Goal: Task Accomplishment & Management: Manage account settings

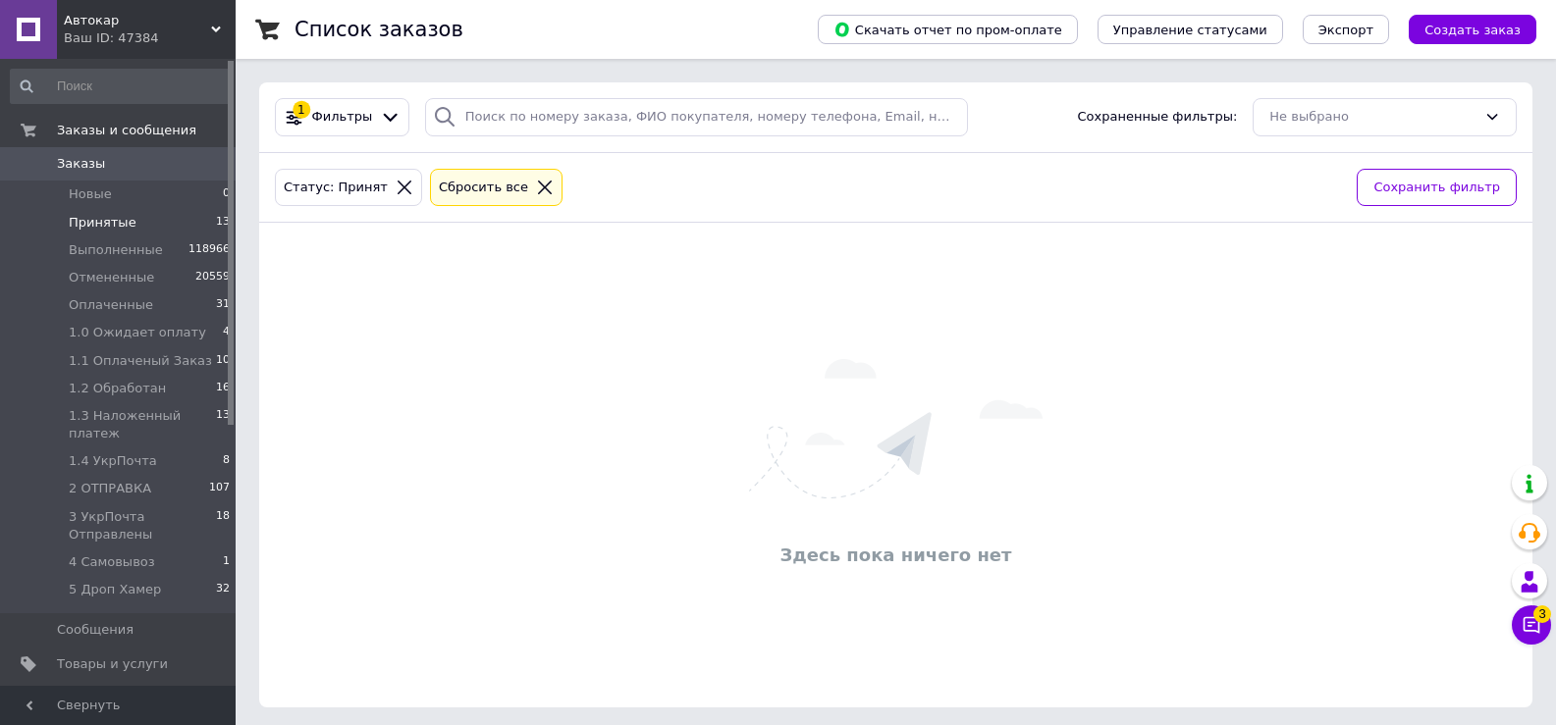
click at [101, 224] on span "Принятые" at bounding box center [103, 223] width 68 height 18
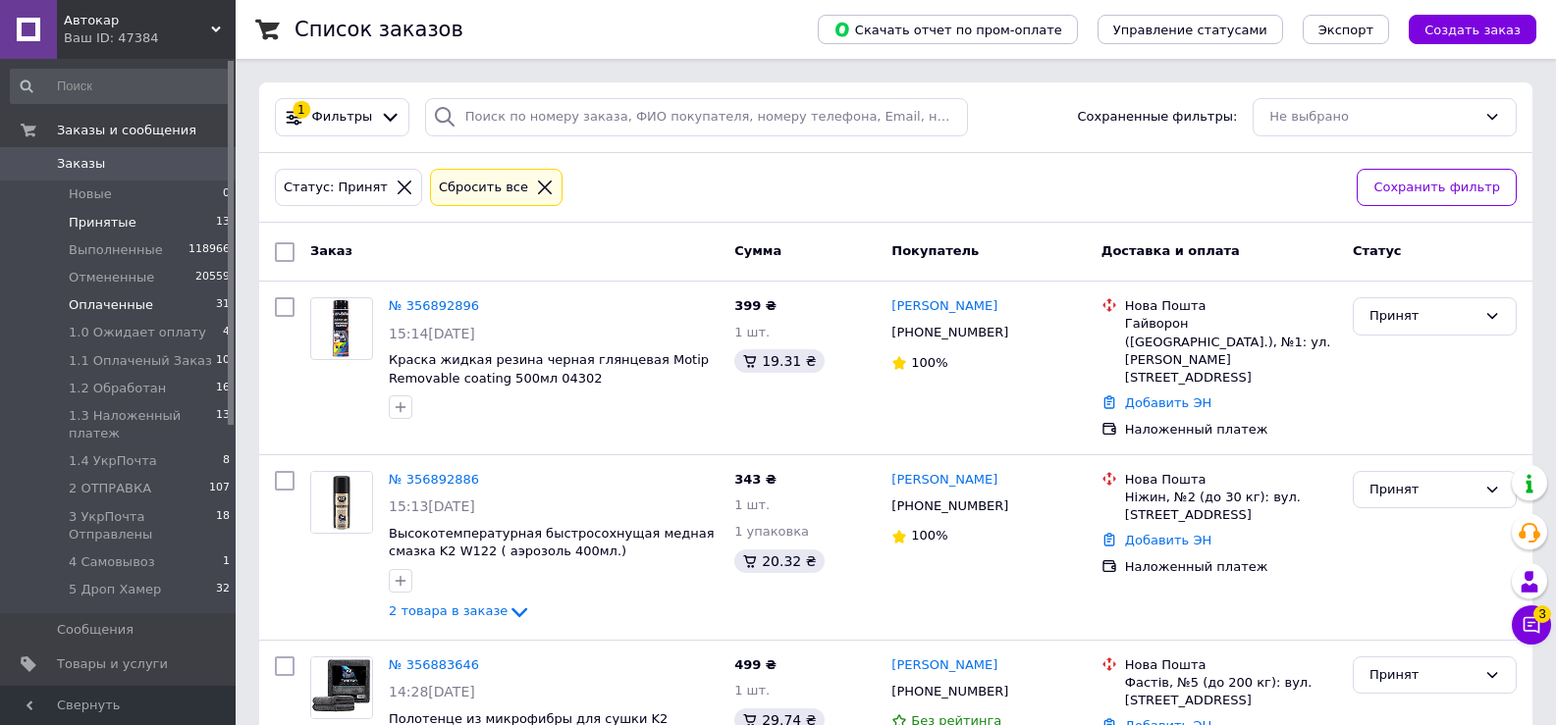
click at [134, 302] on span "Оплаченные" at bounding box center [111, 305] width 84 height 18
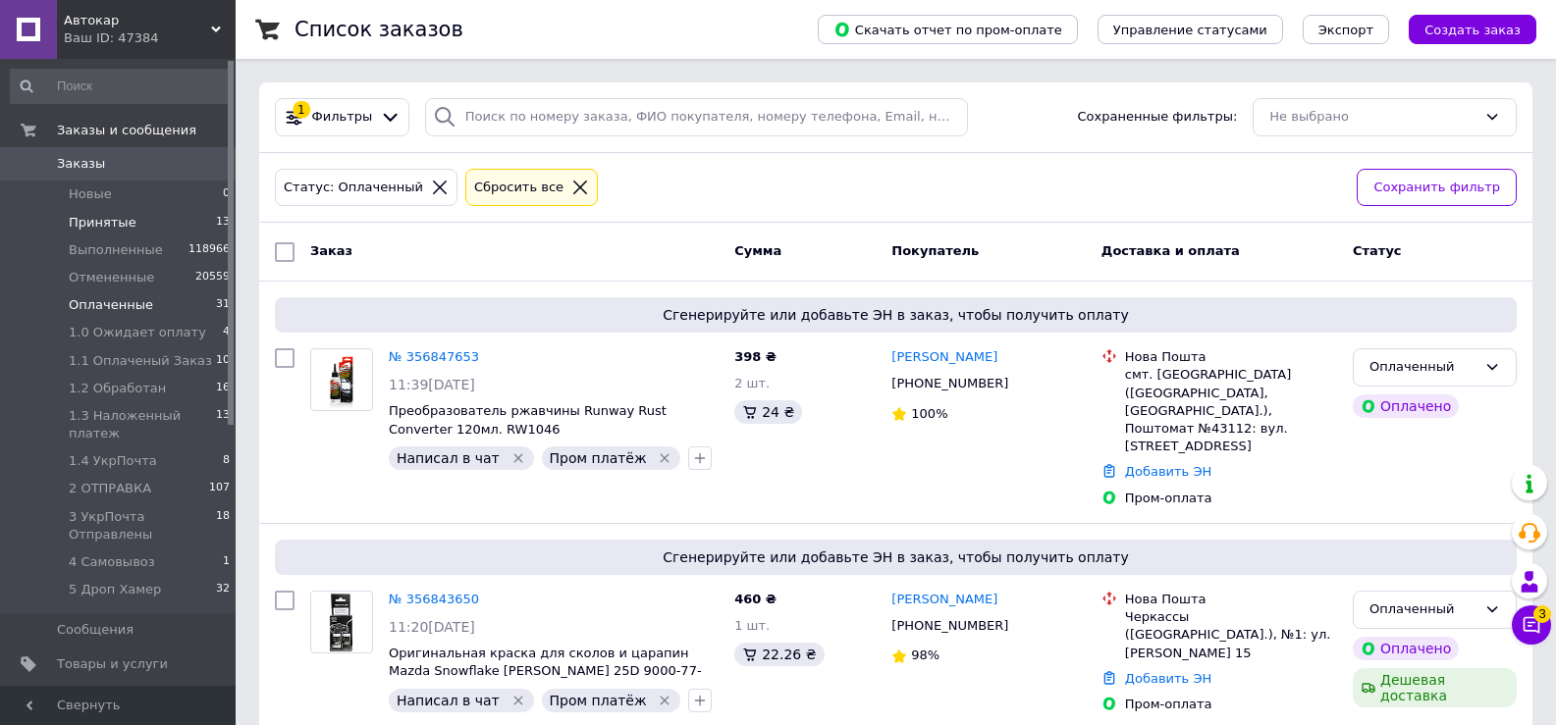
click at [110, 228] on span "Принятые" at bounding box center [103, 223] width 68 height 18
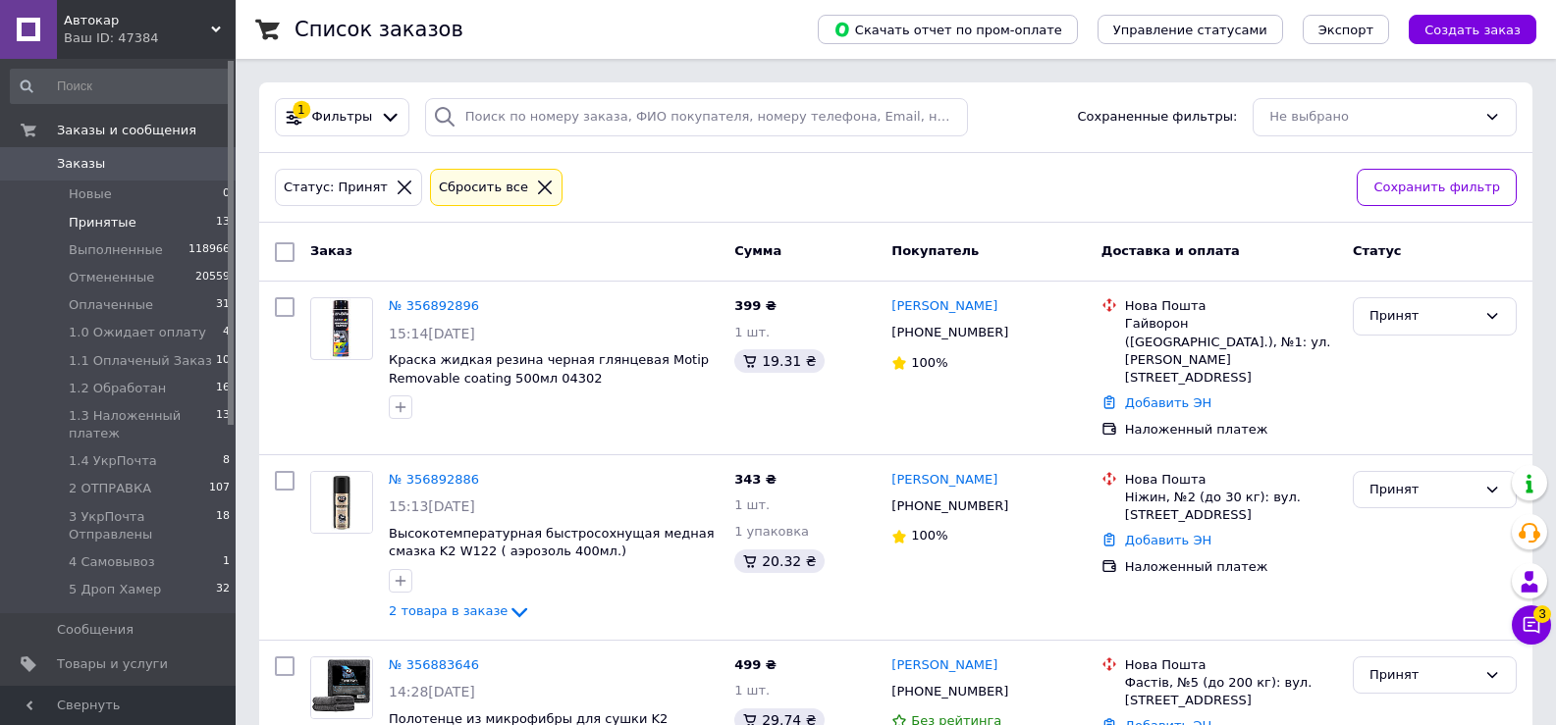
scroll to position [196, 0]
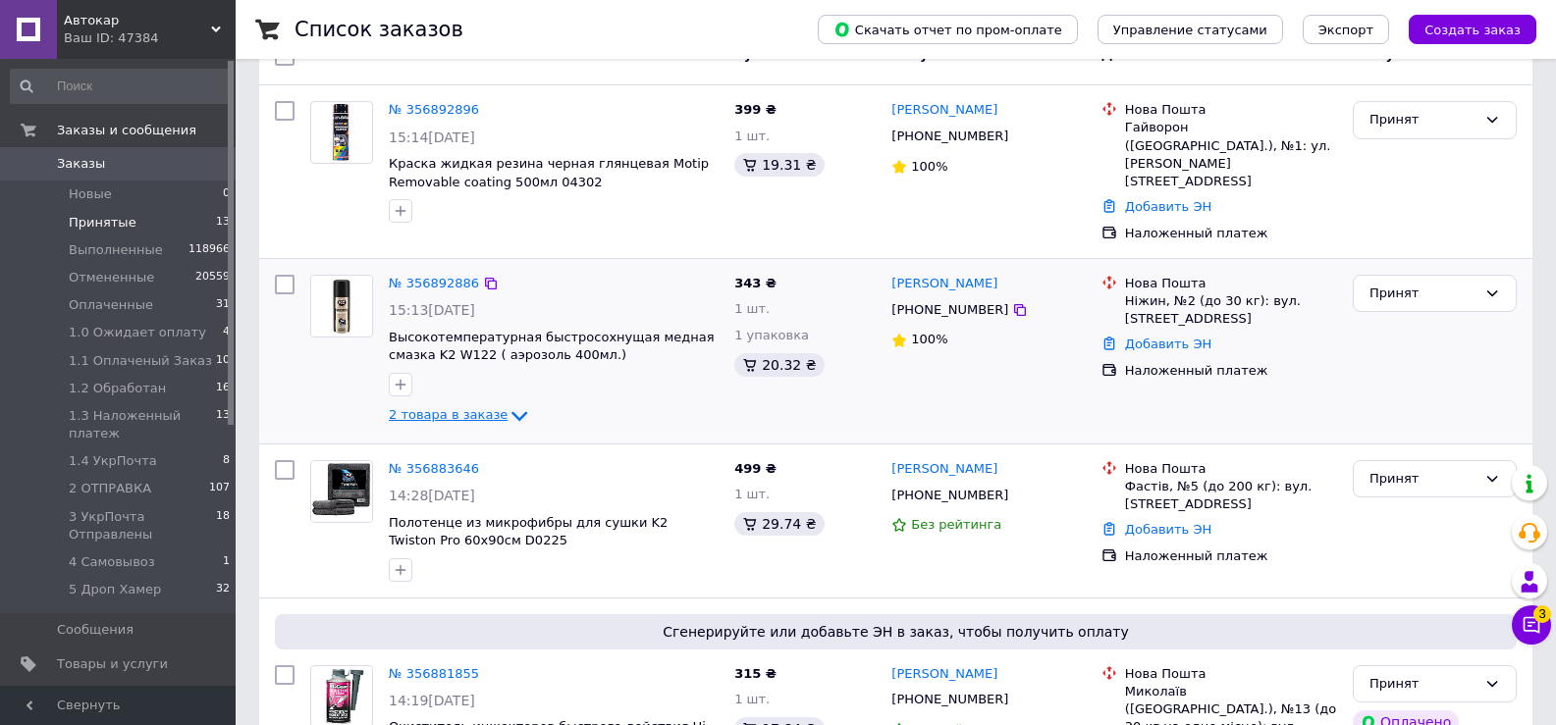
click at [507, 404] on icon at bounding box center [519, 416] width 24 height 24
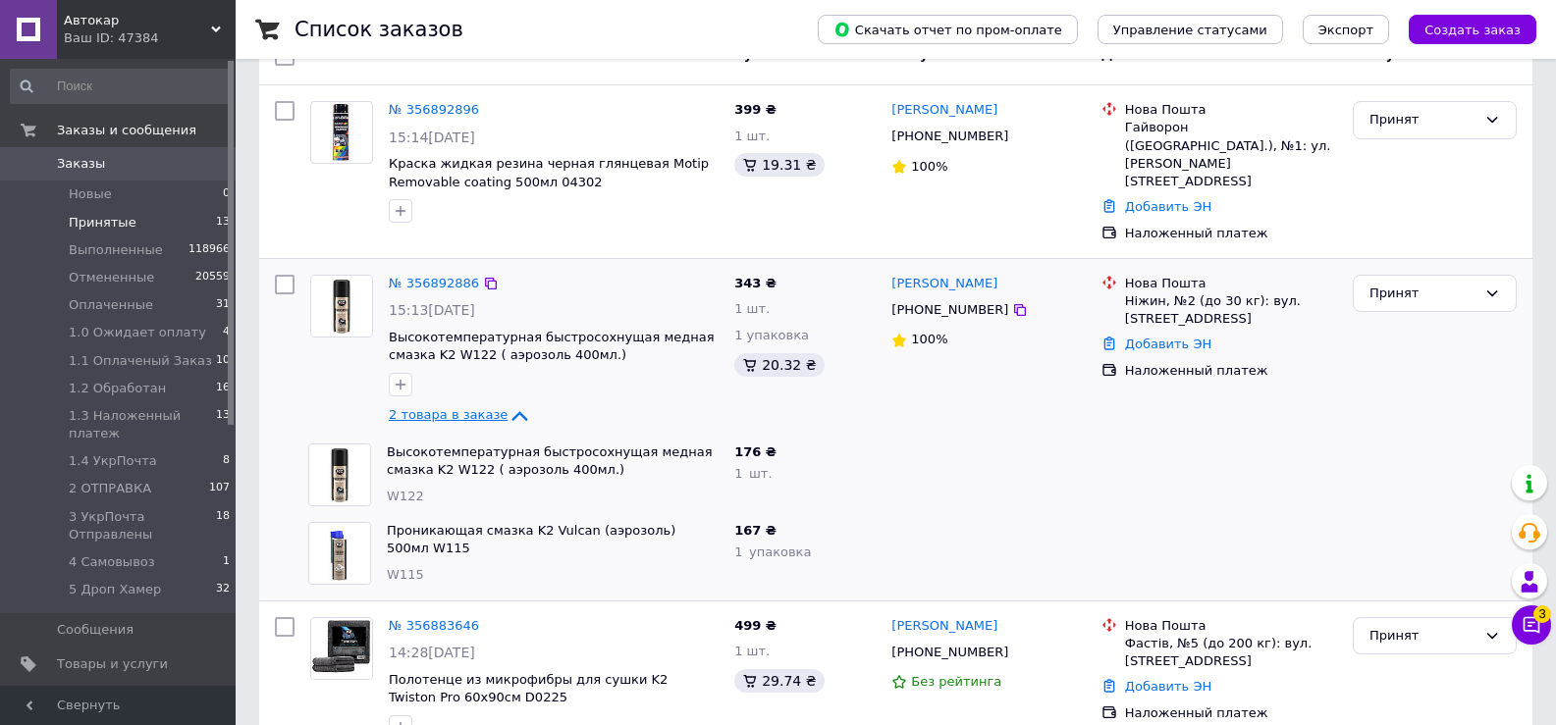
click at [507, 404] on icon at bounding box center [519, 416] width 24 height 24
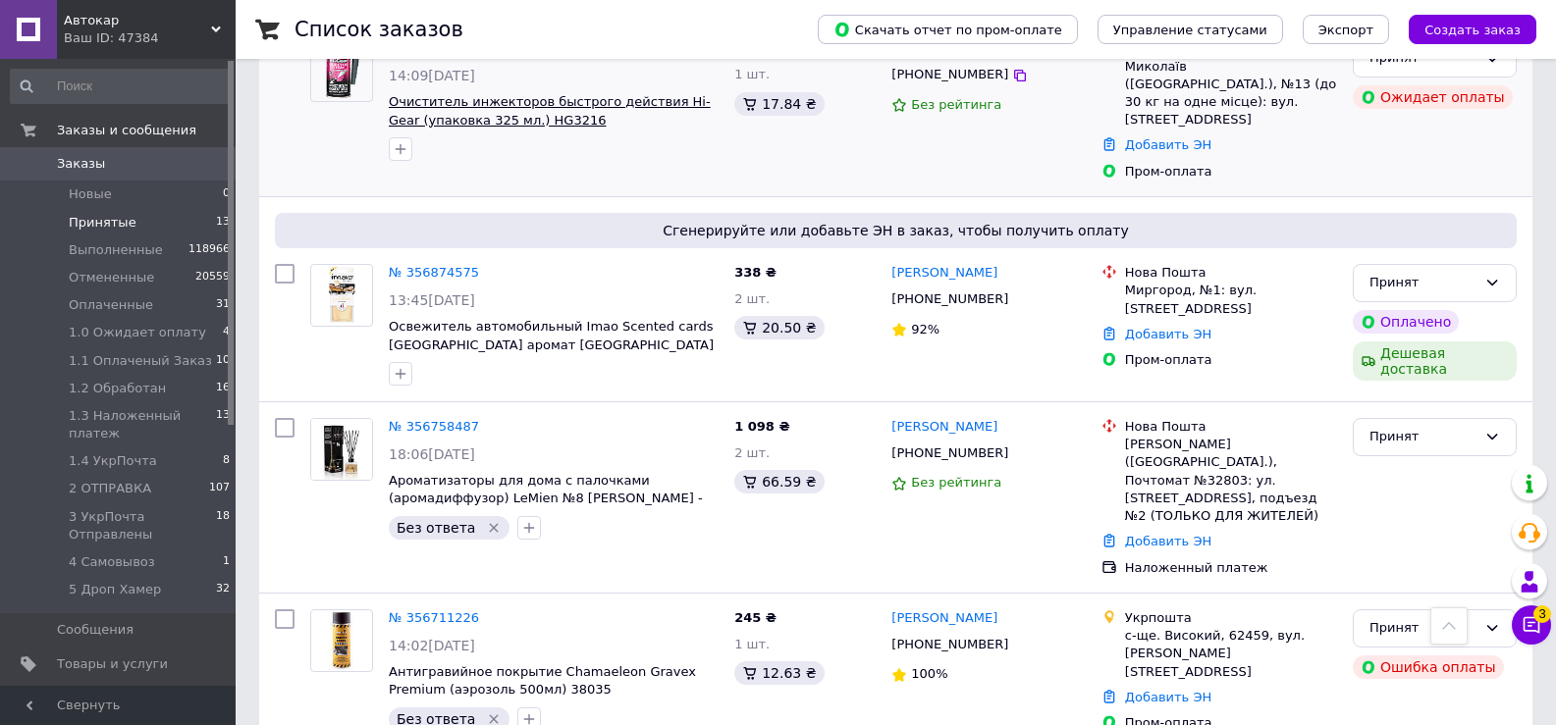
scroll to position [1570, 0]
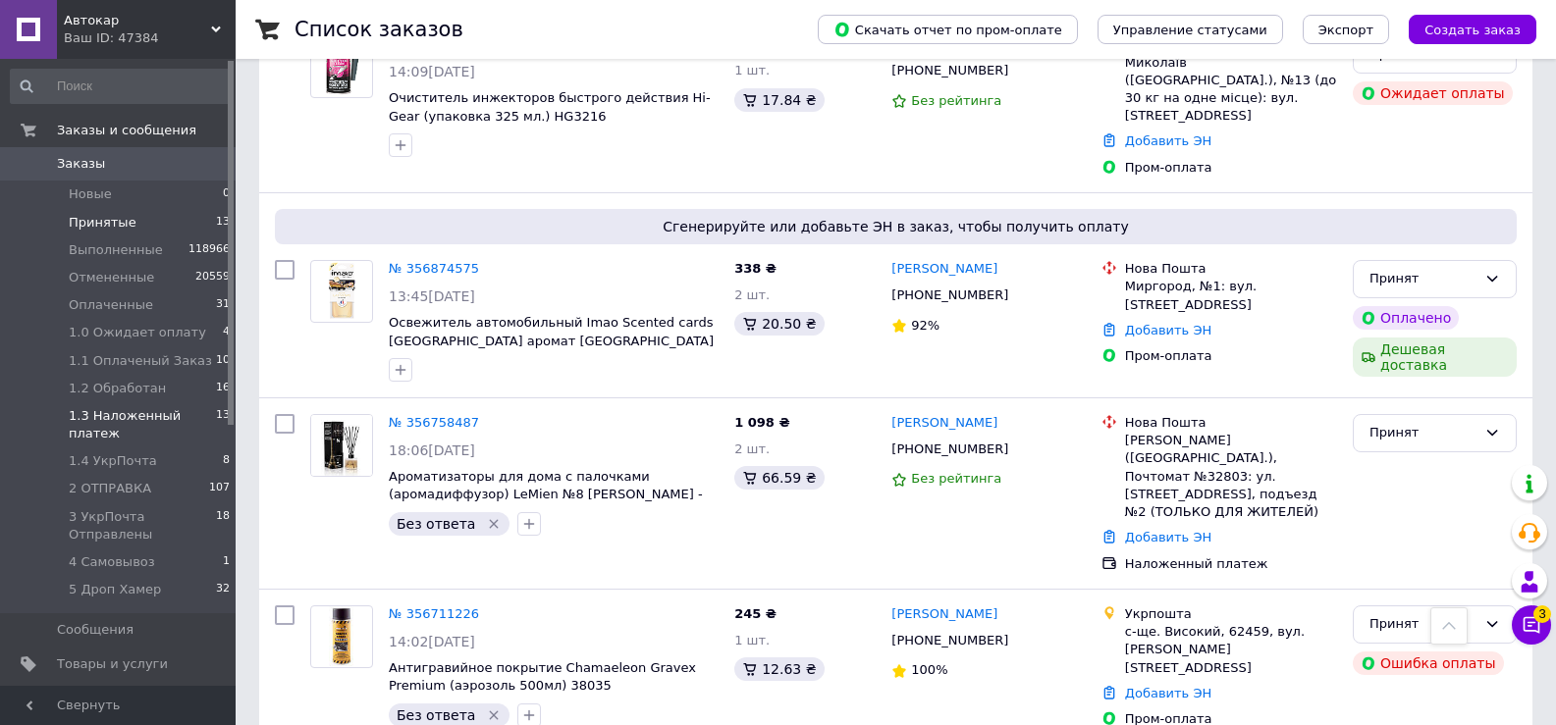
click at [122, 416] on span "1.3 Наложенный платеж" at bounding box center [142, 424] width 147 height 35
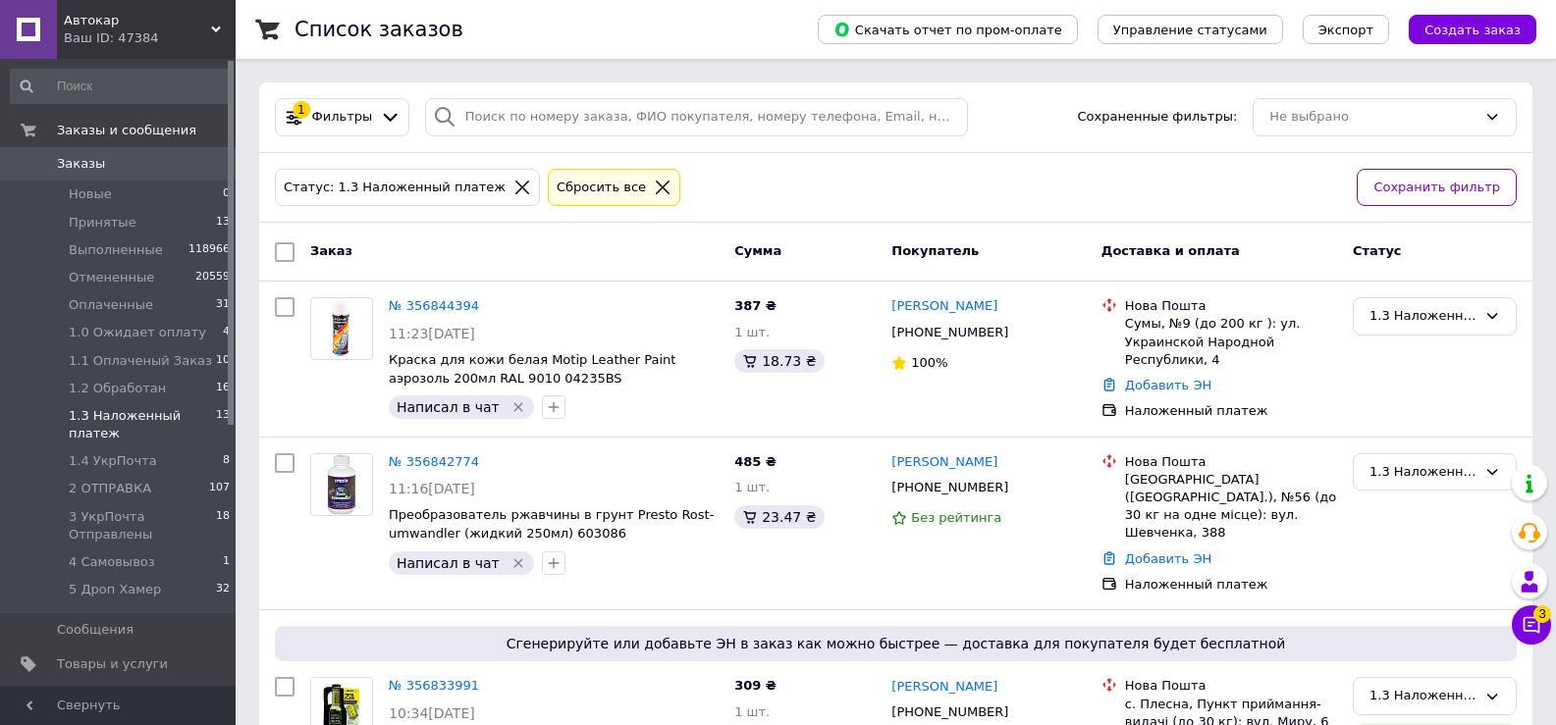
click at [281, 252] on input "checkbox" at bounding box center [285, 252] width 20 height 20
checkbox input "true"
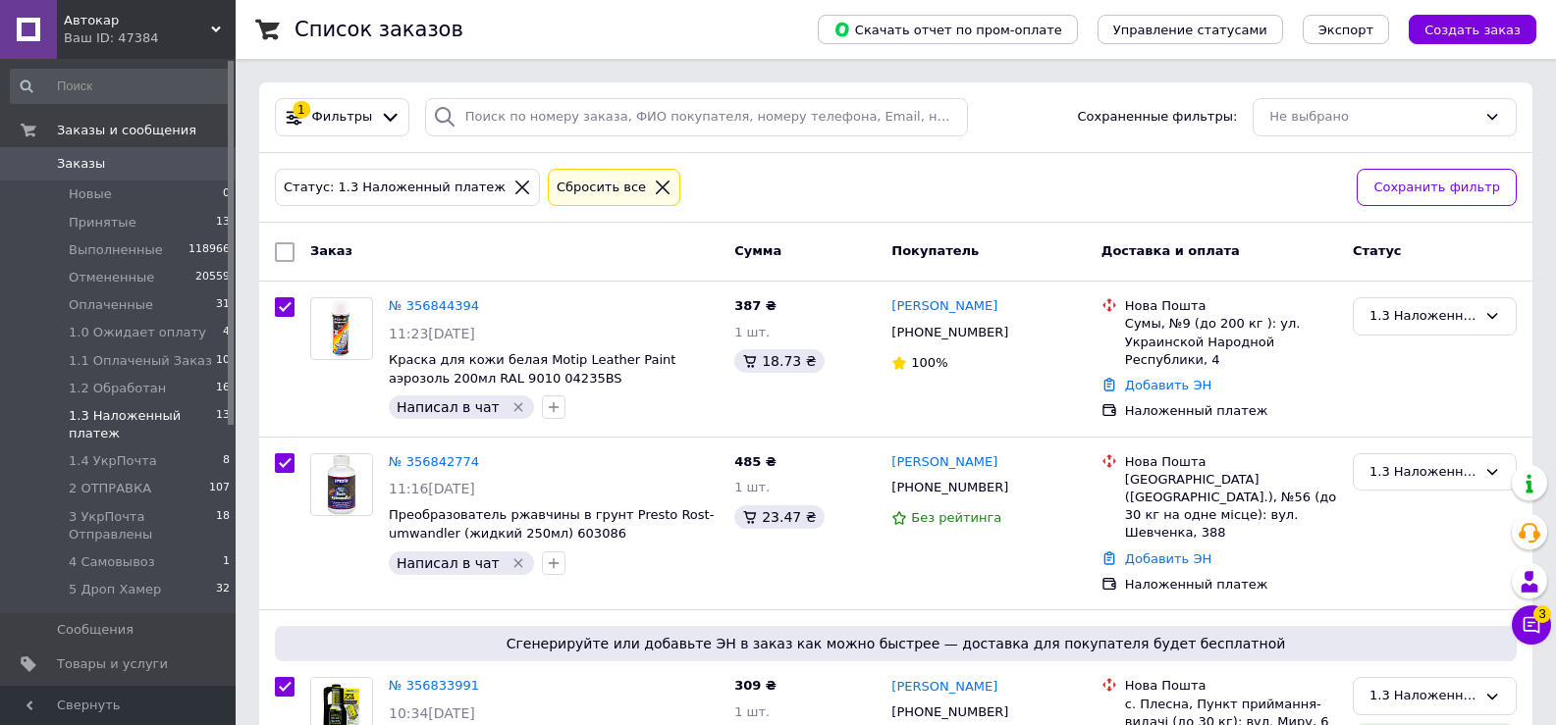
checkbox input "true"
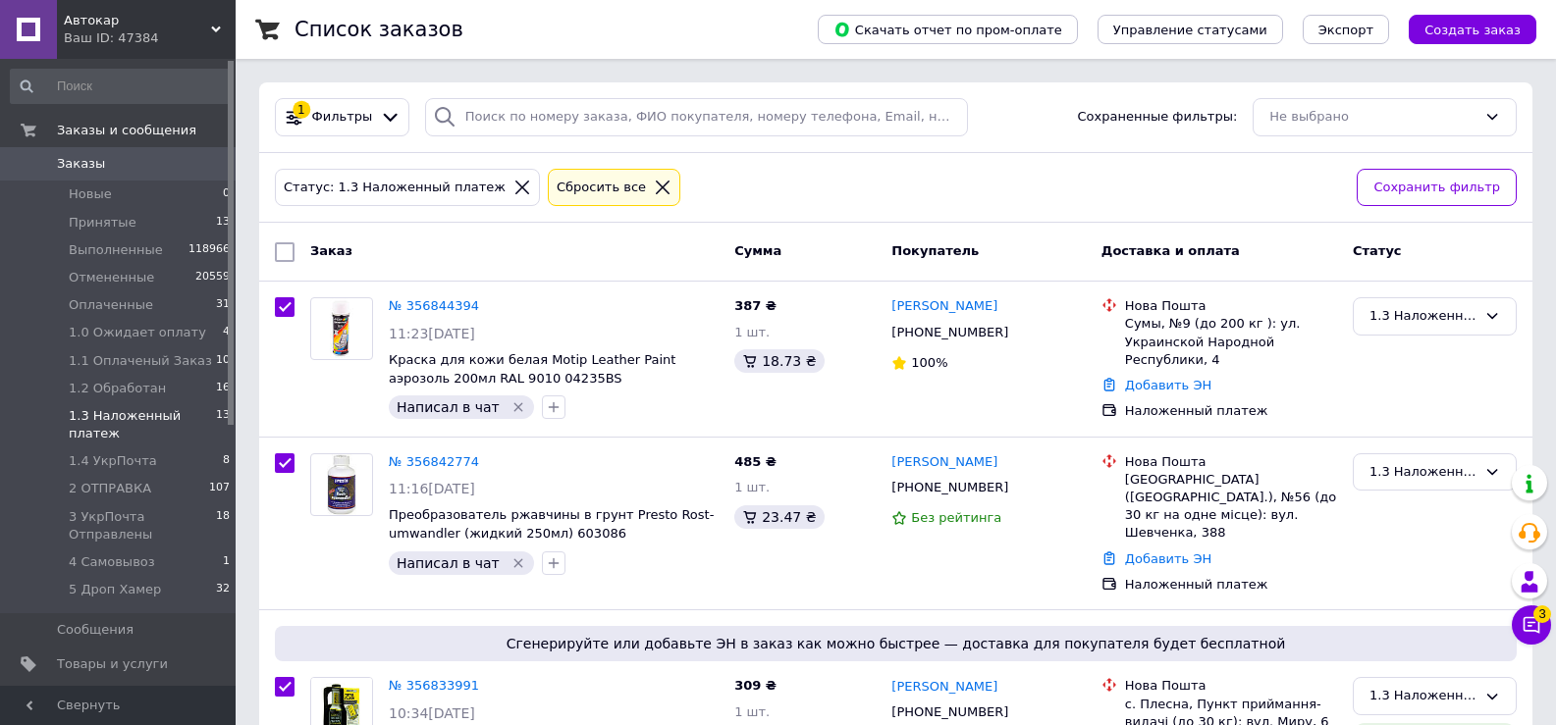
checkbox input "true"
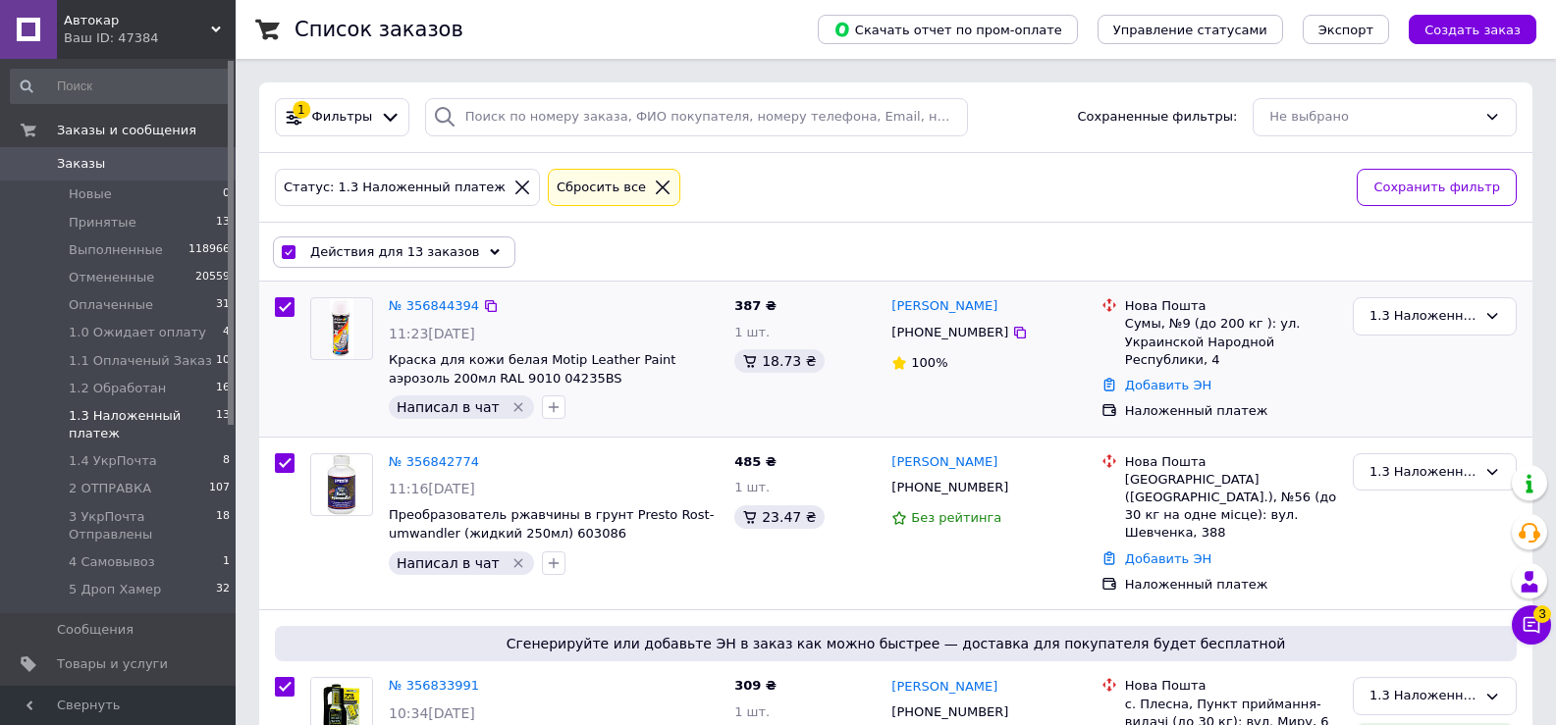
drag, startPoint x: 280, startPoint y: 305, endPoint x: 294, endPoint y: 357, distance: 54.1
click at [281, 307] on input "checkbox" at bounding box center [285, 307] width 20 height 20
checkbox input "false"
checkbox input "true"
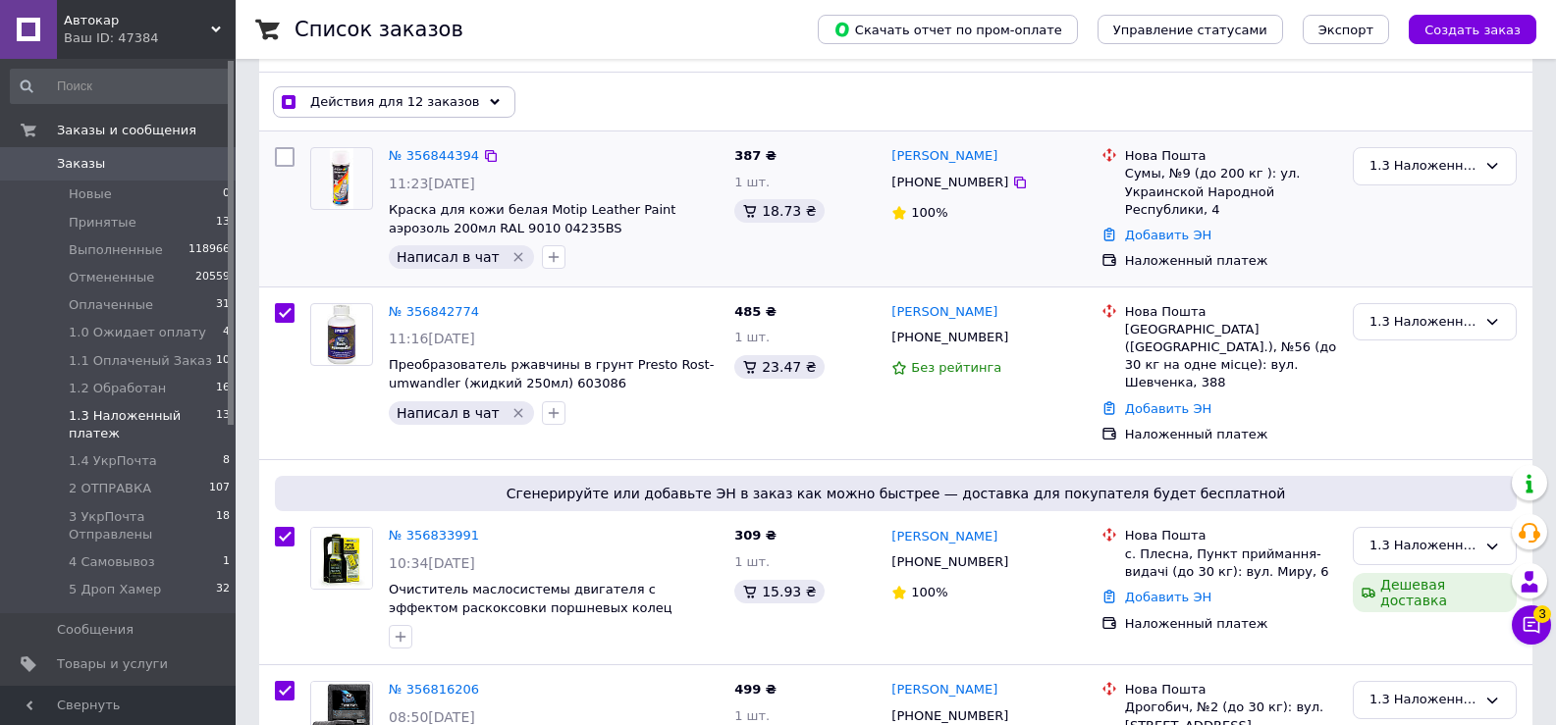
scroll to position [196, 0]
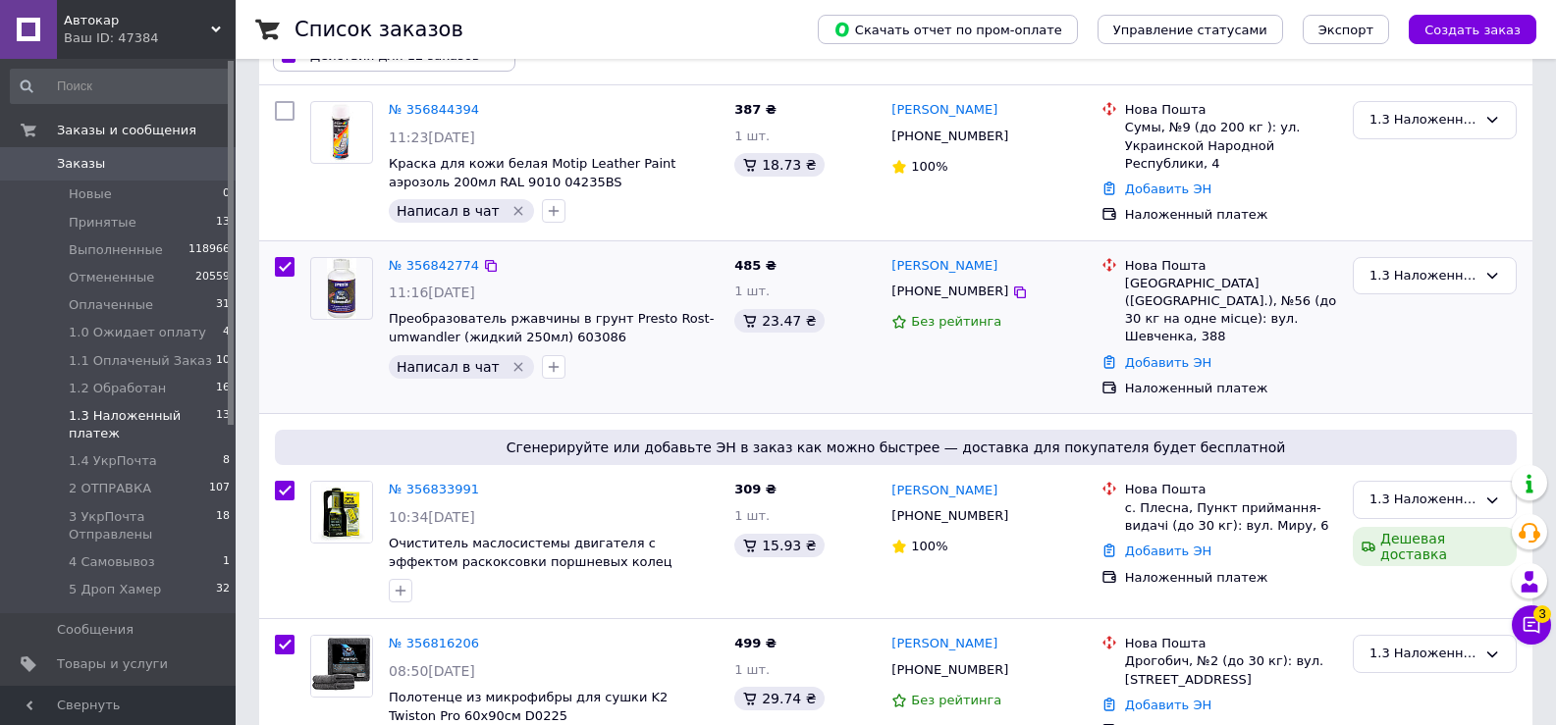
click at [283, 271] on input "checkbox" at bounding box center [285, 267] width 20 height 20
checkbox input "false"
checkbox input "true"
click at [283, 481] on input "checkbox" at bounding box center [285, 491] width 20 height 20
checkbox input "false"
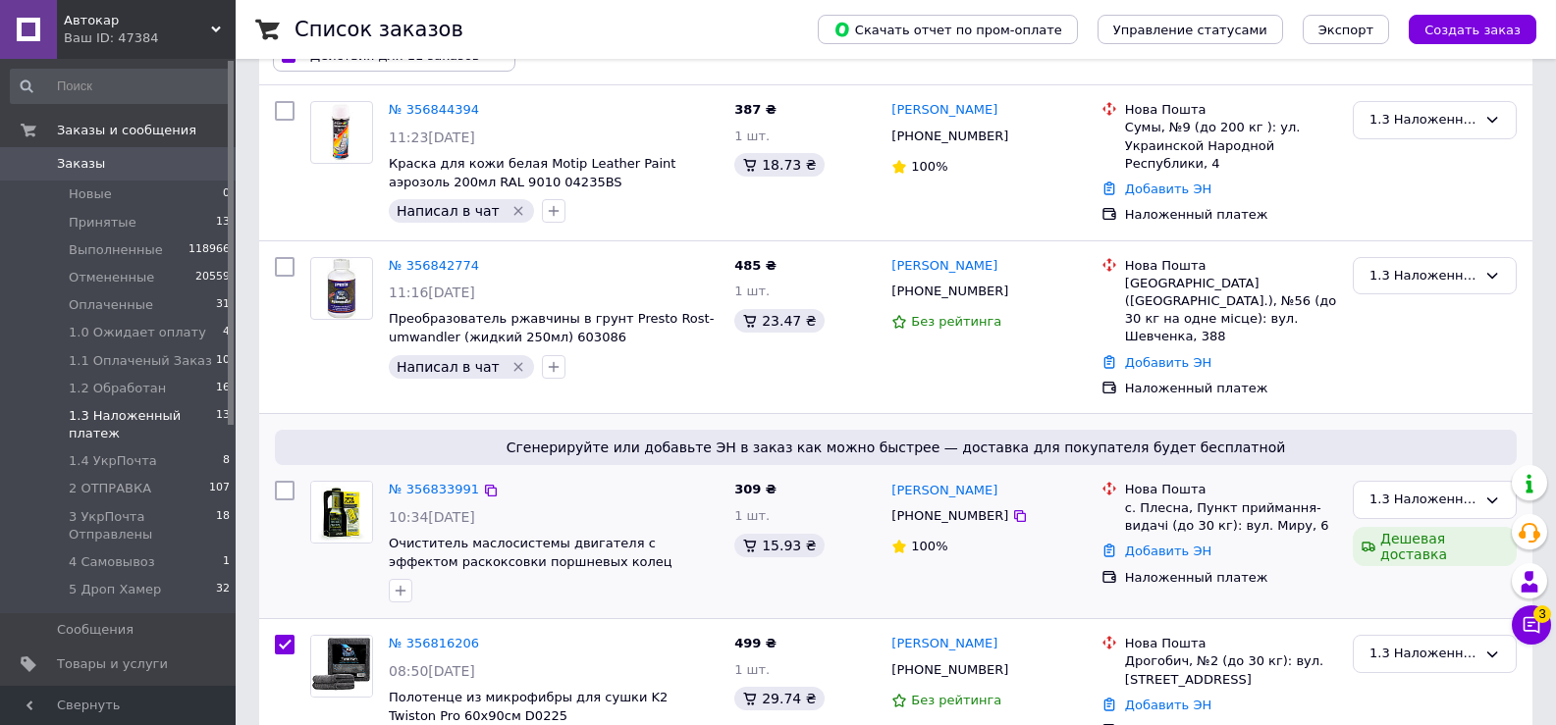
checkbox input "true"
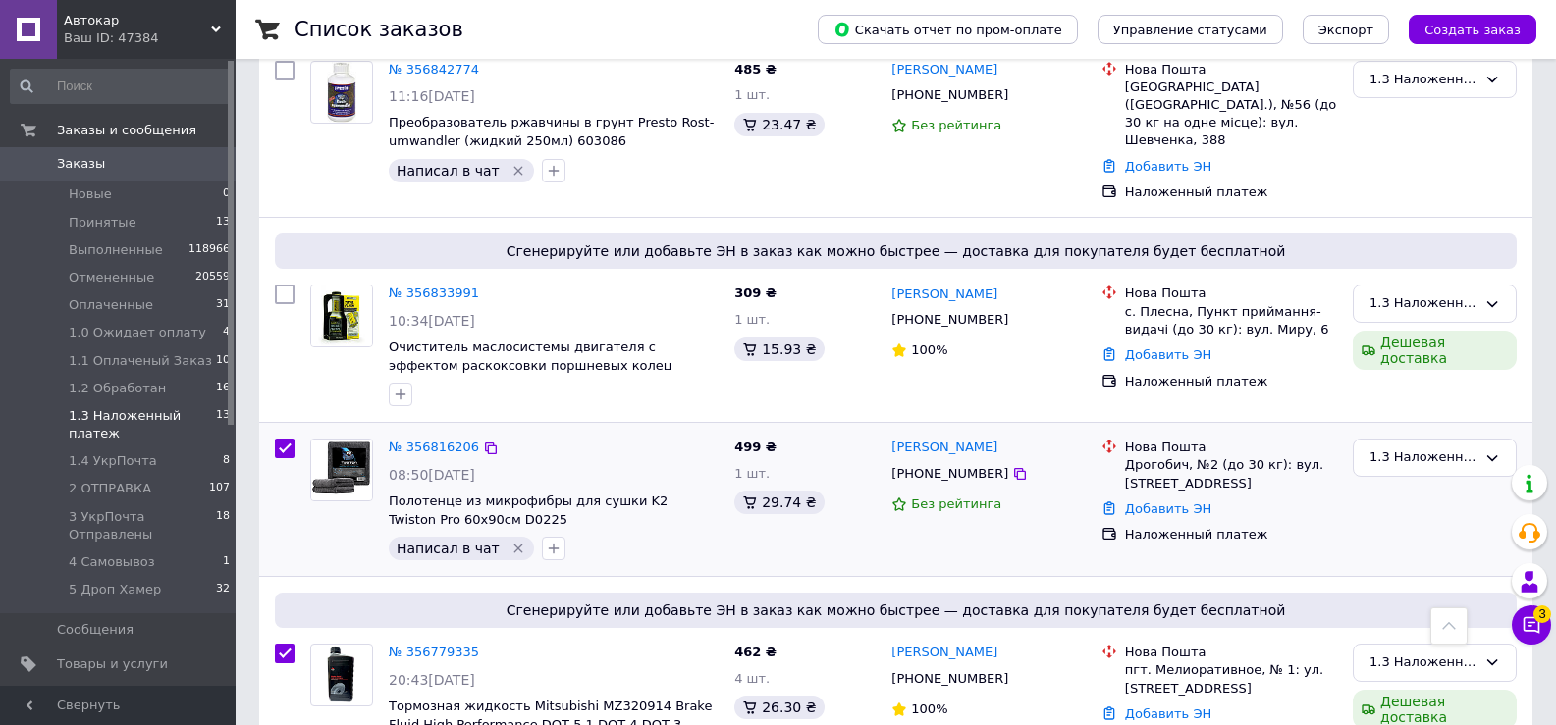
click at [284, 439] on input "checkbox" at bounding box center [285, 449] width 20 height 20
checkbox input "false"
checkbox input "true"
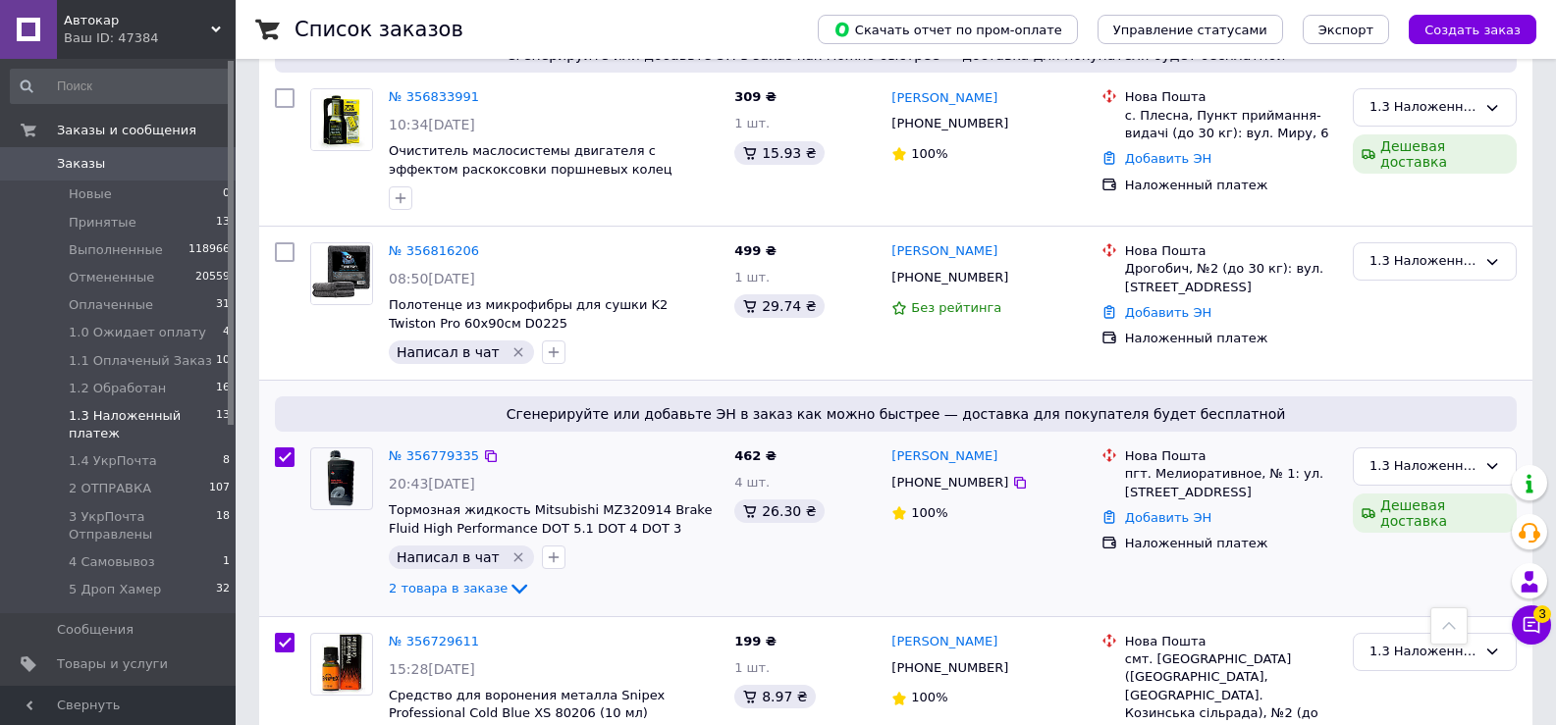
click at [280, 448] on input "checkbox" at bounding box center [285, 458] width 20 height 20
checkbox input "false"
checkbox input "true"
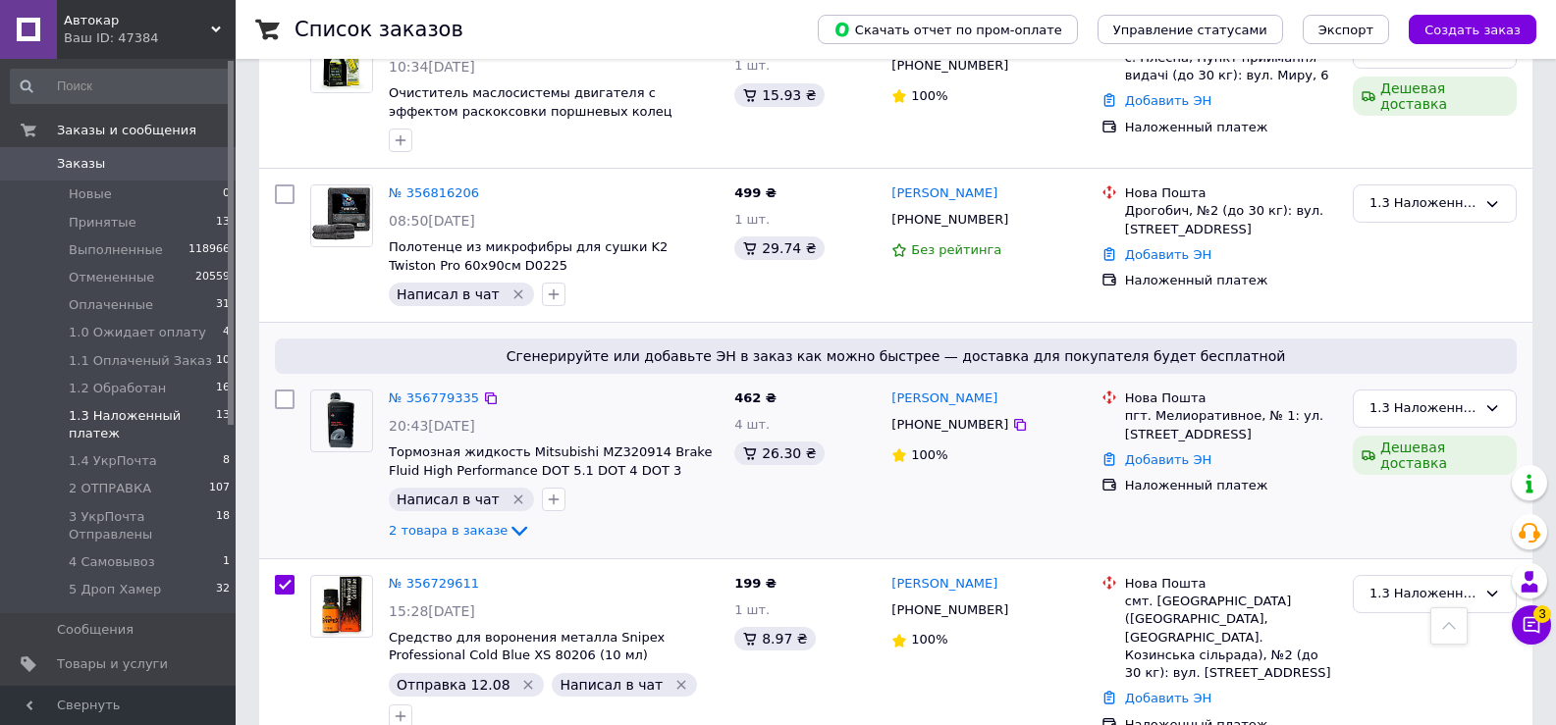
scroll to position [785, 0]
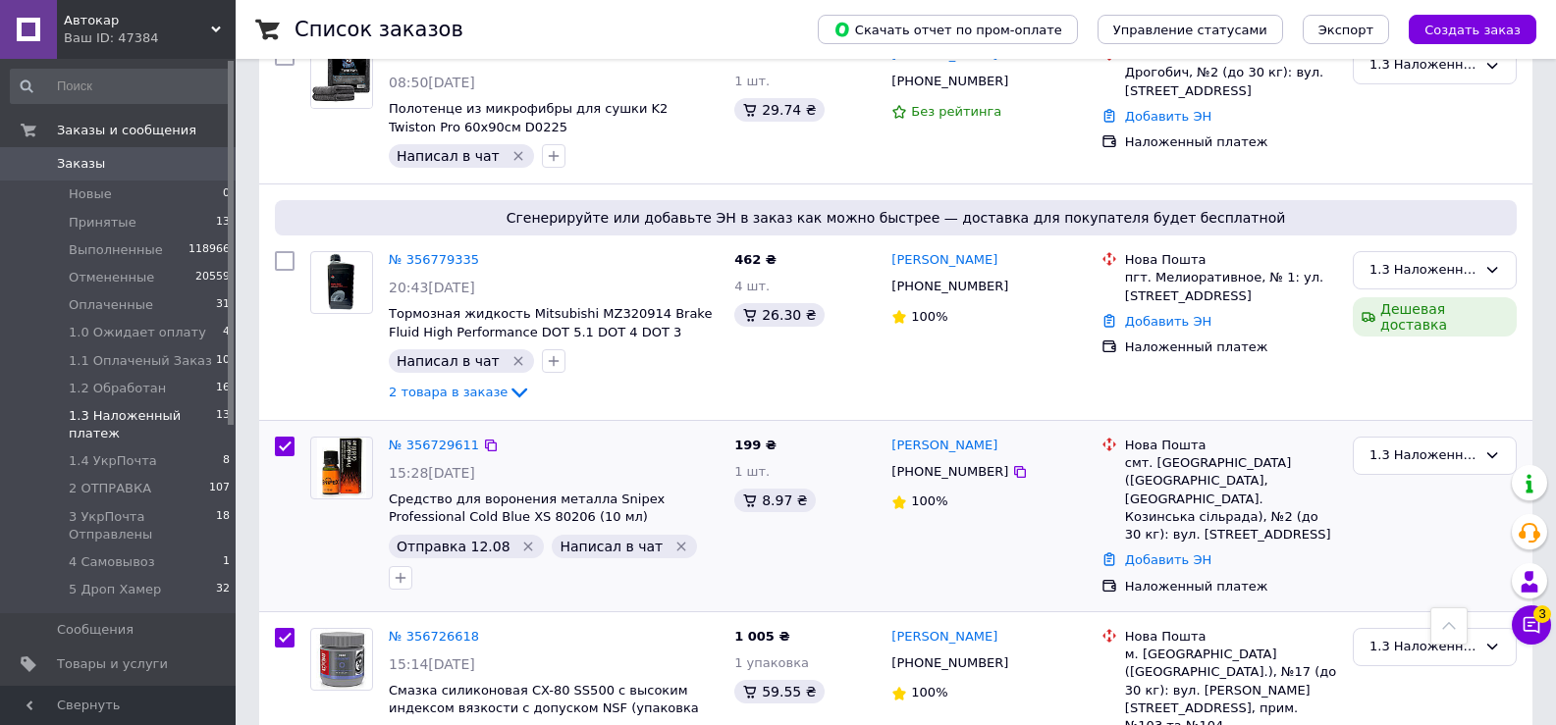
click at [285, 437] on input "checkbox" at bounding box center [285, 447] width 20 height 20
checkbox input "false"
checkbox input "true"
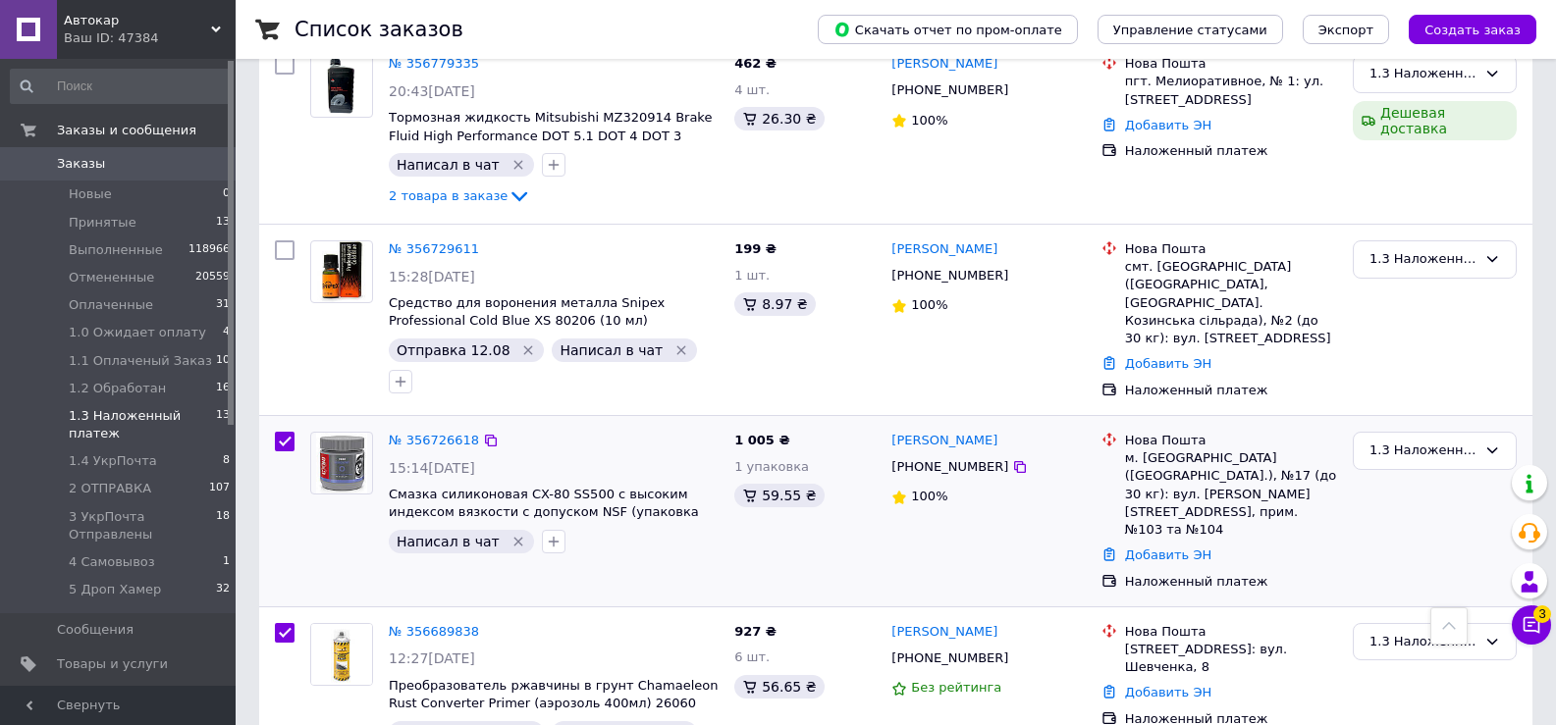
click at [278, 432] on input "checkbox" at bounding box center [285, 442] width 20 height 20
checkbox input "false"
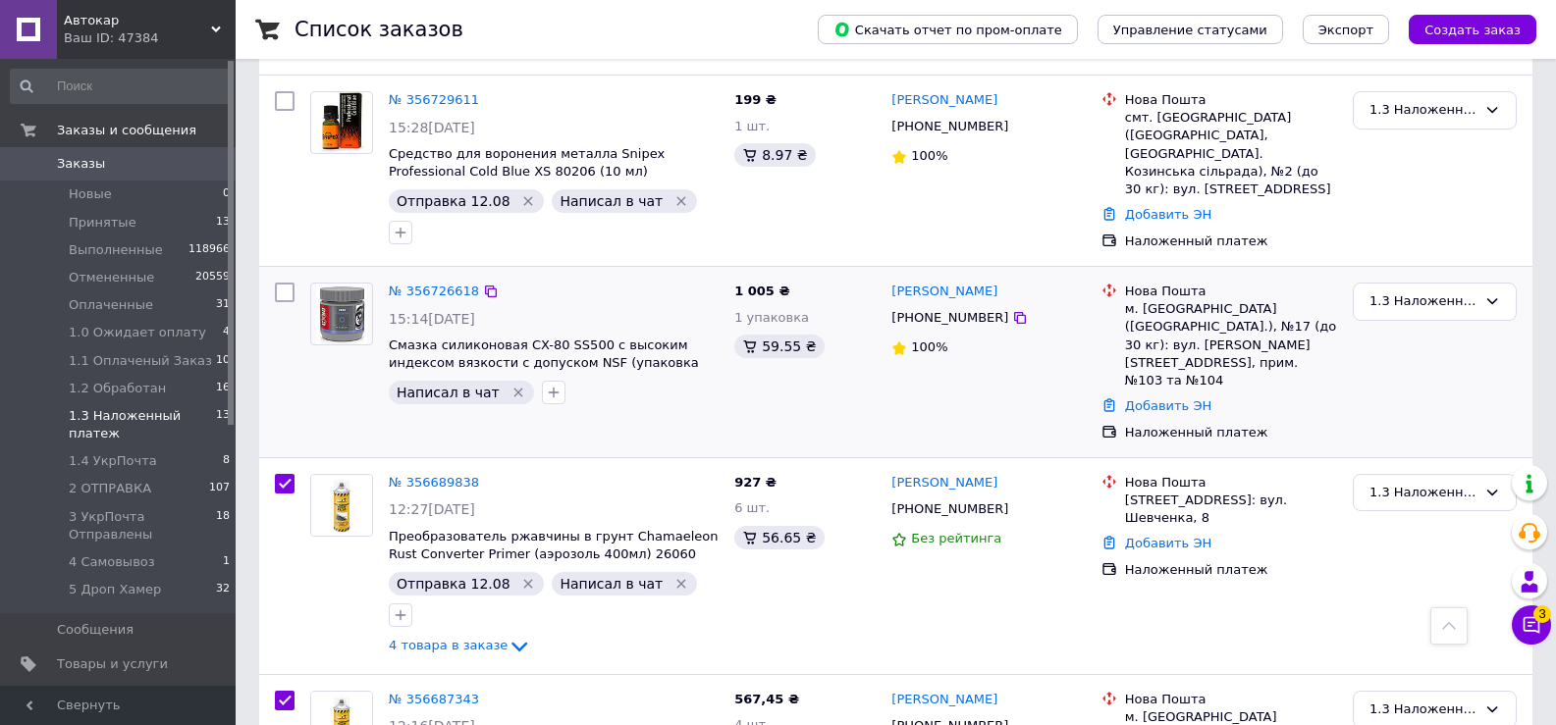
scroll to position [1178, 0]
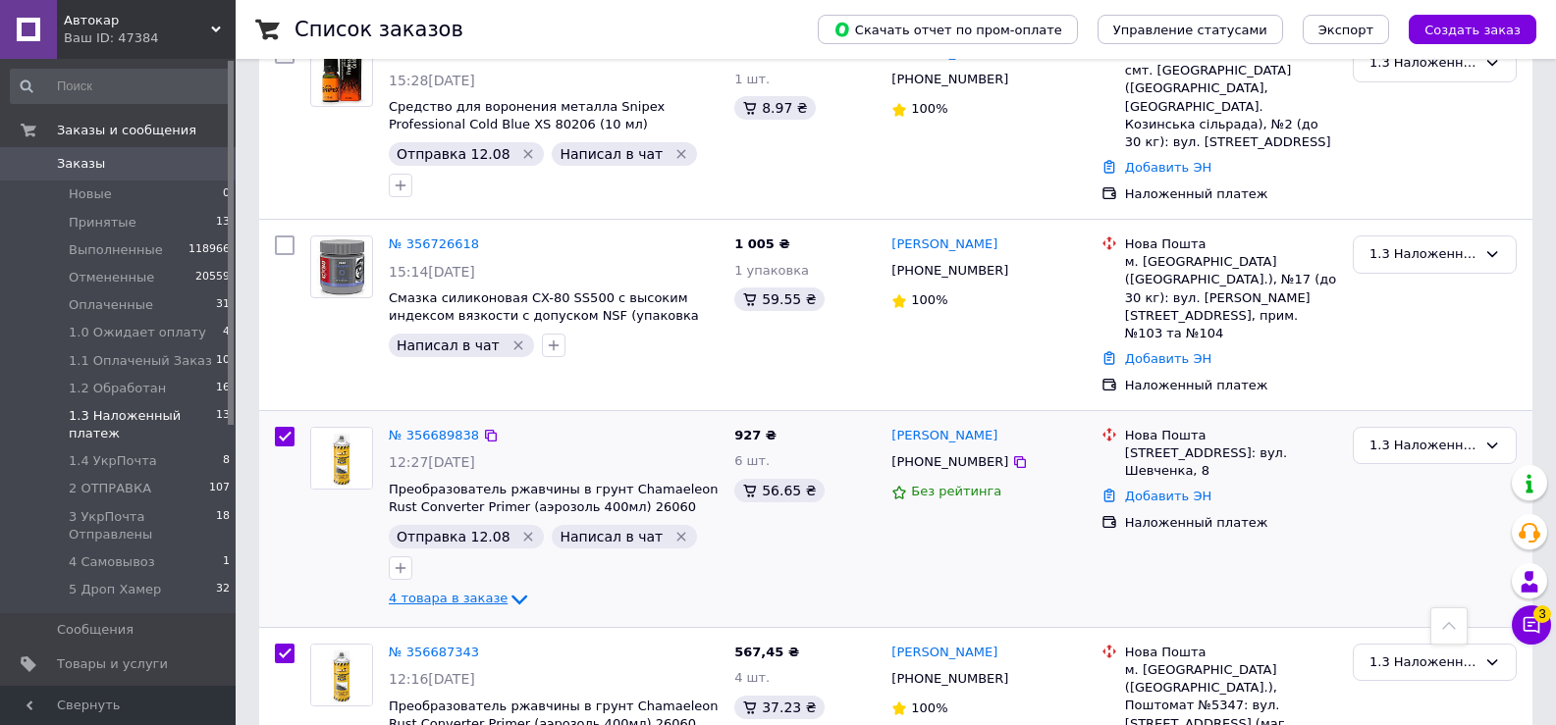
click at [507, 588] on icon at bounding box center [519, 600] width 24 height 24
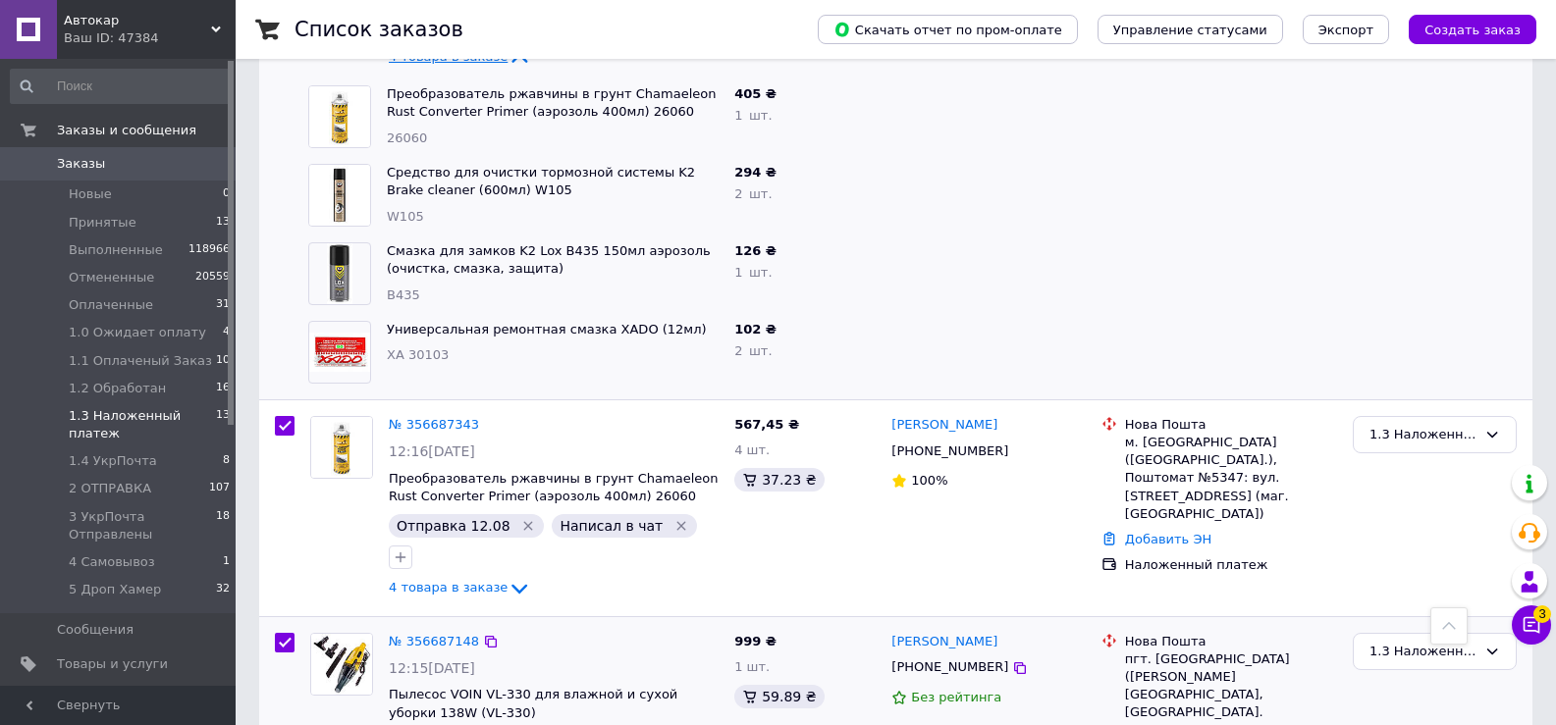
scroll to position [1767, 0]
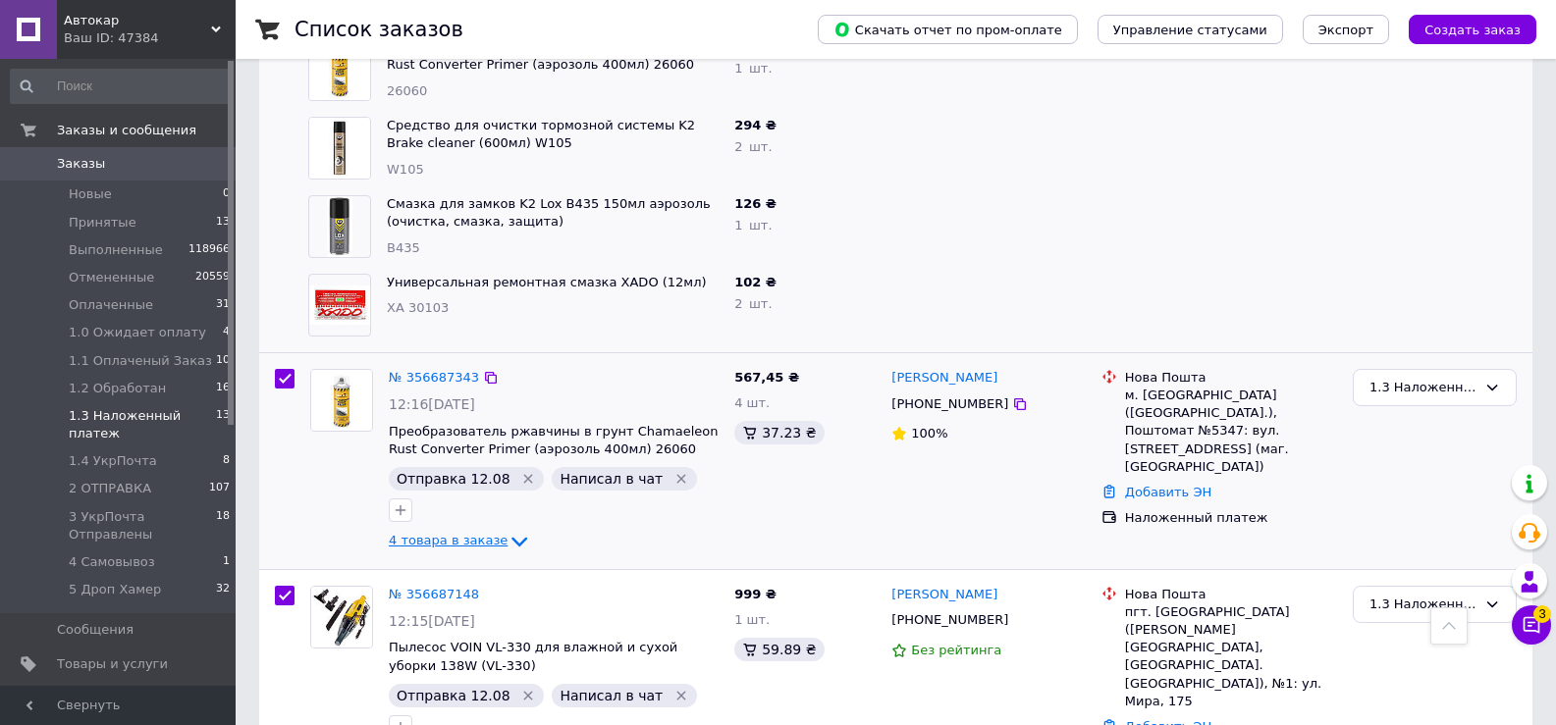
click at [507, 530] on icon at bounding box center [519, 542] width 24 height 24
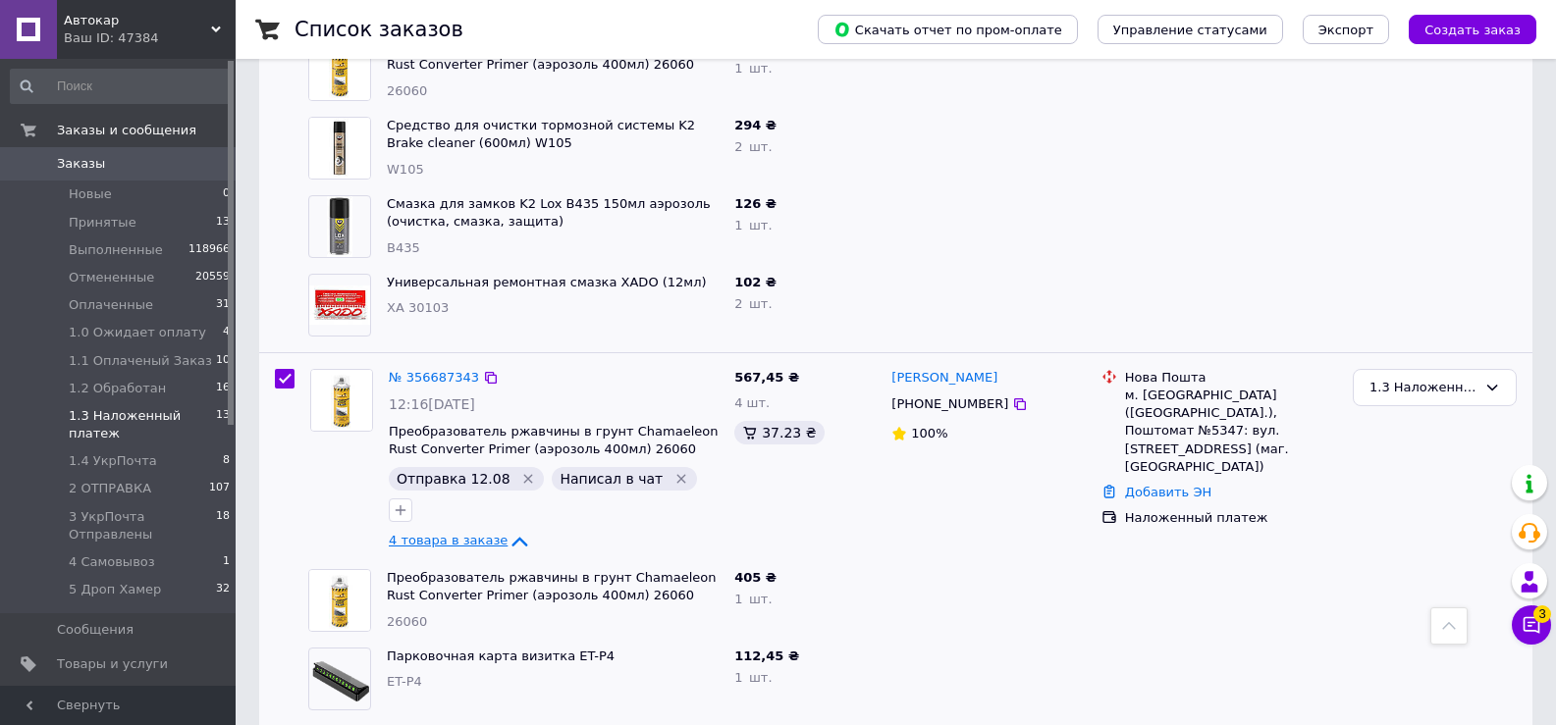
click at [215, 32] on icon at bounding box center [216, 30] width 10 height 10
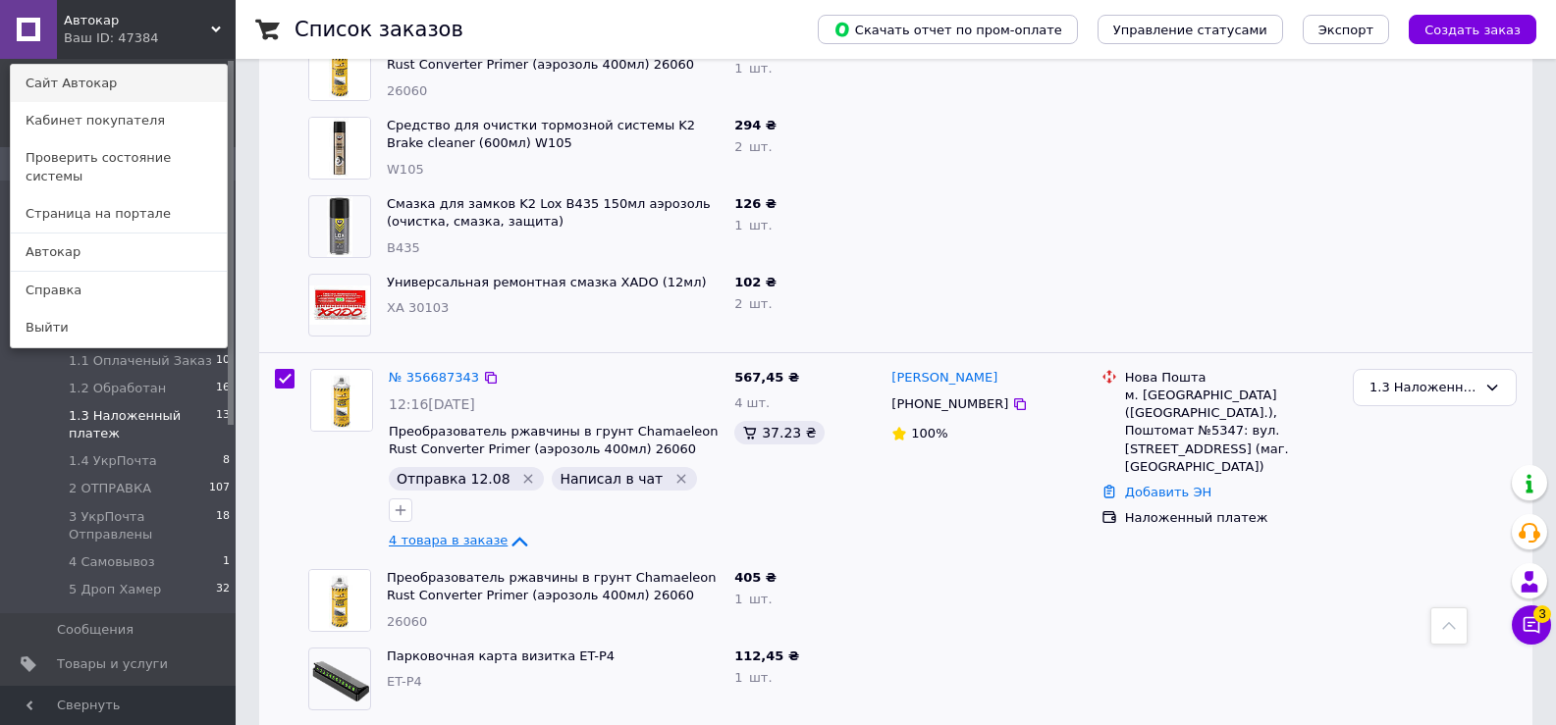
click at [74, 81] on link "Сайт Автокар" at bounding box center [119, 83] width 216 height 37
checkbox input "true"
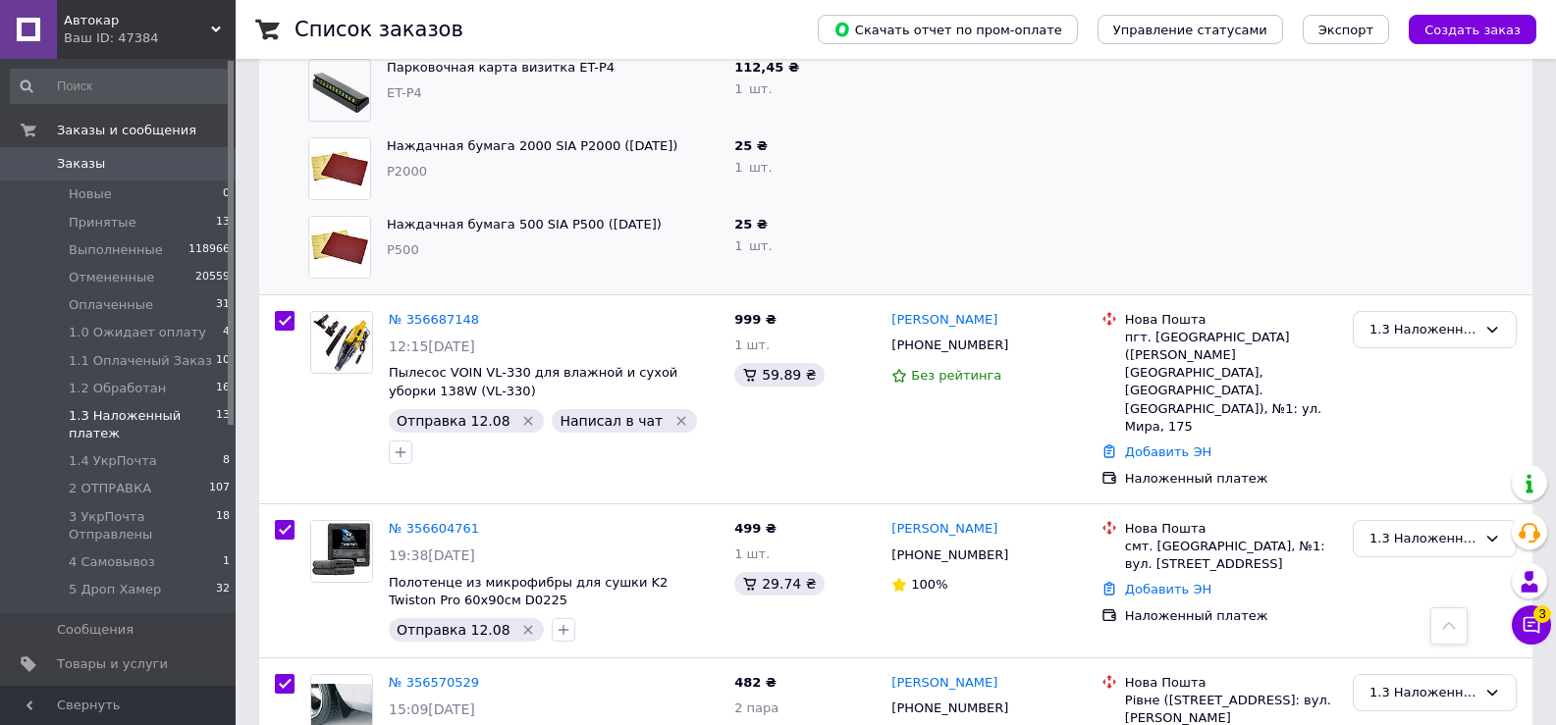
scroll to position [2525, 0]
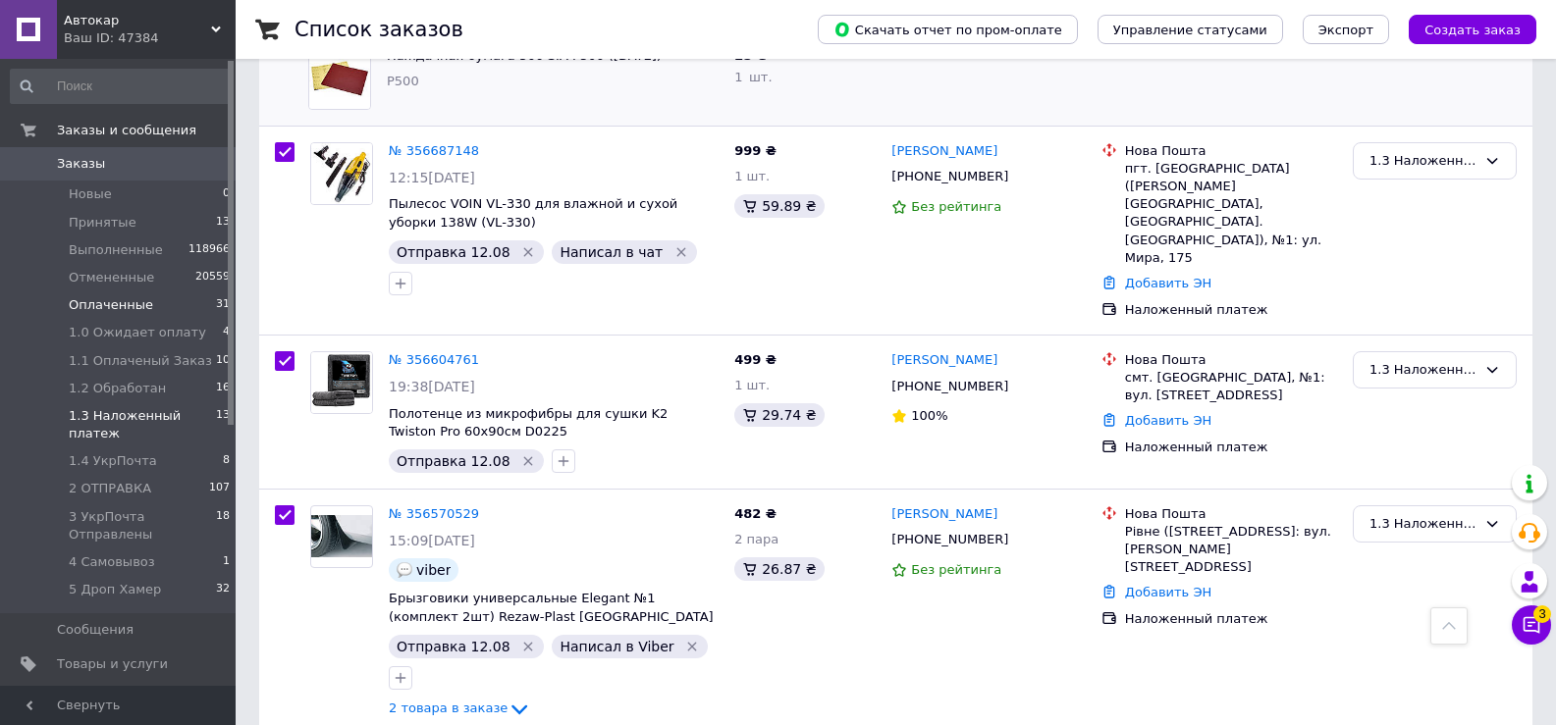
click at [98, 306] on span "Оплаченные" at bounding box center [111, 305] width 84 height 18
checkbox input "false"
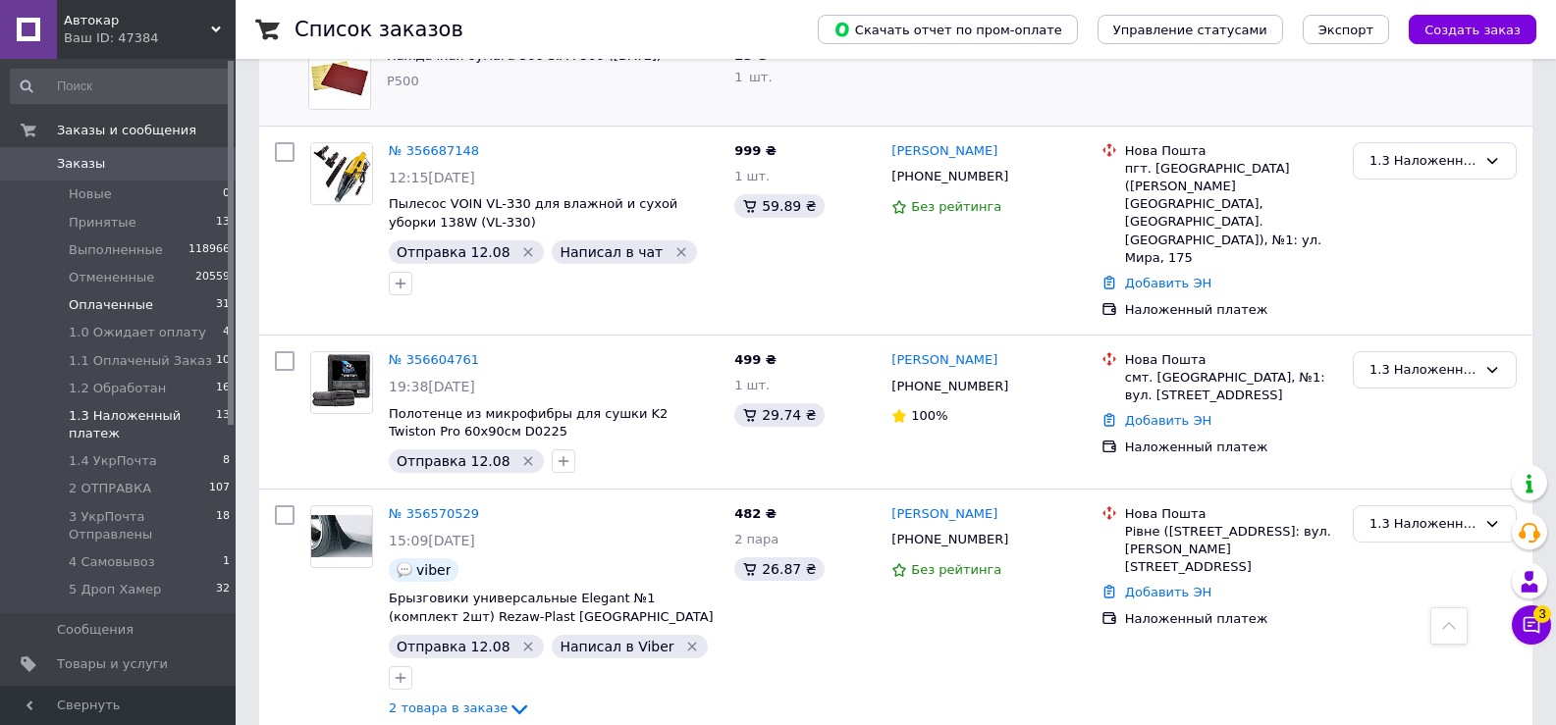
checkbox input "false"
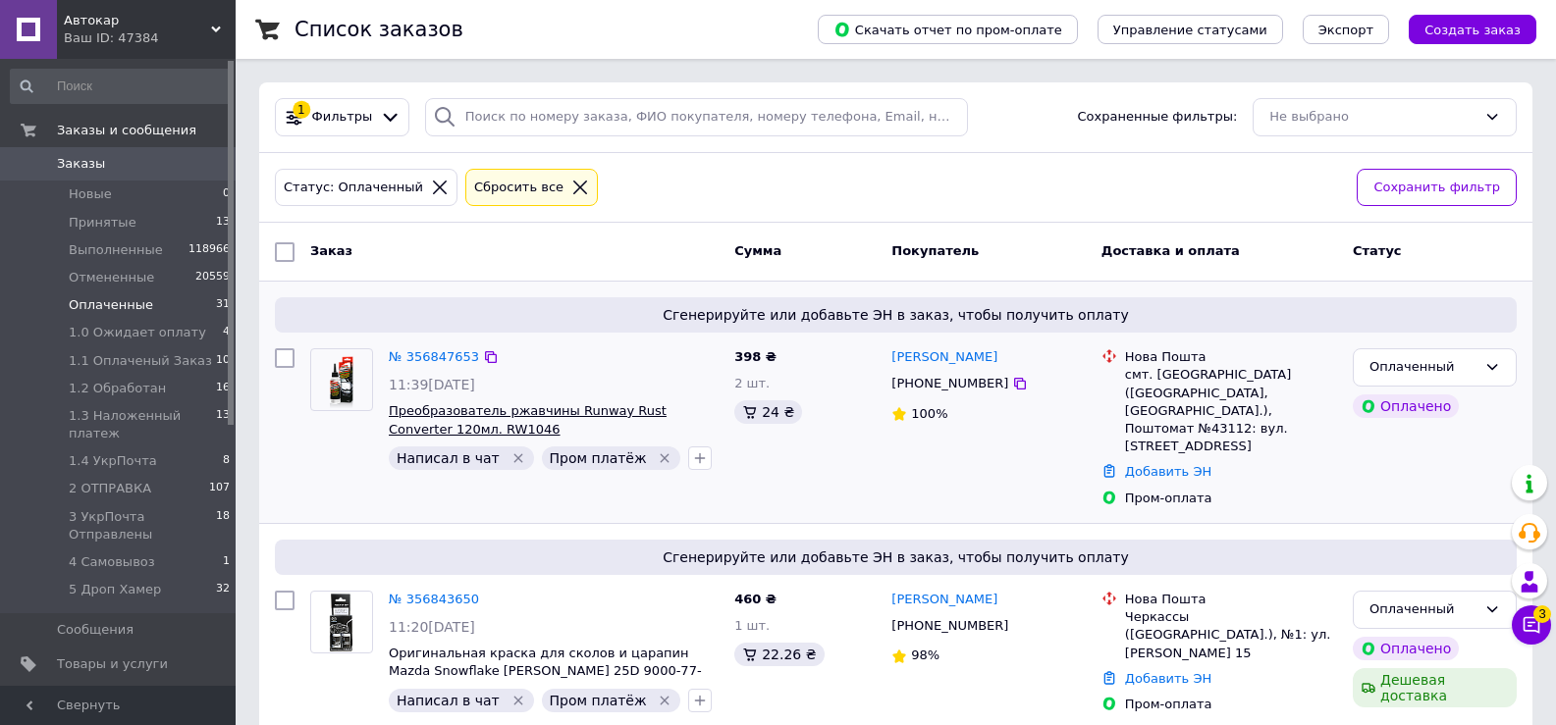
scroll to position [196, 0]
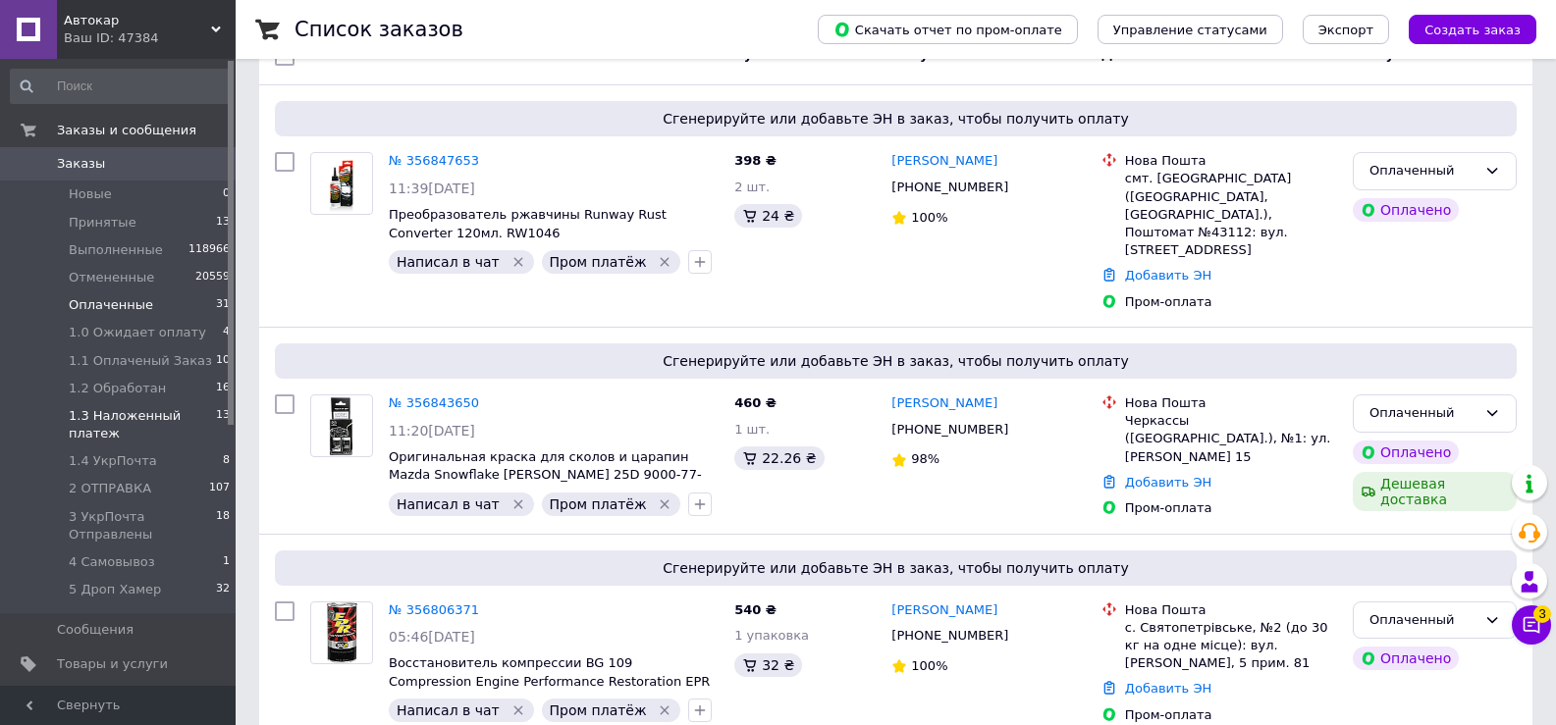
click at [166, 421] on span "1.3 Наложенный платеж" at bounding box center [142, 424] width 147 height 35
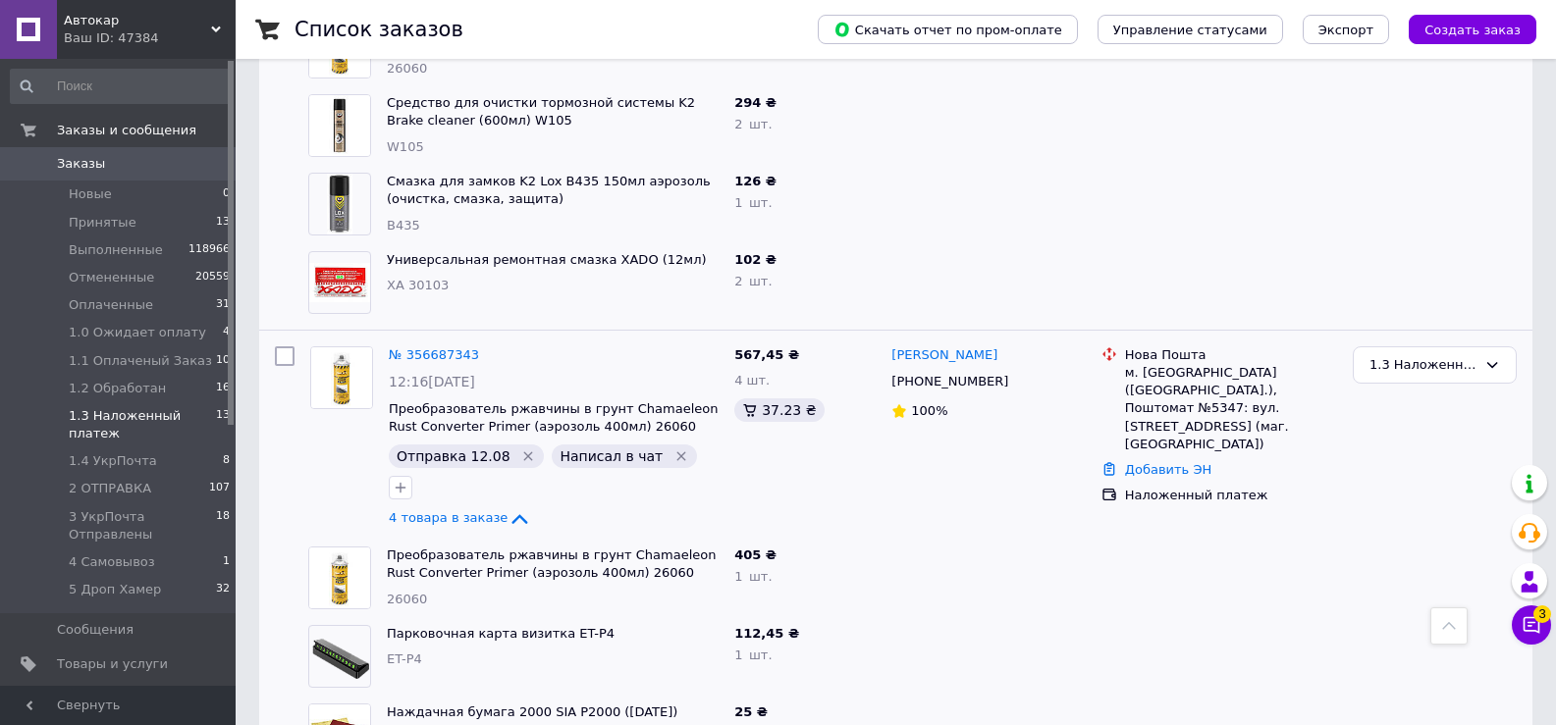
scroll to position [1936, 0]
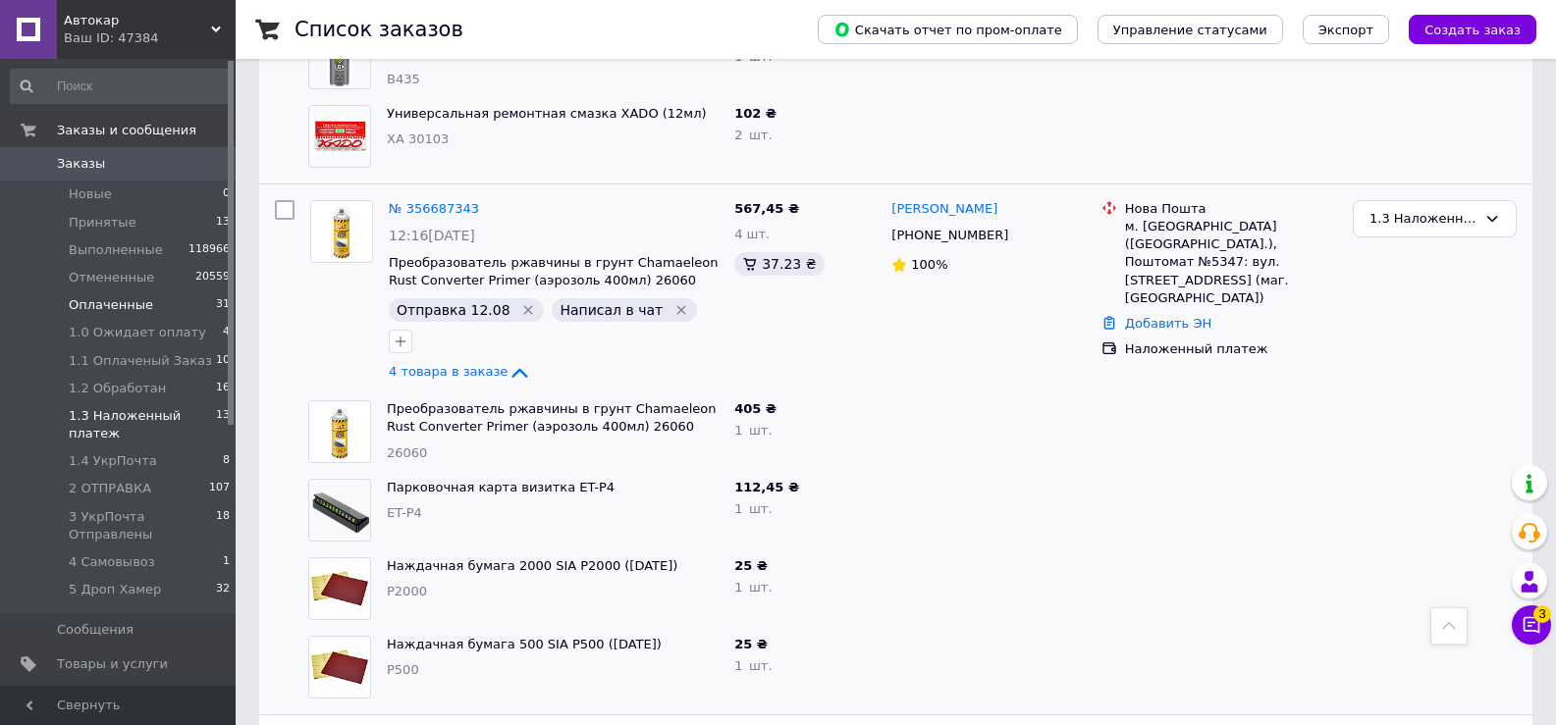
click at [95, 301] on span "Оплаченные" at bounding box center [111, 305] width 84 height 18
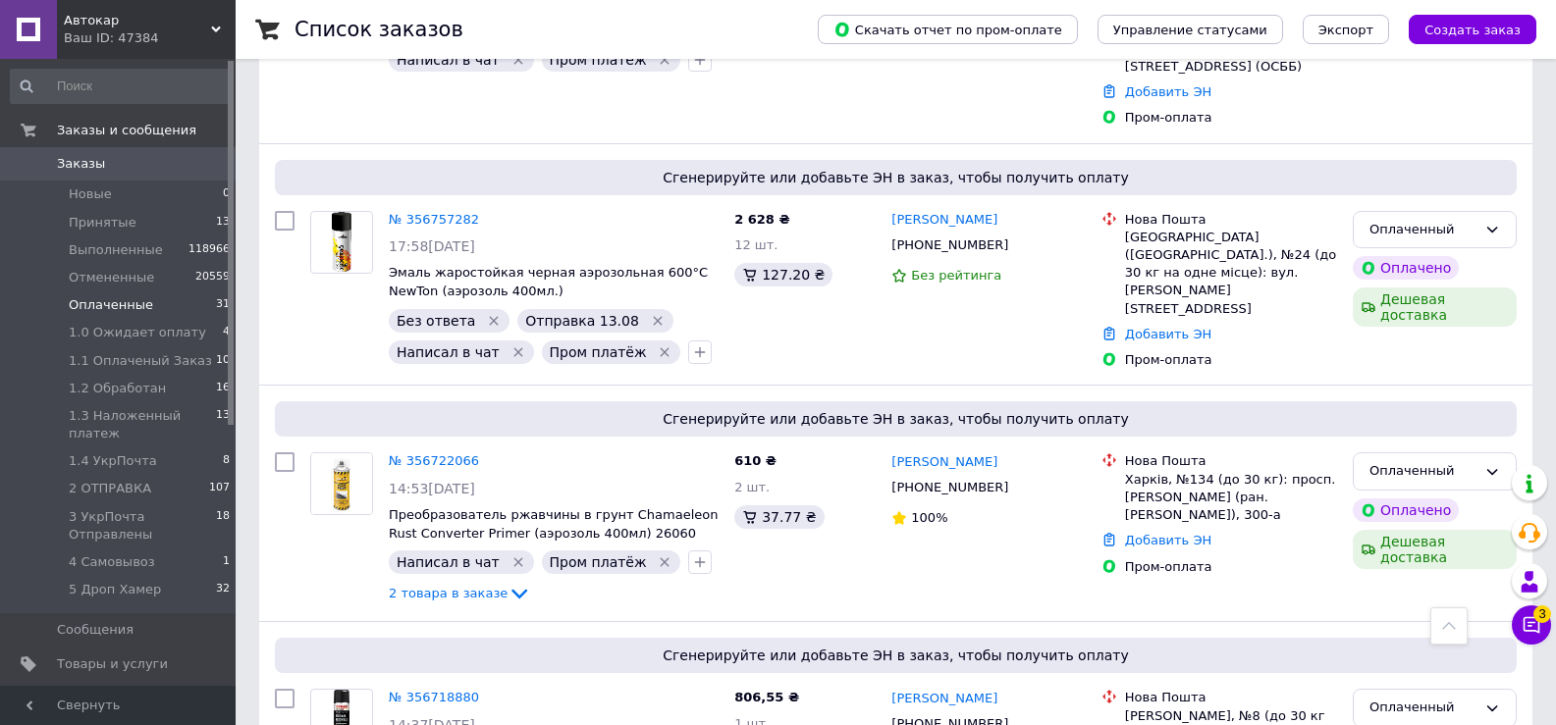
scroll to position [1963, 0]
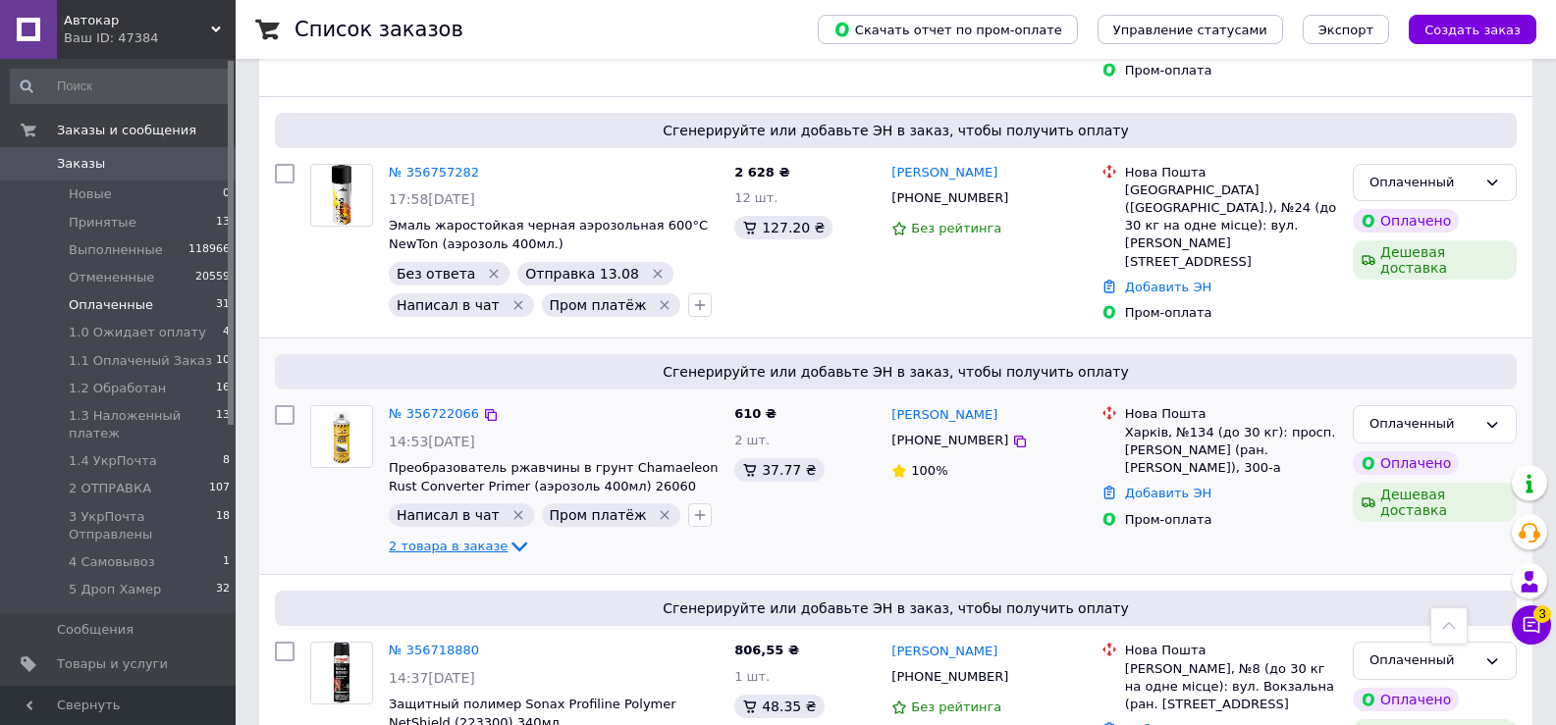
click at [511, 543] on icon at bounding box center [519, 548] width 16 height 10
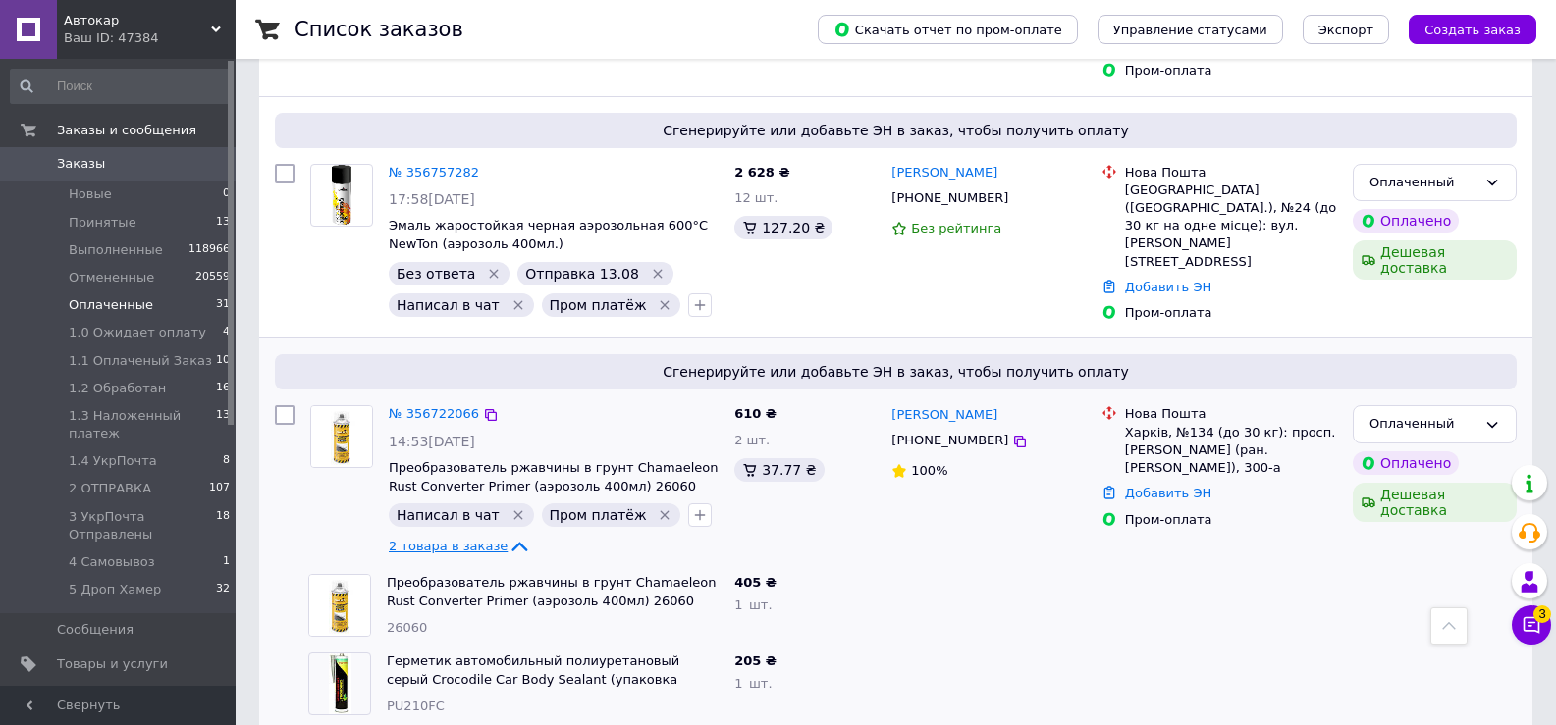
click at [512, 543] on icon at bounding box center [520, 548] width 16 height 10
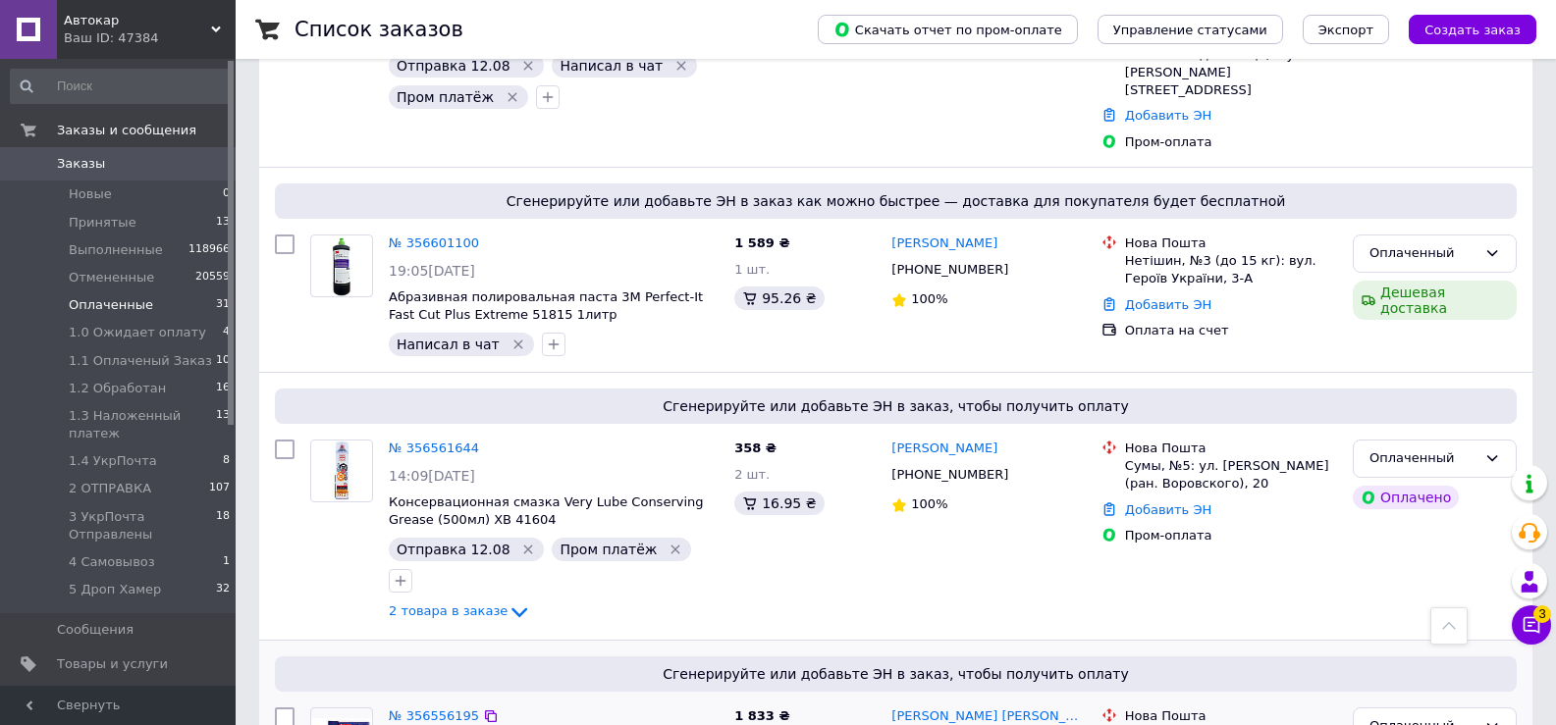
scroll to position [5693, 0]
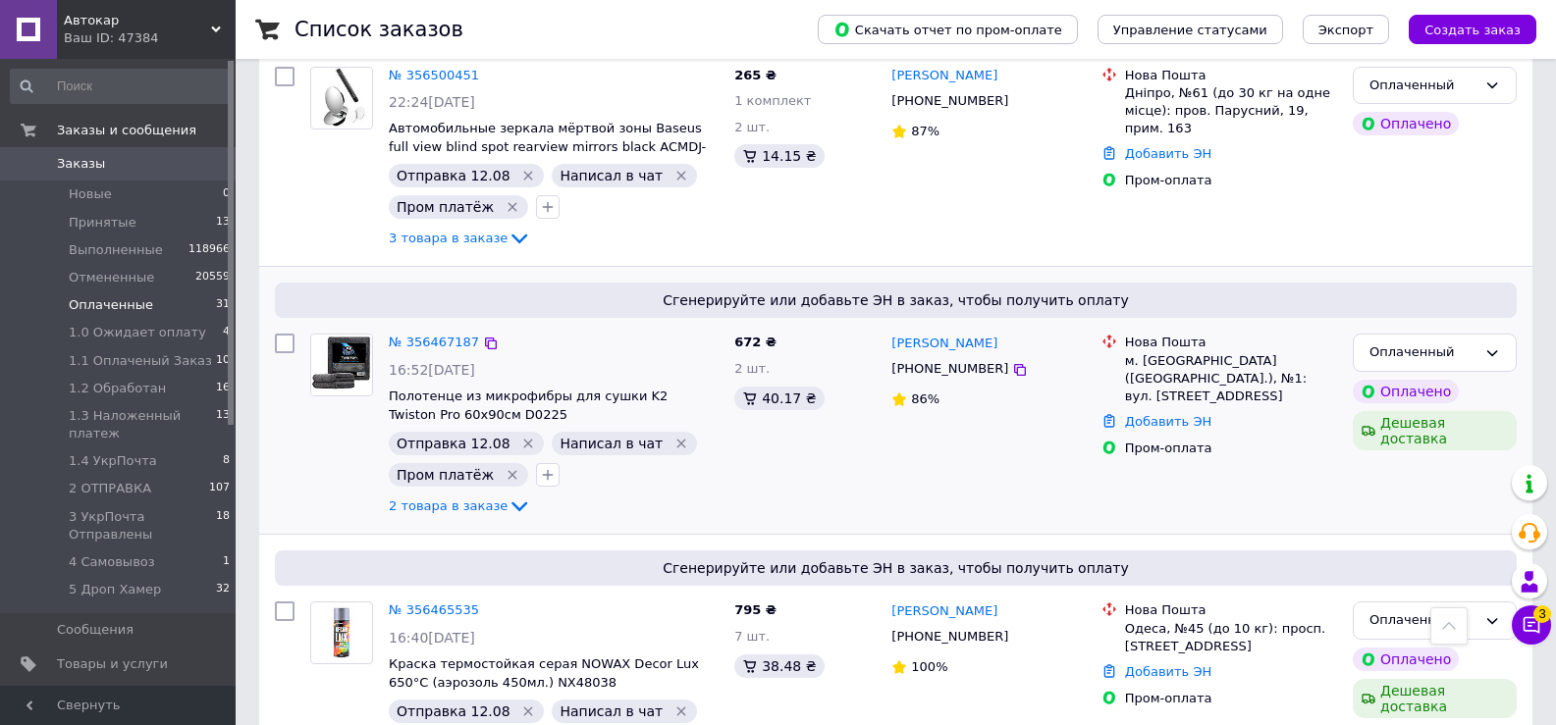
scroll to position [6801, 0]
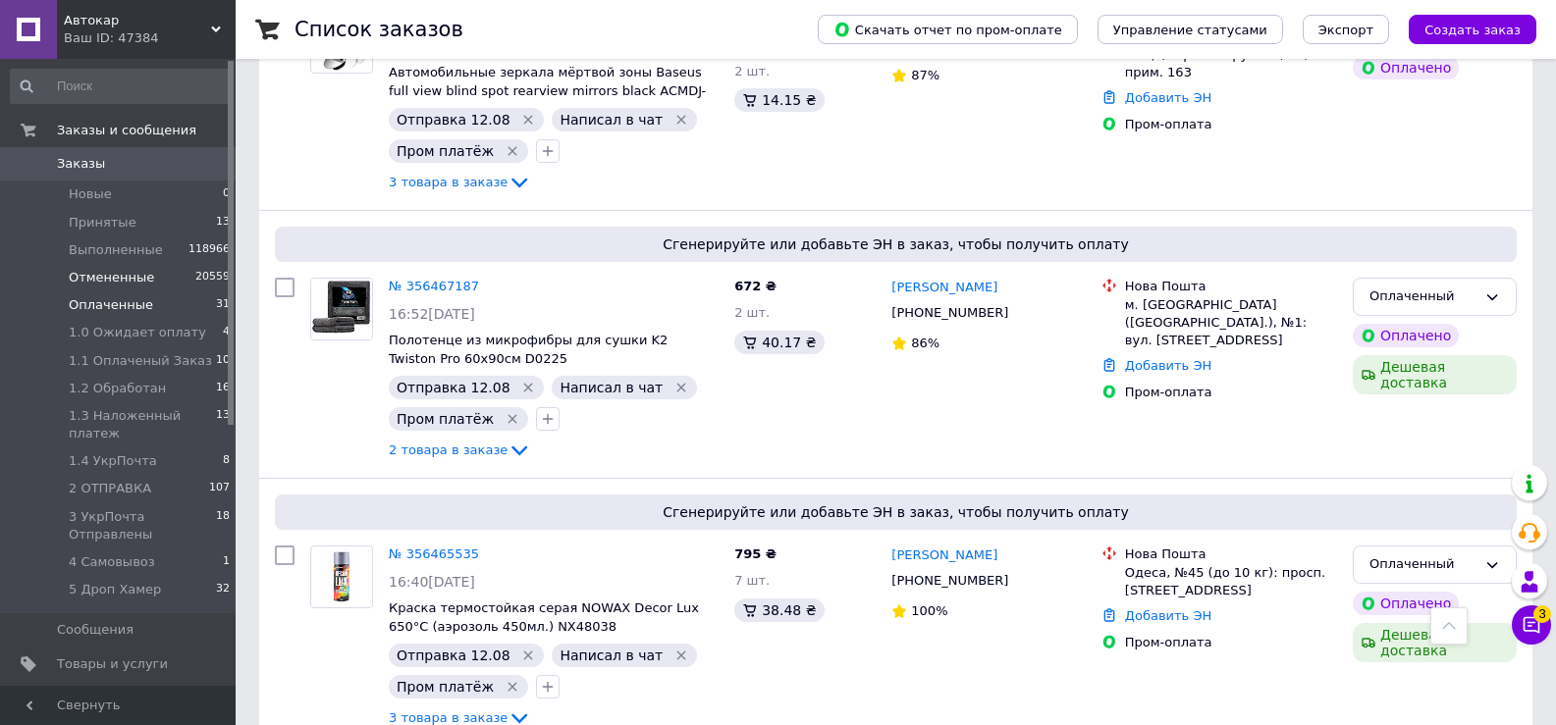
click at [104, 280] on span "Отмененные" at bounding box center [111, 278] width 85 height 18
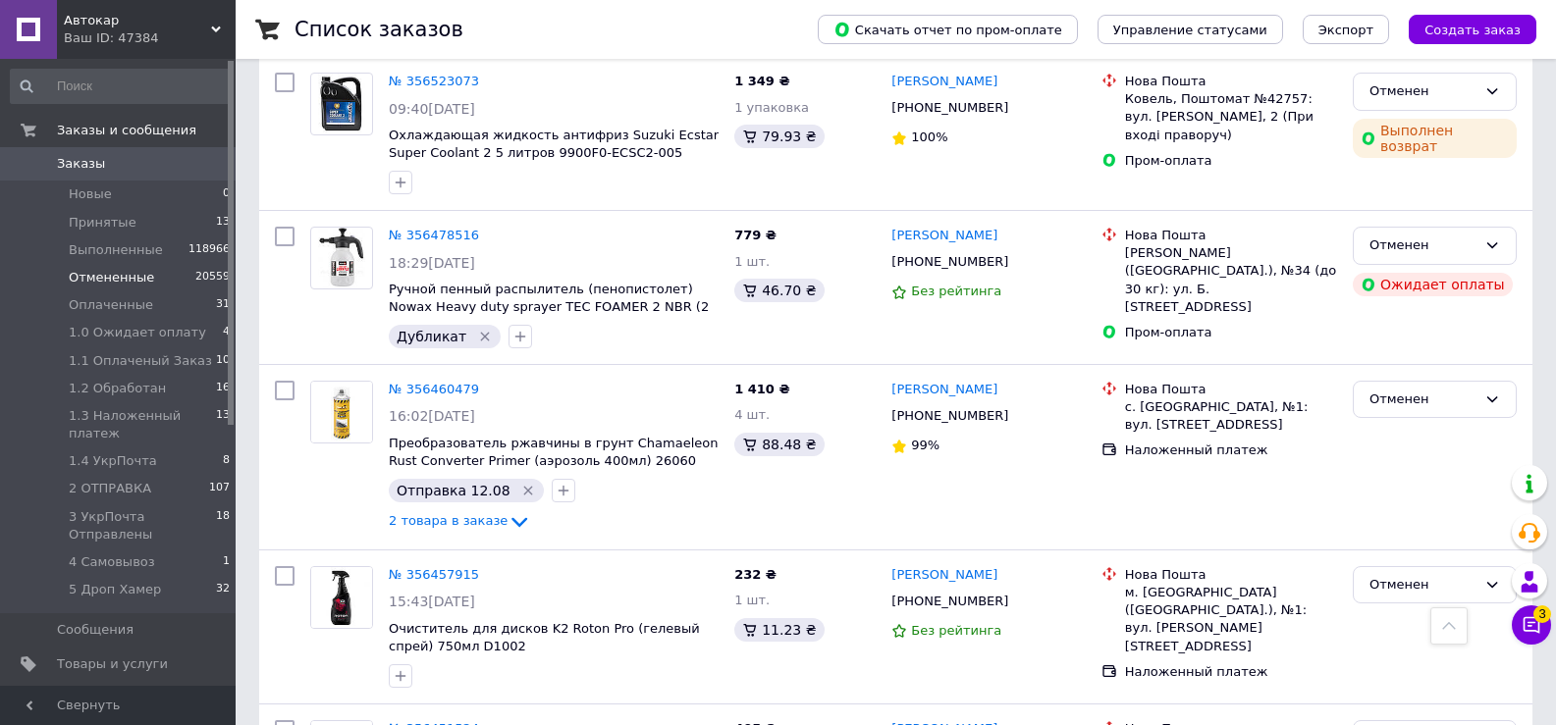
scroll to position [1374, 0]
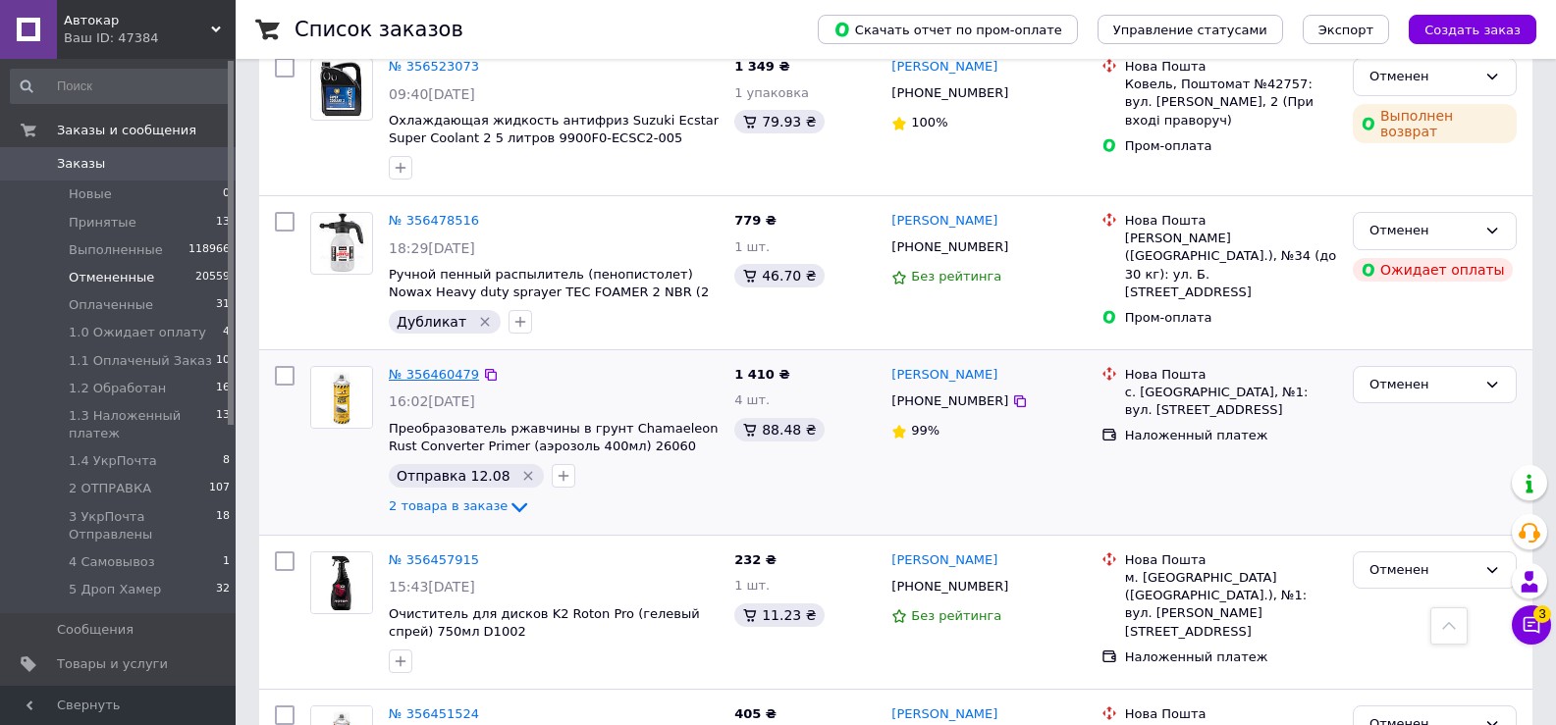
click at [448, 367] on link "№ 356460479" at bounding box center [434, 374] width 90 height 15
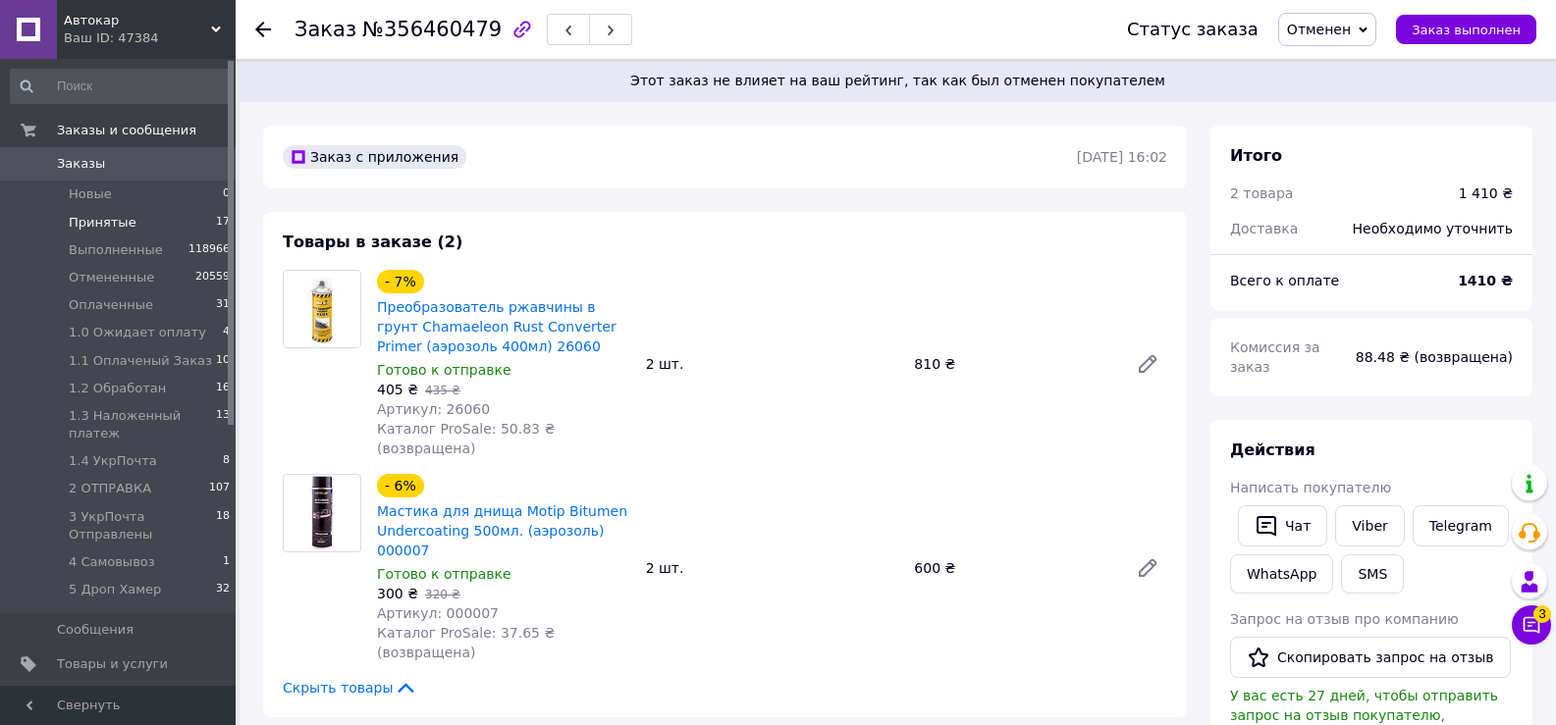
click at [103, 226] on span "Принятые" at bounding box center [103, 223] width 68 height 18
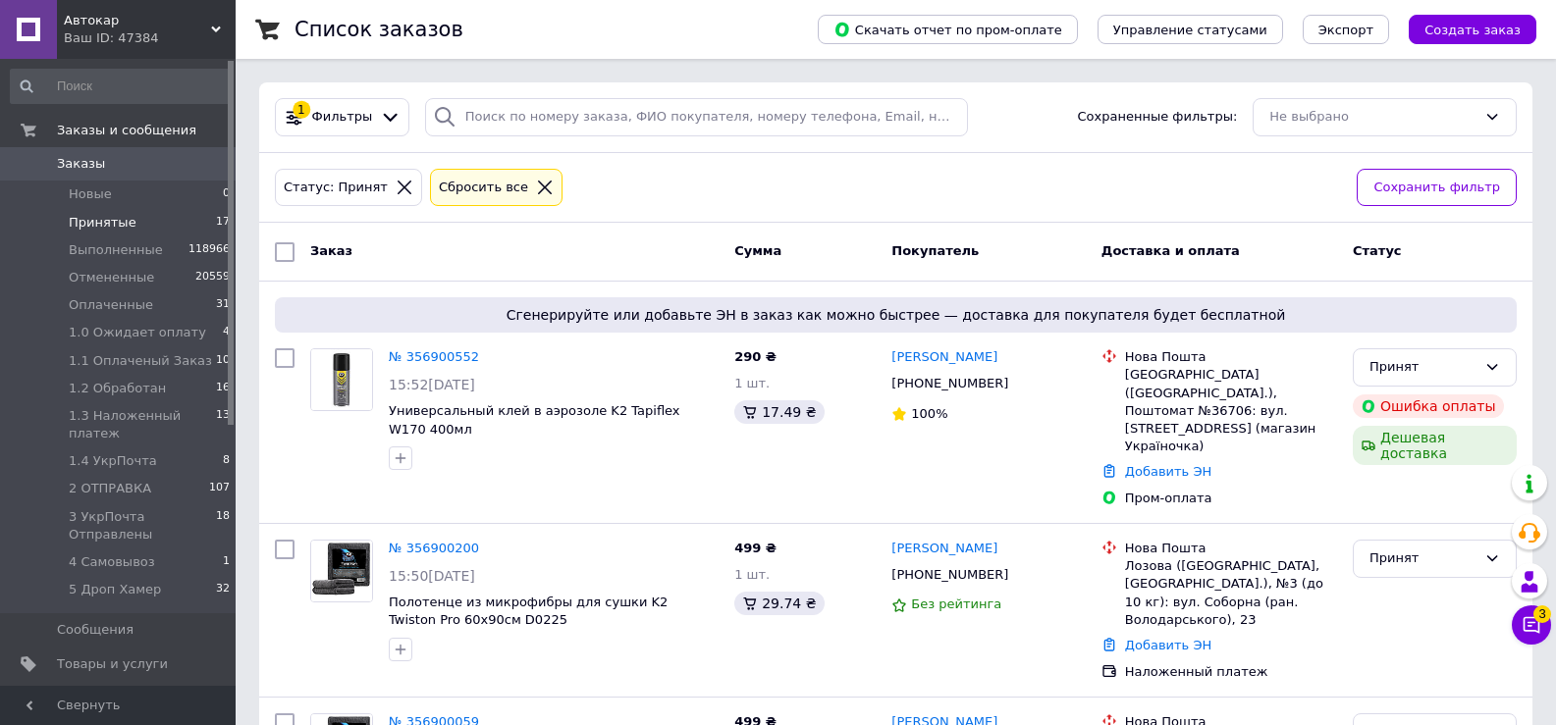
click at [102, 223] on span "Принятые" at bounding box center [103, 223] width 68 height 18
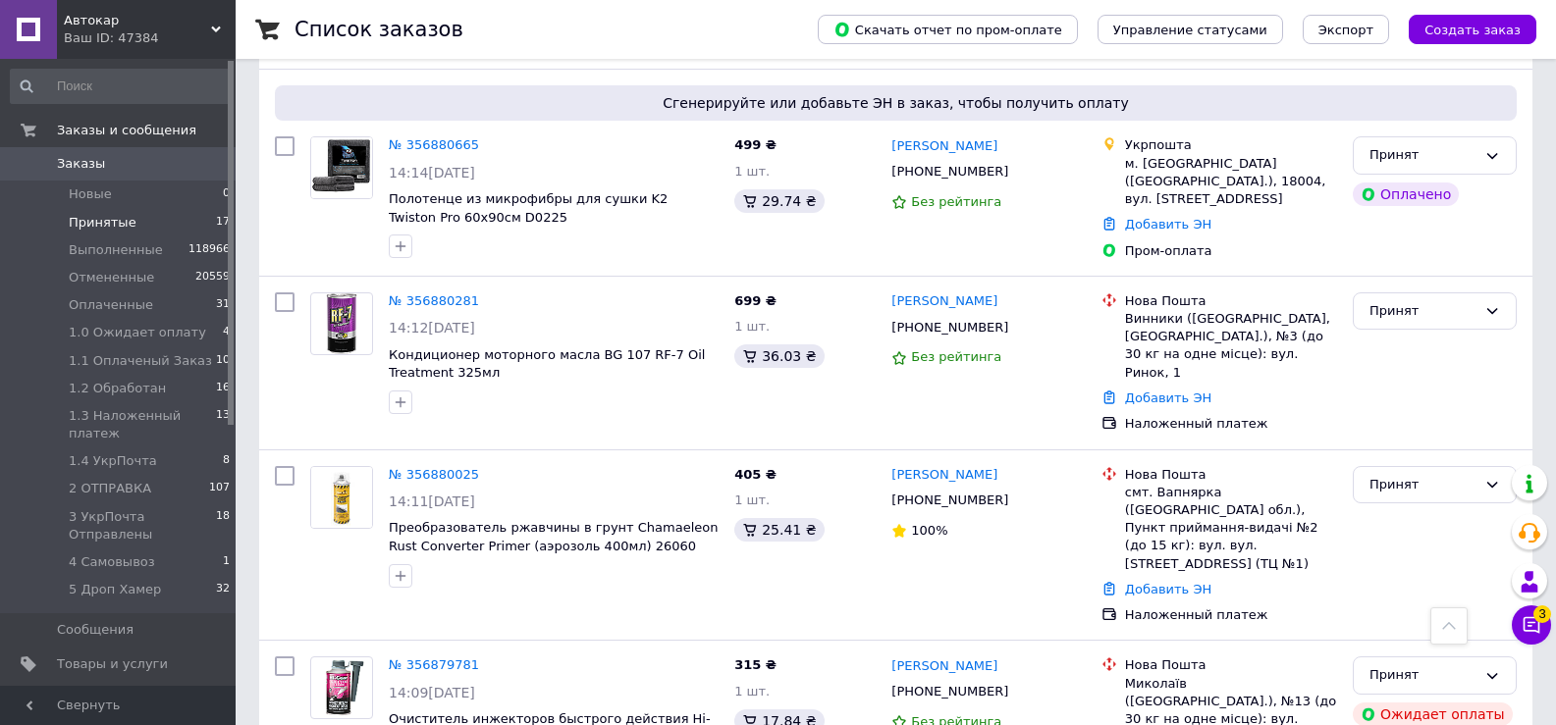
scroll to position [1515, 0]
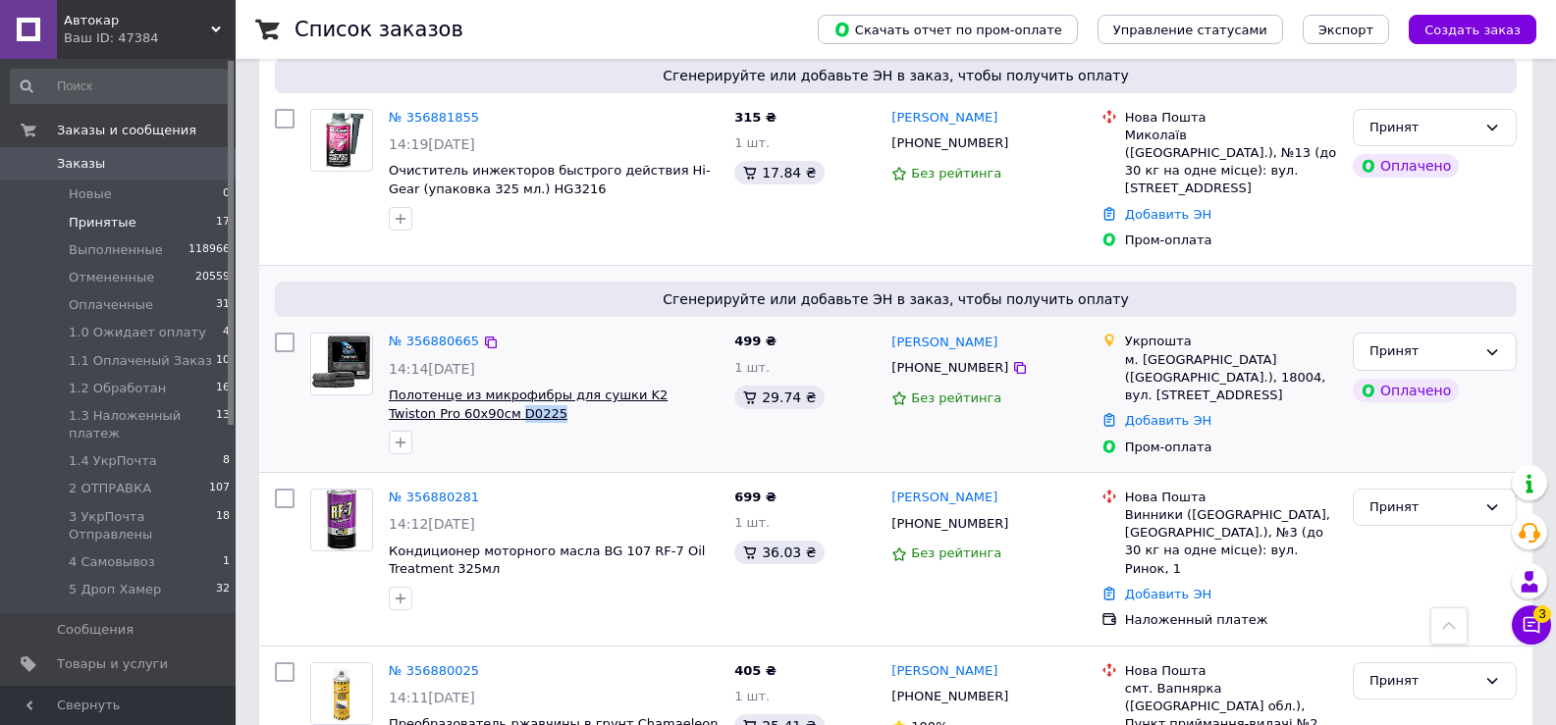
drag, startPoint x: 498, startPoint y: 289, endPoint x: 445, endPoint y: 288, distance: 53.0
click at [445, 387] on span "Полотенце из микрофибры для сушки K2 Twiston Pro 60х90см D0225" at bounding box center [554, 405] width 330 height 36
copy span "D0225"
click at [130, 452] on span "1.4 УкрПочта" at bounding box center [113, 461] width 88 height 18
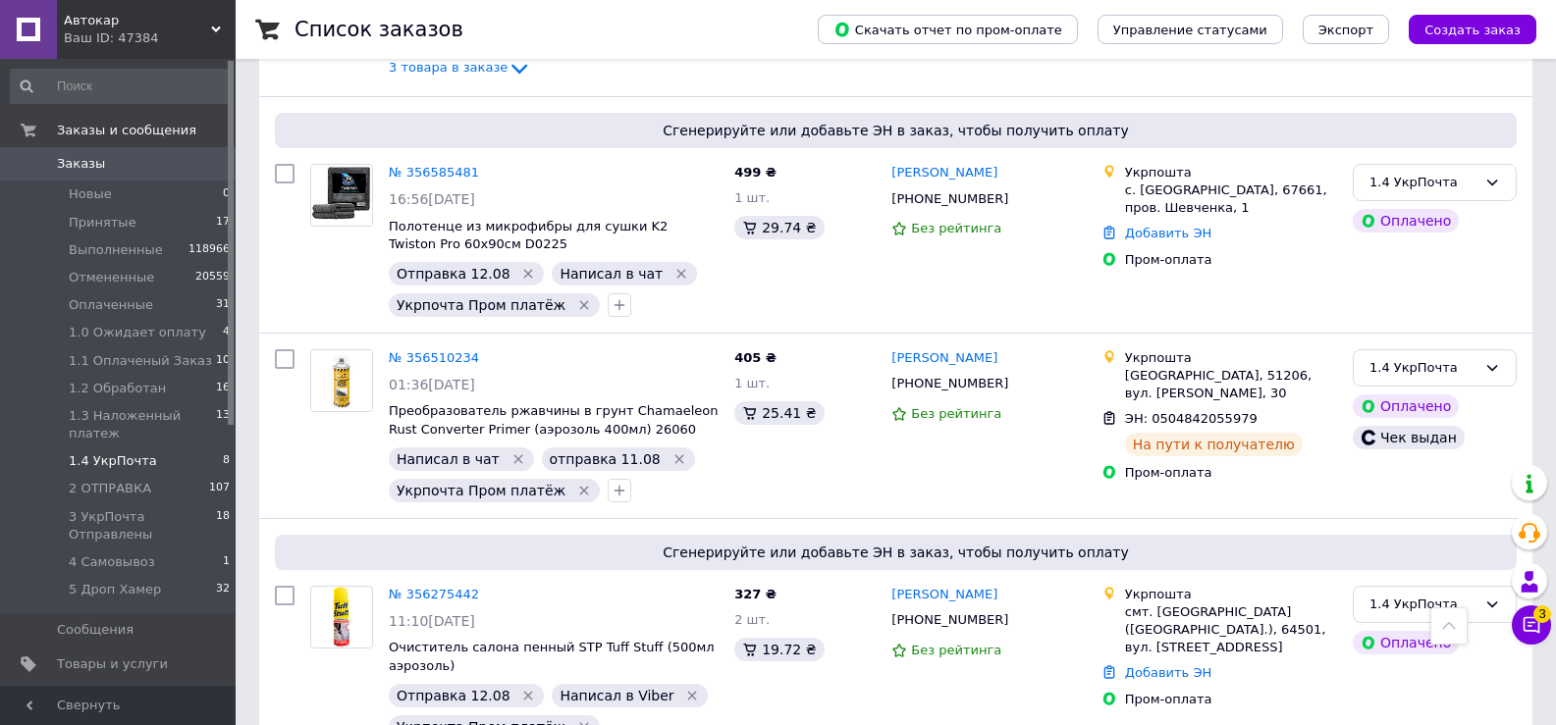
scroll to position [1178, 0]
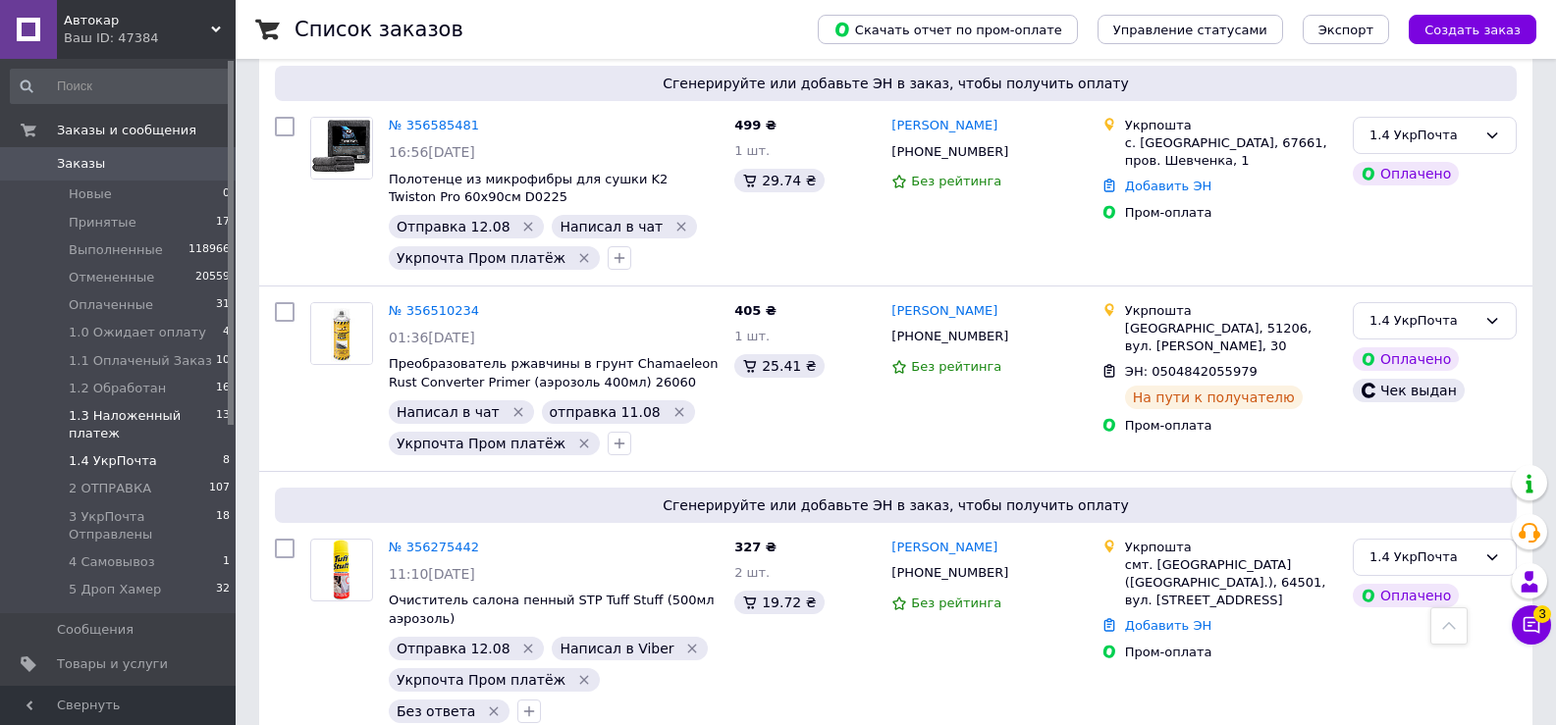
click at [133, 417] on span "1.3 Наложенный платеж" at bounding box center [142, 424] width 147 height 35
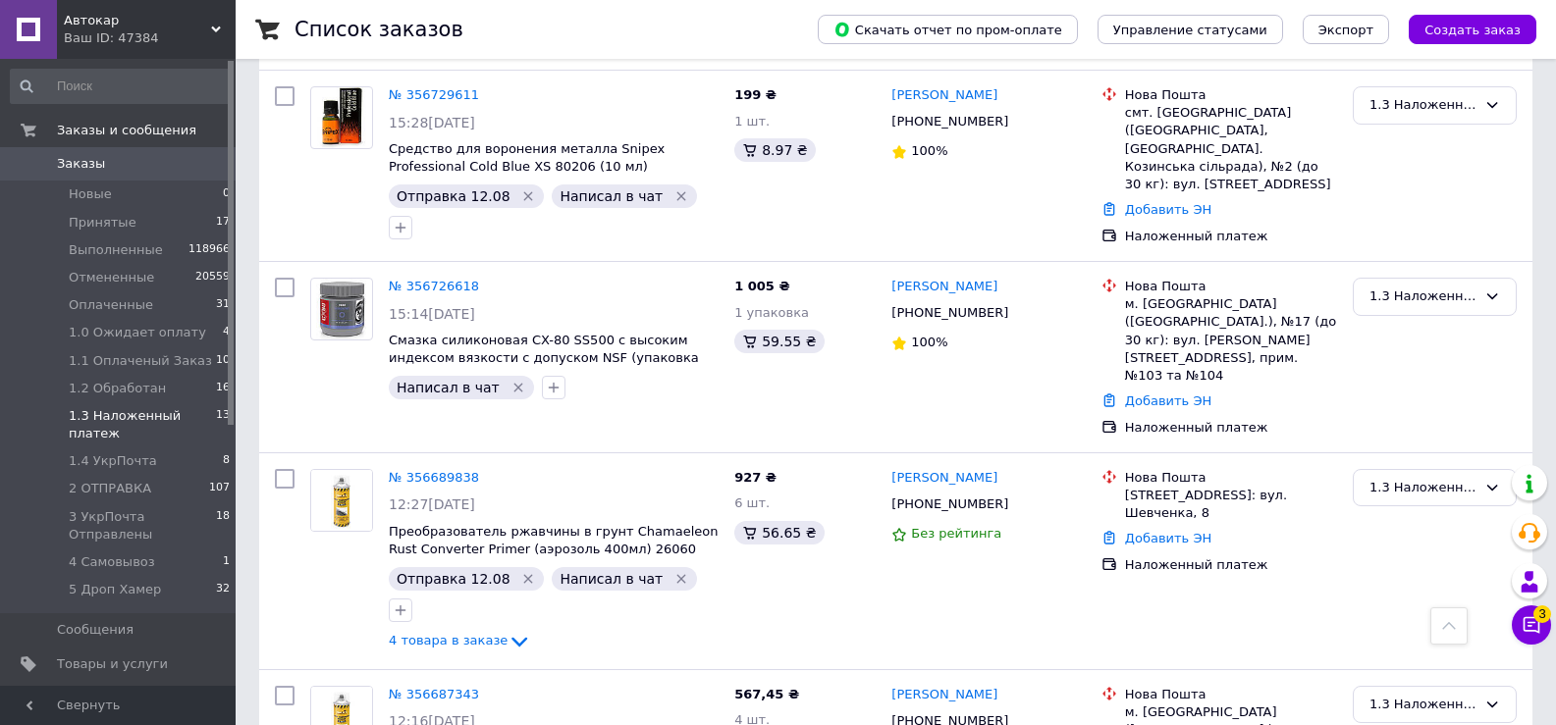
scroll to position [1178, 0]
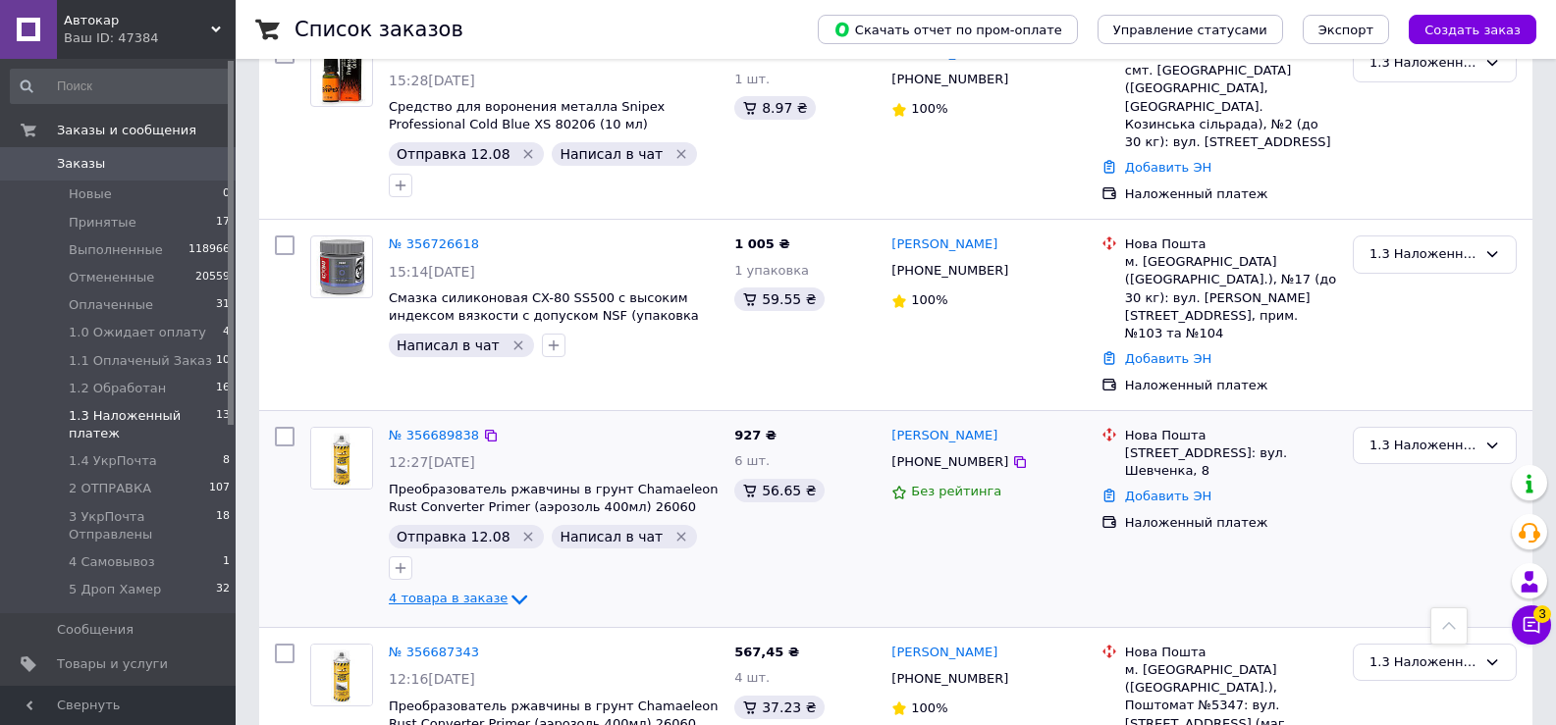
click at [507, 588] on icon at bounding box center [519, 600] width 24 height 24
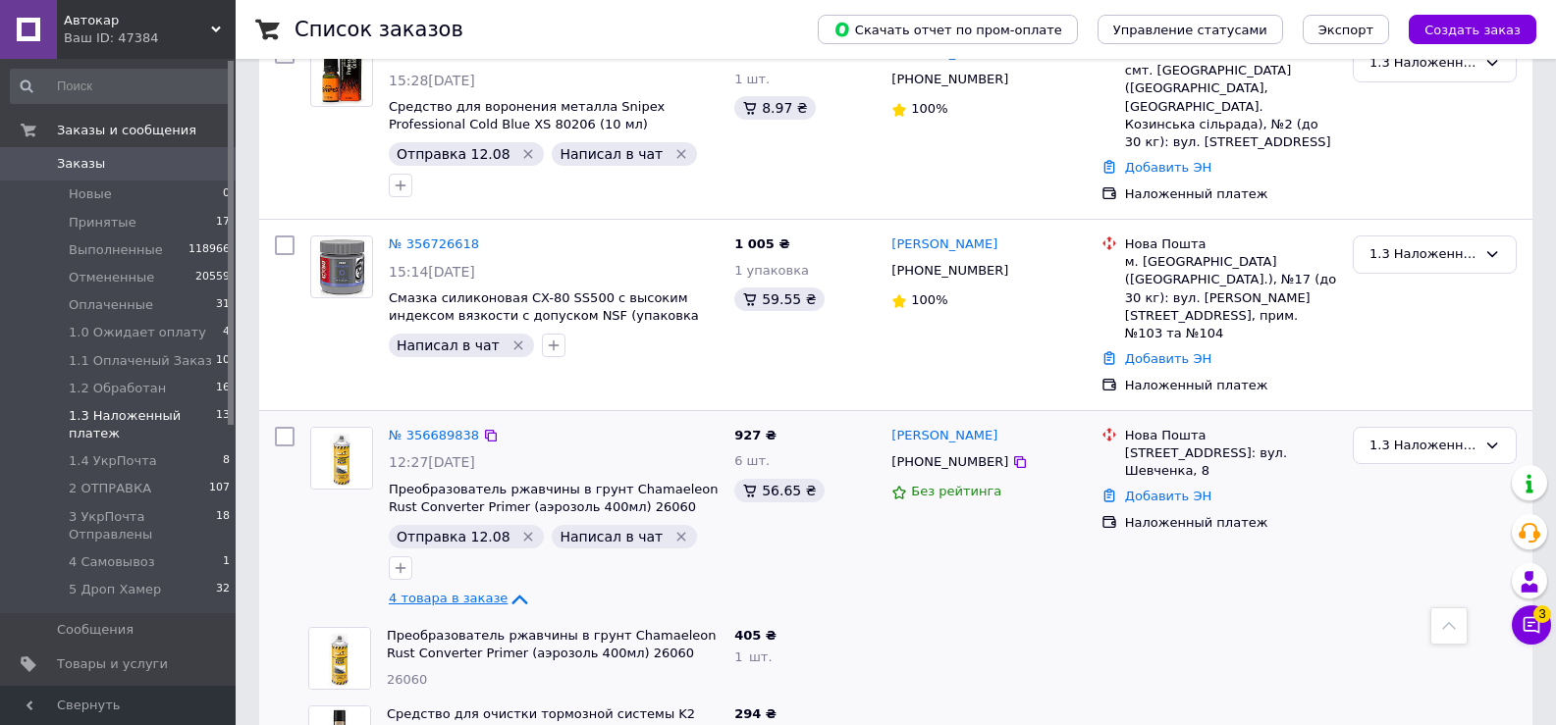
click at [507, 588] on icon at bounding box center [519, 600] width 24 height 24
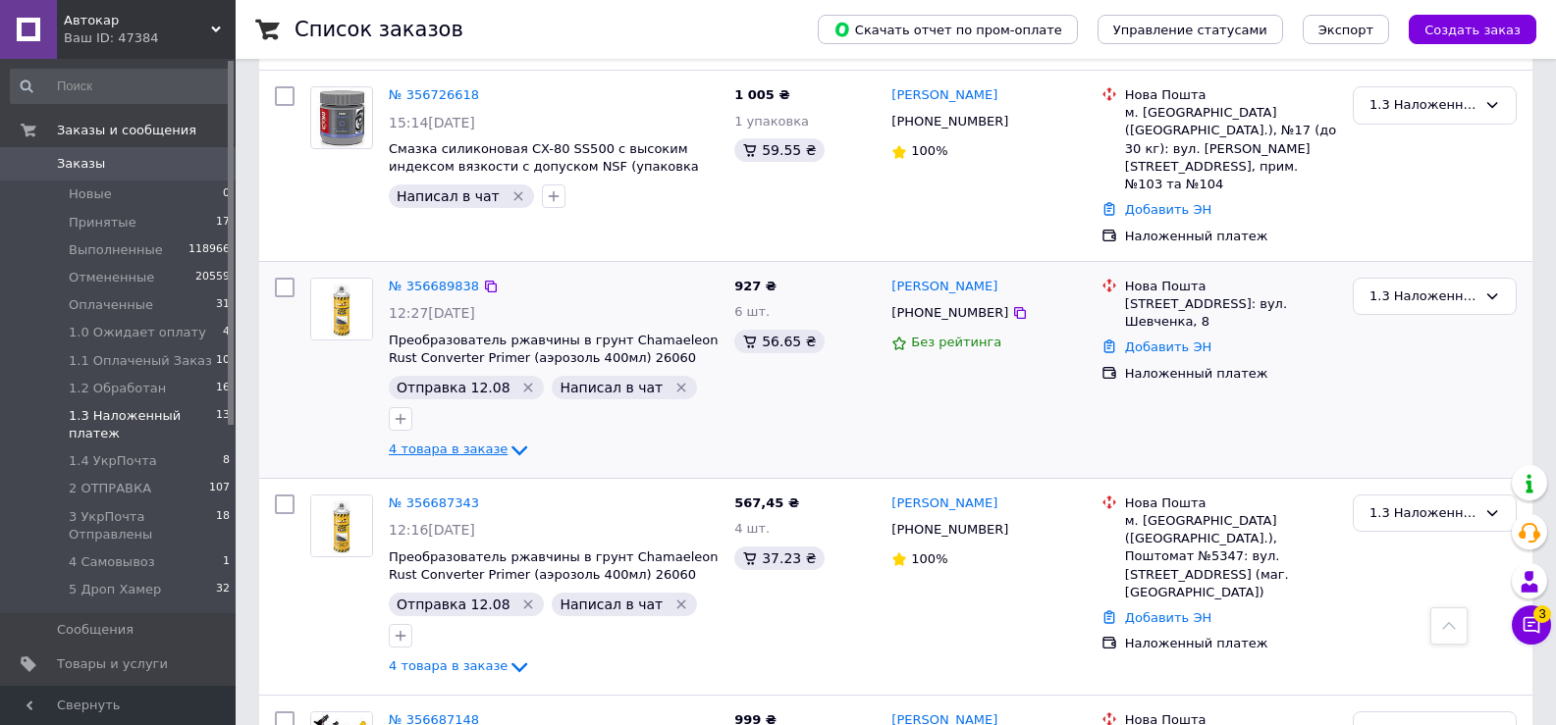
scroll to position [1374, 0]
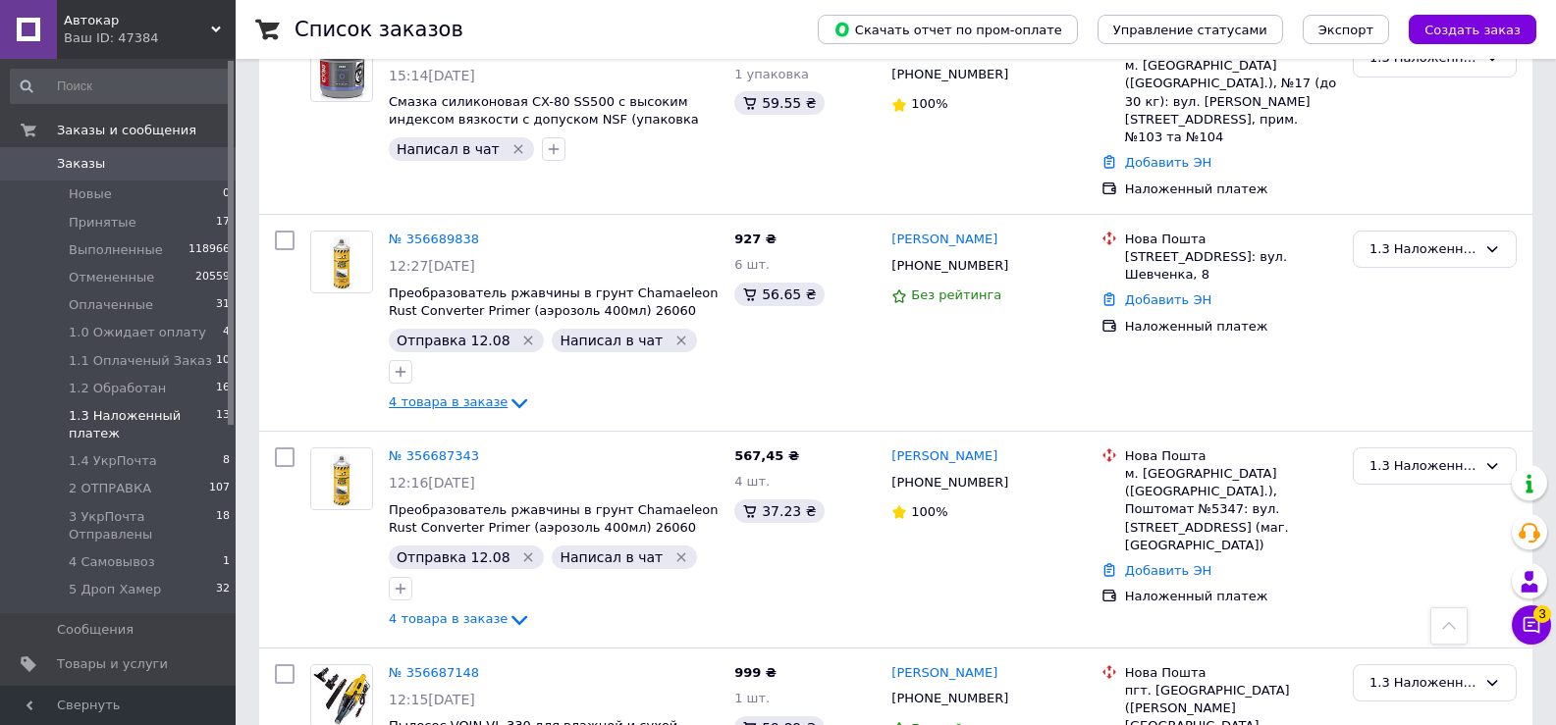
click at [511, 399] on icon at bounding box center [519, 404] width 16 height 10
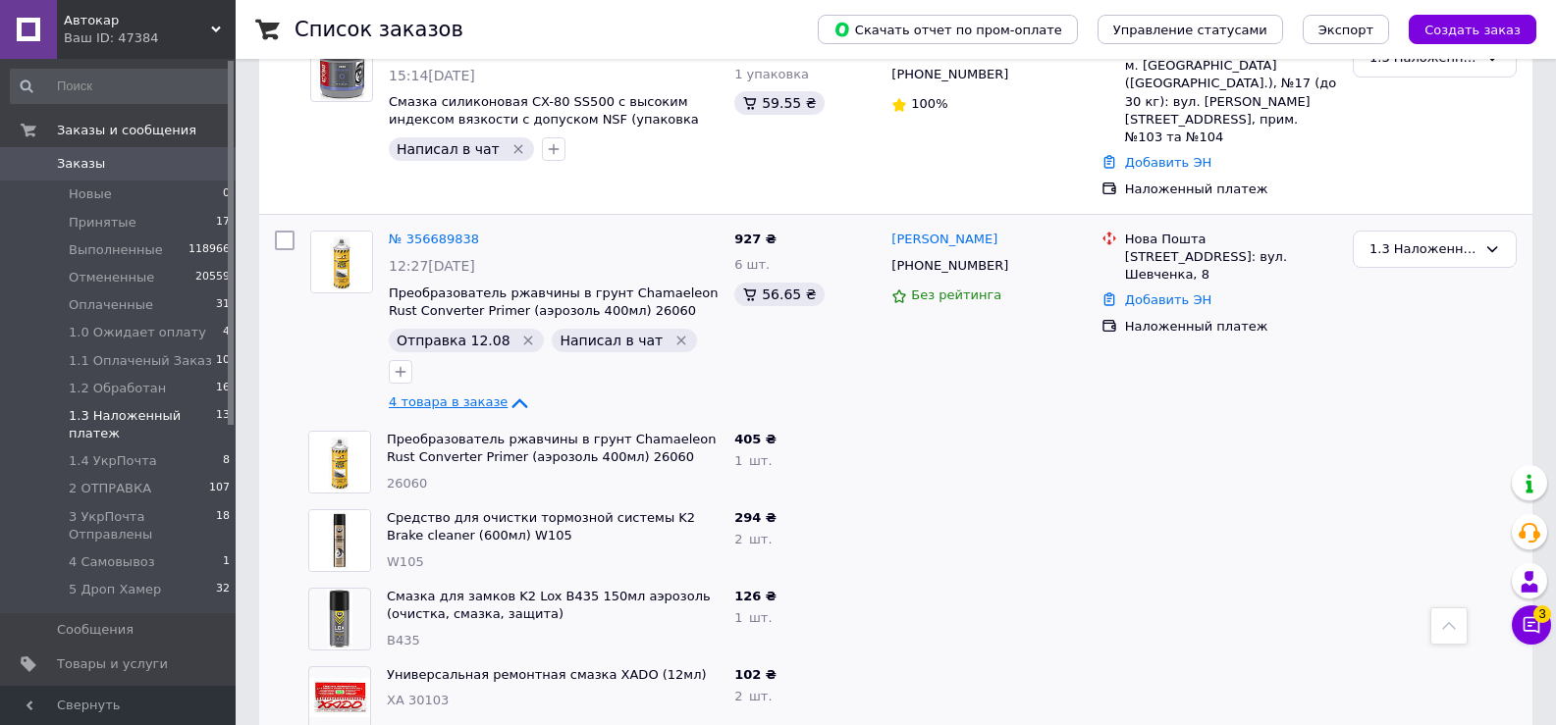
click at [507, 392] on icon at bounding box center [519, 404] width 24 height 24
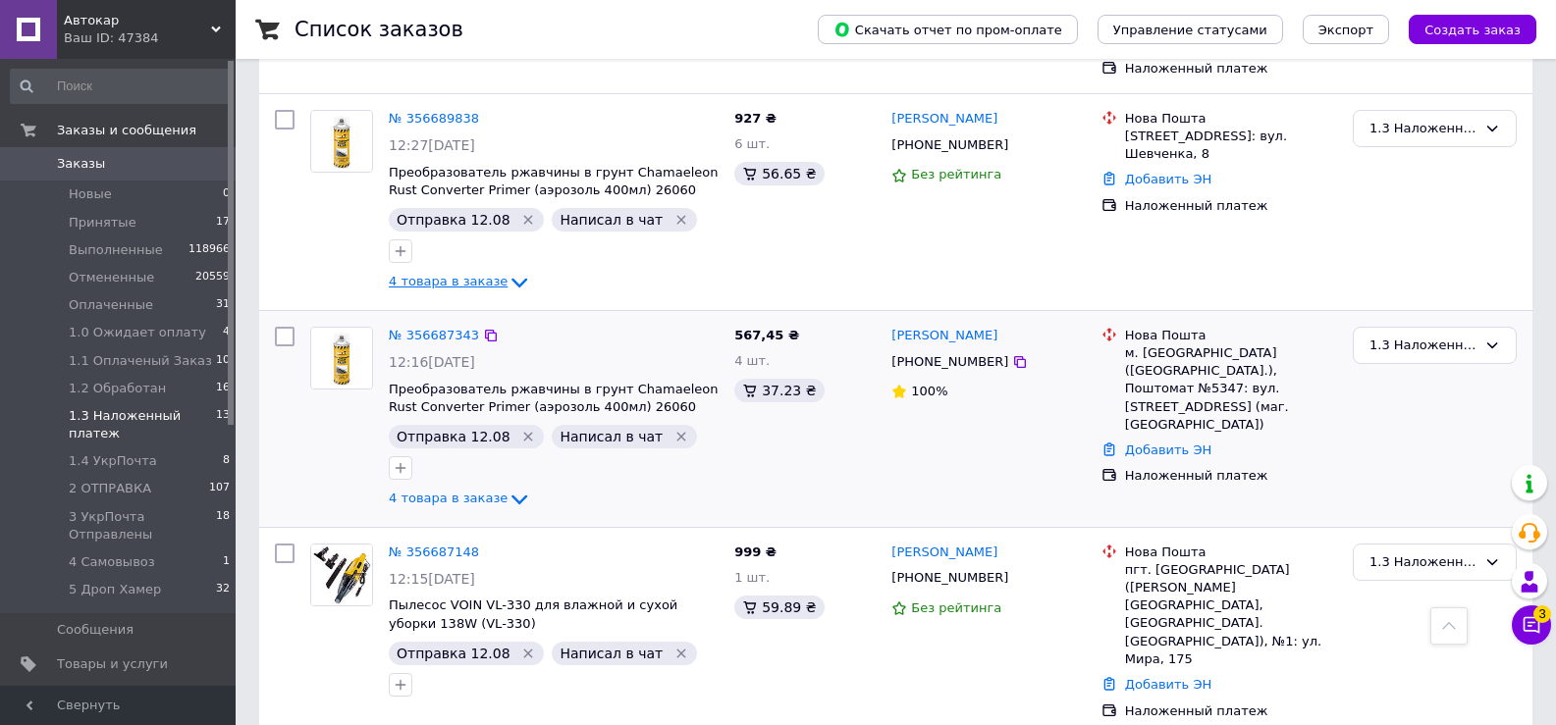
scroll to position [1570, 0]
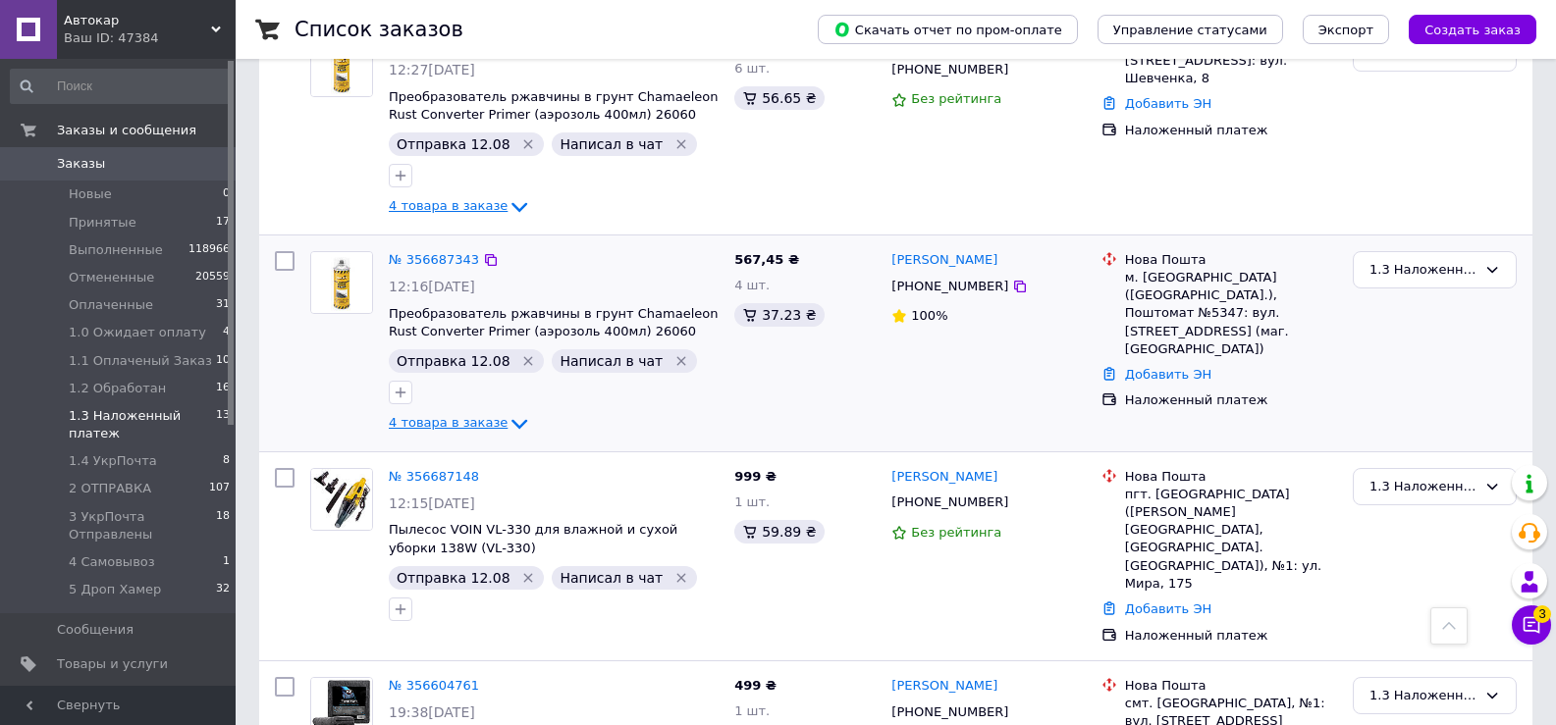
click at [511, 419] on icon at bounding box center [519, 424] width 16 height 10
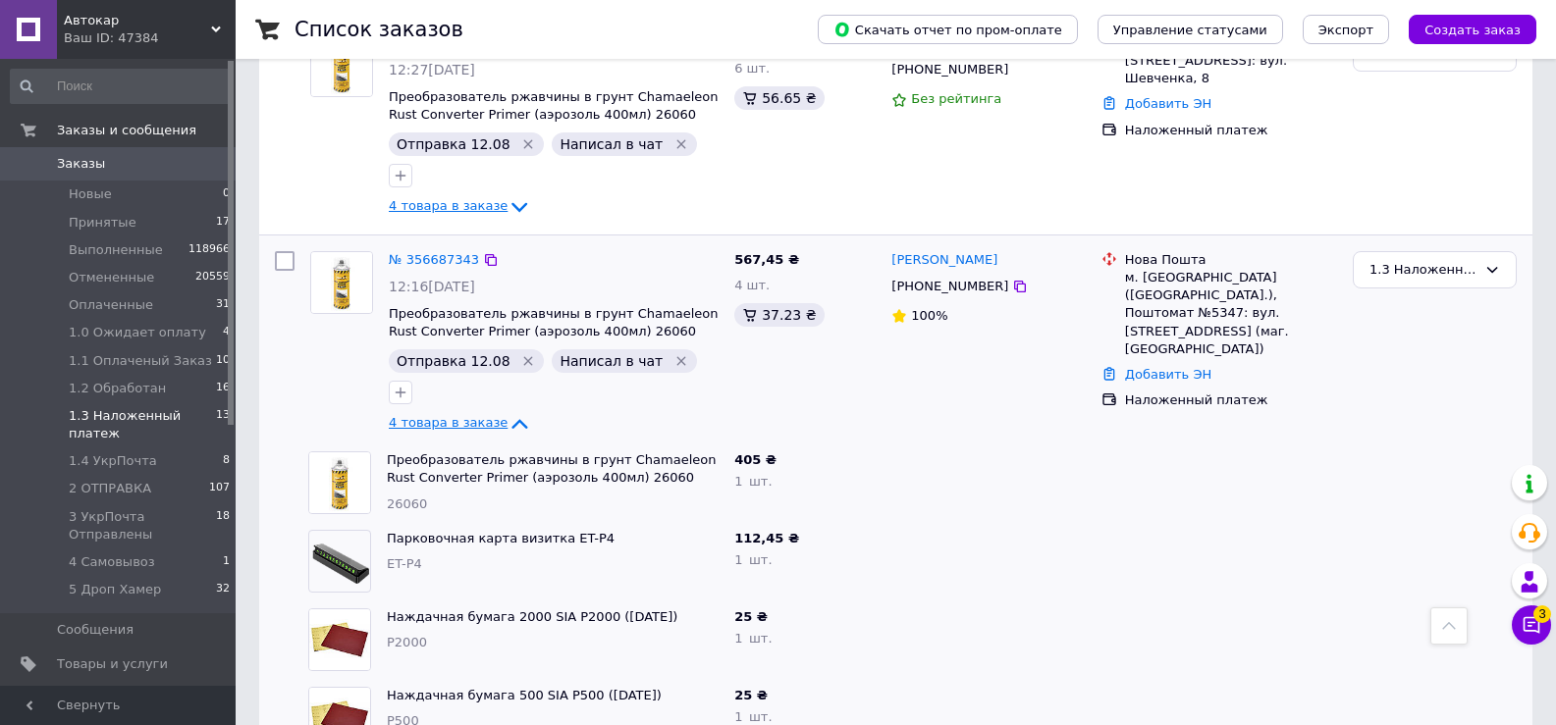
click at [507, 412] on icon at bounding box center [519, 424] width 24 height 24
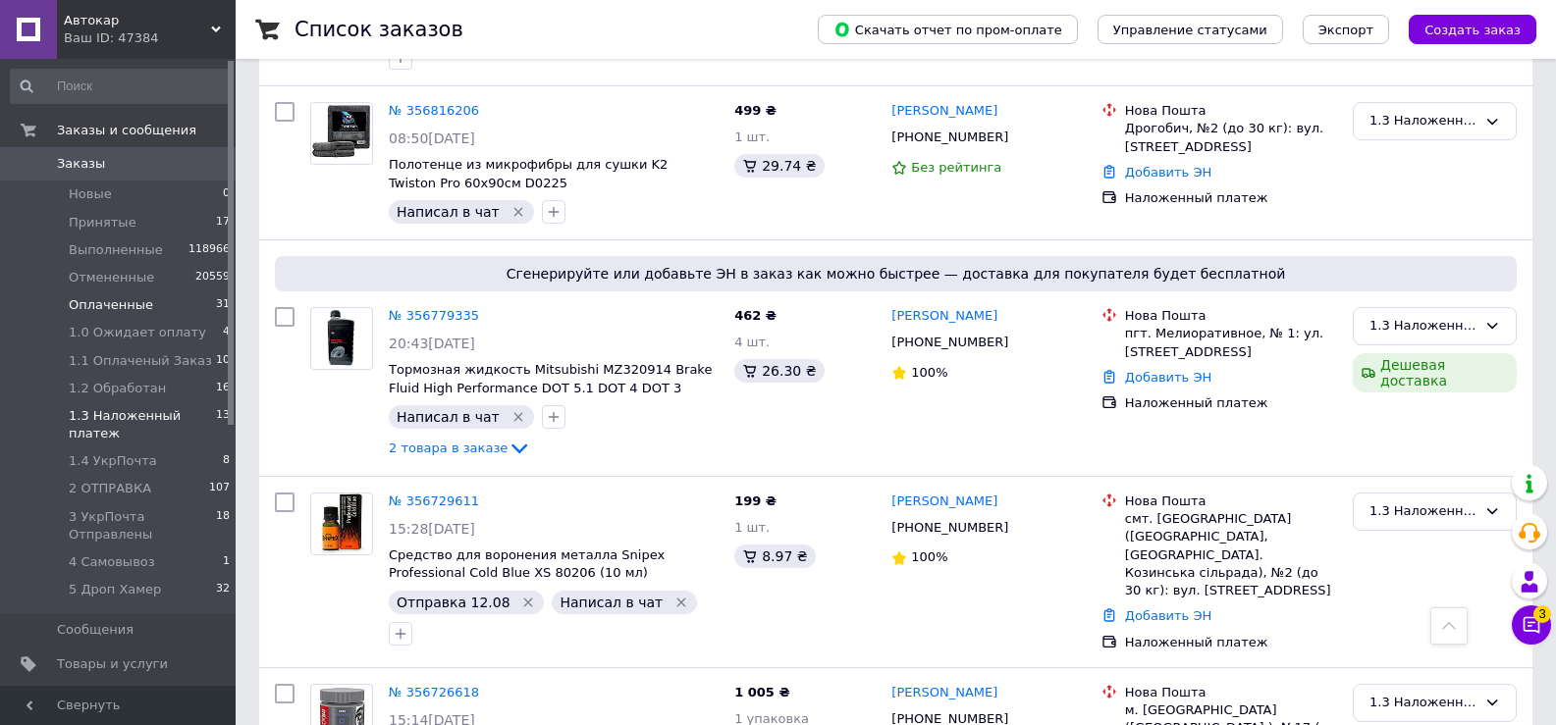
scroll to position [718, 0]
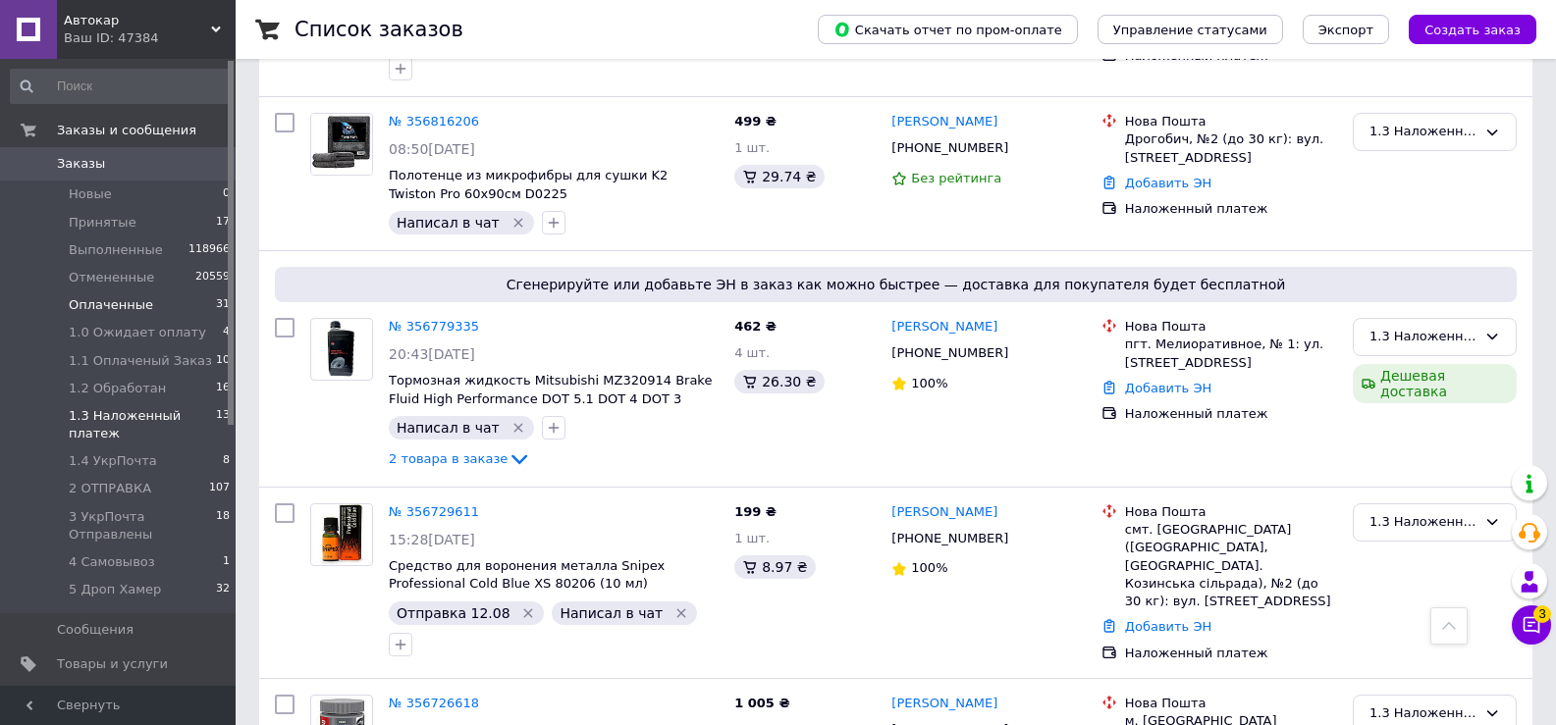
click at [121, 314] on span "Оплаченные" at bounding box center [111, 305] width 84 height 18
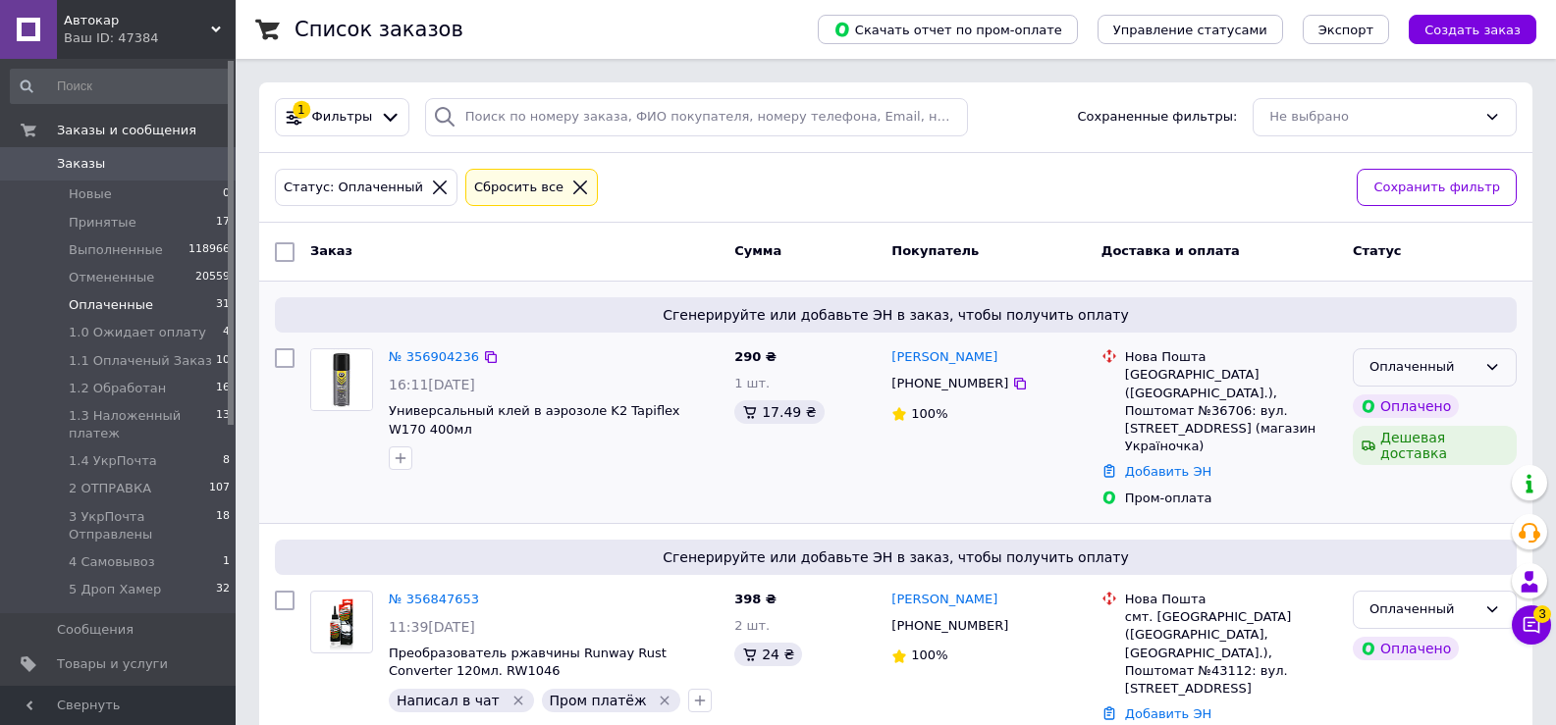
click at [1497, 375] on icon at bounding box center [1492, 367] width 16 height 16
click at [1380, 404] on li "Принят" at bounding box center [1435, 409] width 162 height 36
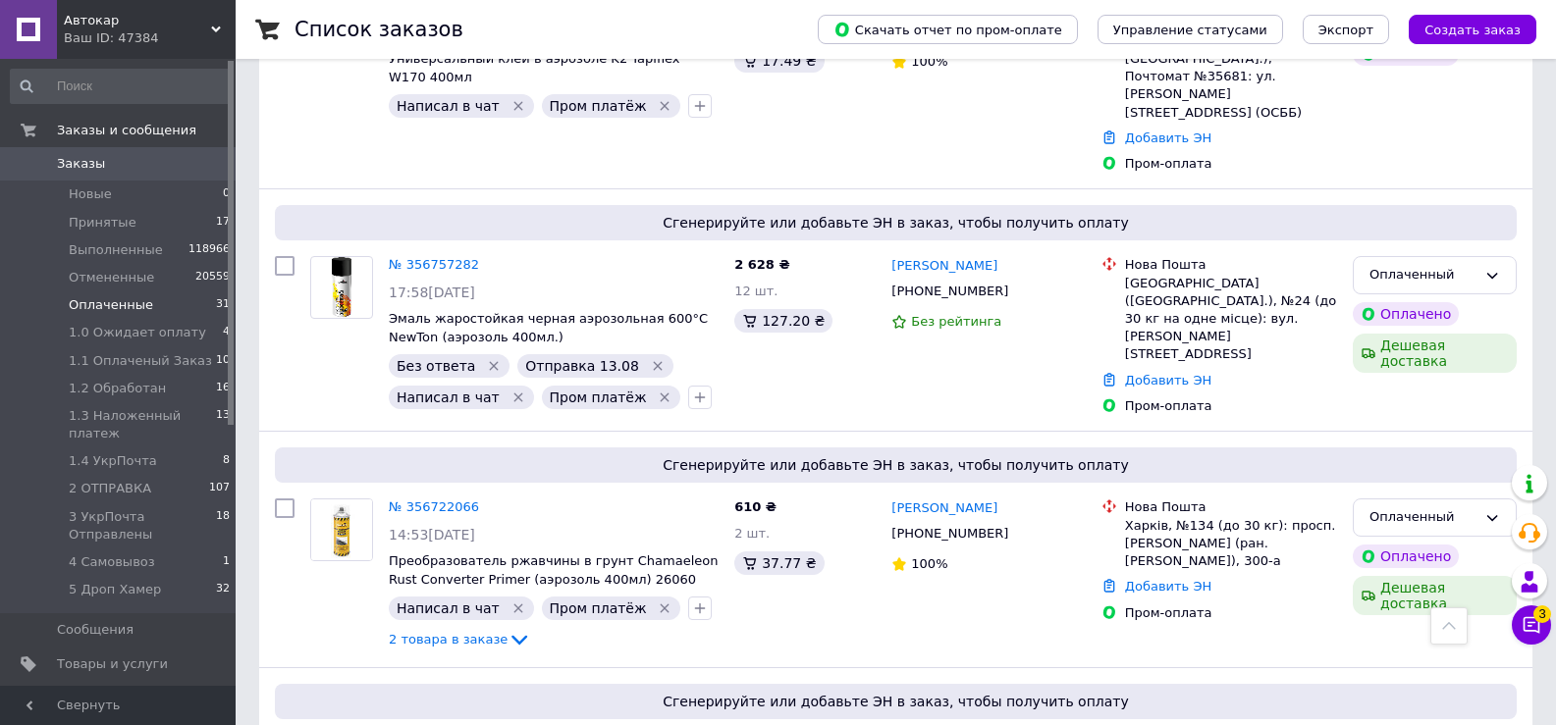
scroll to position [2159, 0]
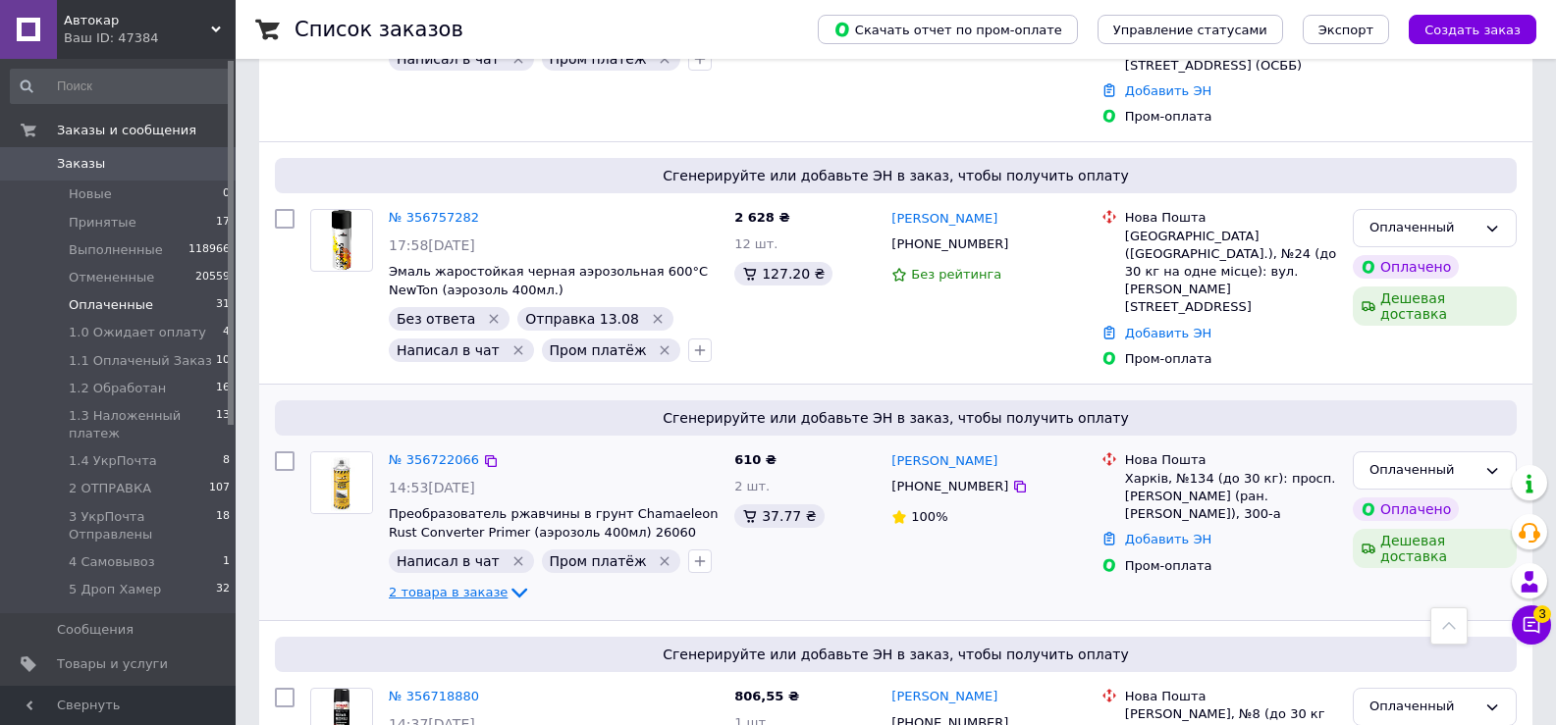
click at [507, 581] on icon at bounding box center [519, 593] width 24 height 24
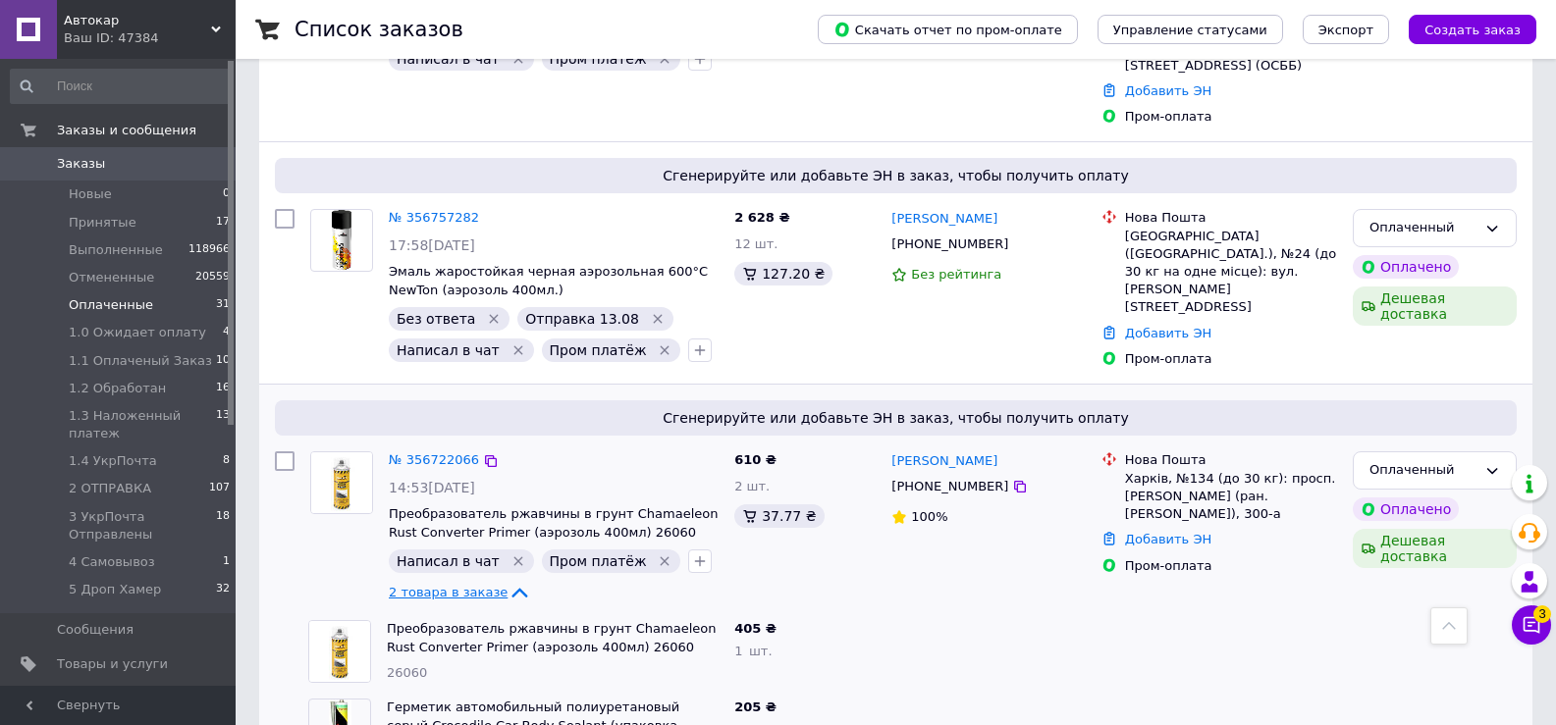
click at [507, 581] on icon at bounding box center [519, 593] width 24 height 24
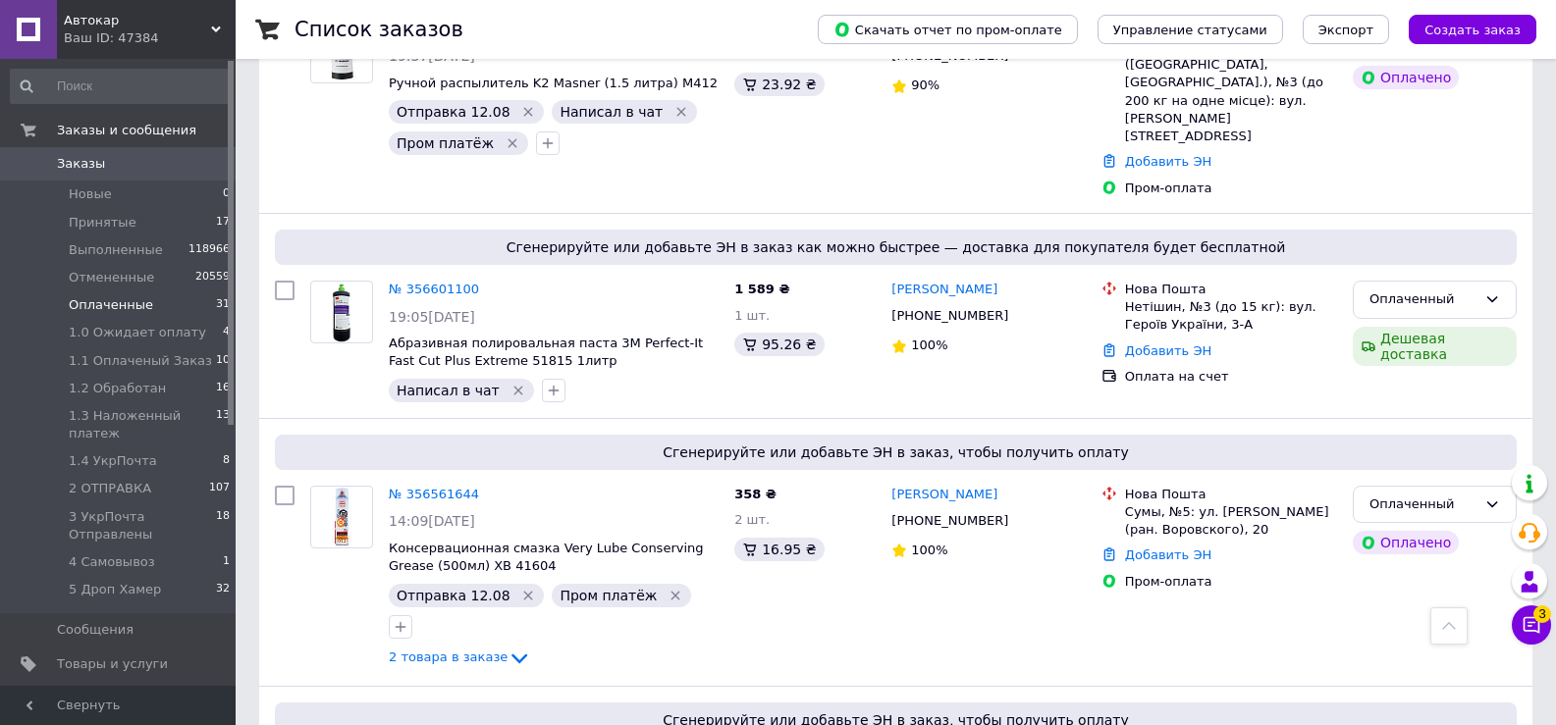
scroll to position [5889, 0]
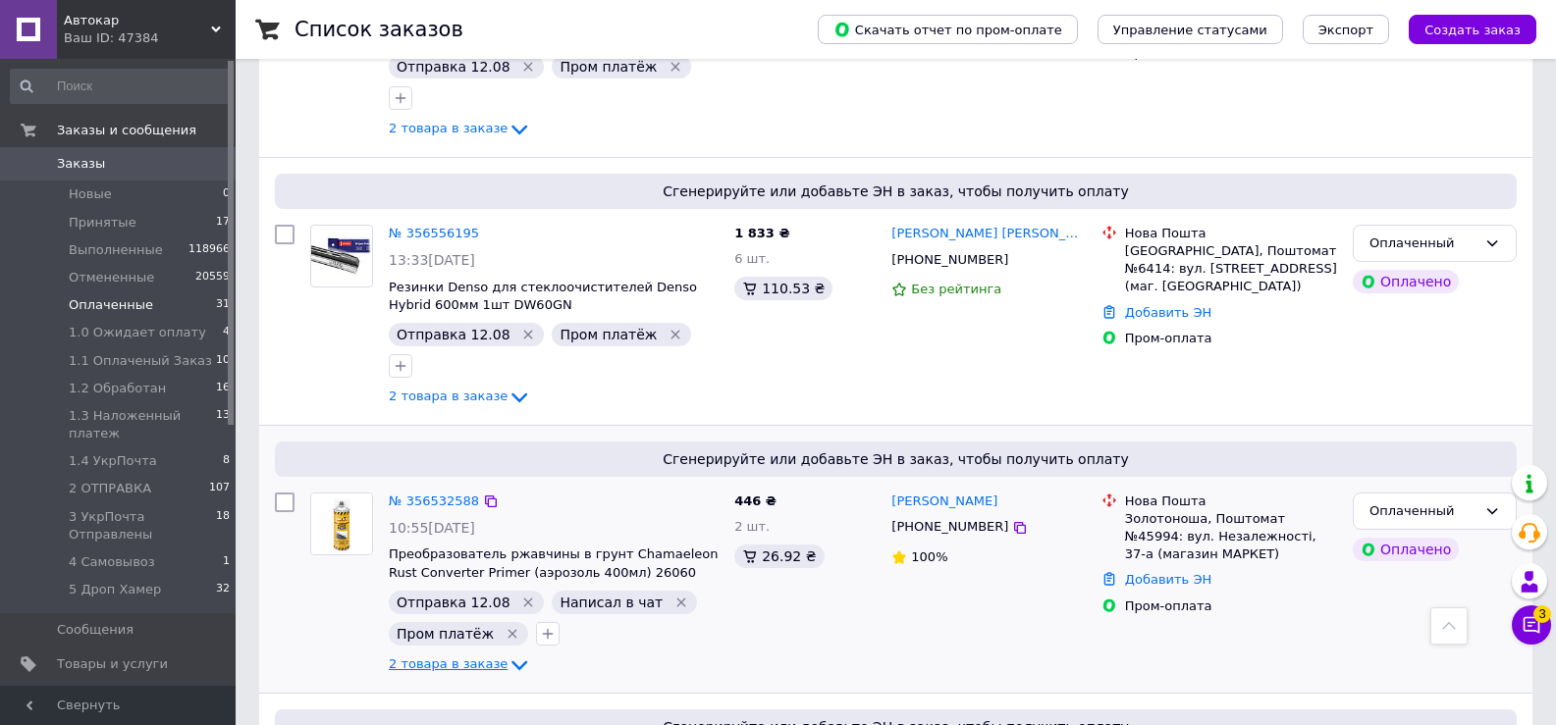
scroll to position [5829, 0]
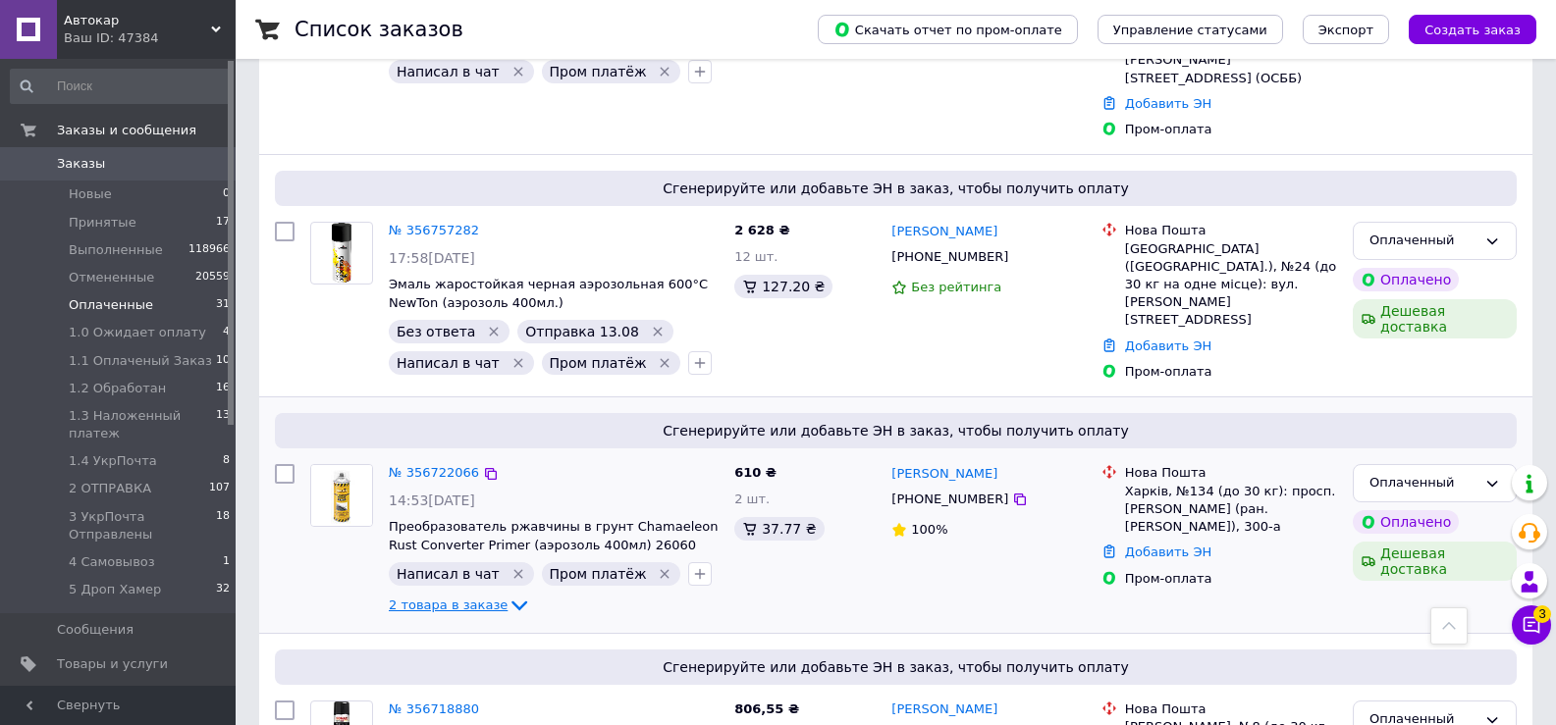
scroll to position [2100, 0]
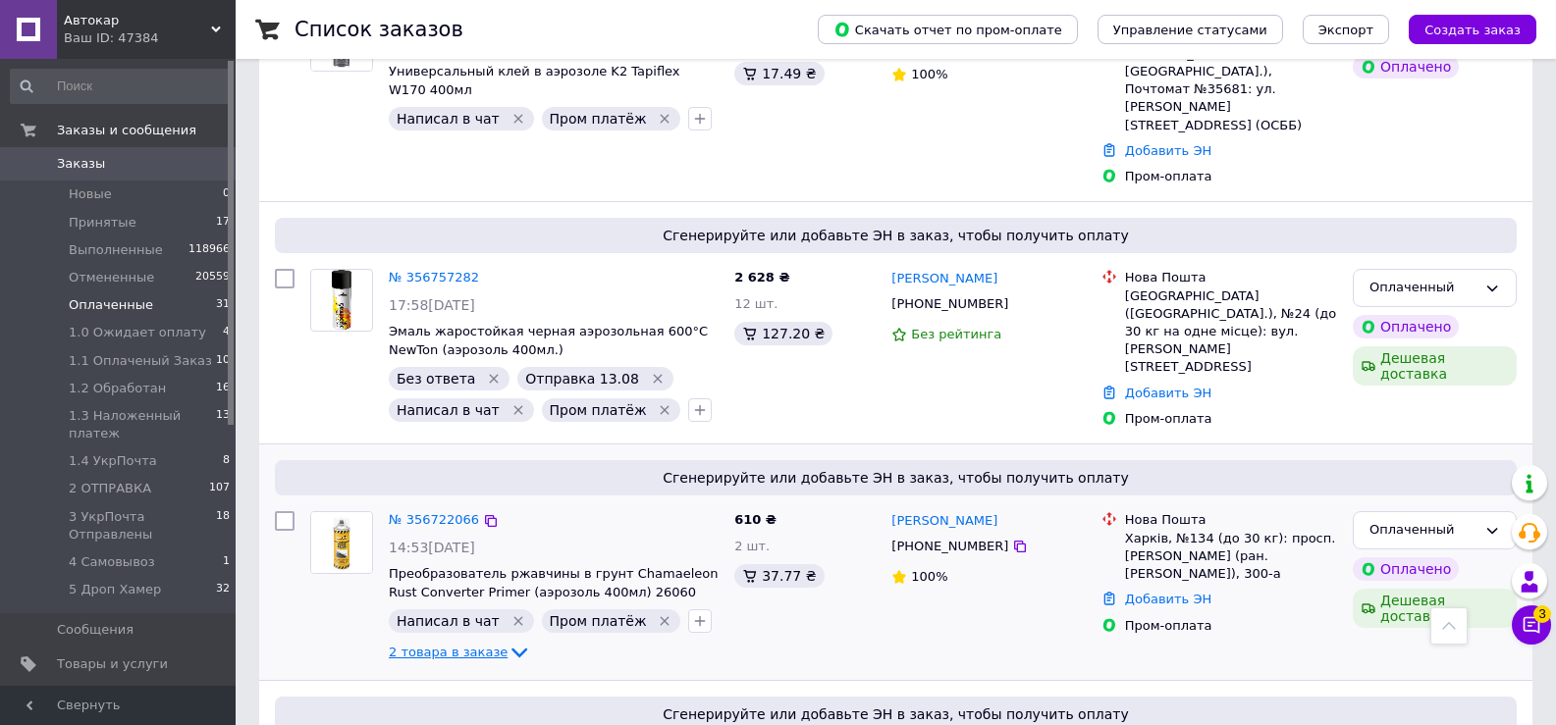
click at [507, 641] on icon at bounding box center [519, 653] width 24 height 24
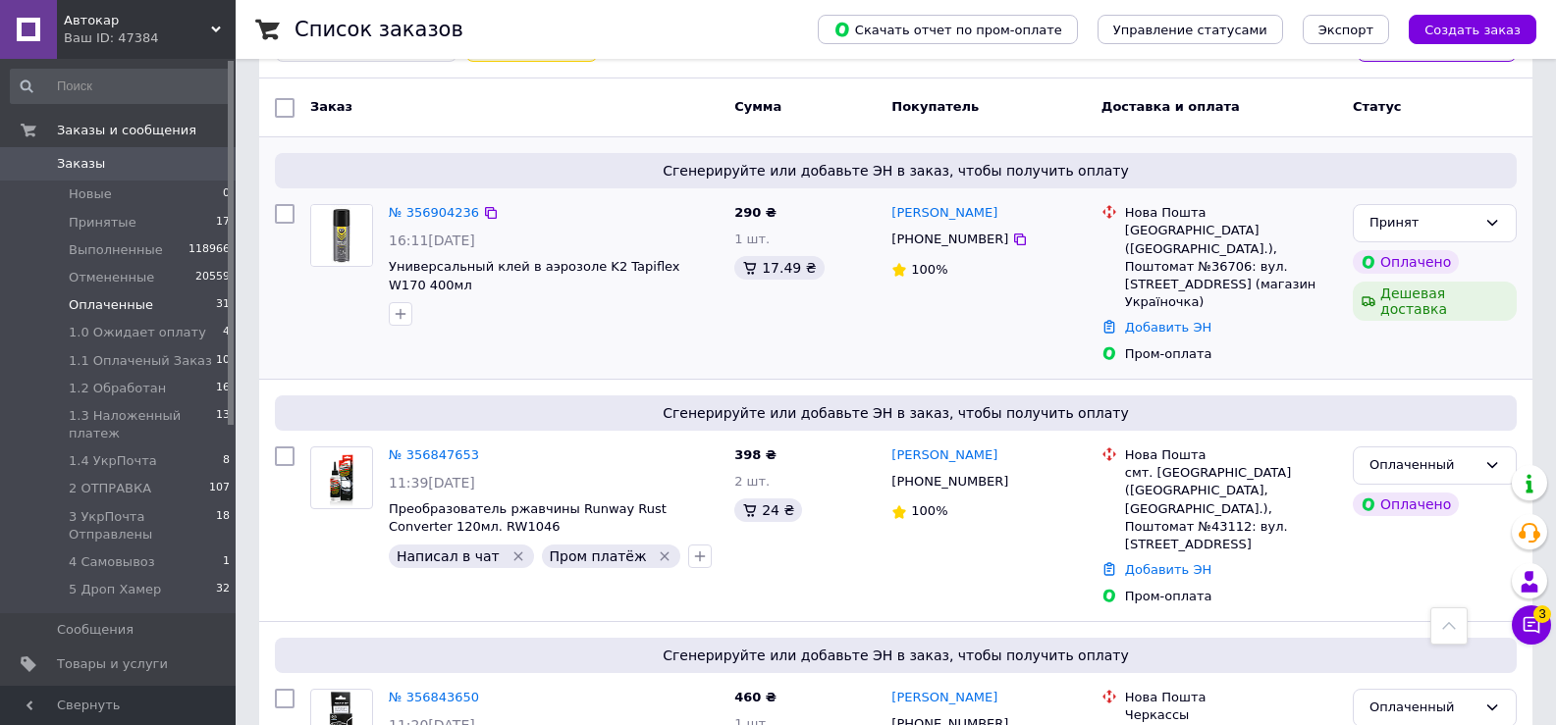
scroll to position [0, 0]
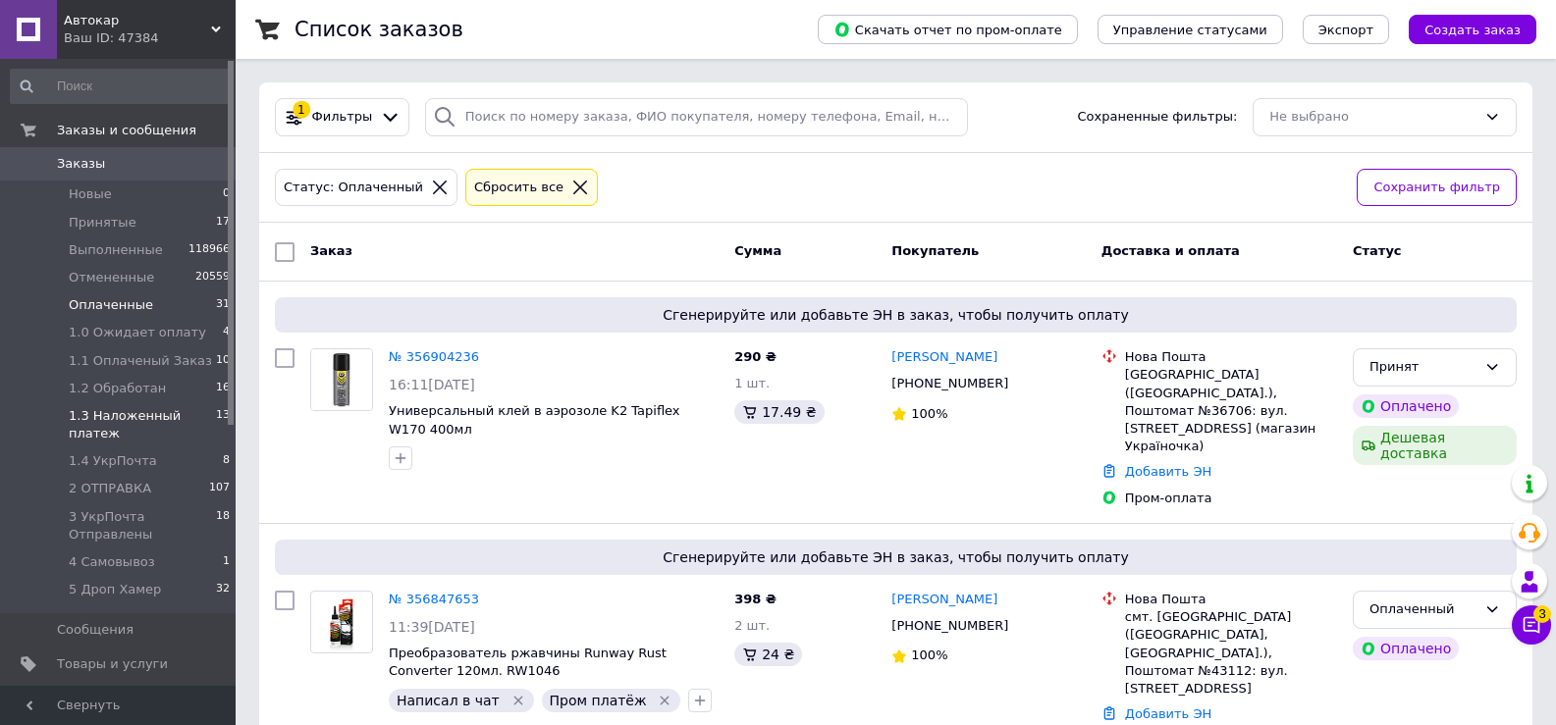
click at [173, 418] on span "1.3 Наложенный платеж" at bounding box center [142, 424] width 147 height 35
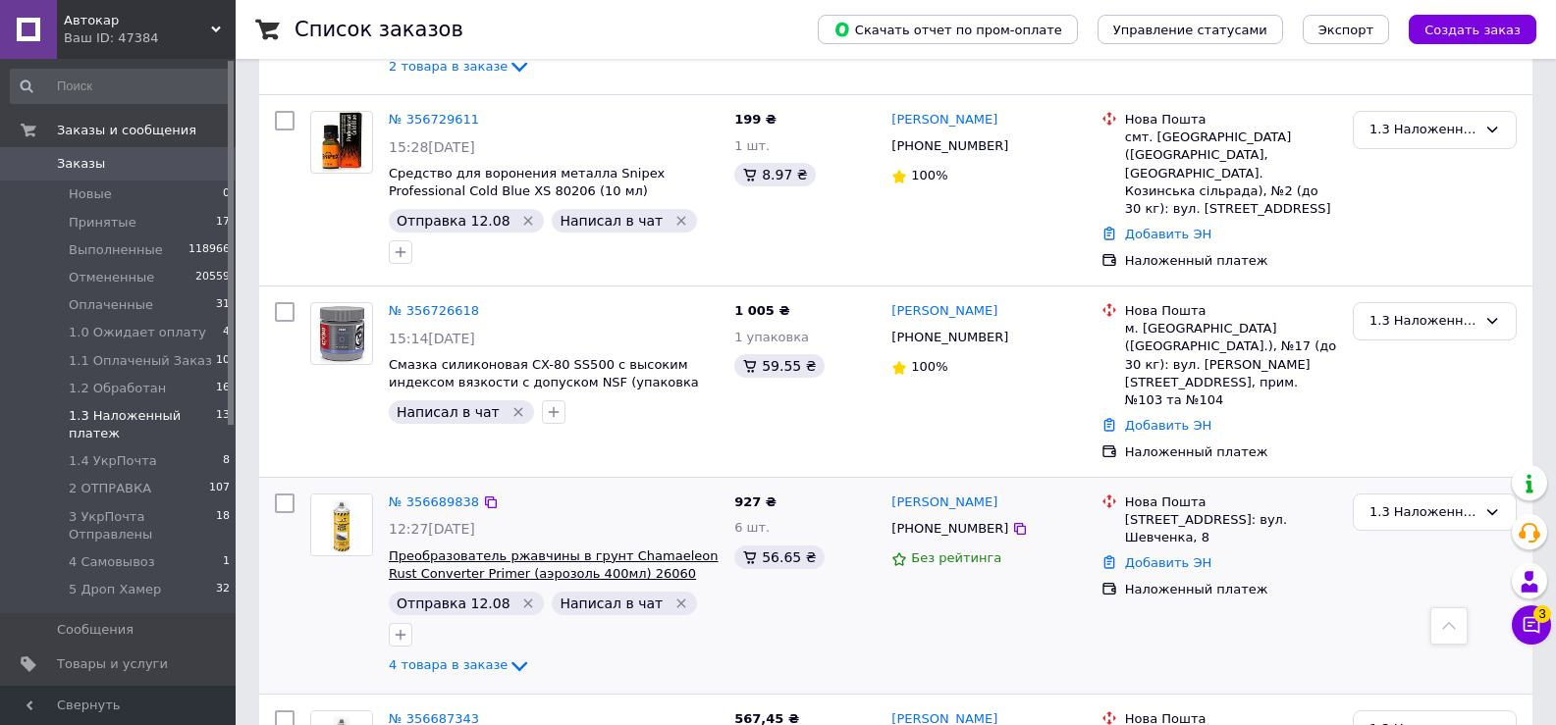
scroll to position [1307, 0]
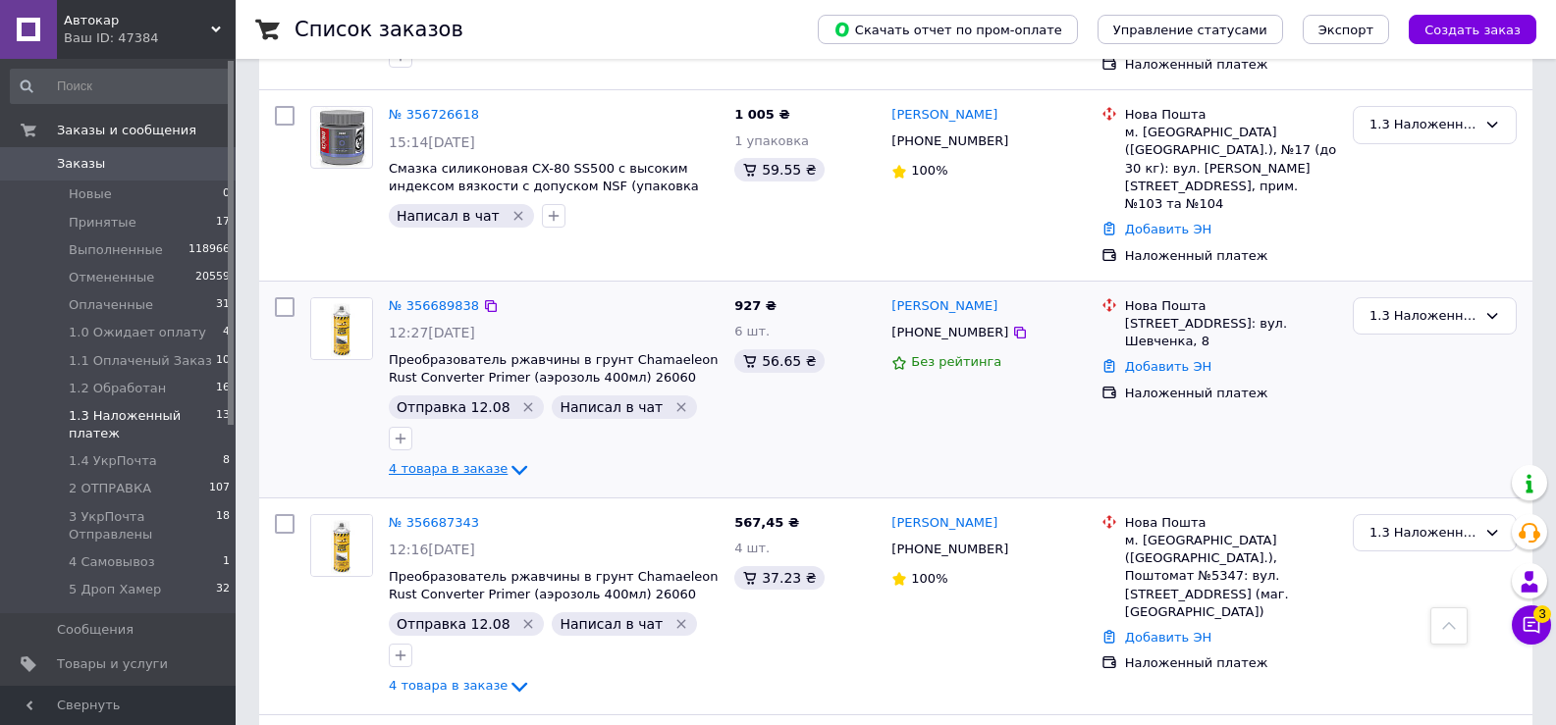
click at [507, 458] on icon at bounding box center [519, 470] width 24 height 24
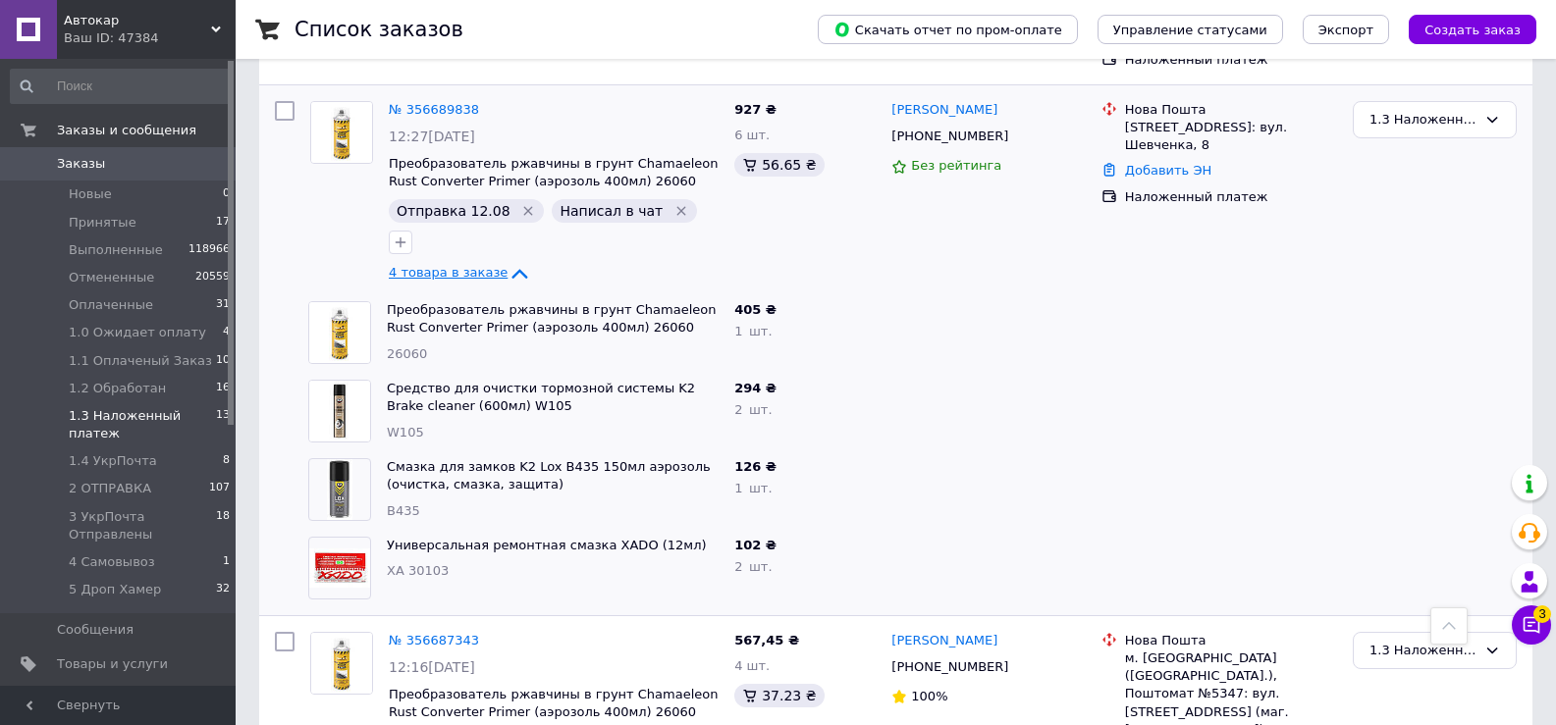
scroll to position [1700, 0]
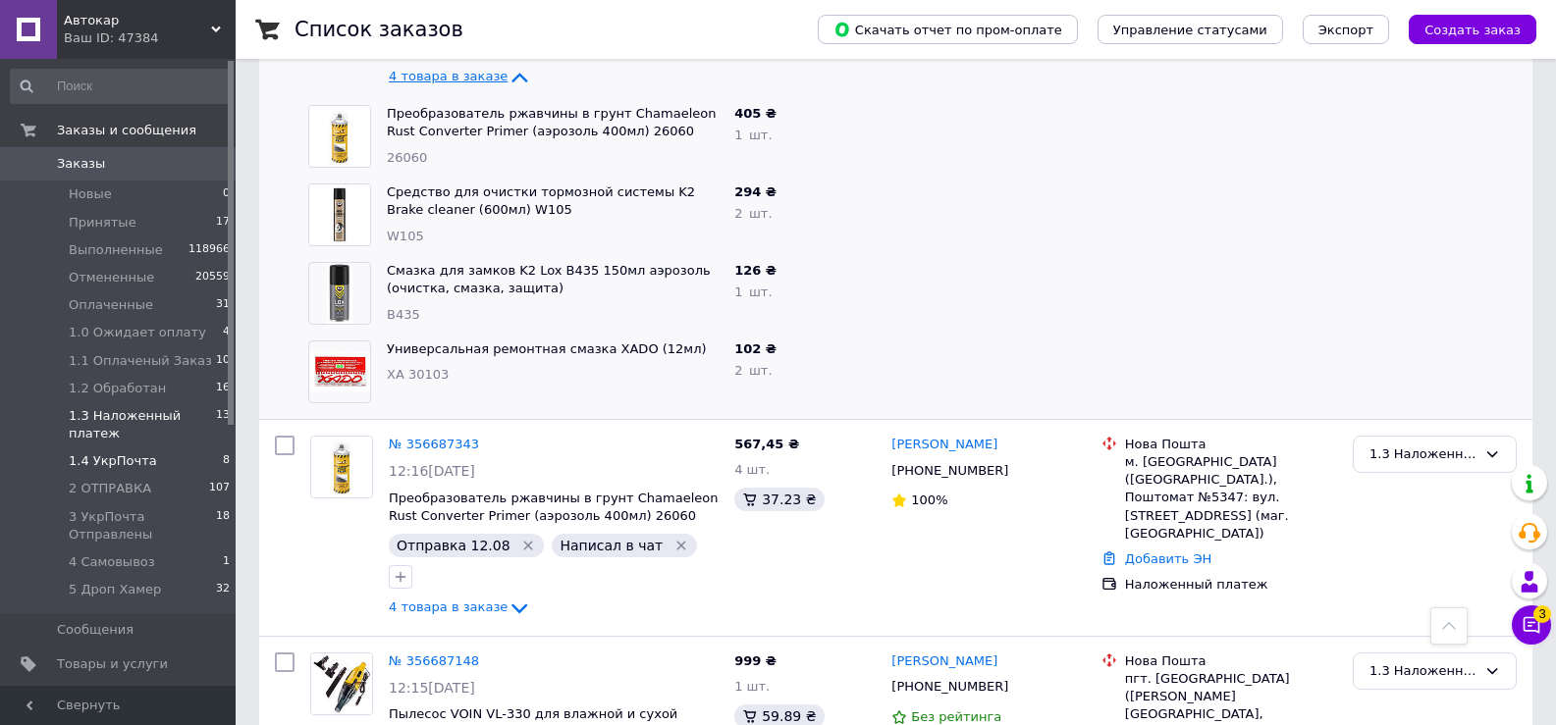
click at [128, 452] on span "1.4 УкрПочта" at bounding box center [113, 461] width 88 height 18
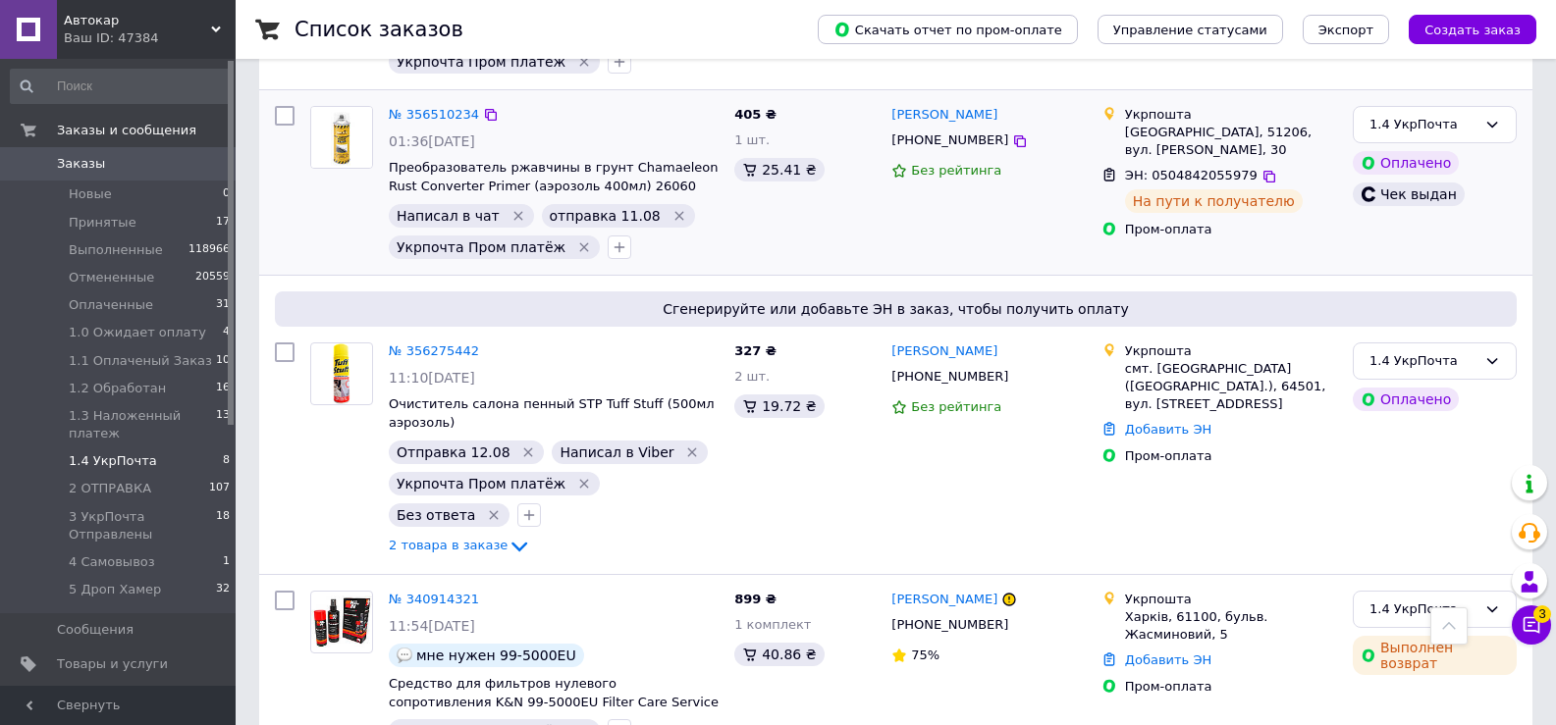
scroll to position [1178, 0]
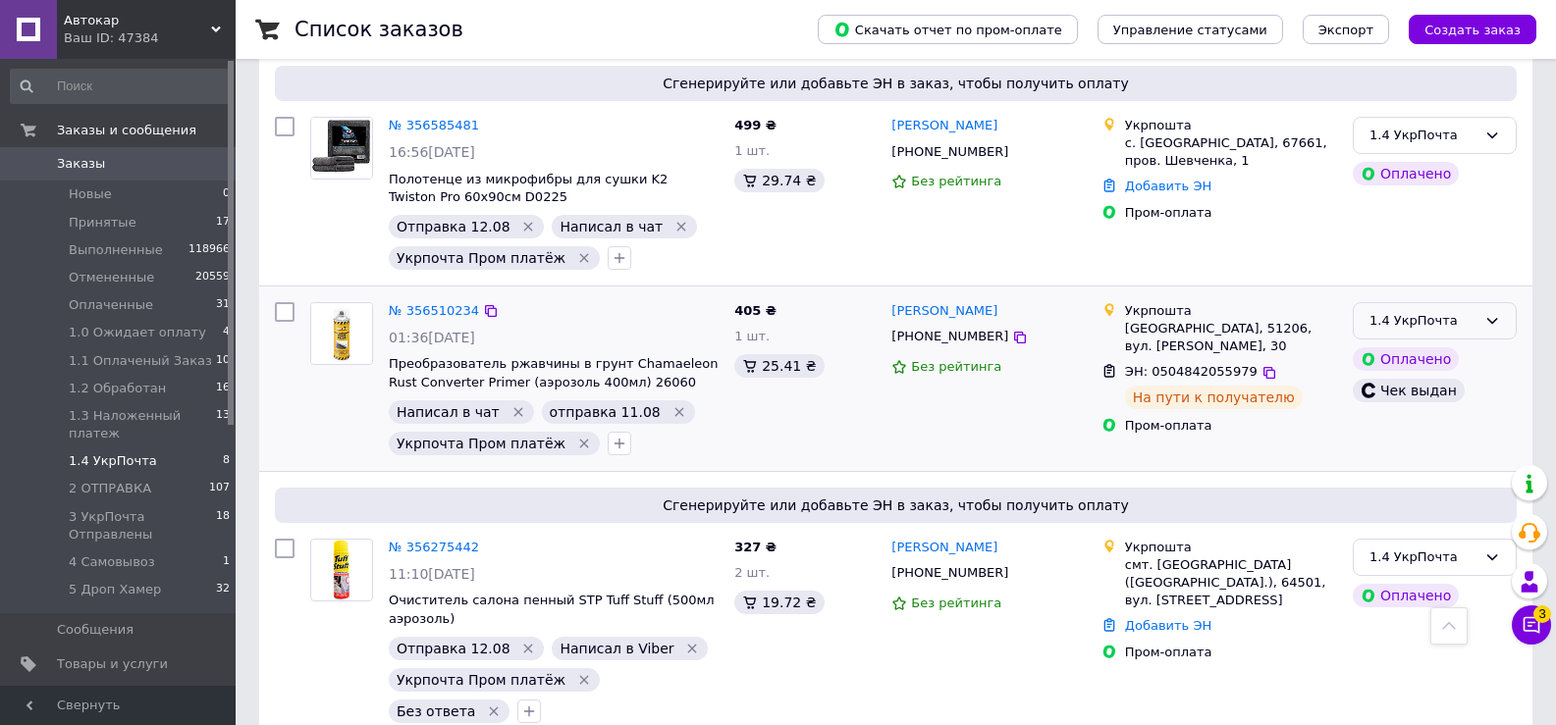
click at [1491, 322] on icon at bounding box center [1492, 321] width 11 height 6
drag, startPoint x: 1419, startPoint y: 409, endPoint x: 1408, endPoint y: 408, distance: 11.8
click at [1419, 419] on li "3 УкрПочта Отправлены" at bounding box center [1435, 447] width 162 height 56
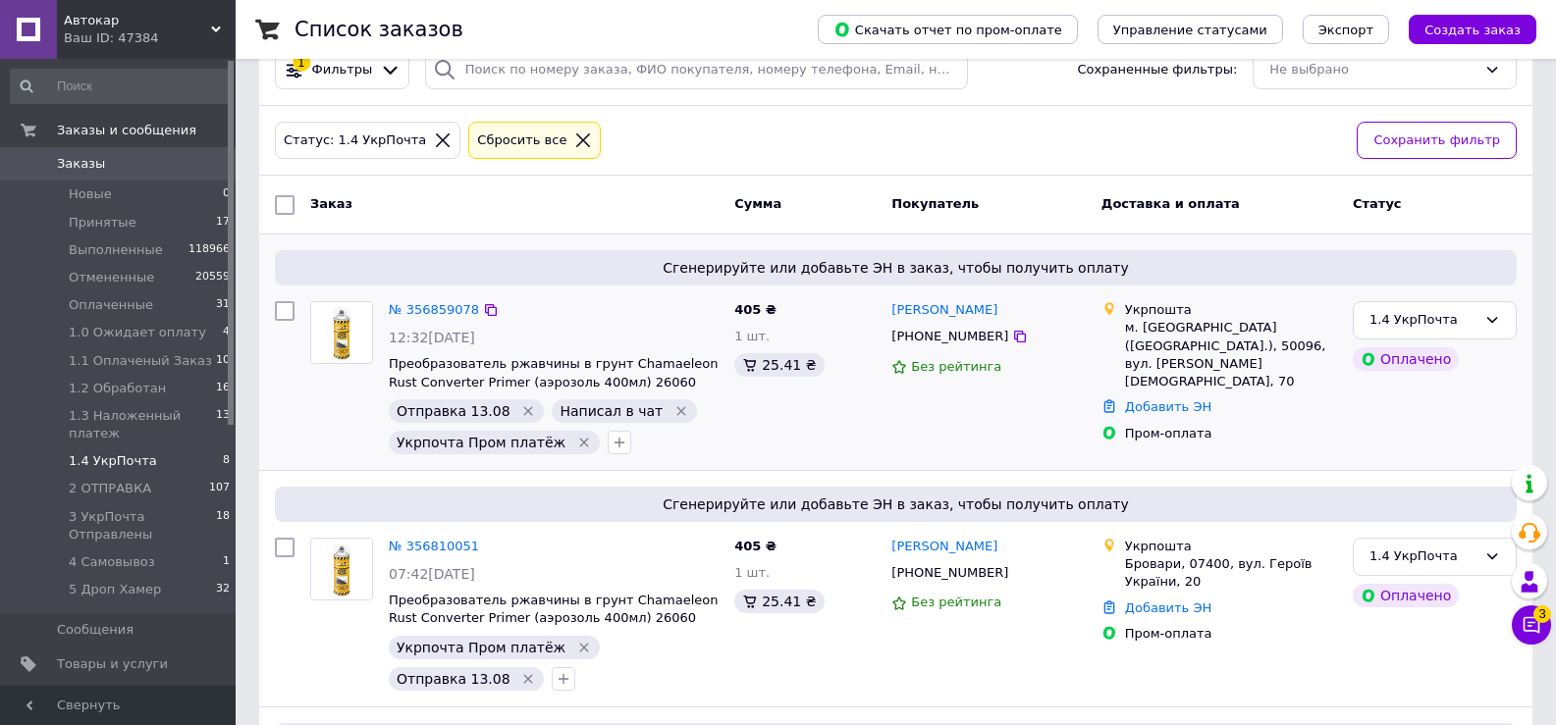
scroll to position [0, 0]
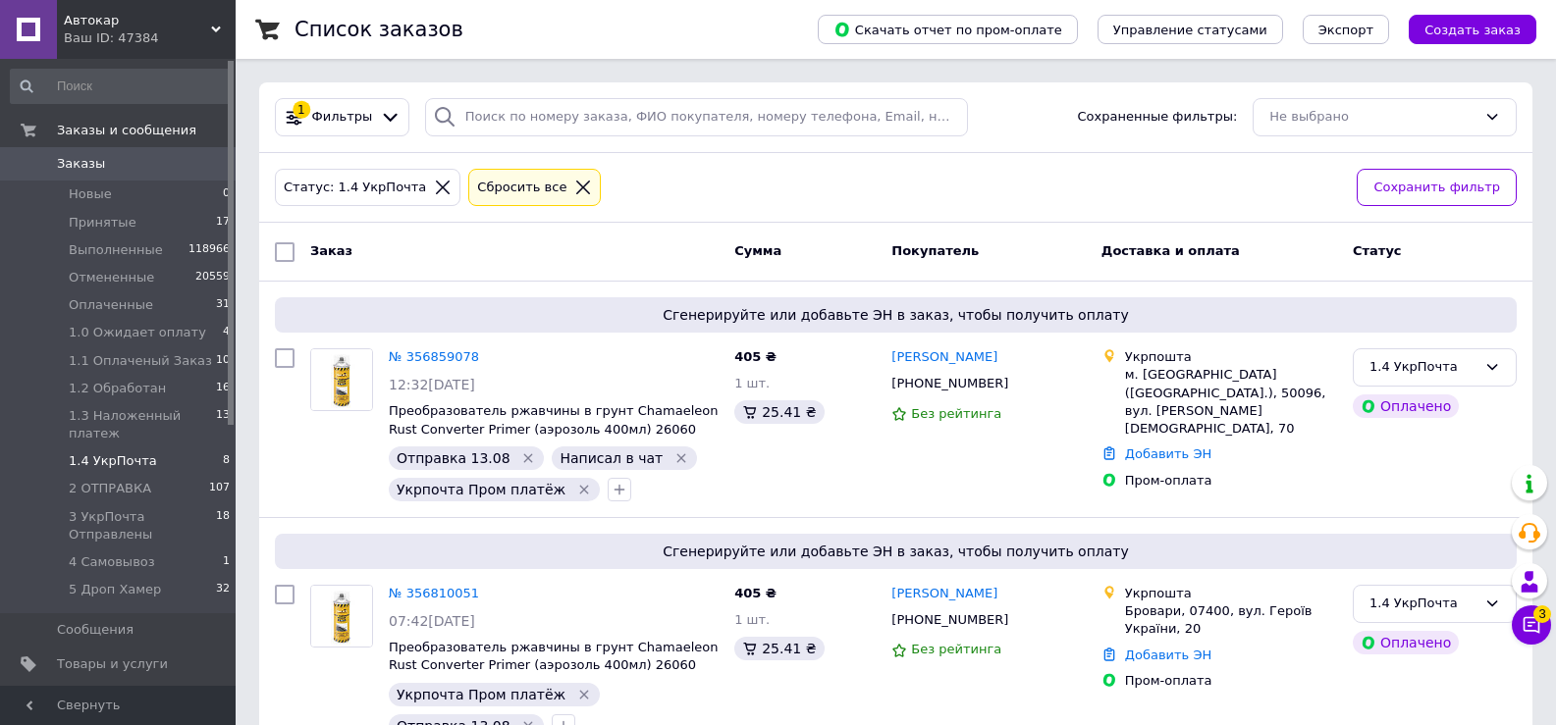
click at [574, 184] on icon at bounding box center [583, 188] width 18 height 18
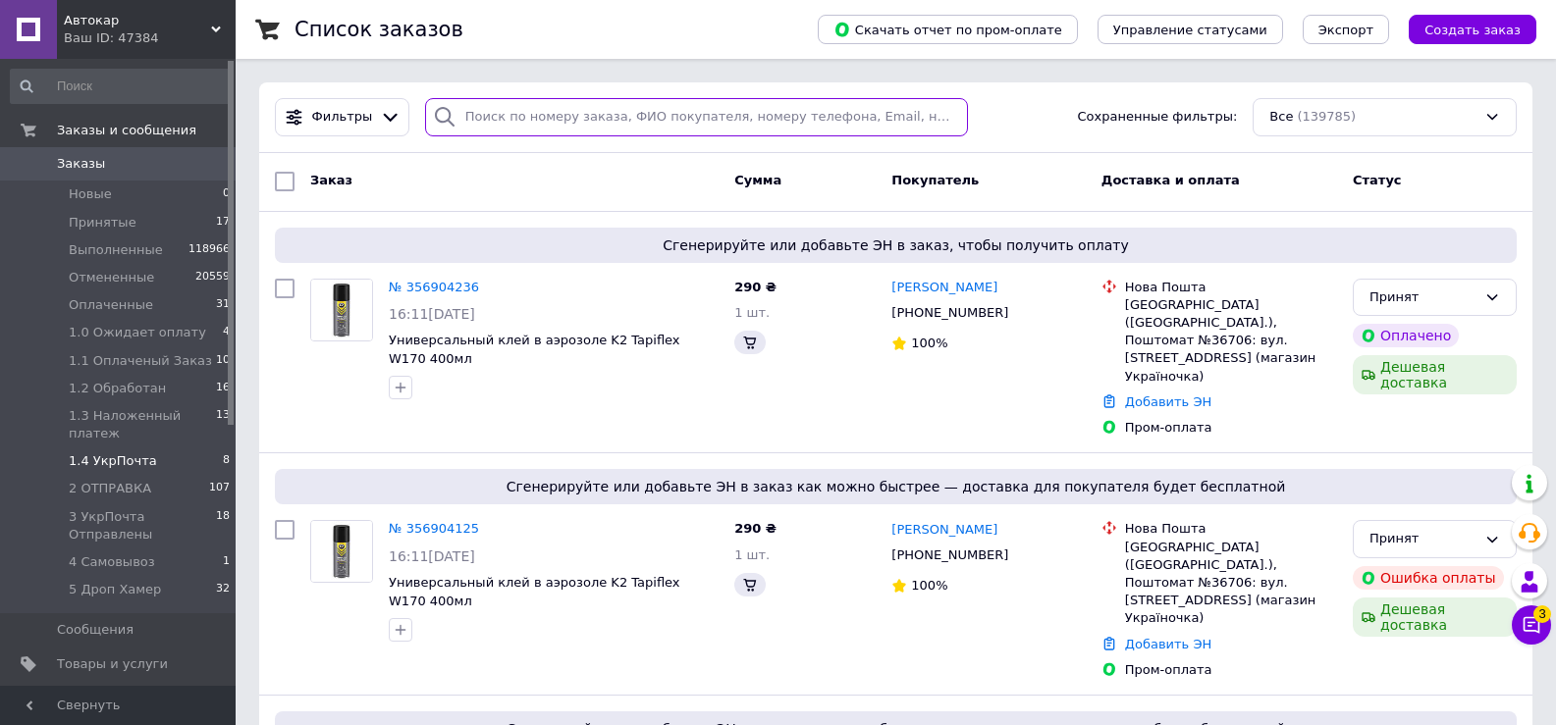
click at [503, 110] on input "search" at bounding box center [696, 117] width 543 height 38
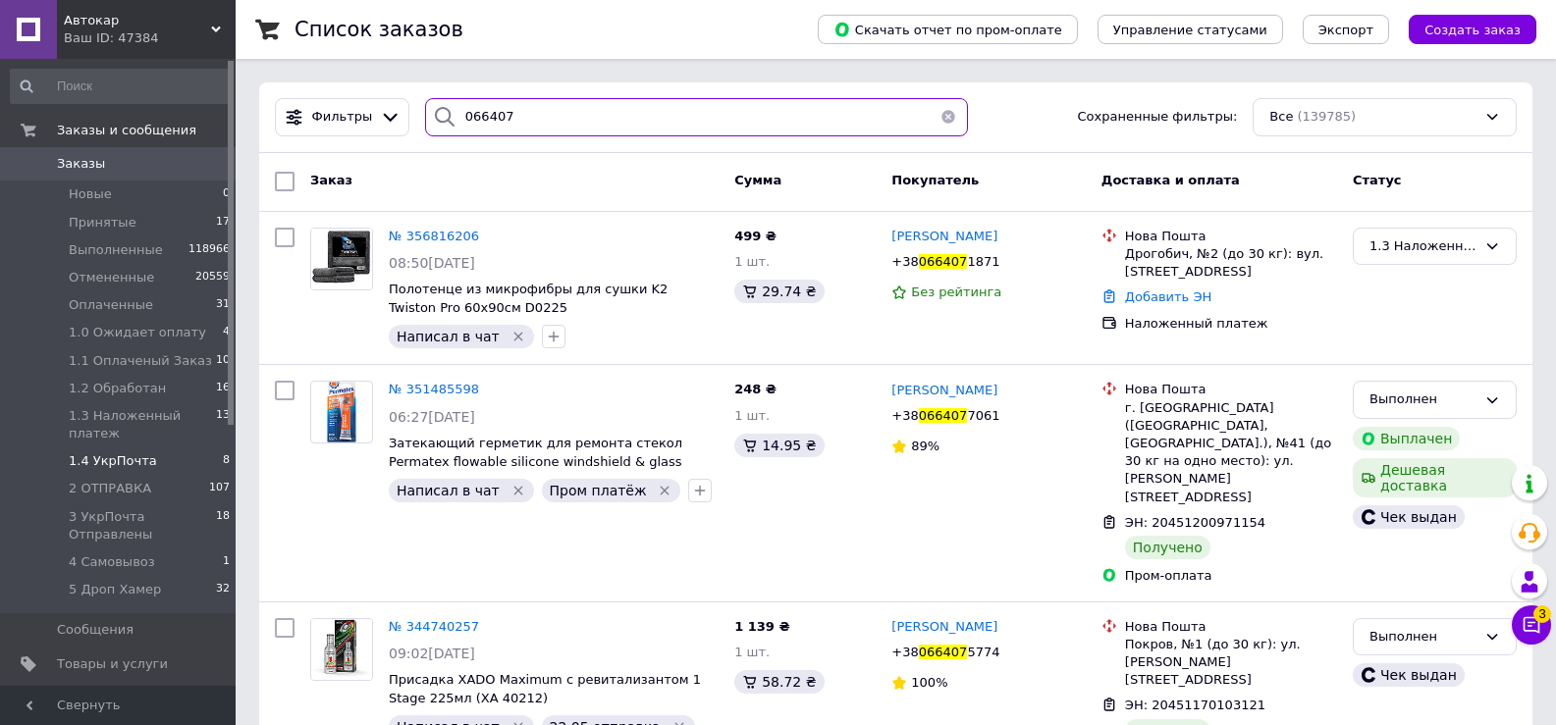
drag, startPoint x: 489, startPoint y: 117, endPoint x: 438, endPoint y: 117, distance: 51.0
click at [438, 117] on div "066407" at bounding box center [696, 117] width 543 height 38
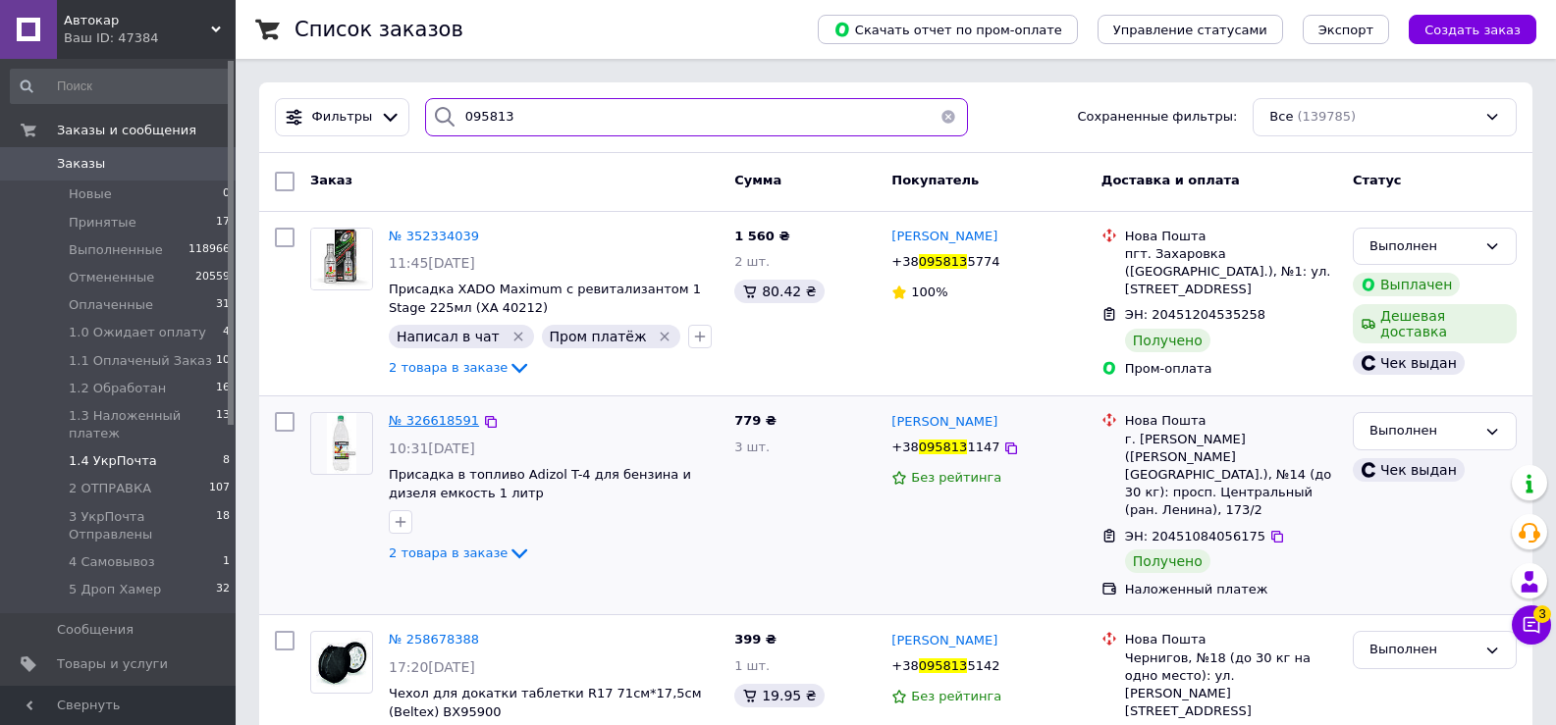
type input "095813"
click at [438, 422] on span "№ 326618591" at bounding box center [434, 420] width 90 height 15
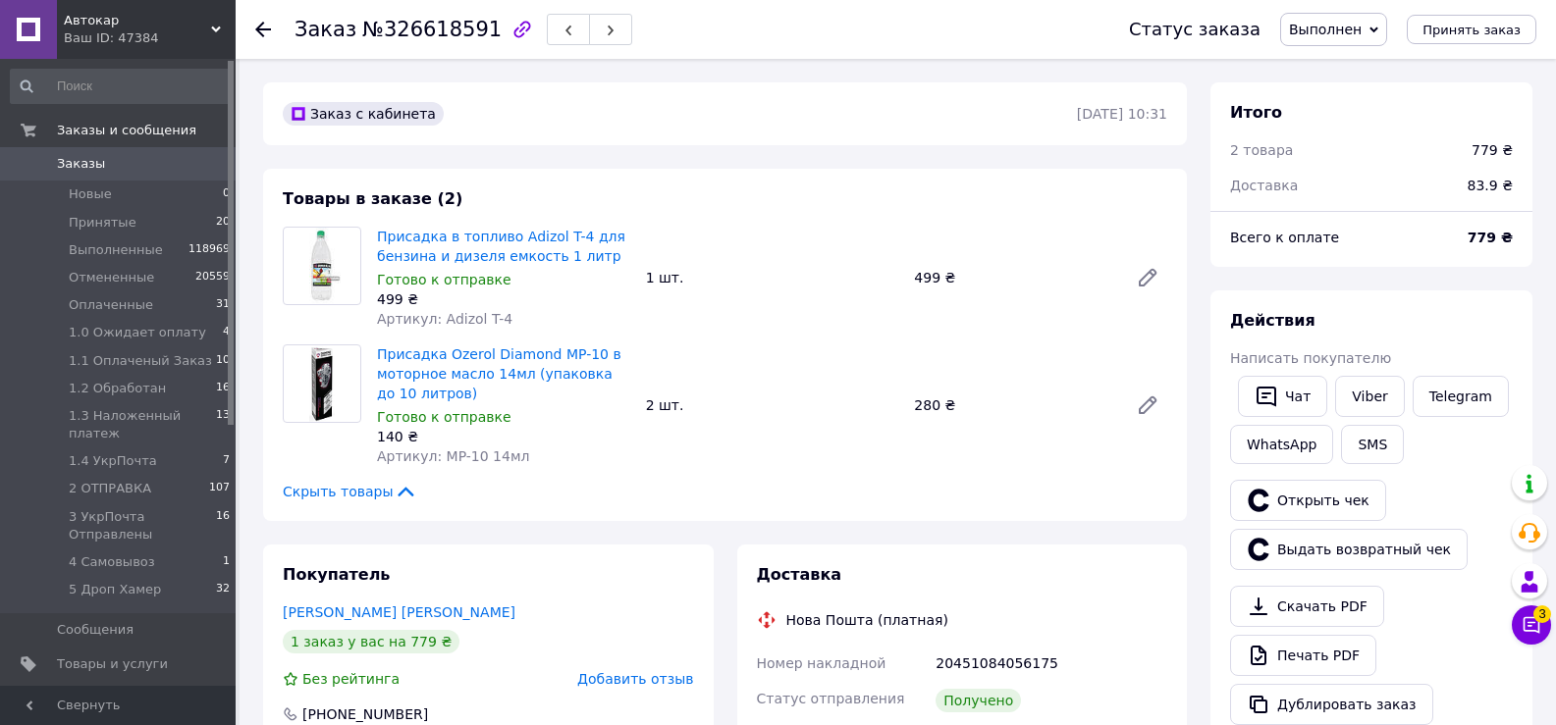
scroll to position [200, 0]
click at [480, 242] on link "Присадка в топливо Adizol T-4 для бензина и дизеля емкость 1 литр" at bounding box center [501, 246] width 248 height 35
click at [445, 368] on link "Присадка Ozerol Diamond MP-10 в моторное масло 14мл (упаковка до 10 литров)" at bounding box center [499, 373] width 244 height 55
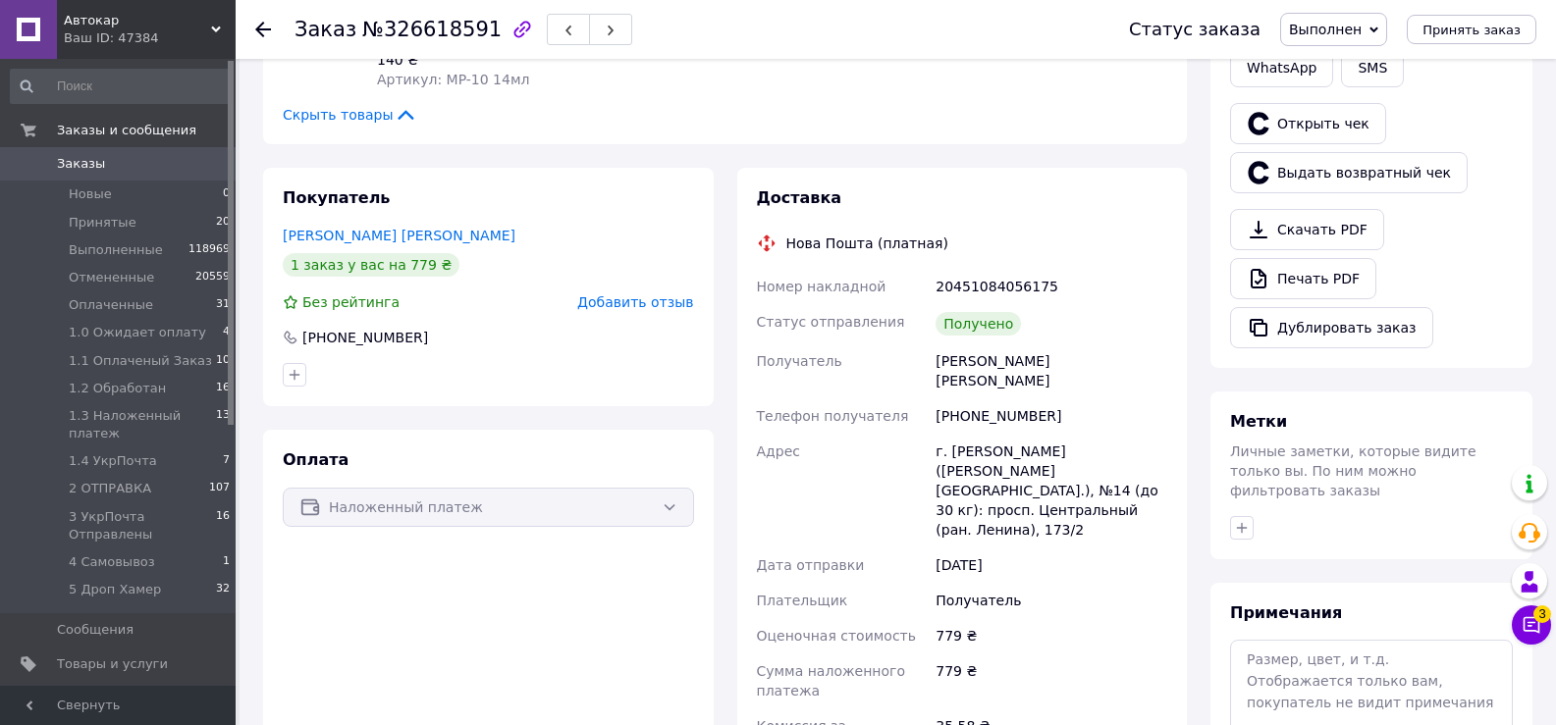
scroll to position [393, 0]
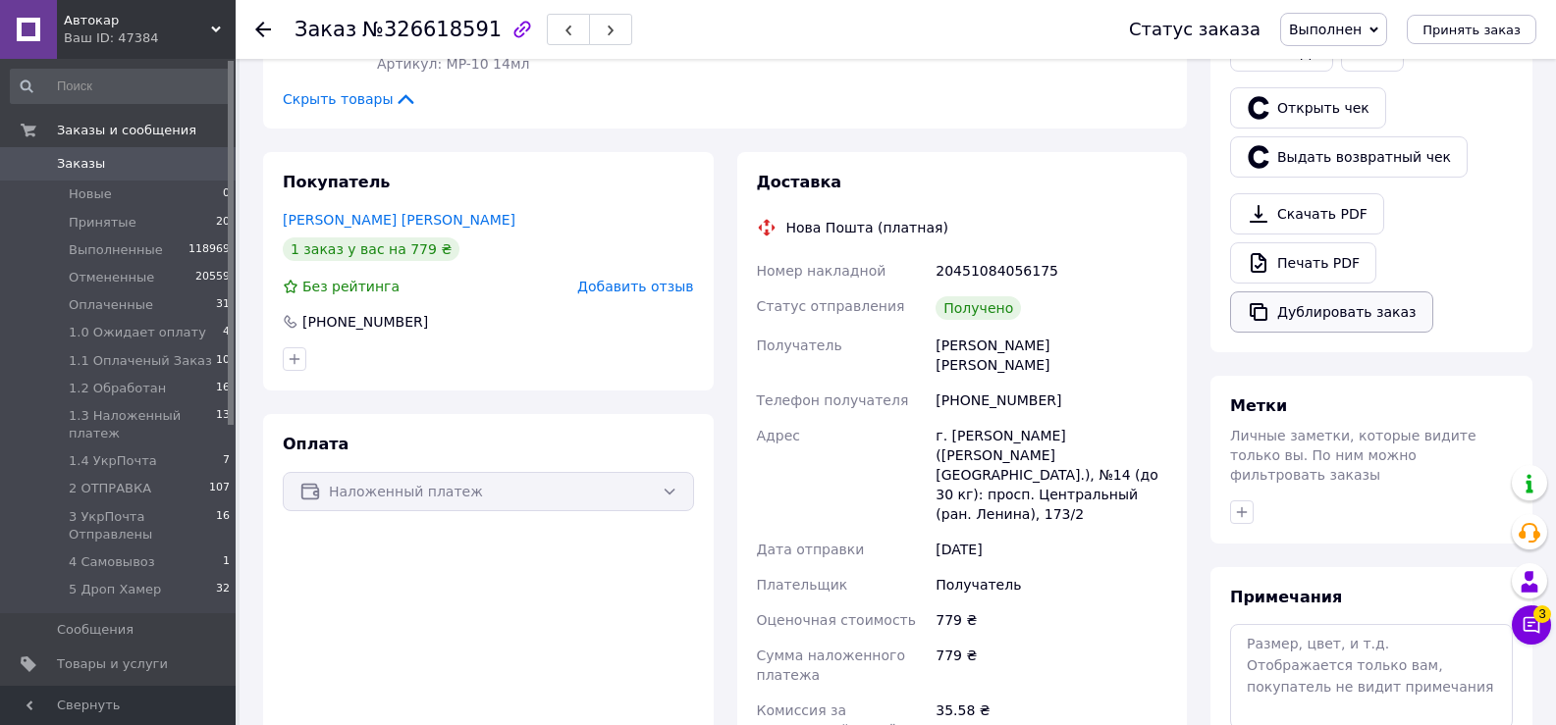
click at [1296, 323] on button "Дублировать заказ" at bounding box center [1331, 312] width 203 height 41
click at [119, 311] on span "Оплаченные" at bounding box center [111, 305] width 84 height 18
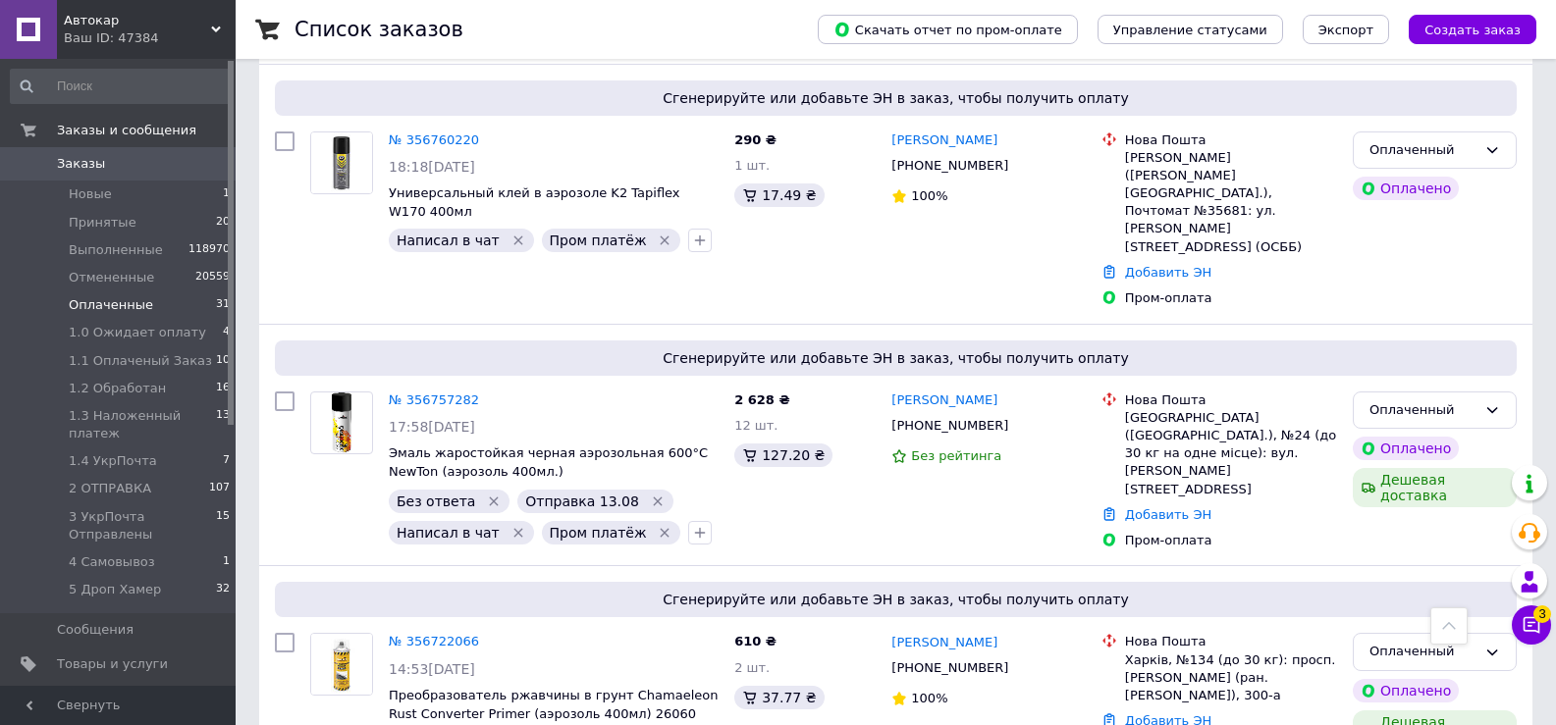
scroll to position [1697, 0]
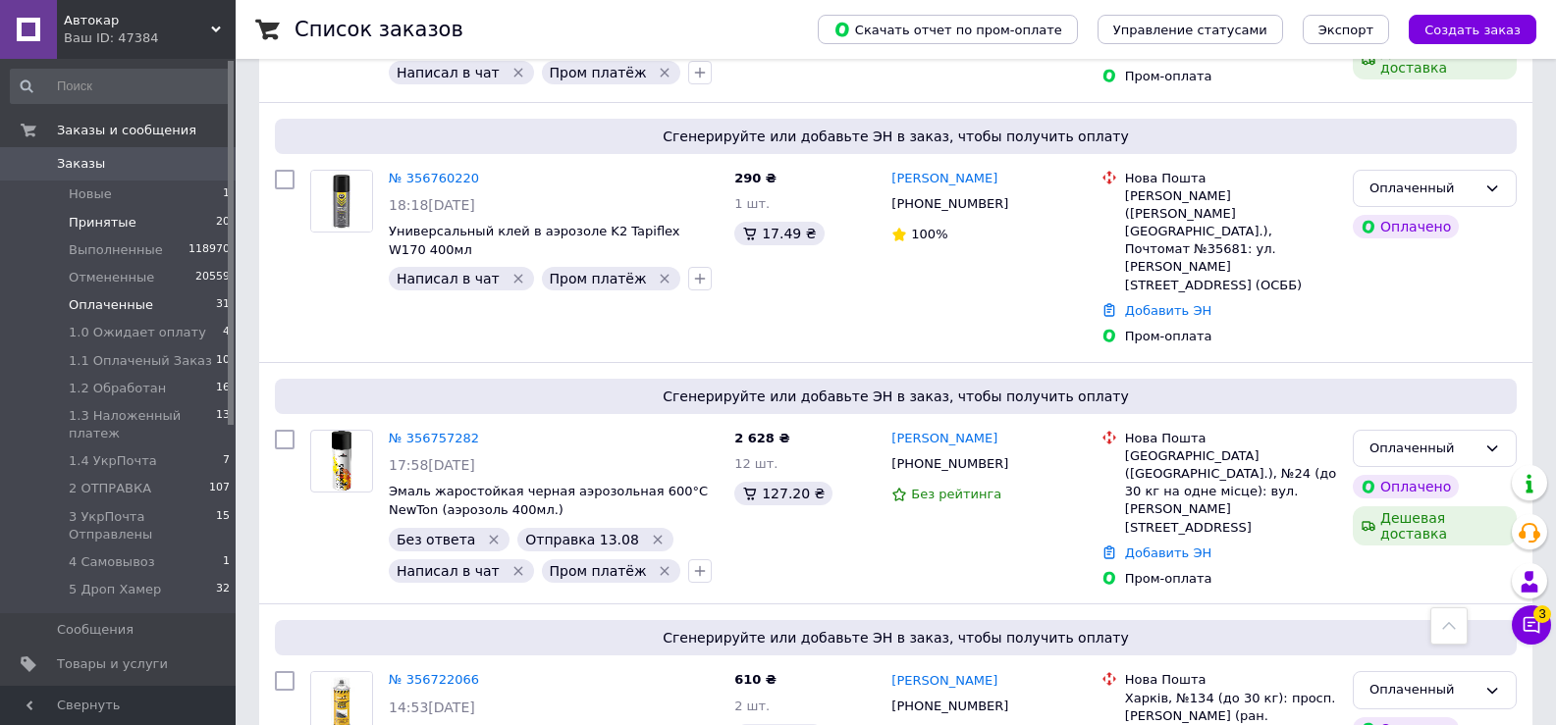
click at [102, 221] on span "Принятые" at bounding box center [103, 223] width 68 height 18
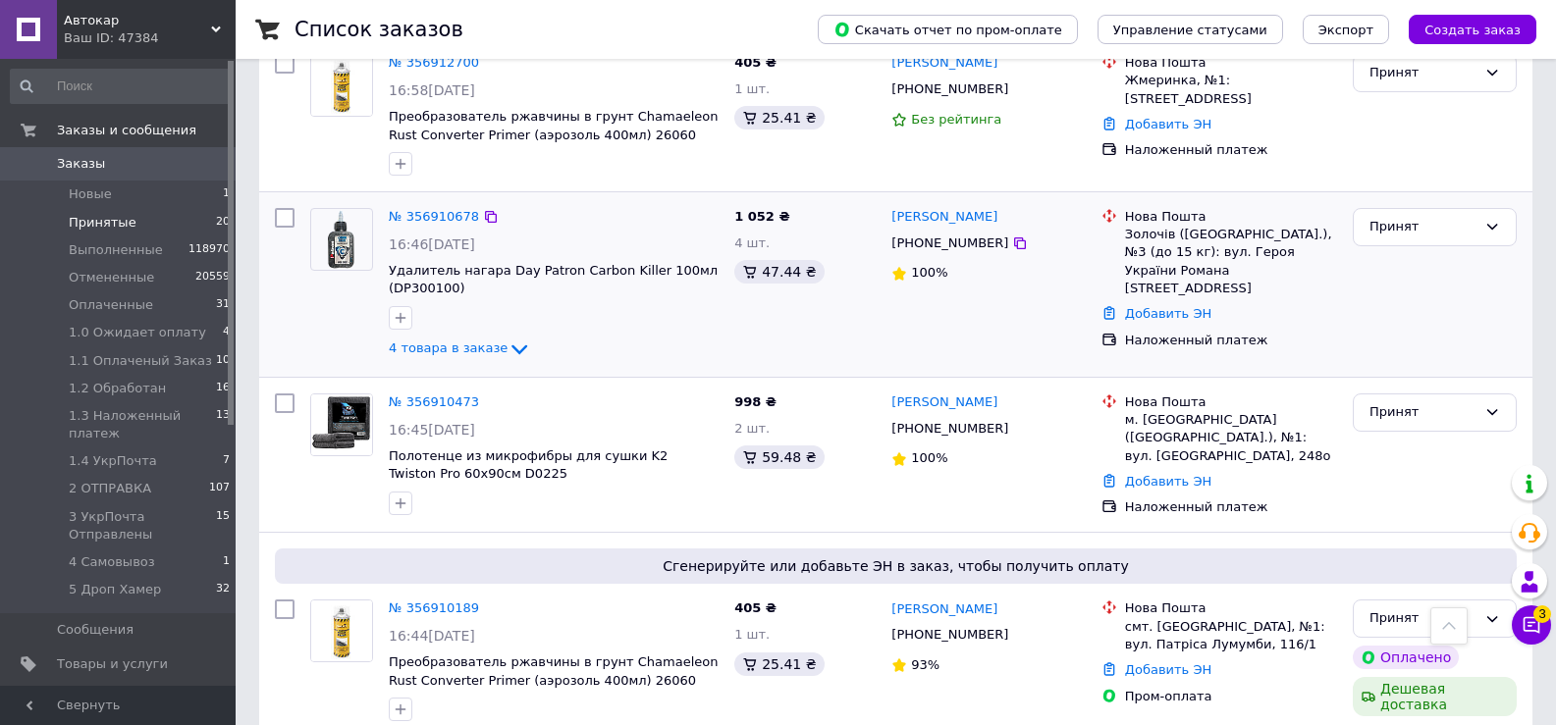
scroll to position [196, 0]
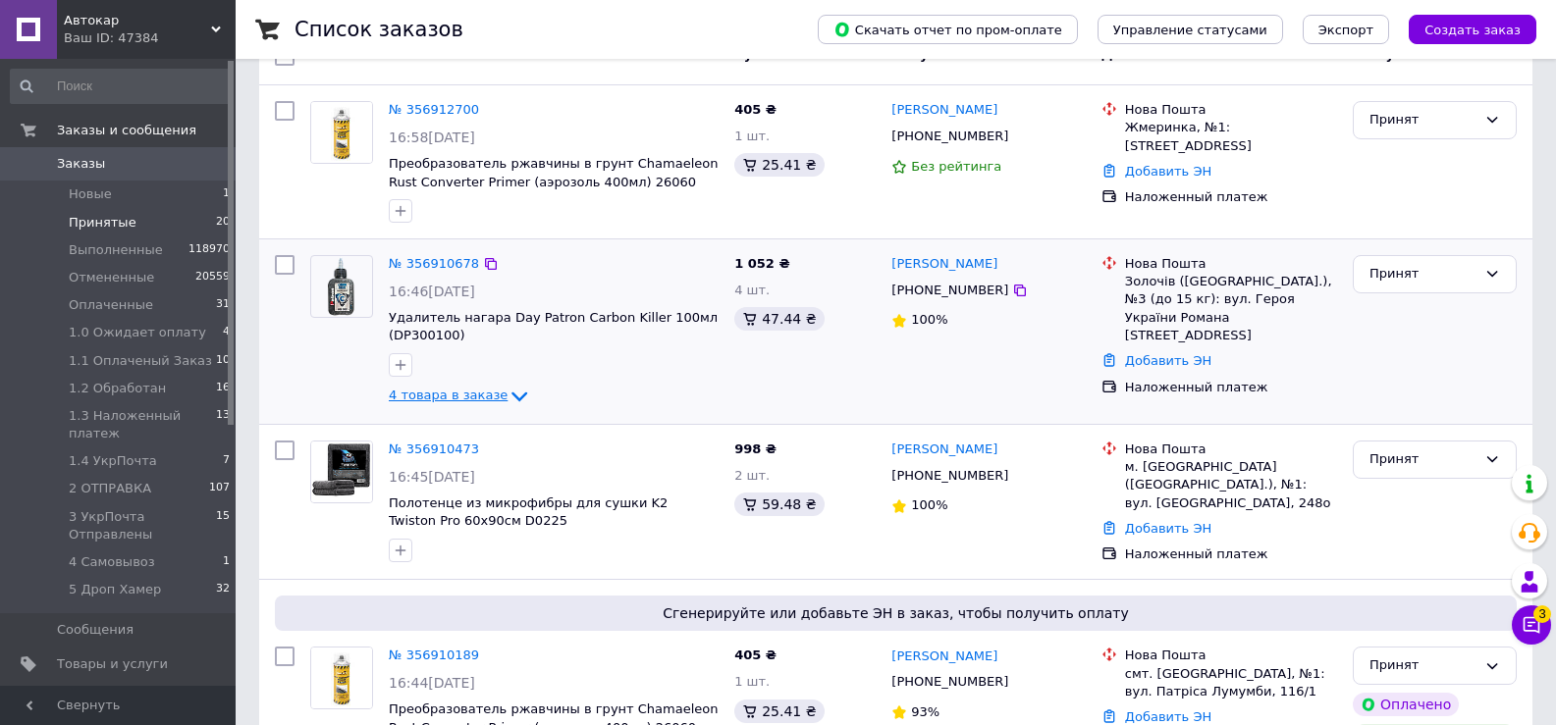
click at [511, 398] on icon at bounding box center [519, 398] width 16 height 10
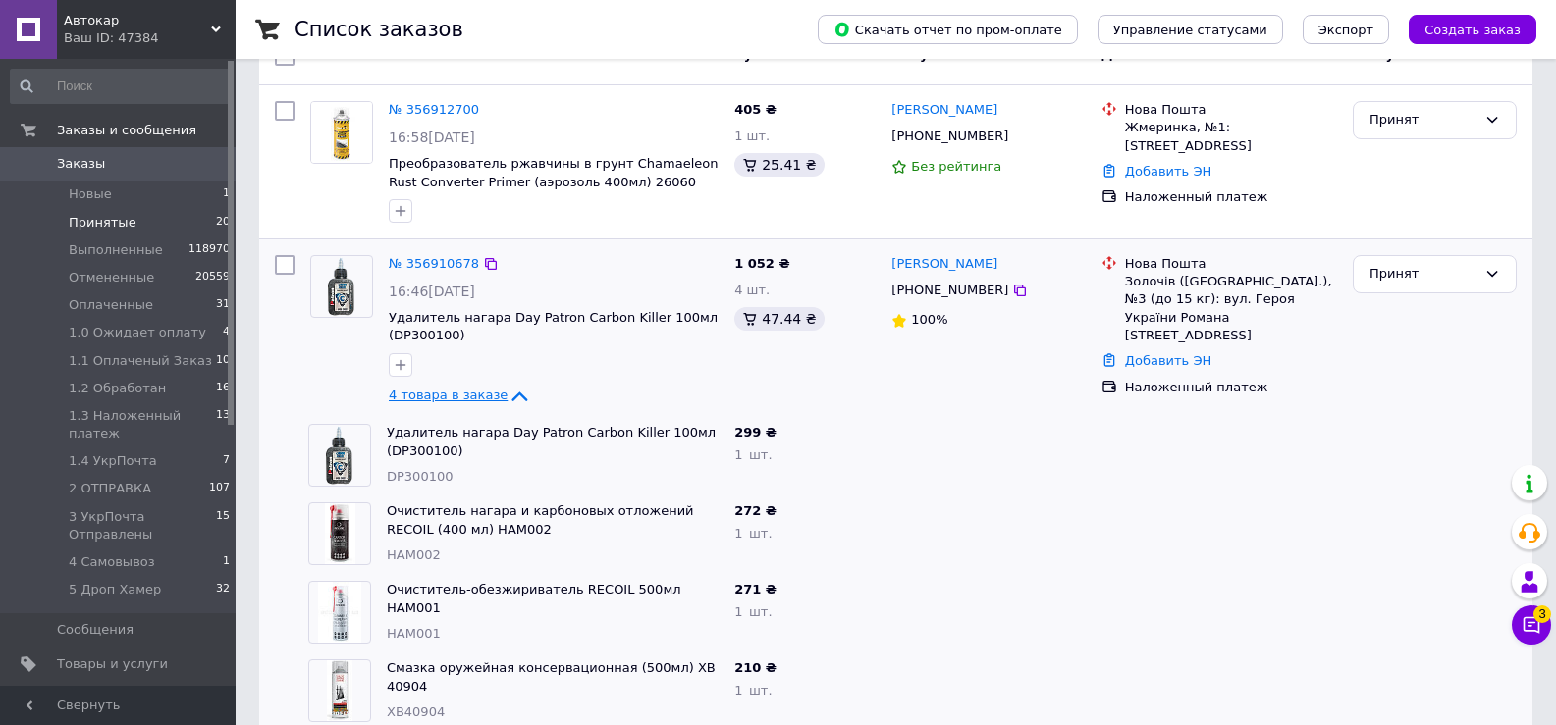
click at [507, 398] on icon at bounding box center [519, 397] width 24 height 24
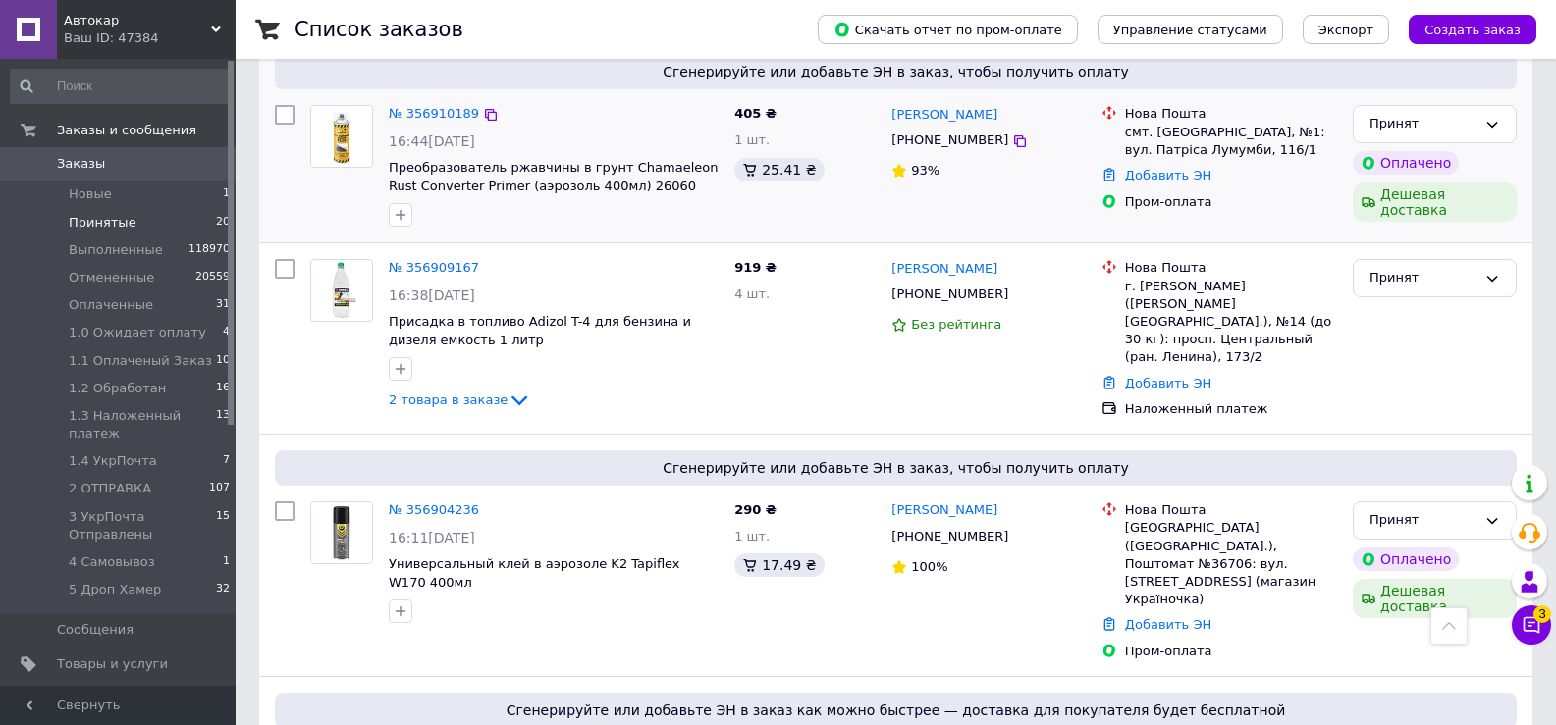
scroll to position [785, 0]
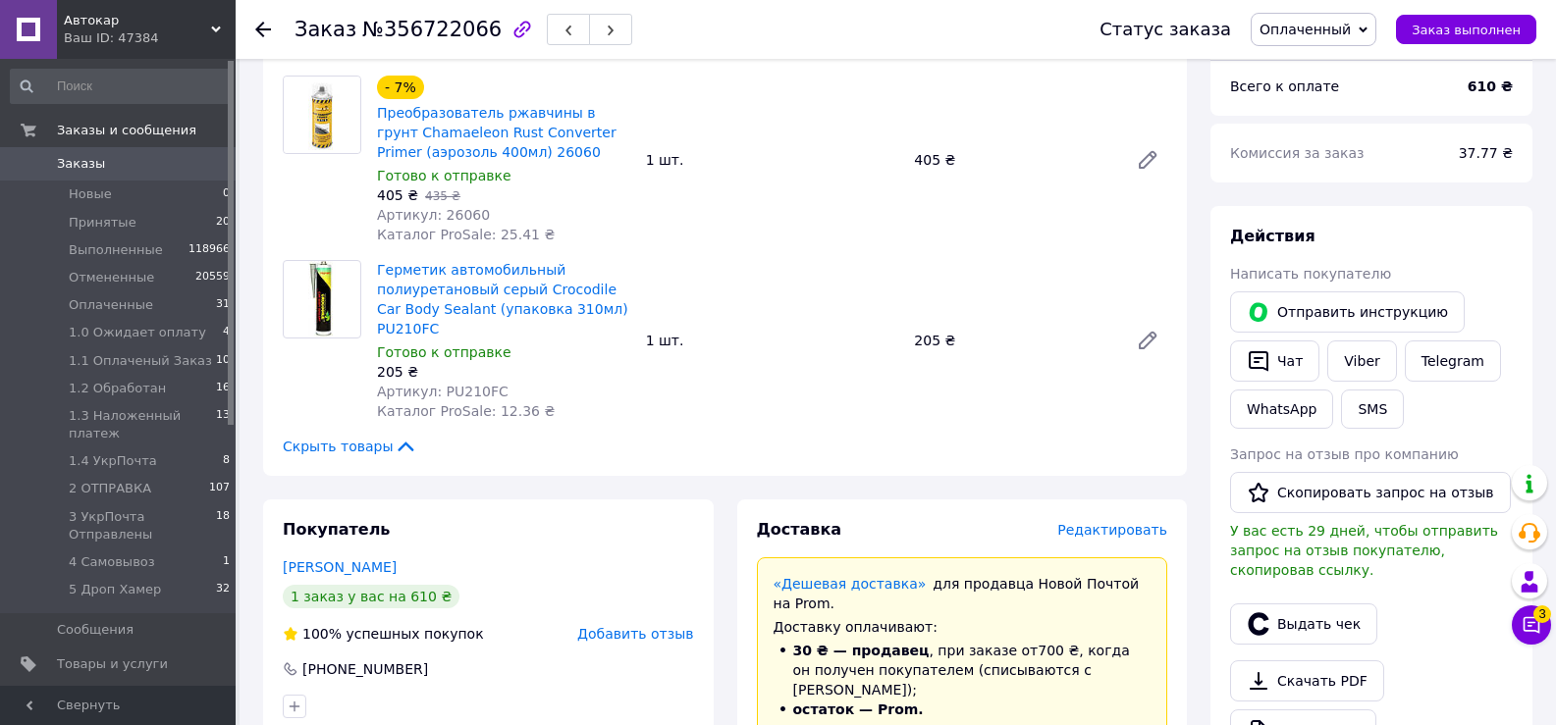
scroll to position [393, 0]
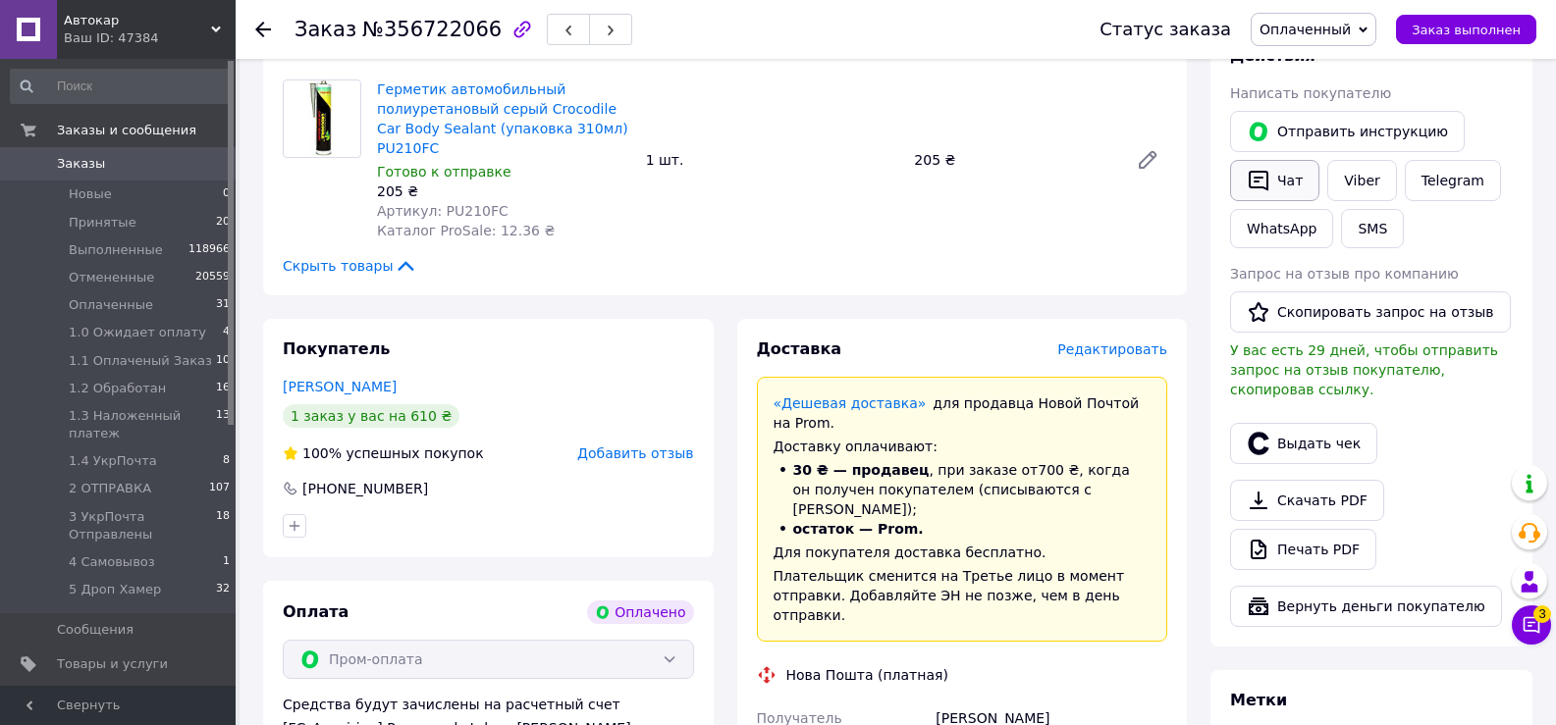
click at [1276, 184] on button "Чат" at bounding box center [1274, 180] width 89 height 41
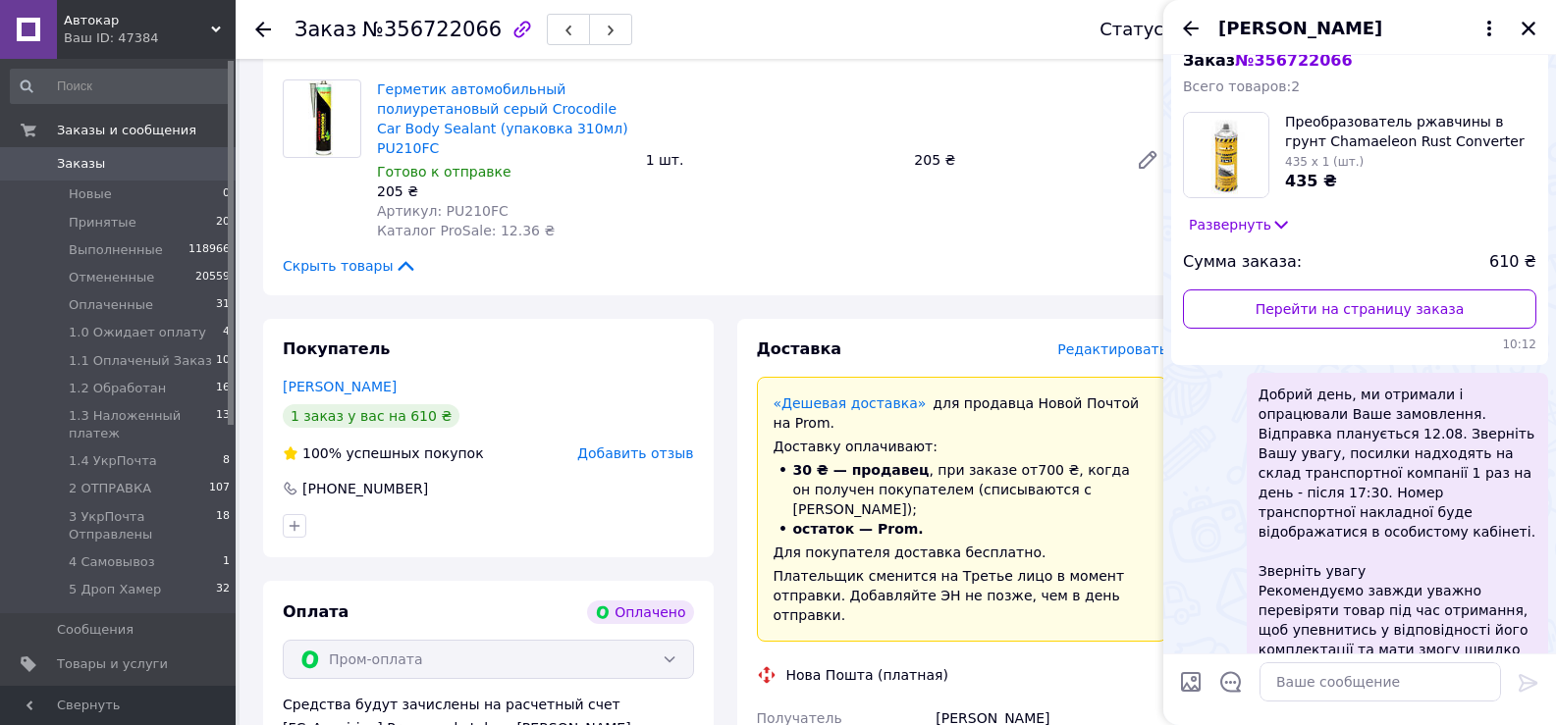
scroll to position [0, 0]
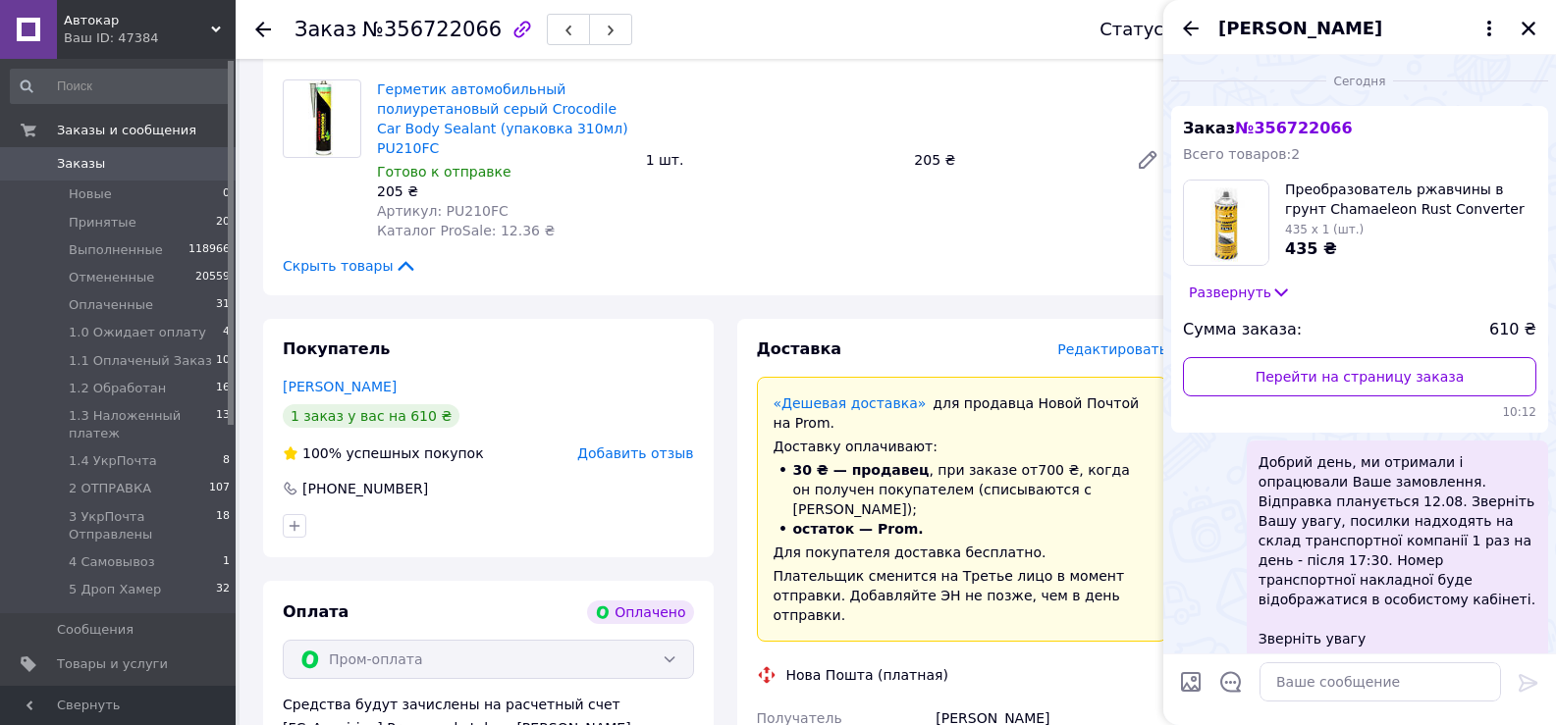
drag, startPoint x: 1528, startPoint y: 25, endPoint x: 1511, endPoint y: 28, distance: 18.1
click at [1524, 25] on icon "Закрыть" at bounding box center [1528, 29] width 18 height 18
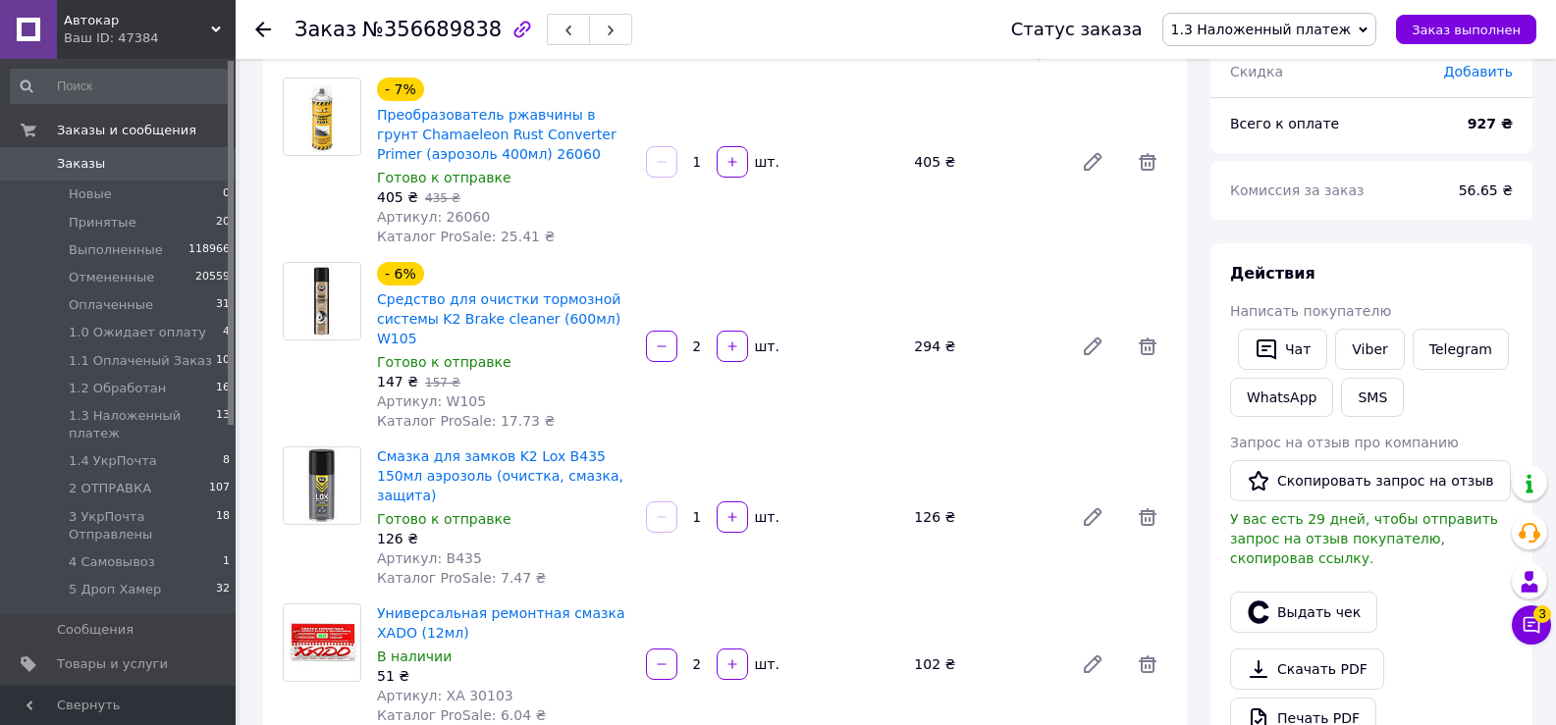
scroll to position [196, 0]
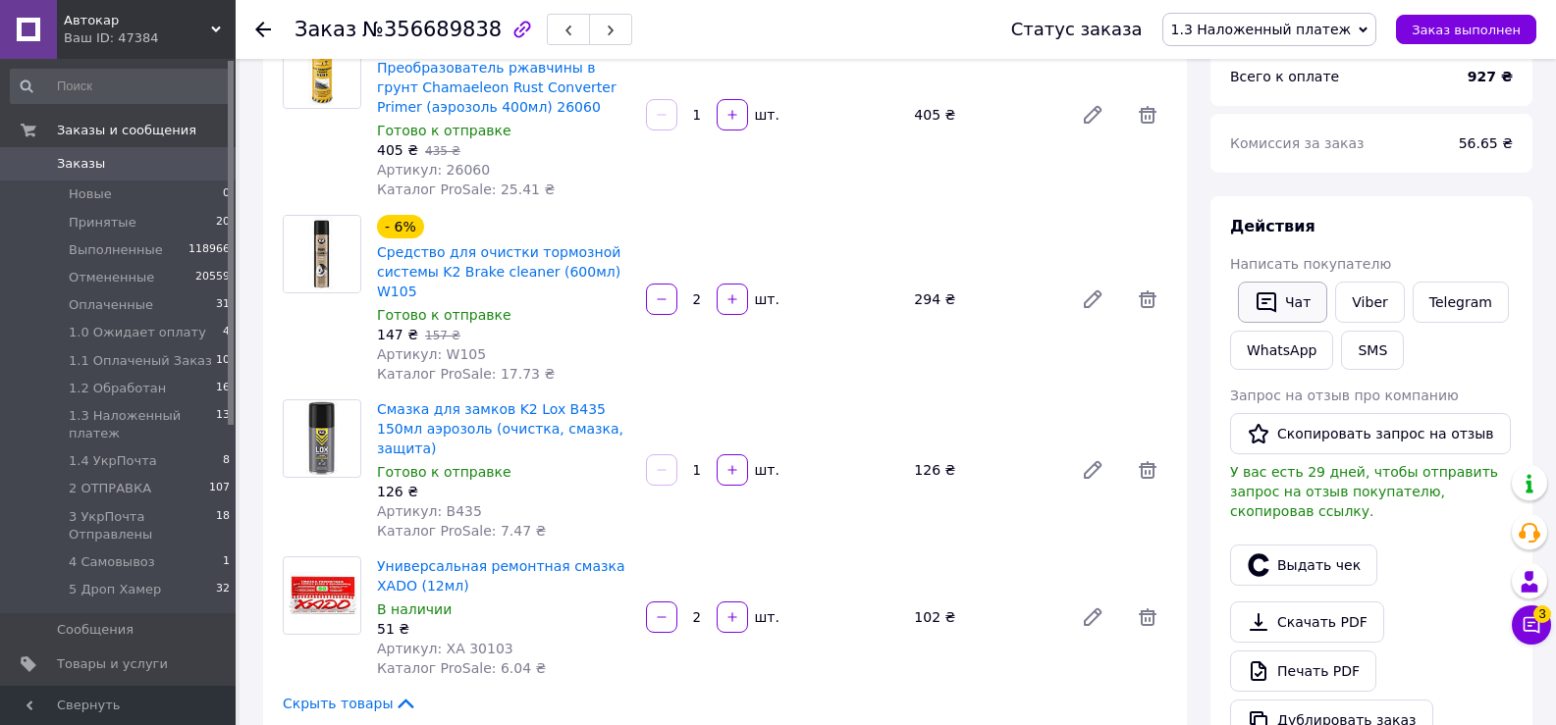
click at [1292, 297] on button "Чат" at bounding box center [1282, 302] width 89 height 41
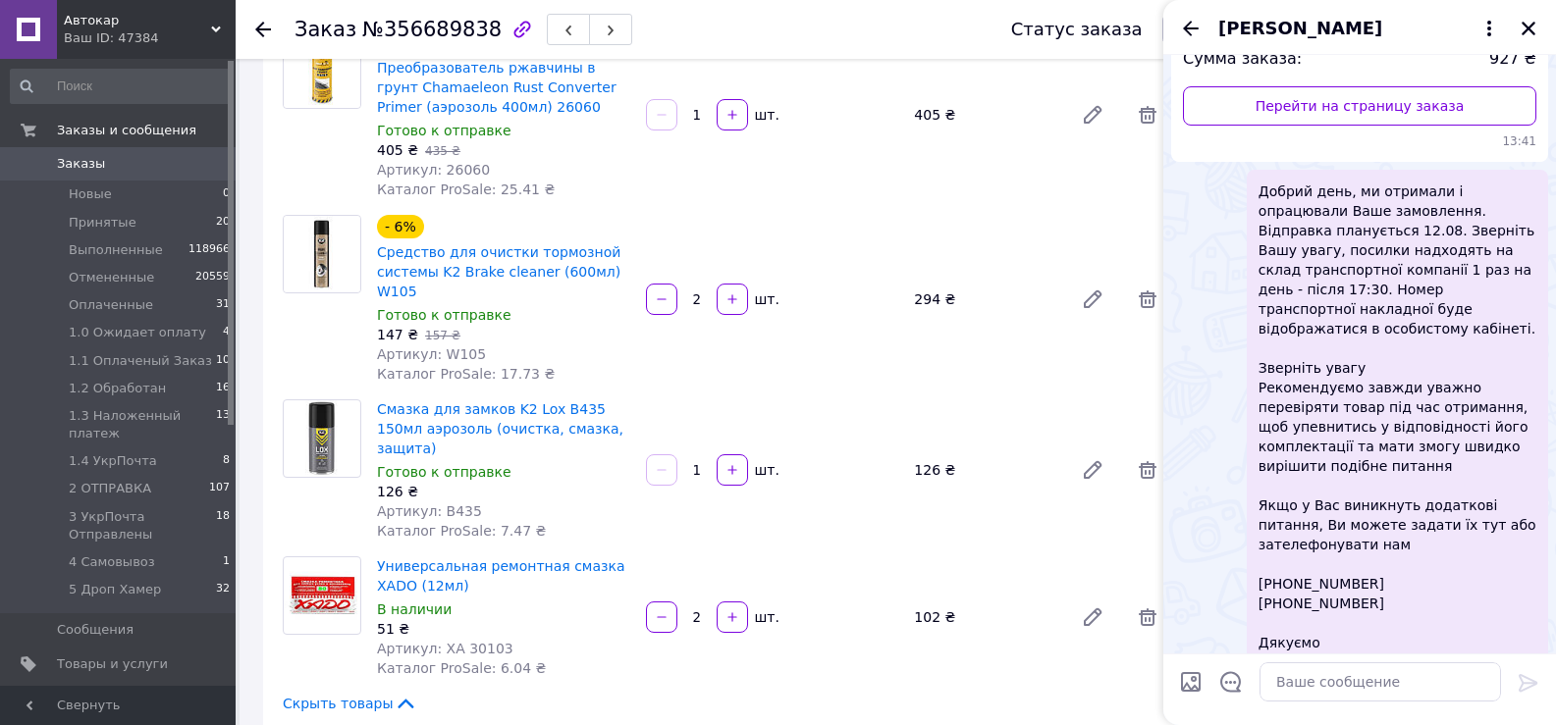
scroll to position [75, 0]
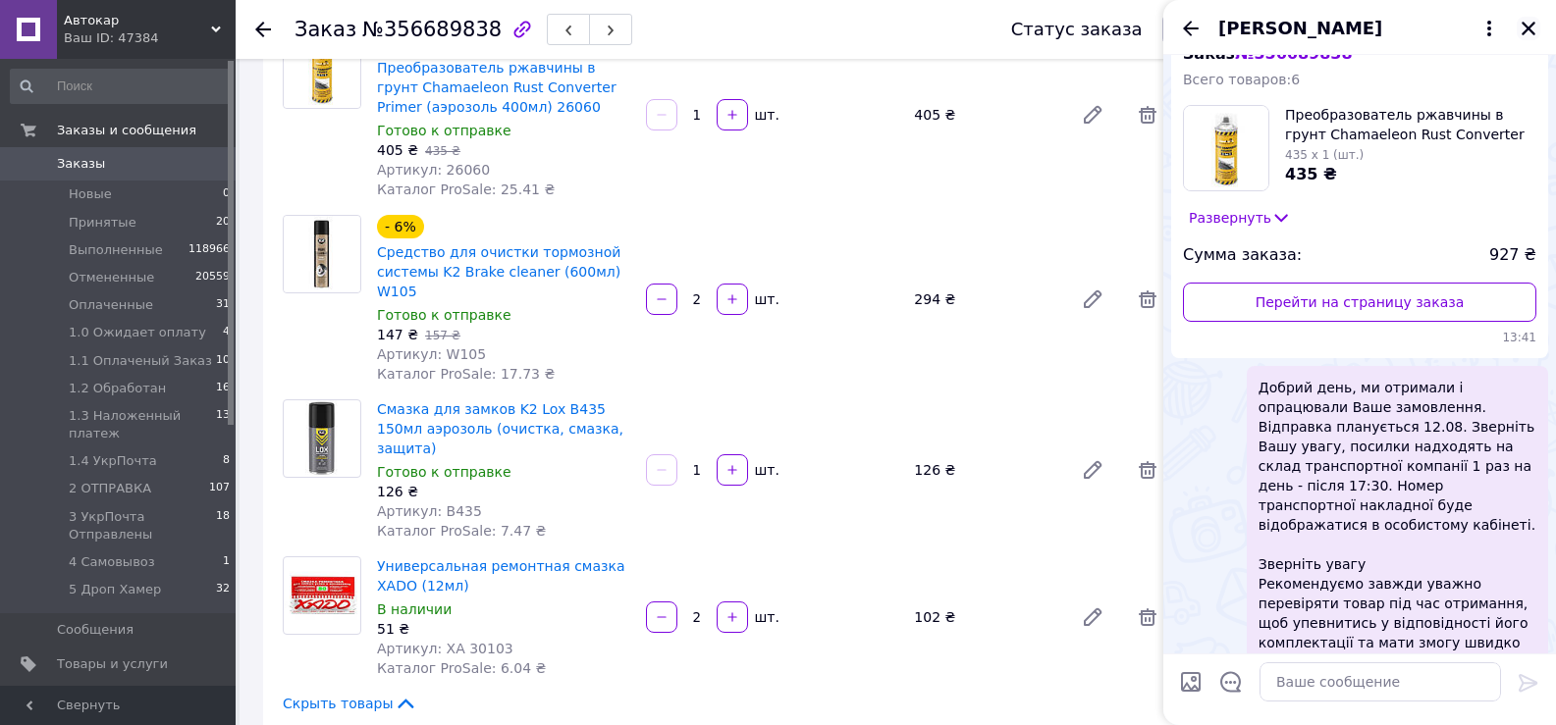
click at [1526, 30] on icon "Закрыть" at bounding box center [1528, 29] width 14 height 14
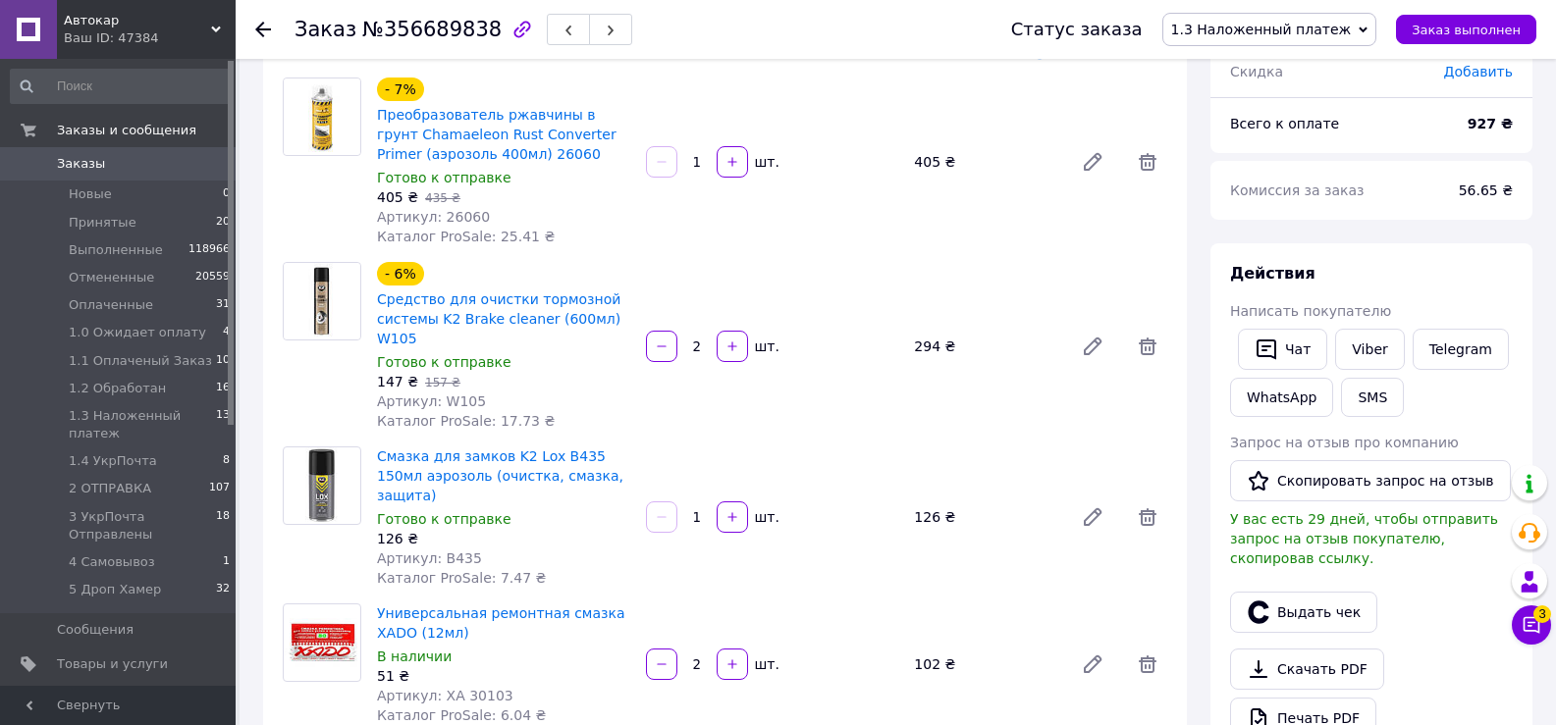
scroll to position [196, 0]
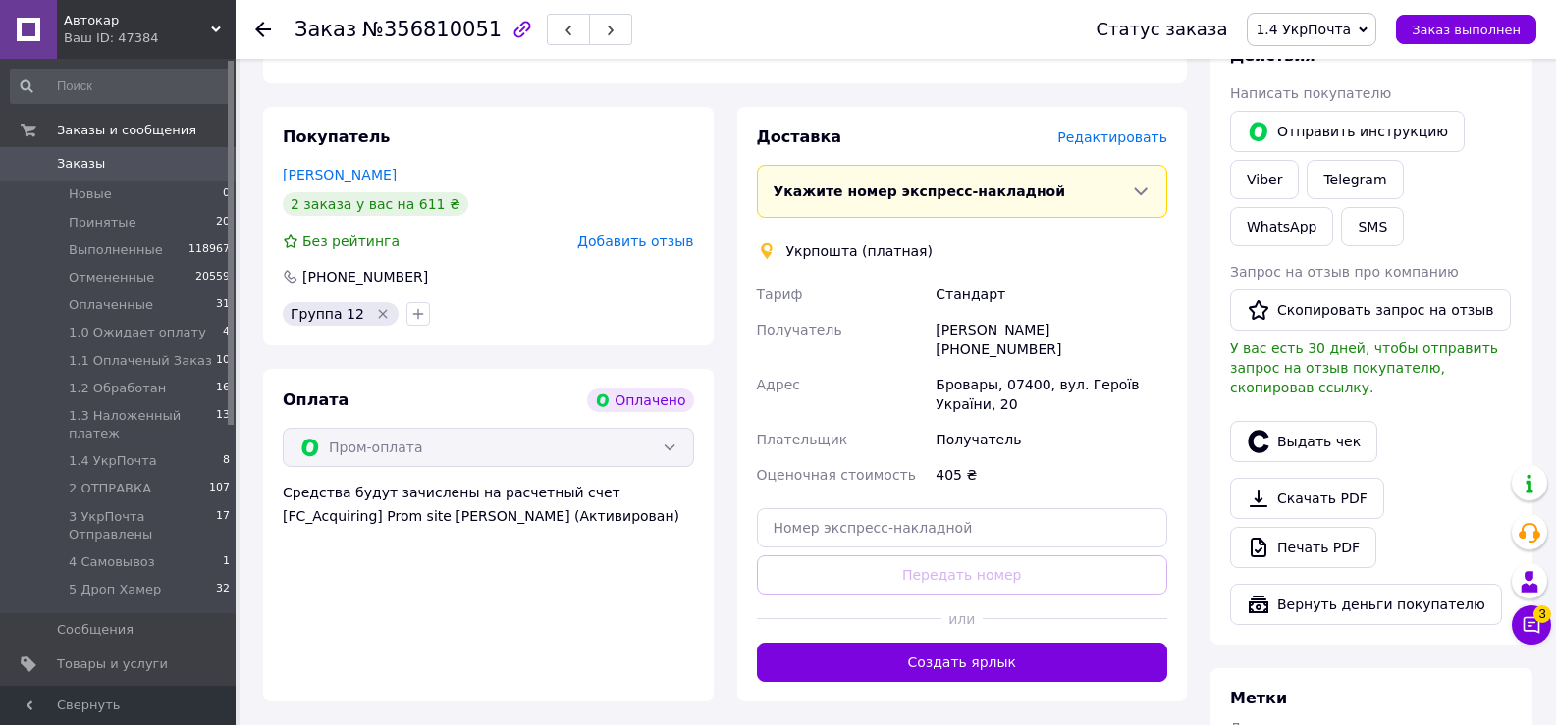
scroll to position [589, 0]
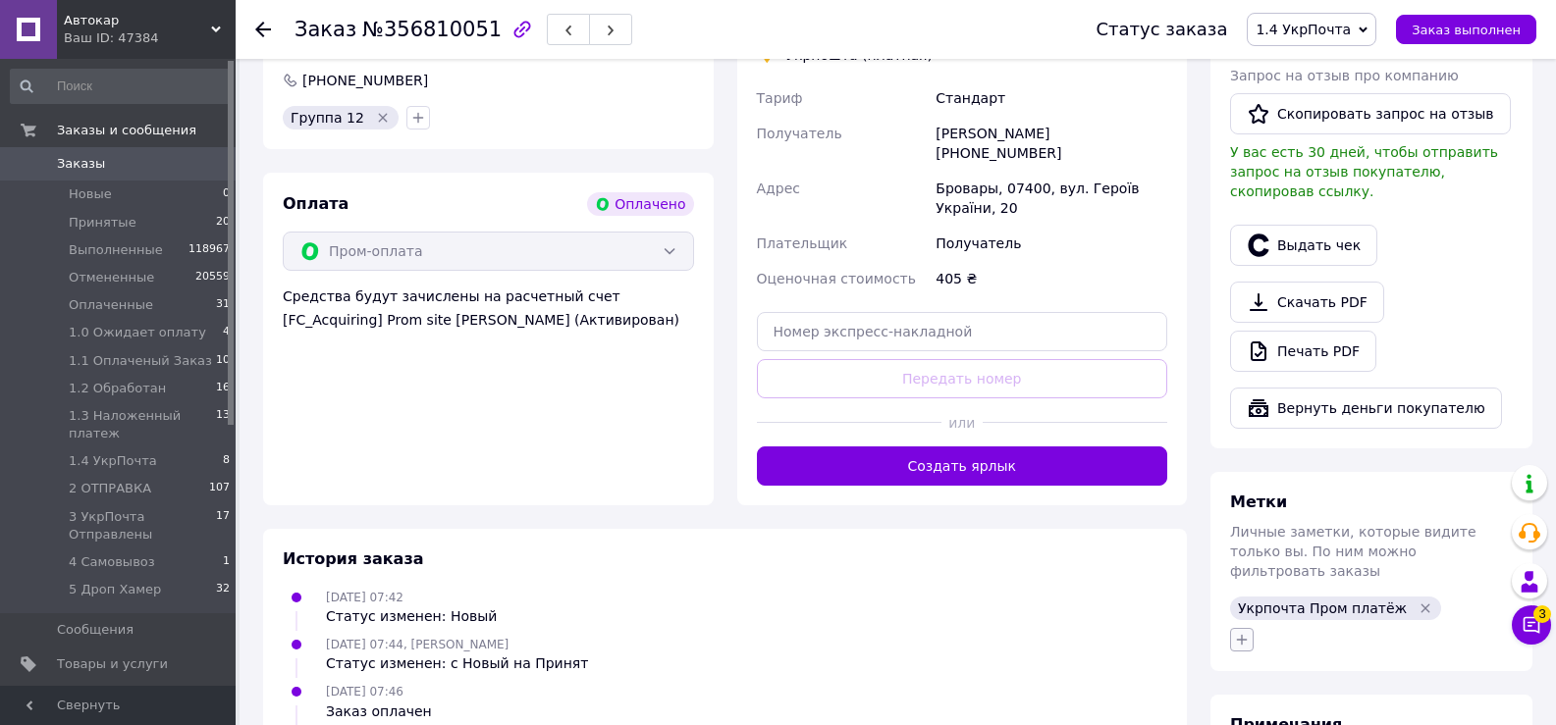
click at [1239, 632] on icon "button" at bounding box center [1242, 640] width 16 height 16
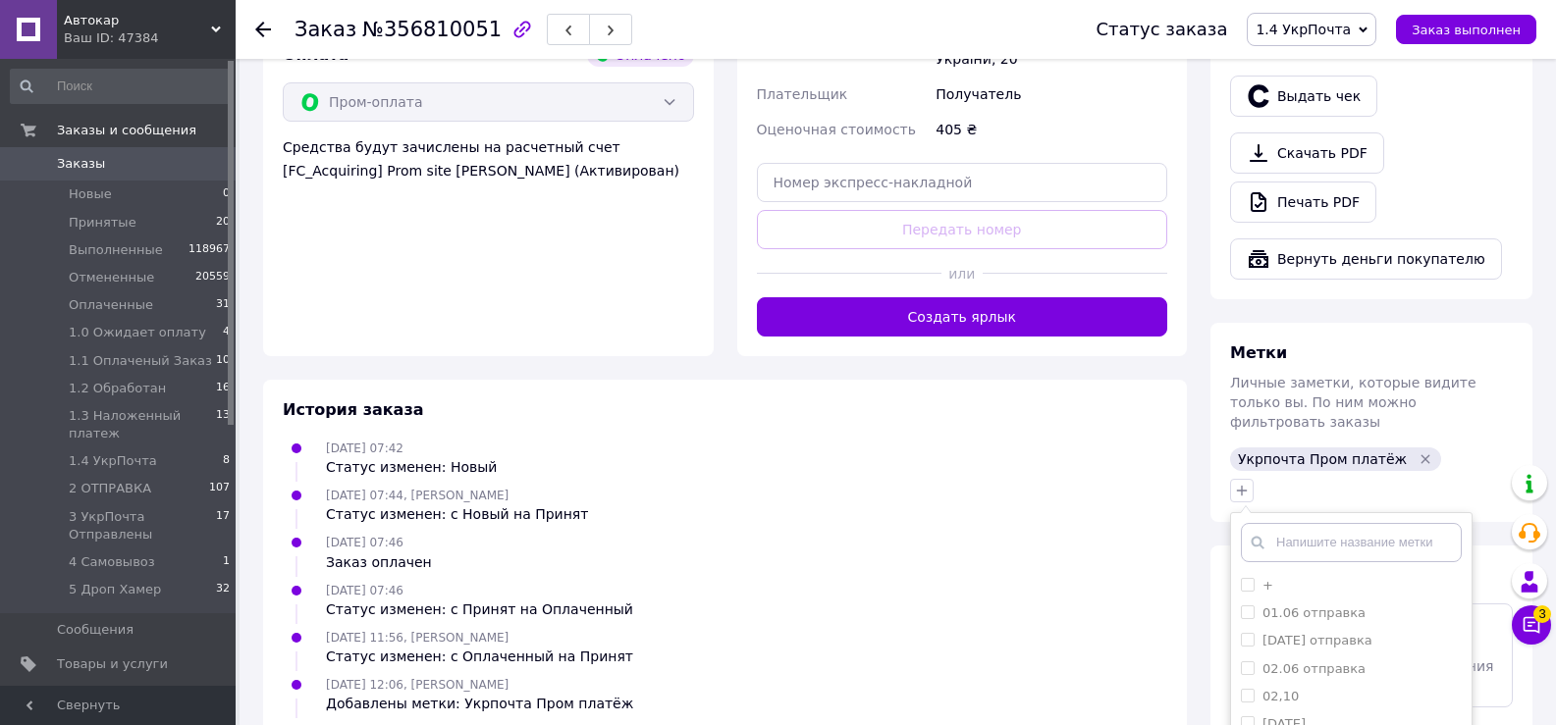
scroll to position [785, 0]
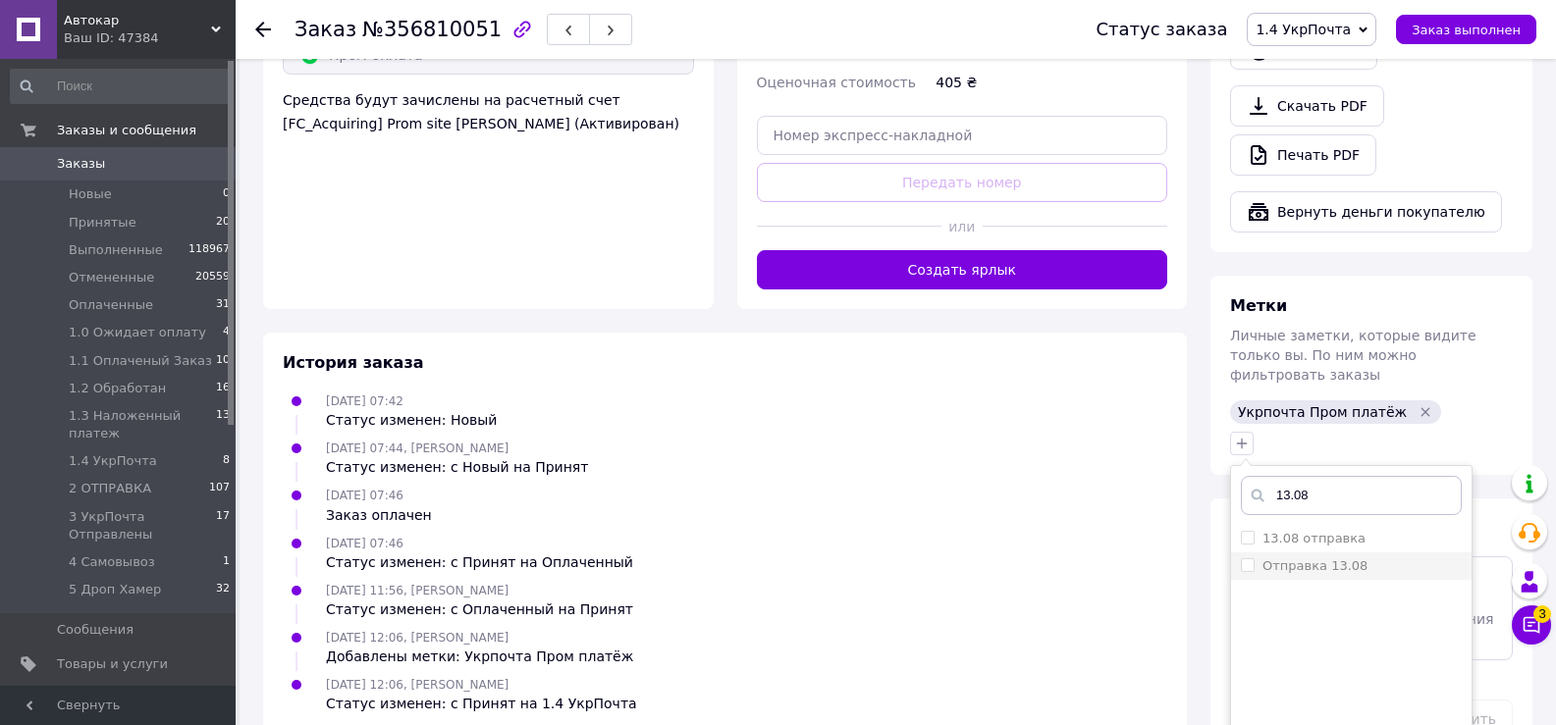
type input "13.08"
click at [1245, 558] on input "Отправка 13.08" at bounding box center [1247, 564] width 13 height 13
checkbox input "true"
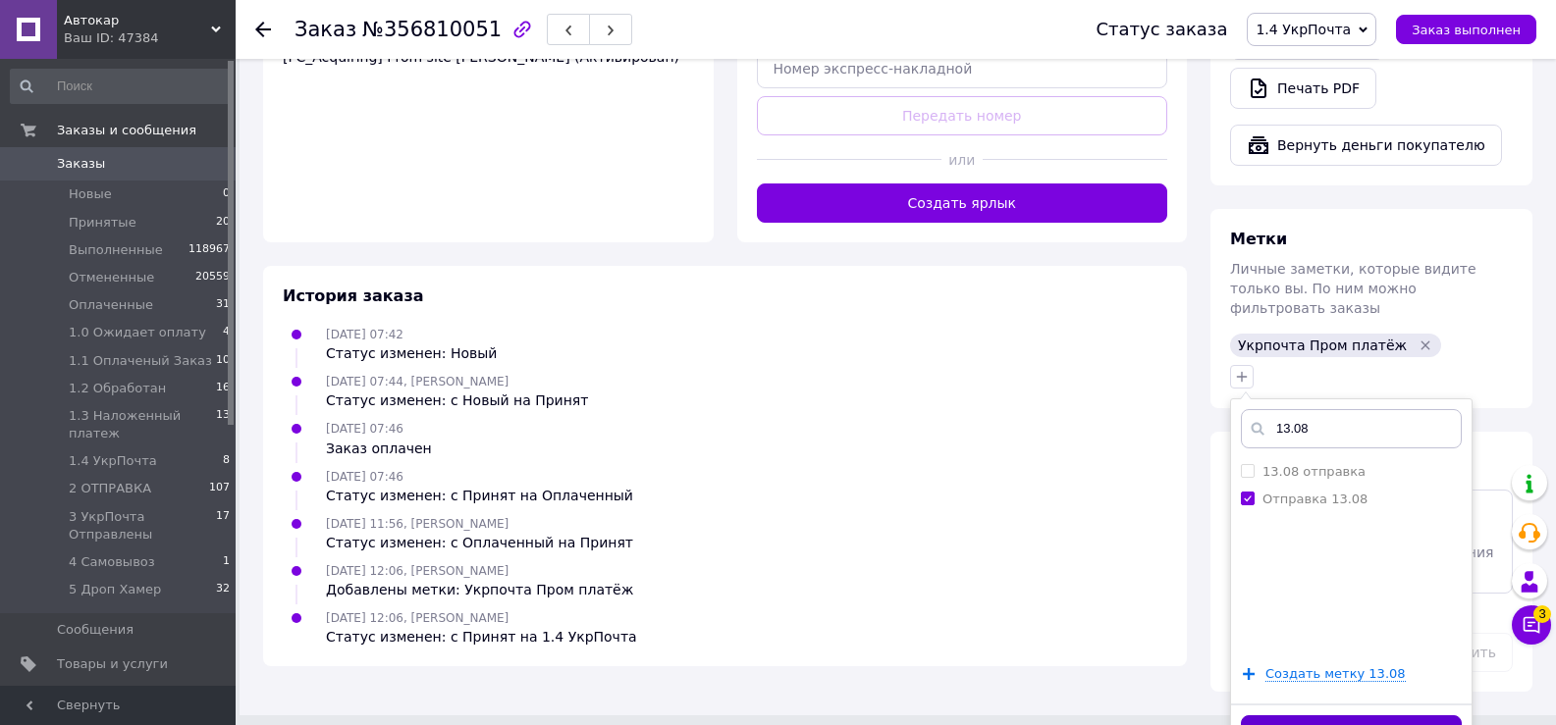
click at [1302, 716] on button "Добавить метку" at bounding box center [1351, 735] width 221 height 38
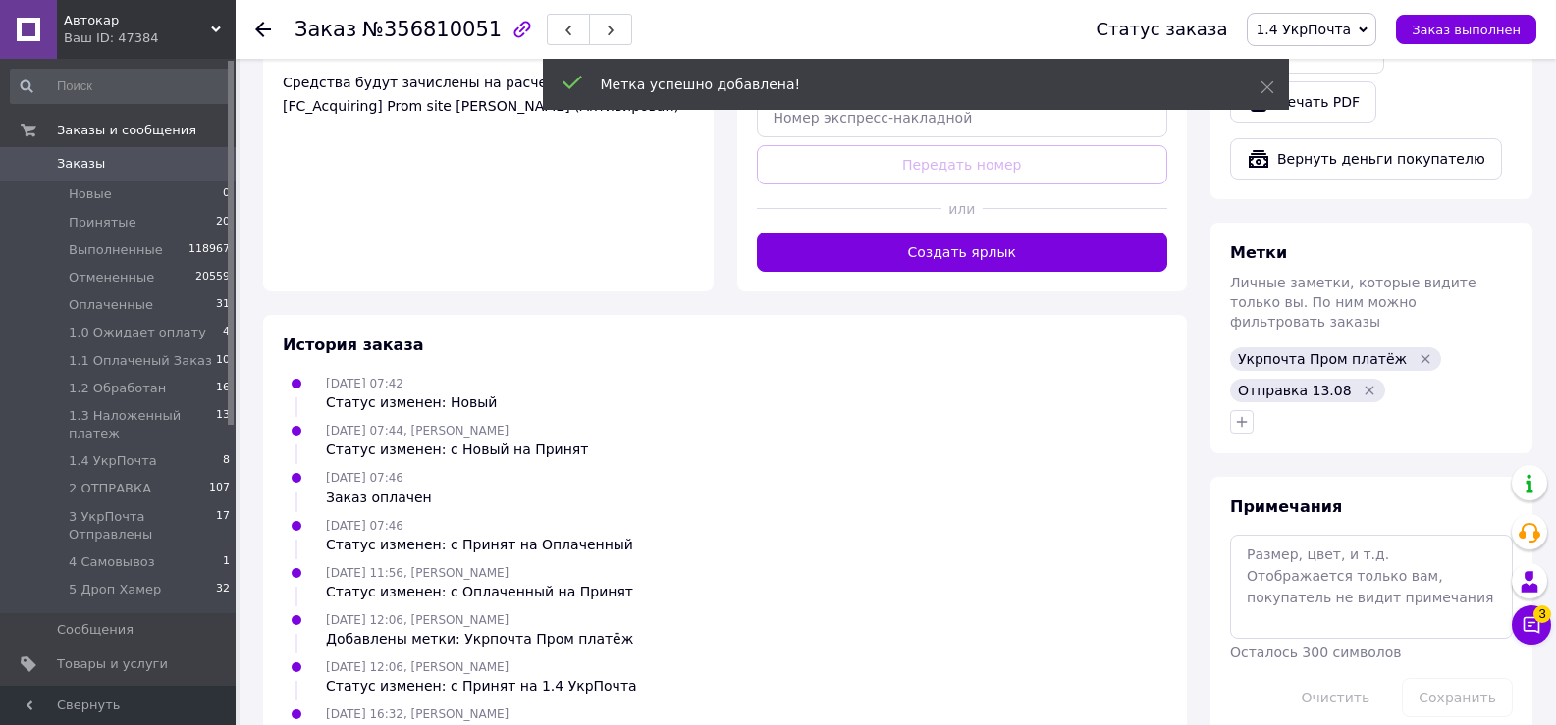
scroll to position [843, 0]
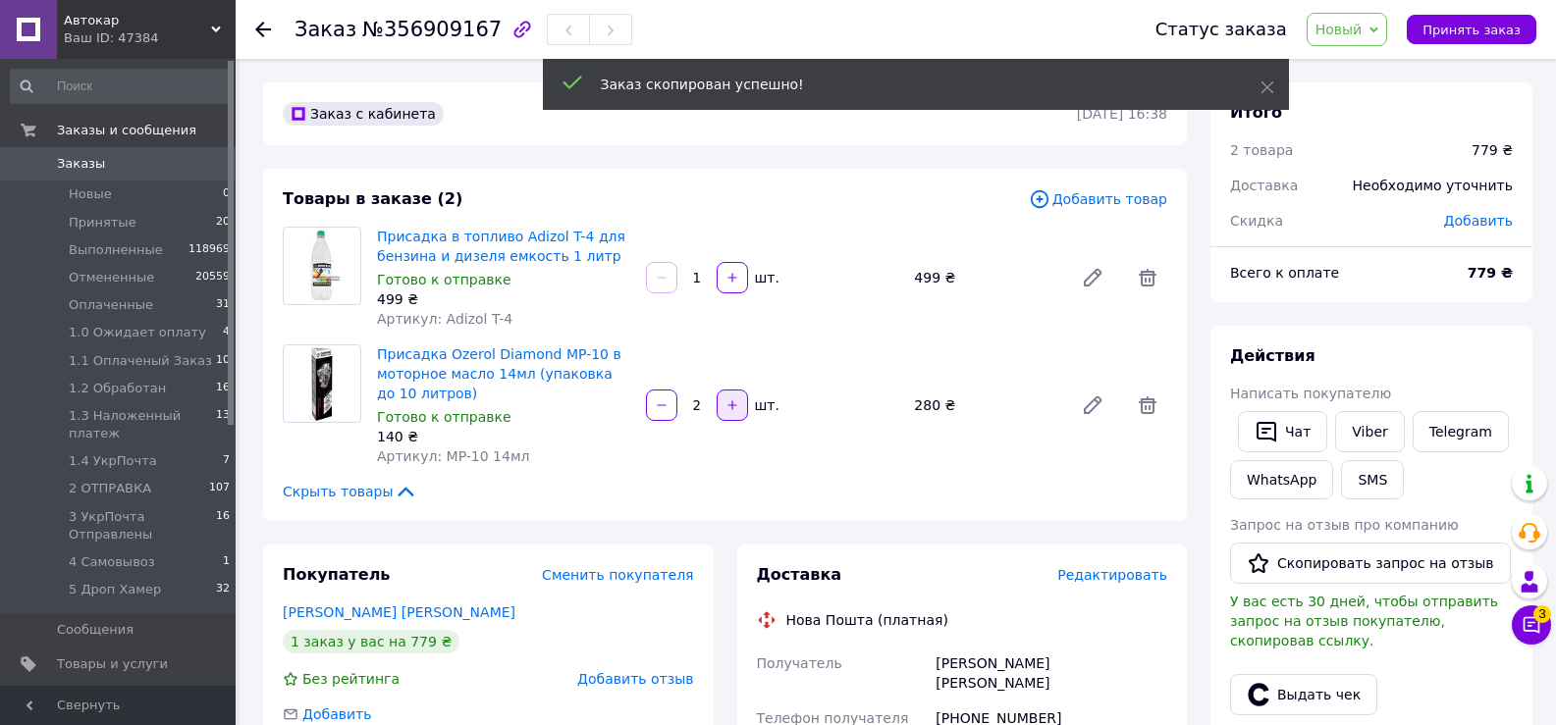
click at [727, 410] on icon "button" at bounding box center [732, 406] width 14 height 14
type input "3"
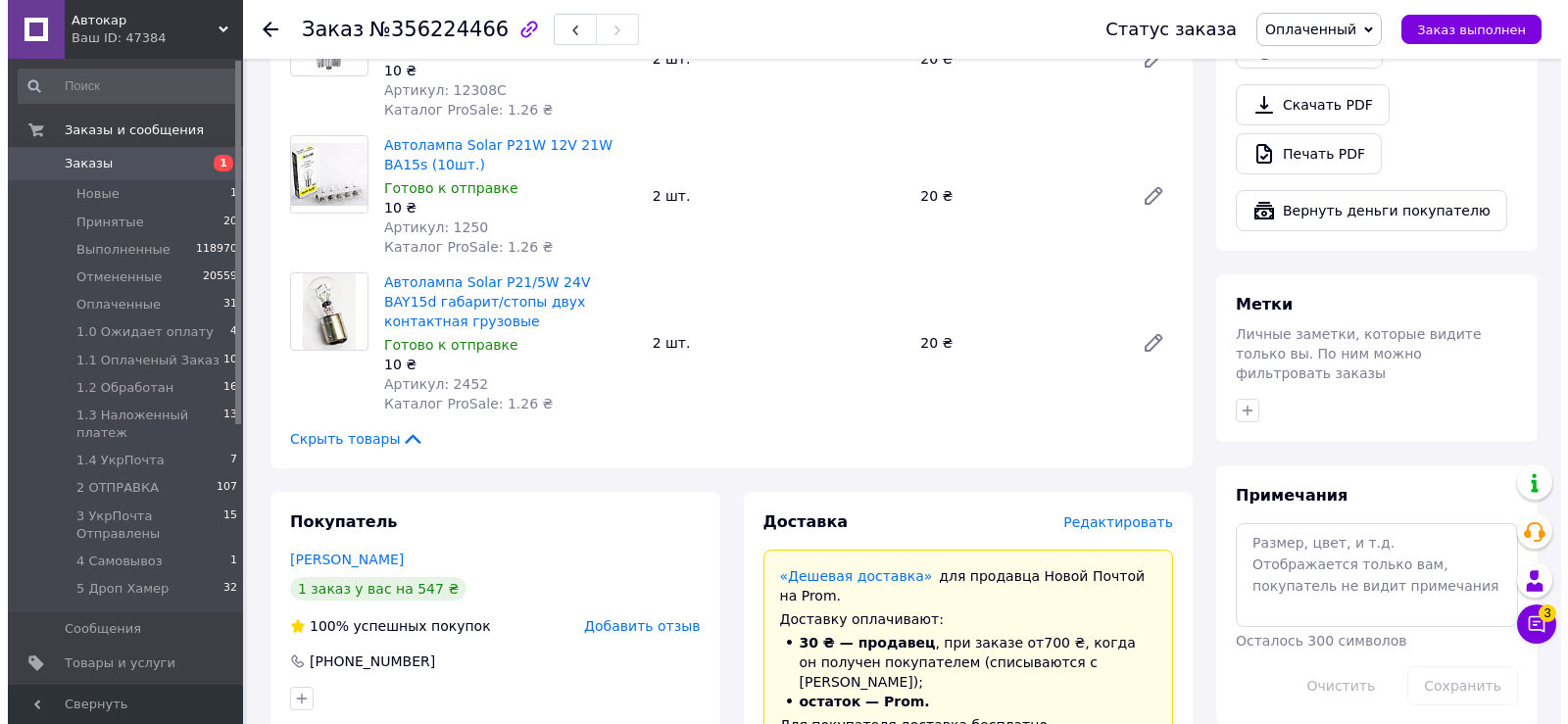
scroll to position [981, 0]
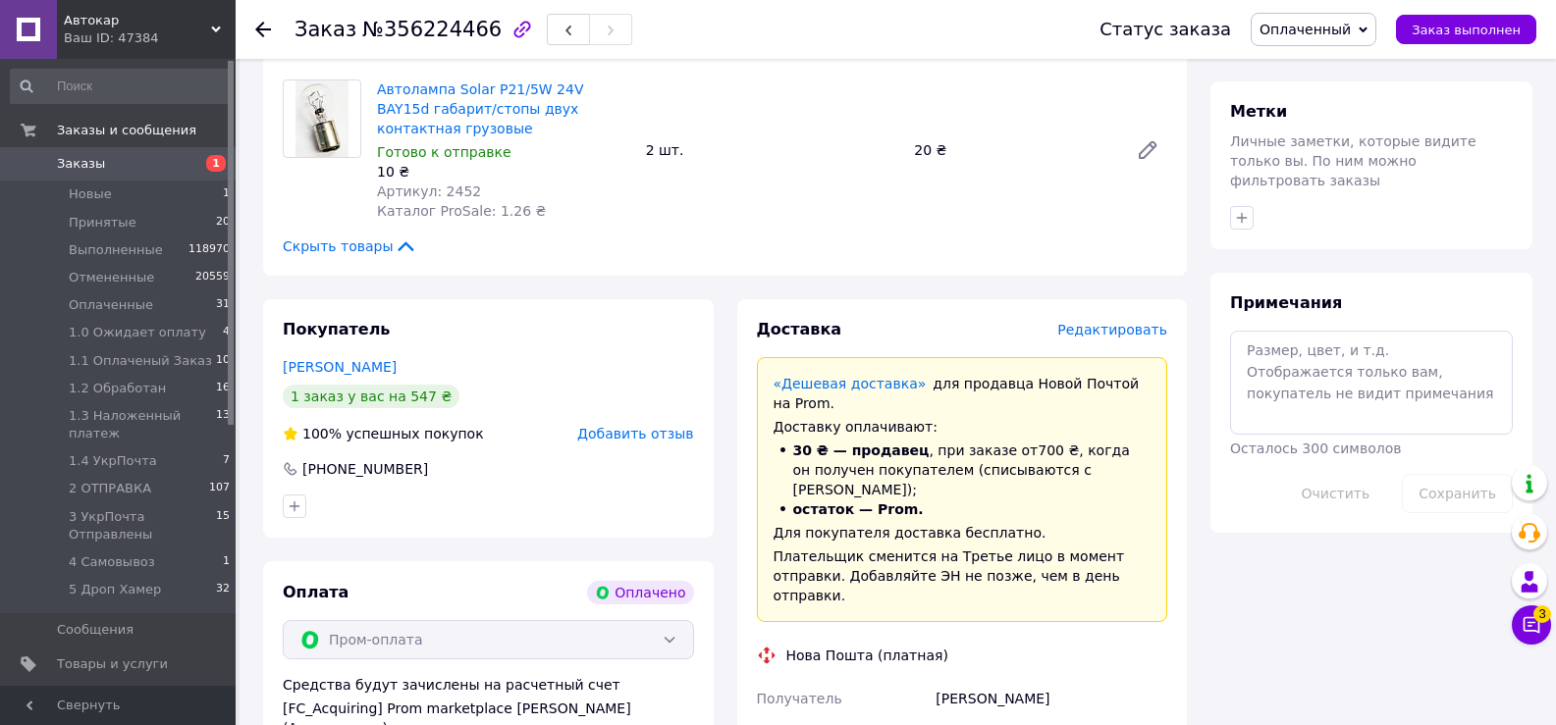
click at [1108, 322] on span "Редактировать" at bounding box center [1112, 330] width 110 height 16
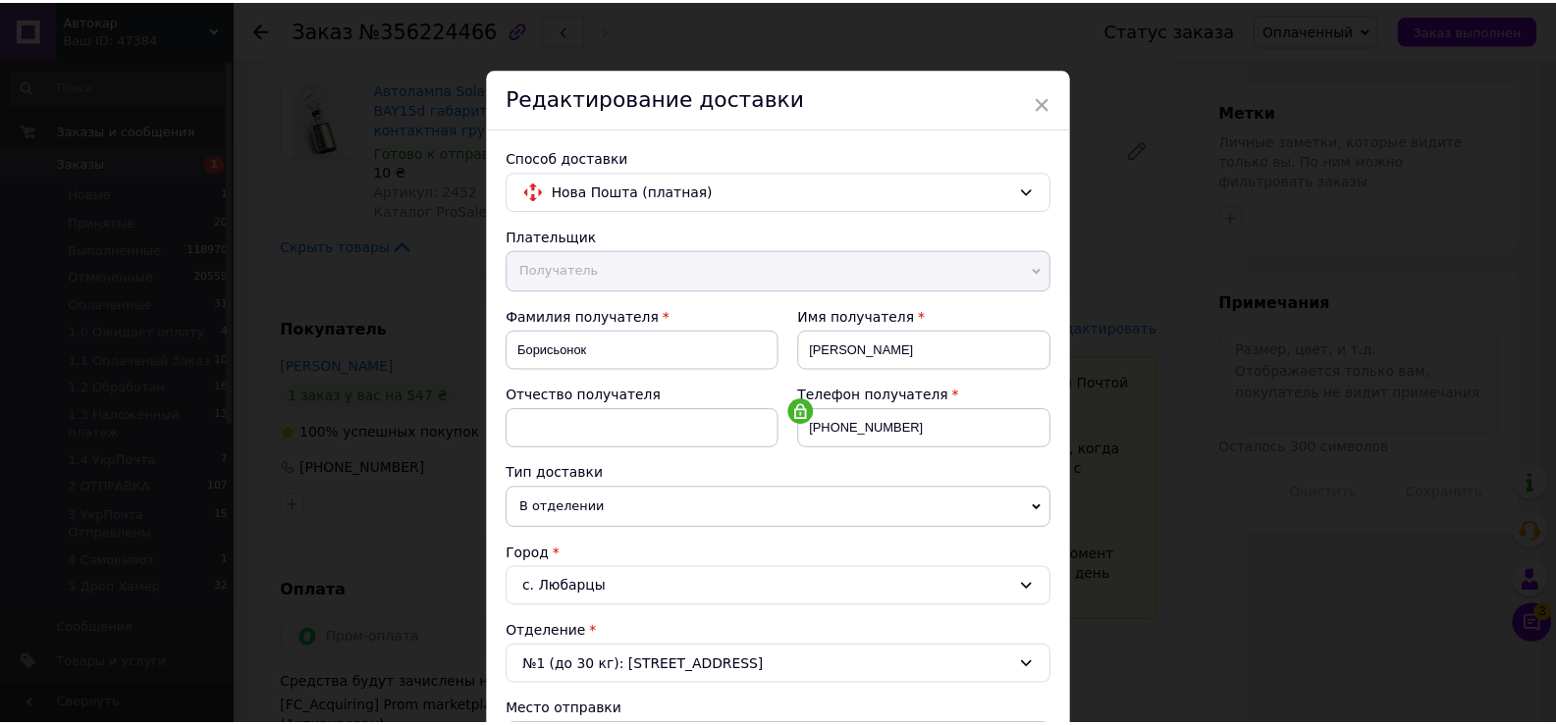
scroll to position [798, 0]
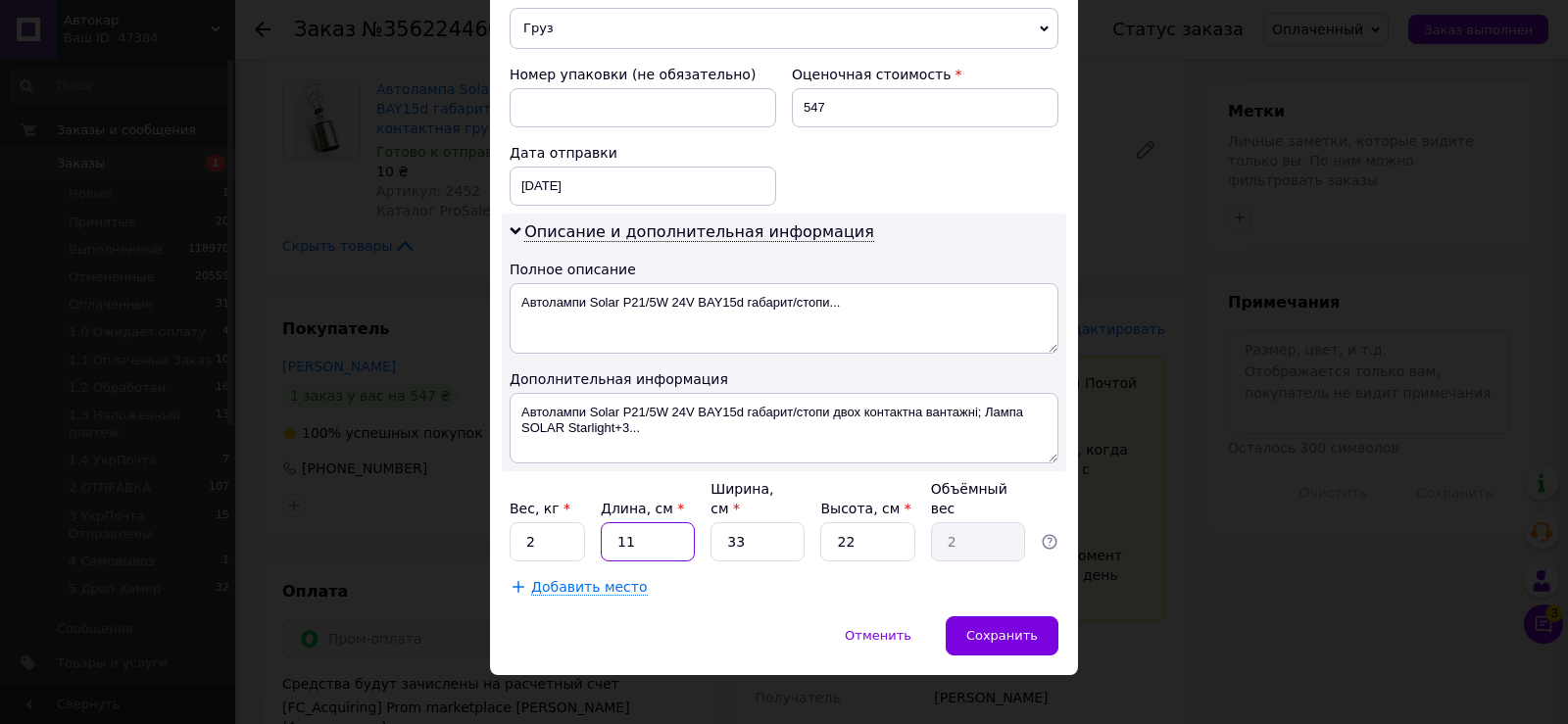
drag, startPoint x: 611, startPoint y: 520, endPoint x: 690, endPoint y: 523, distance: 79.1
click at [688, 522] on input "11" at bounding box center [648, 541] width 94 height 39
type input "4"
type input "0.73"
type input "45"
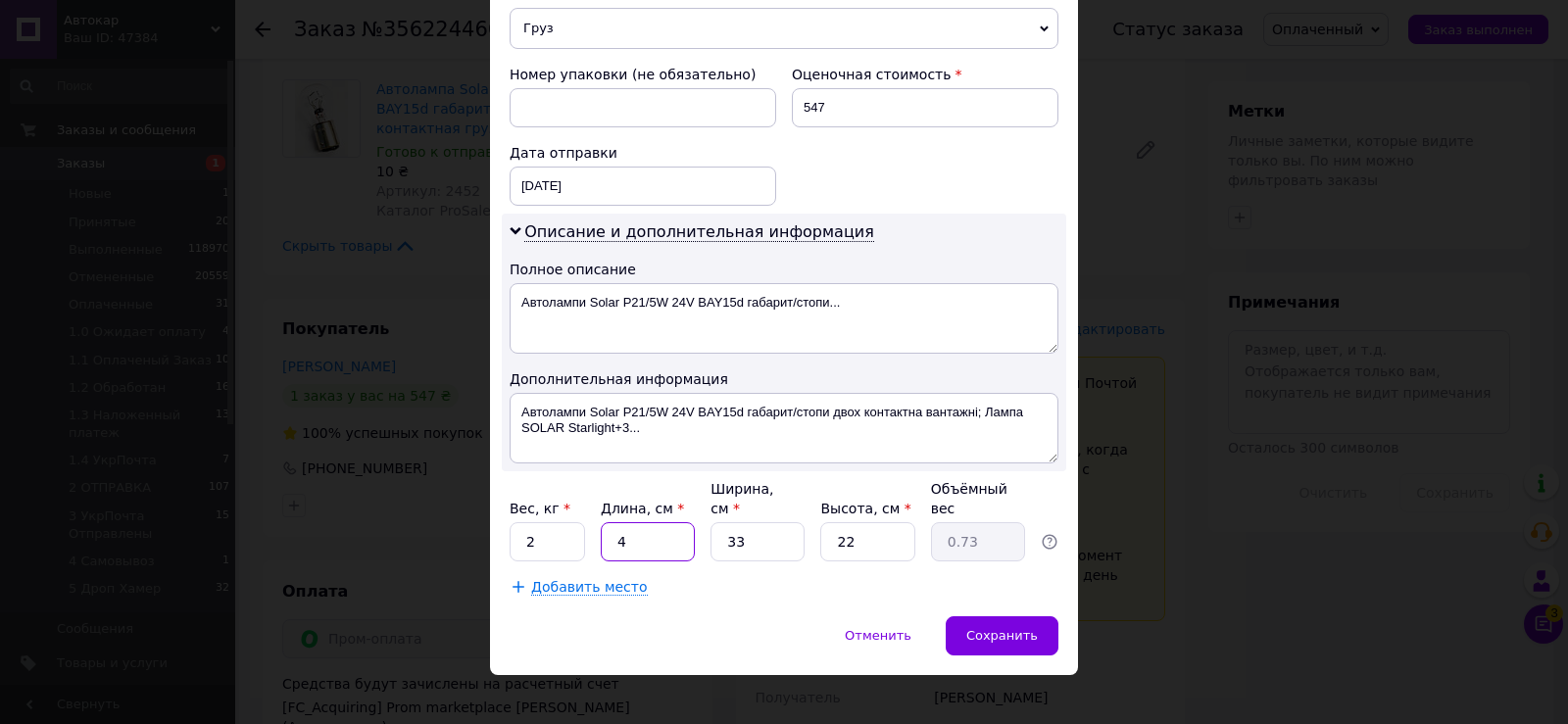
type input "8.17"
type input "45"
drag, startPoint x: 720, startPoint y: 504, endPoint x: 780, endPoint y: 514, distance: 60.8
click at [778, 522] on input "33" at bounding box center [758, 541] width 94 height 39
type input "2"
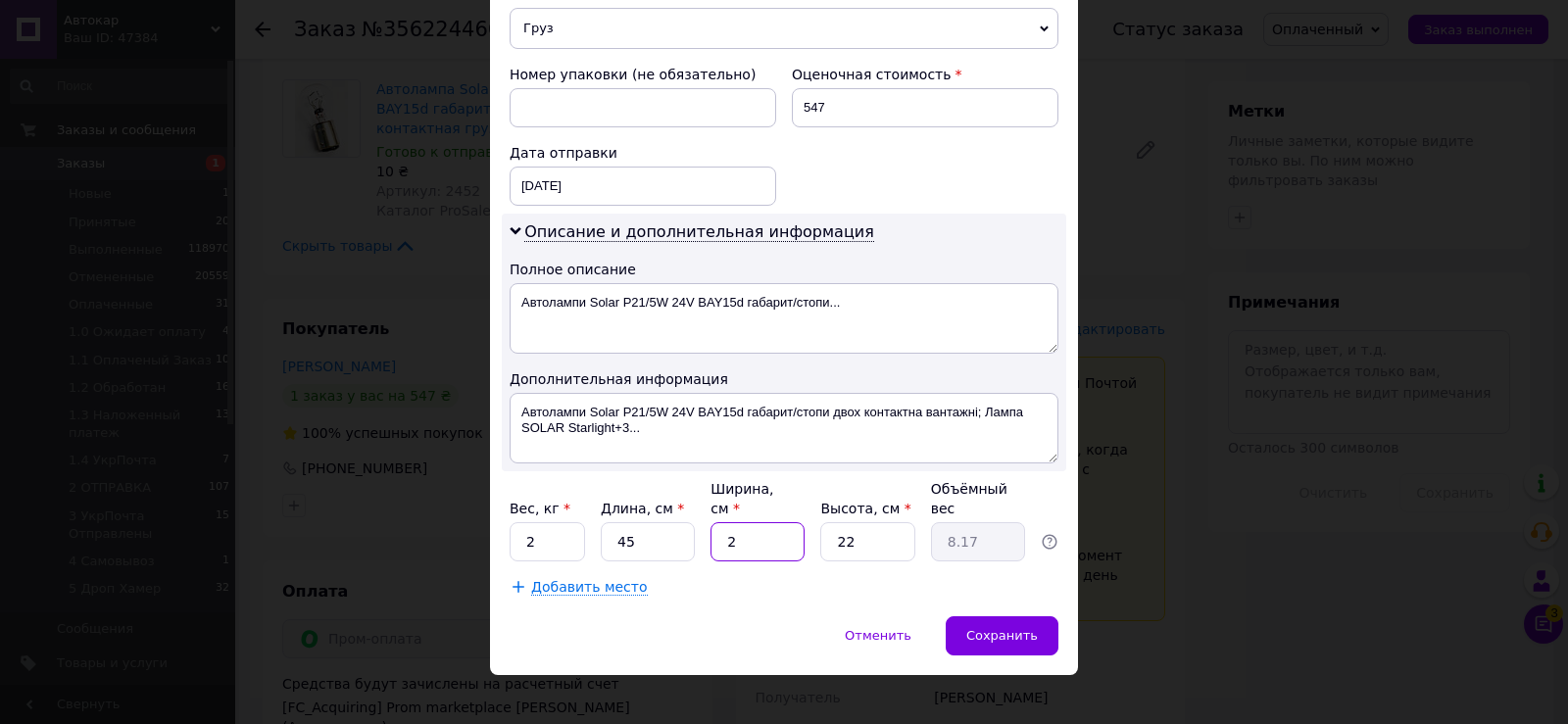
type input "0.5"
type input "24"
type input "5.94"
type input "24"
drag, startPoint x: 828, startPoint y: 518, endPoint x: 937, endPoint y: 558, distance: 116.1
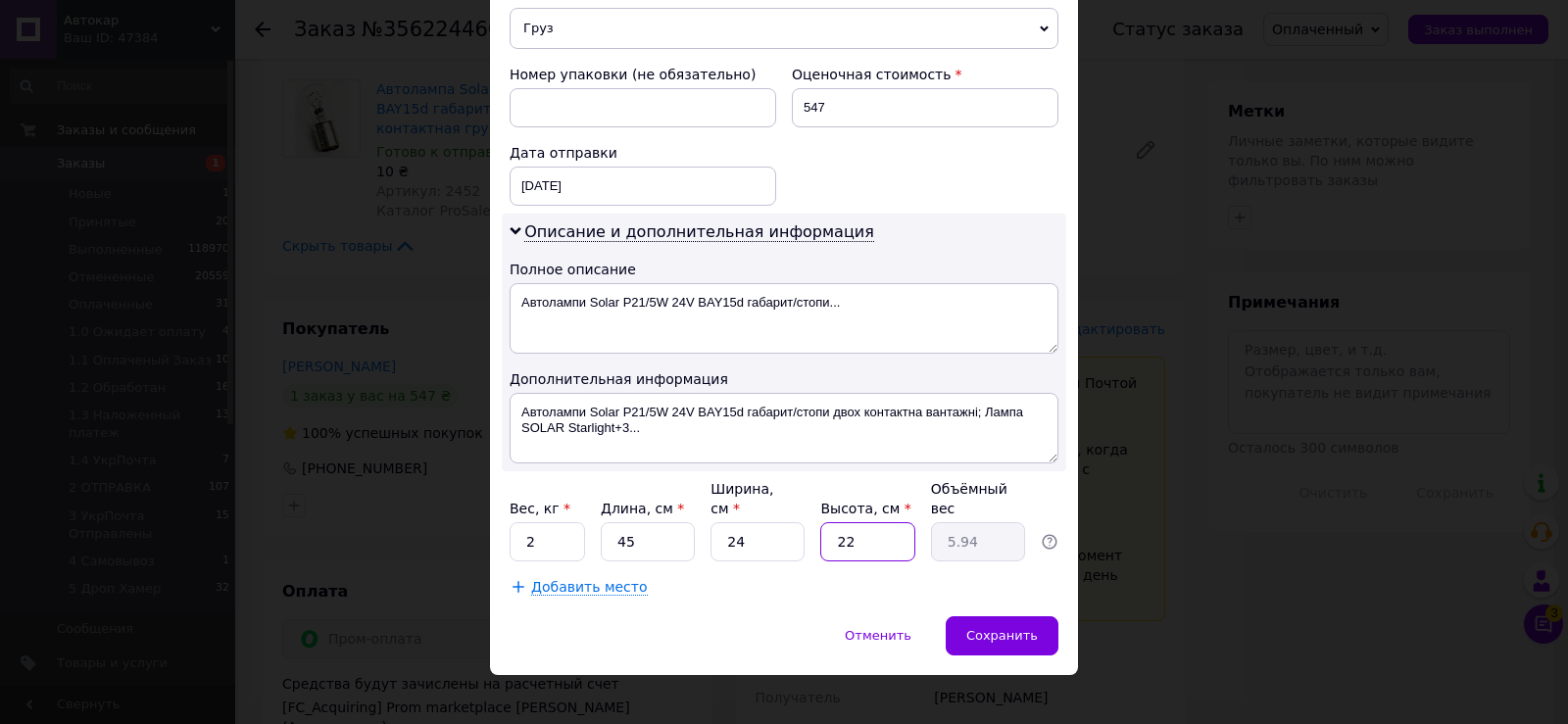
click at [893, 529] on input "22" at bounding box center [868, 541] width 94 height 39
type input "1"
type input "0.27"
type input "16"
type input "4.32"
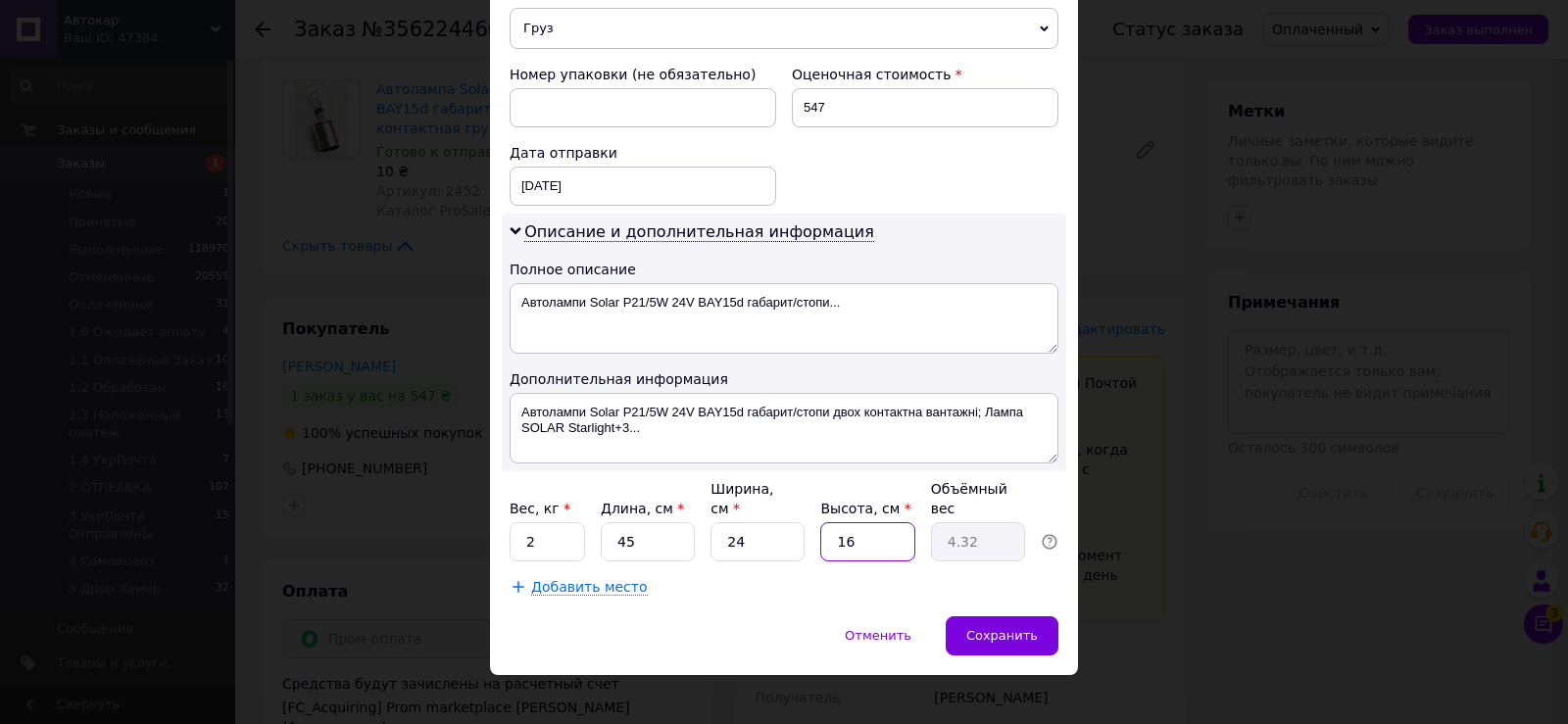
type input "16"
drag, startPoint x: 512, startPoint y: 519, endPoint x: 570, endPoint y: 517, distance: 58.0
click at [570, 522] on input "2" at bounding box center [547, 541] width 76 height 39
type input "8.5"
click at [992, 626] on div "Сохранить" at bounding box center [1002, 635] width 113 height 39
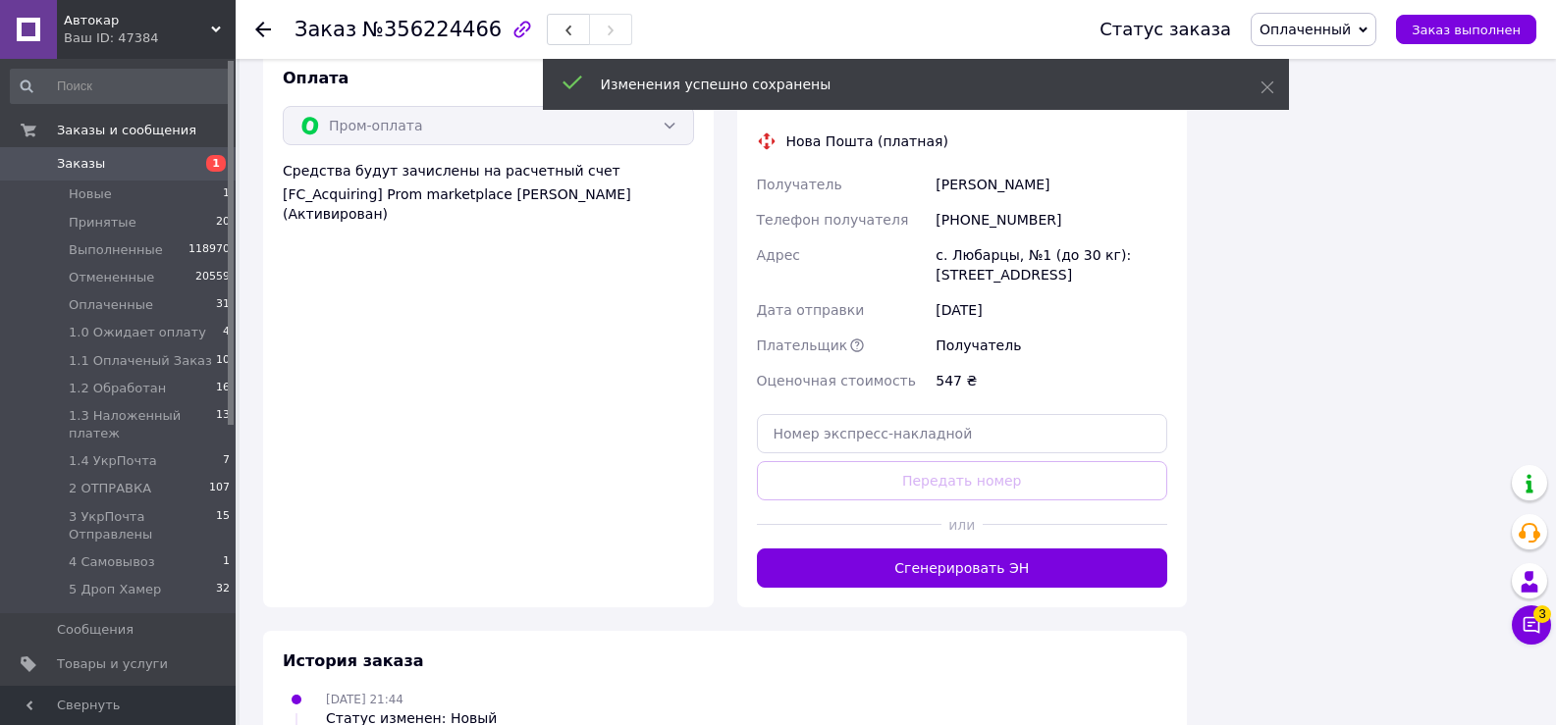
scroll to position [1570, 0]
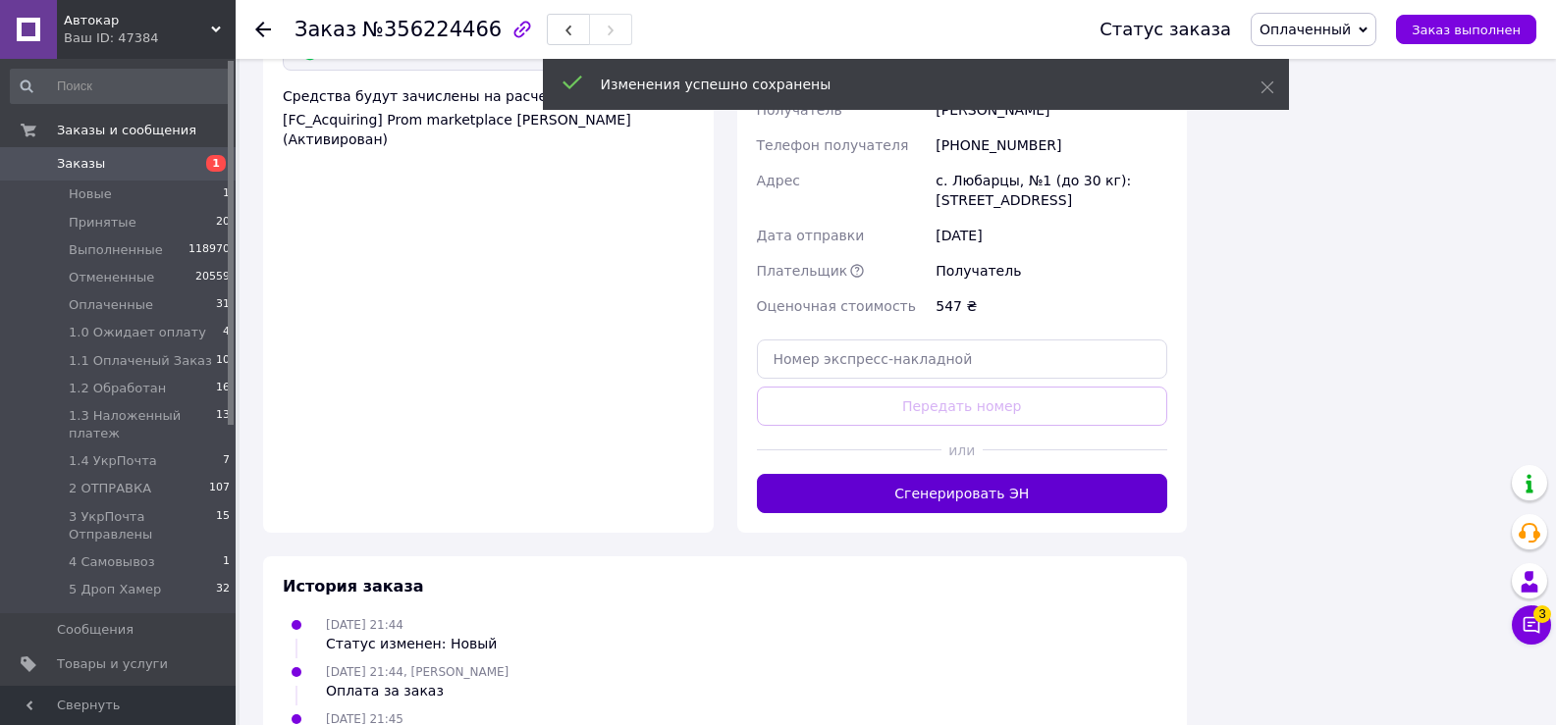
click at [948, 474] on button "Сгенерировать ЭН" at bounding box center [962, 493] width 411 height 39
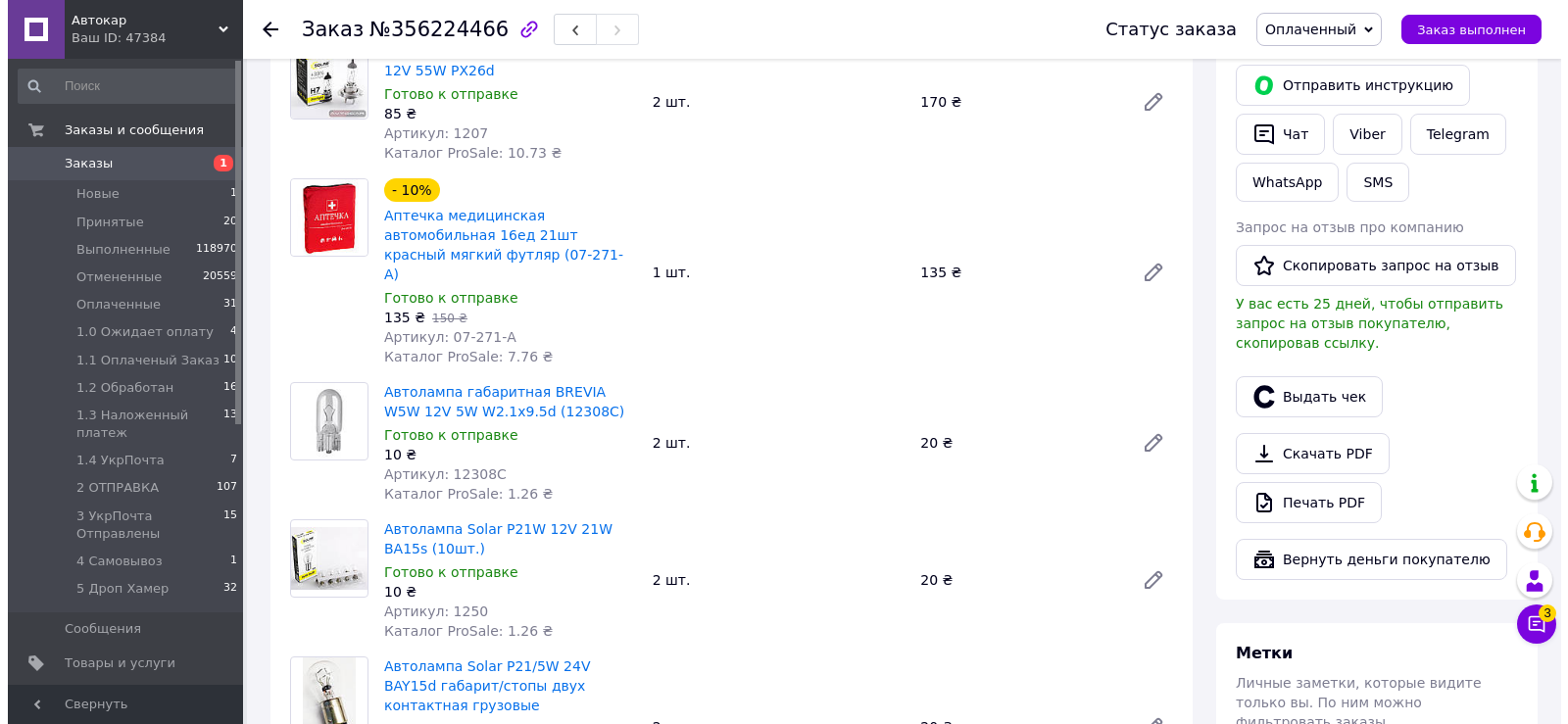
scroll to position [392, 0]
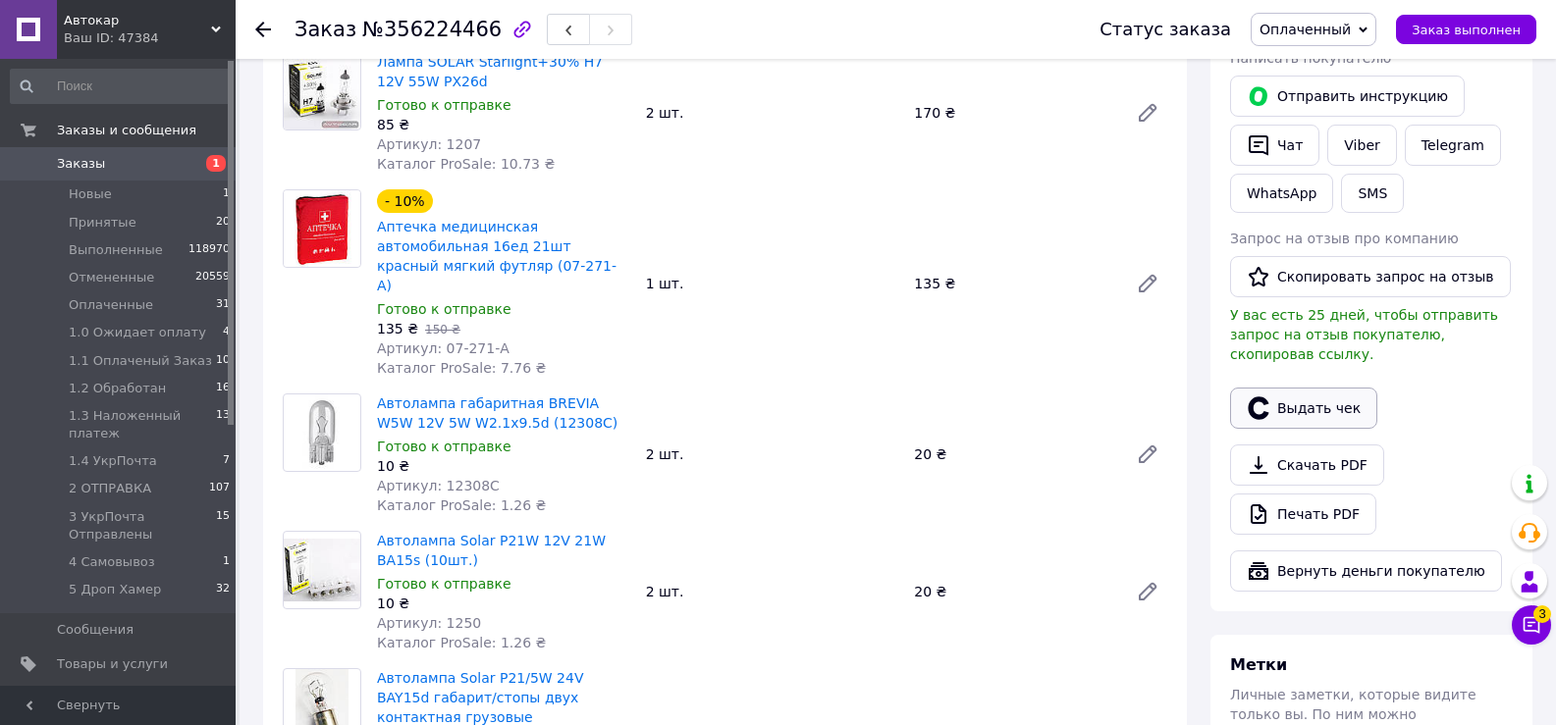
click at [1334, 388] on button "Выдать чек" at bounding box center [1303, 408] width 147 height 41
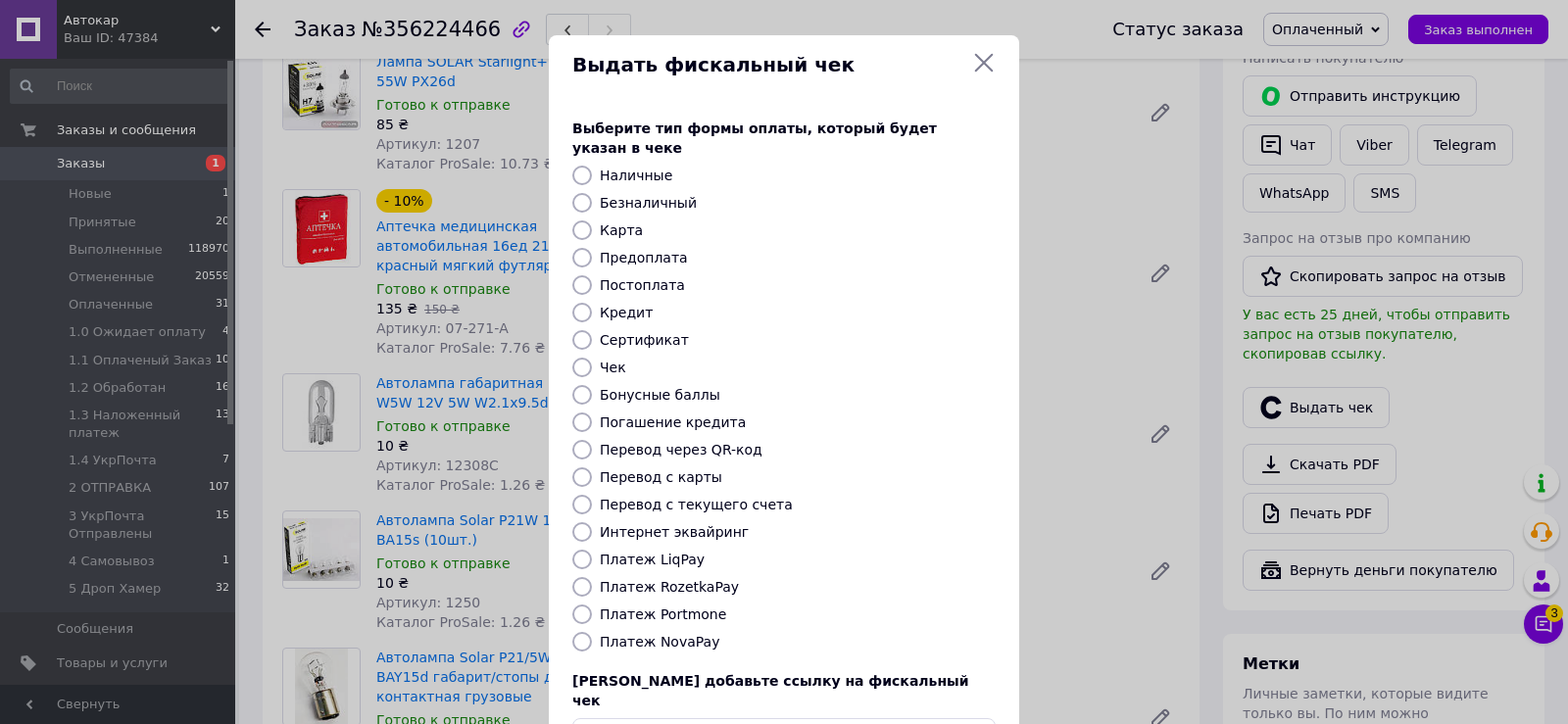
scroll to position [20, 0]
click at [581, 577] on input "Платеж RozetkaPay" at bounding box center [582, 587] width 20 height 20
radio input "true"
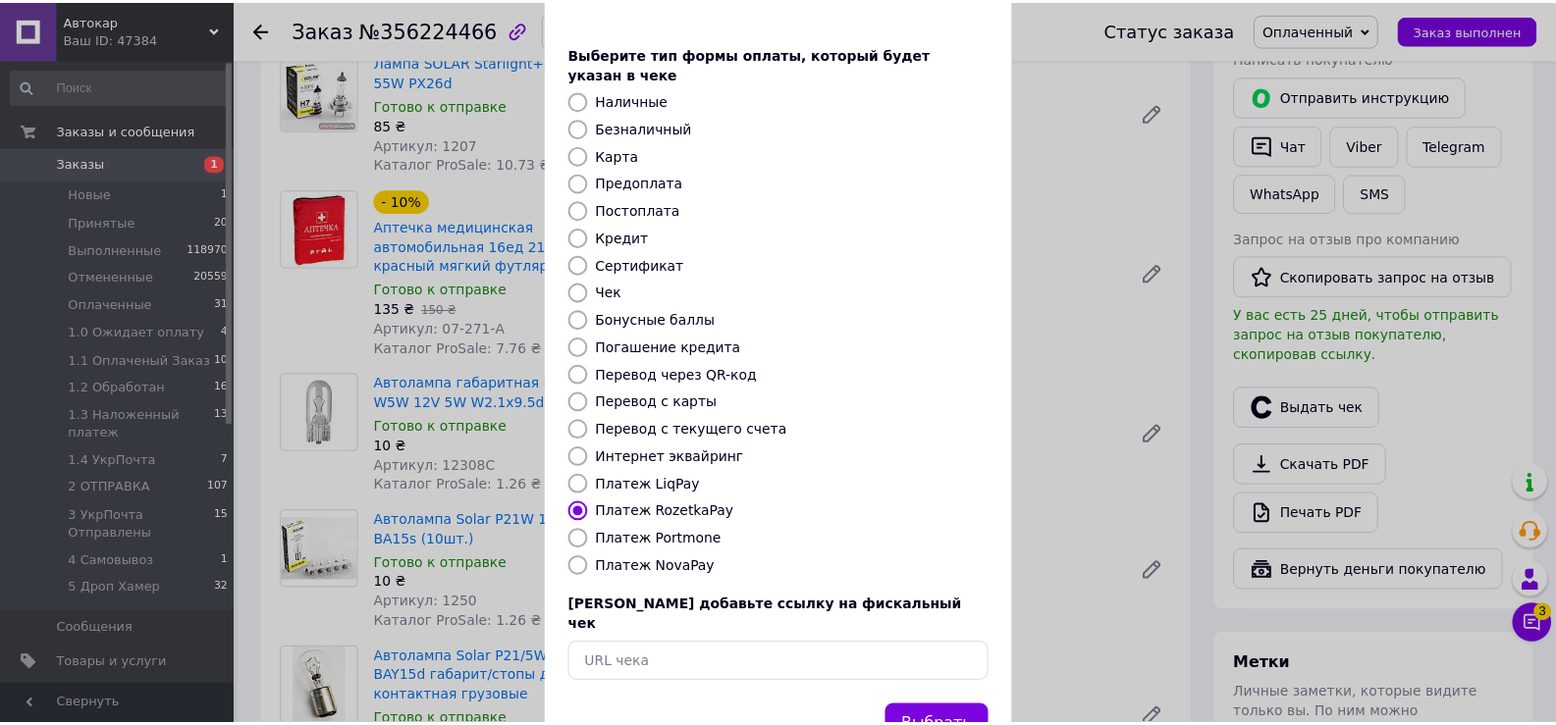
scroll to position [118, 0]
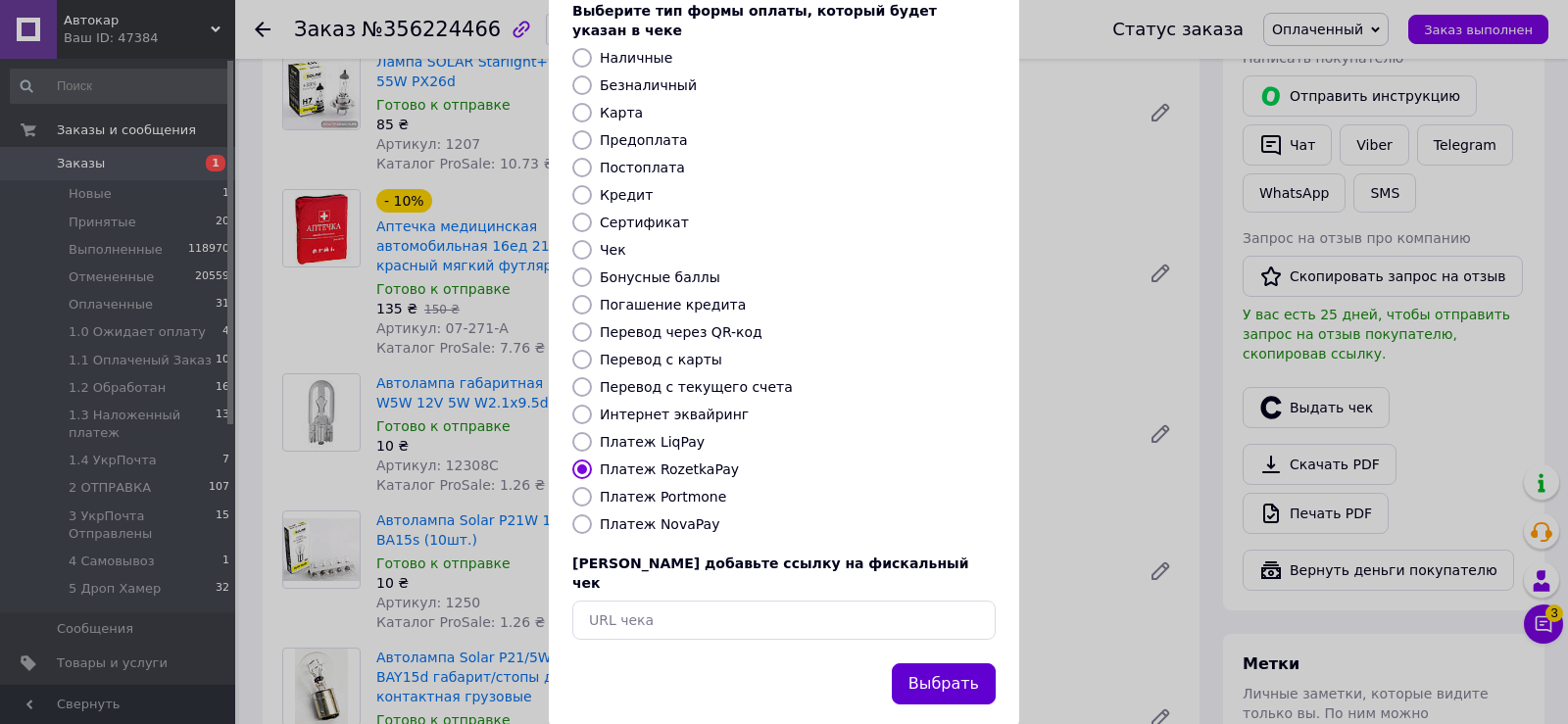
click at [931, 663] on button "Выбрать" at bounding box center [944, 684] width 104 height 42
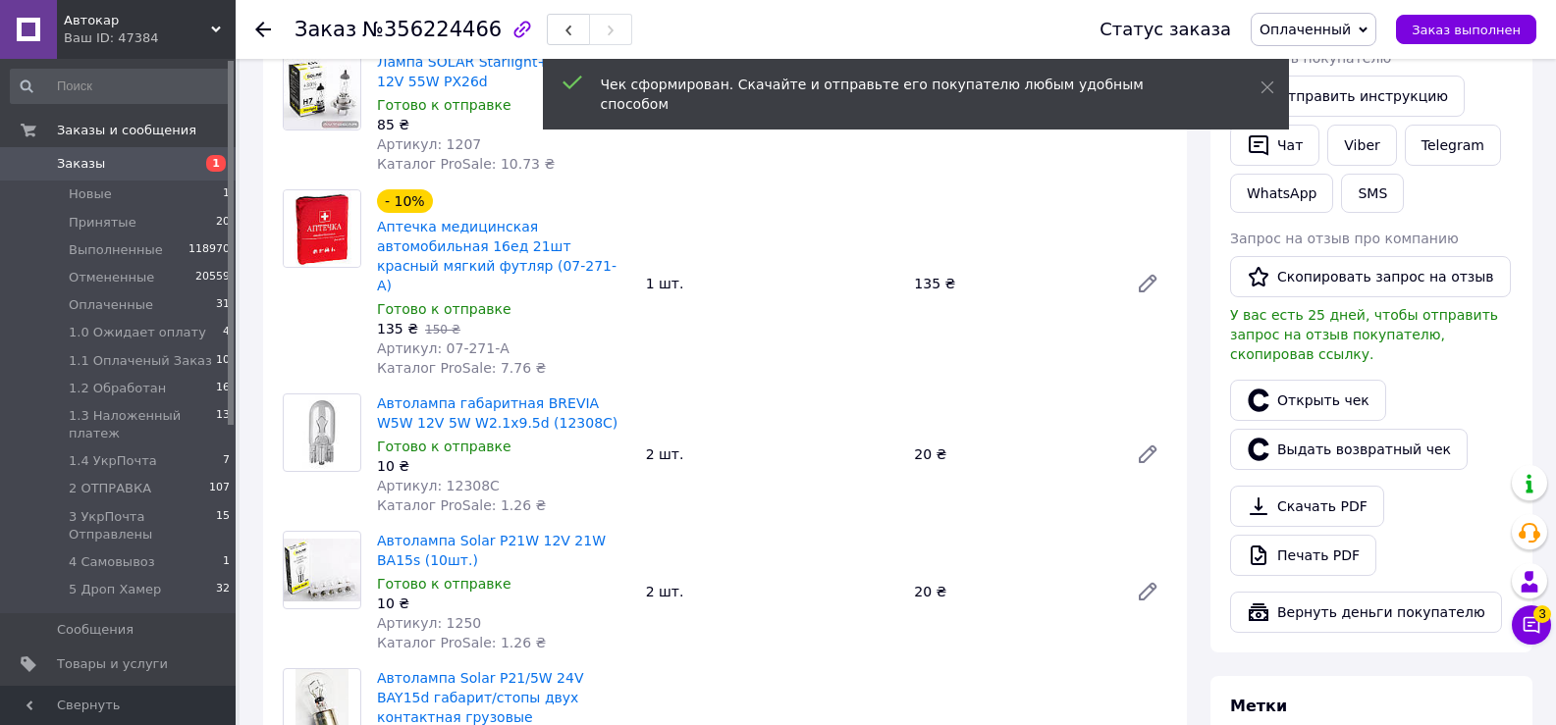
scroll to position [39, 0]
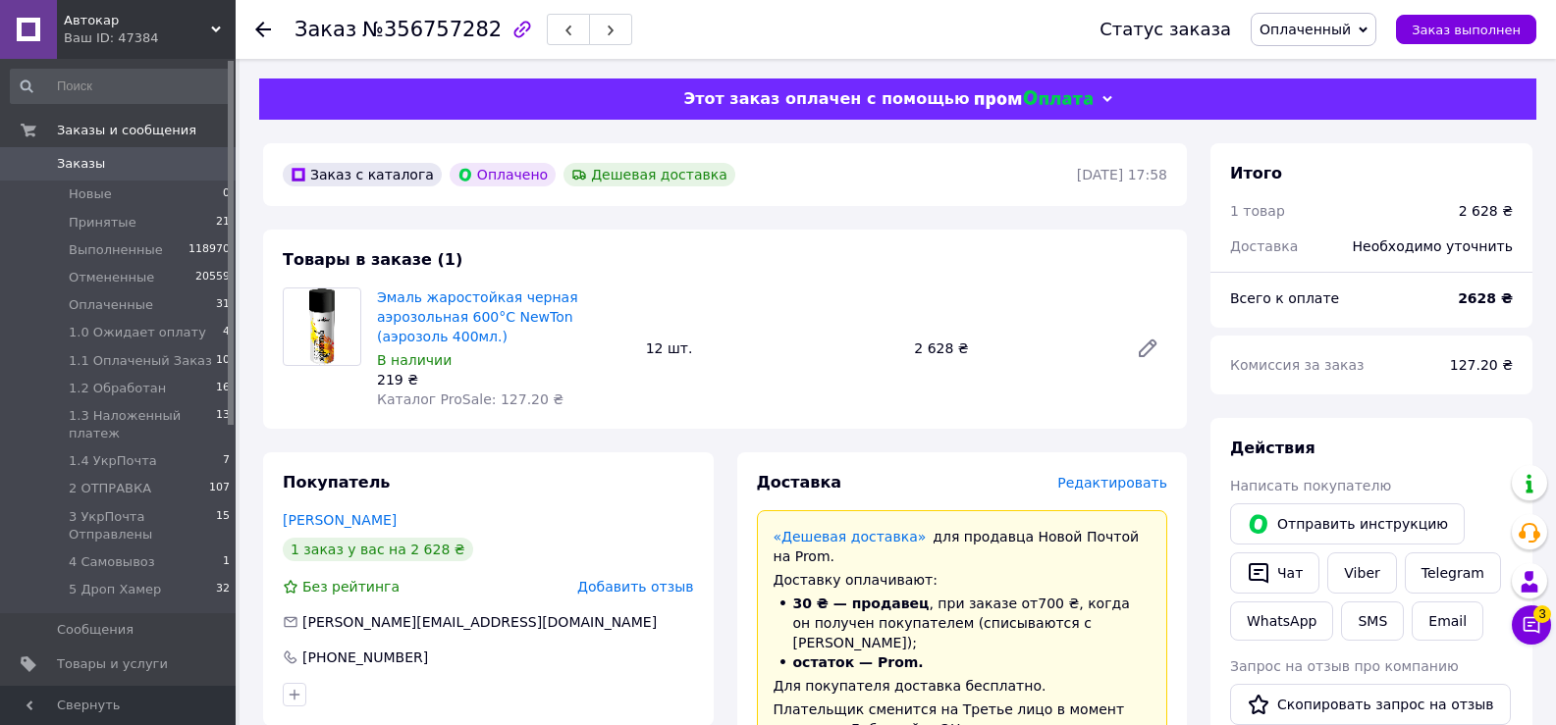
click at [1128, 488] on span "Редактировать" at bounding box center [1112, 483] width 110 height 16
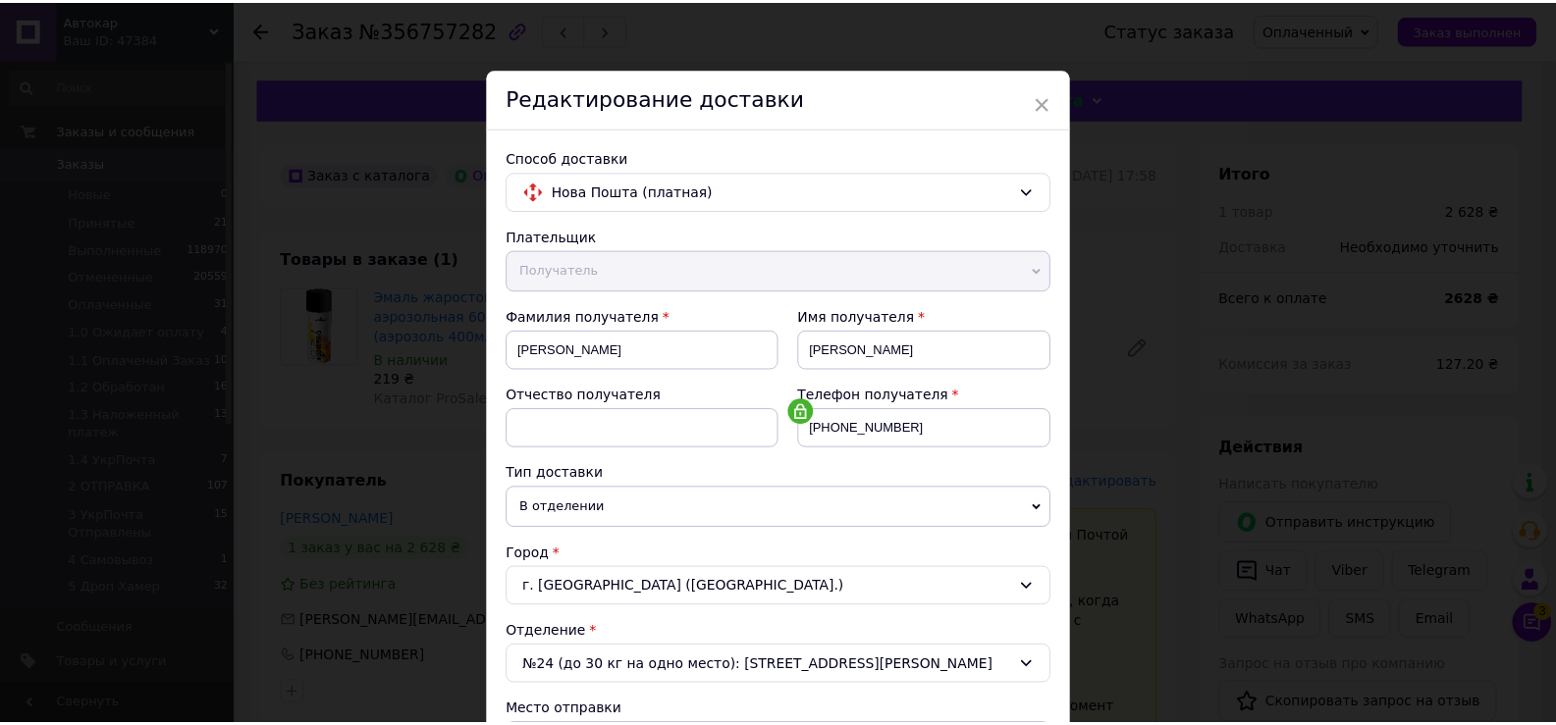
scroll to position [798, 0]
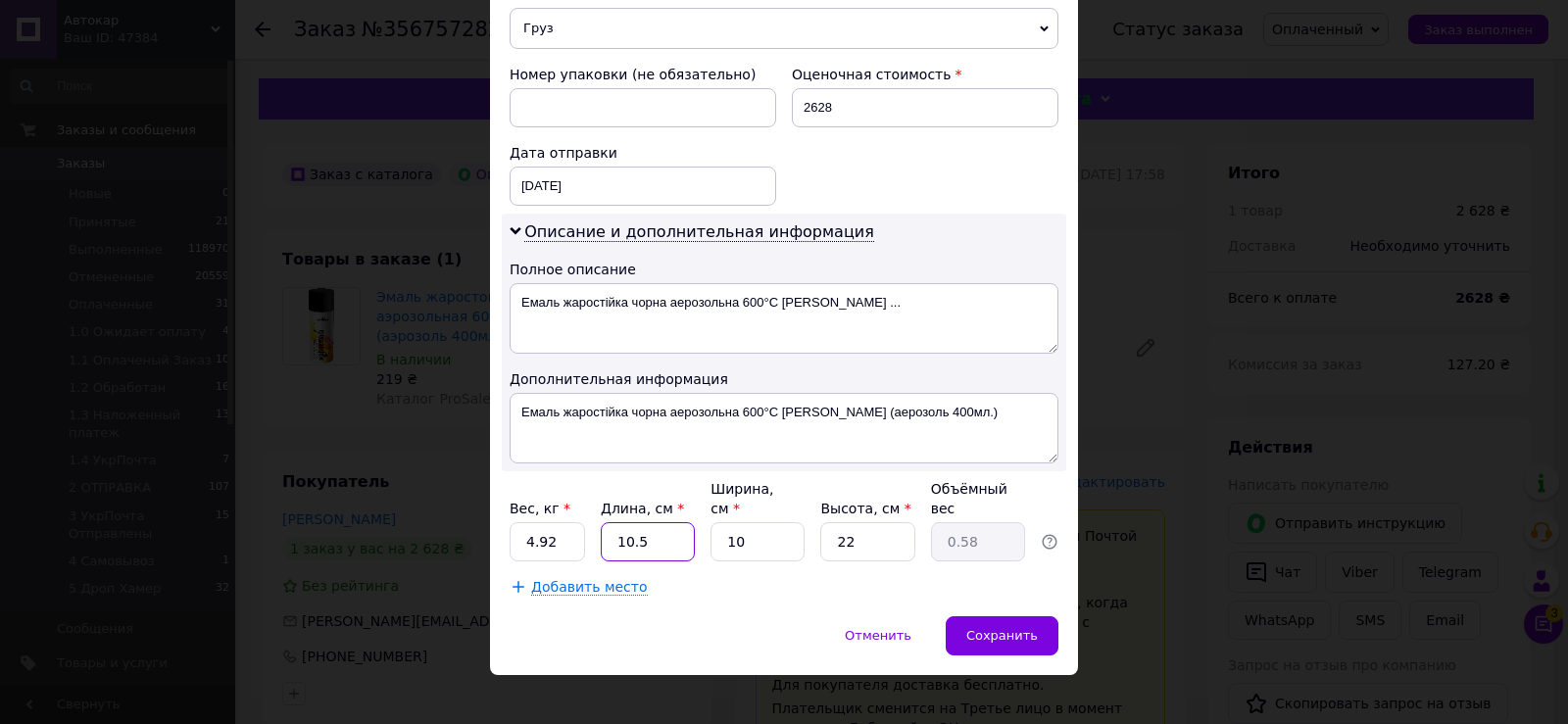
drag, startPoint x: 611, startPoint y: 530, endPoint x: 682, endPoint y: 529, distance: 71.0
click at [682, 529] on input "10.5" at bounding box center [648, 541] width 94 height 39
type input "2"
type input "0.11"
type input "28"
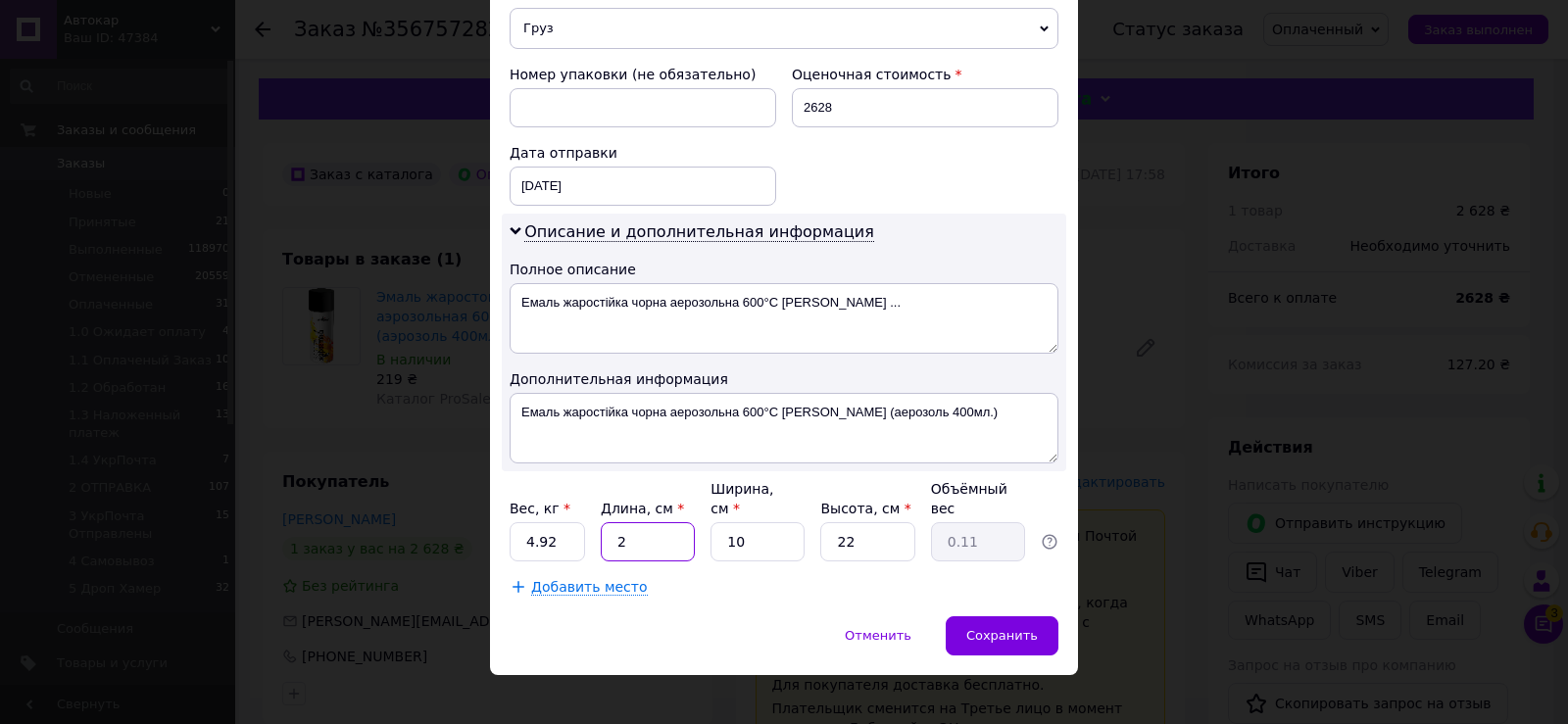
type input "1.54"
type input "28"
drag, startPoint x: 716, startPoint y: 515, endPoint x: 776, endPoint y: 519, distance: 60.1
click at [776, 522] on input "10" at bounding box center [758, 541] width 94 height 39
type input "2"
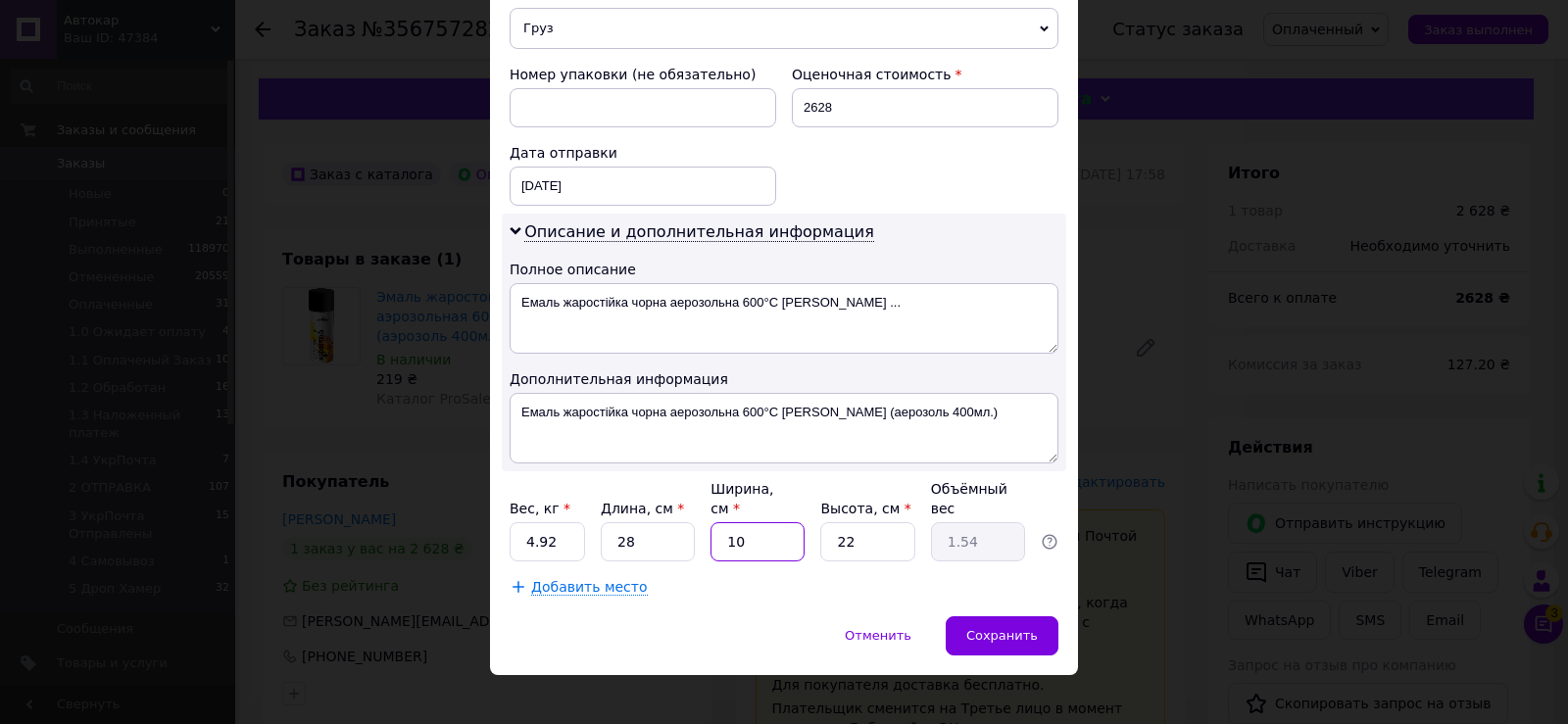
type input "0.31"
type input "21"
type input "3.23"
type input "21"
click at [991, 628] on span "Сохранить" at bounding box center [1003, 635] width 72 height 15
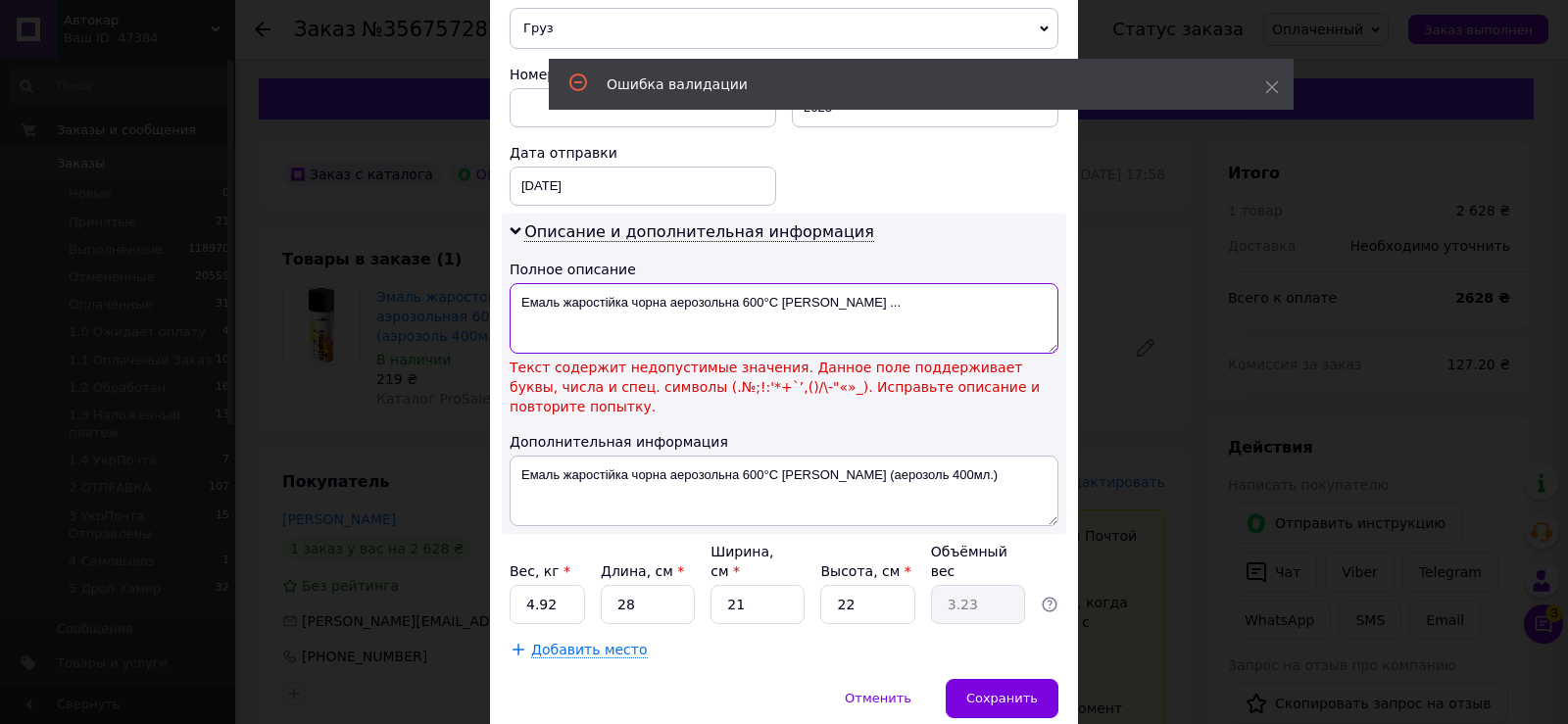
drag, startPoint x: 763, startPoint y: 297, endPoint x: 876, endPoint y: 308, distance: 113.5
click at [866, 305] on textarea "Емаль жаростійка чорна аерозольна 600°C NewTon ..." at bounding box center [784, 319] width 549 height 71
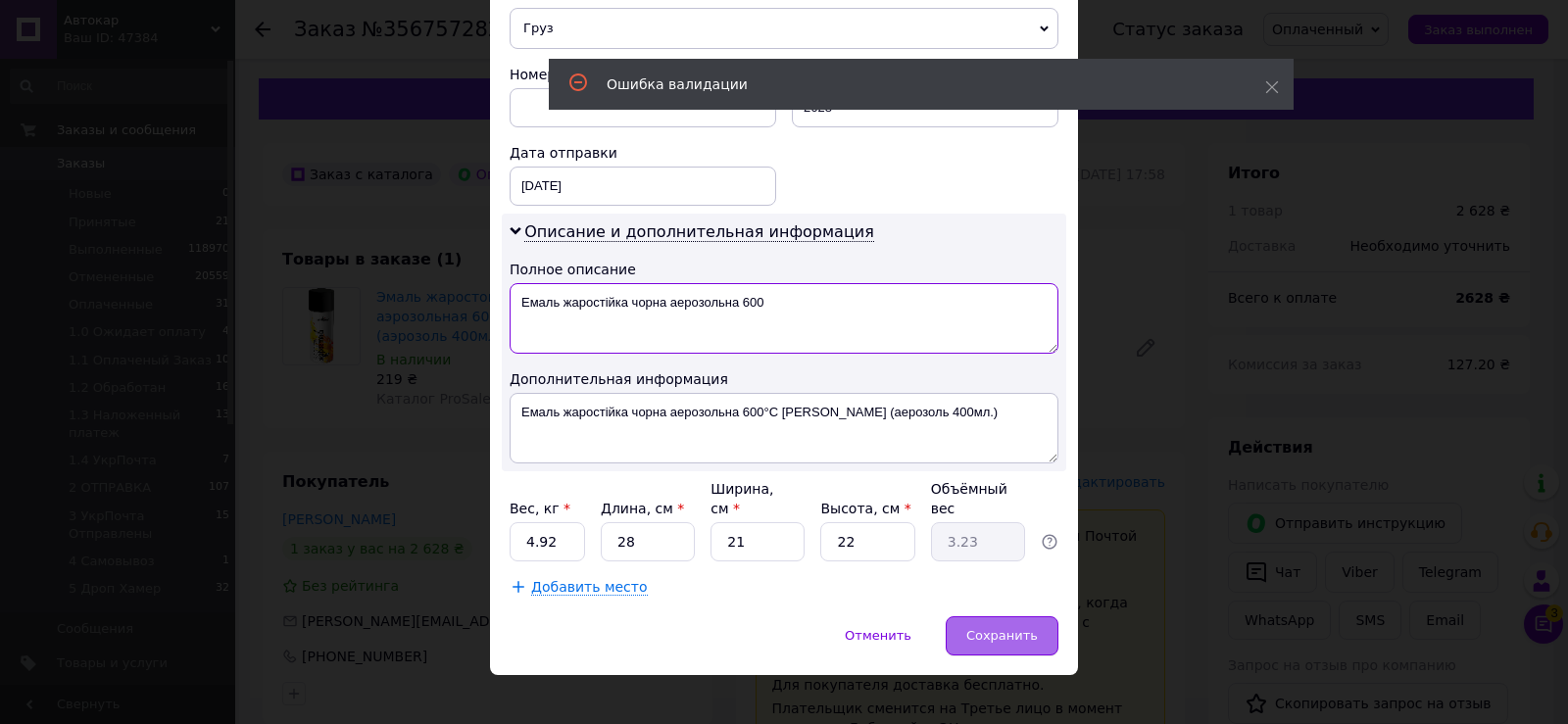
type textarea "Емаль жаростійка чорна аерозольна 600"
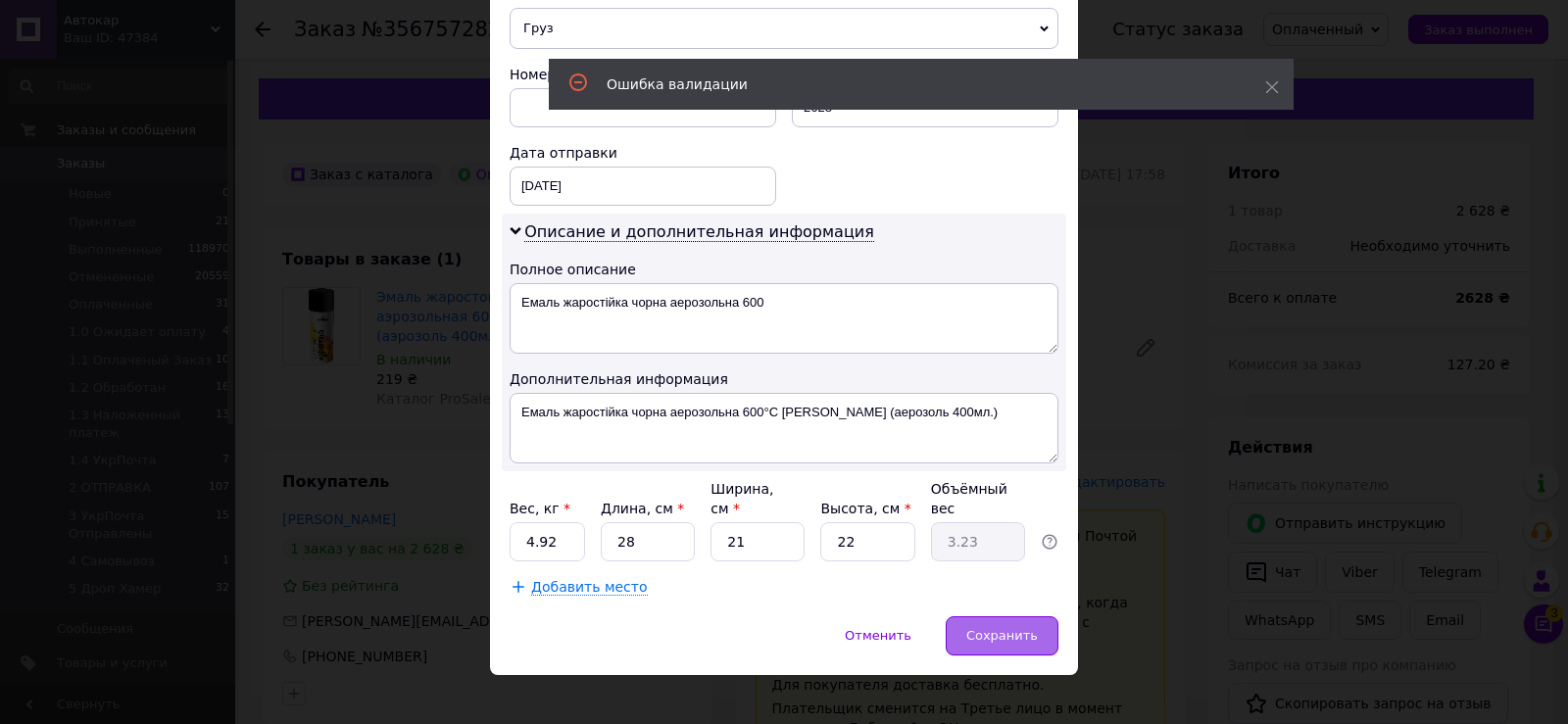
click at [1008, 628] on span "Сохранить" at bounding box center [1003, 635] width 72 height 15
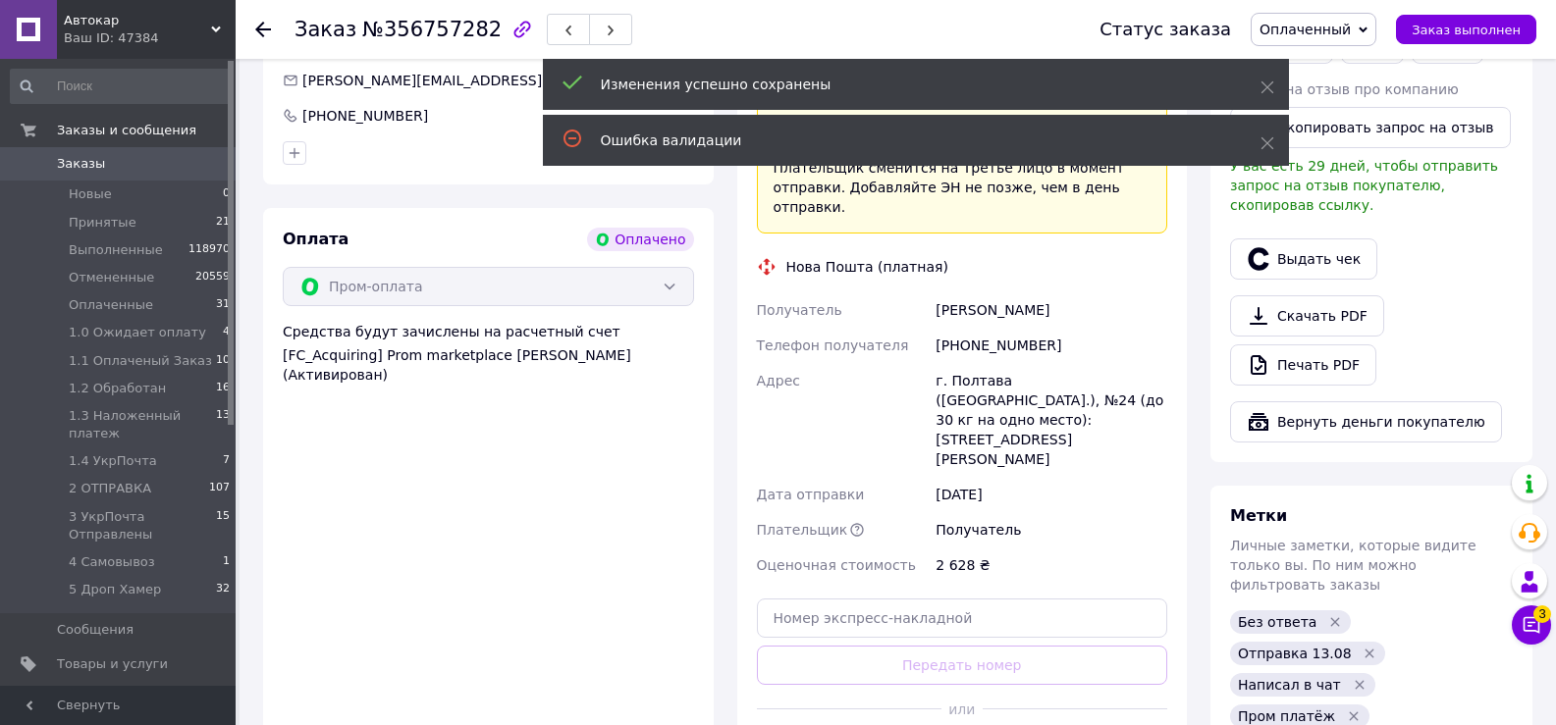
scroll to position [589, 0]
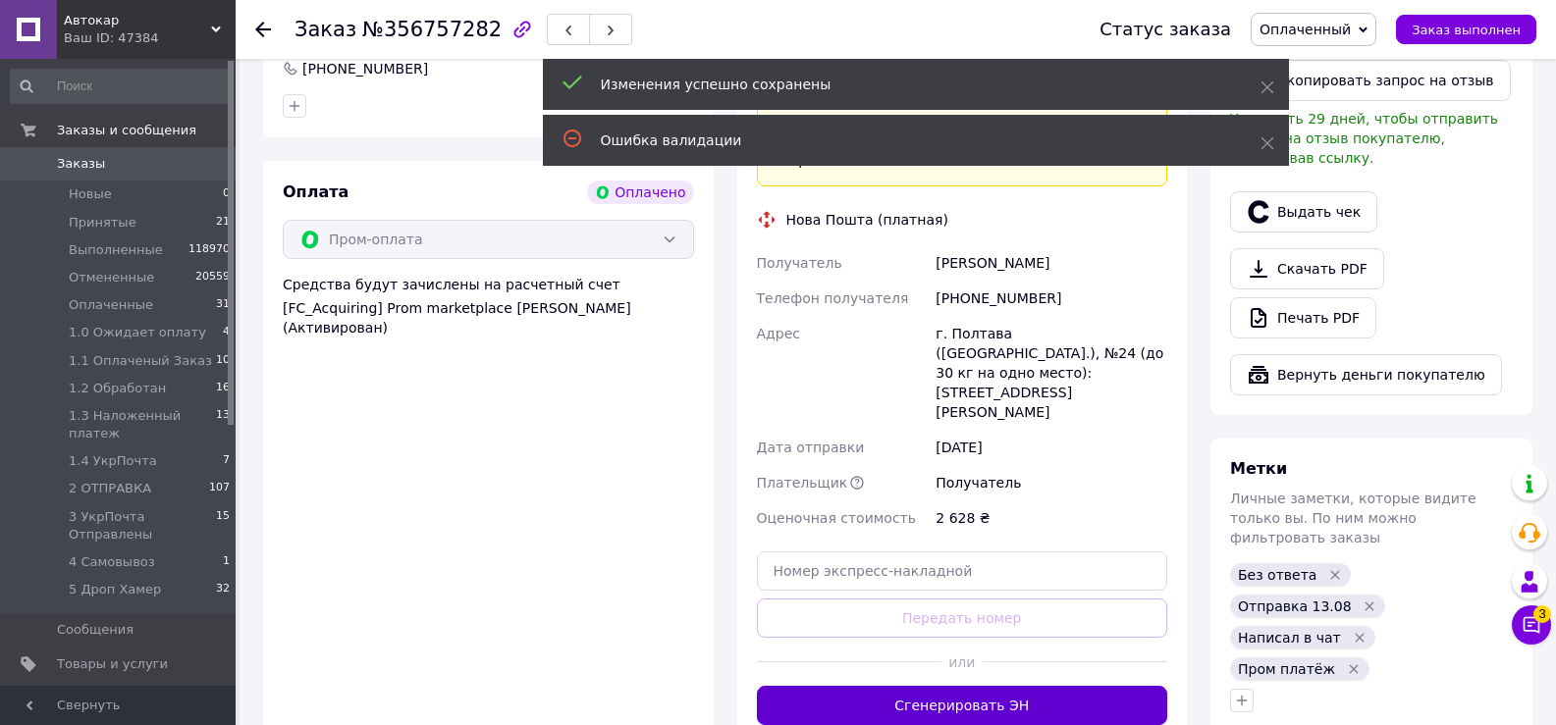
click at [951, 686] on button "Сгенерировать ЭН" at bounding box center [962, 705] width 411 height 39
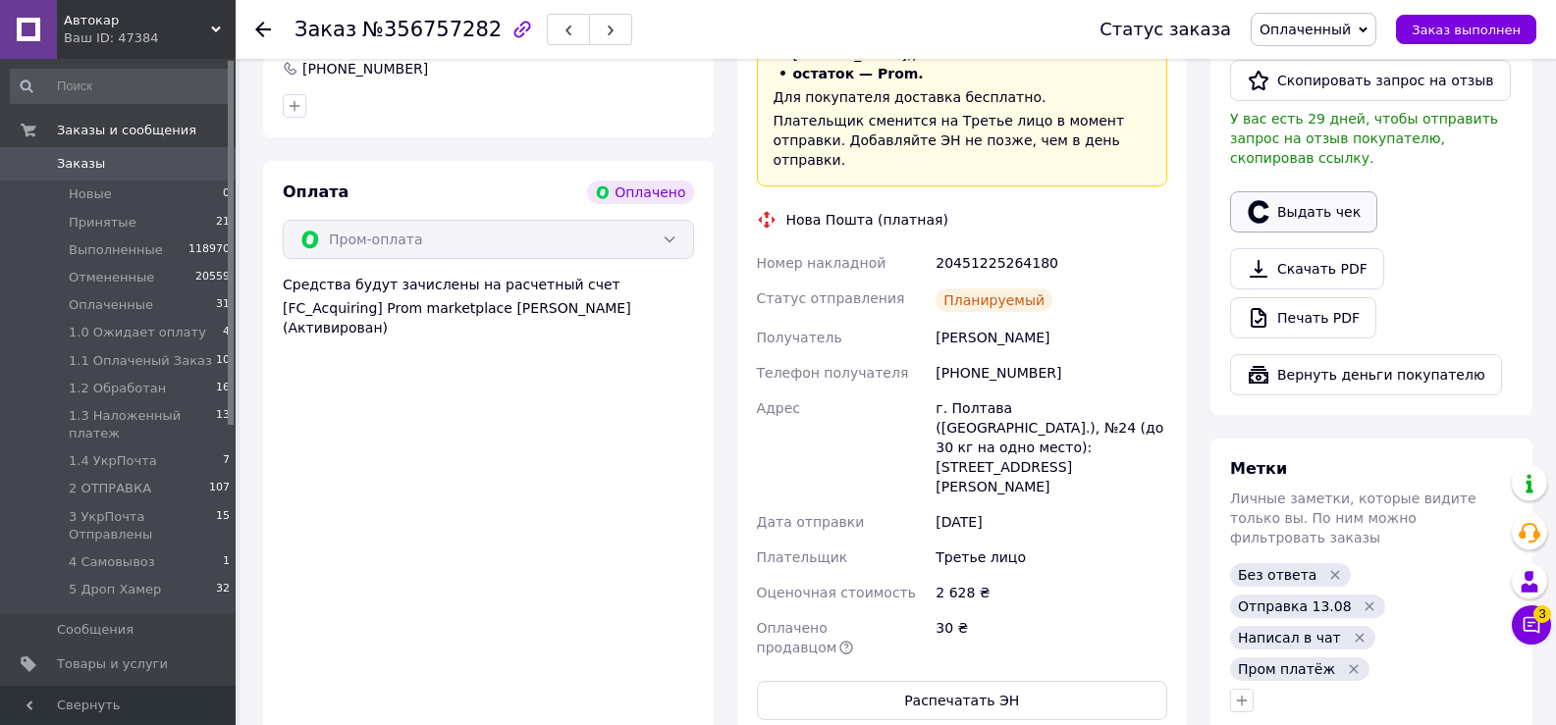
click at [1325, 191] on button "Выдать чек" at bounding box center [1303, 211] width 147 height 41
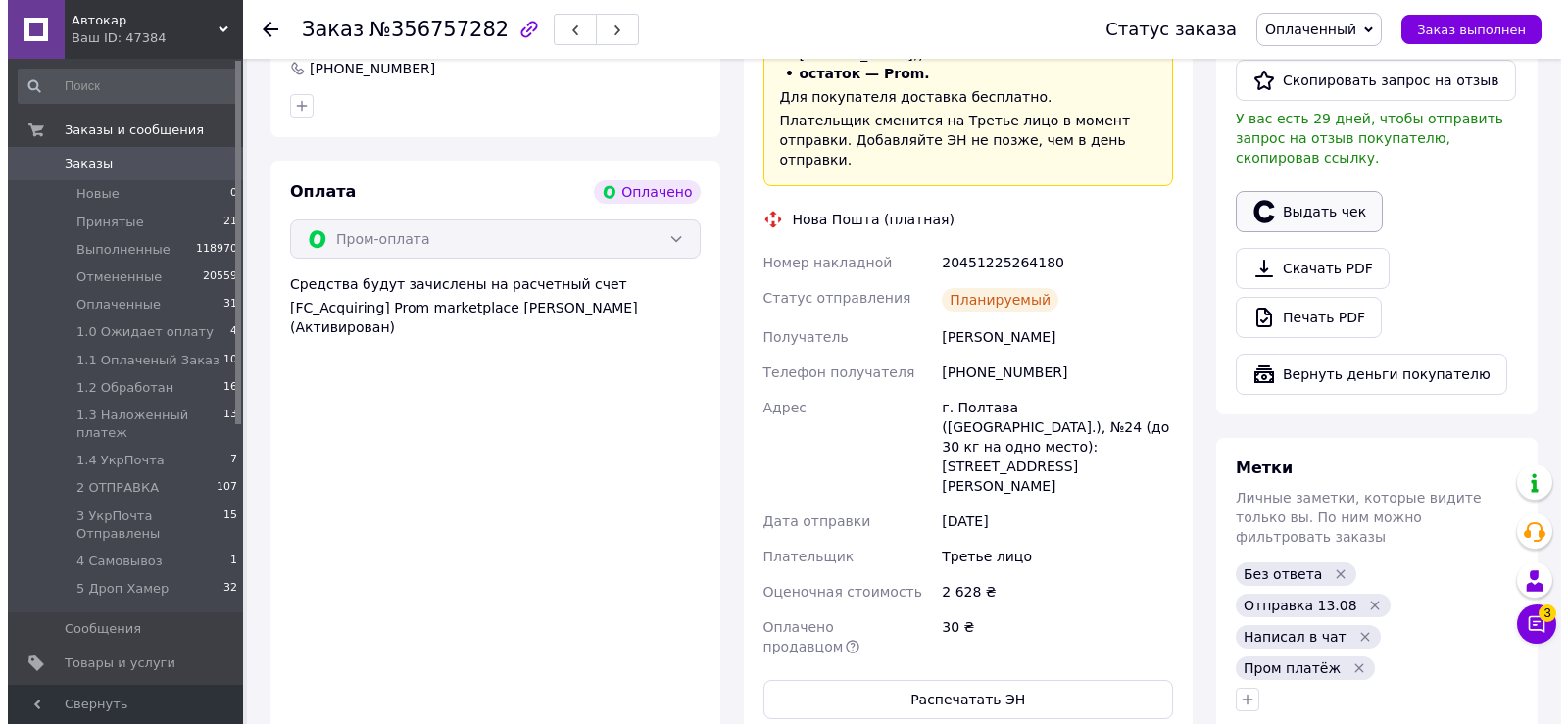
scroll to position [568, 0]
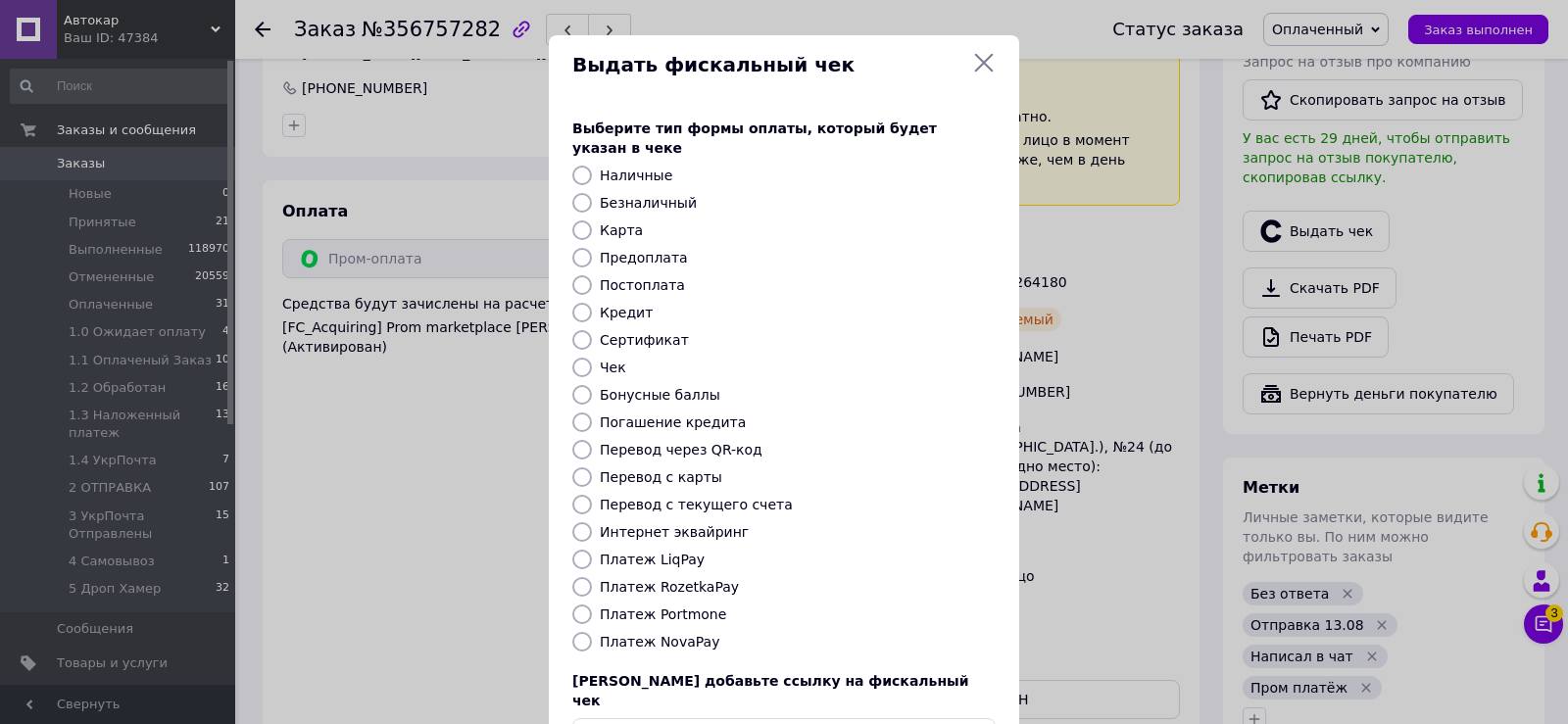
drag, startPoint x: 577, startPoint y: 566, endPoint x: 595, endPoint y: 570, distance: 18.4
click at [579, 577] on input "Платеж RozetkaPay" at bounding box center [582, 587] width 20 height 20
radio input "true"
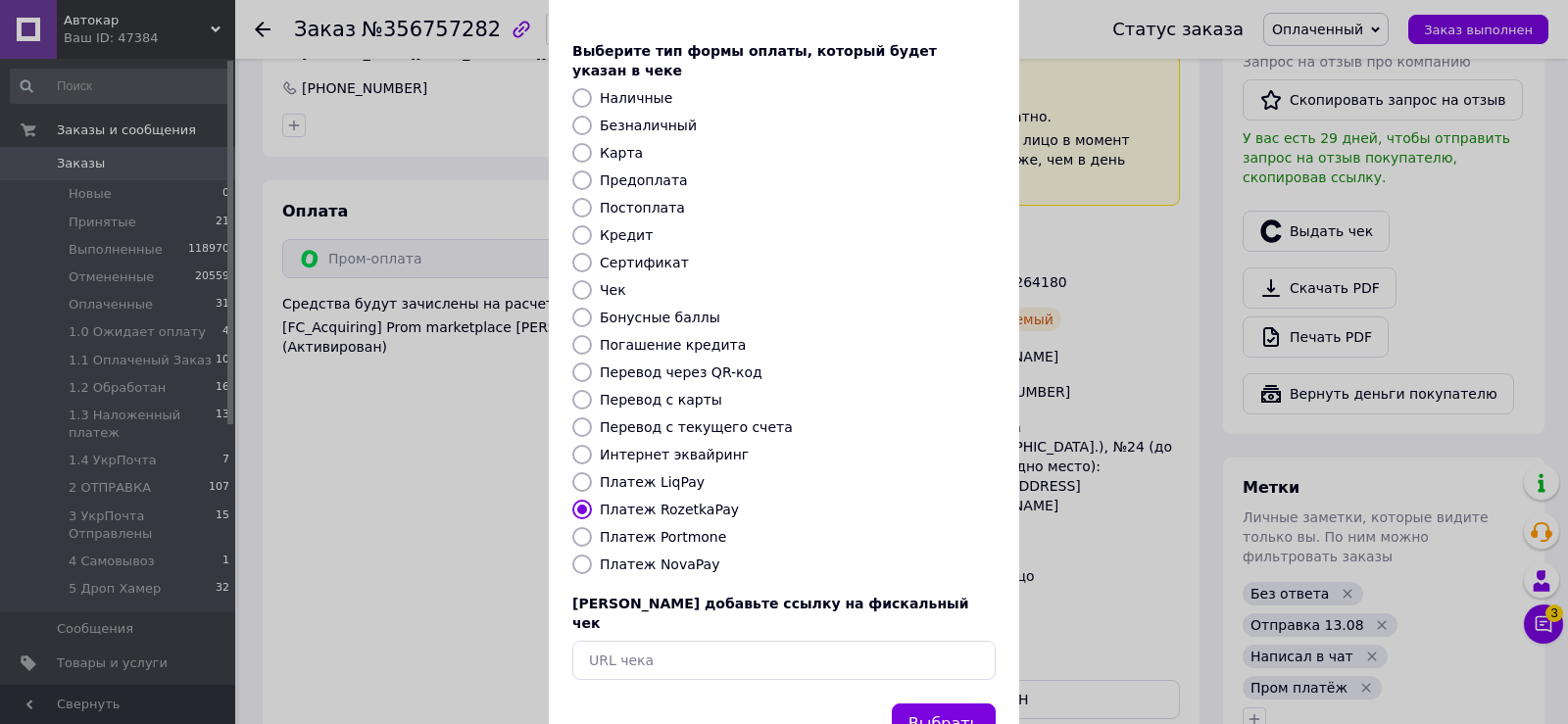
scroll to position [118, 0]
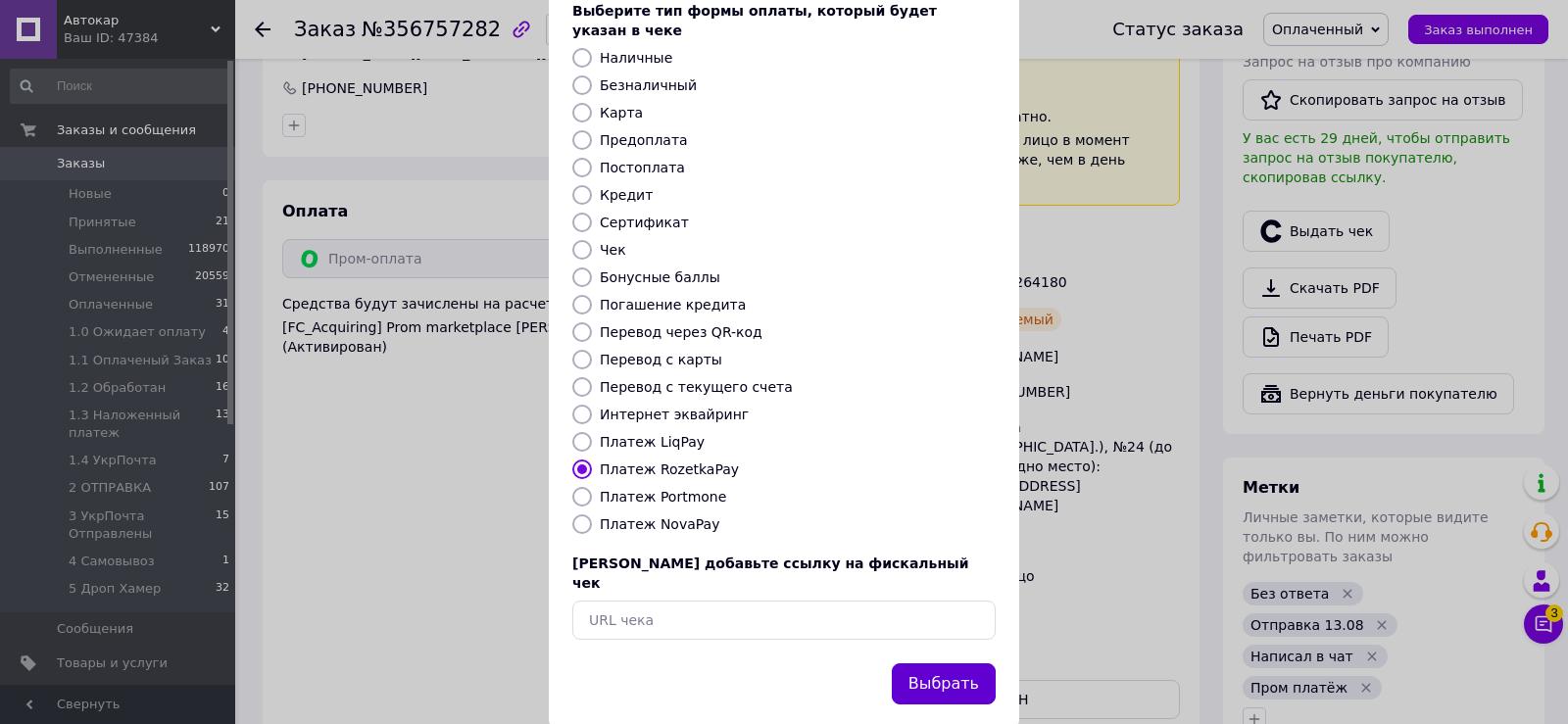
click at [938, 663] on button "Выбрать" at bounding box center [944, 684] width 104 height 42
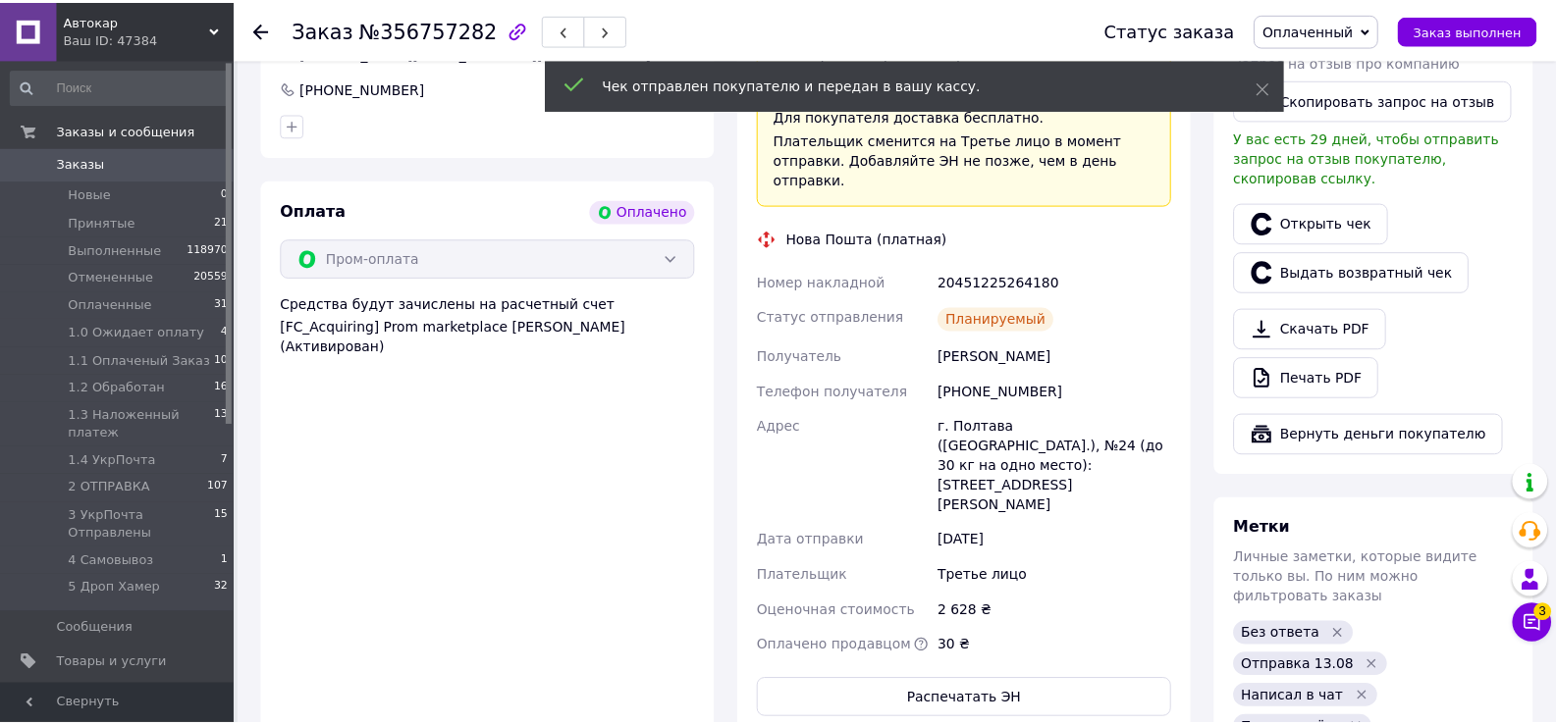
scroll to position [589, 0]
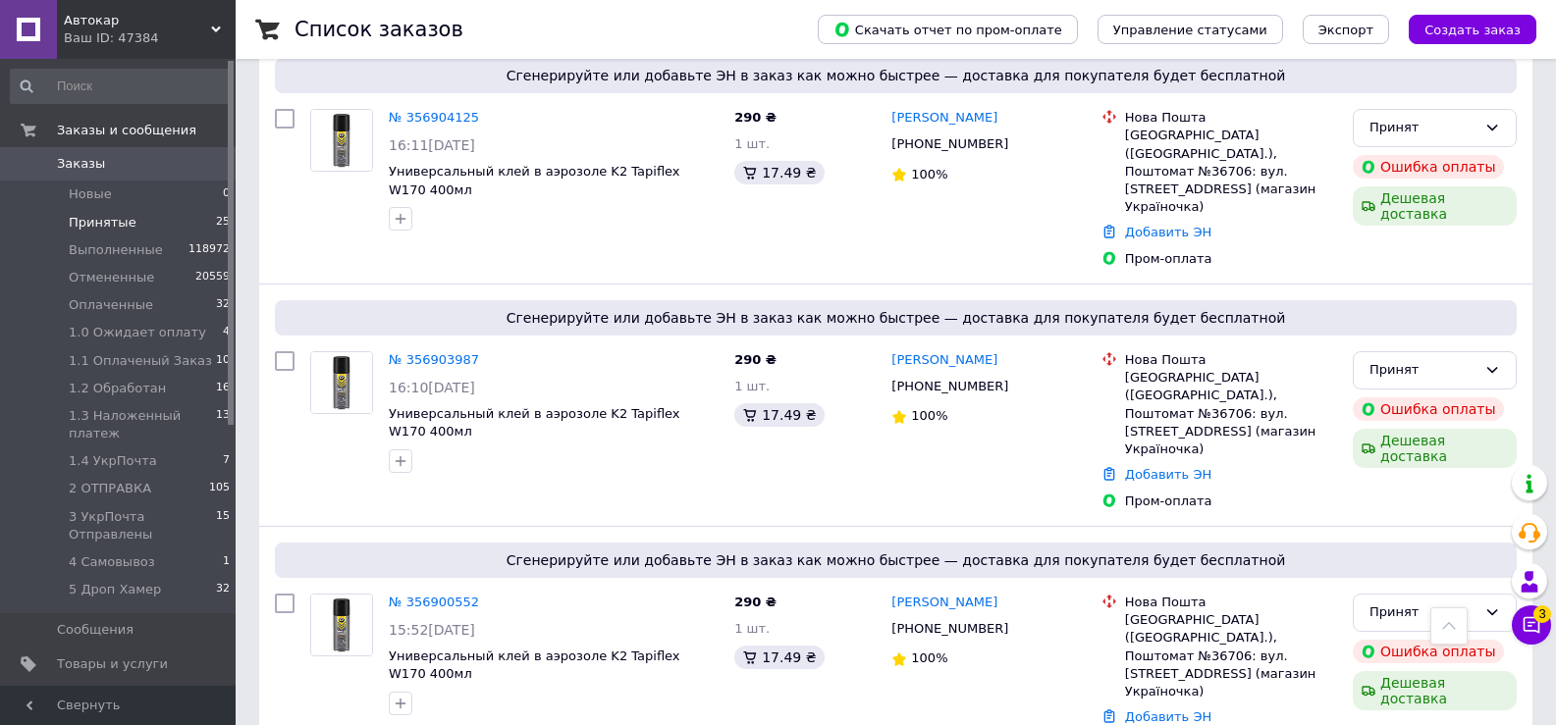
scroll to position [1374, 0]
click at [276, 593] on input "checkbox" at bounding box center [285, 603] width 20 height 20
checkbox input "true"
drag, startPoint x: 280, startPoint y: 286, endPoint x: 319, endPoint y: 347, distance: 73.2
click at [282, 350] on input "checkbox" at bounding box center [285, 360] width 20 height 20
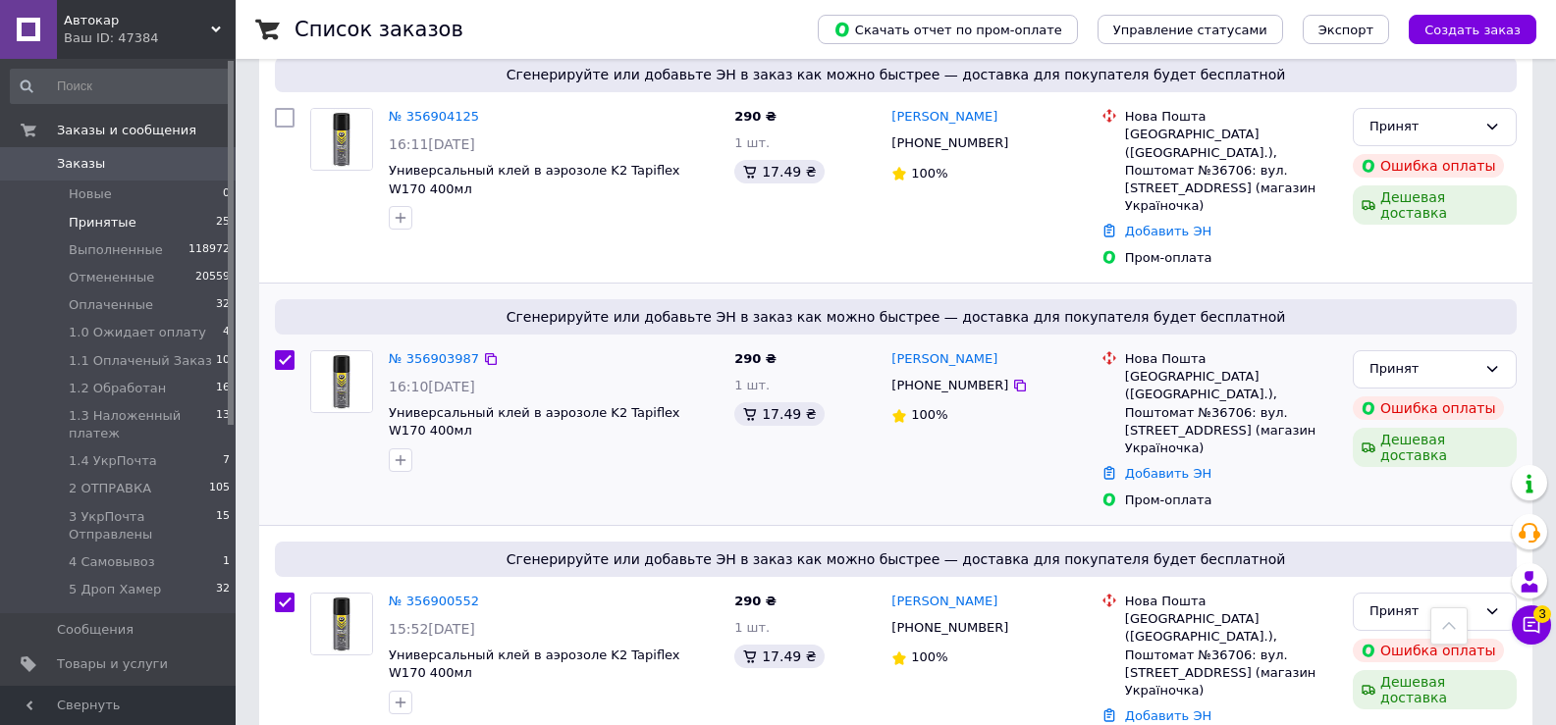
checkbox input "true"
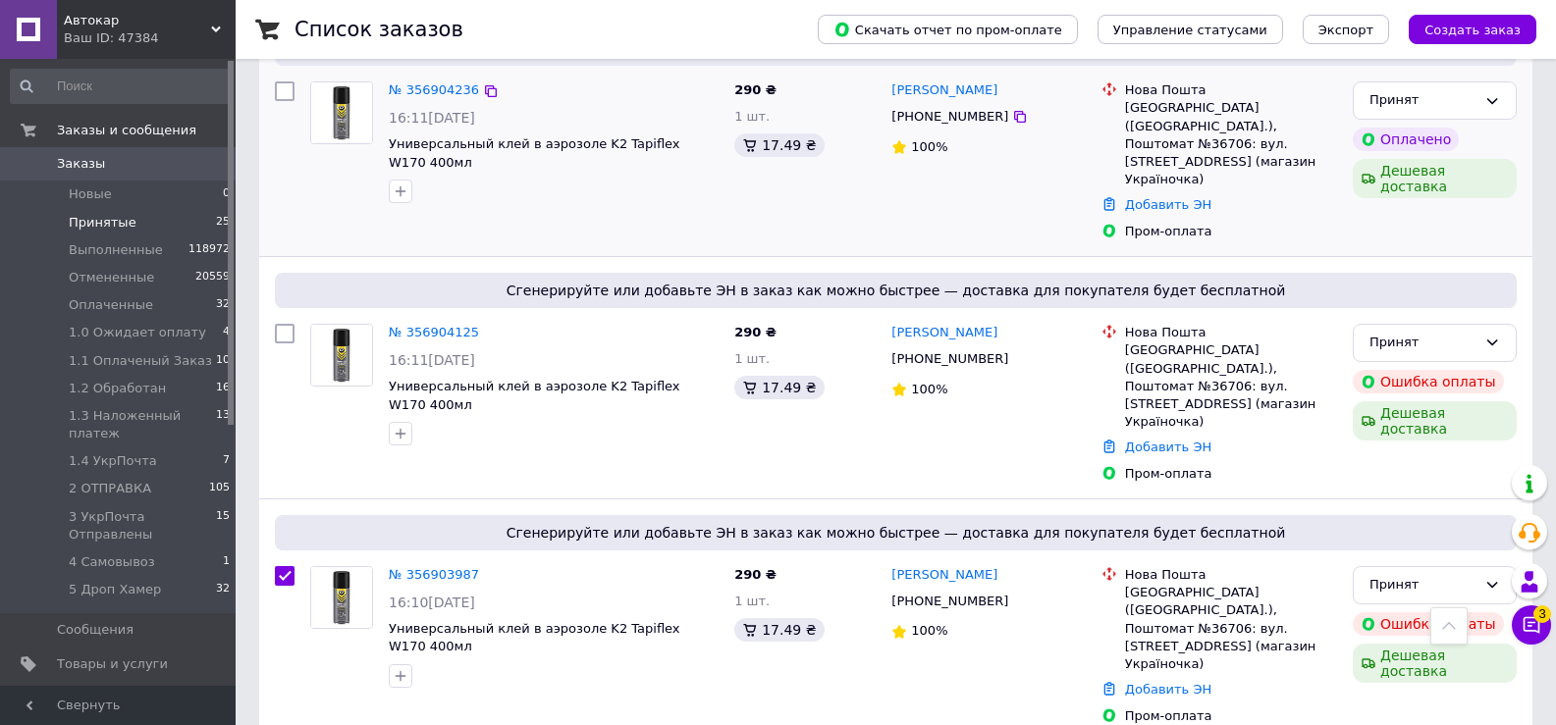
scroll to position [982, 0]
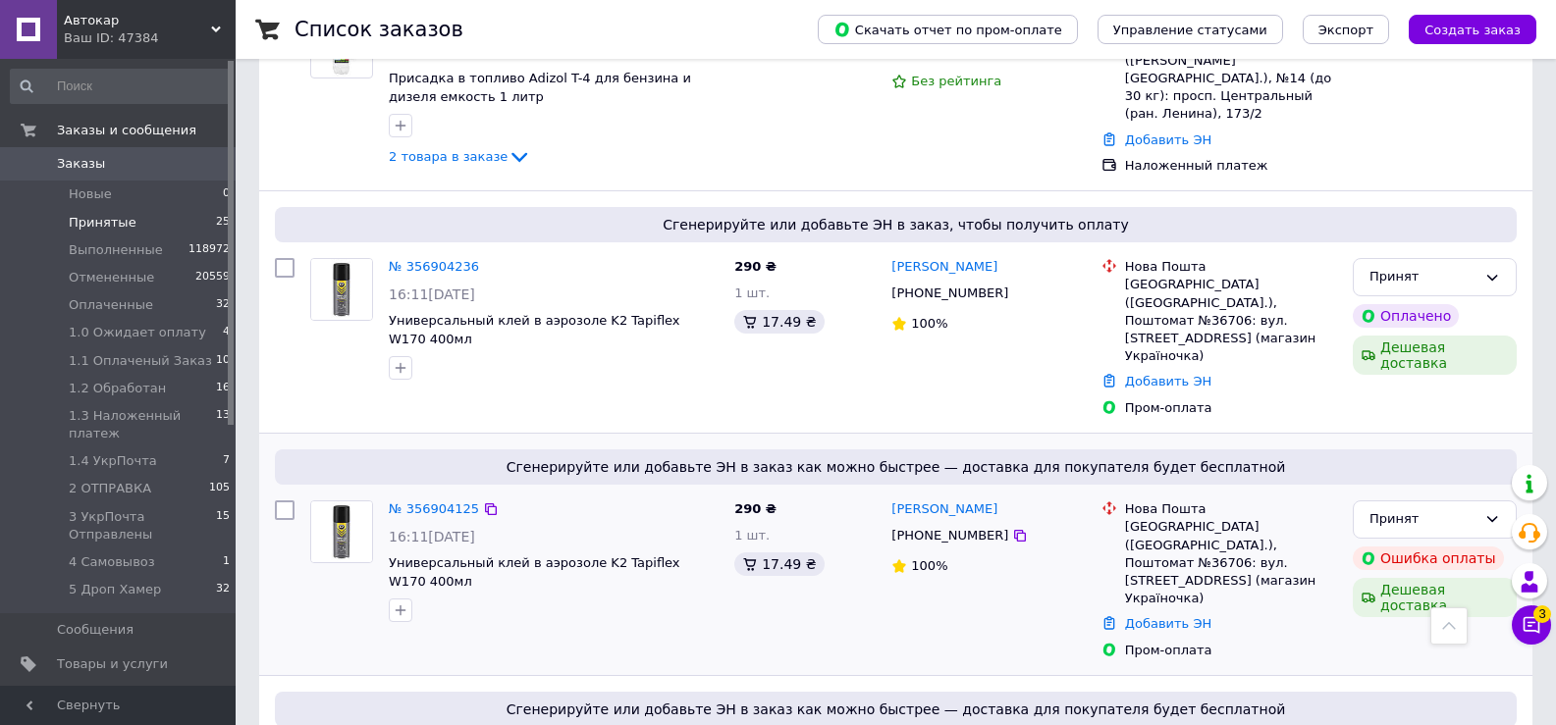
click at [285, 501] on input "checkbox" at bounding box center [285, 511] width 20 height 20
checkbox input "true"
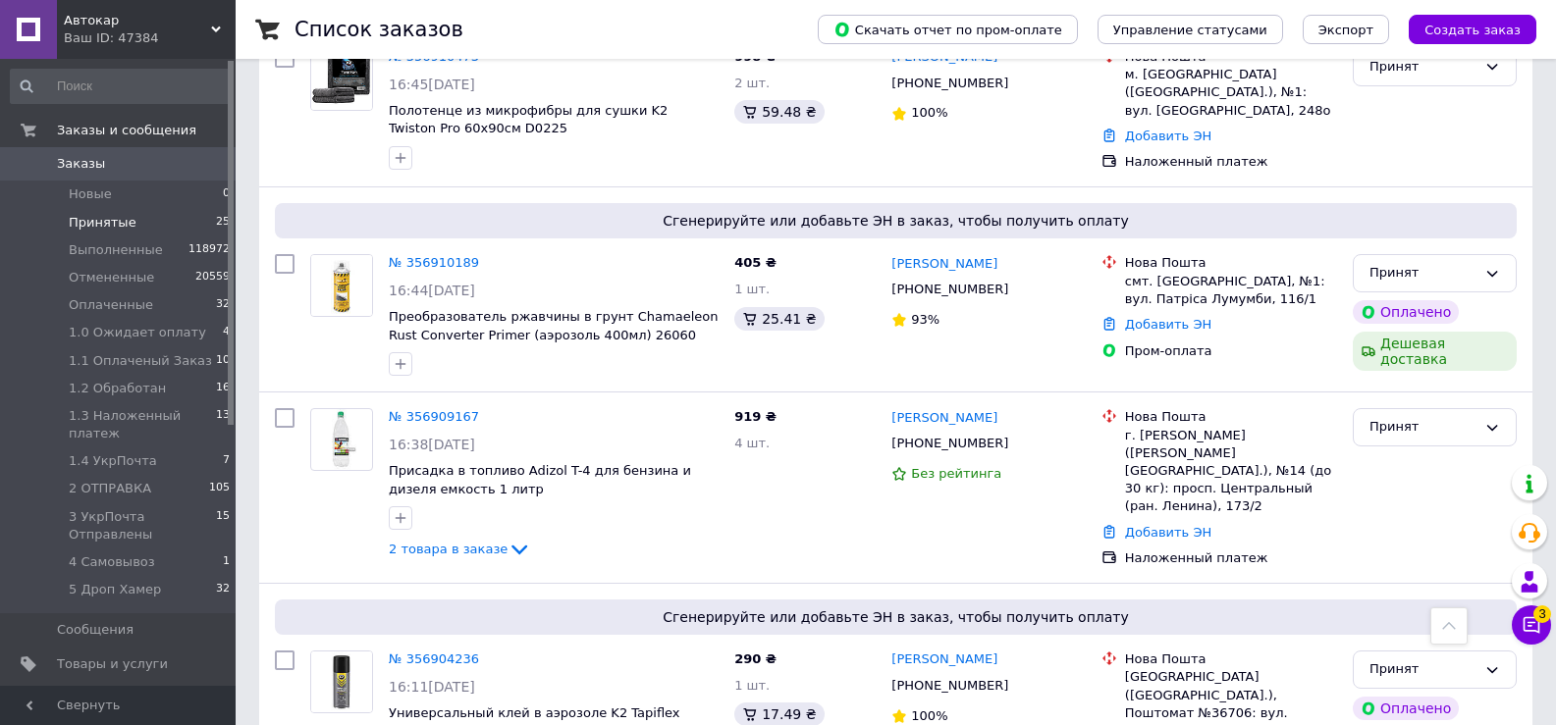
scroll to position [0, 0]
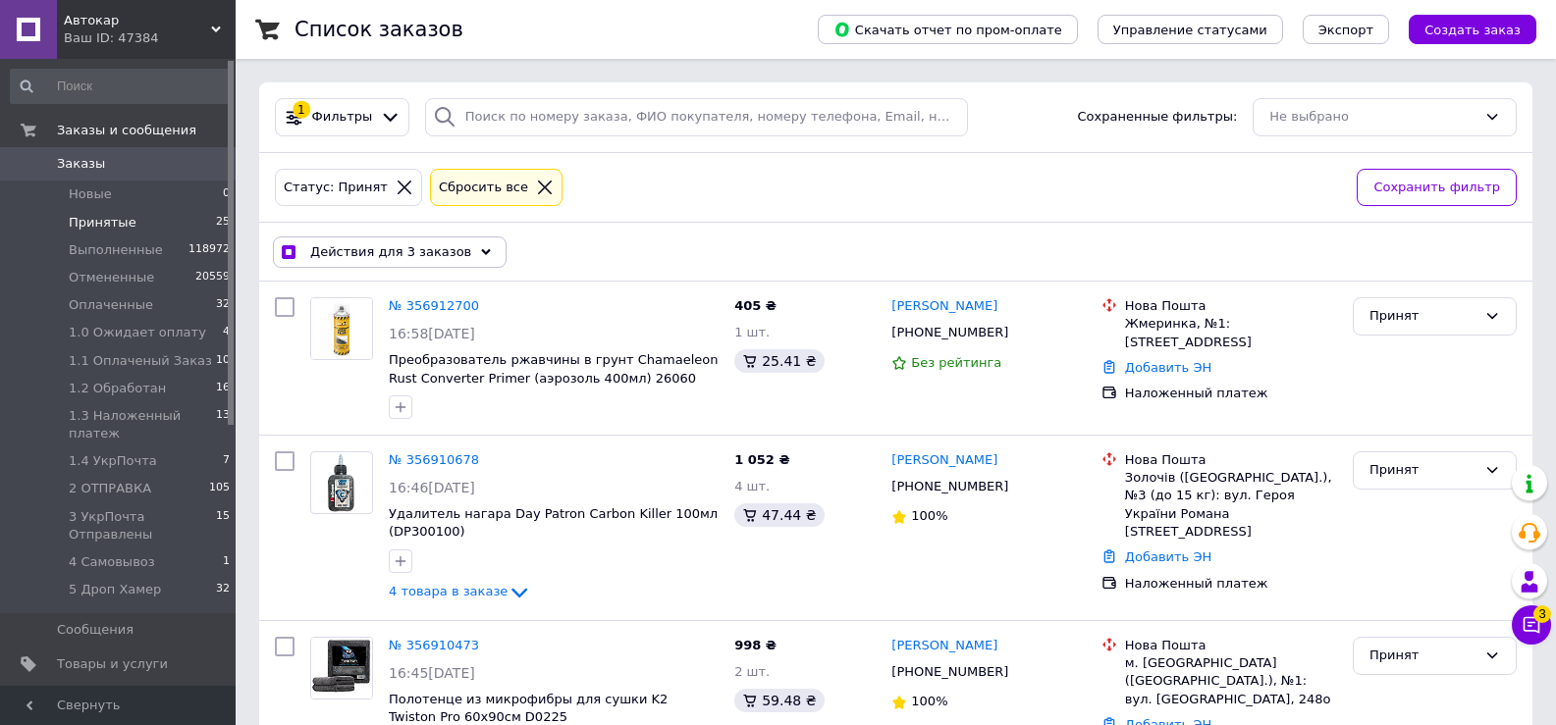
click at [481, 249] on icon at bounding box center [486, 252] width 10 height 10
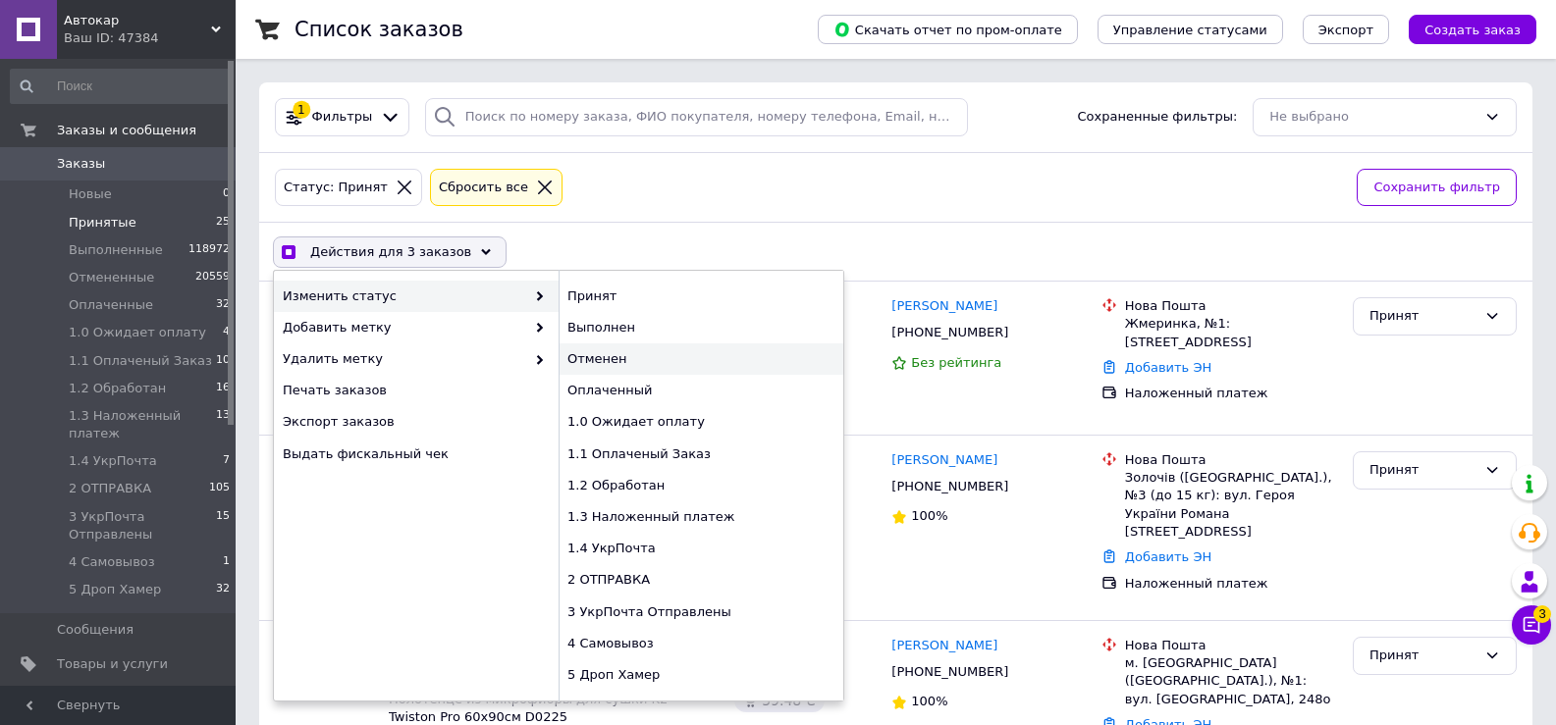
click at [609, 358] on div "Отменен" at bounding box center [700, 359] width 285 height 31
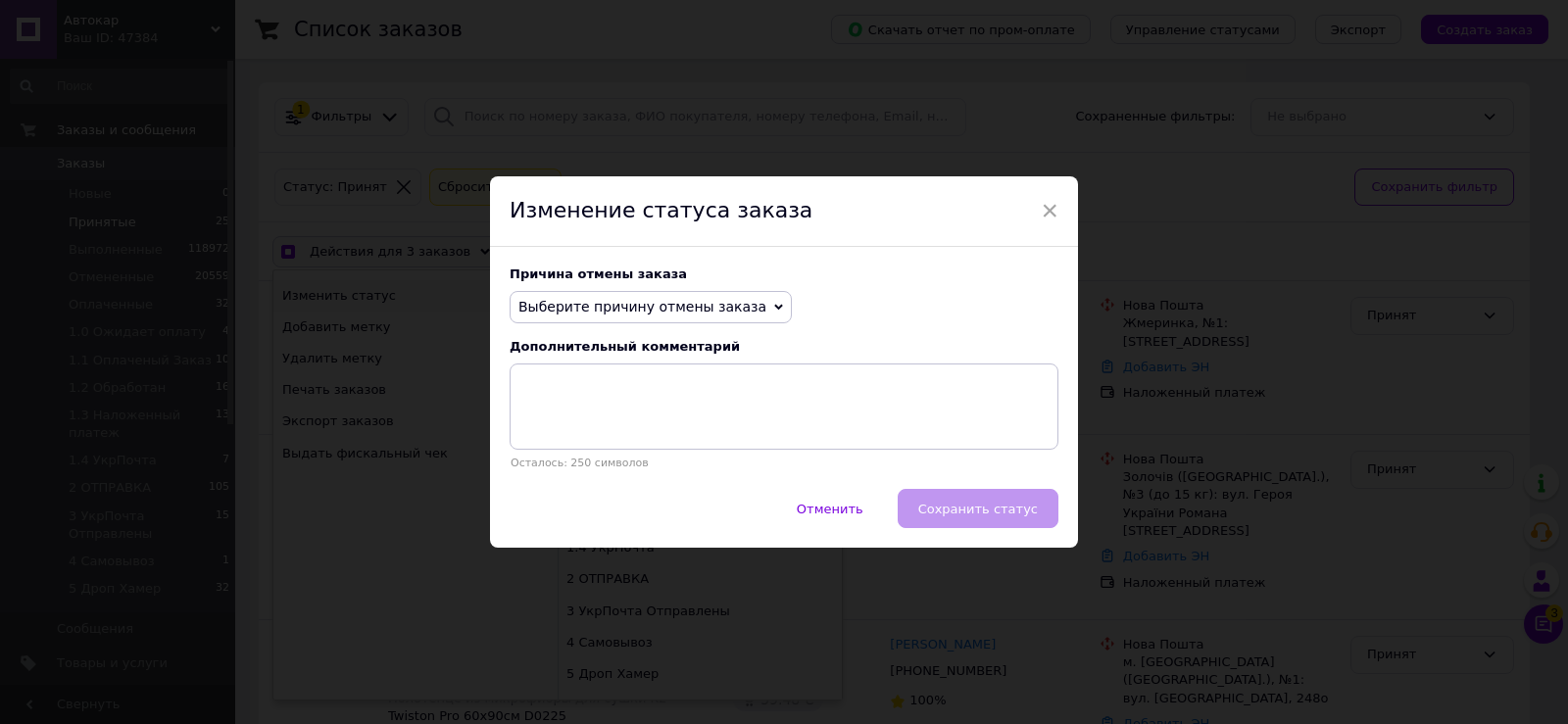
drag, startPoint x: 609, startPoint y: 307, endPoint x: 609, endPoint y: 318, distance: 11.0
click at [609, 306] on span "Выберите причину отмены заказа" at bounding box center [642, 307] width 248 height 16
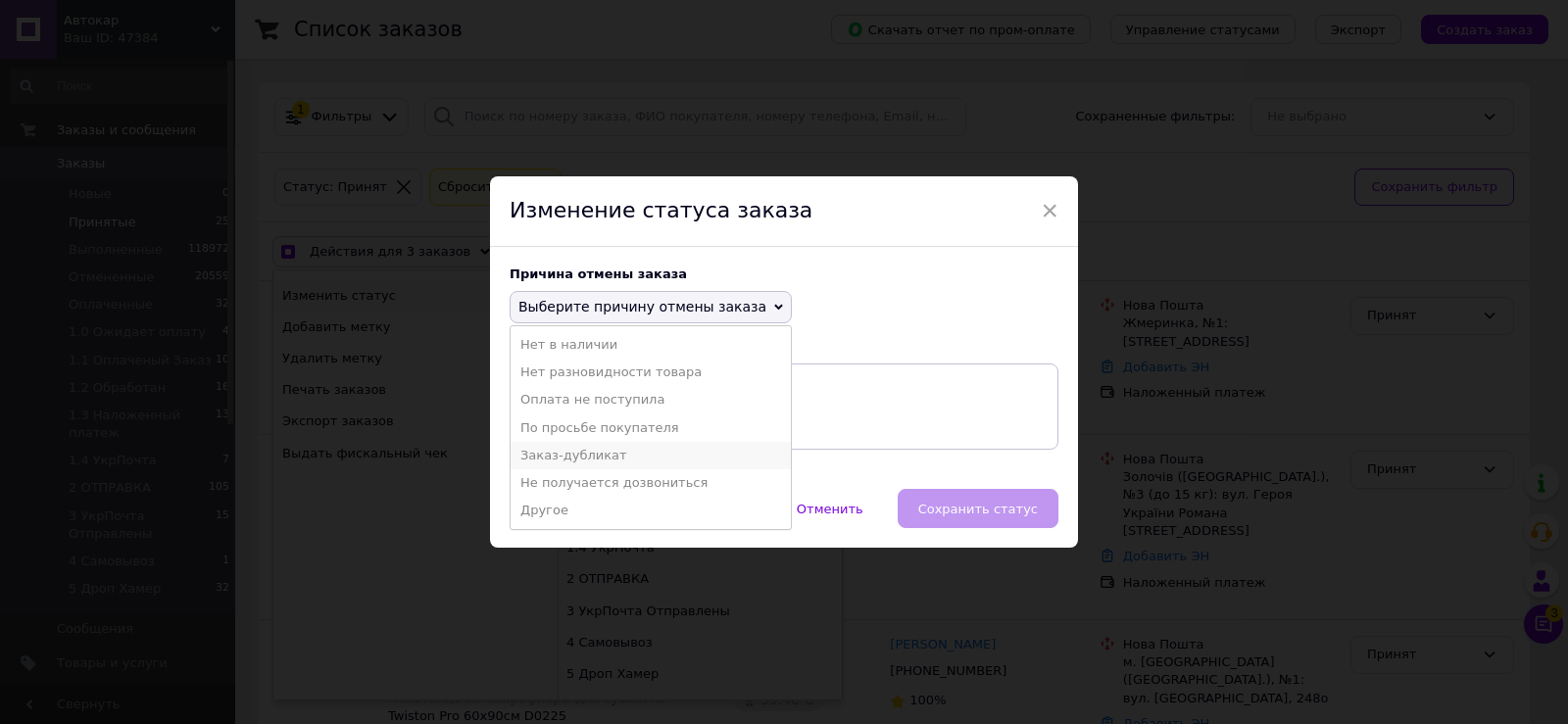
click at [568, 453] on li "Заказ-дубликат" at bounding box center [650, 455] width 281 height 27
checkbox input "true"
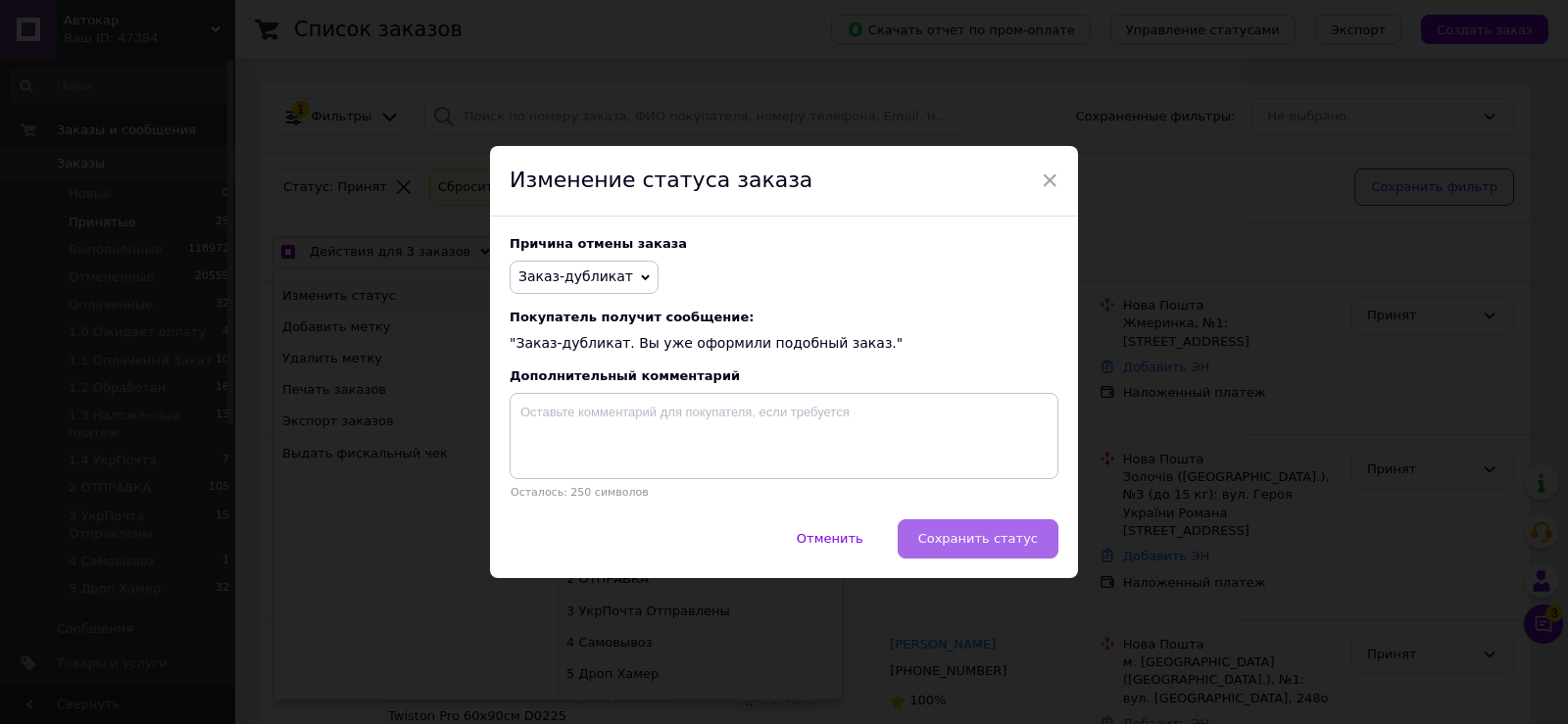
click at [982, 546] on span "Сохранить статус" at bounding box center [979, 538] width 120 height 15
checkbox input "false"
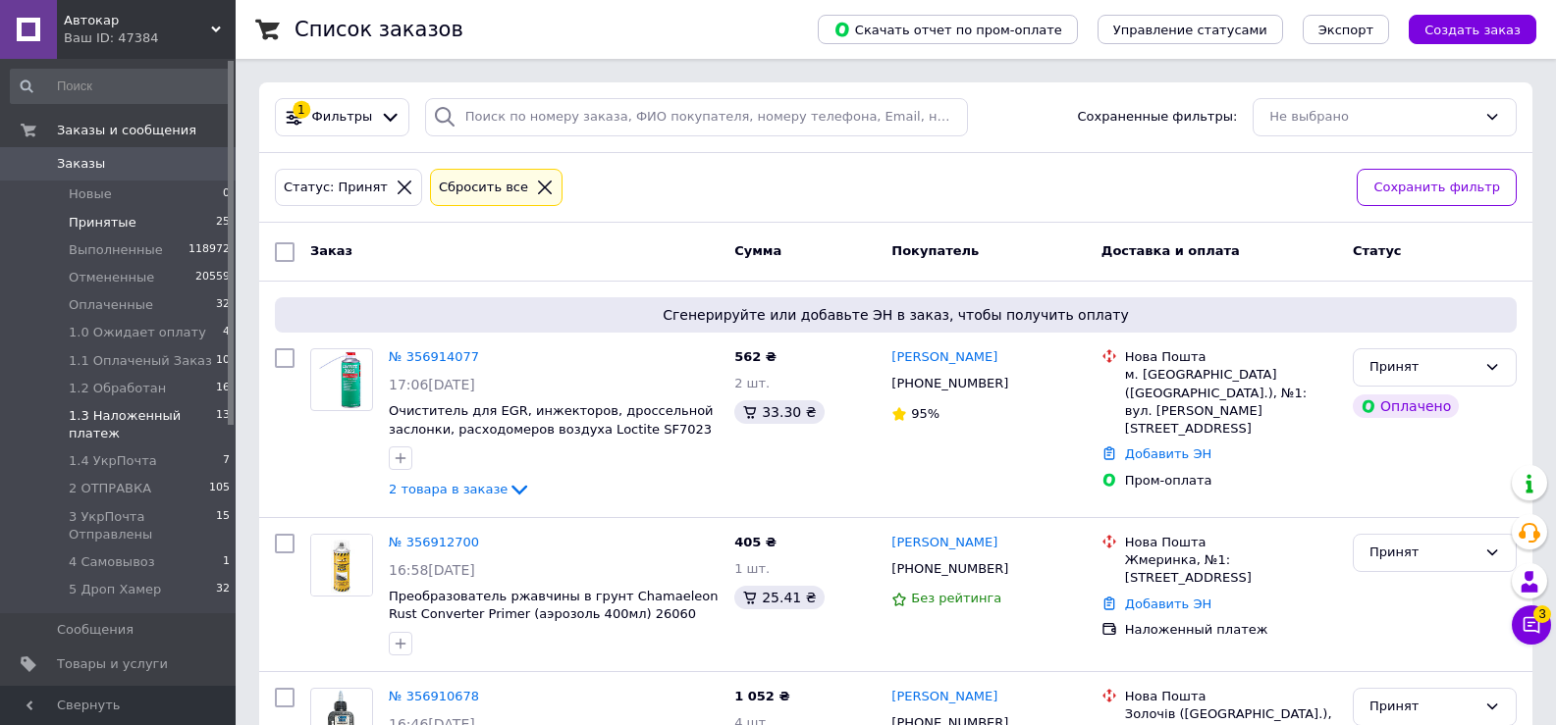
click at [127, 409] on span "1.3 Наложенный платеж" at bounding box center [142, 424] width 147 height 35
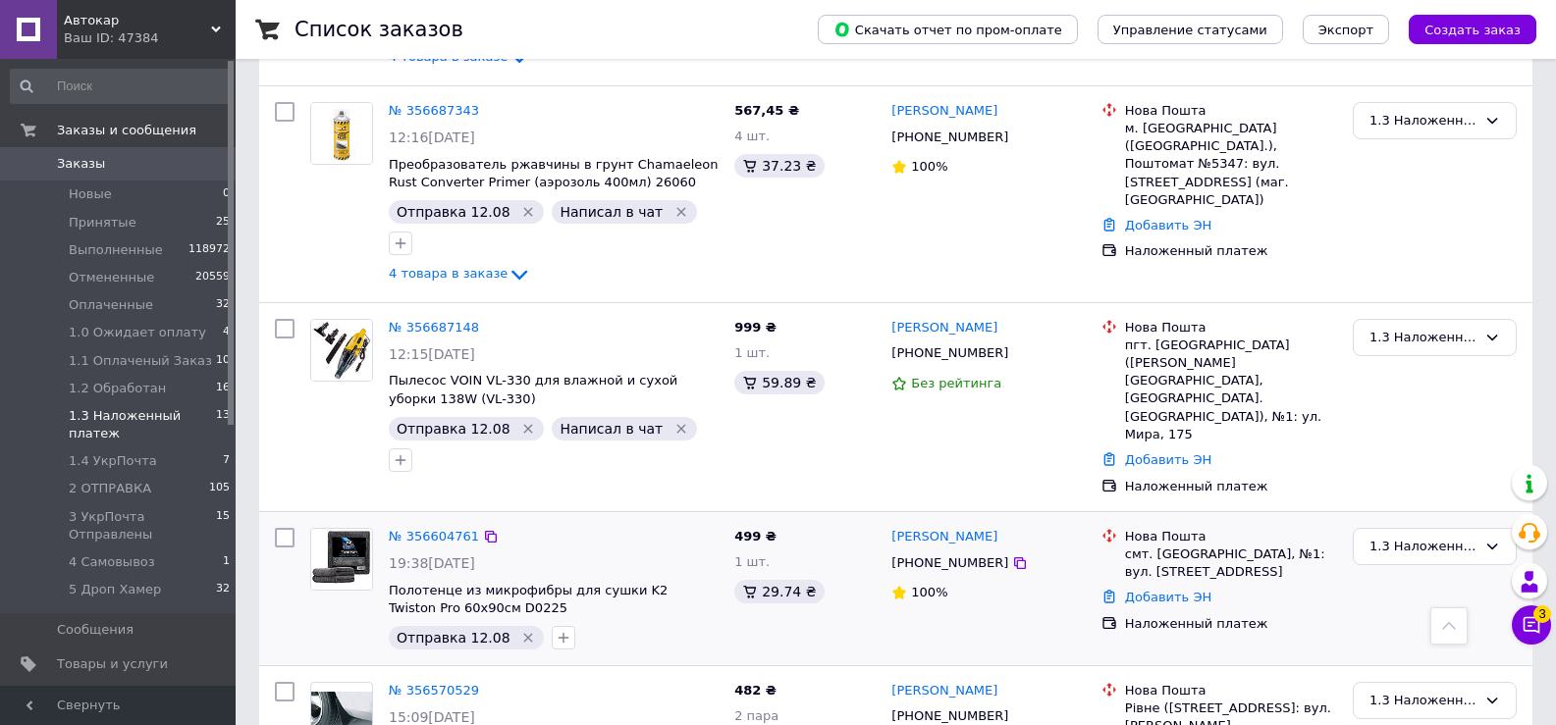
scroll to position [1767, 0]
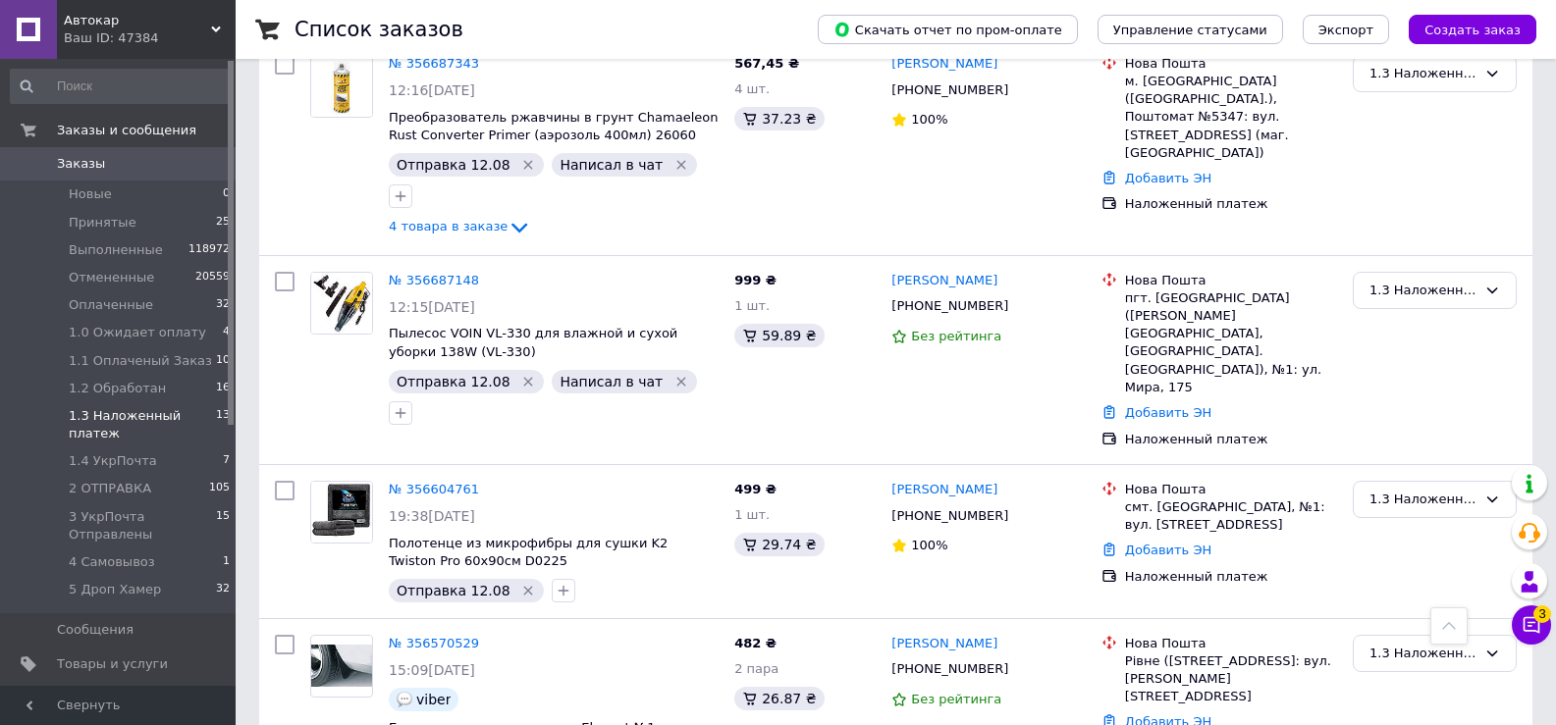
click at [123, 419] on span "1.3 Наложенный платеж" at bounding box center [142, 424] width 147 height 35
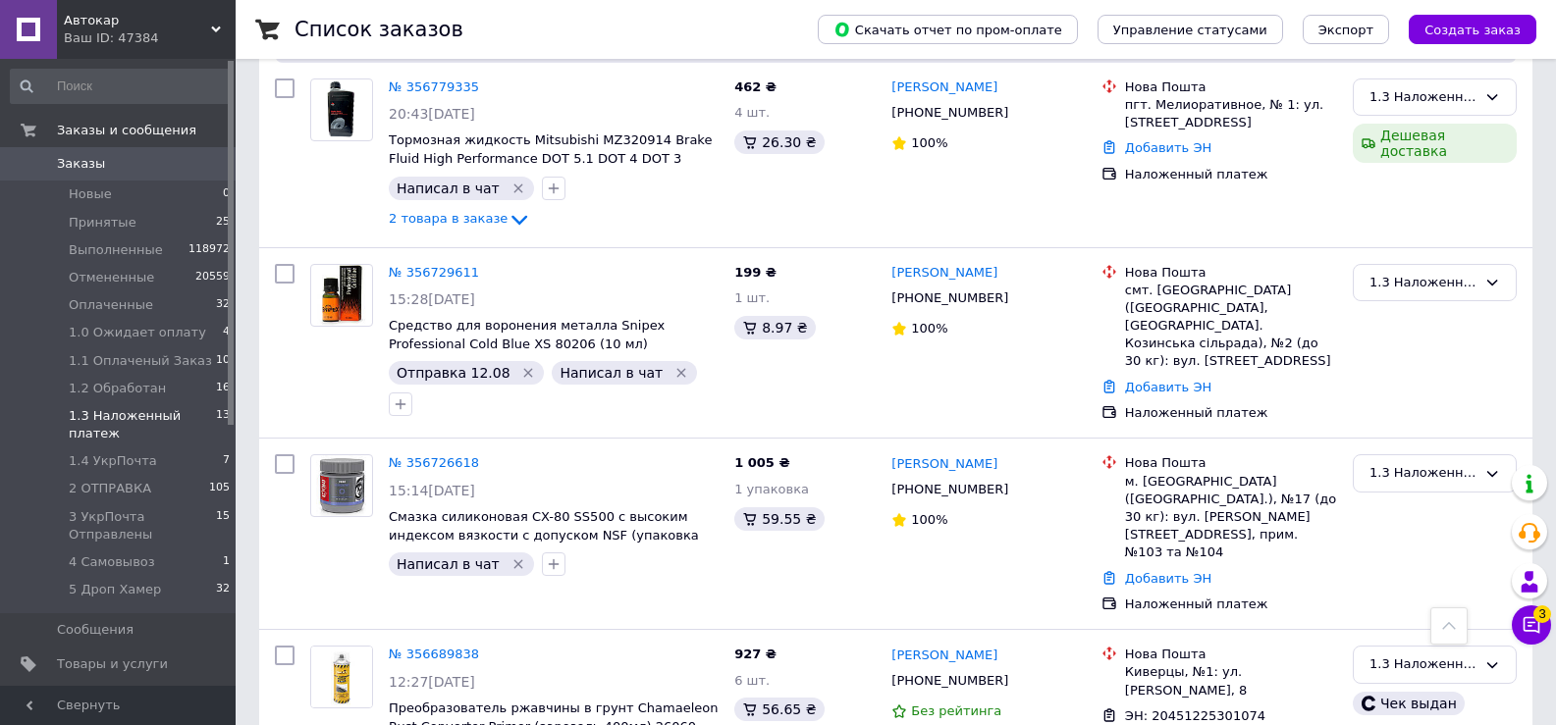
scroll to position [1178, 0]
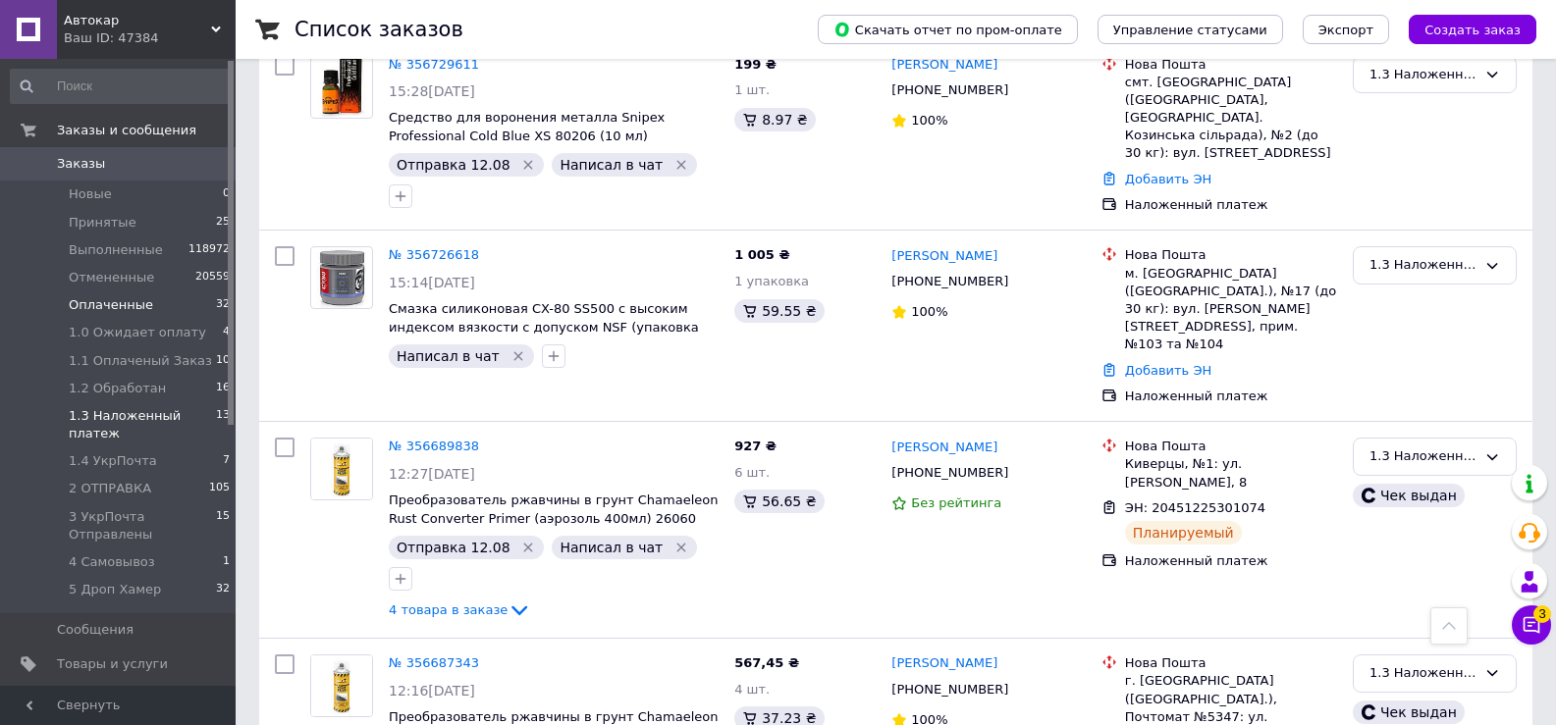
click at [100, 306] on span "Оплаченные" at bounding box center [111, 305] width 84 height 18
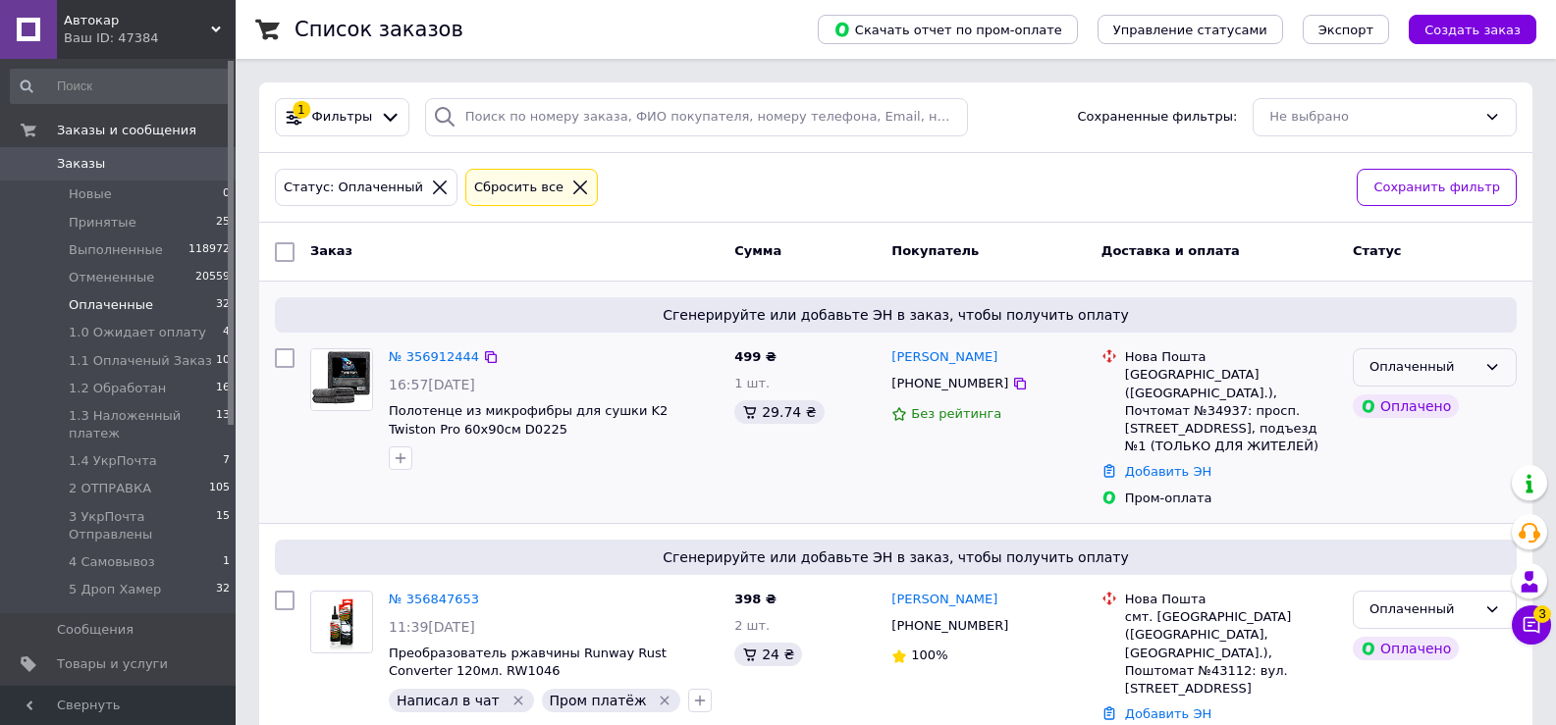
click at [1486, 373] on icon at bounding box center [1492, 367] width 16 height 16
click at [1377, 404] on li "Принят" at bounding box center [1435, 409] width 162 height 36
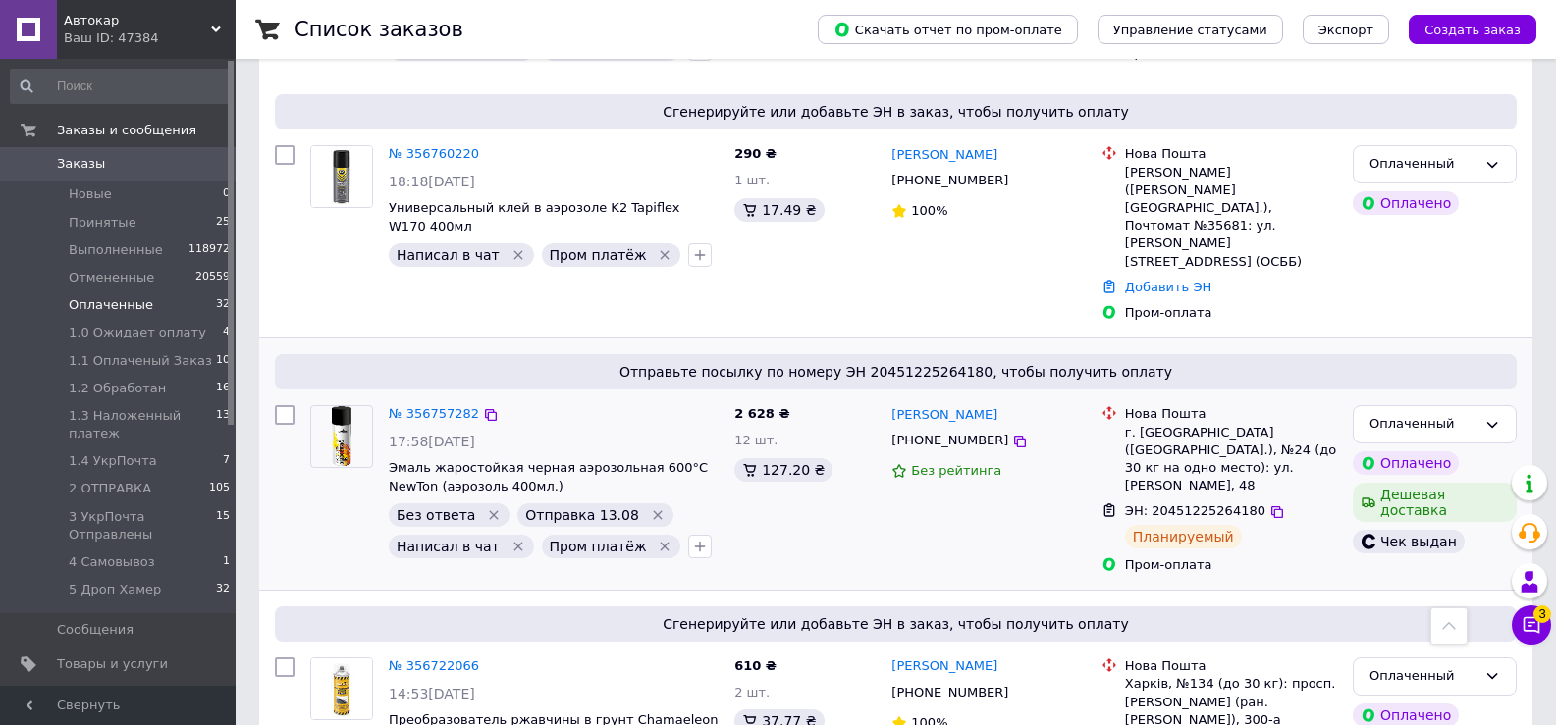
scroll to position [2159, 0]
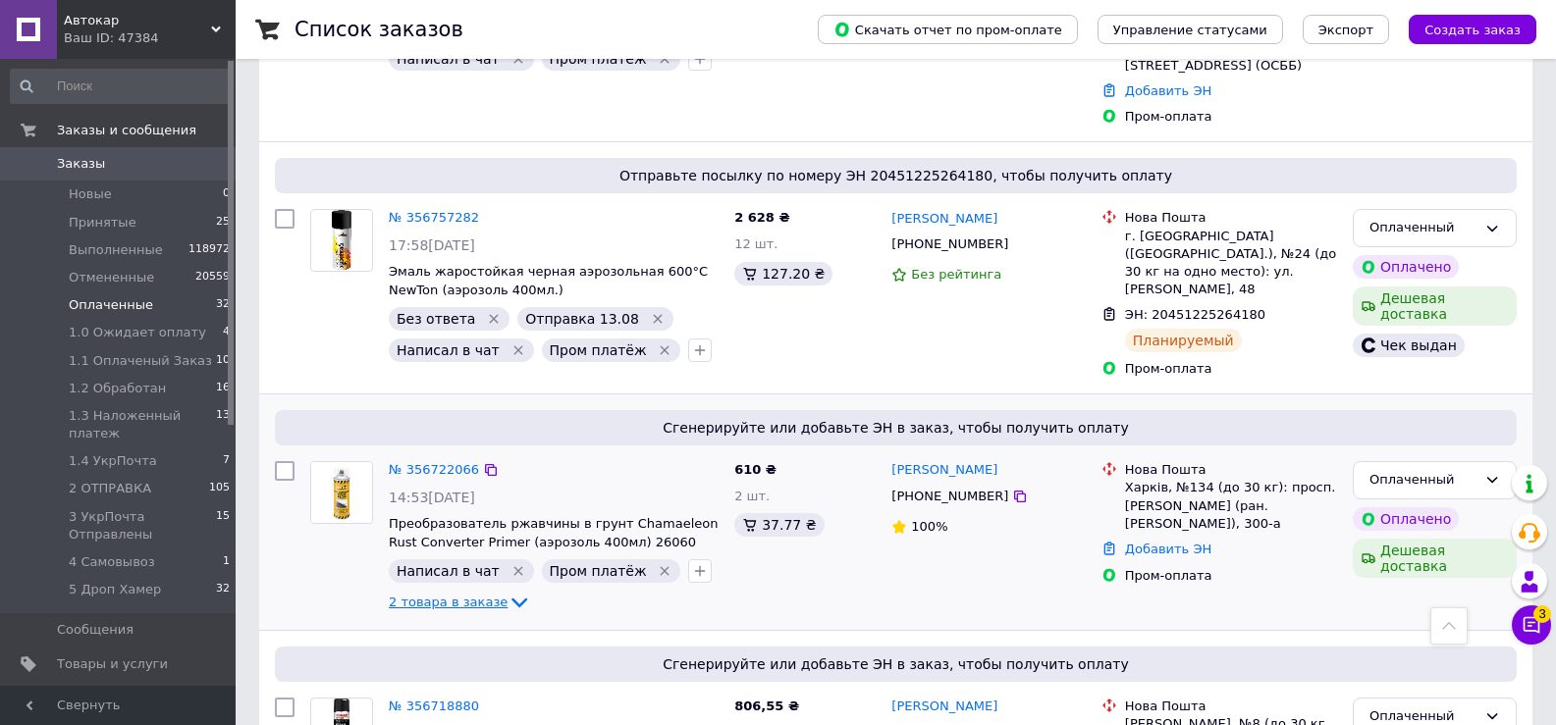
click at [511, 599] on icon at bounding box center [519, 604] width 16 height 10
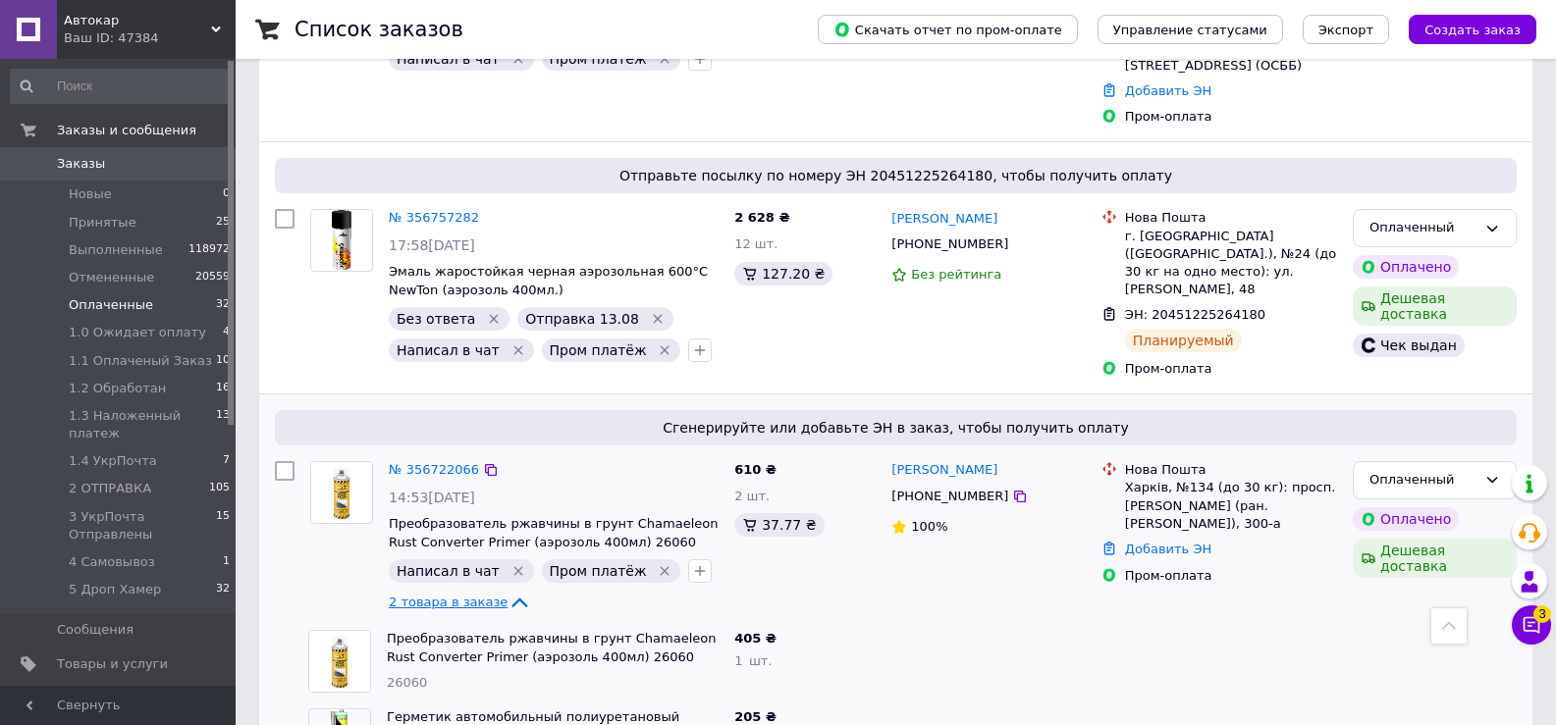
click at [507, 591] on icon at bounding box center [519, 603] width 24 height 24
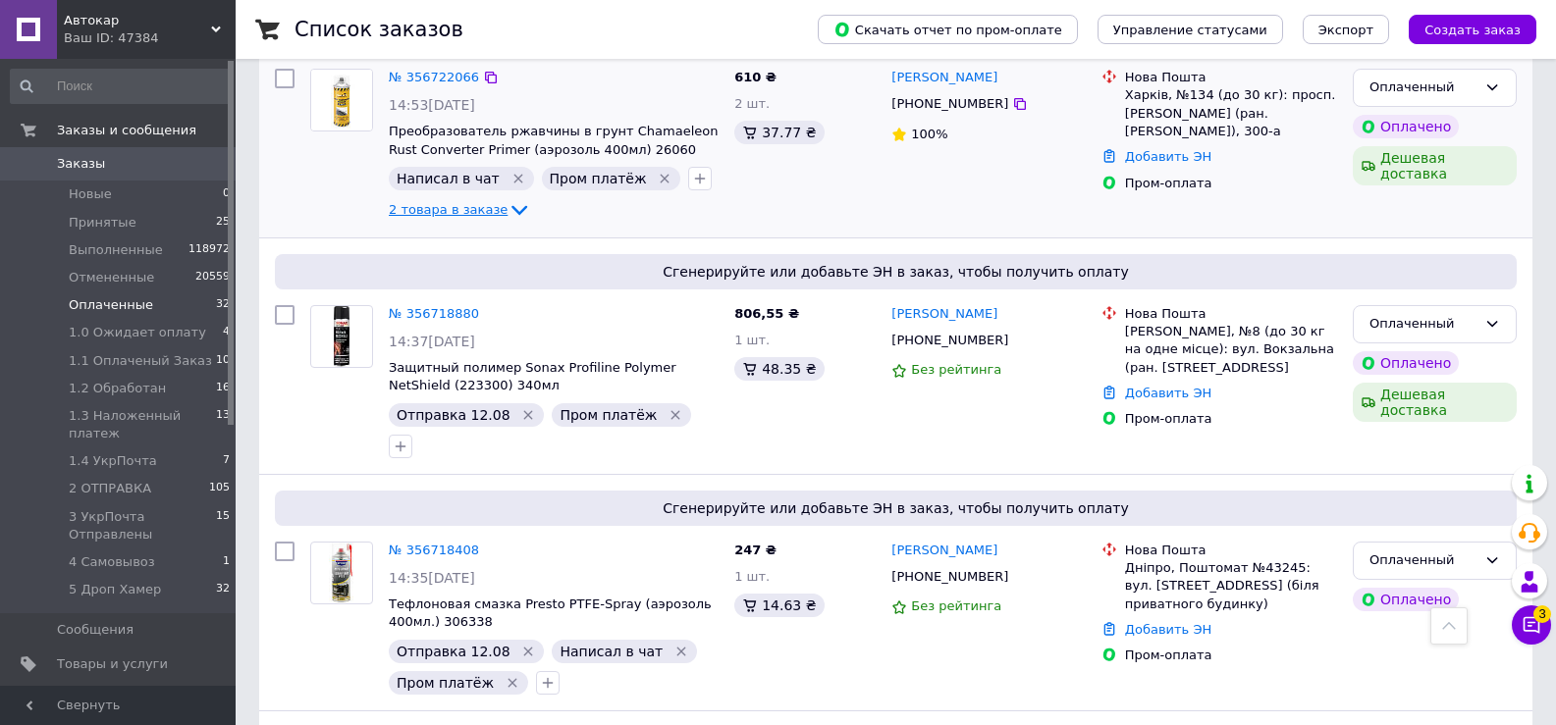
scroll to position [2748, 0]
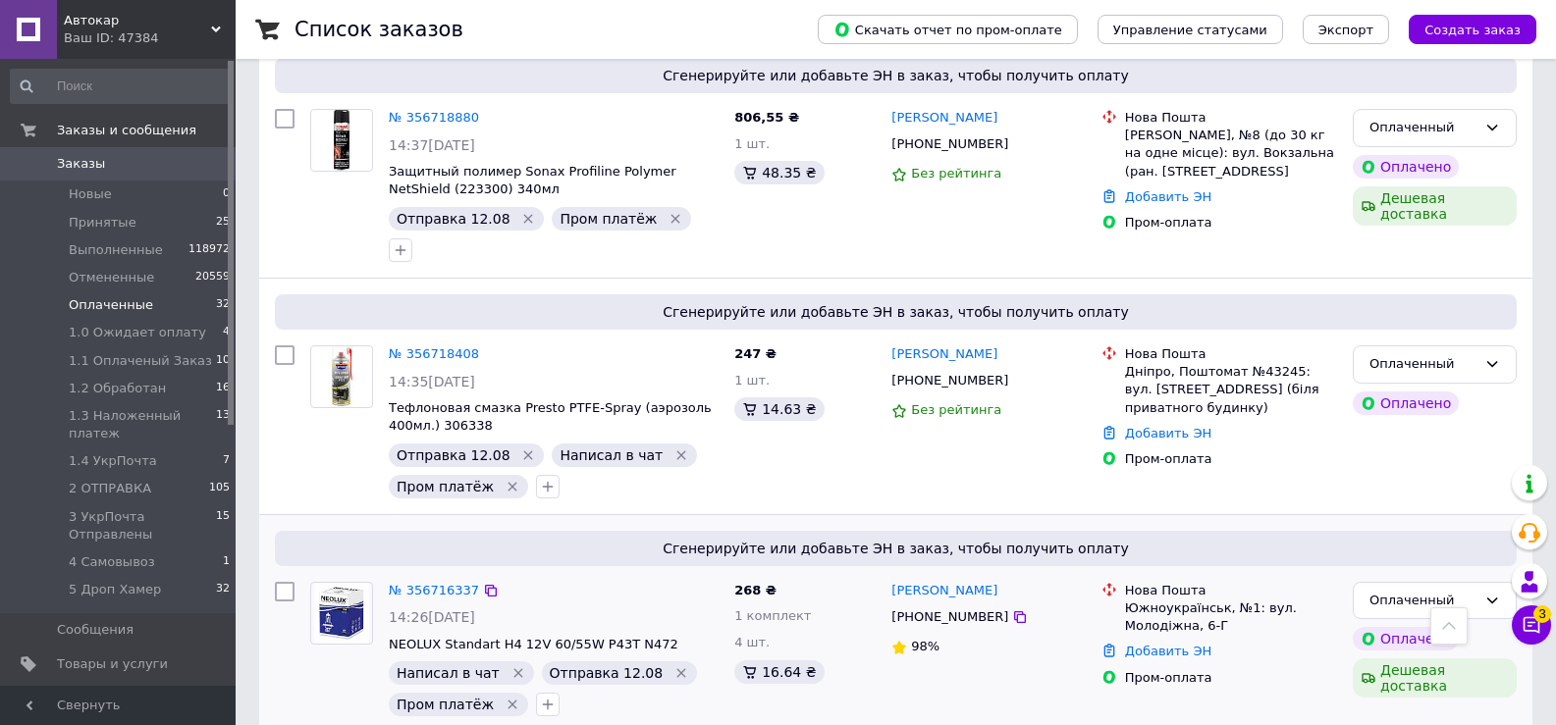
click at [519, 724] on icon at bounding box center [527, 737] width 16 height 10
click at [515, 724] on icon at bounding box center [527, 736] width 24 height 24
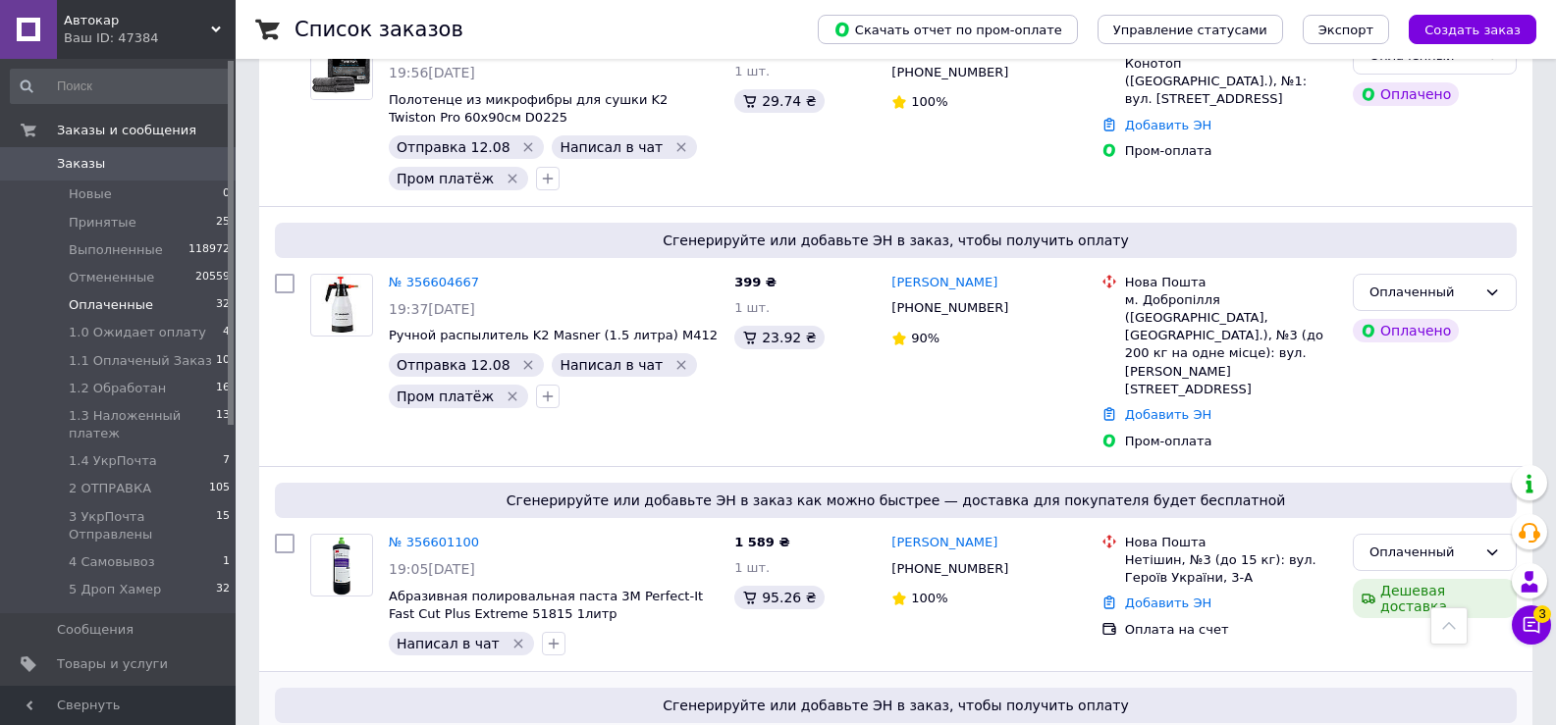
scroll to position [5300, 0]
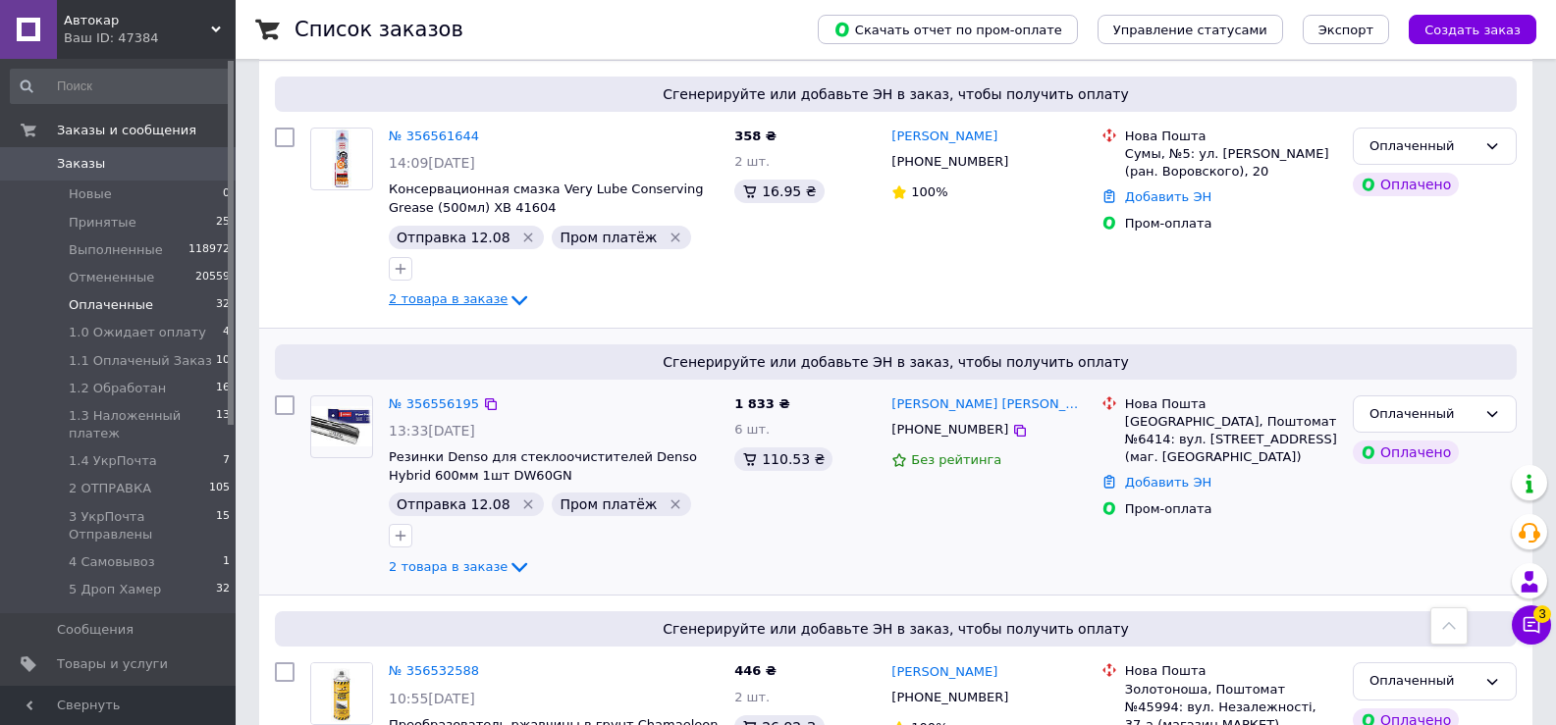
scroll to position [5889, 0]
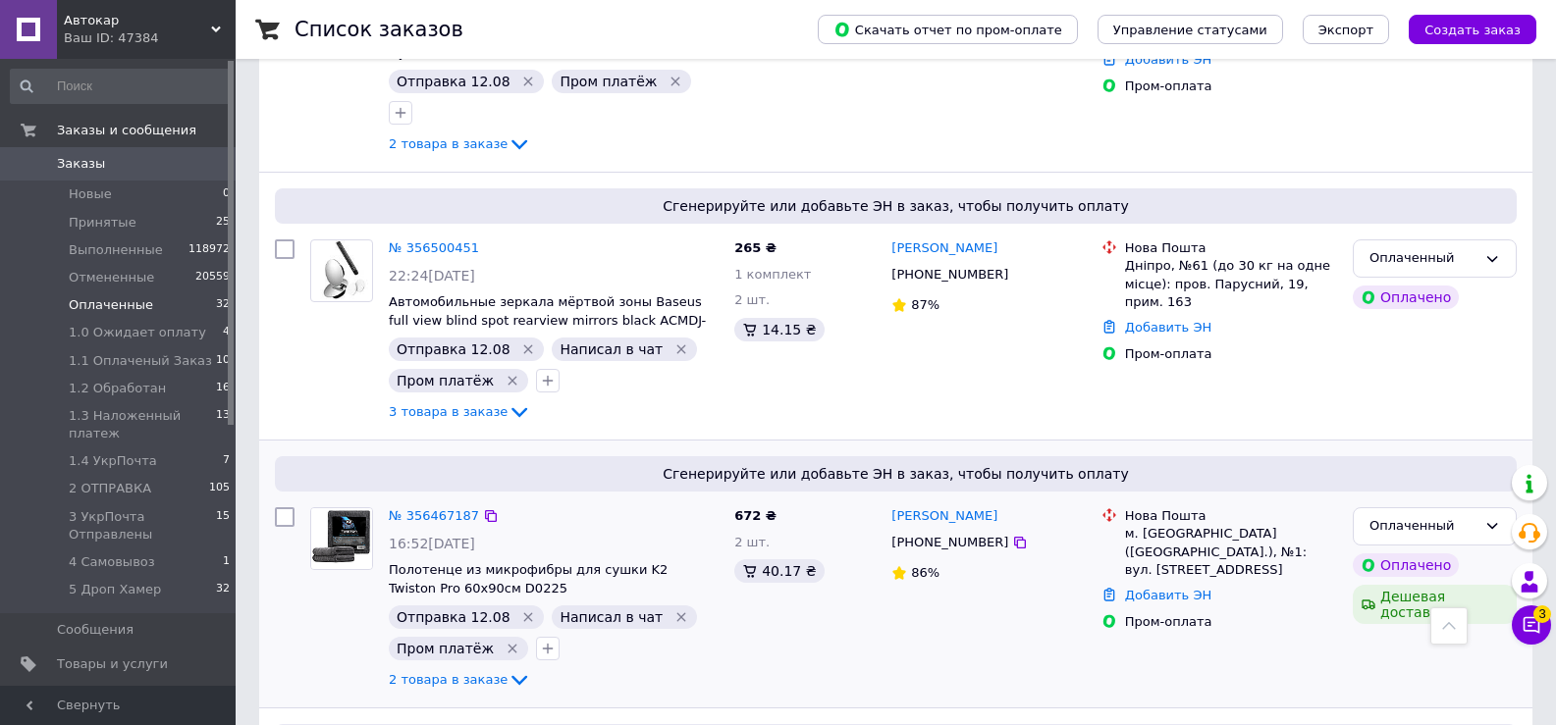
scroll to position [6871, 0]
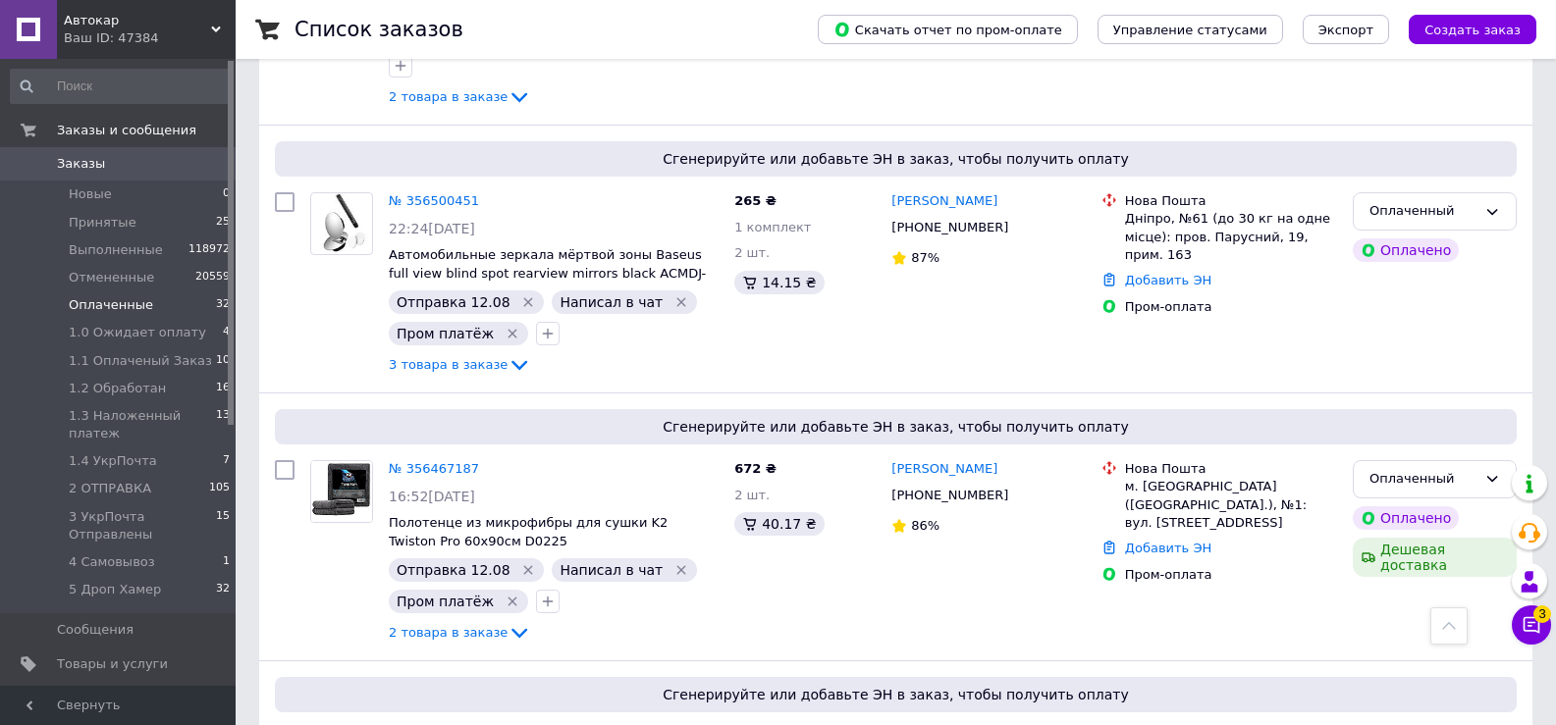
click at [113, 310] on span "Оплаченные" at bounding box center [111, 305] width 84 height 18
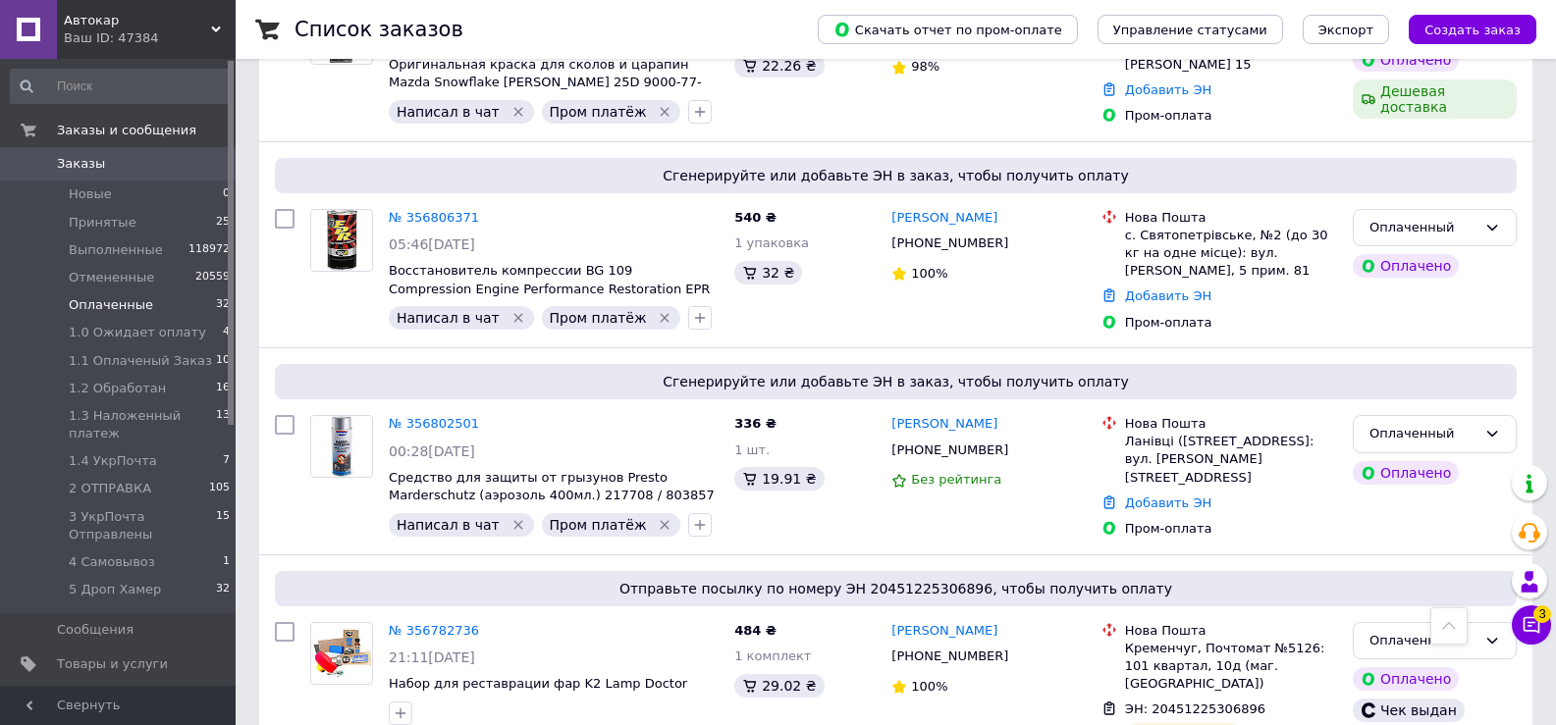
scroll to position [982, 0]
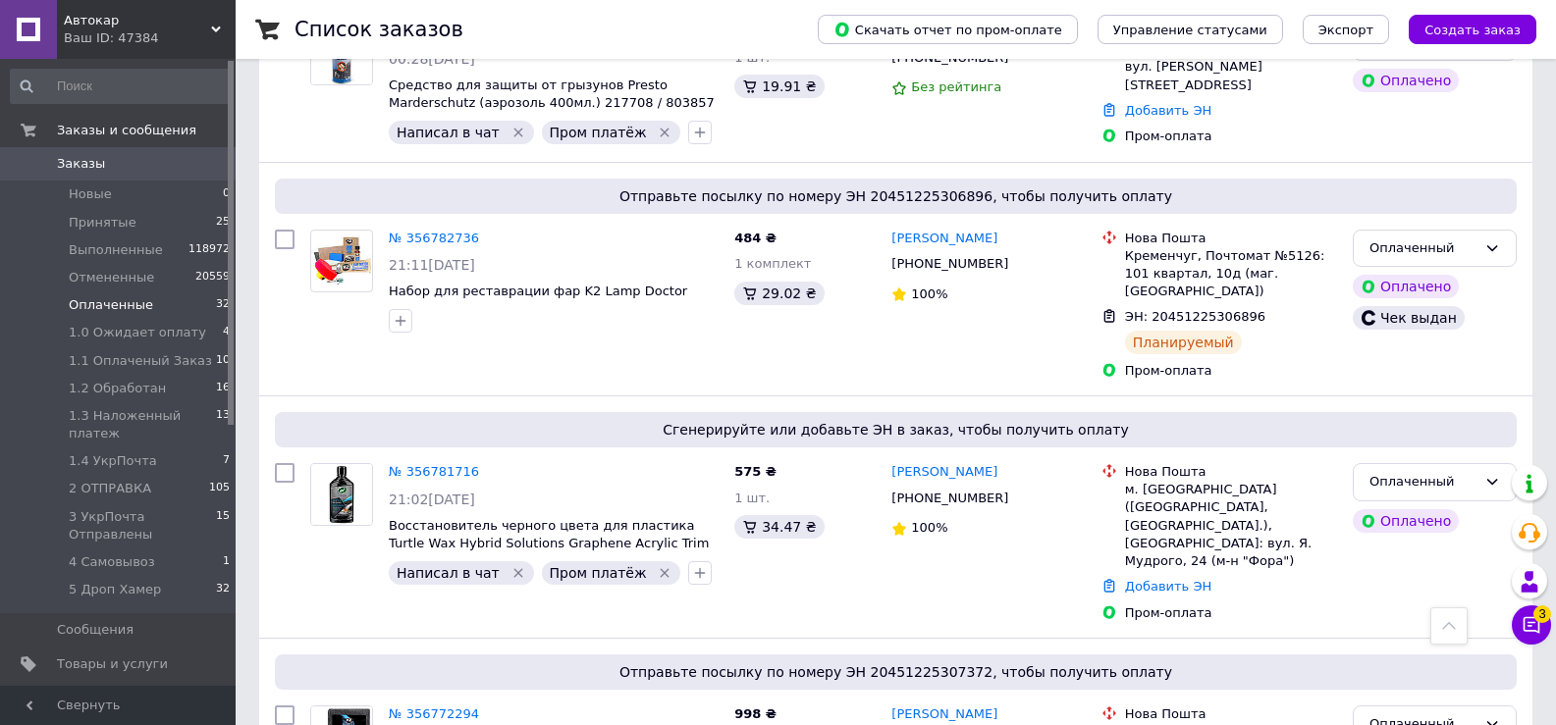
click at [103, 301] on span "Оплаченные" at bounding box center [111, 305] width 84 height 18
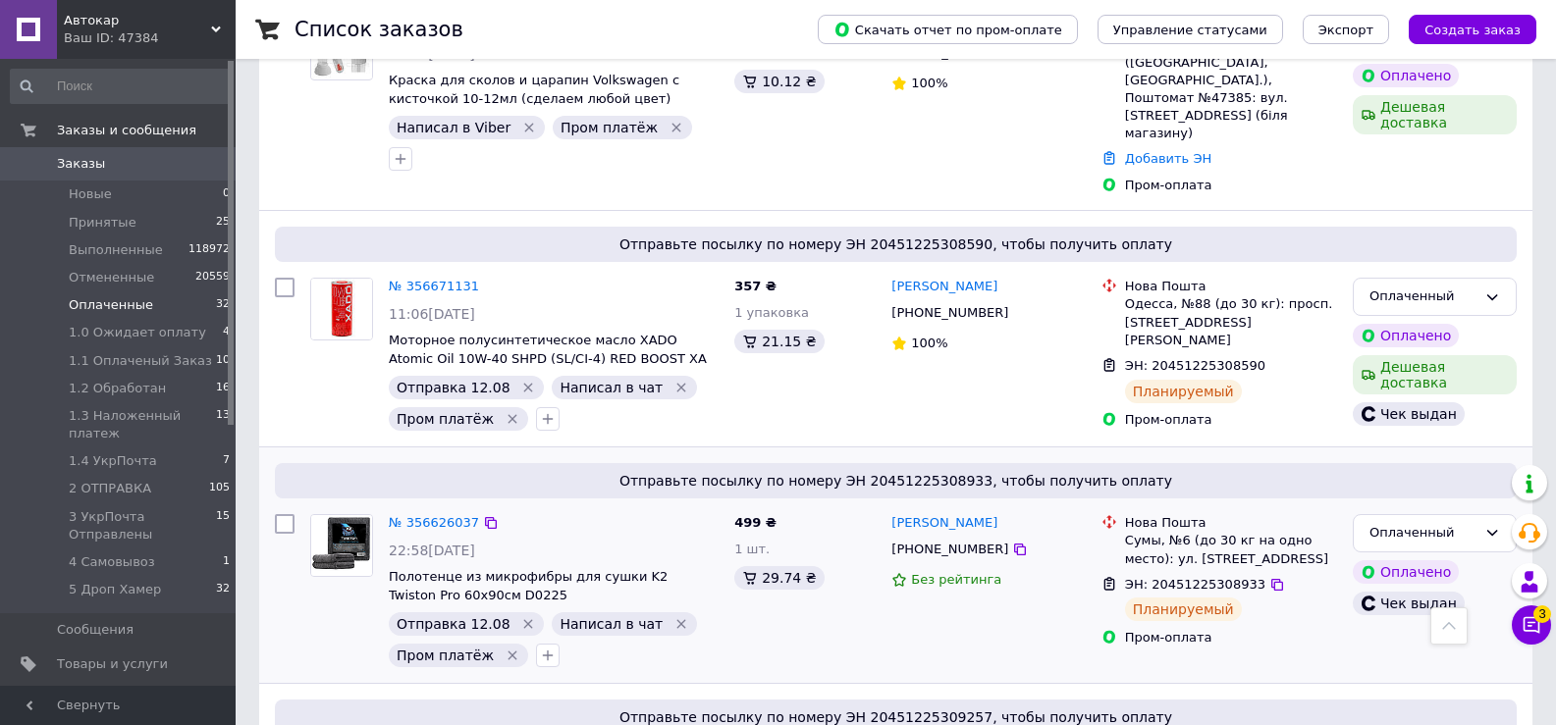
scroll to position [3922, 0]
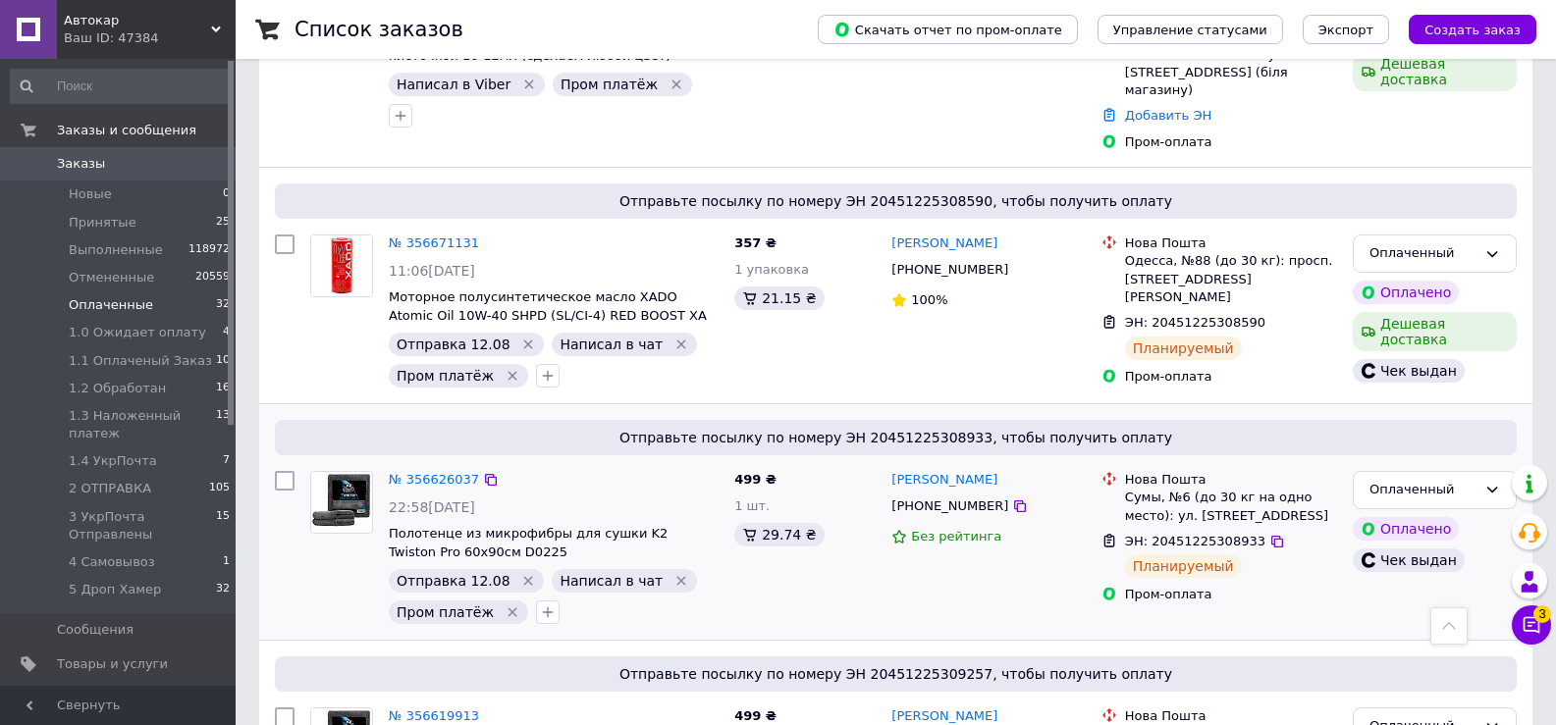
click at [286, 471] on input "checkbox" at bounding box center [285, 481] width 20 height 20
checkbox input "true"
click at [282, 708] on input "checkbox" at bounding box center [285, 718] width 20 height 20
checkbox input "true"
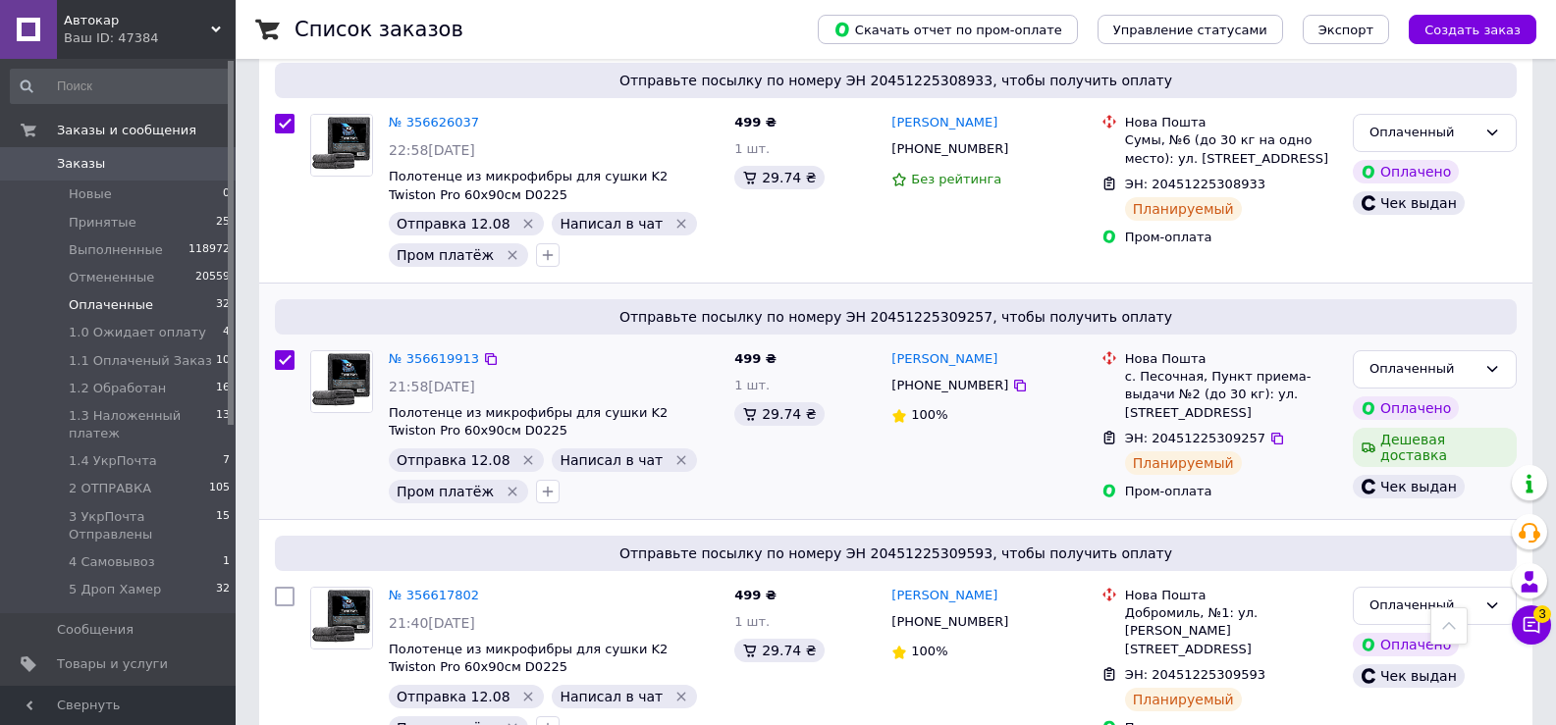
scroll to position [4315, 0]
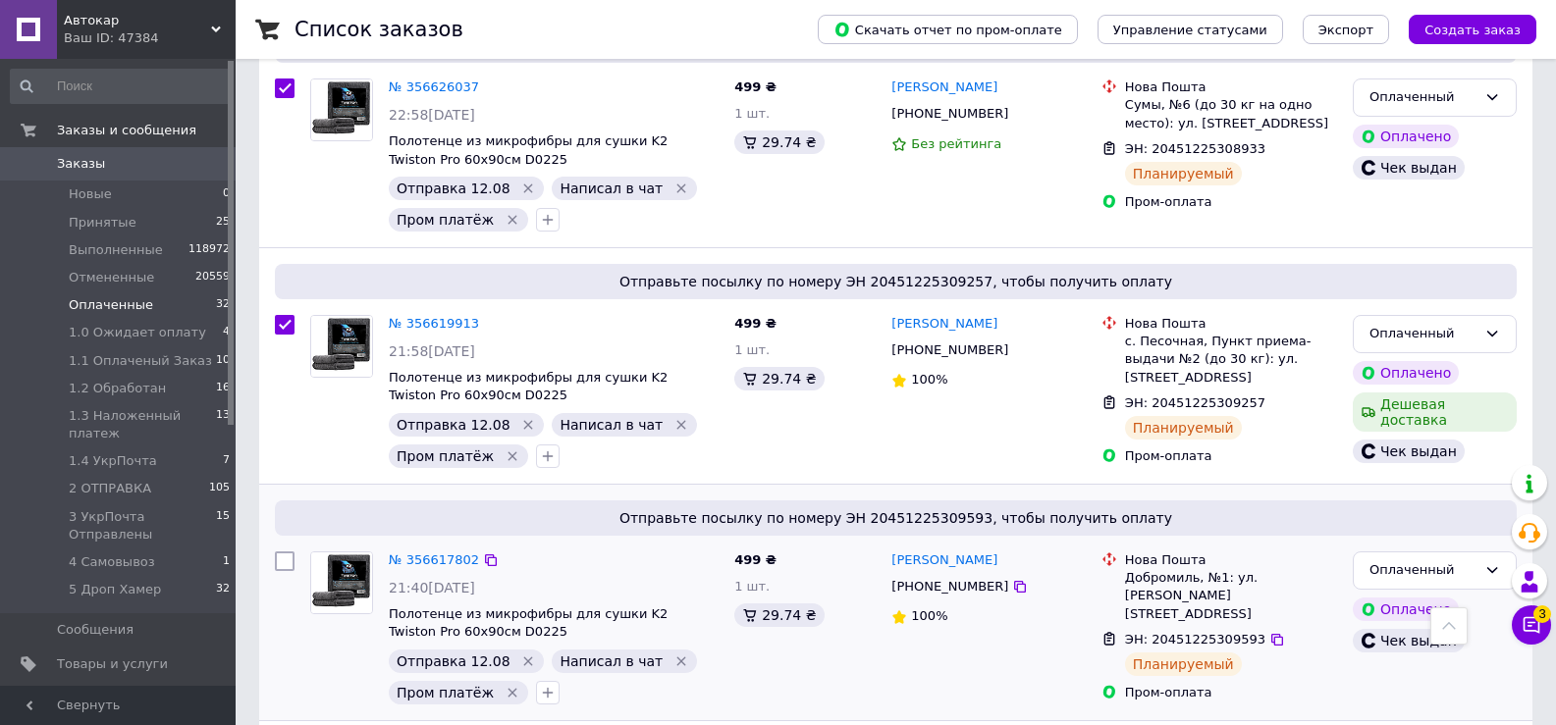
click at [284, 552] on input "checkbox" at bounding box center [285, 562] width 20 height 20
checkbox input "true"
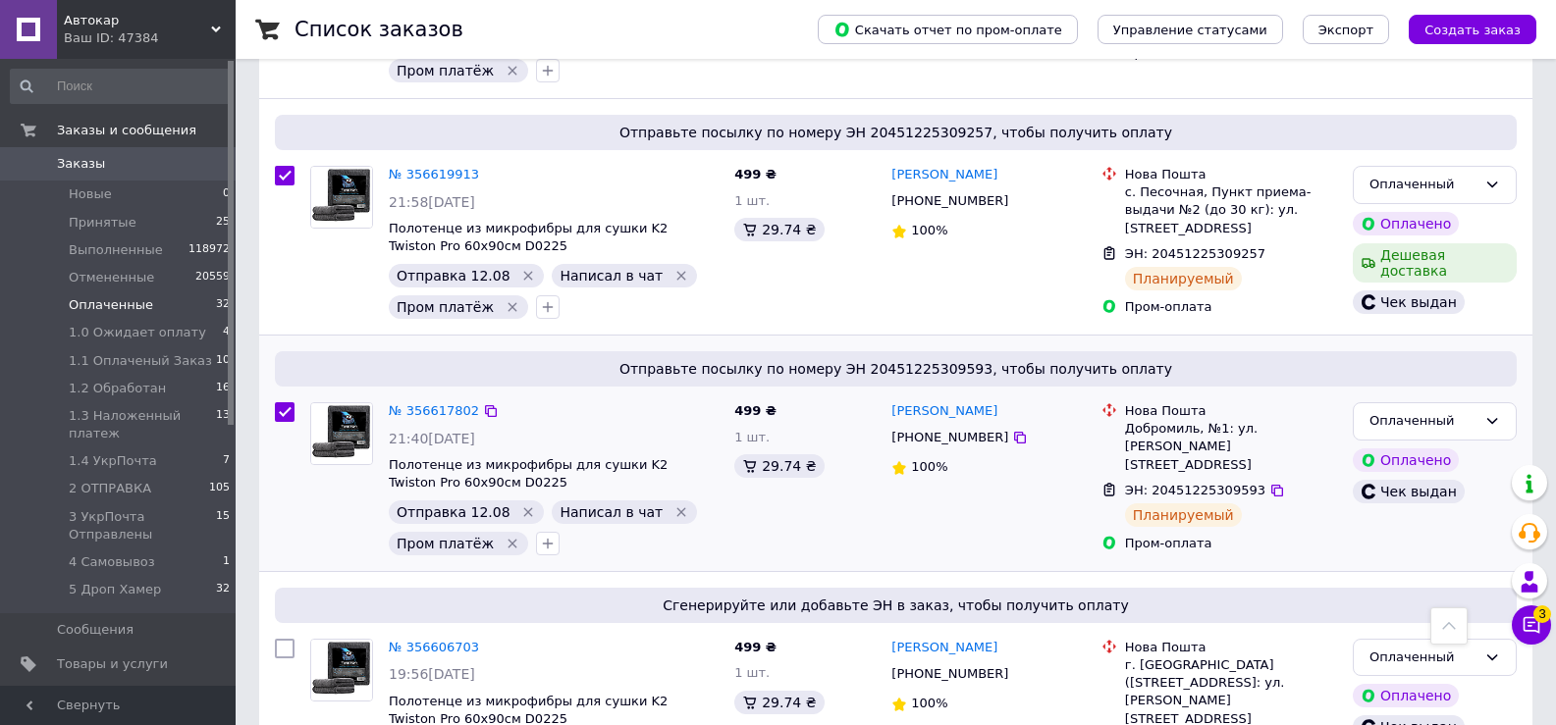
scroll to position [4511, 0]
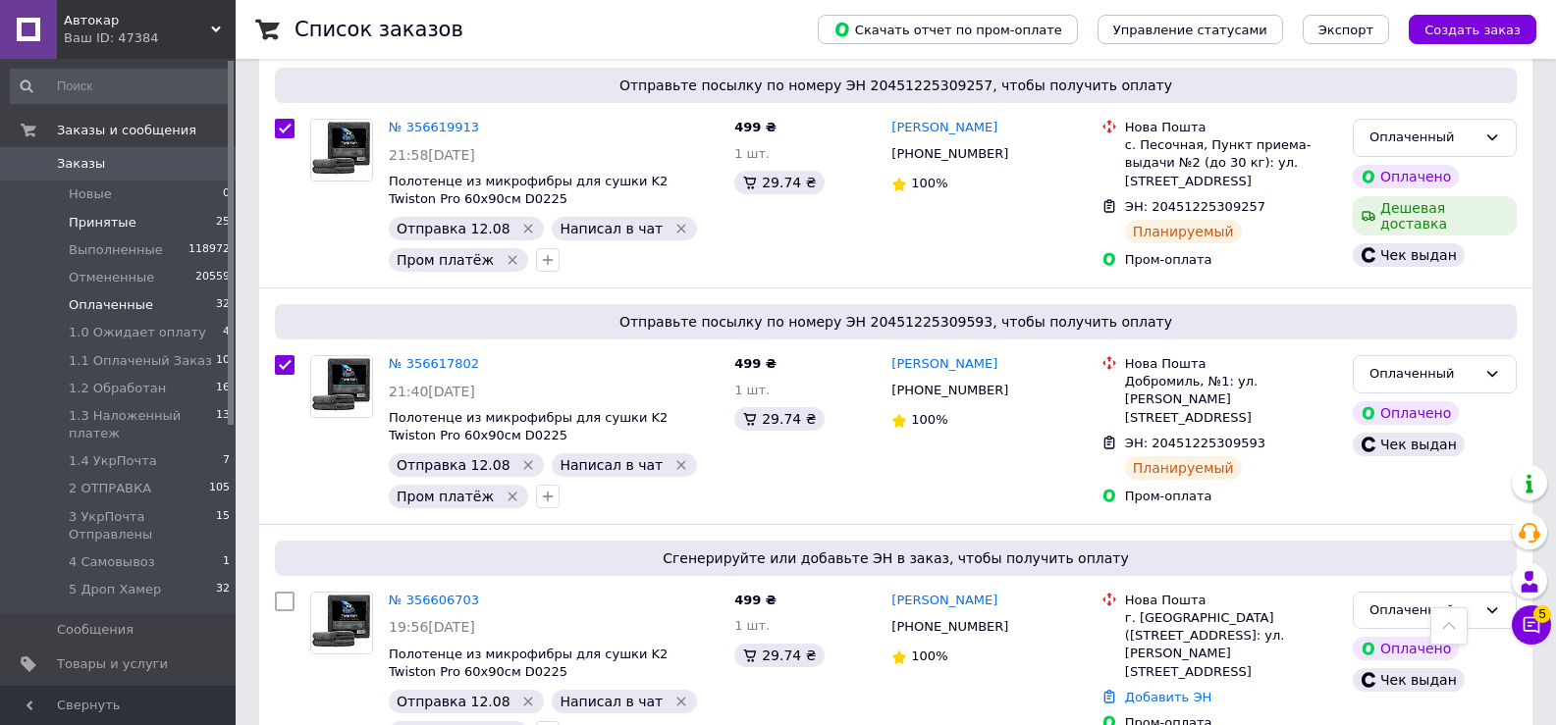
click at [113, 229] on span "Принятые" at bounding box center [103, 223] width 68 height 18
checkbox input "false"
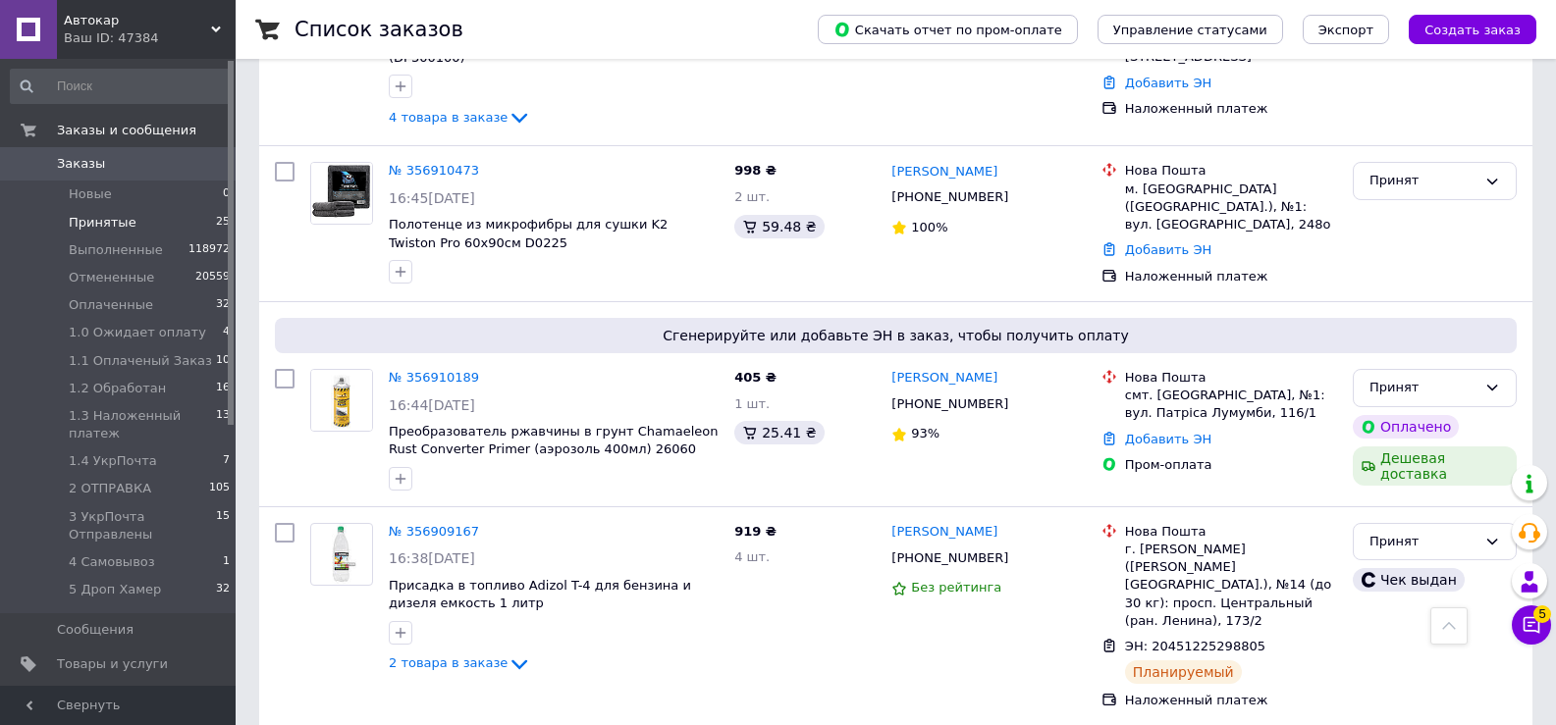
scroll to position [1374, 0]
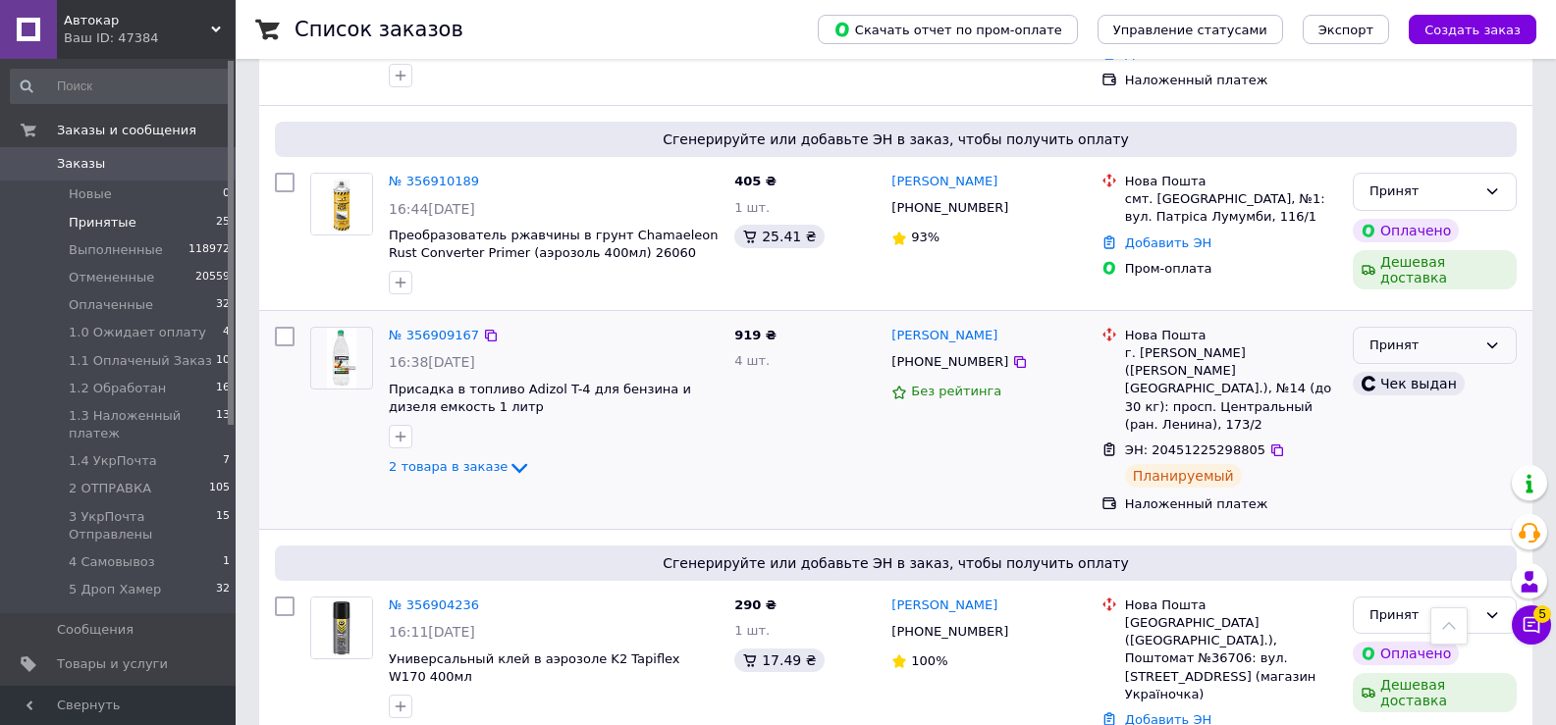
click at [1495, 343] on icon at bounding box center [1492, 346] width 11 height 6
click at [1408, 512] on li "1.3 Наложенный платеж" at bounding box center [1435, 540] width 162 height 56
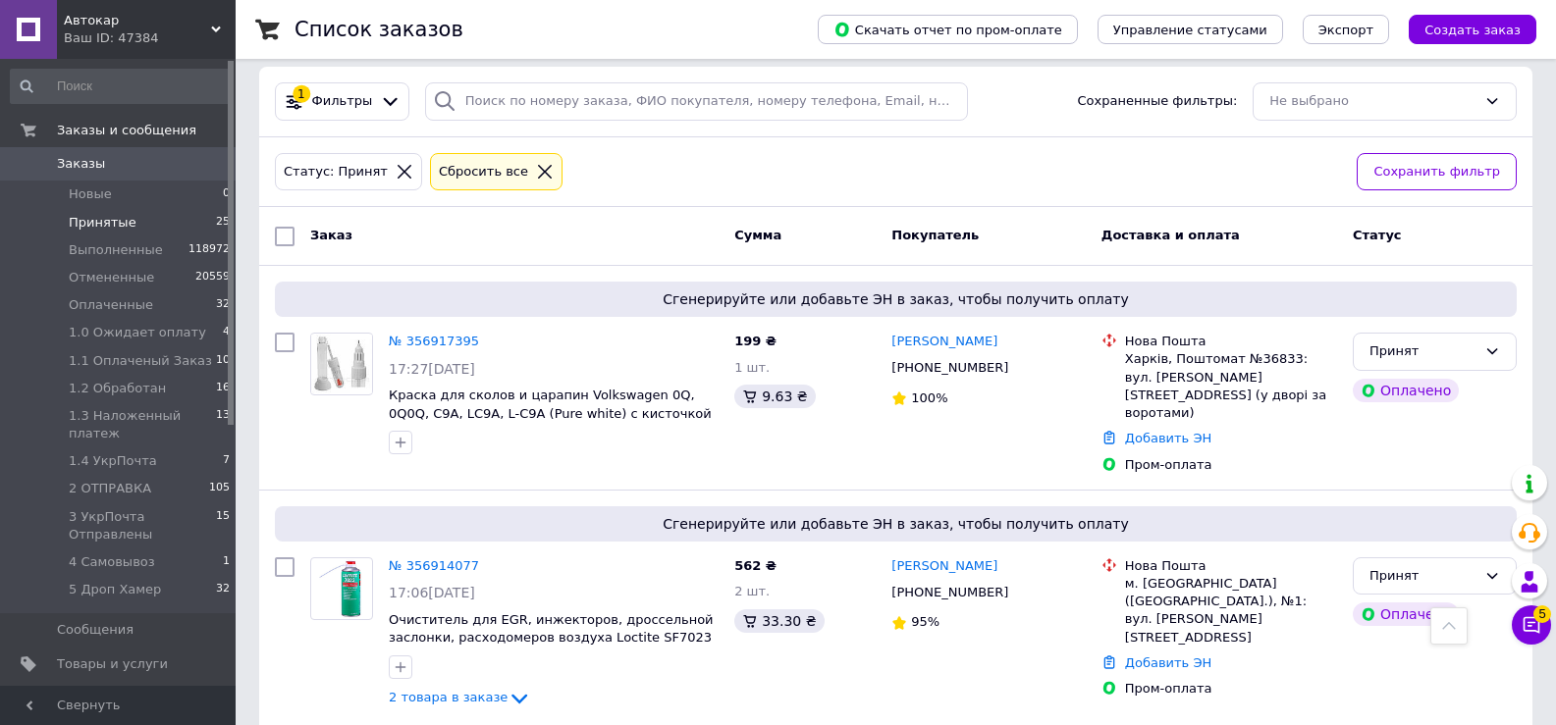
scroll to position [0, 0]
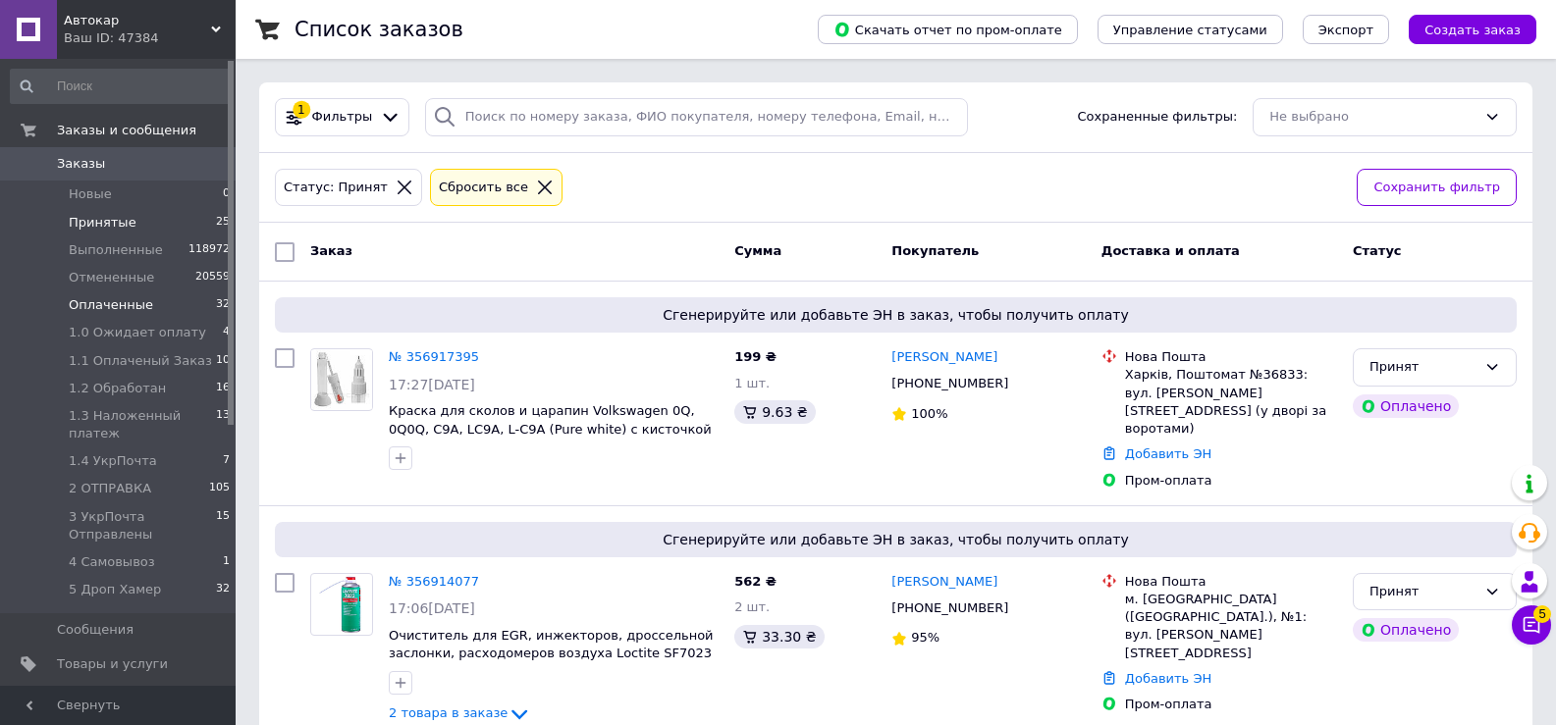
click at [129, 314] on span "Оплаченные" at bounding box center [111, 305] width 84 height 18
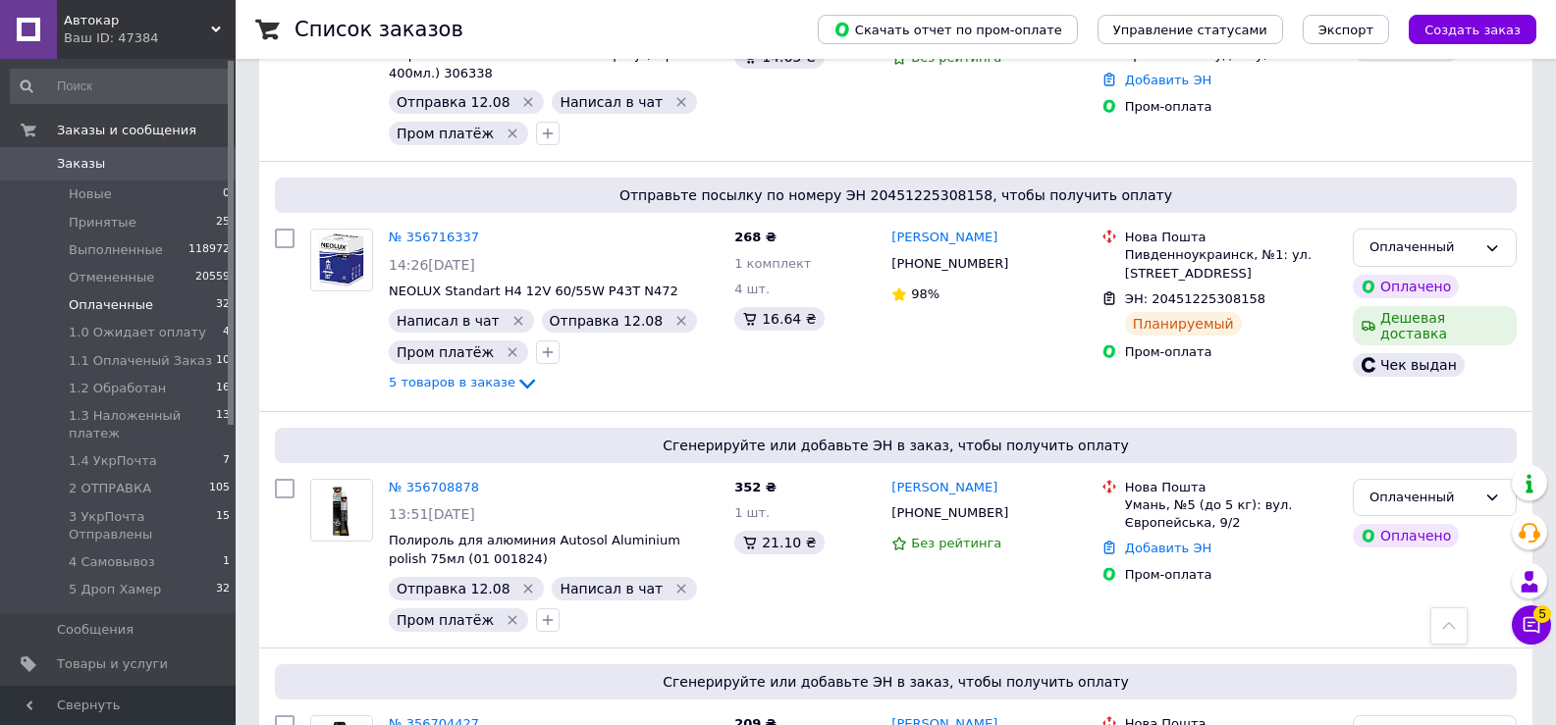
scroll to position [3534, 0]
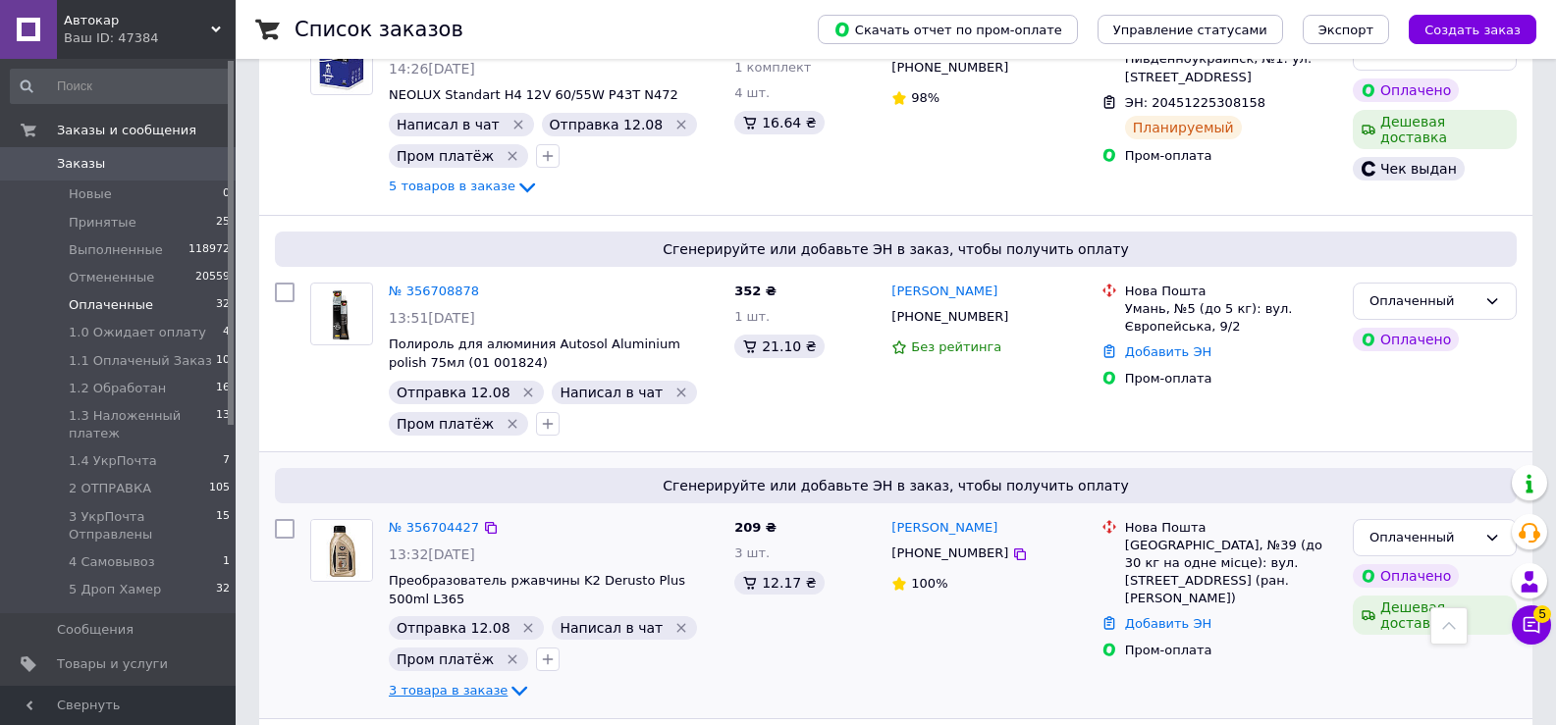
click at [507, 679] on icon at bounding box center [519, 691] width 24 height 24
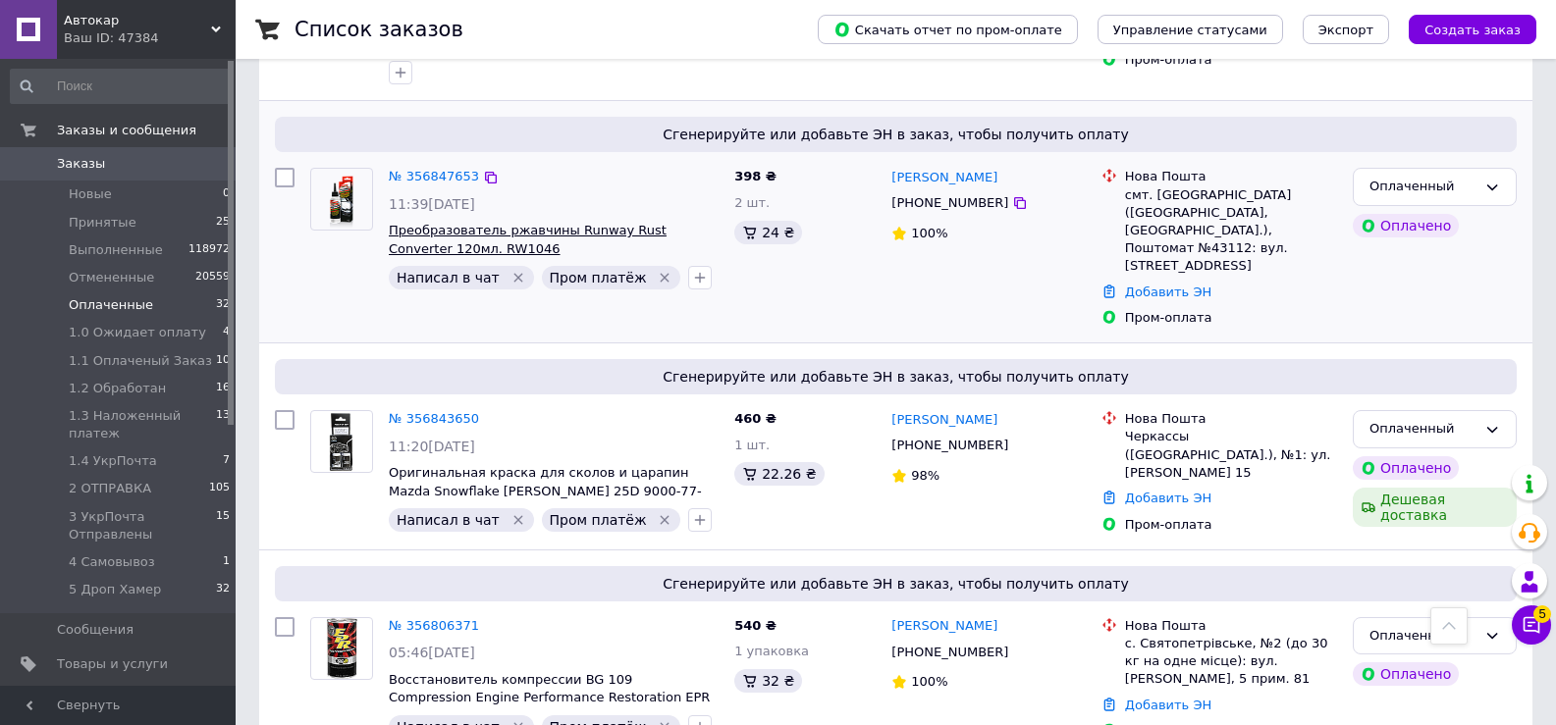
scroll to position [407, 0]
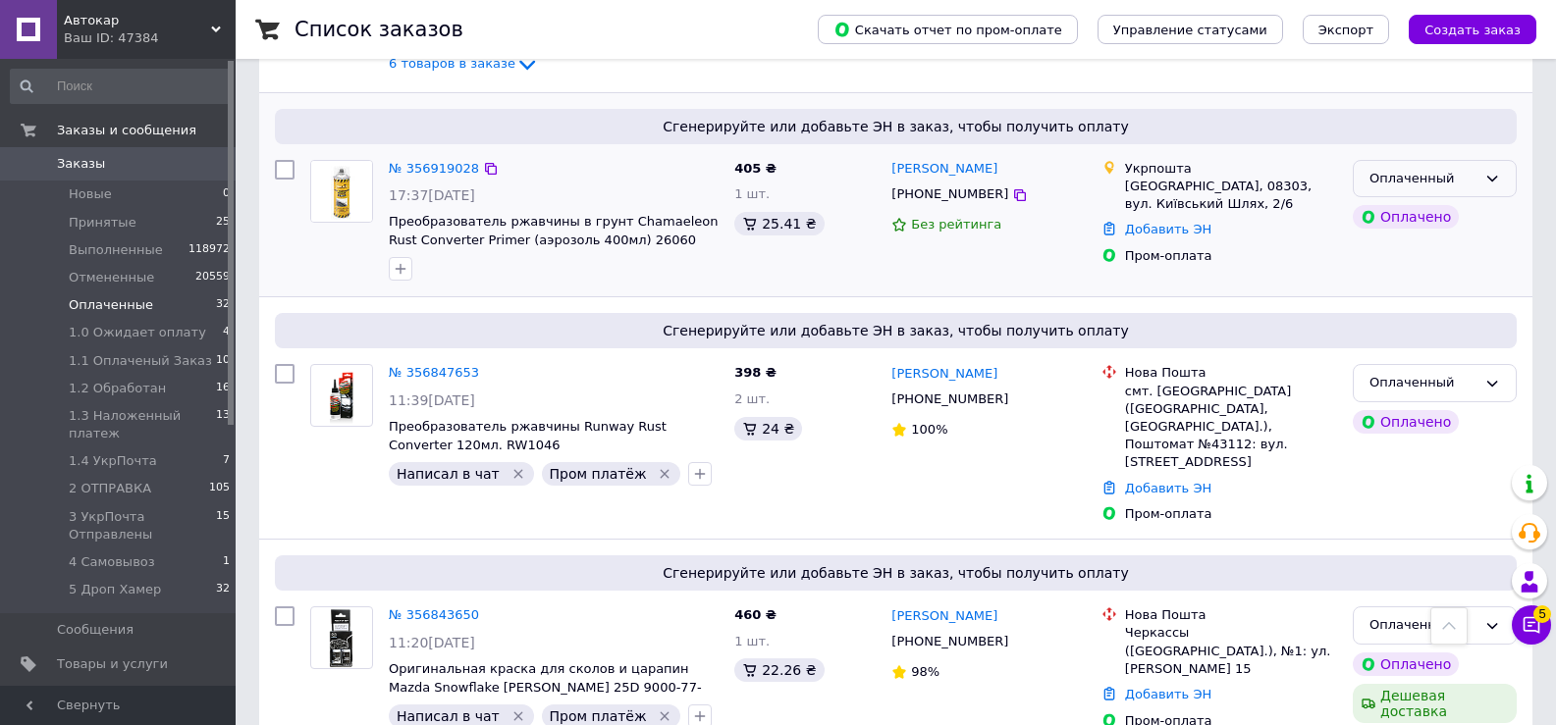
click at [1493, 179] on icon at bounding box center [1492, 179] width 16 height 16
click at [1374, 220] on li "Принят" at bounding box center [1435, 219] width 162 height 36
click at [112, 417] on span "1.3 Наложенный платеж" at bounding box center [142, 424] width 147 height 35
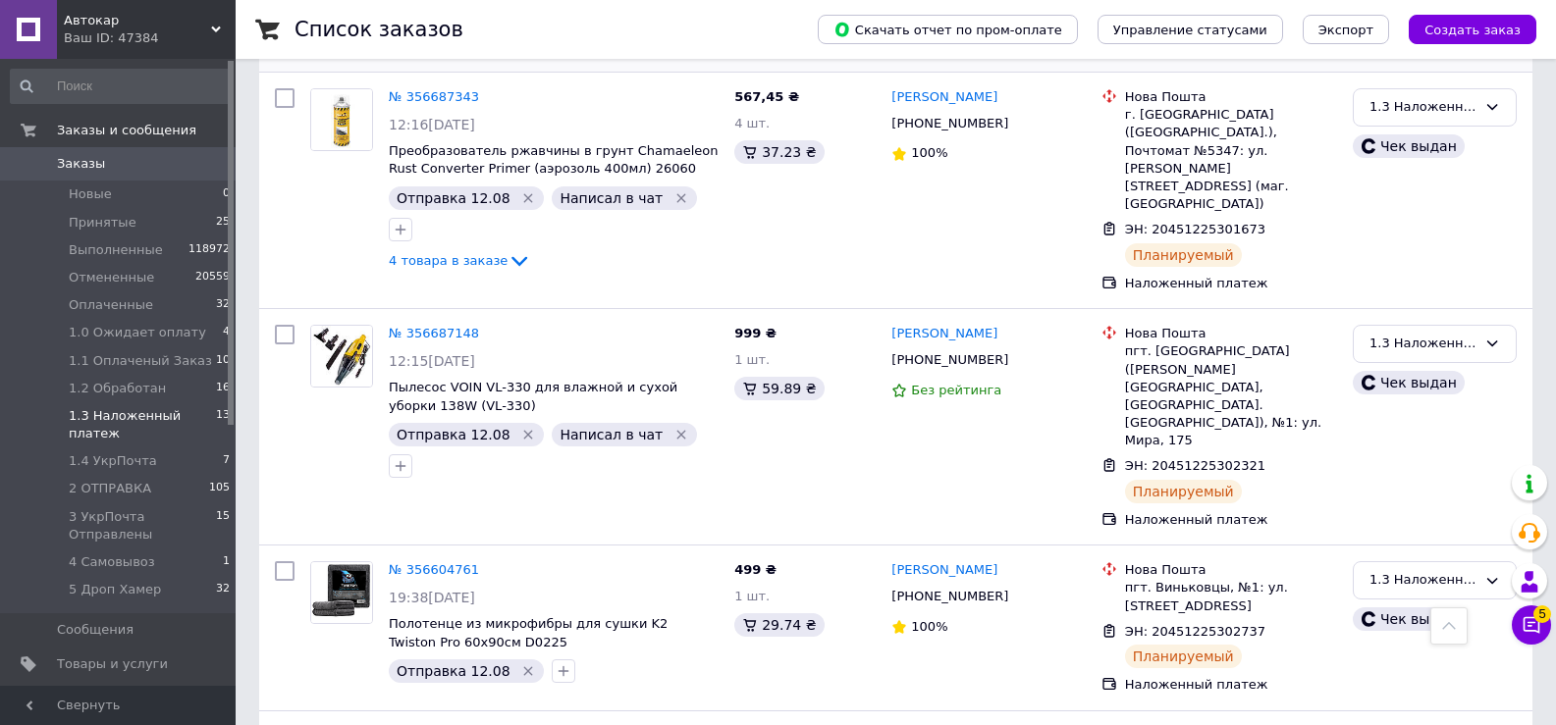
scroll to position [2132, 0]
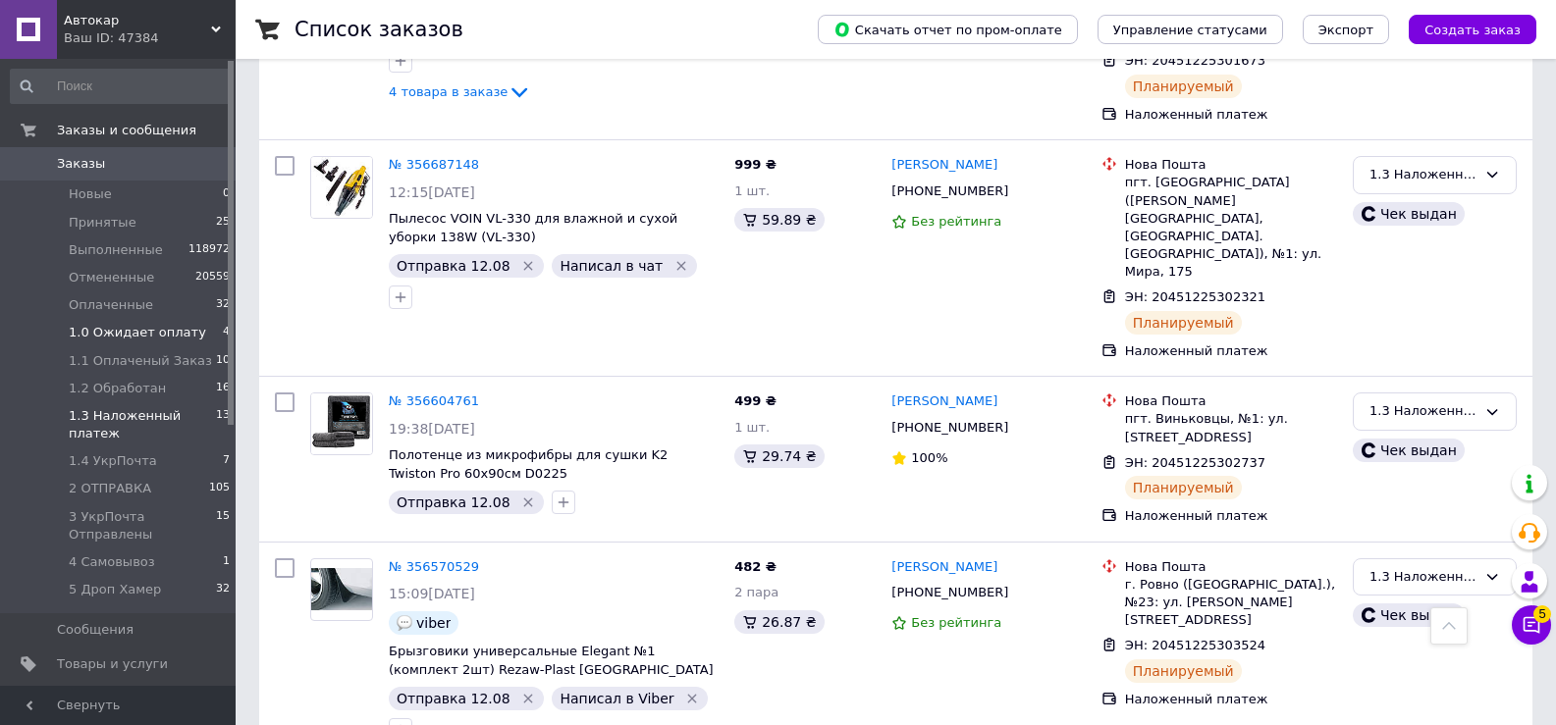
click at [128, 338] on span "1.0 Ожидает оплату" at bounding box center [137, 333] width 137 height 18
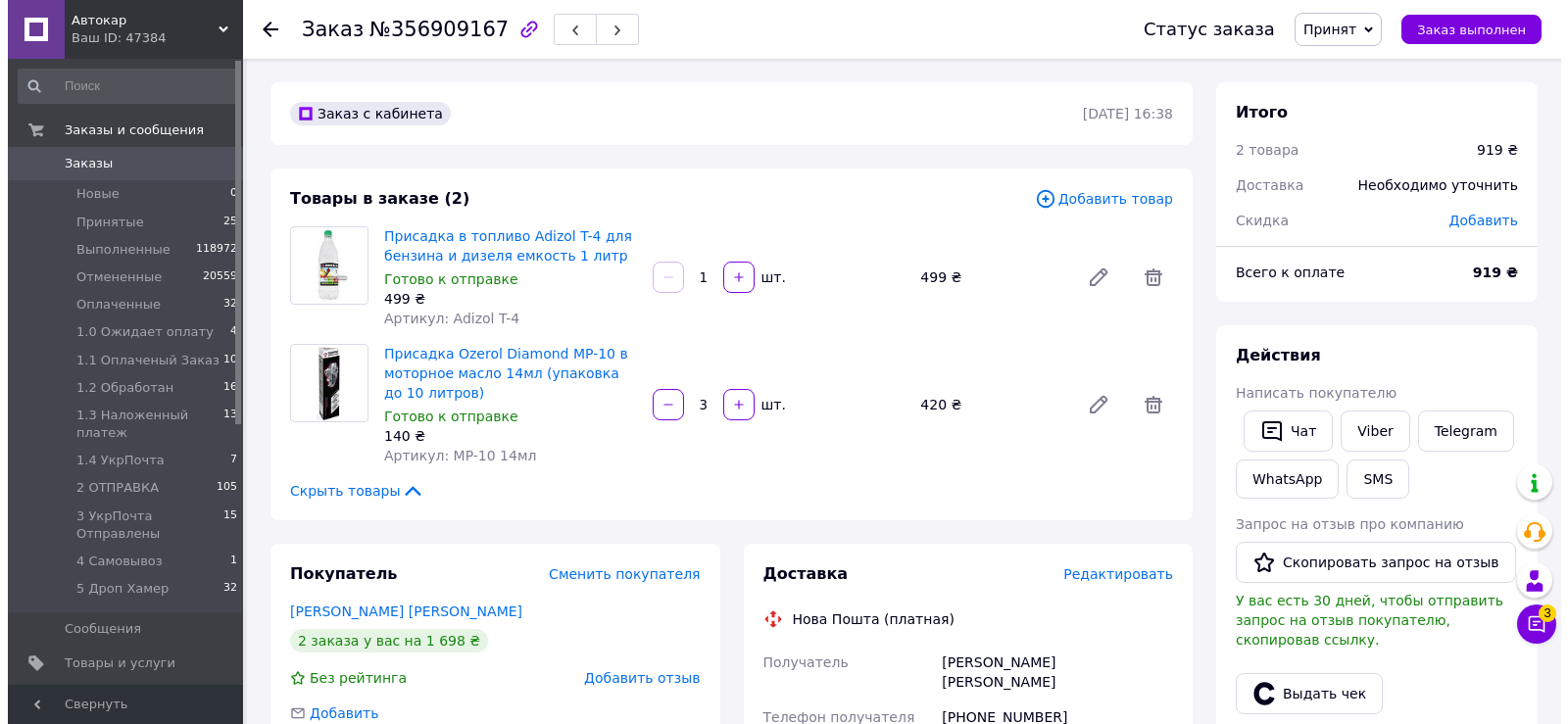
scroll to position [196, 0]
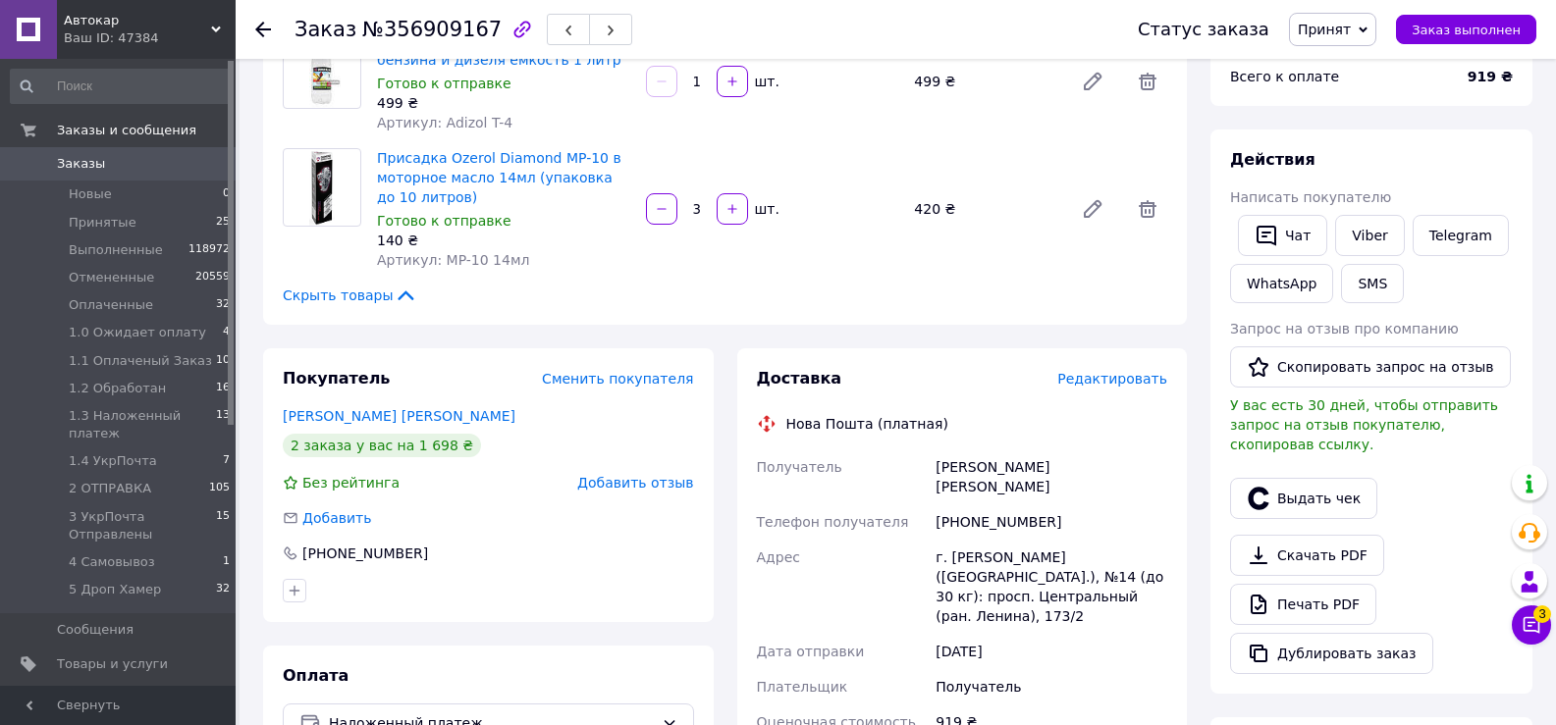
click at [1113, 387] on span "Редактировать" at bounding box center [1112, 379] width 110 height 16
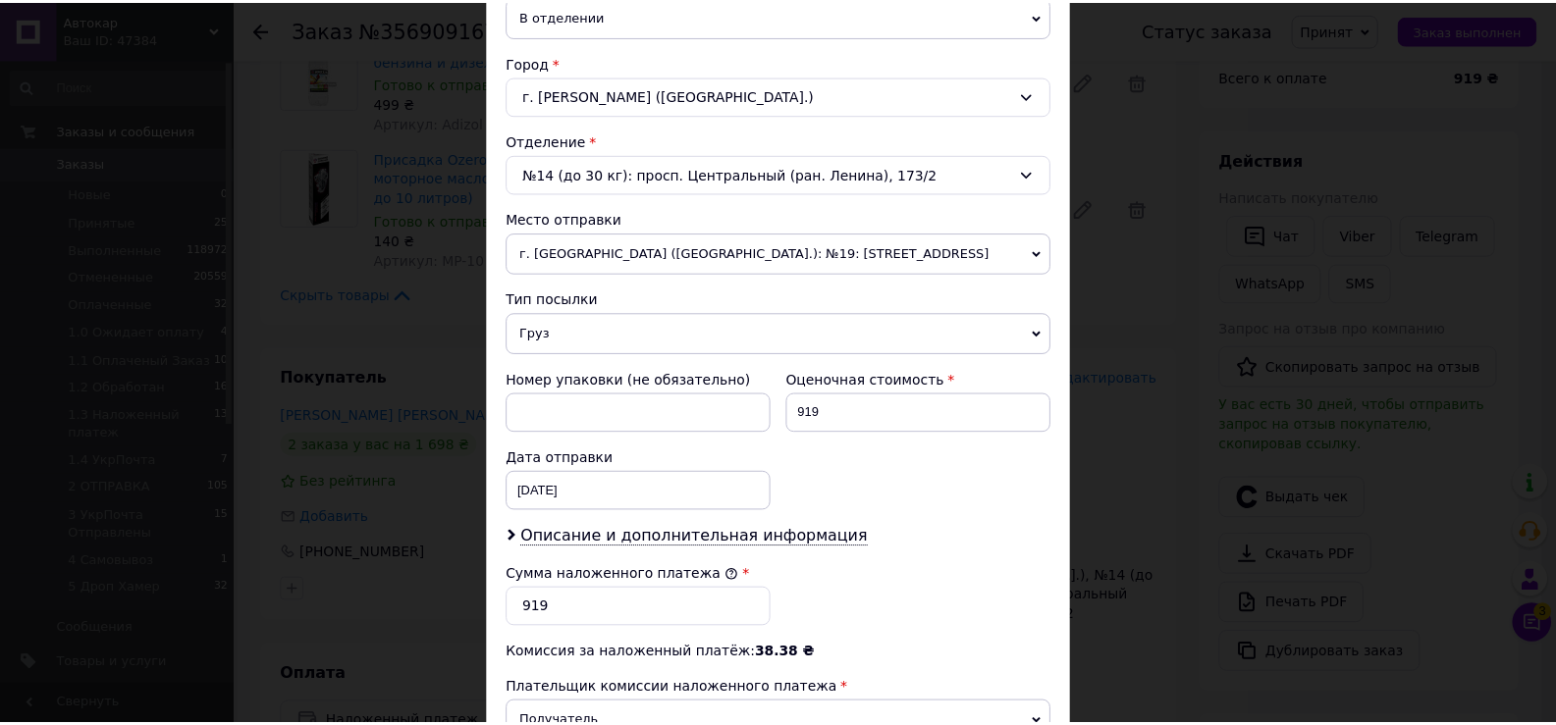
scroll to position [772, 0]
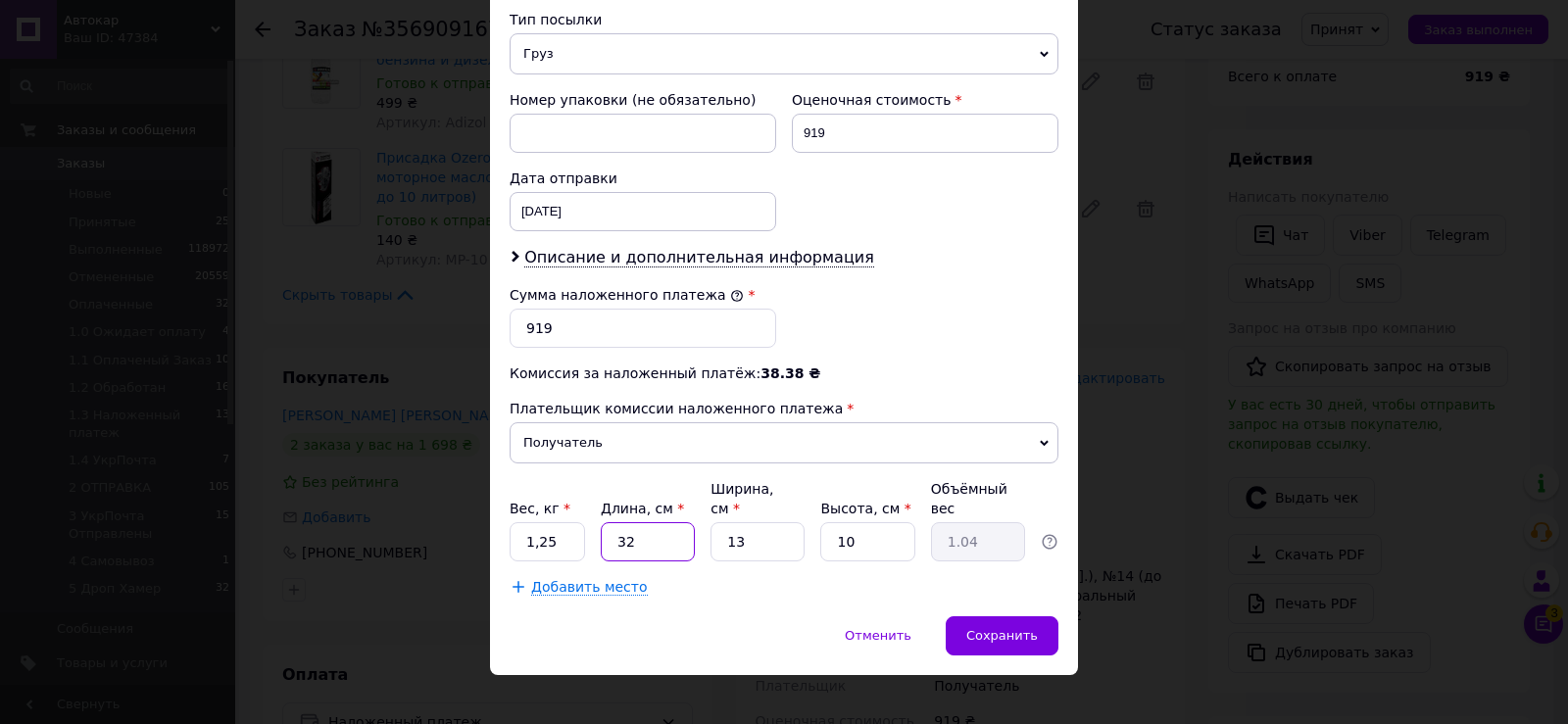
drag, startPoint x: 612, startPoint y: 520, endPoint x: 688, endPoint y: 520, distance: 76.0
click at [682, 522] on input "32" at bounding box center [648, 541] width 94 height 39
type input "1"
type input "0.1"
type input "10"
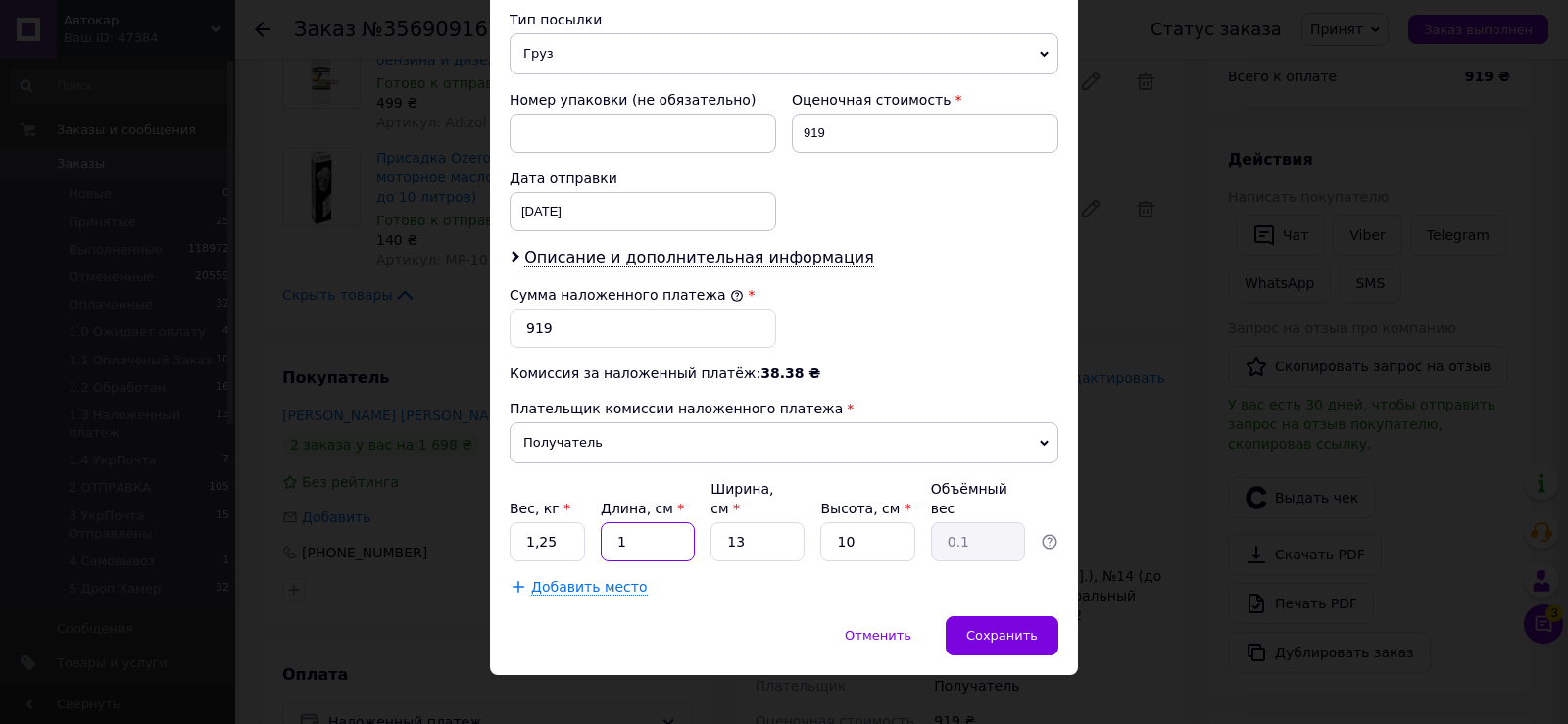
type input "0.33"
type input "10"
drag, startPoint x: 724, startPoint y: 518, endPoint x: 777, endPoint y: 518, distance: 53.0
click at [777, 522] on input "13" at bounding box center [758, 541] width 94 height 39
type input "1"
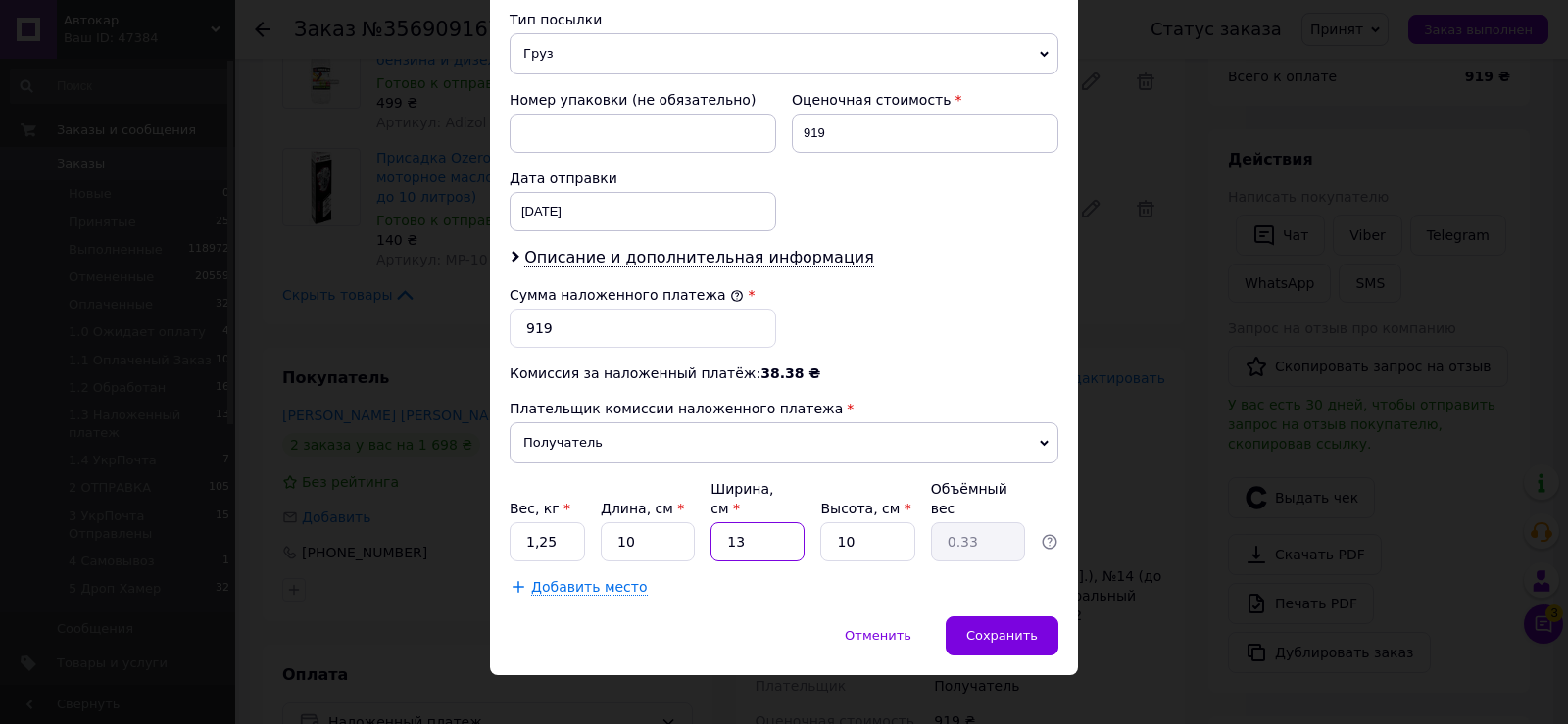
type input "0.1"
type input "12"
type input "0.3"
type input "12"
drag, startPoint x: 856, startPoint y: 519, endPoint x: 1039, endPoint y: 572, distance: 190.5
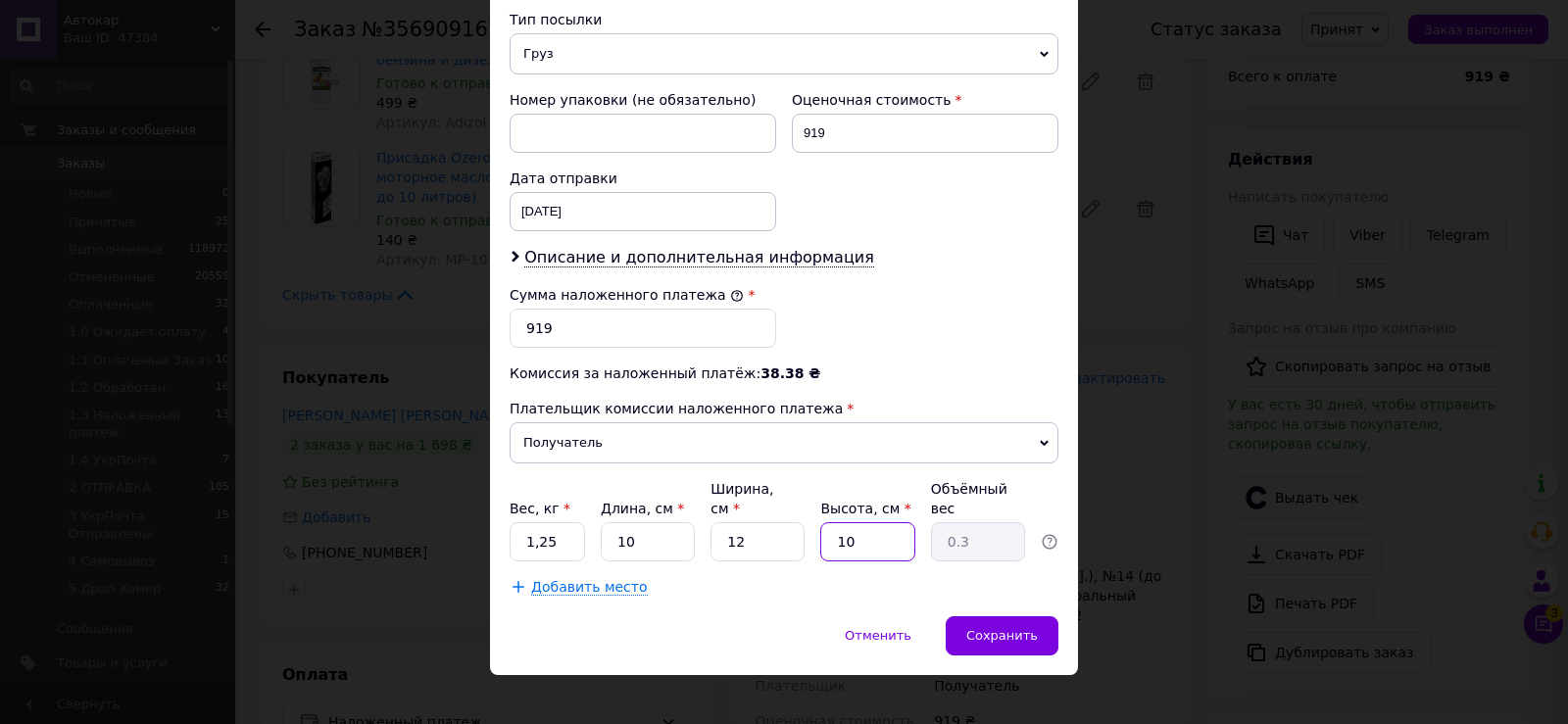
click at [949, 545] on div "Плательщик Получатель Отправитель Фамилия получателя [PERSON_NAME] Имя получате…" at bounding box center [784, 25] width 549 height 1141
type input "3"
type input "0.1"
type input "30"
type input "0.9"
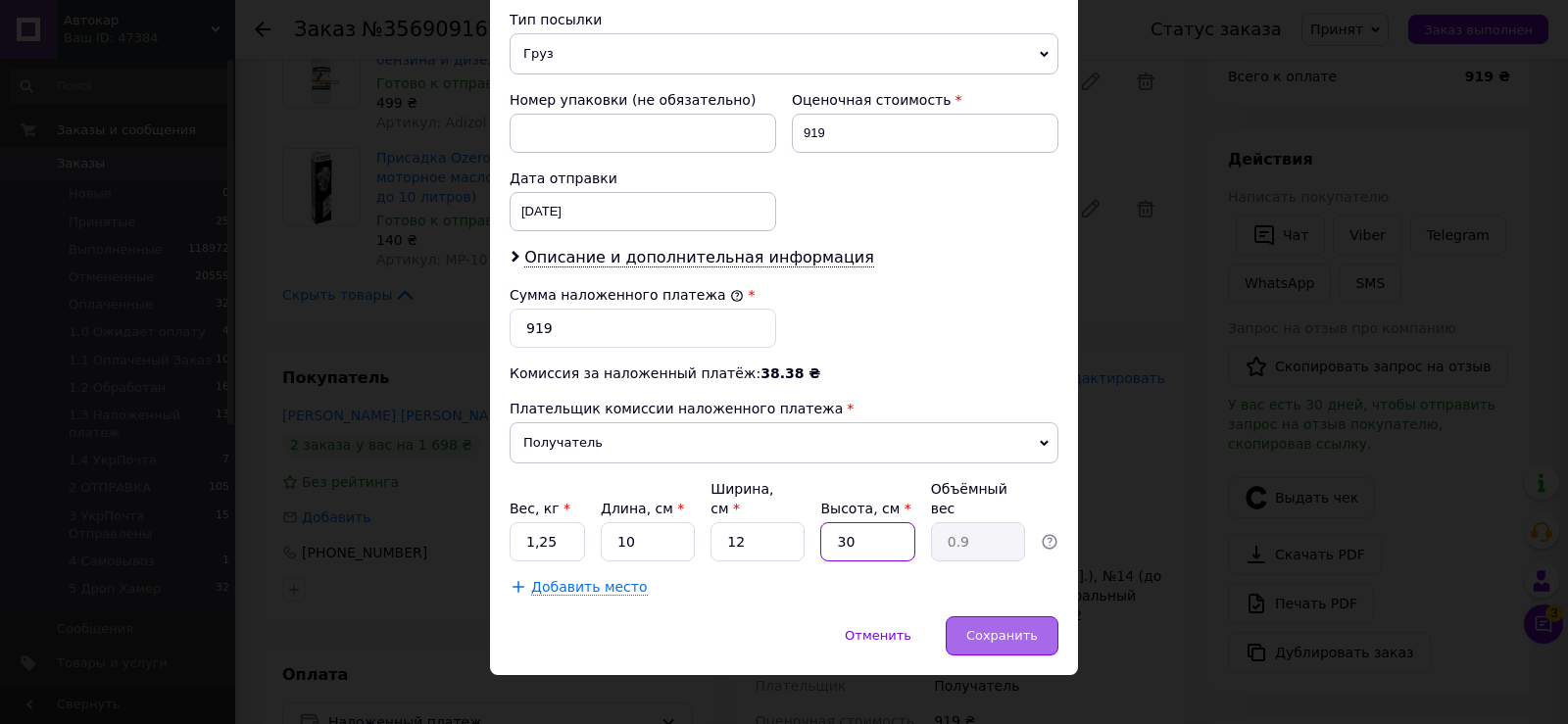
type input "30"
click at [1026, 628] on span "Сохранить" at bounding box center [1003, 635] width 72 height 15
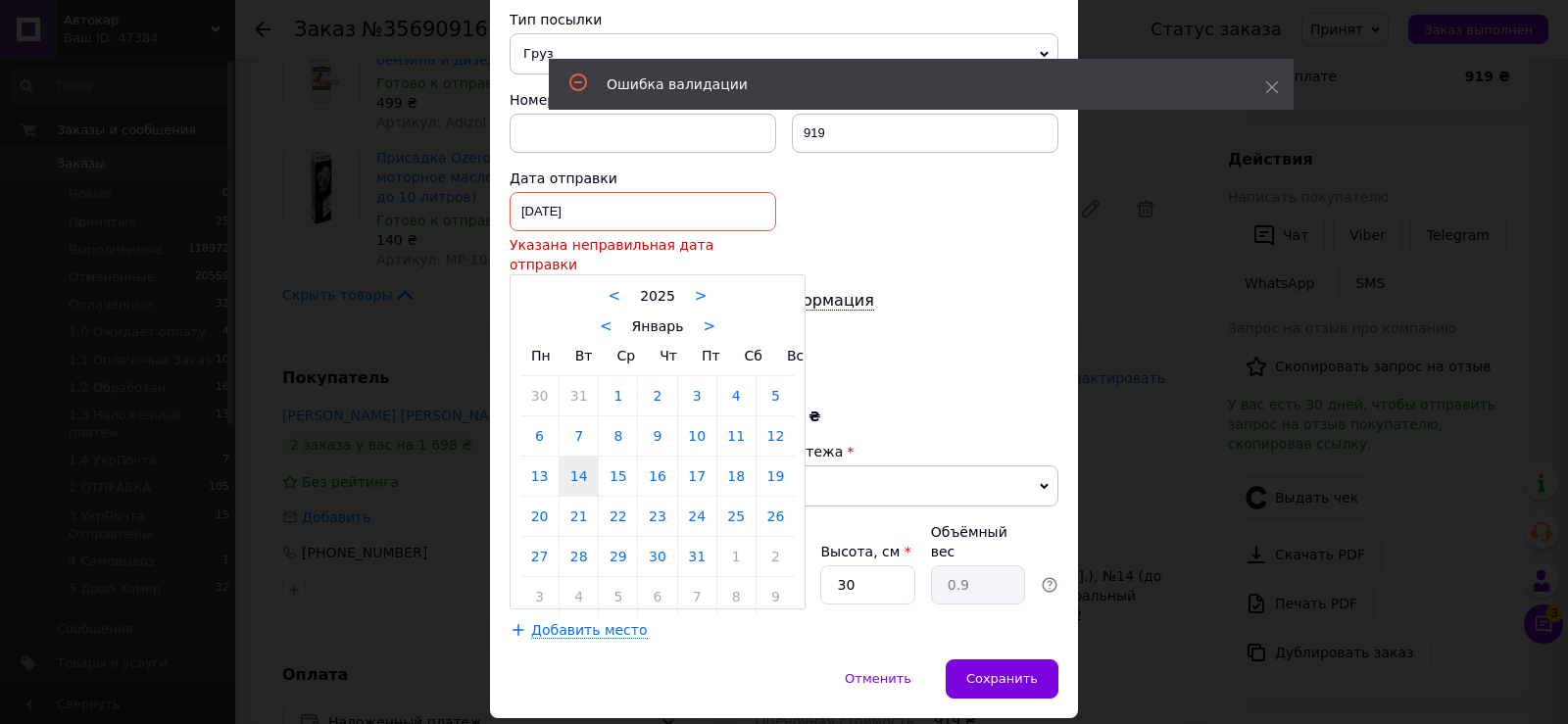
click at [626, 203] on div "[DATE] < 2025 > < Январь > Пн Вт Ср Чт Пт Сб Вс 30 31 1 2 3 4 5 6 7 8 9 10 11 1…" at bounding box center [642, 211] width 267 height 39
click at [703, 318] on link ">" at bounding box center [709, 327] width 13 height 18
click at [709, 318] on link ">" at bounding box center [715, 327] width 13 height 18
click at [696, 318] on link ">" at bounding box center [702, 327] width 13 height 18
click at [704, 318] on link ">" at bounding box center [710, 327] width 13 height 18
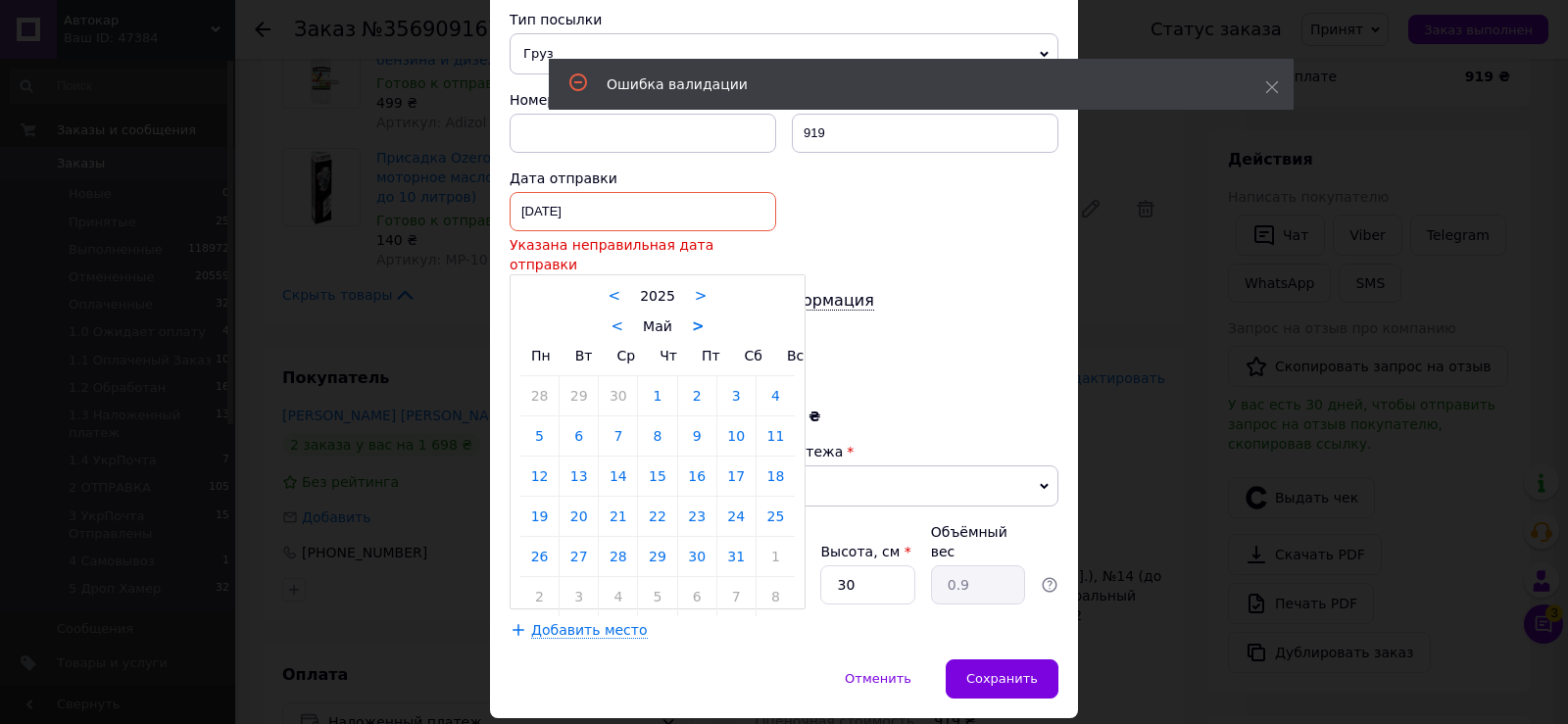
click at [696, 318] on link ">" at bounding box center [698, 327] width 13 height 18
click at [697, 318] on link ">" at bounding box center [703, 327] width 13 height 18
drag, startPoint x: 573, startPoint y: 455, endPoint x: 588, endPoint y: 455, distance: 15.0
click at [574, 456] on link "12" at bounding box center [578, 475] width 38 height 39
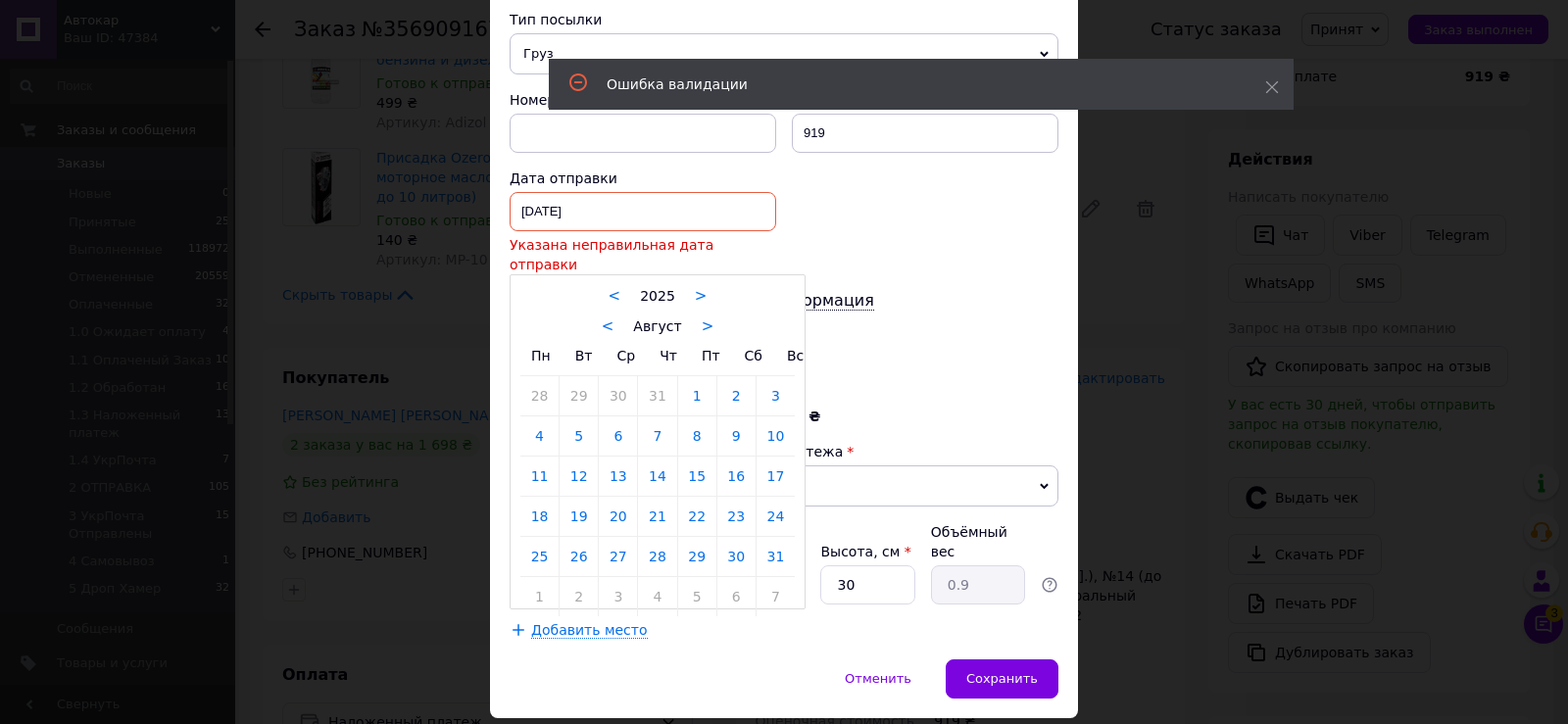
type input "[DATE]"
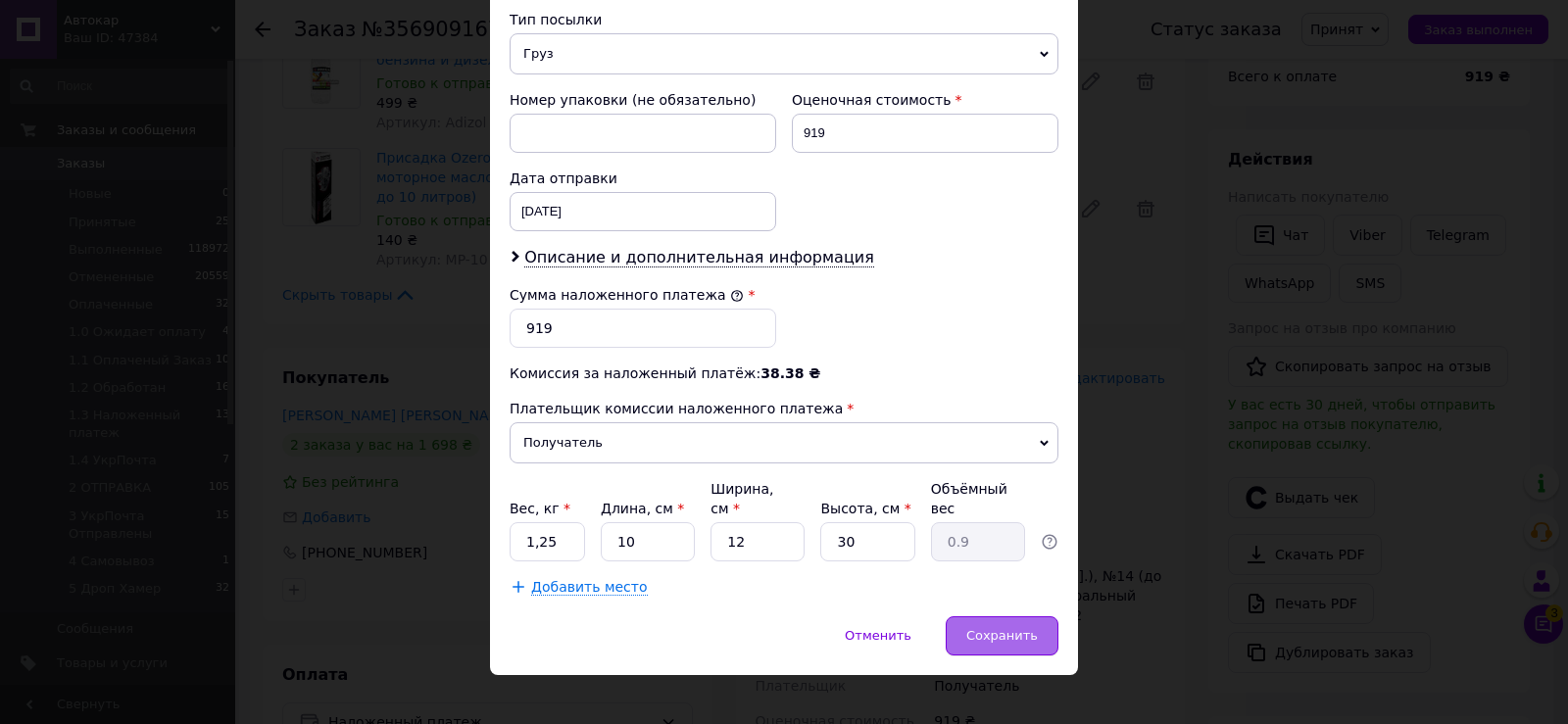
click at [982, 628] on span "Сохранить" at bounding box center [1003, 635] width 72 height 15
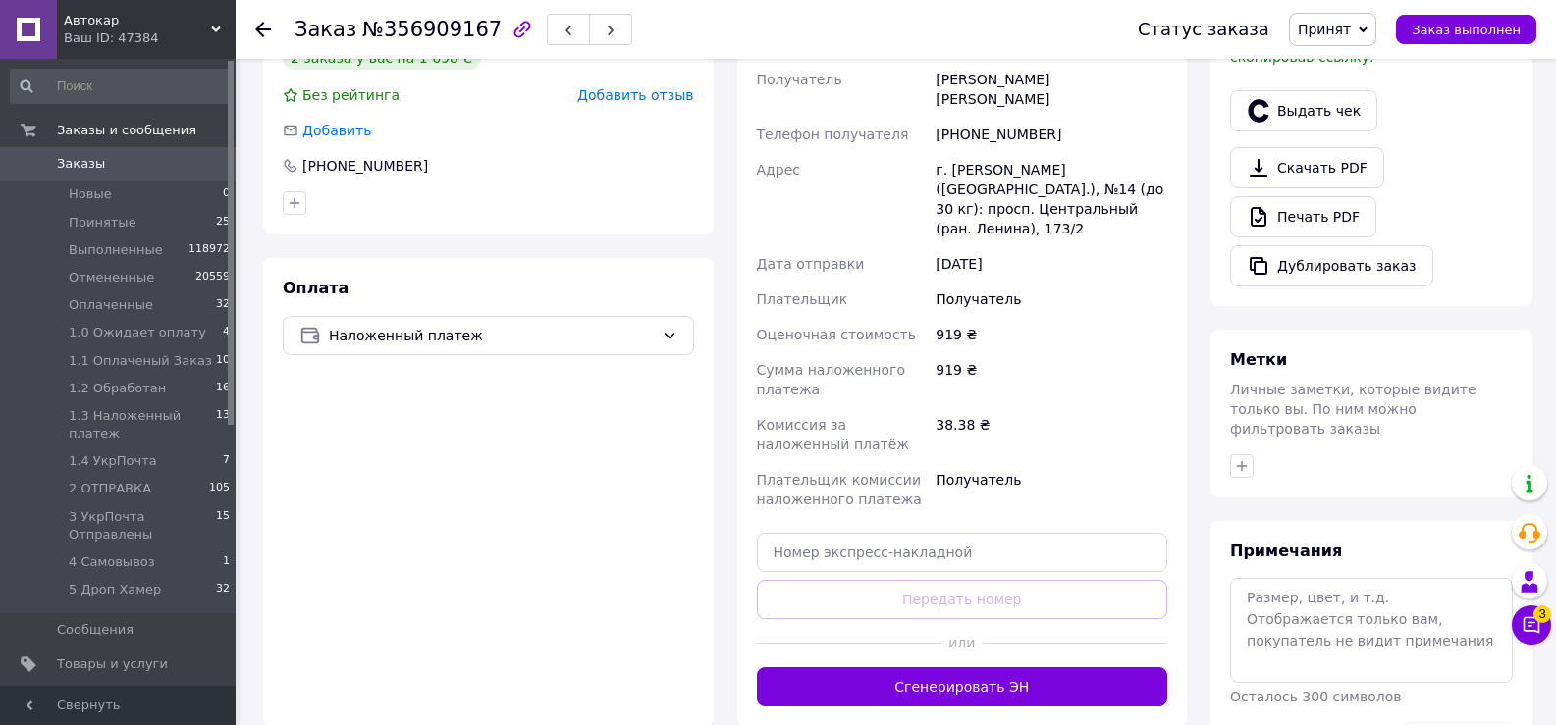
scroll to position [785, 0]
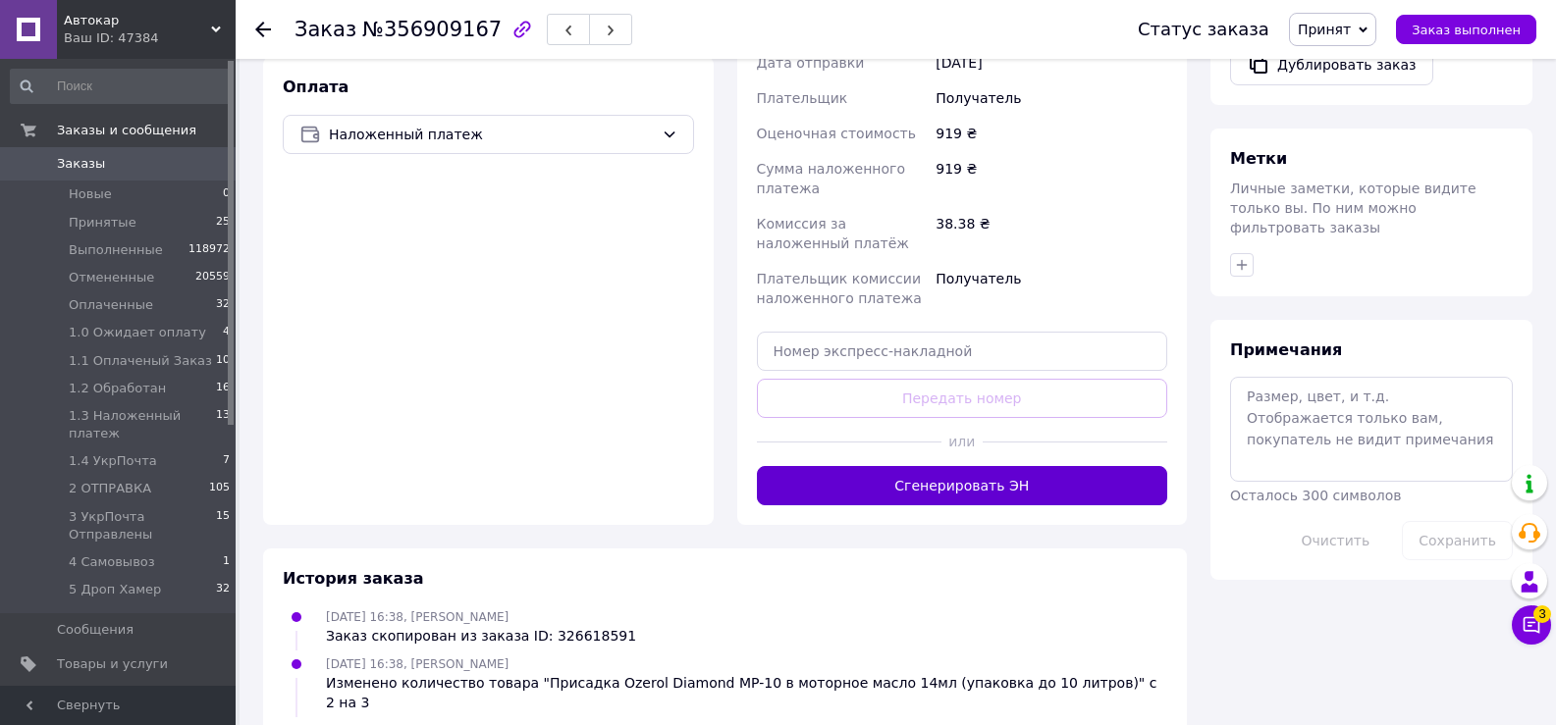
click at [962, 466] on button "Сгенерировать ЭН" at bounding box center [962, 485] width 411 height 39
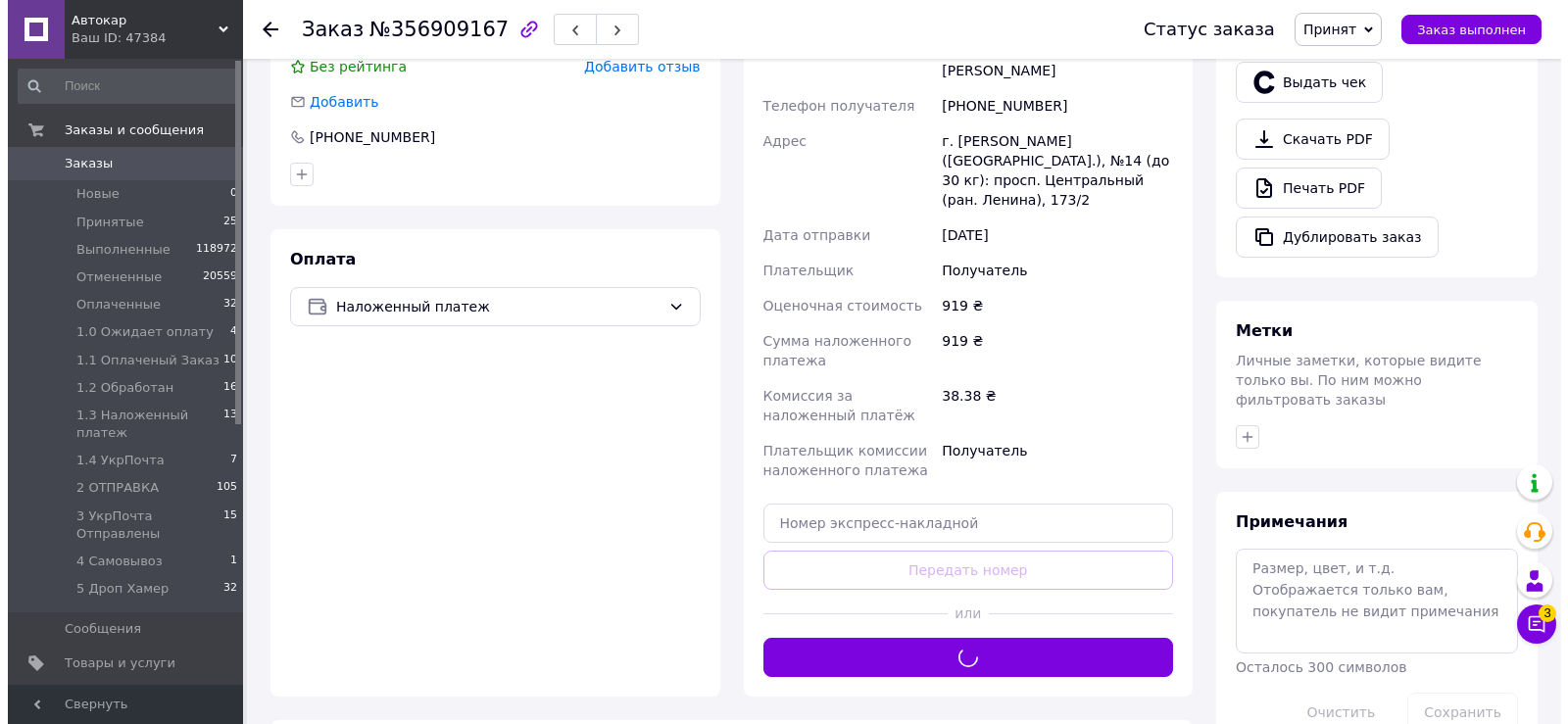
scroll to position [392, 0]
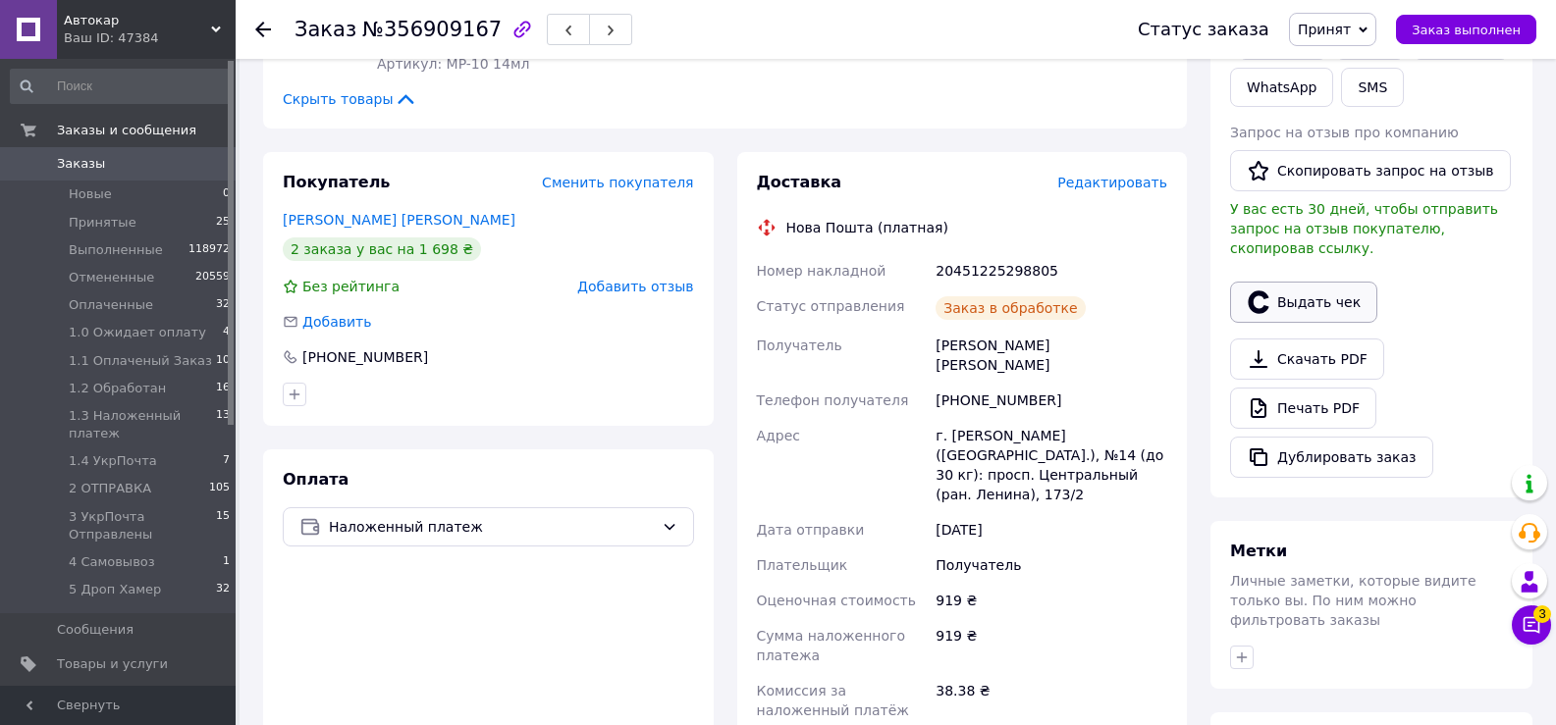
click at [1339, 282] on button "Выдать чек" at bounding box center [1303, 302] width 147 height 41
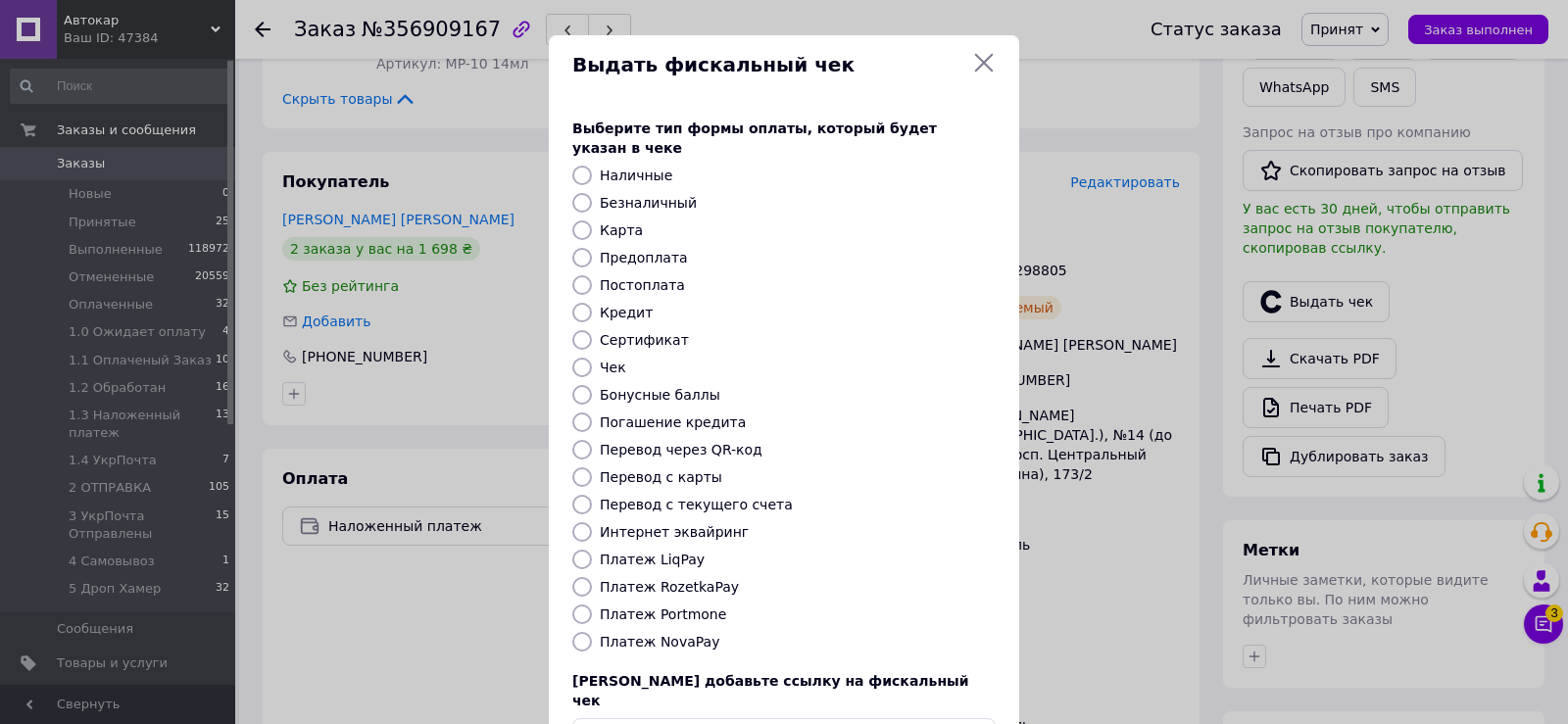
click at [581, 632] on input "Платеж NovaPay" at bounding box center [582, 642] width 20 height 20
radio input "true"
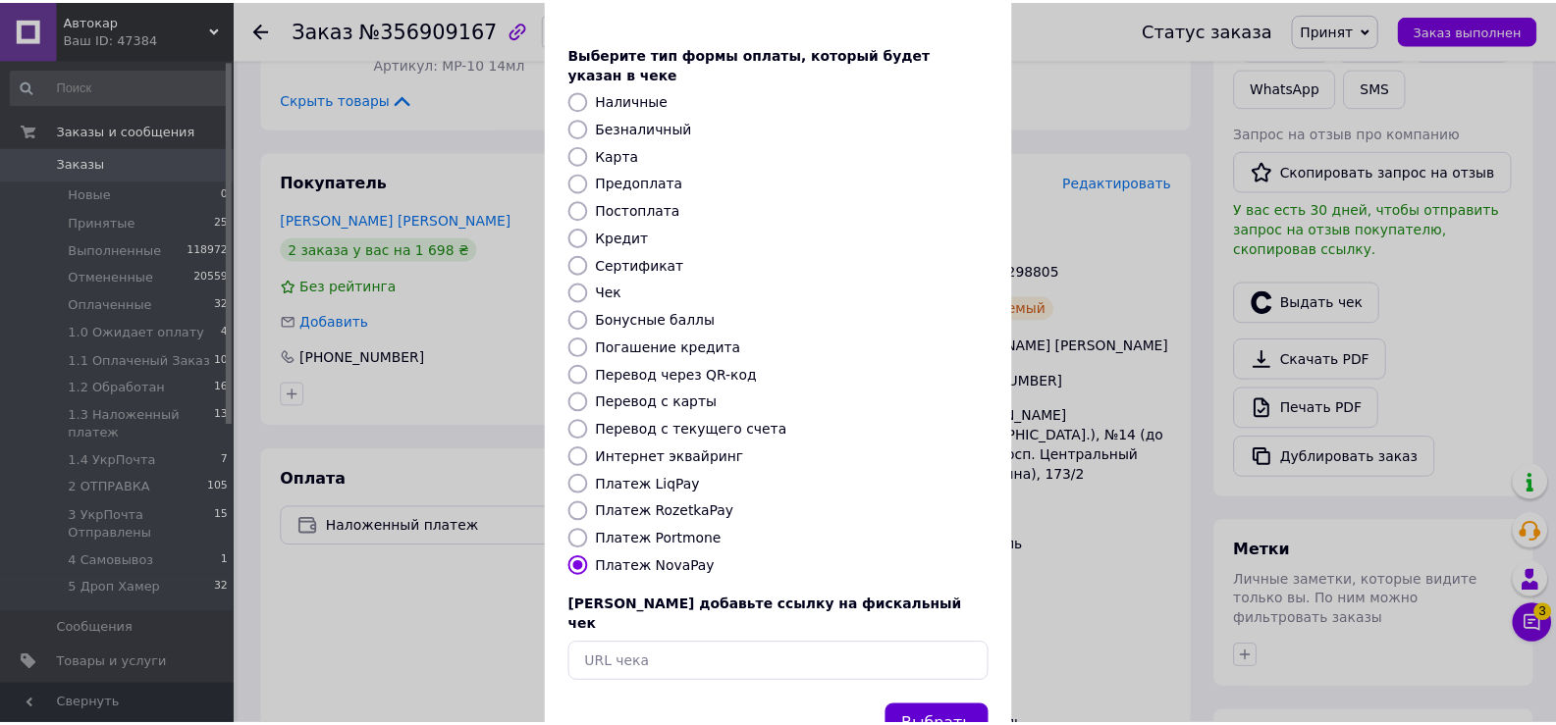
scroll to position [118, 0]
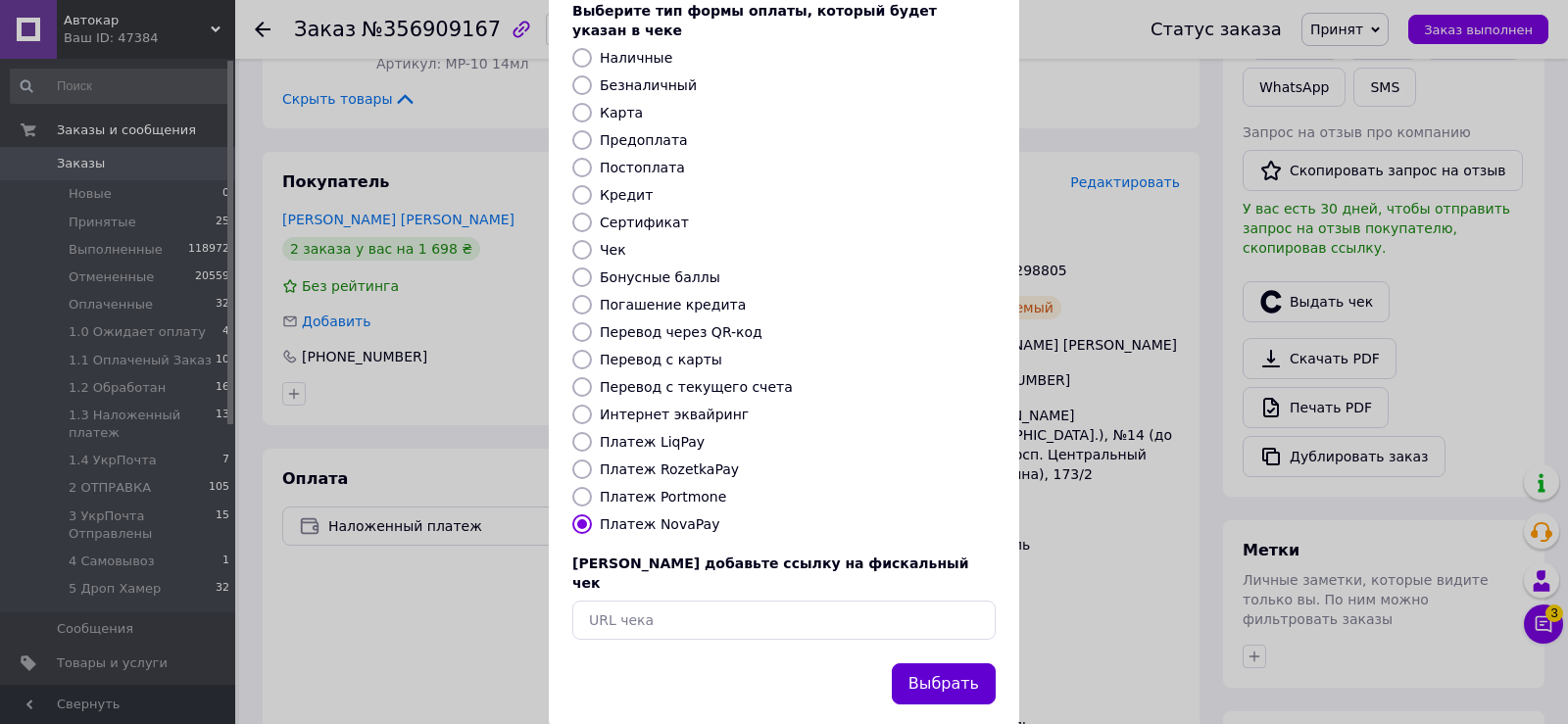
click at [946, 663] on button "Выбрать" at bounding box center [944, 684] width 104 height 42
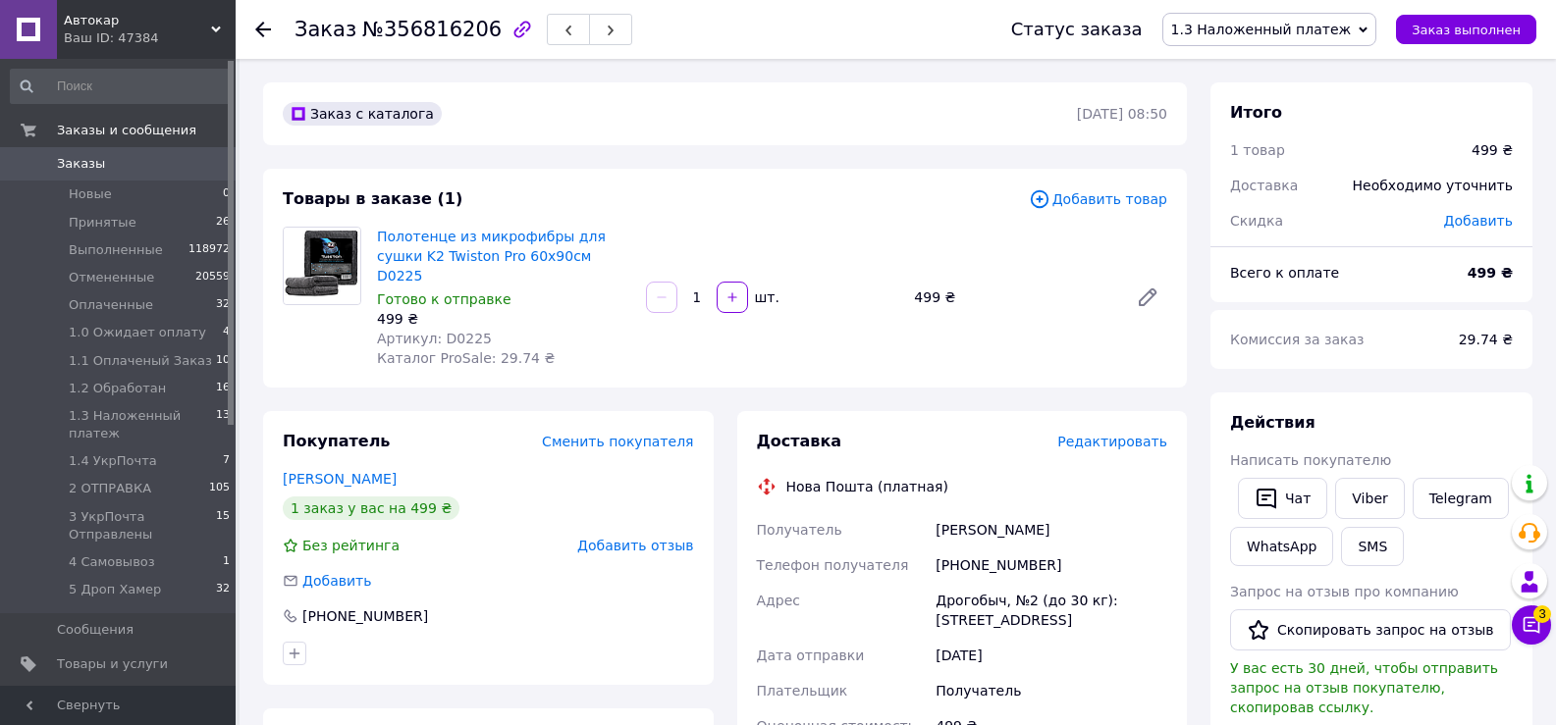
click at [1120, 434] on span "Редактировать" at bounding box center [1112, 442] width 110 height 16
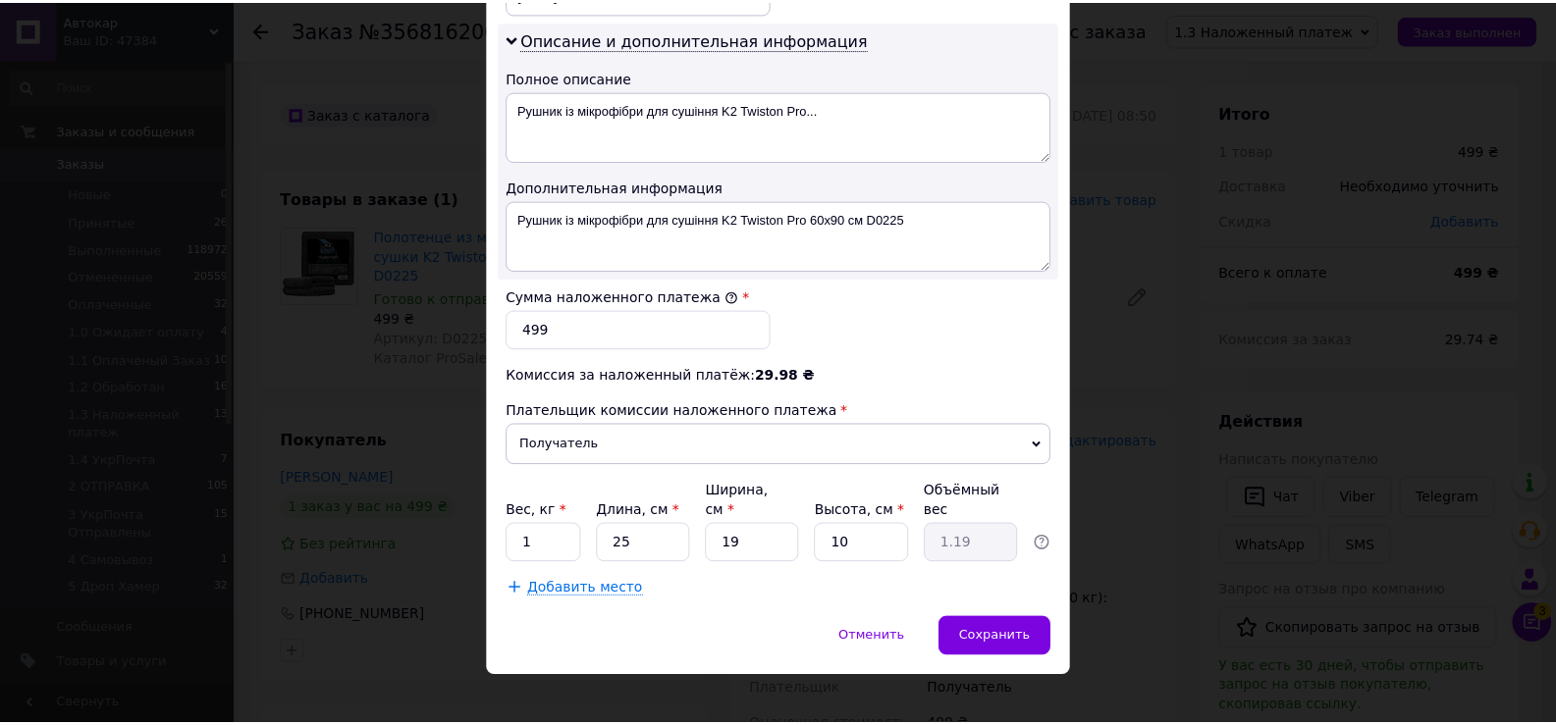
scroll to position [992, 0]
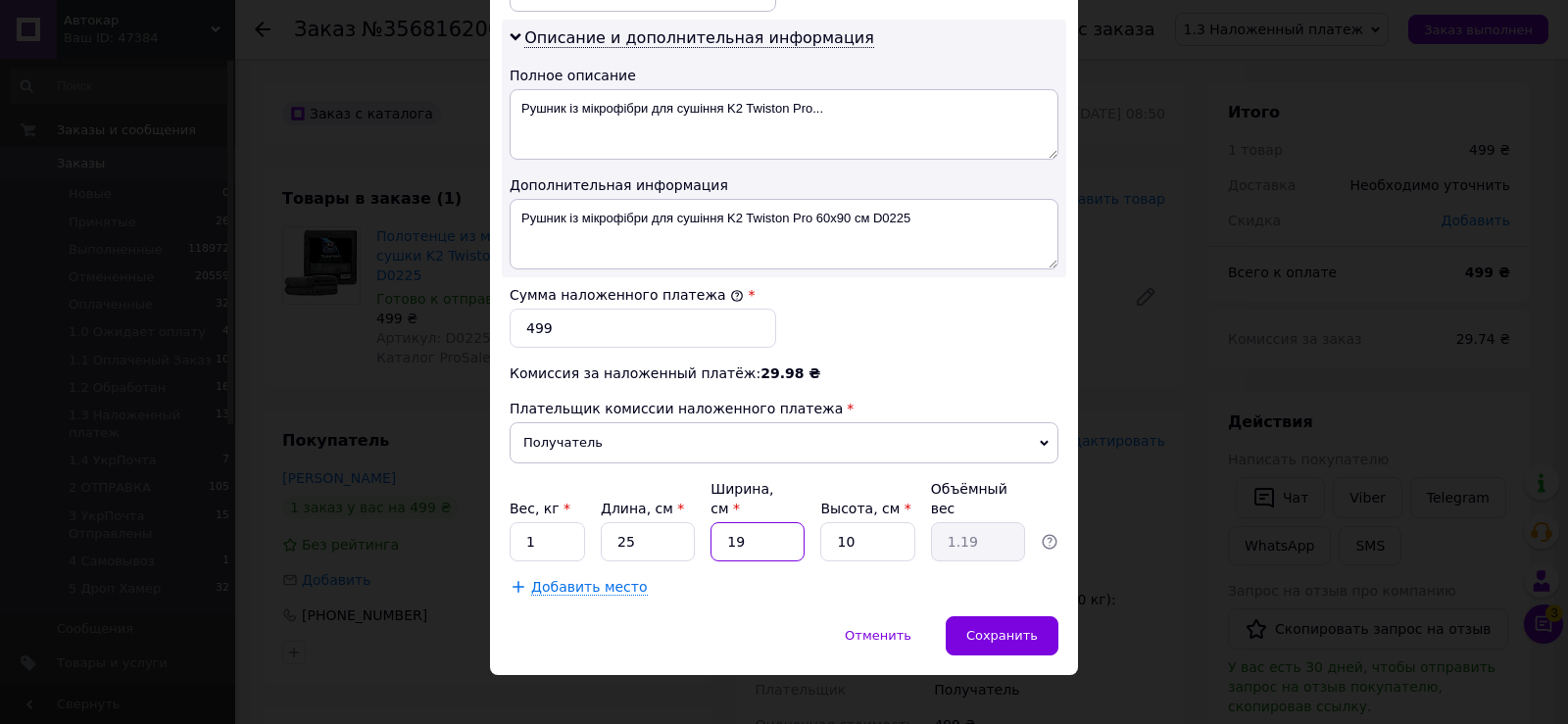
drag, startPoint x: 726, startPoint y: 519, endPoint x: 786, endPoint y: 519, distance: 60.0
click at [783, 522] on input "19" at bounding box center [758, 541] width 94 height 39
type input "2"
type input "0.13"
type input "20"
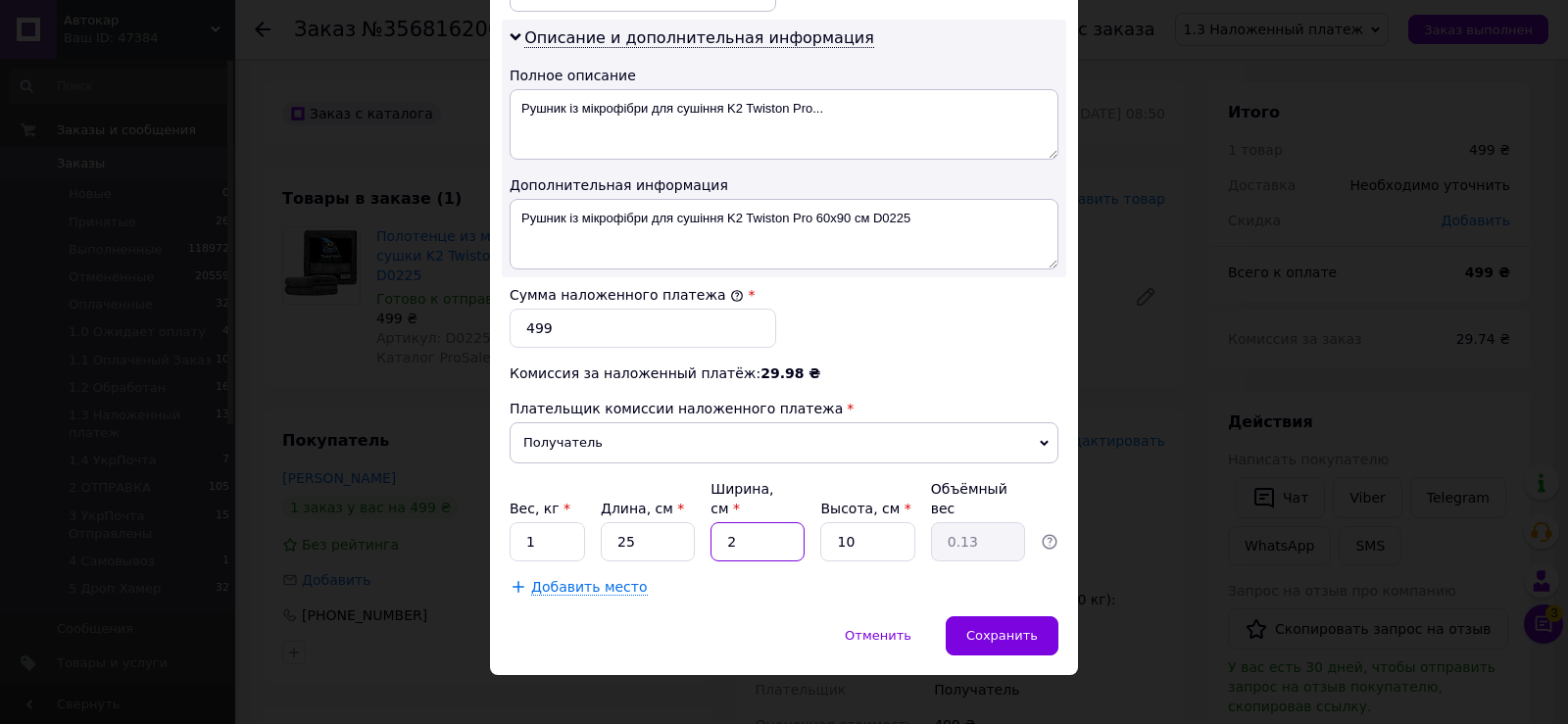
type input "1.25"
type input "20"
click at [1014, 627] on div "Сохранить" at bounding box center [1002, 635] width 113 height 39
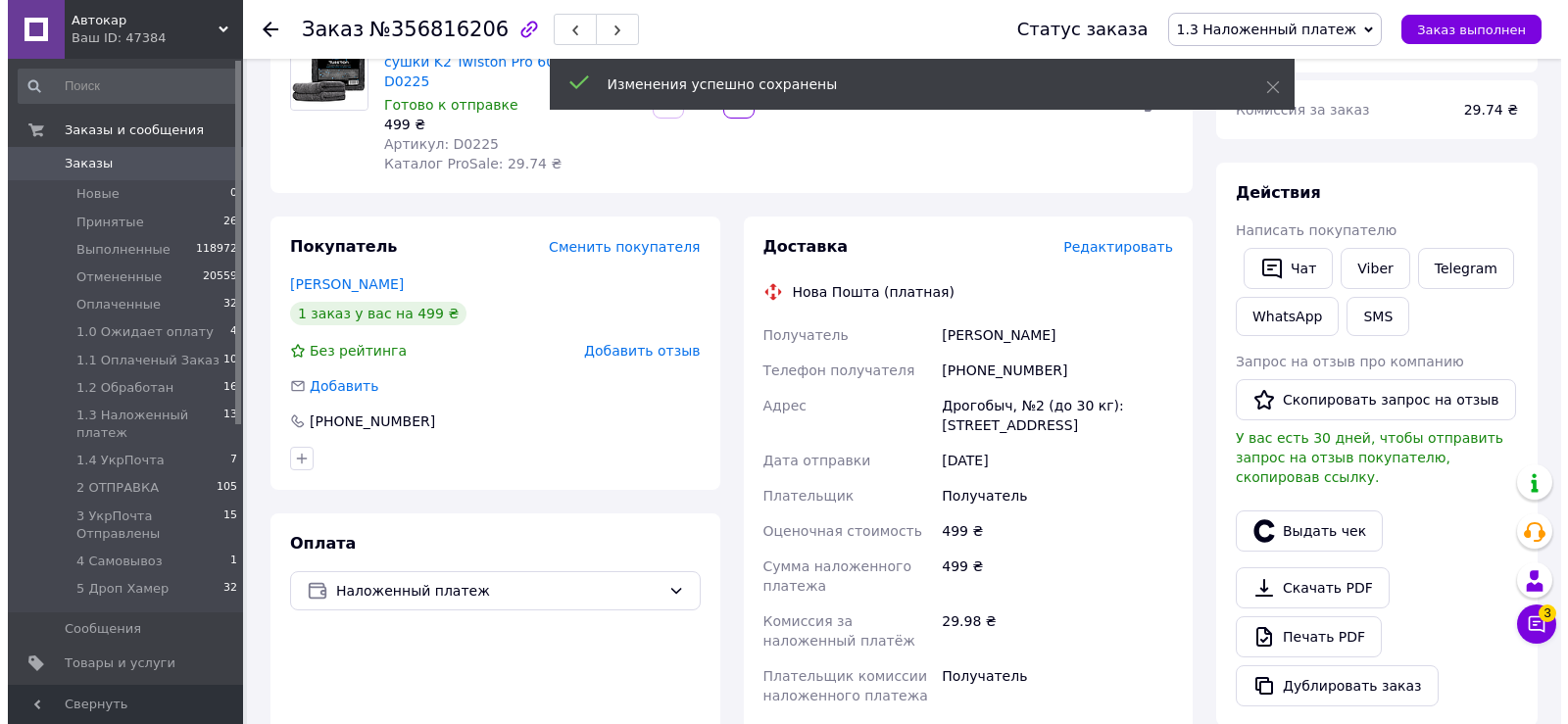
scroll to position [392, 0]
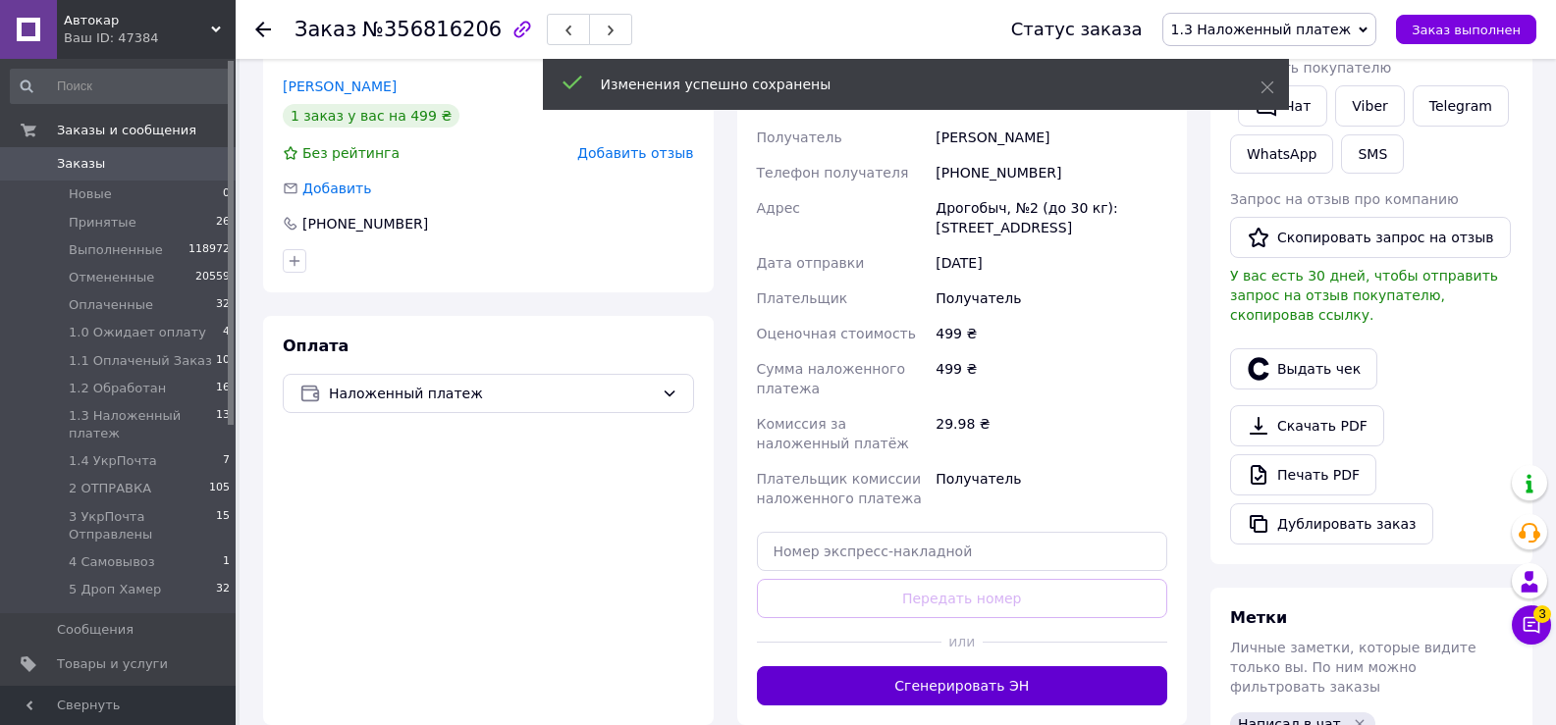
click at [986, 669] on button "Сгенерировать ЭН" at bounding box center [962, 685] width 411 height 39
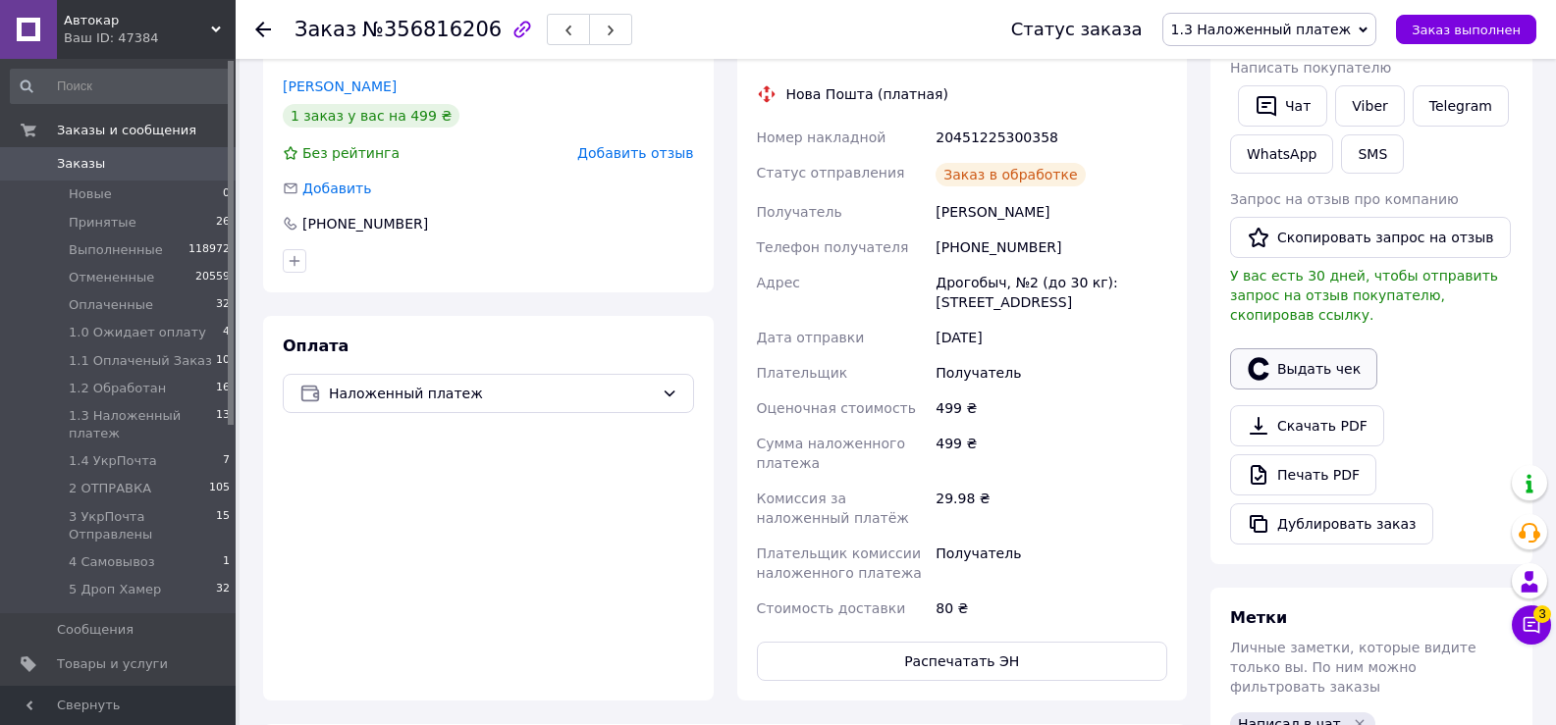
click at [1338, 348] on button "Выдать чек" at bounding box center [1303, 368] width 147 height 41
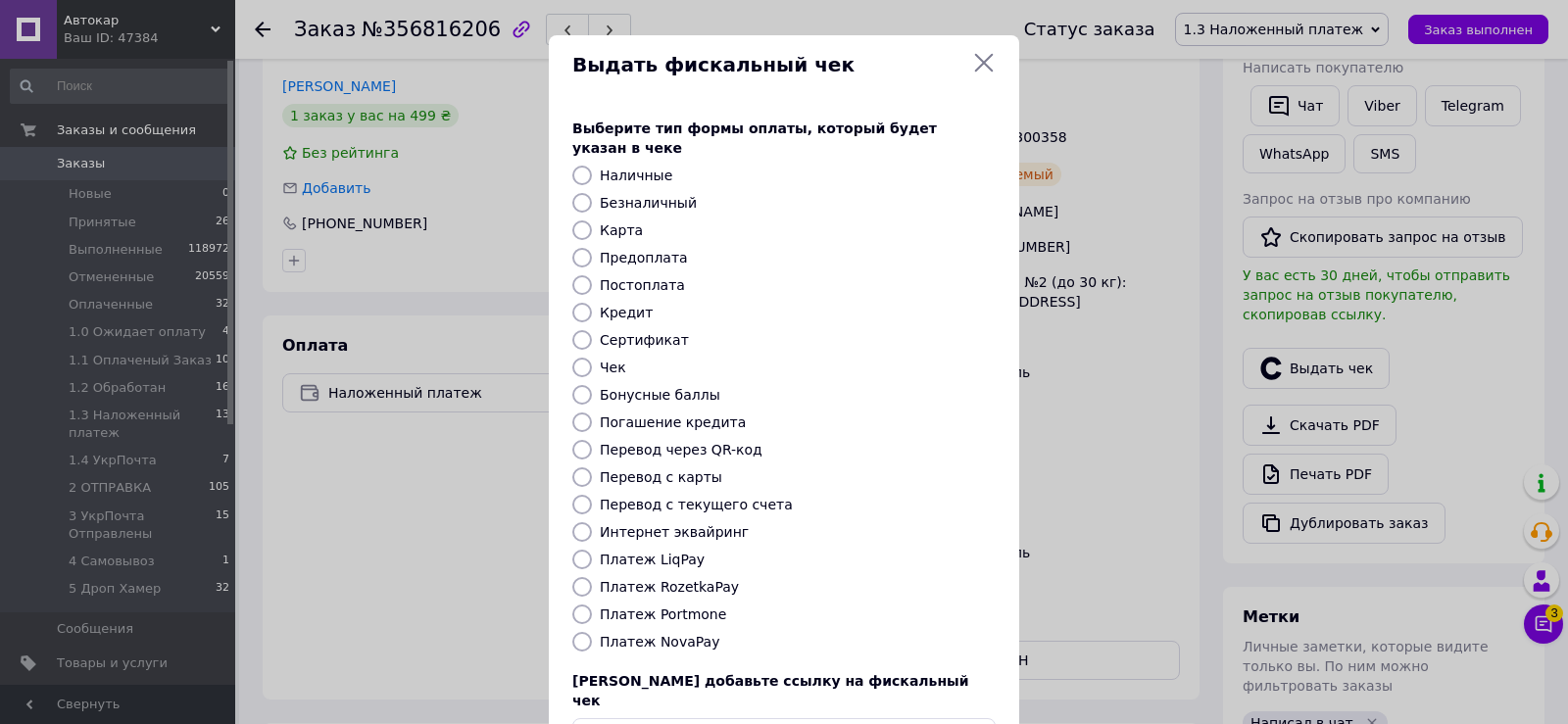
click at [576, 632] on input "Платеж NovaPay" at bounding box center [582, 642] width 20 height 20
radio input "true"
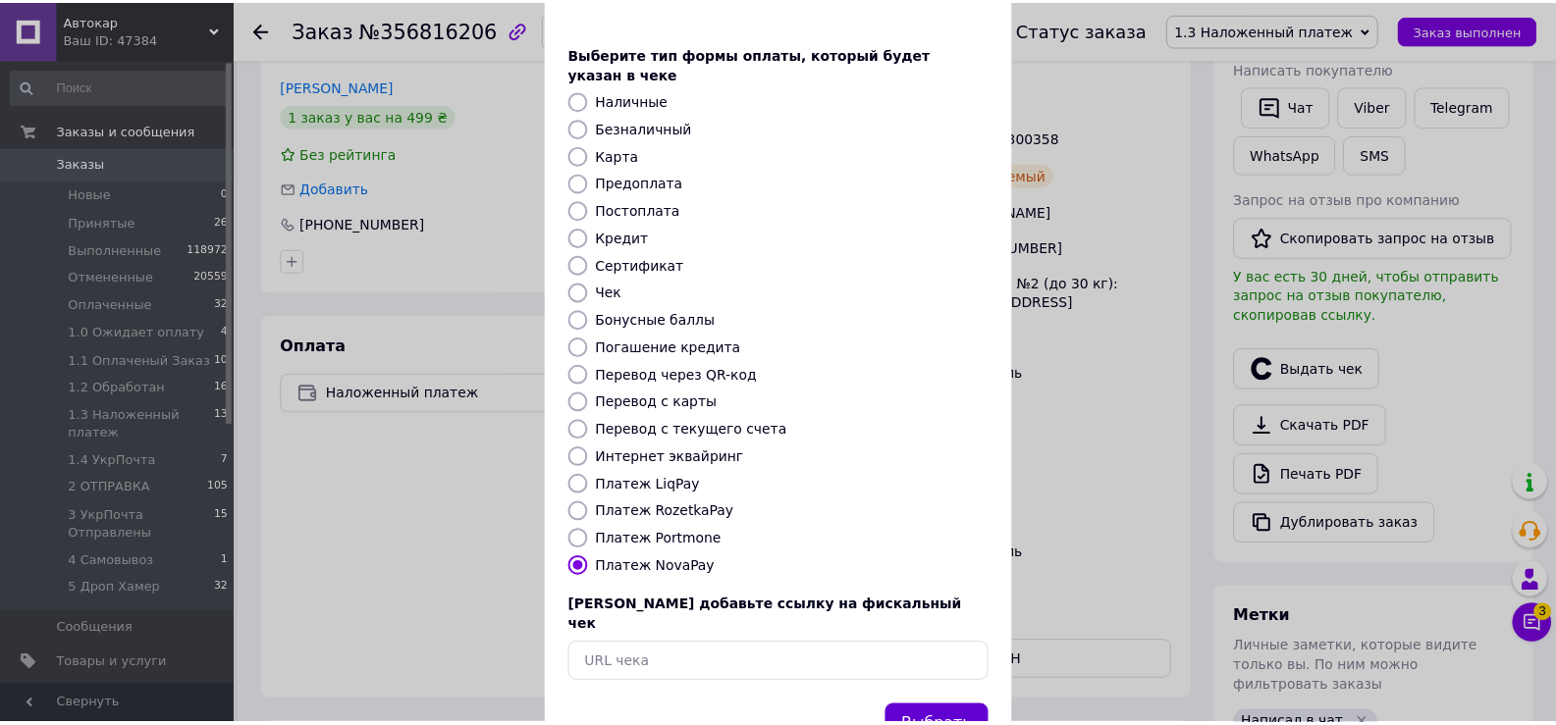
scroll to position [118, 0]
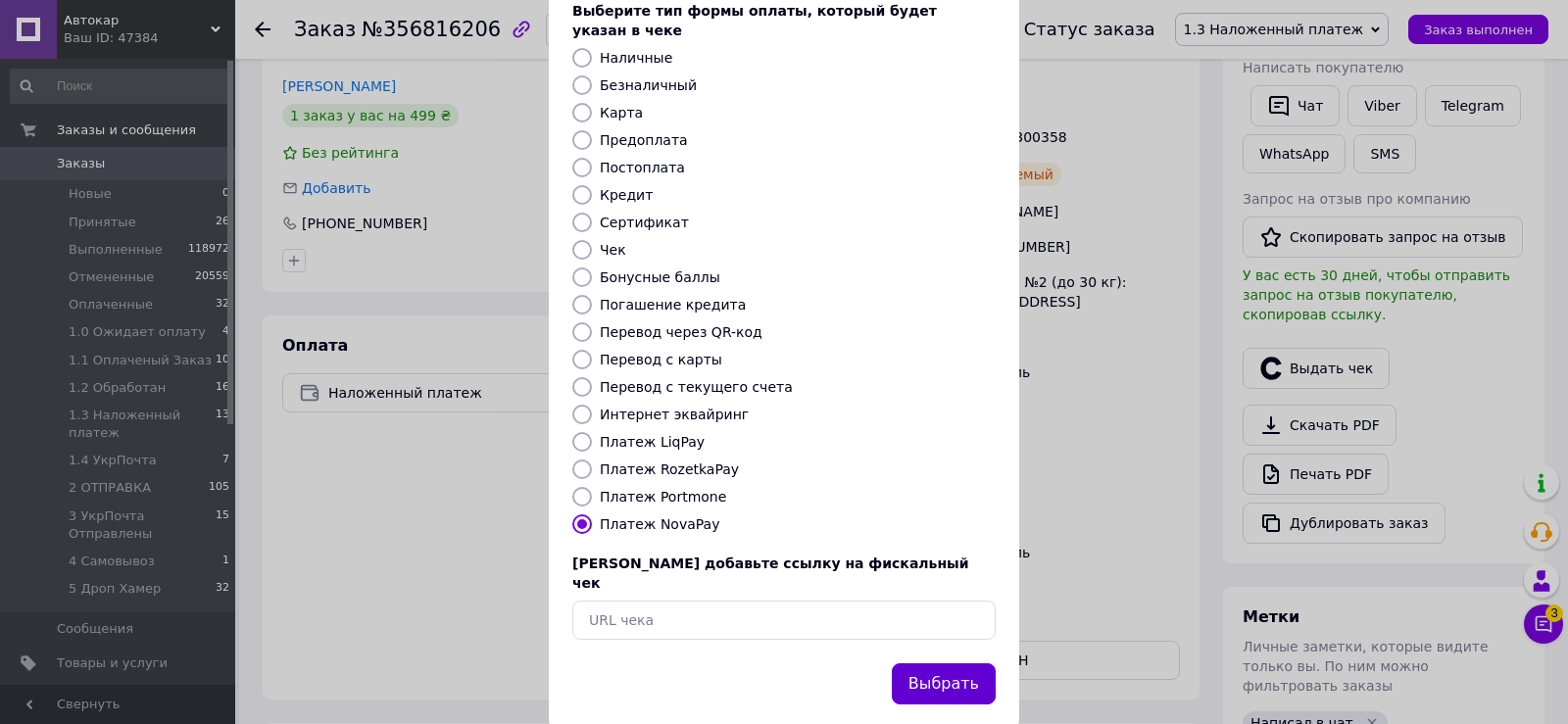
click at [923, 663] on button "Выбрать" at bounding box center [944, 684] width 104 height 42
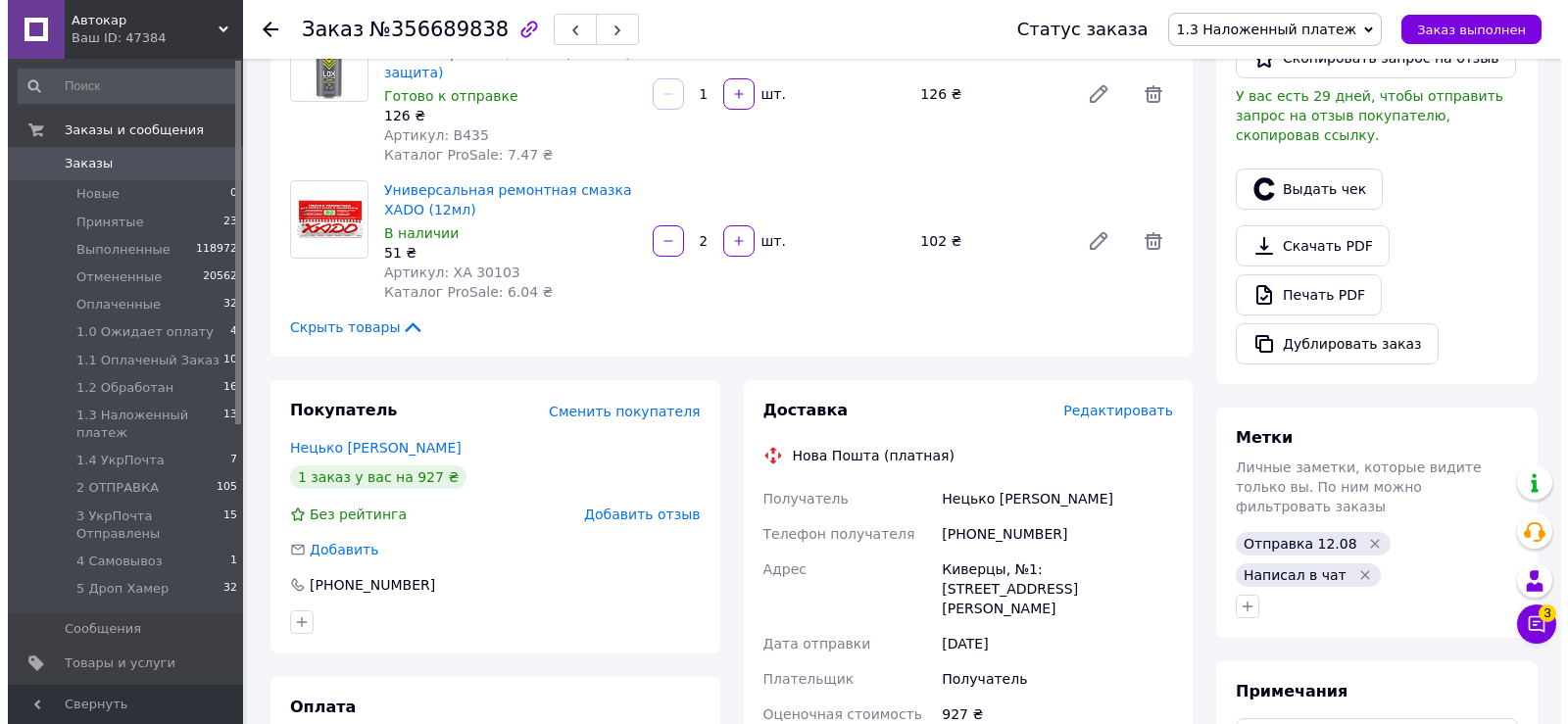
scroll to position [588, 0]
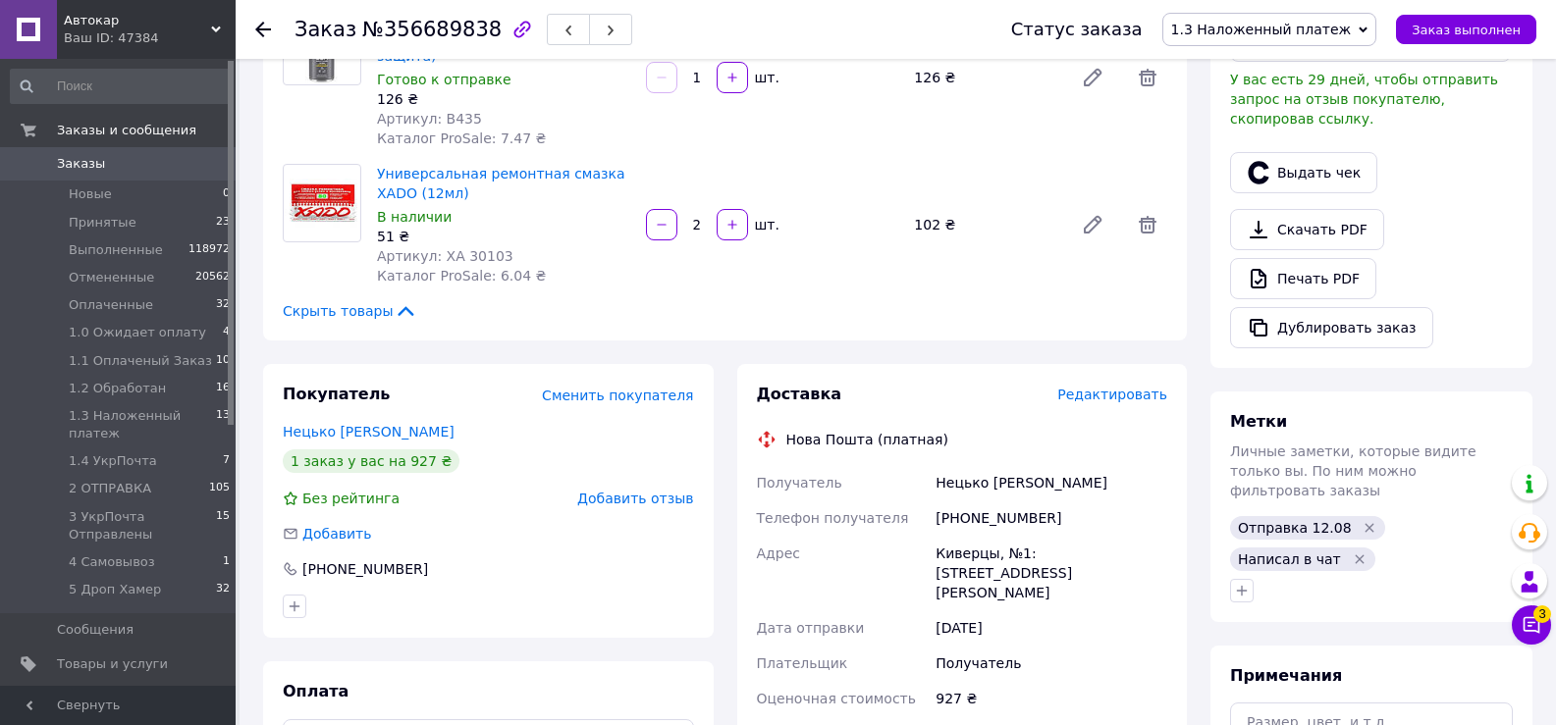
click at [1121, 387] on span "Редактировать" at bounding box center [1112, 395] width 110 height 16
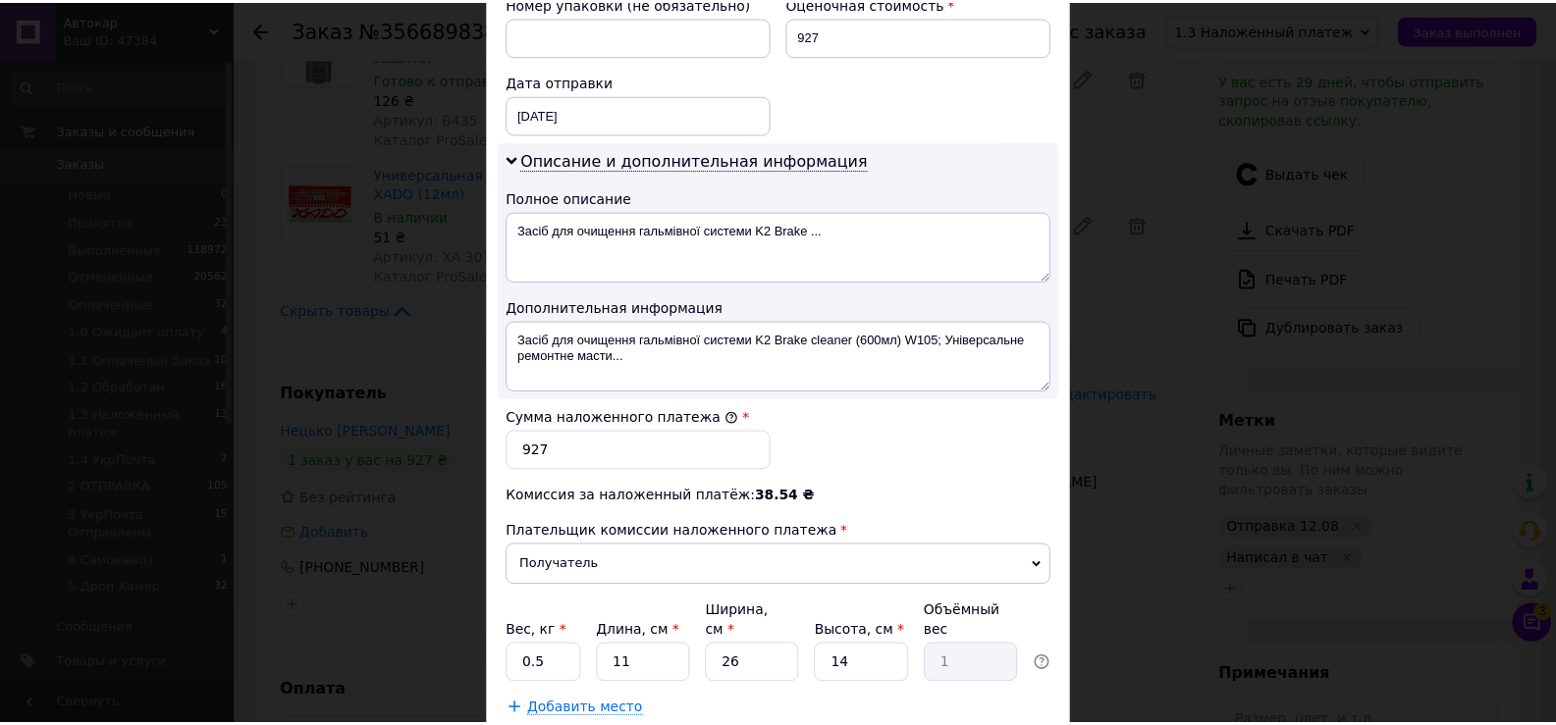
scroll to position [992, 0]
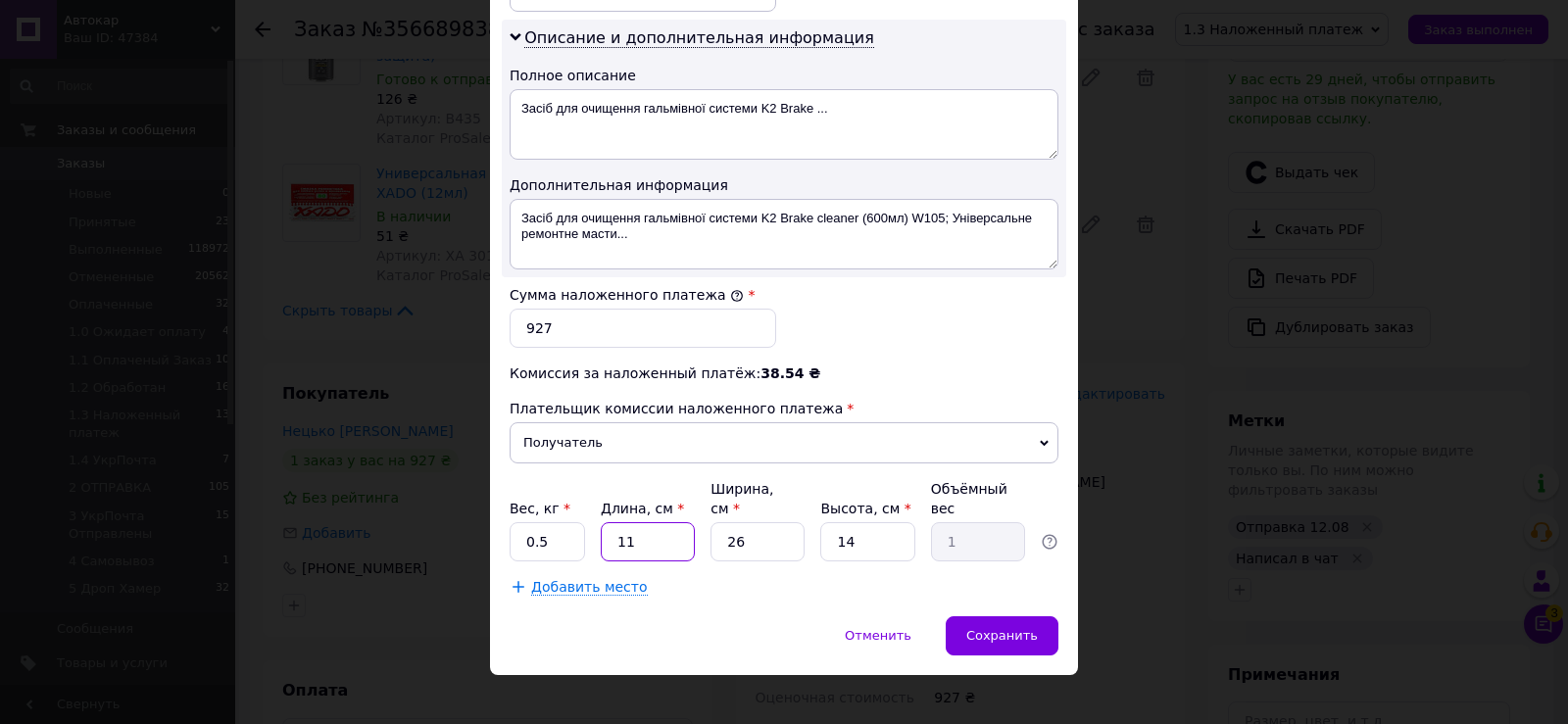
click at [671, 525] on input "11" at bounding box center [648, 541] width 94 height 39
type input "3"
type input "0.27"
type input "34"
type input "3.09"
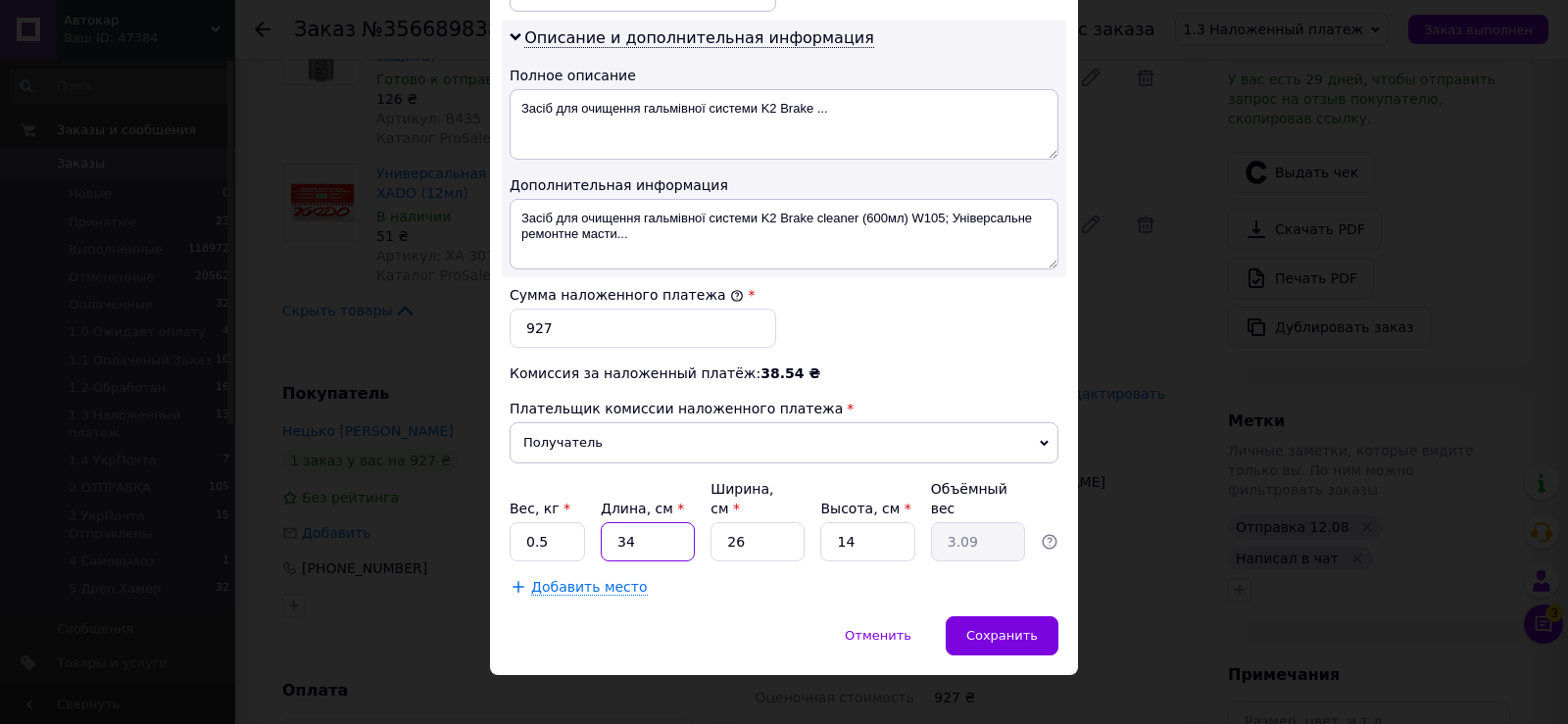
type input "34"
drag, startPoint x: 717, startPoint y: 524, endPoint x: 788, endPoint y: 522, distance: 71.0
click at [783, 522] on input "26" at bounding box center [758, 541] width 94 height 39
type input "2"
type input "0.24"
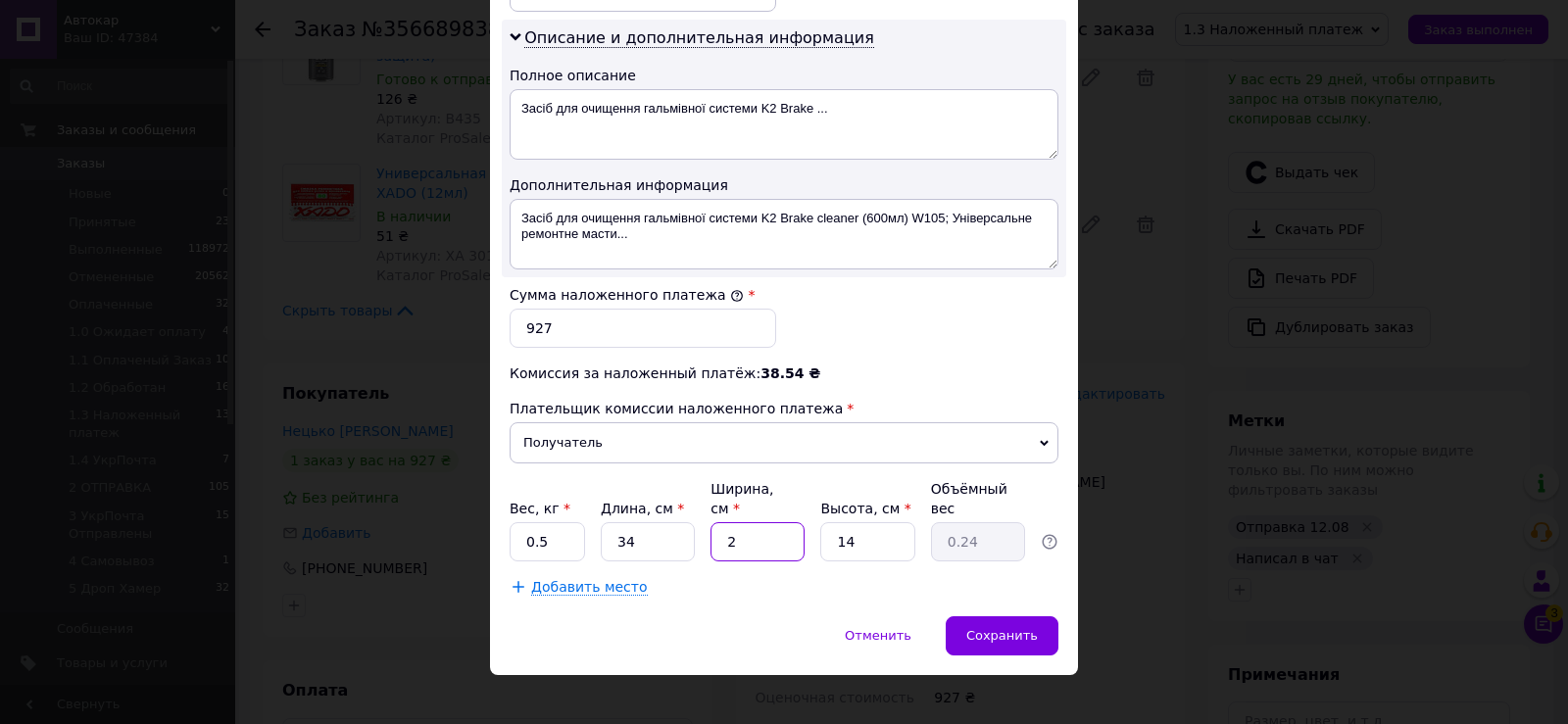
type input "25"
type input "2.98"
type input "25"
drag, startPoint x: 832, startPoint y: 513, endPoint x: 901, endPoint y: 515, distance: 69.0
click at [901, 522] on input "14" at bounding box center [868, 541] width 94 height 39
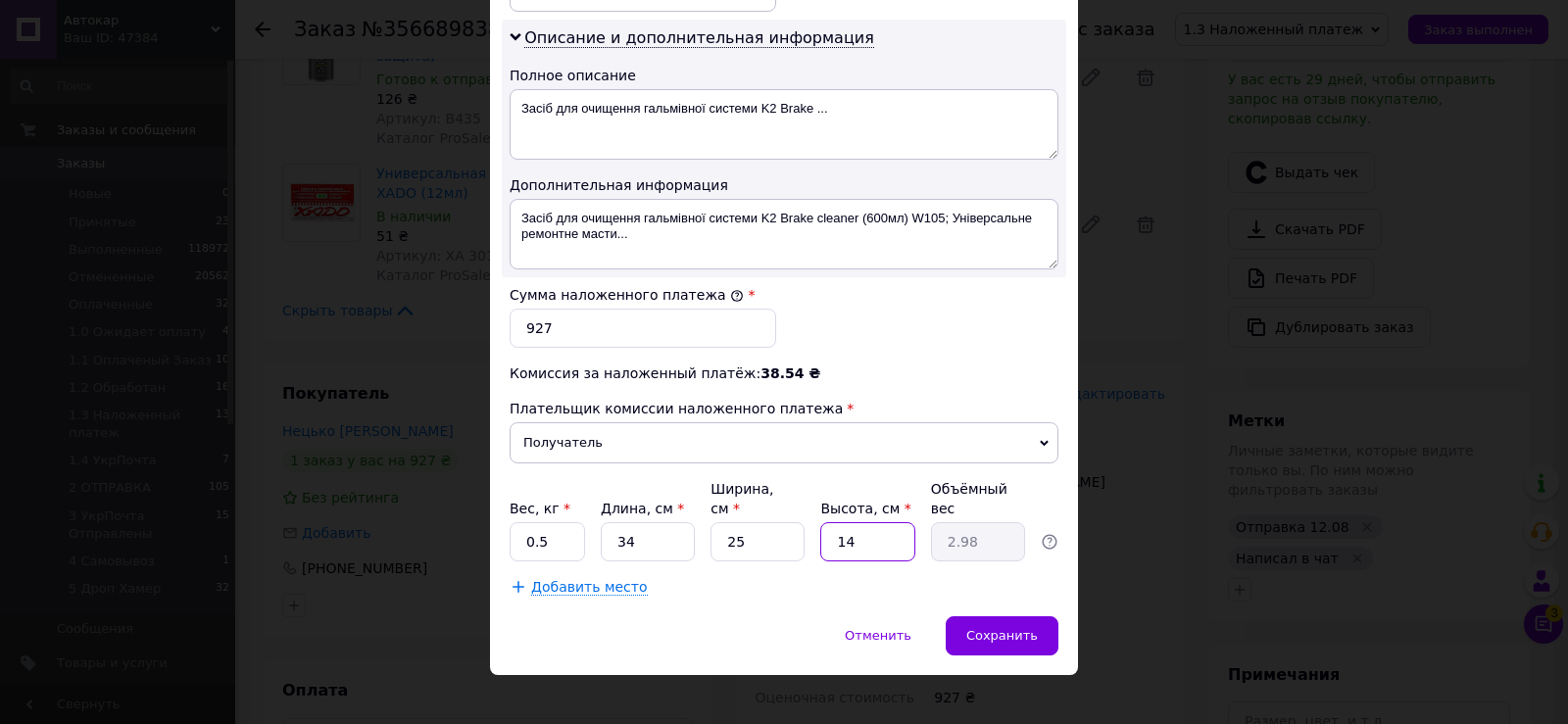
type input "9"
type input "1.91"
type input "9"
drag, startPoint x: 519, startPoint y: 516, endPoint x: 592, endPoint y: 516, distance: 73.0
click at [582, 516] on div "Вес, кг * 0.5 Длина, см * 34 Ширина, см * 25 Высота, см * 9 Объёмный вес 1.91" at bounding box center [784, 520] width 549 height 82
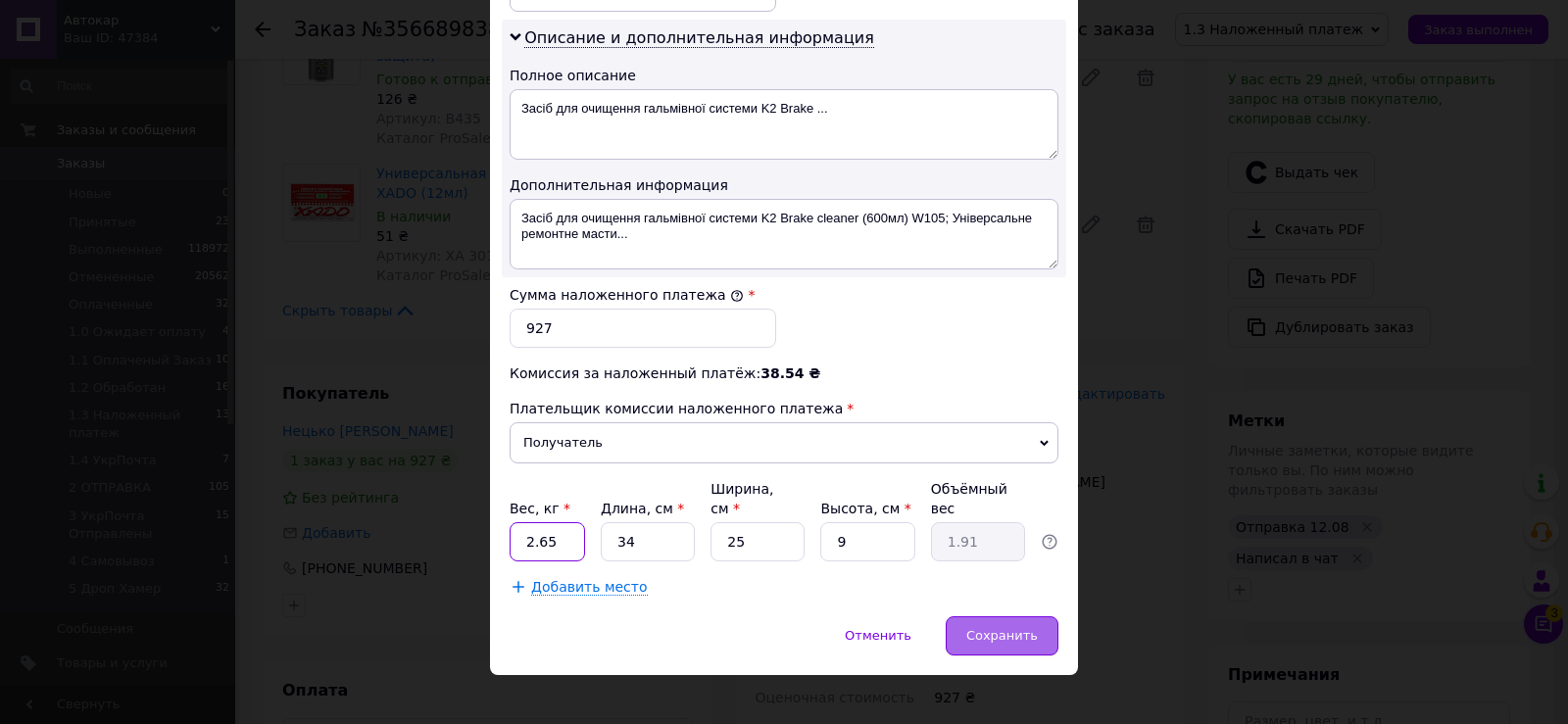
type input "2.65"
click at [988, 628] on span "Сохранить" at bounding box center [1003, 635] width 72 height 15
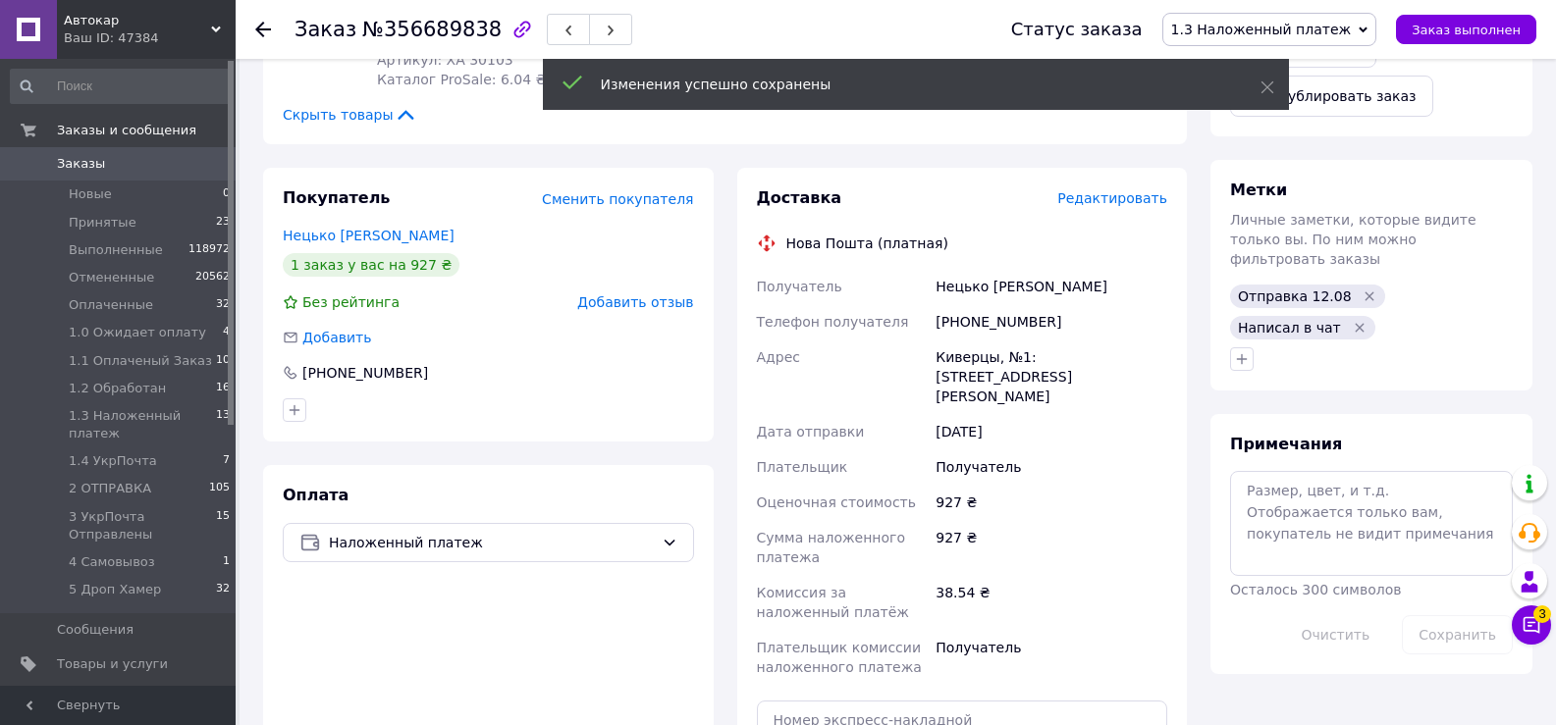
scroll to position [982, 0]
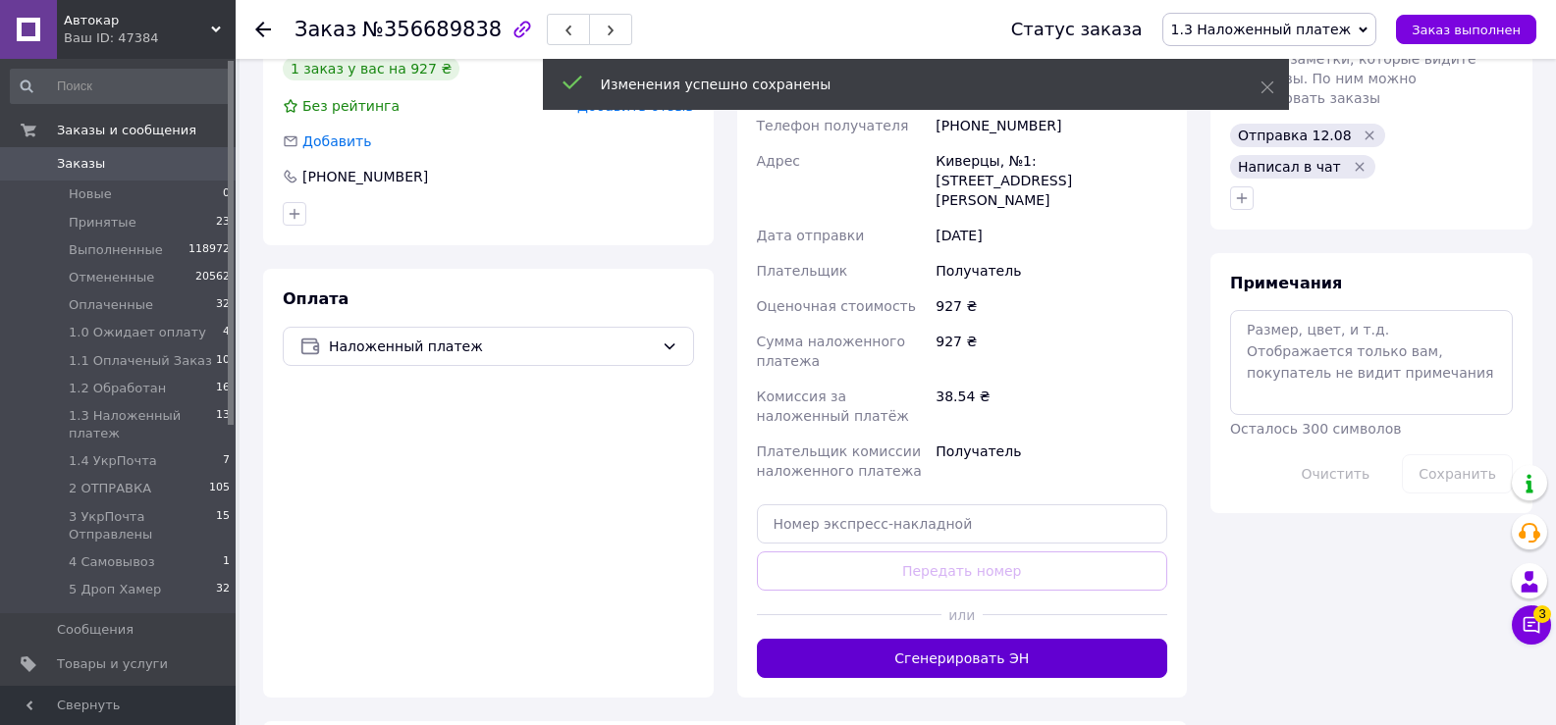
click at [978, 639] on button "Сгенерировать ЭН" at bounding box center [962, 658] width 411 height 39
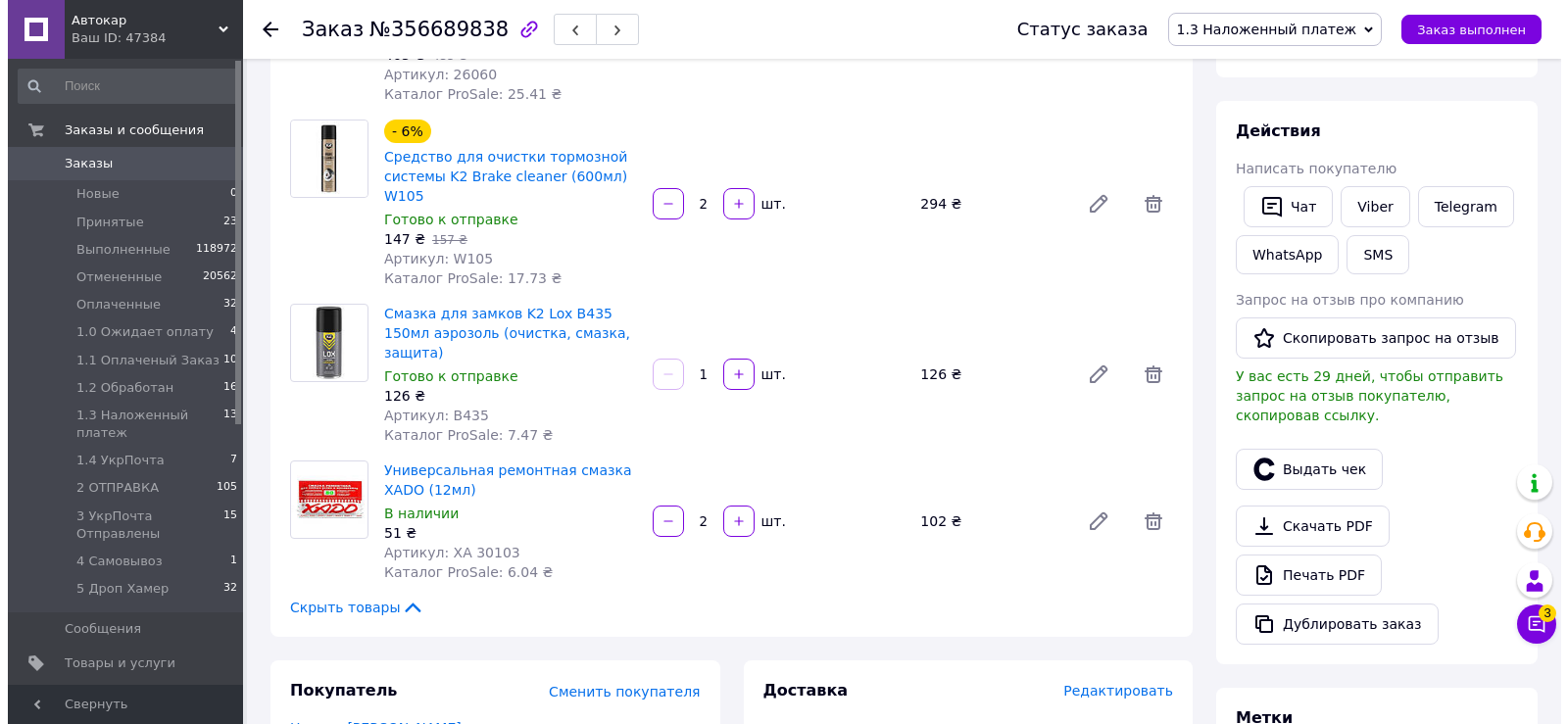
scroll to position [588, 0]
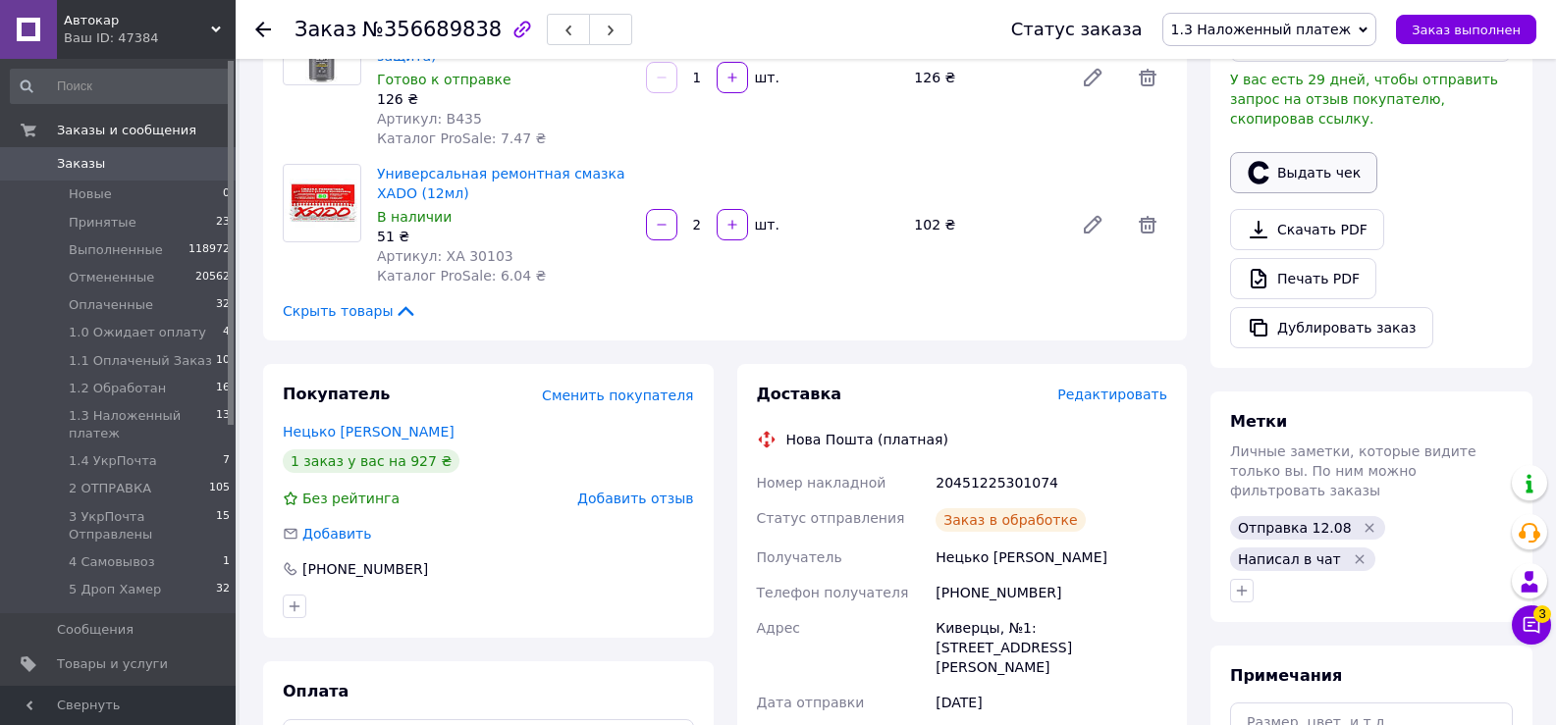
click at [1335, 152] on button "Выдать чек" at bounding box center [1303, 172] width 147 height 41
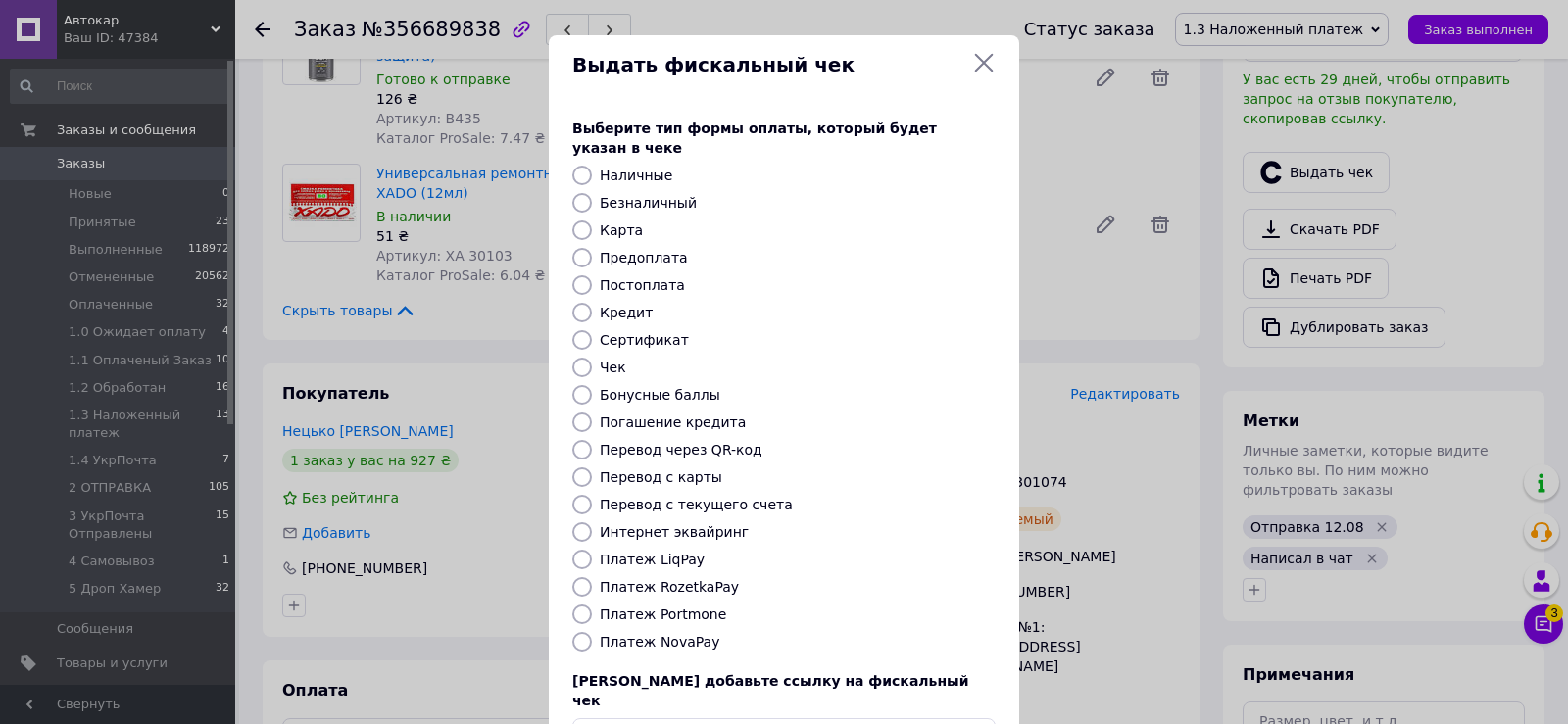
click at [580, 577] on input "Платеж RozetkaPay" at bounding box center [582, 587] width 20 height 20
radio input "true"
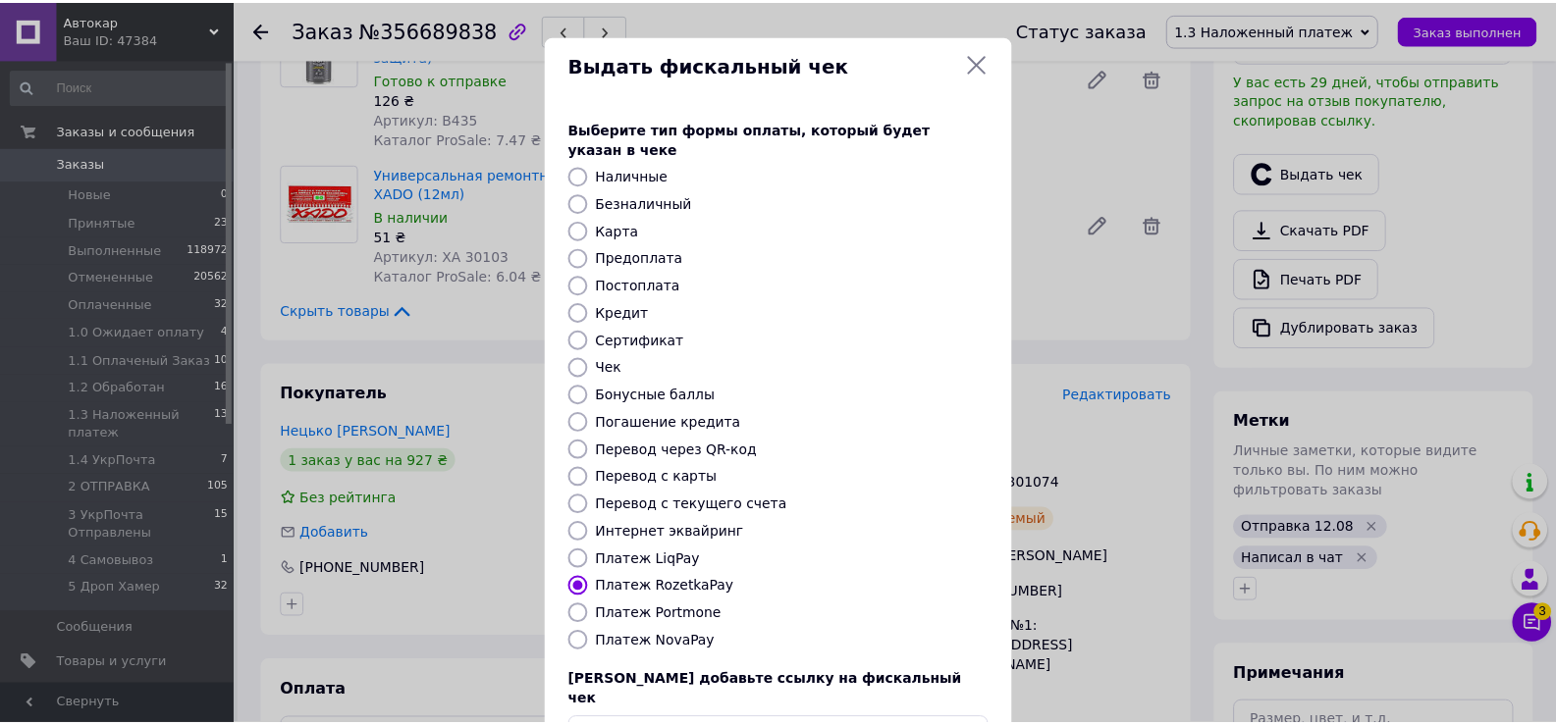
scroll to position [118, 0]
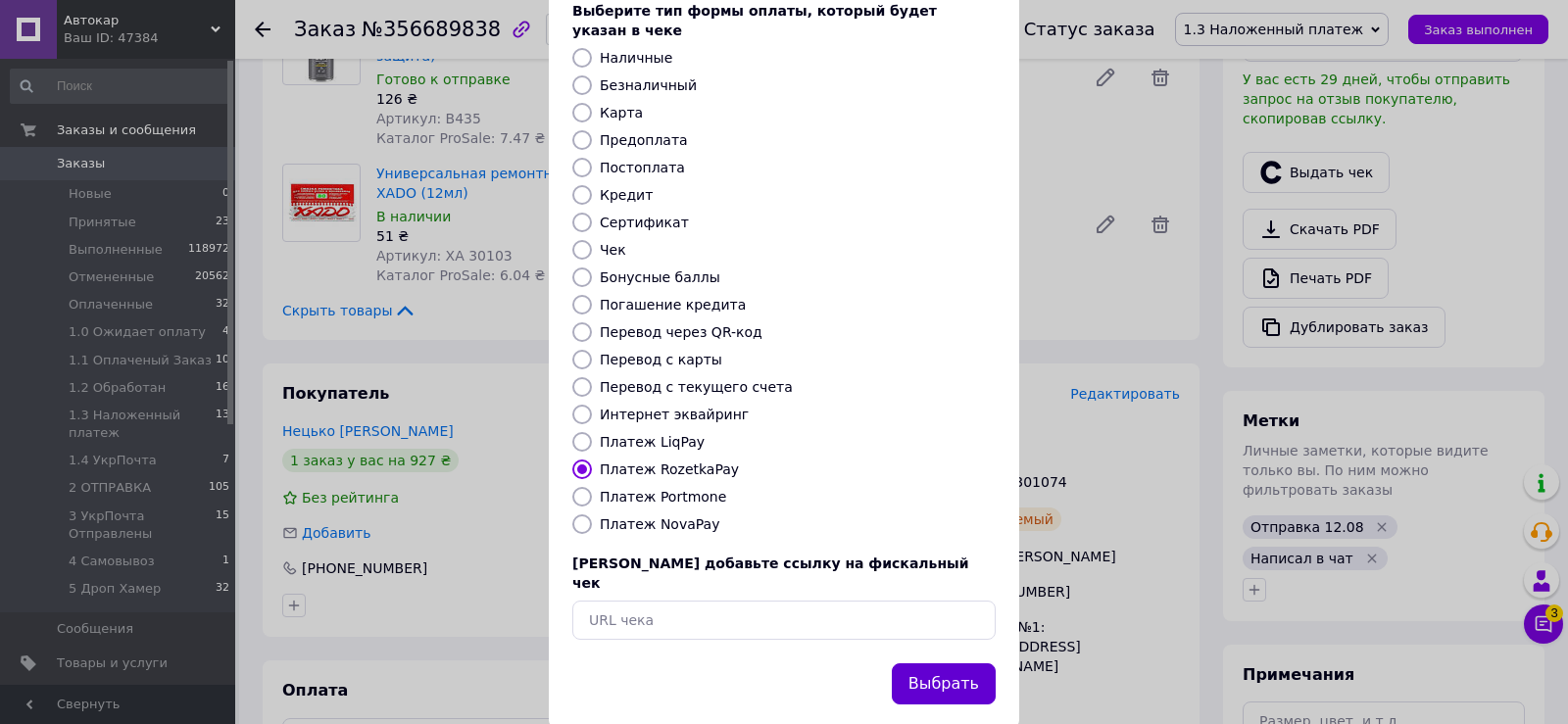
click at [948, 663] on button "Выбрать" at bounding box center [944, 684] width 104 height 42
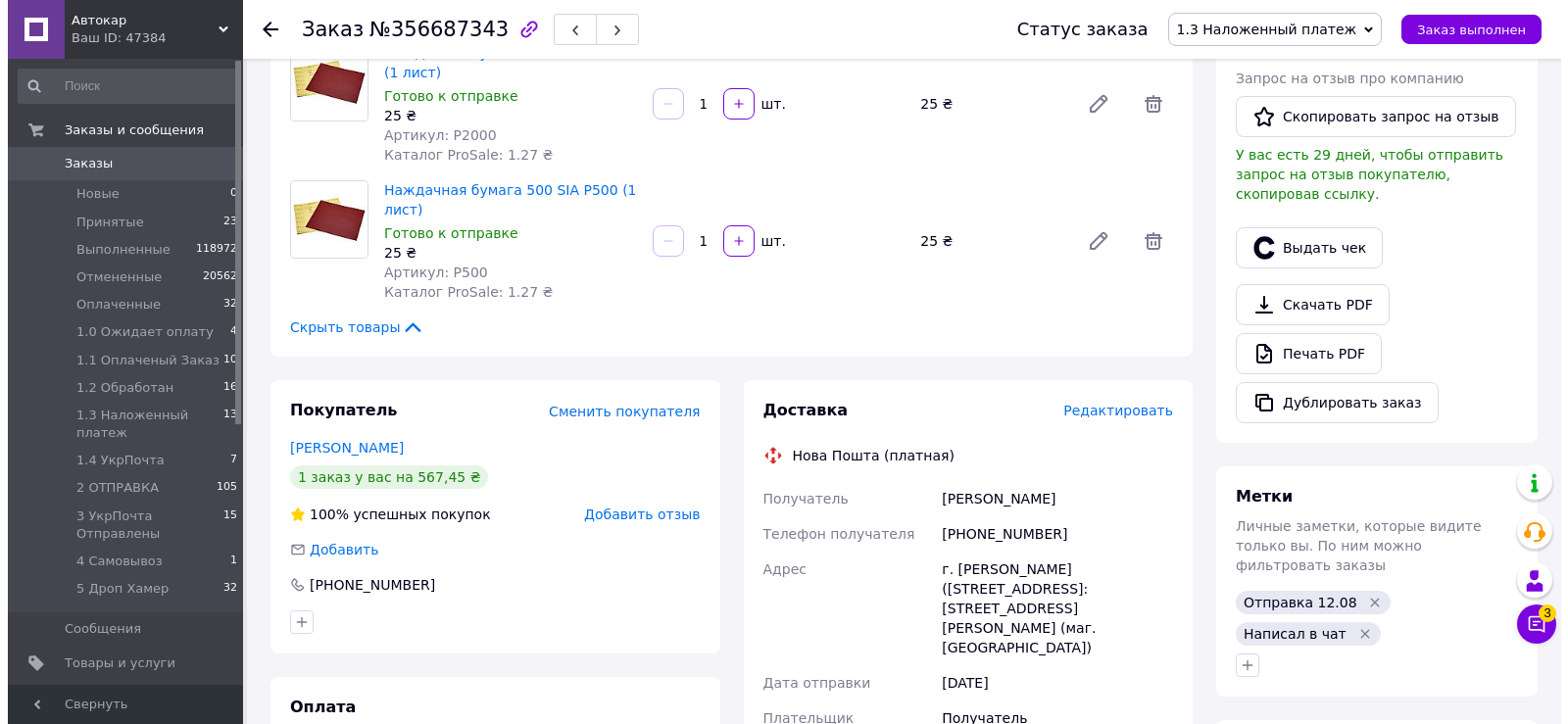
scroll to position [588, 0]
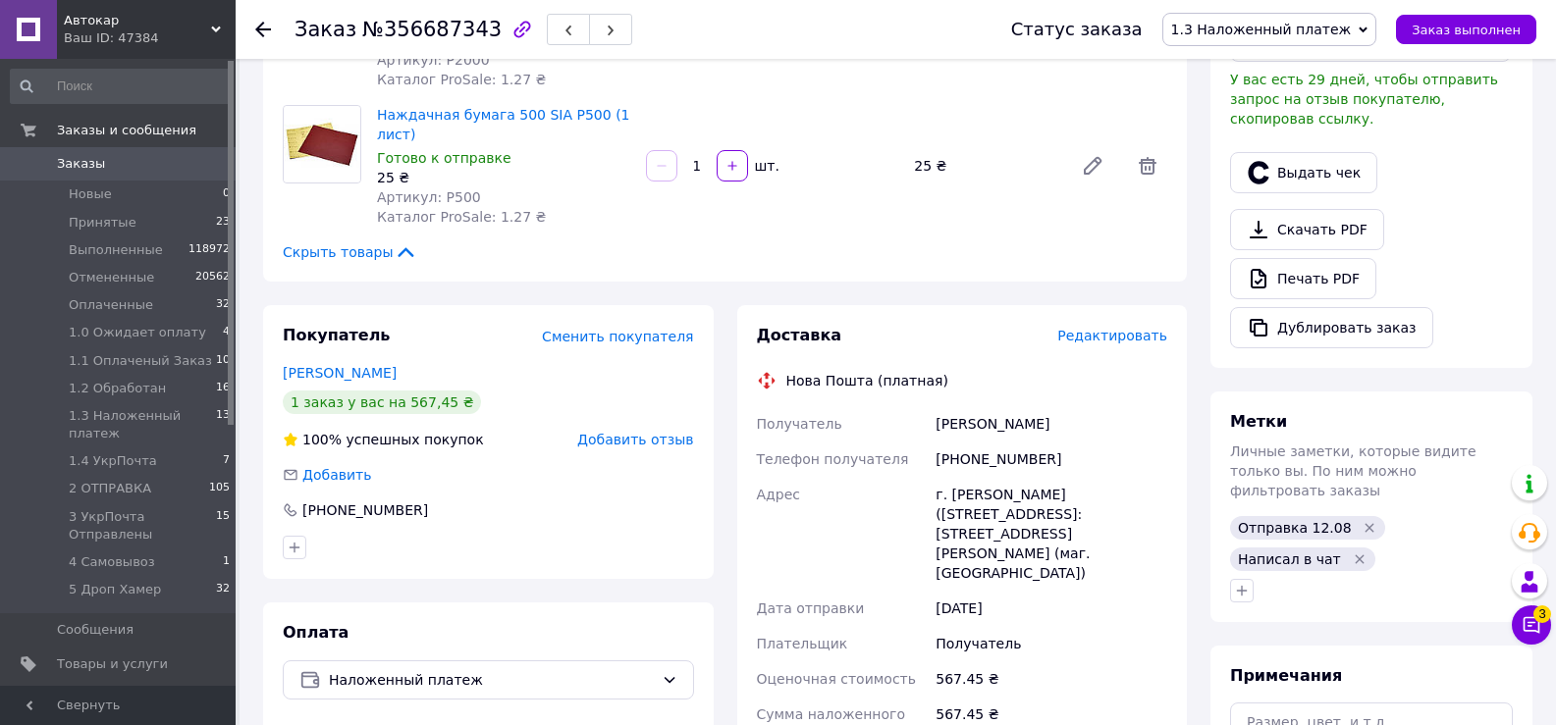
click at [1116, 328] on span "Редактировать" at bounding box center [1112, 336] width 110 height 16
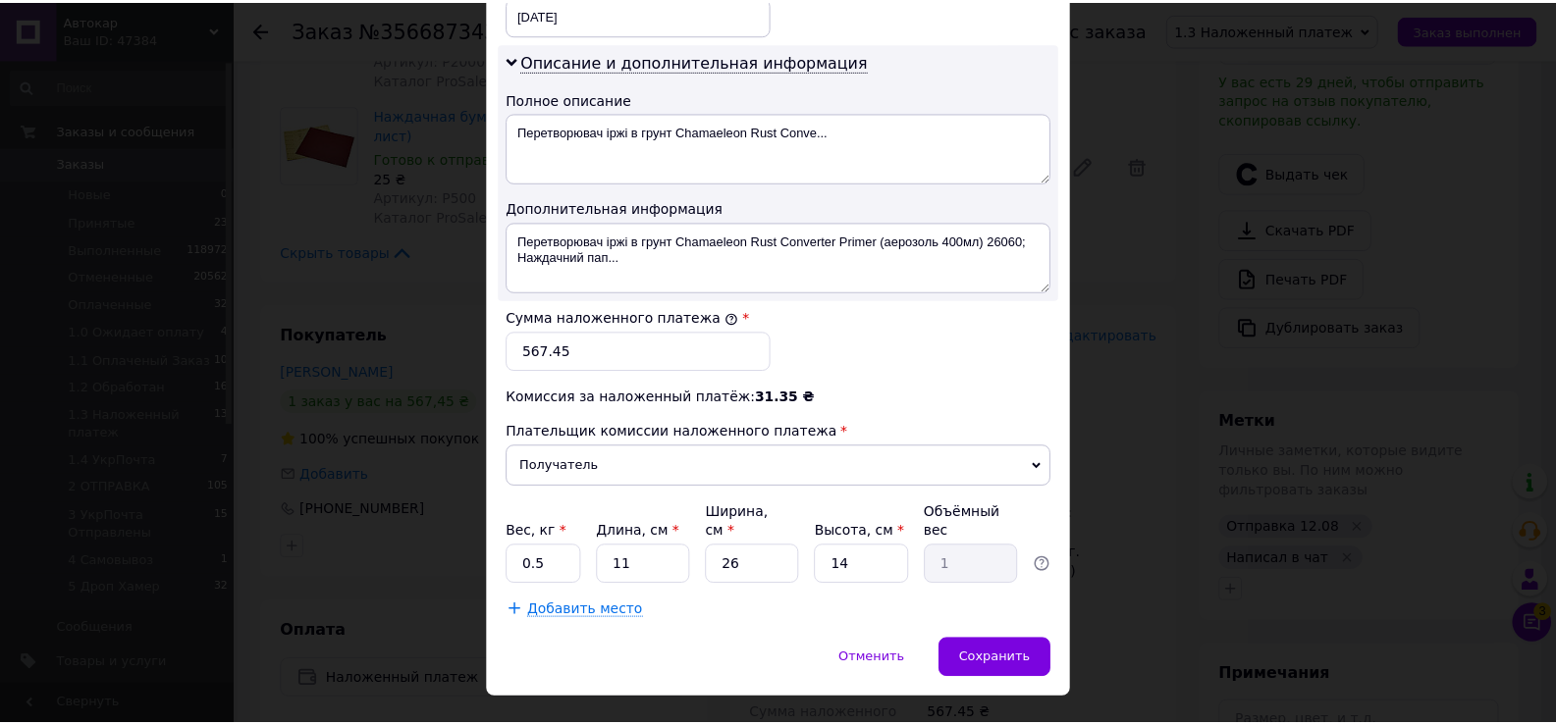
scroll to position [992, 0]
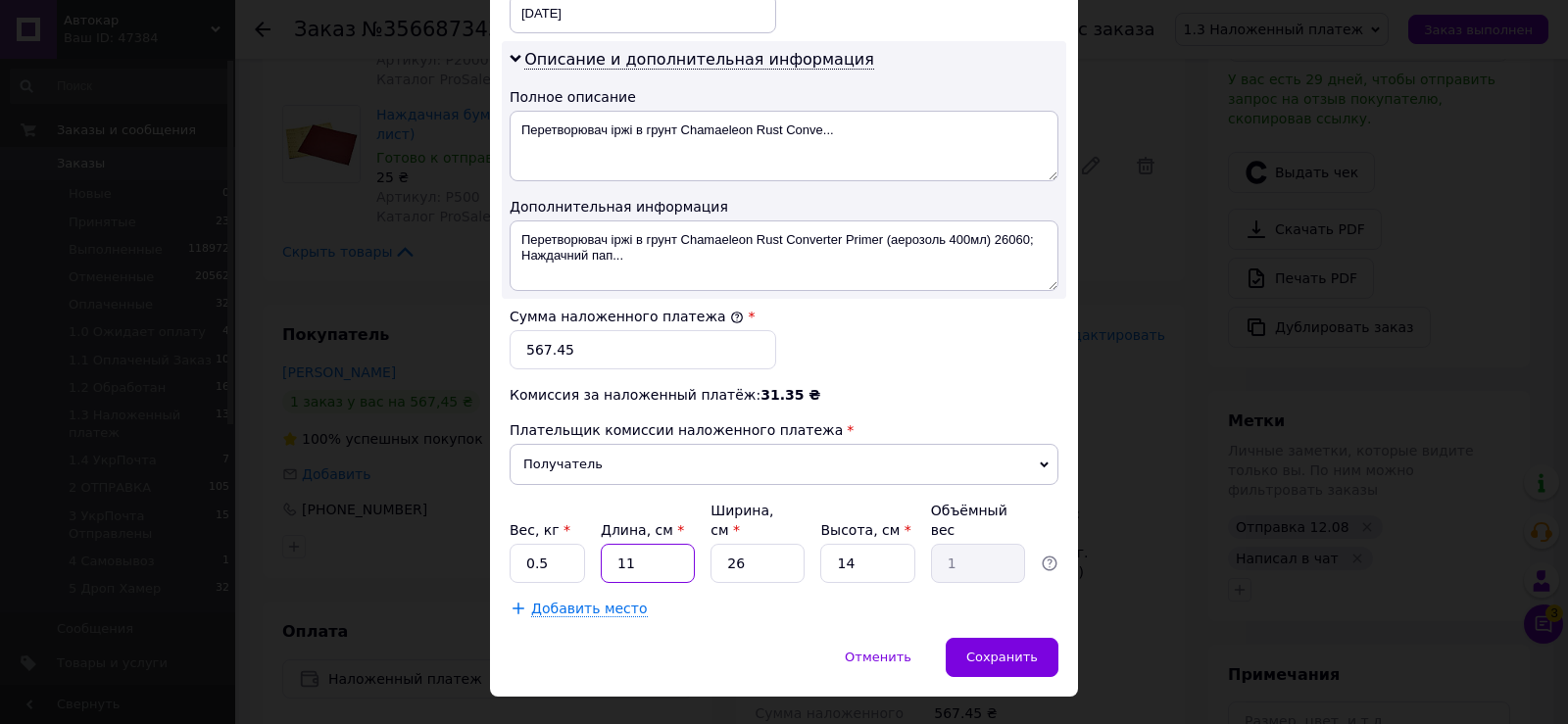
drag, startPoint x: 610, startPoint y: 517, endPoint x: 669, endPoint y: 517, distance: 59.0
click at [669, 544] on input "11" at bounding box center [648, 563] width 94 height 39
type input "2"
type input "0.18"
type input "20"
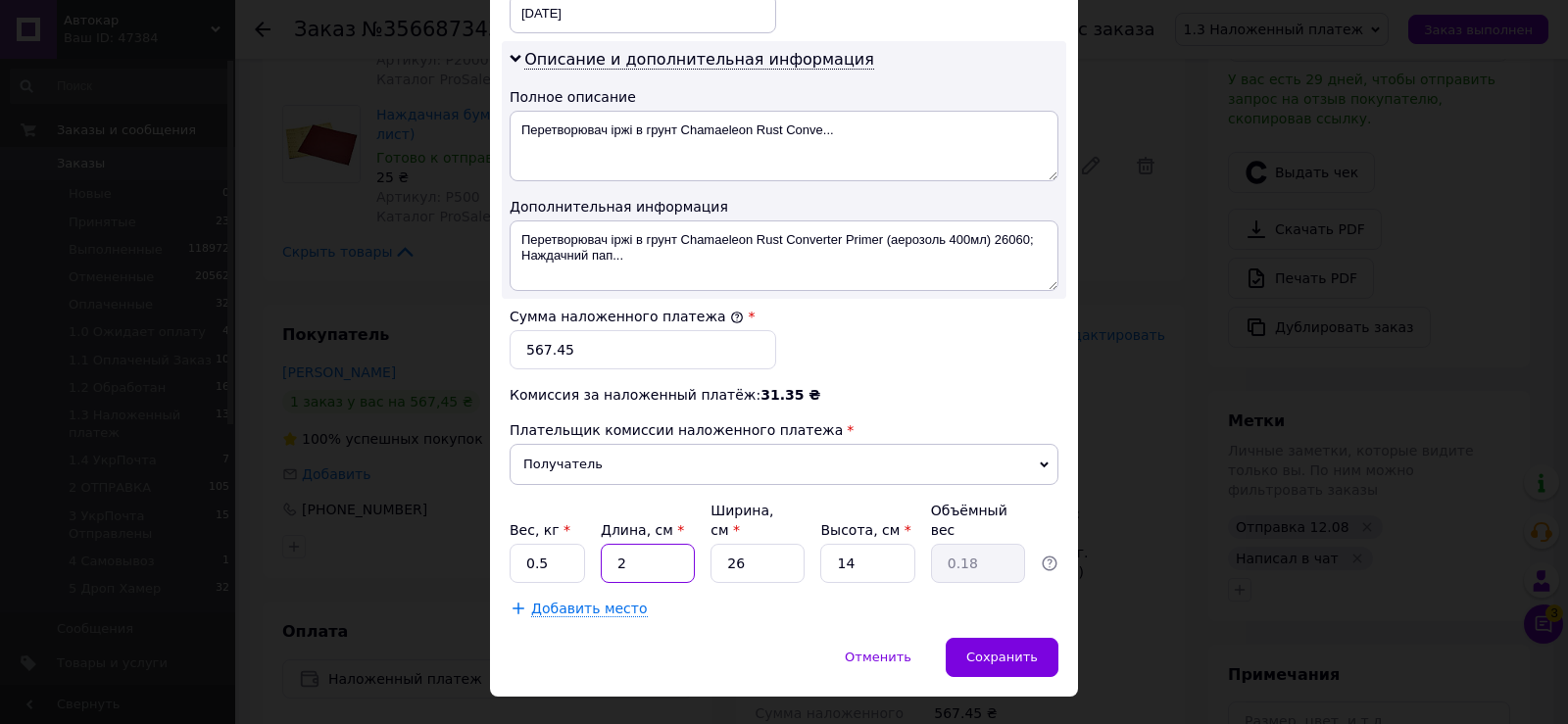
type input "1.82"
type input "20"
drag, startPoint x: 711, startPoint y: 516, endPoint x: 803, endPoint y: 561, distance: 102.4
click at [780, 544] on input "26" at bounding box center [758, 563] width 94 height 39
type input "1"
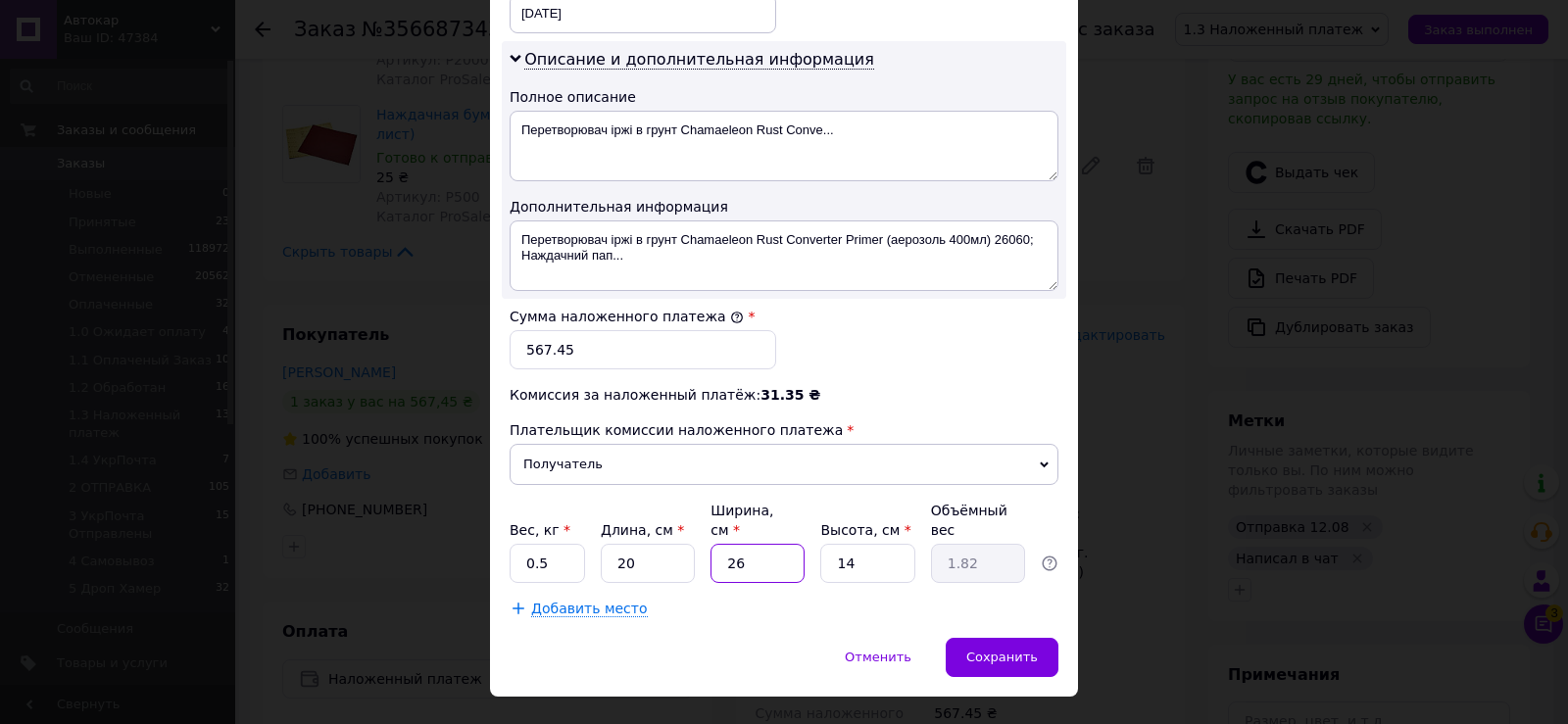
type input "0.1"
type input "17"
type input "1.19"
type input "17"
drag, startPoint x: 826, startPoint y: 500, endPoint x: 882, endPoint y: 510, distance: 56.9
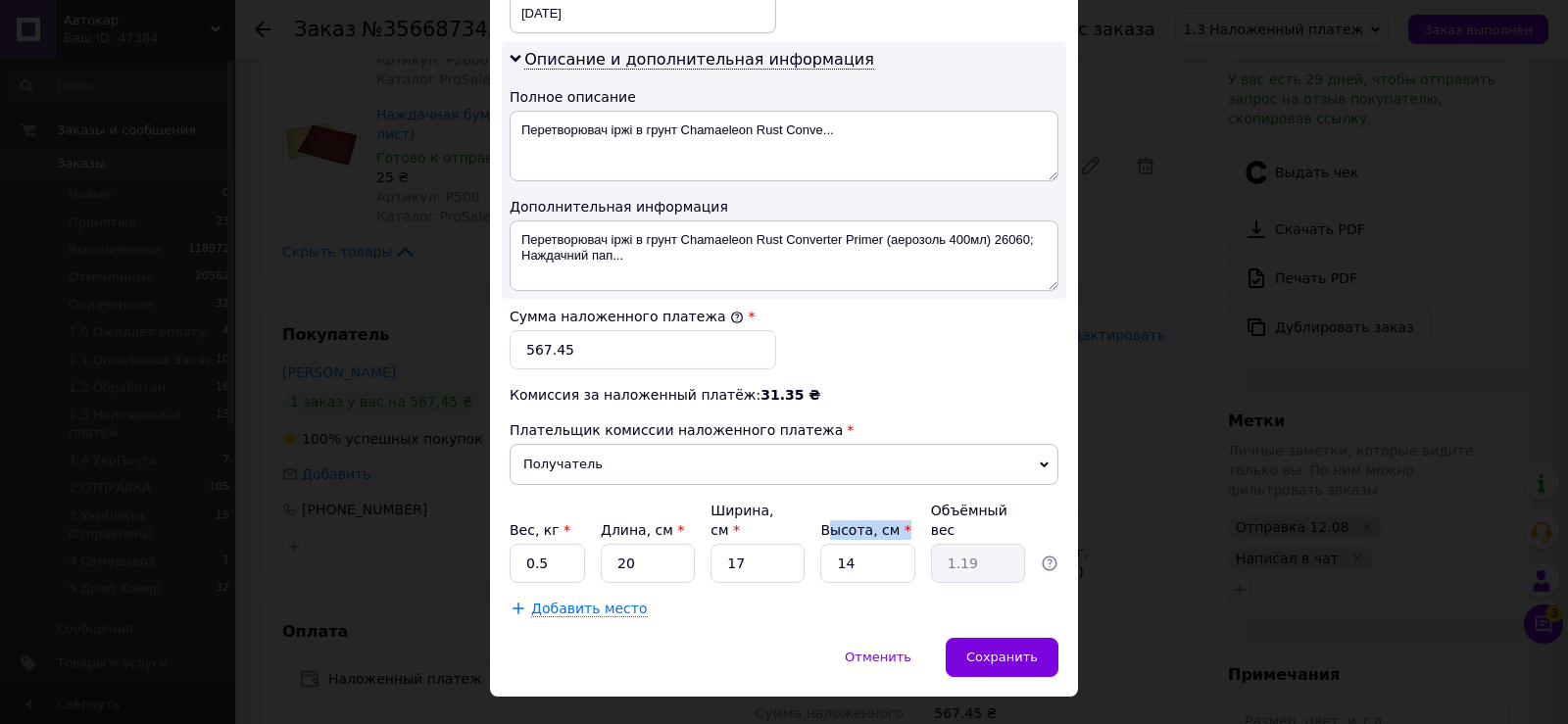
click at [882, 510] on div "Вес, кг * 0.5 Длина, см * 20 Ширина, см * 17 Высота, см * 14 Объёмный вес 1.19" at bounding box center [784, 542] width 549 height 82
drag, startPoint x: 833, startPoint y: 531, endPoint x: 878, endPoint y: 541, distance: 46.1
click at [876, 544] on input "14" at bounding box center [868, 563] width 94 height 39
type input "1"
type input "0.1"
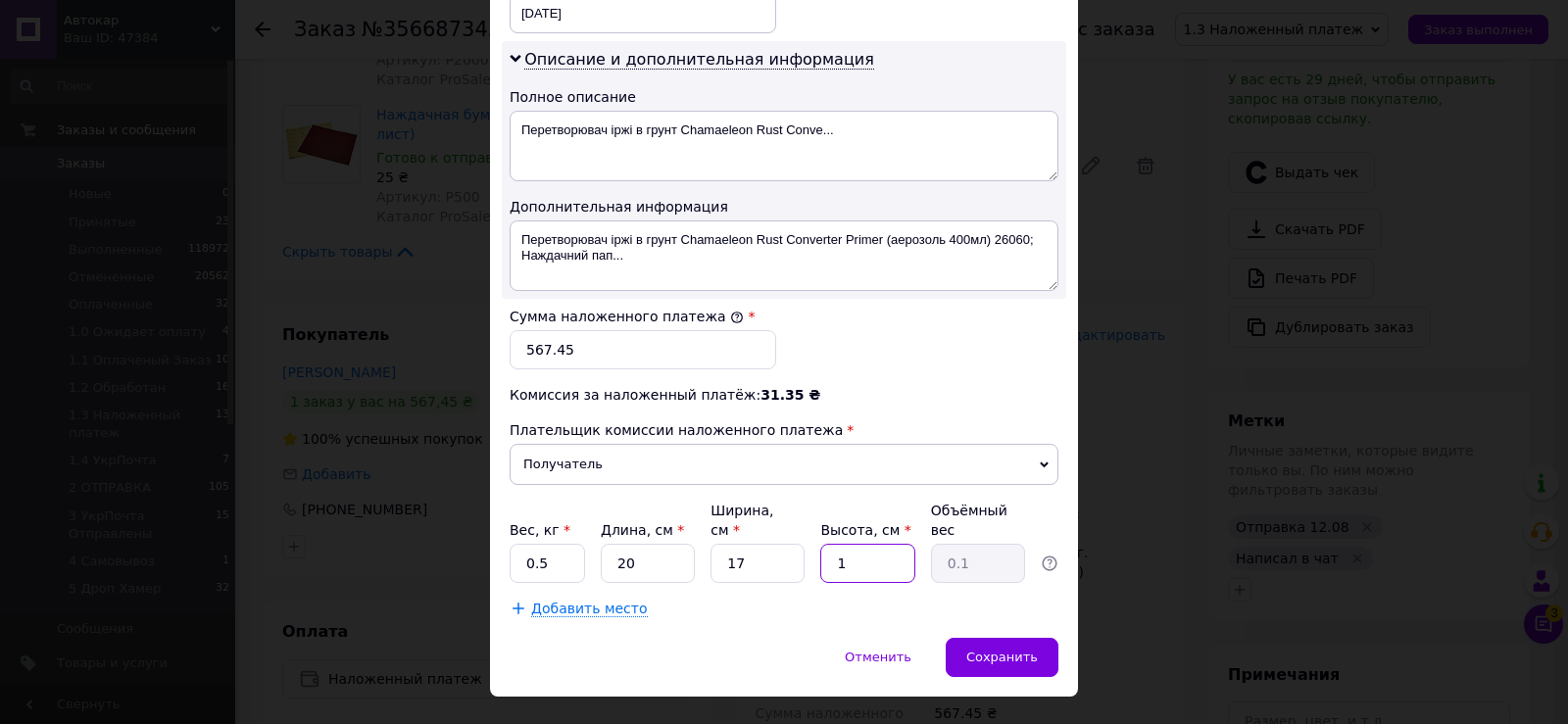
type input "10"
type input "0.85"
type input "10"
drag, startPoint x: 518, startPoint y: 513, endPoint x: 594, endPoint y: 535, distance: 79.1
click at [572, 544] on input "0.5" at bounding box center [547, 563] width 76 height 39
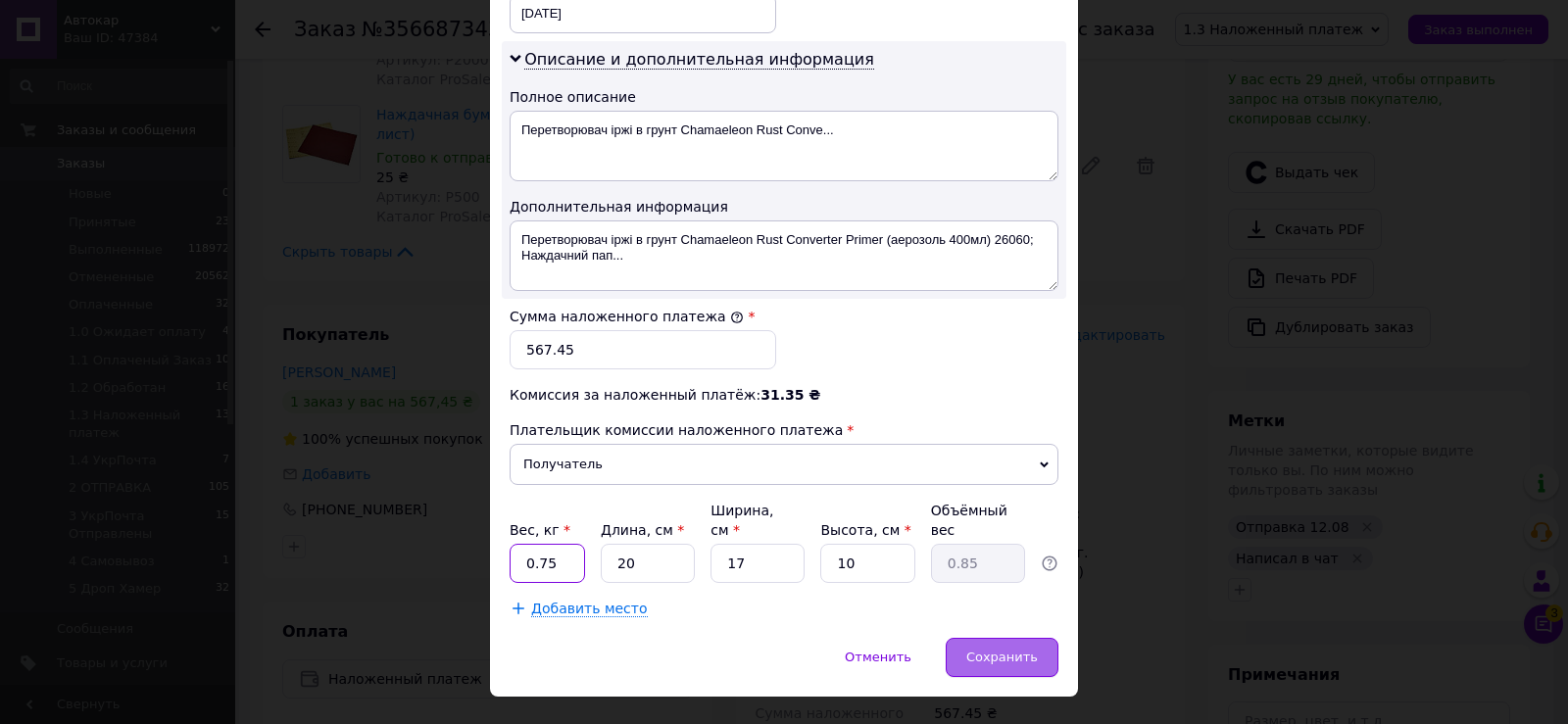
type input "0.75"
click at [1011, 650] on span "Сохранить" at bounding box center [1003, 657] width 72 height 15
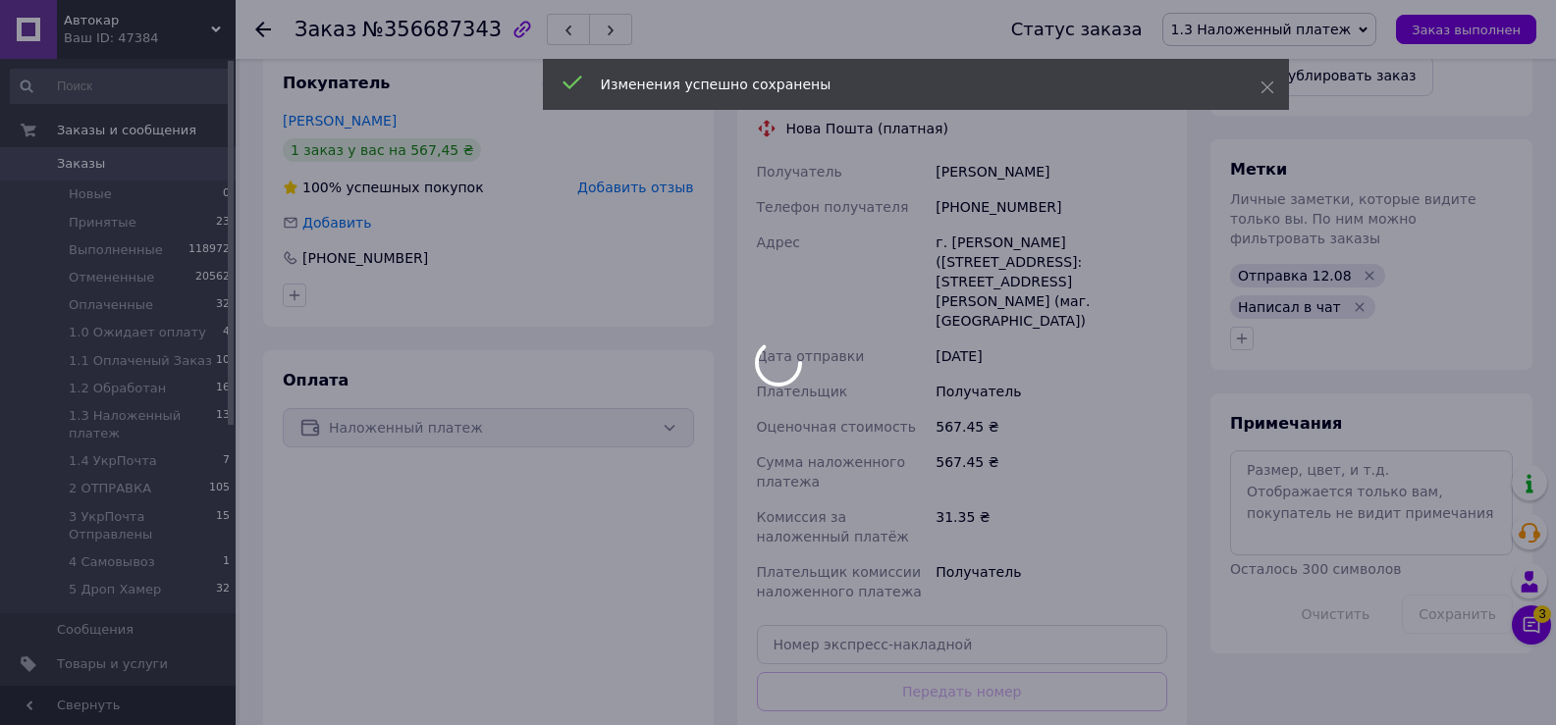
scroll to position [982, 0]
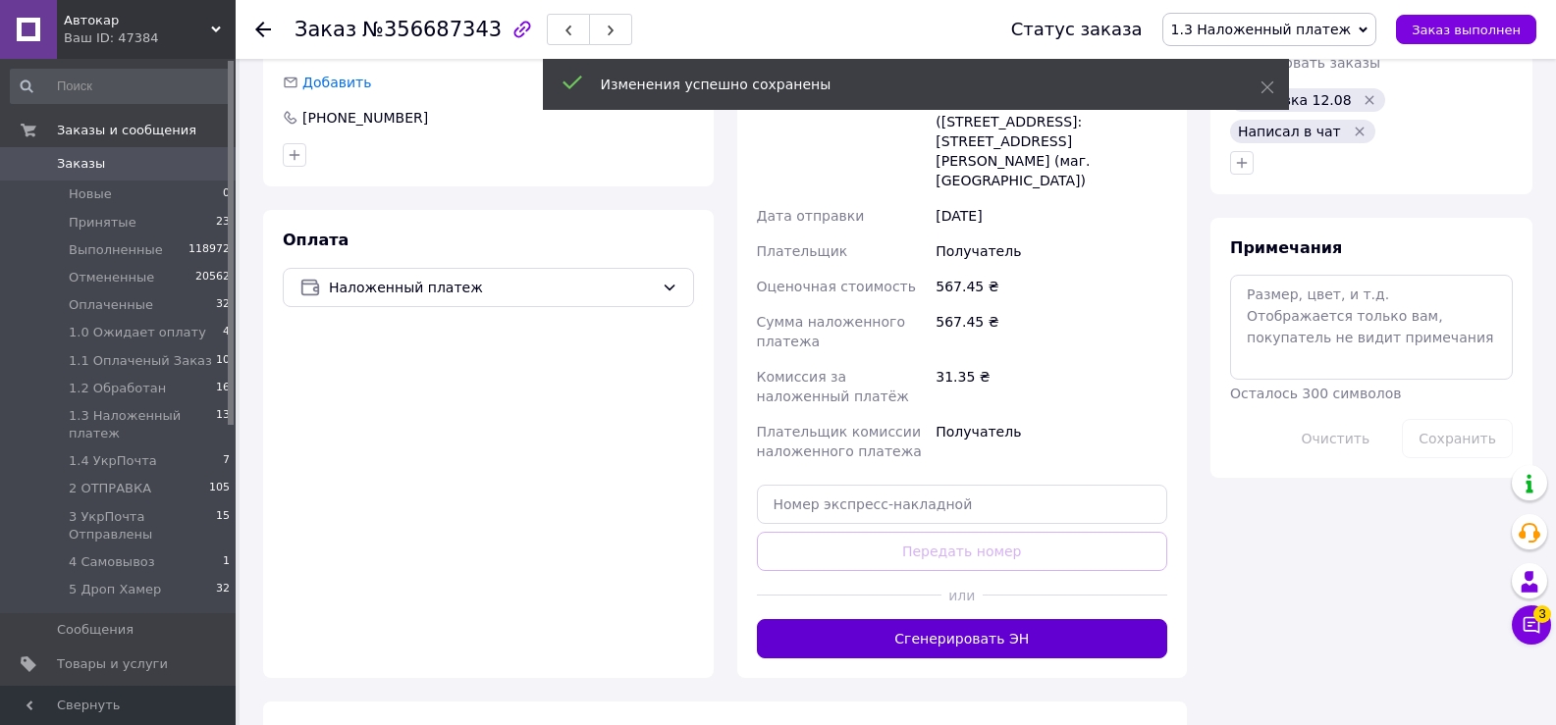
click at [959, 619] on button "Сгенерировать ЭН" at bounding box center [962, 638] width 411 height 39
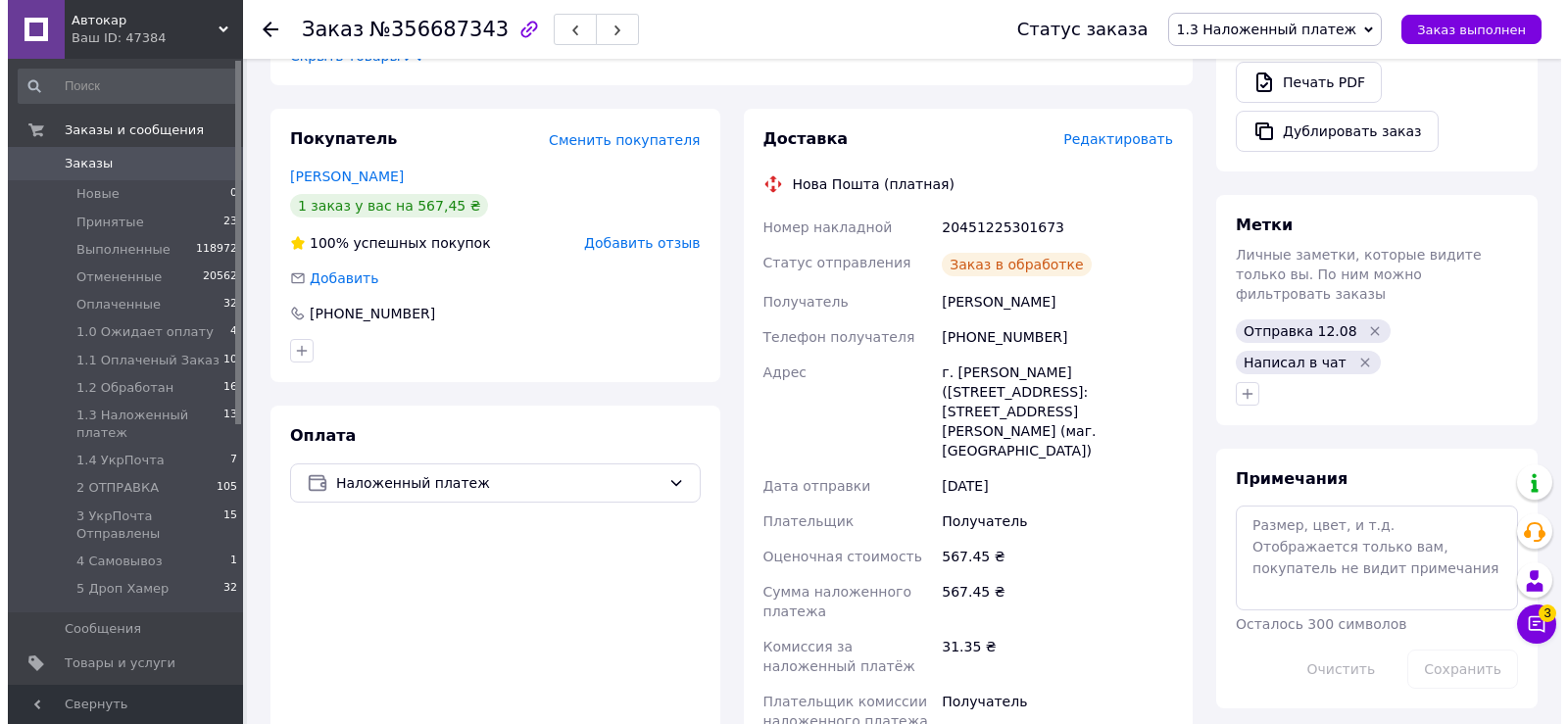
scroll to position [392, 0]
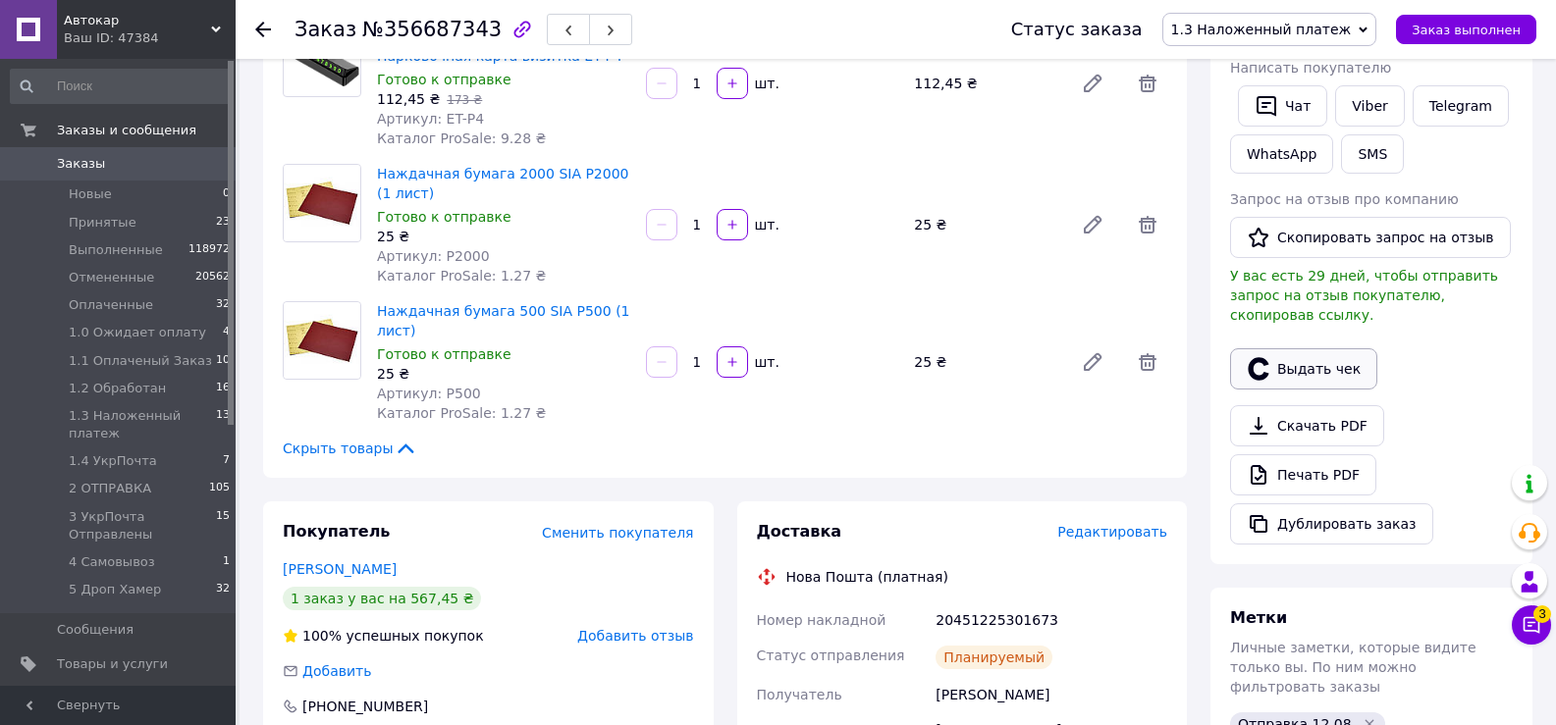
click at [1327, 350] on button "Выдать чек" at bounding box center [1303, 368] width 147 height 41
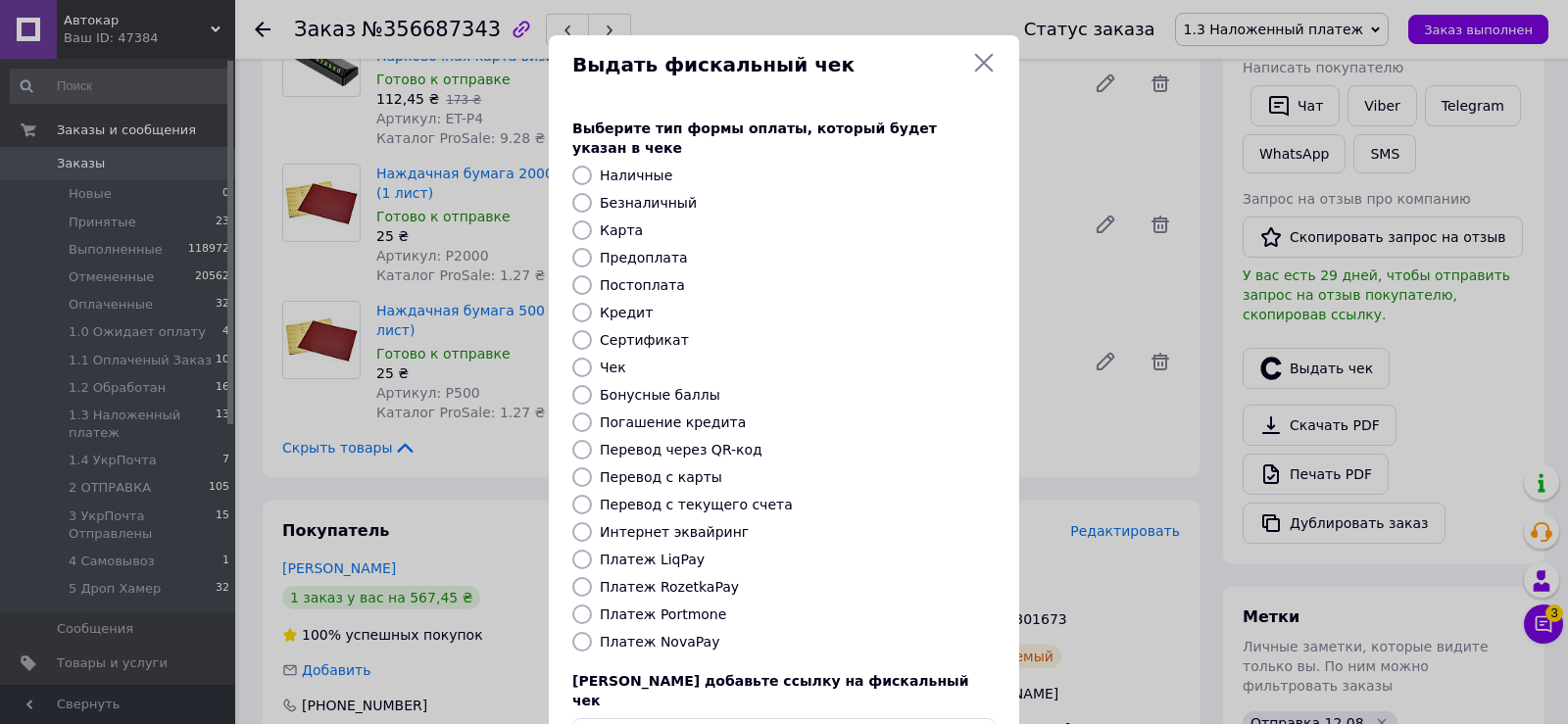
click at [579, 632] on input "Платеж NovaPay" at bounding box center [582, 642] width 20 height 20
radio input "true"
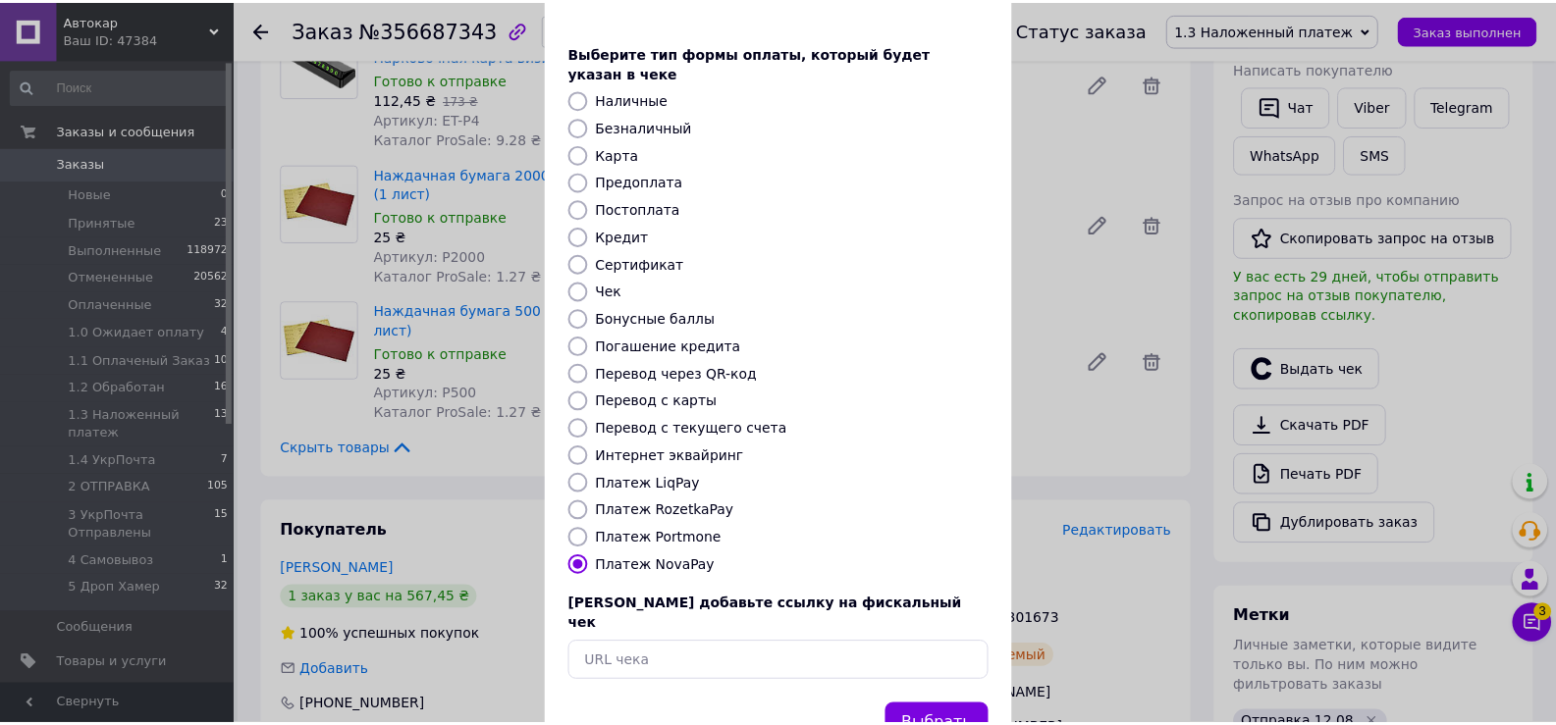
scroll to position [118, 0]
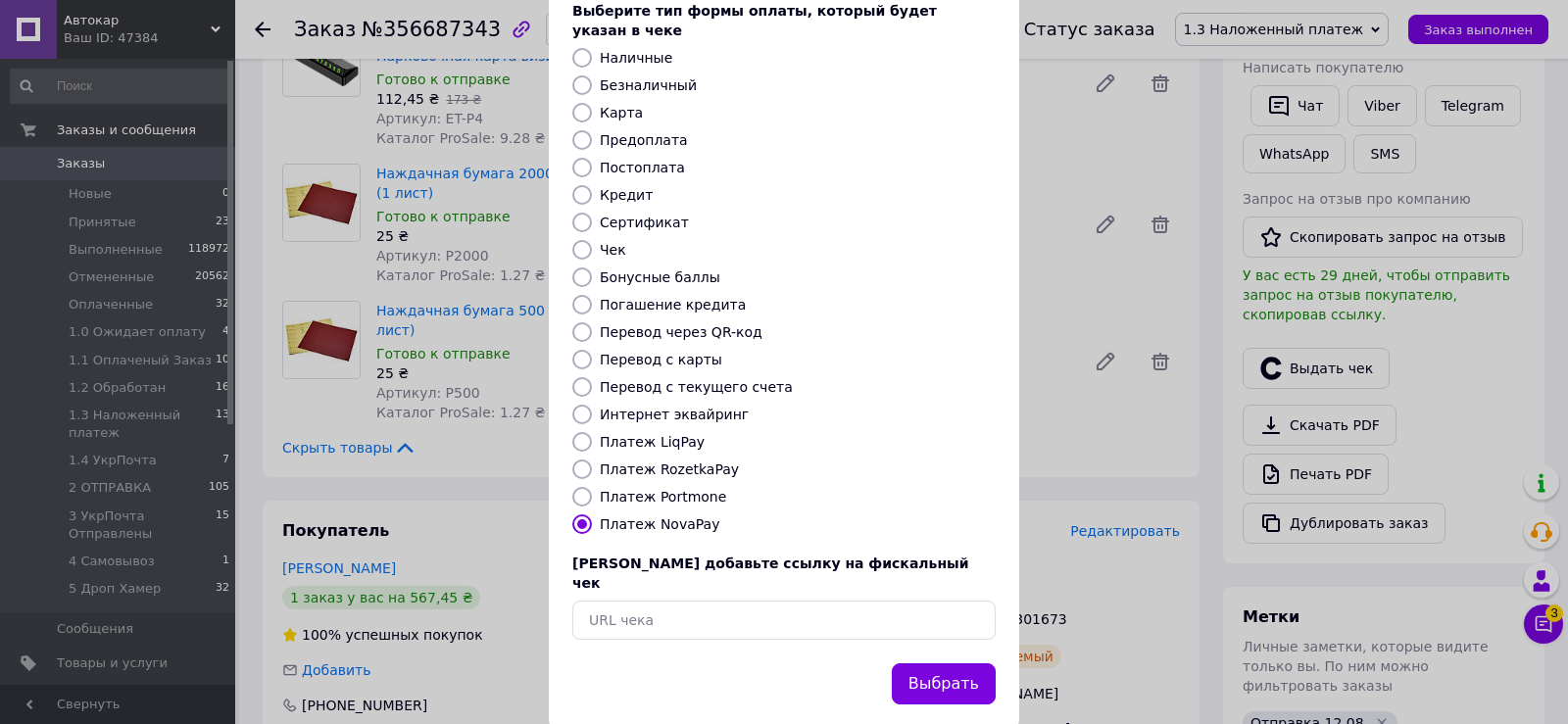
drag, startPoint x: 952, startPoint y: 642, endPoint x: 935, endPoint y: 648, distance: 18.0
click at [952, 663] on button "Выбрать" at bounding box center [944, 684] width 104 height 42
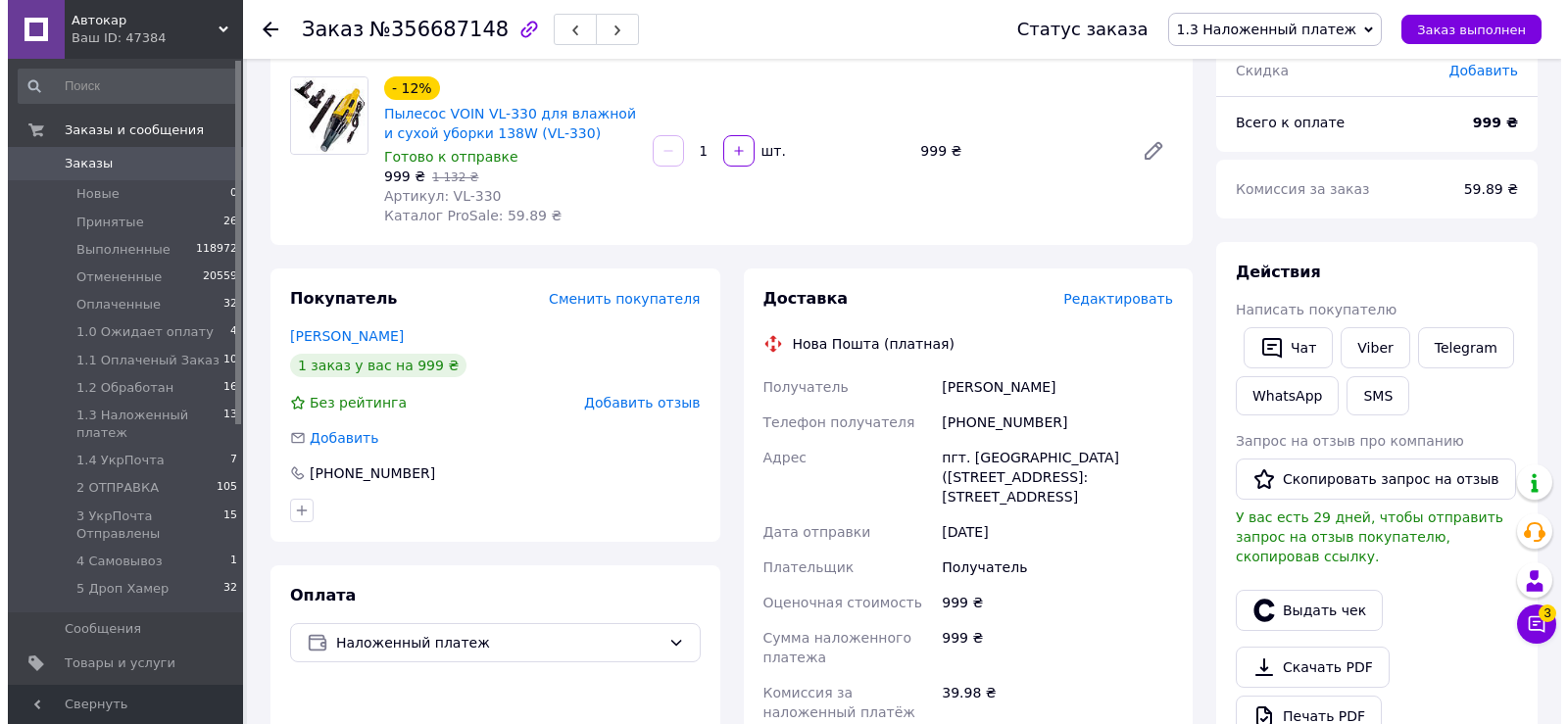
scroll to position [196, 0]
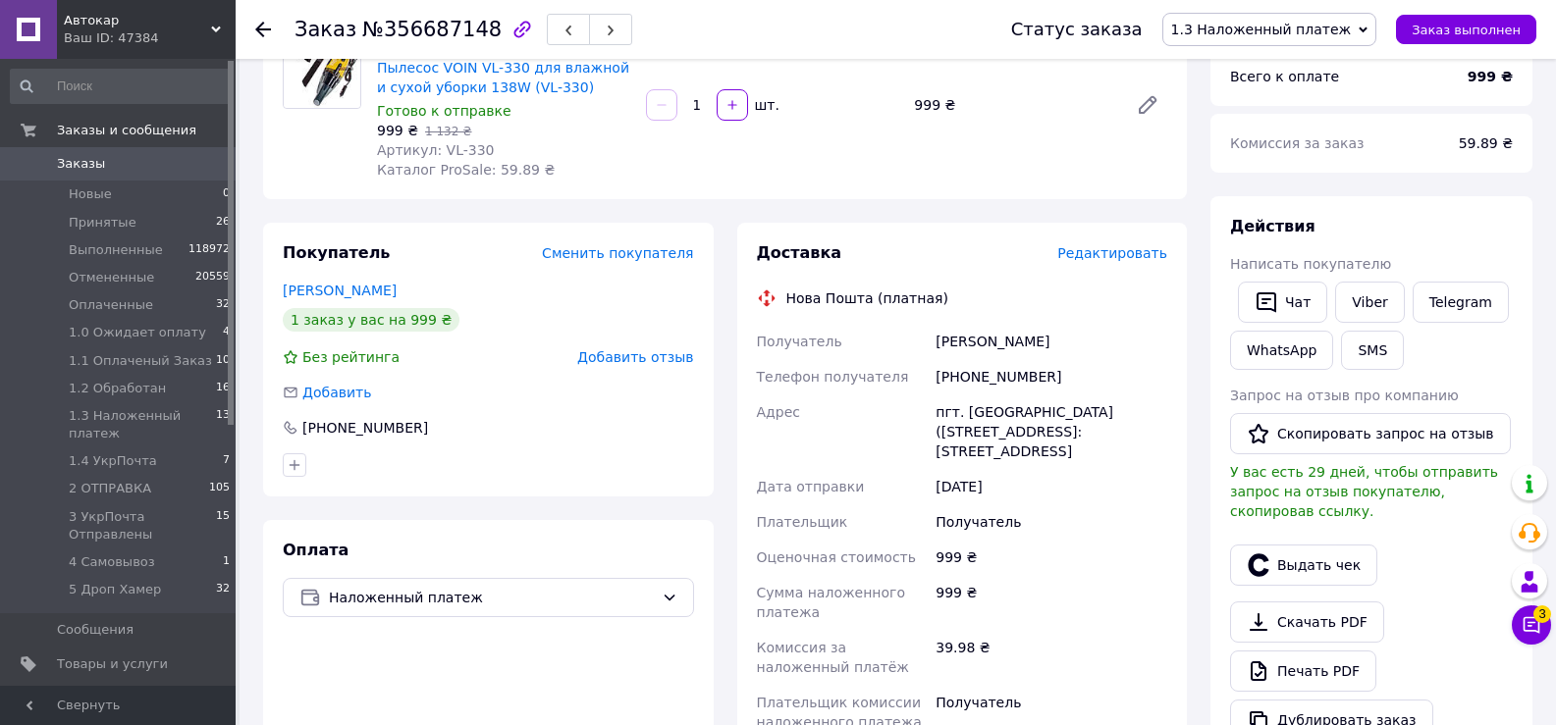
click at [1133, 253] on span "Редактировать" at bounding box center [1112, 253] width 110 height 16
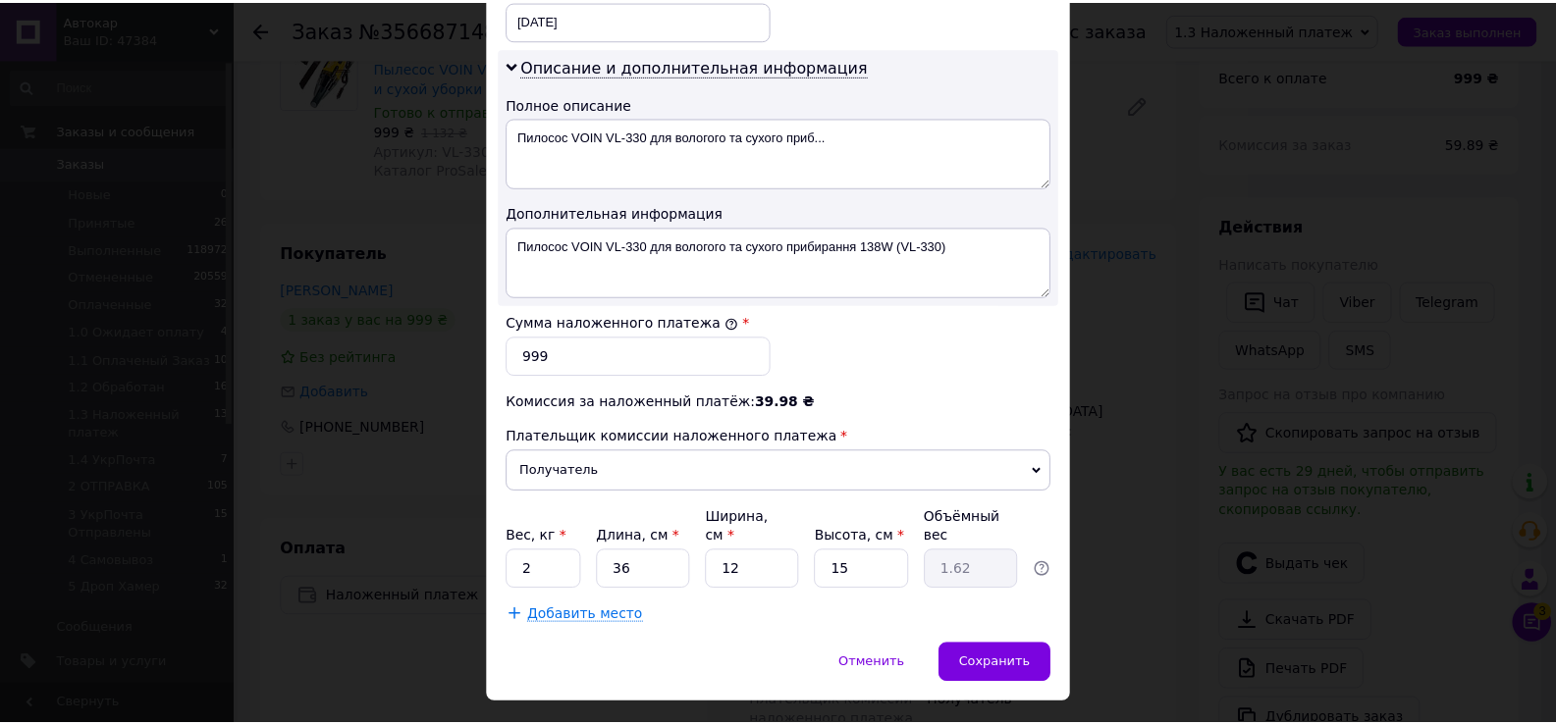
scroll to position [992, 0]
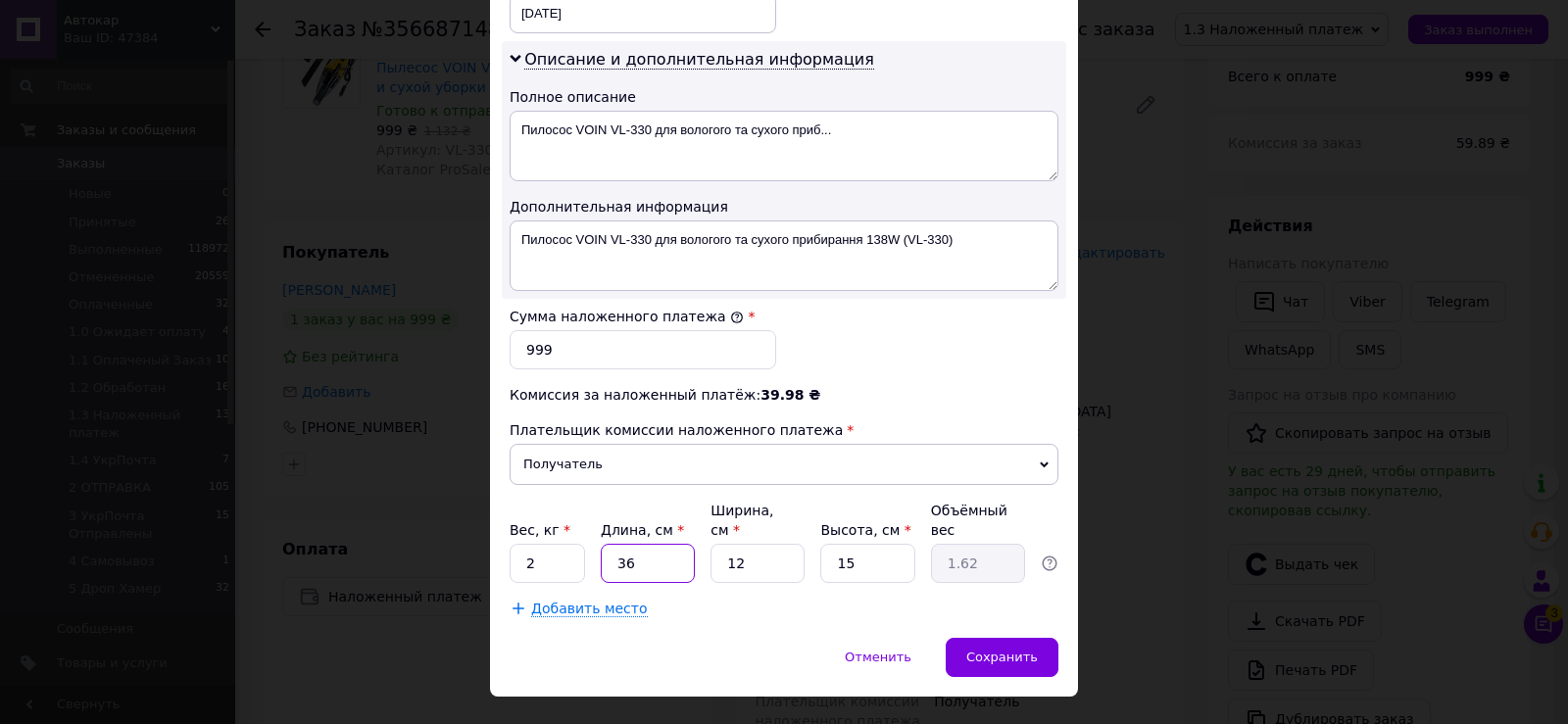
drag, startPoint x: 613, startPoint y: 524, endPoint x: 705, endPoint y: 570, distance: 102.9
click at [666, 544] on input "36" at bounding box center [648, 563] width 94 height 39
type input "3"
type input "0.14"
type input "37"
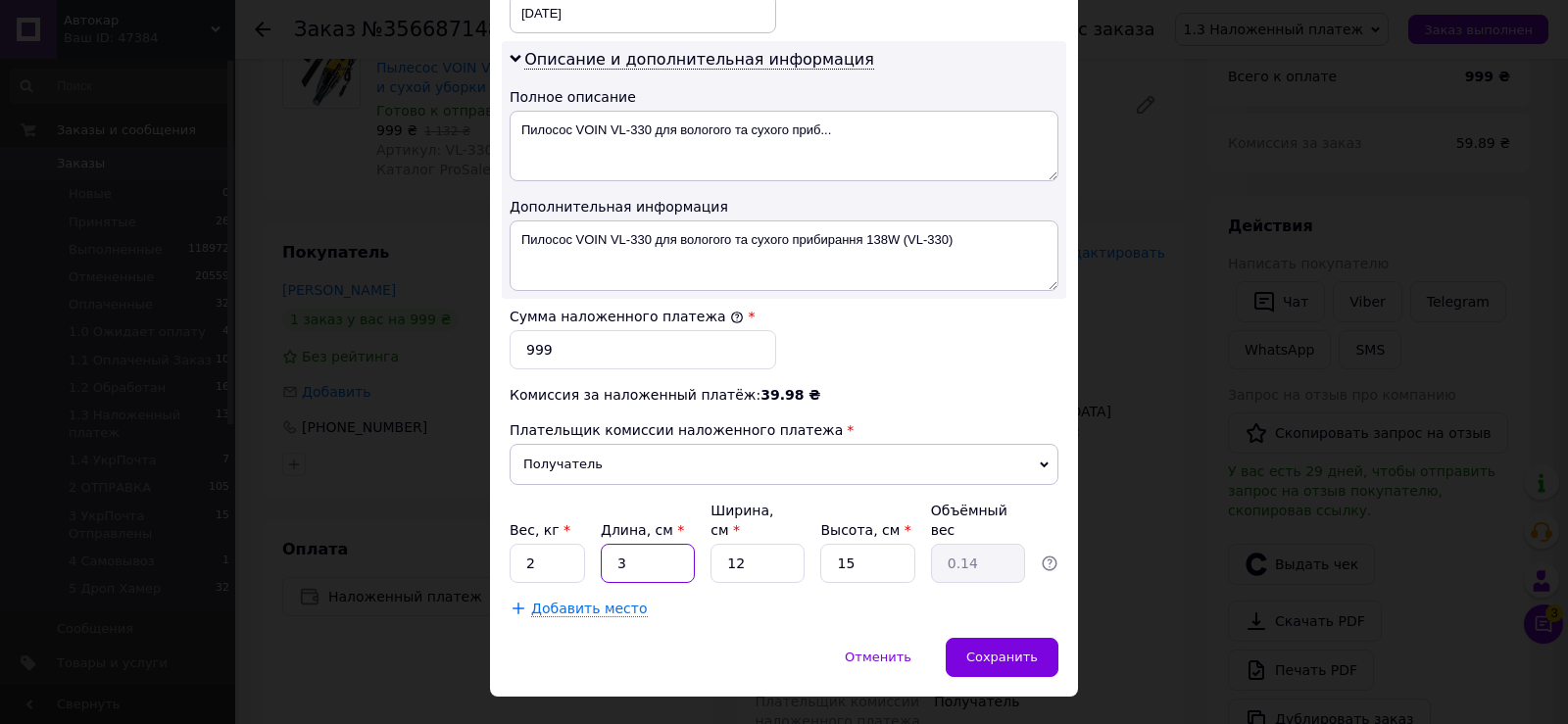
type input "1.67"
type input "37"
drag, startPoint x: 726, startPoint y: 516, endPoint x: 818, endPoint y: 521, distance: 92.1
click at [772, 544] on input "12" at bounding box center [758, 563] width 94 height 39
drag, startPoint x: 830, startPoint y: 523, endPoint x: 892, endPoint y: 522, distance: 62.0
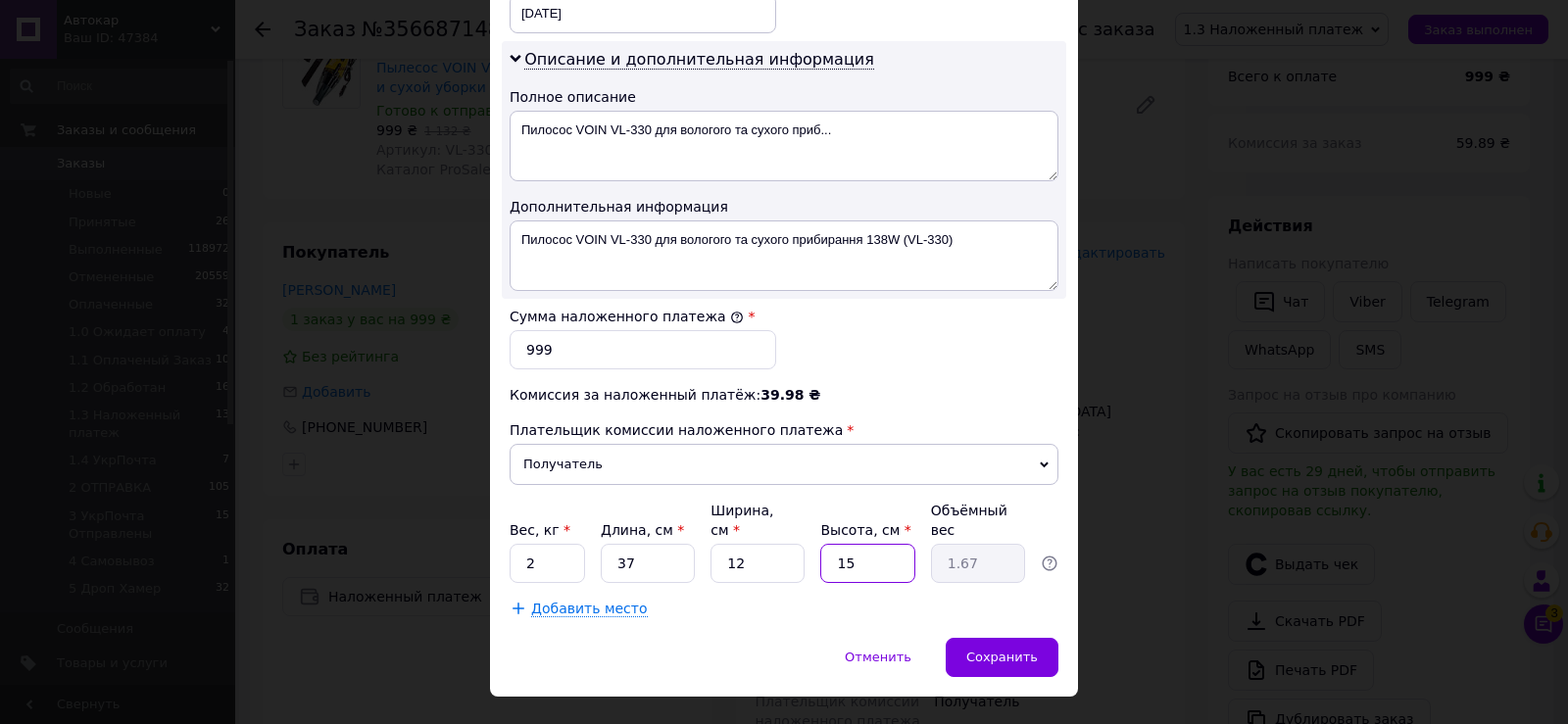
click at [892, 544] on input "15" at bounding box center [868, 563] width 94 height 39
type input "1"
type input "0.11"
type input "18"
type input "2"
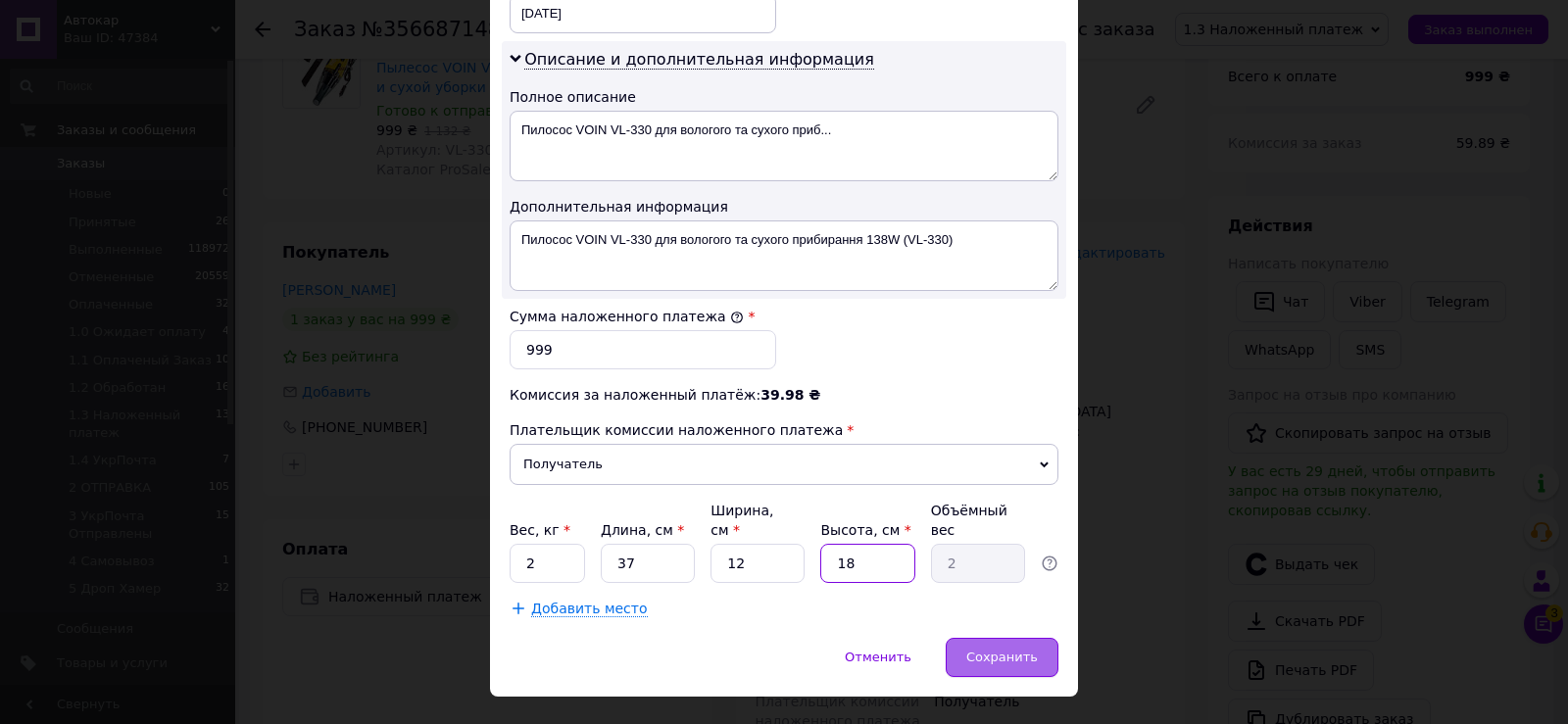
type input "18"
click at [1009, 650] on span "Сохранить" at bounding box center [1003, 657] width 72 height 15
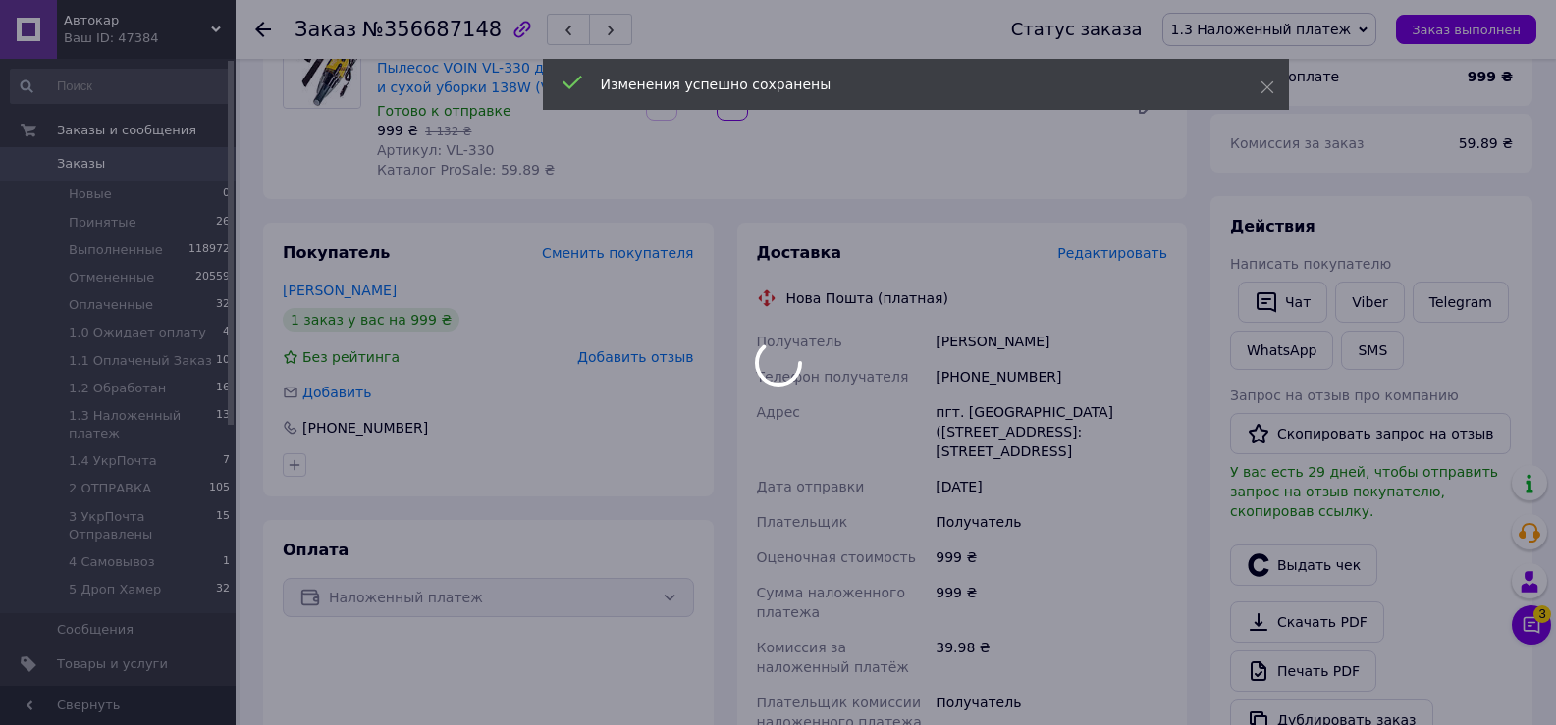
scroll to position [589, 0]
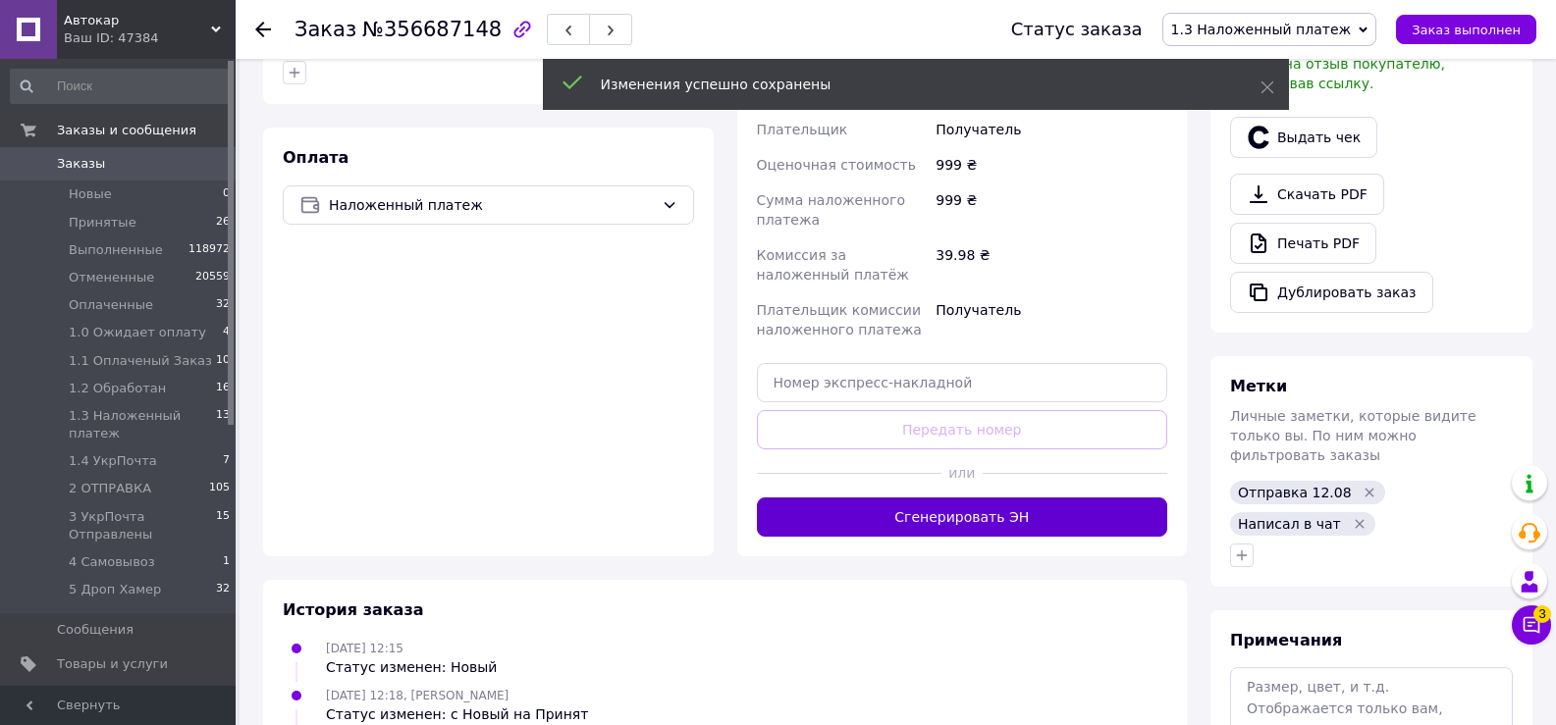
click at [922, 512] on button "Сгенерировать ЭН" at bounding box center [962, 517] width 411 height 39
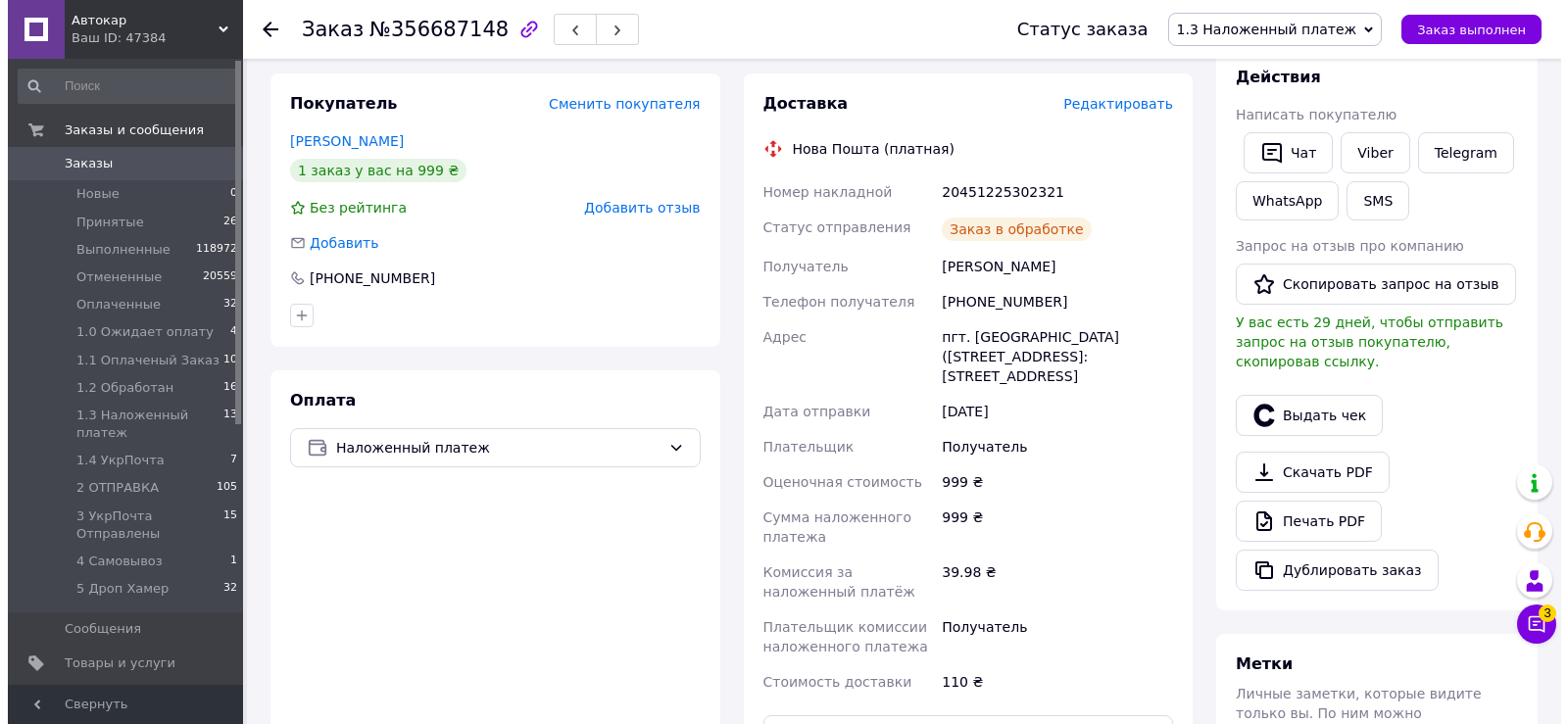
scroll to position [392, 0]
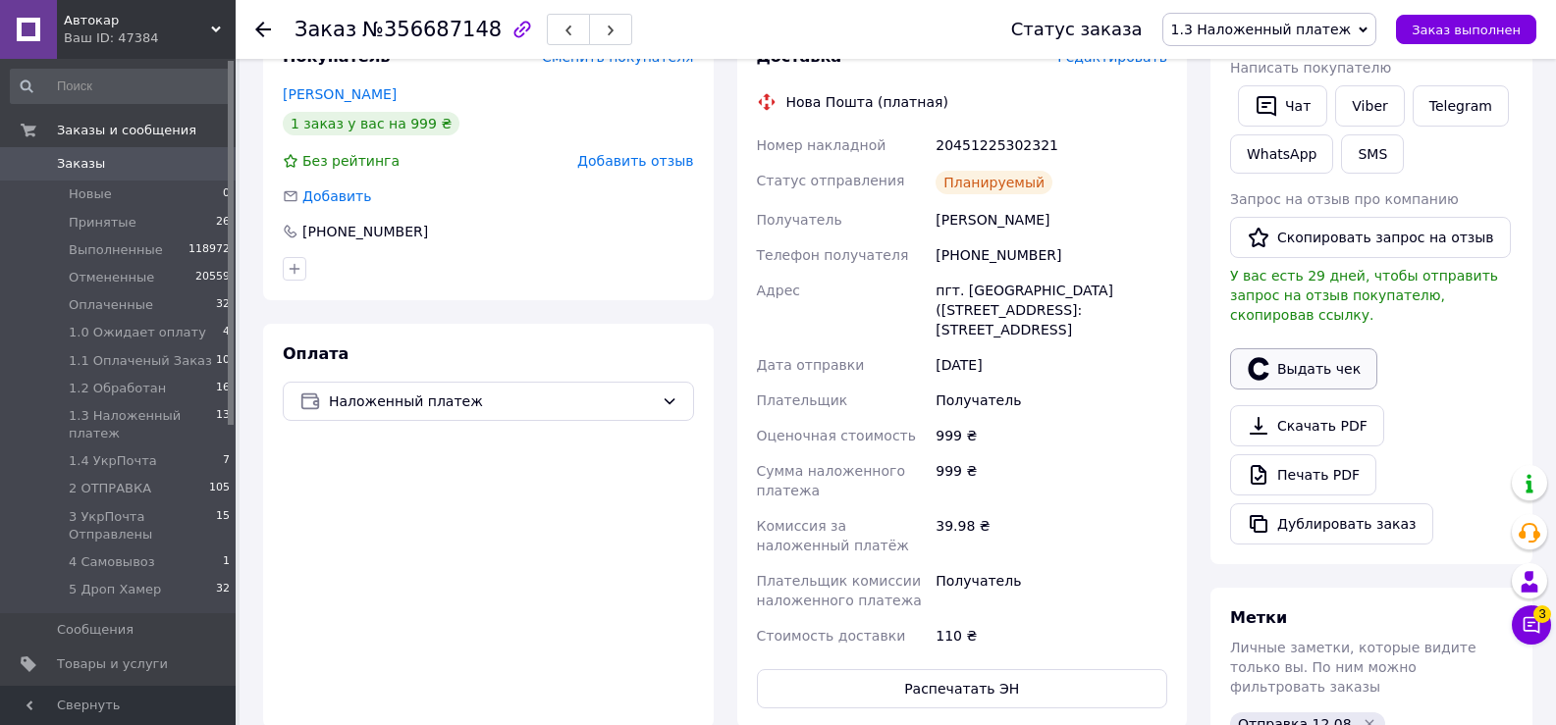
click at [1329, 348] on button "Выдать чек" at bounding box center [1303, 368] width 147 height 41
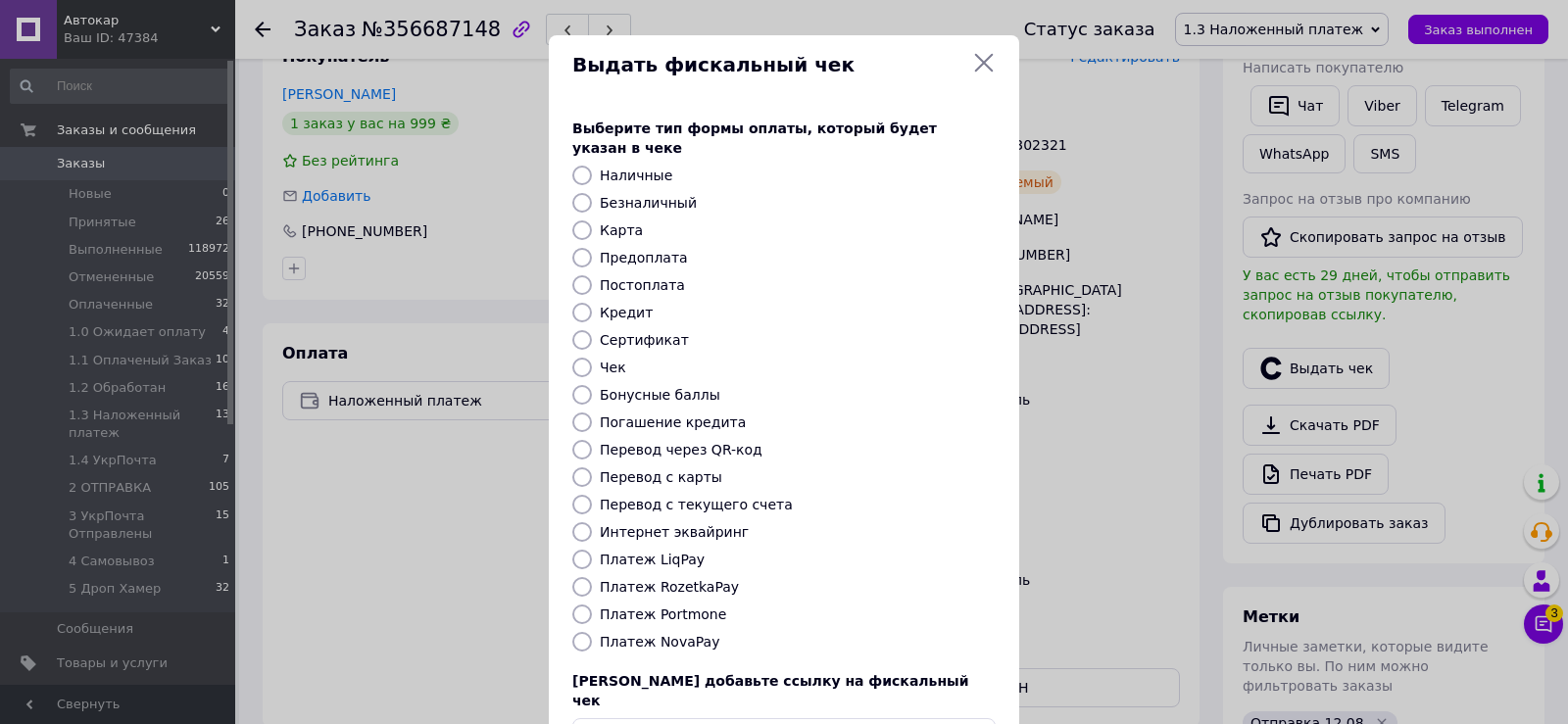
drag, startPoint x: 578, startPoint y: 621, endPoint x: 596, endPoint y: 621, distance: 18.0
click at [579, 632] on input "Платеж NovaPay" at bounding box center [582, 642] width 20 height 20
radio input "true"
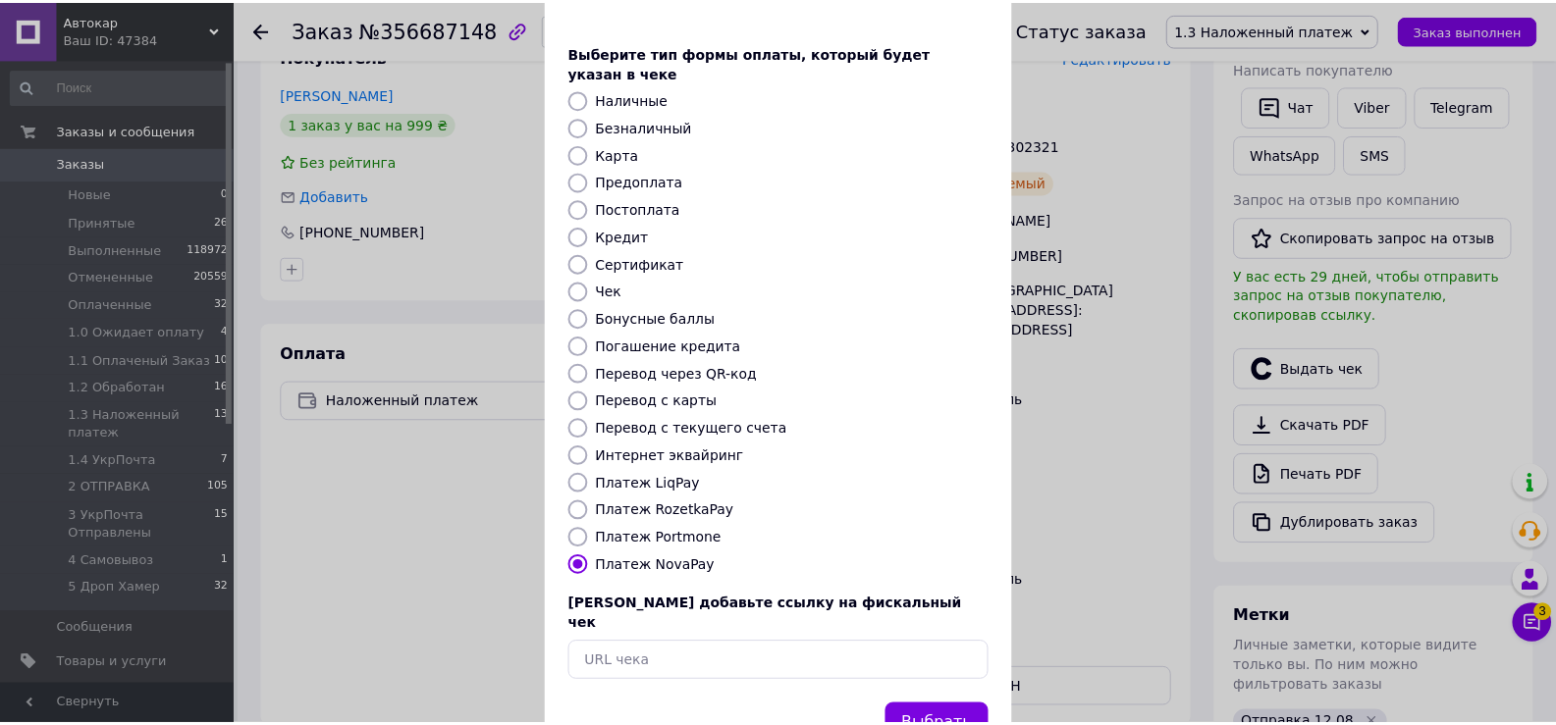
scroll to position [118, 0]
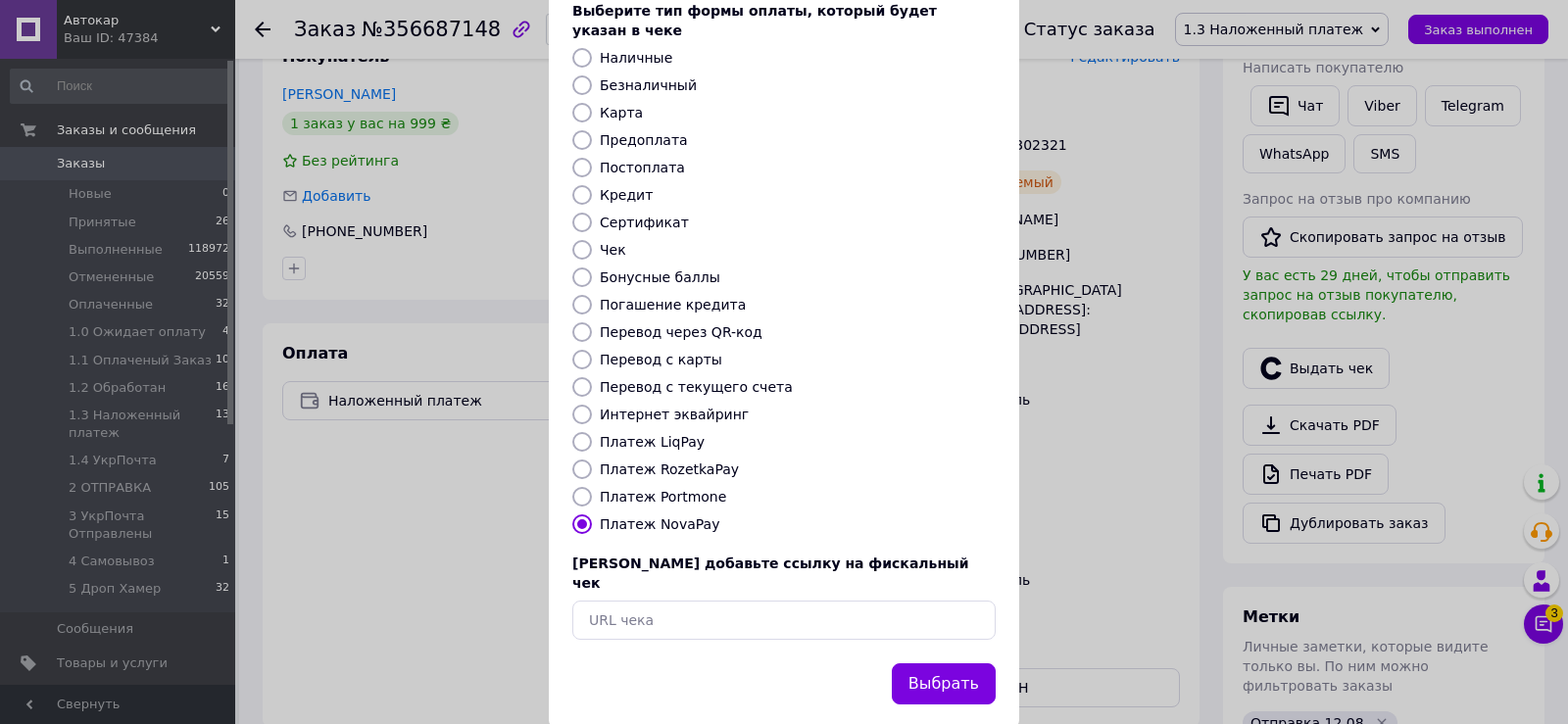
click at [943, 663] on button "Выбрать" at bounding box center [944, 684] width 104 height 42
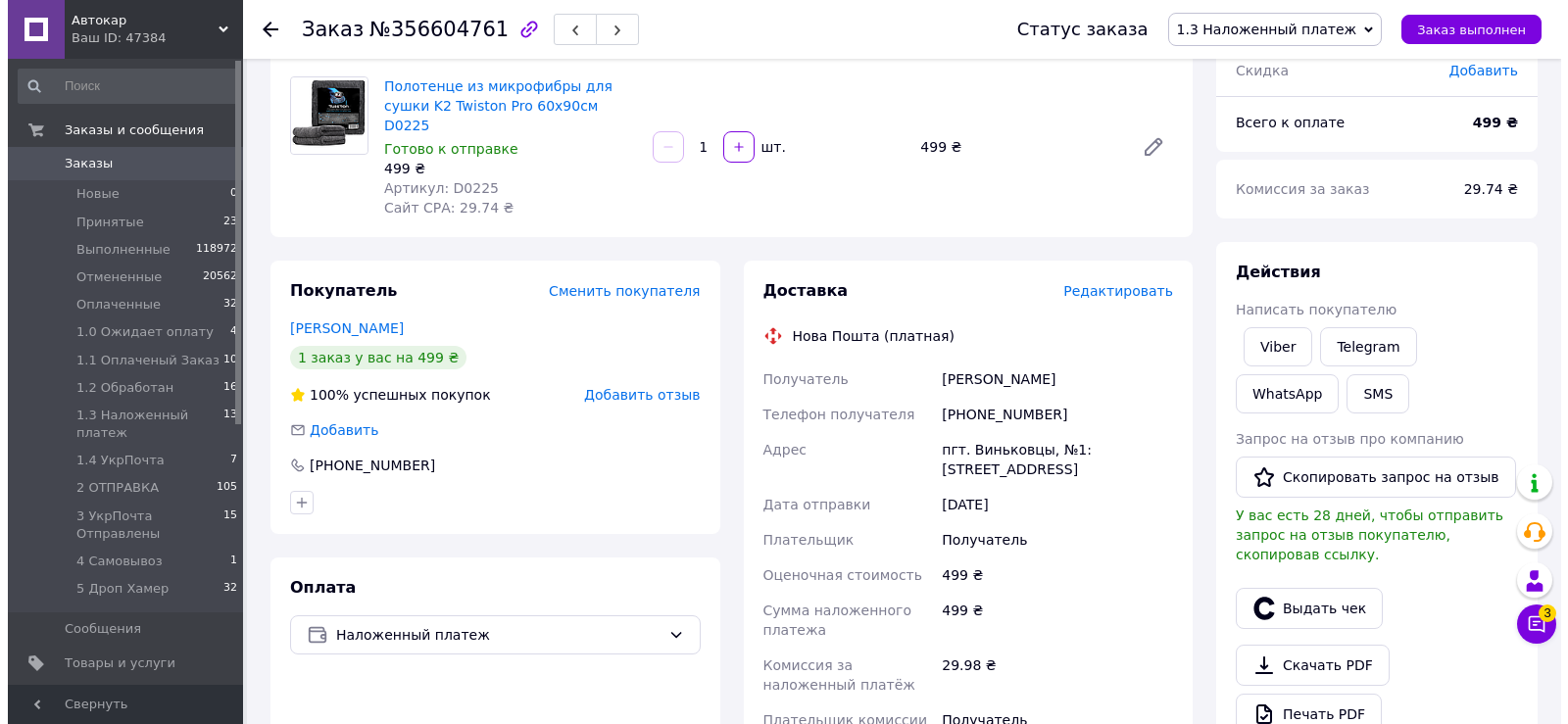
scroll to position [196, 0]
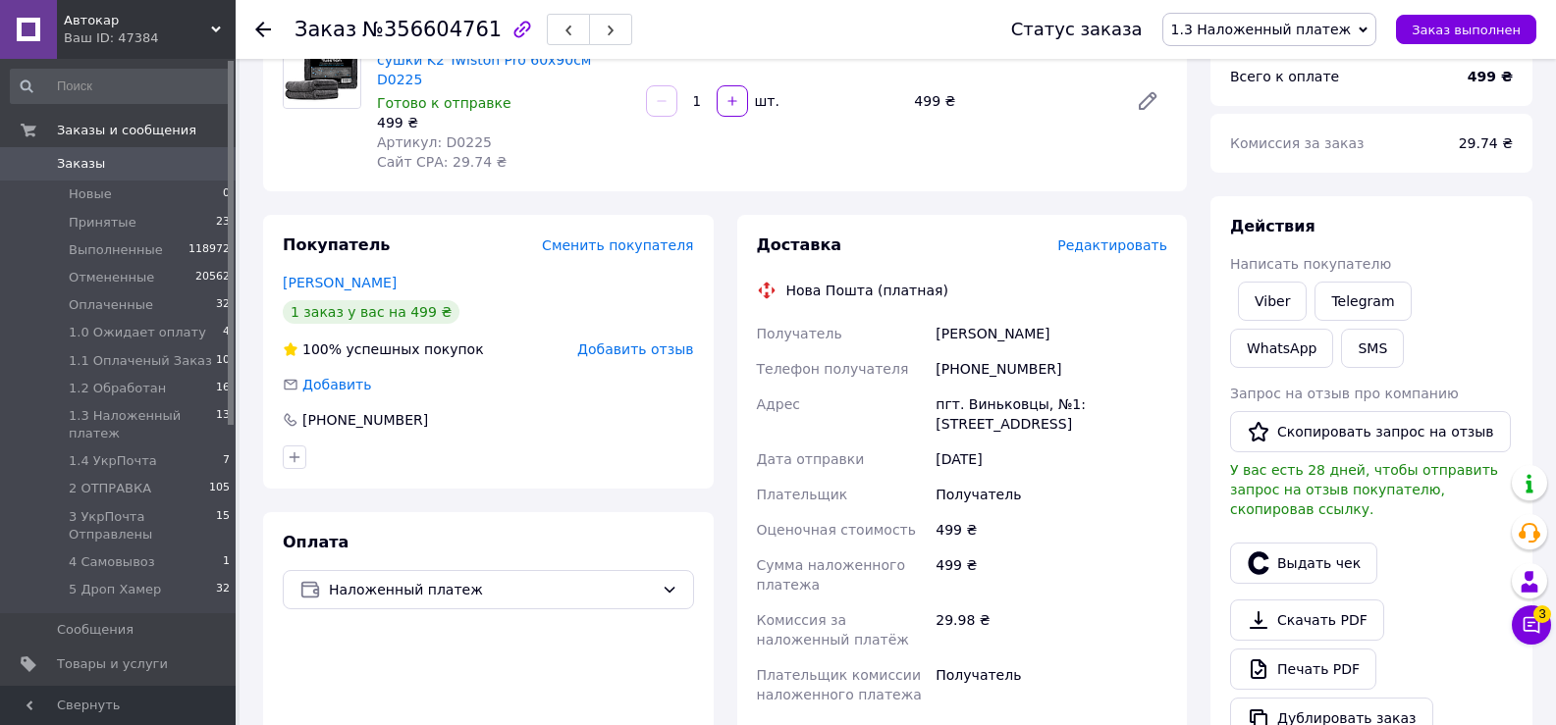
click at [1110, 238] on span "Редактировать" at bounding box center [1112, 246] width 110 height 16
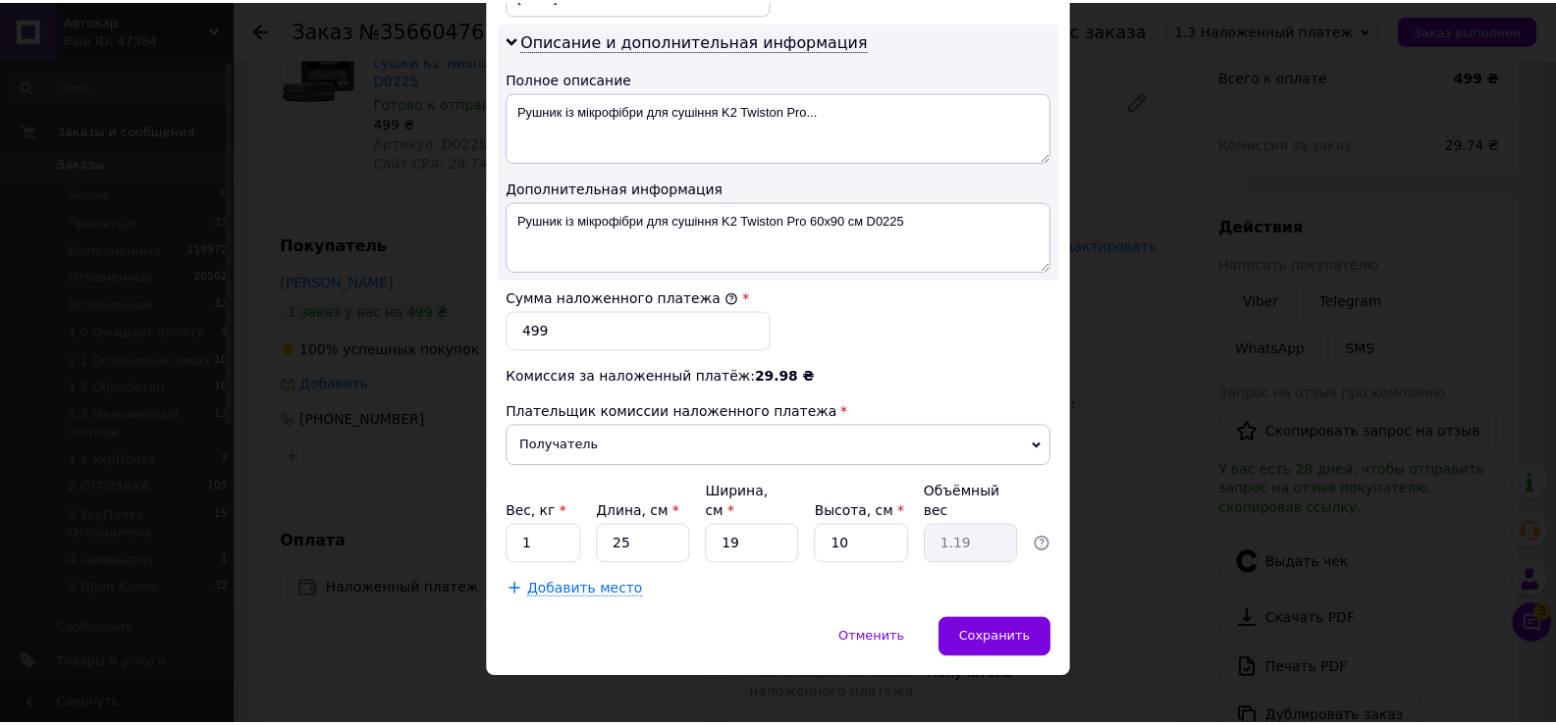
scroll to position [992, 0]
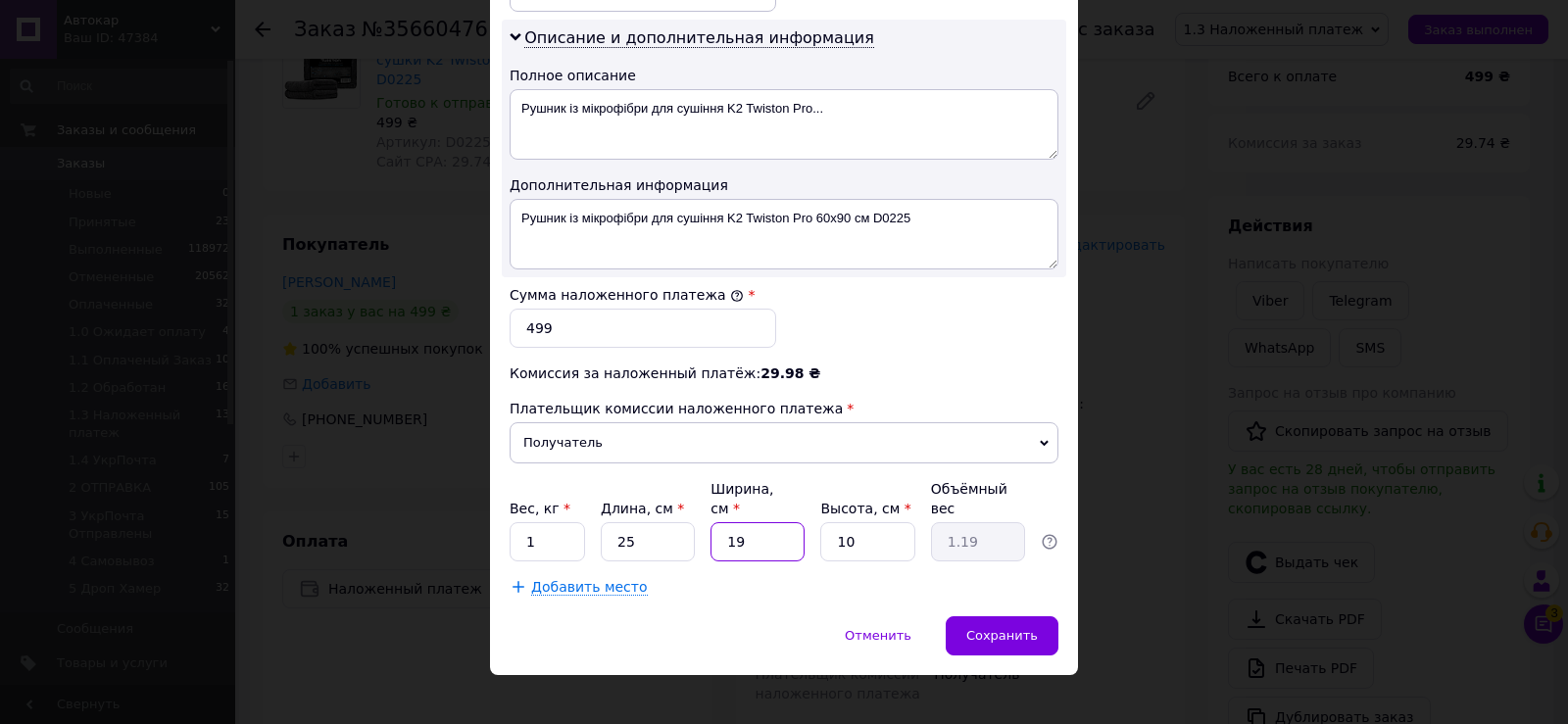
drag, startPoint x: 722, startPoint y: 517, endPoint x: 776, endPoint y: 533, distance: 56.3
click at [773, 522] on input "19" at bounding box center [758, 541] width 94 height 39
type input "2"
type input "0.13"
type input "20"
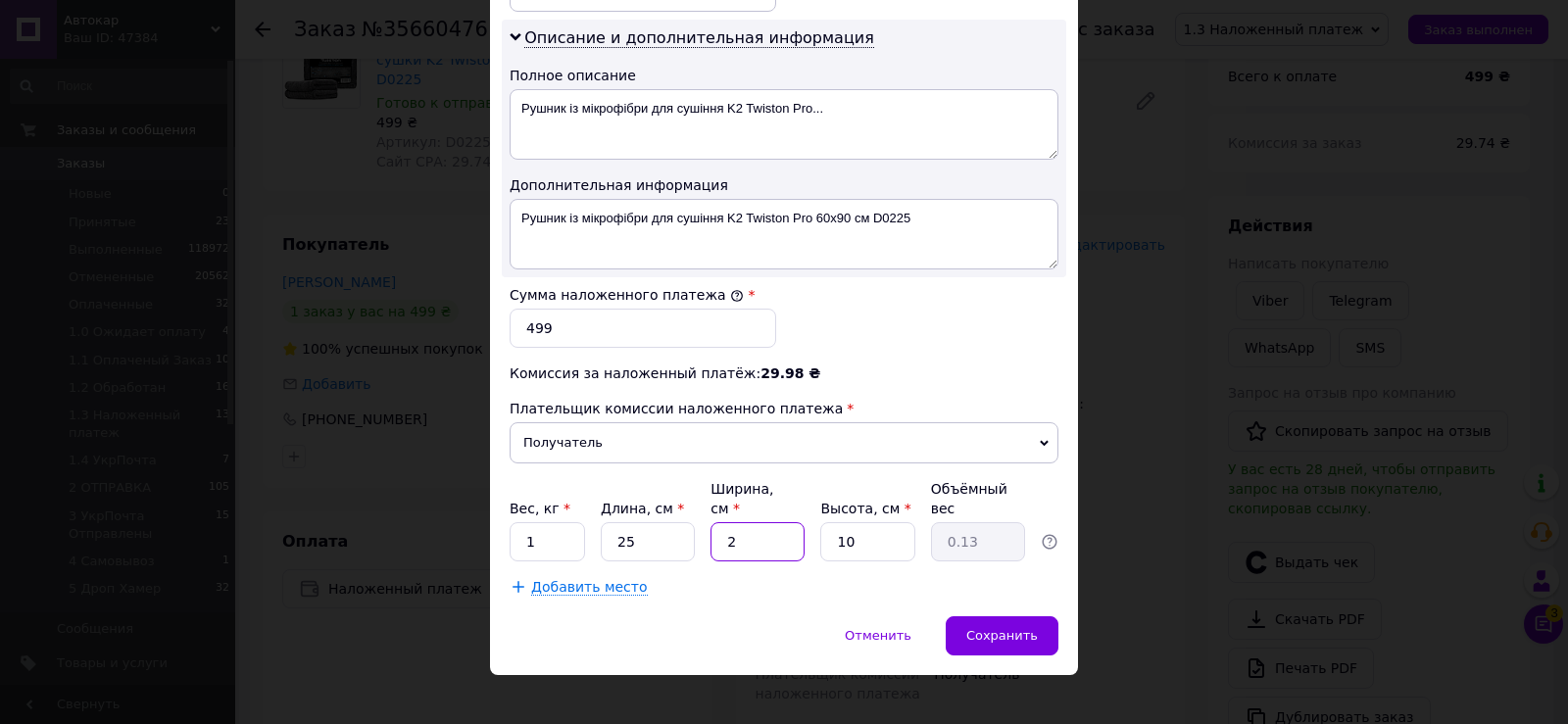
type input "1.25"
type input "20"
click at [1011, 628] on span "Сохранить" at bounding box center [1003, 635] width 72 height 15
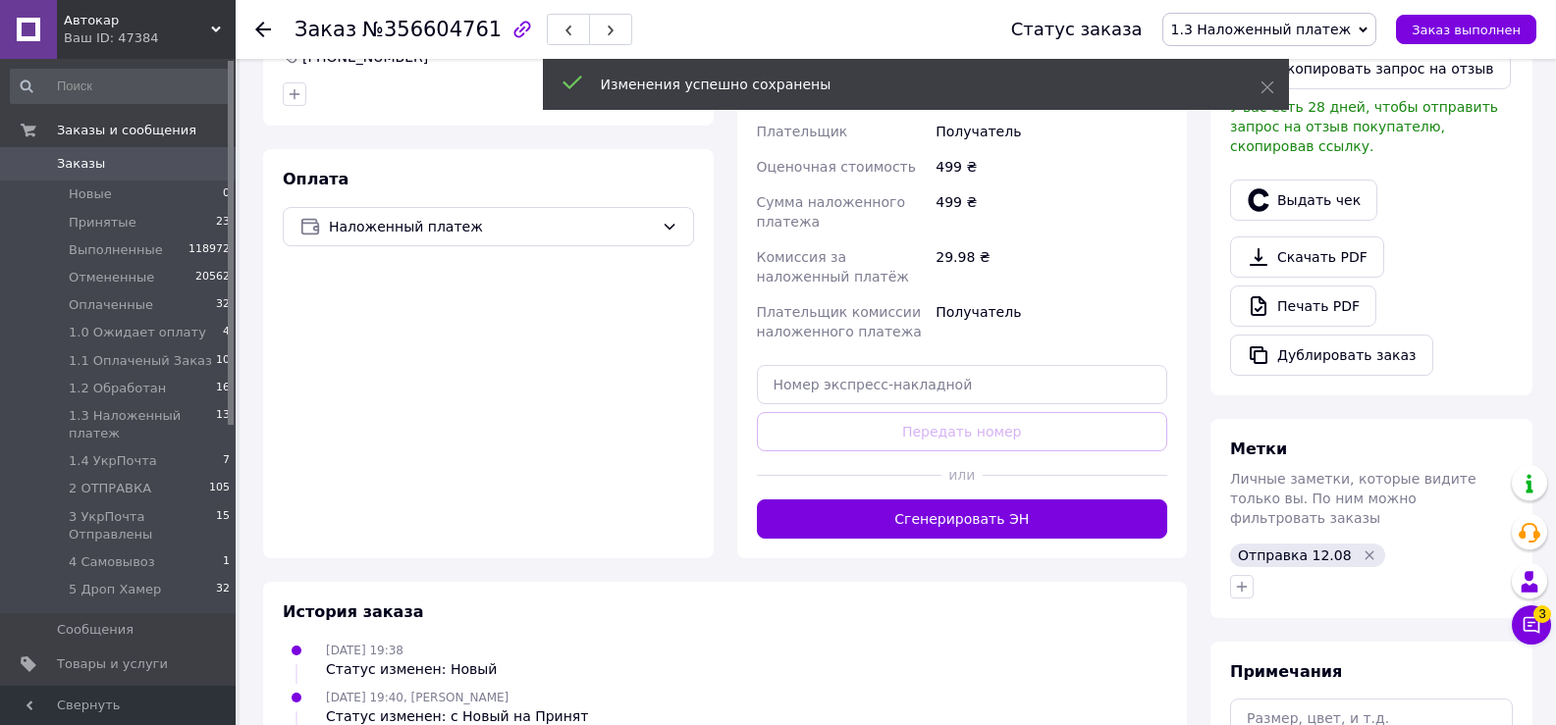
scroll to position [589, 0]
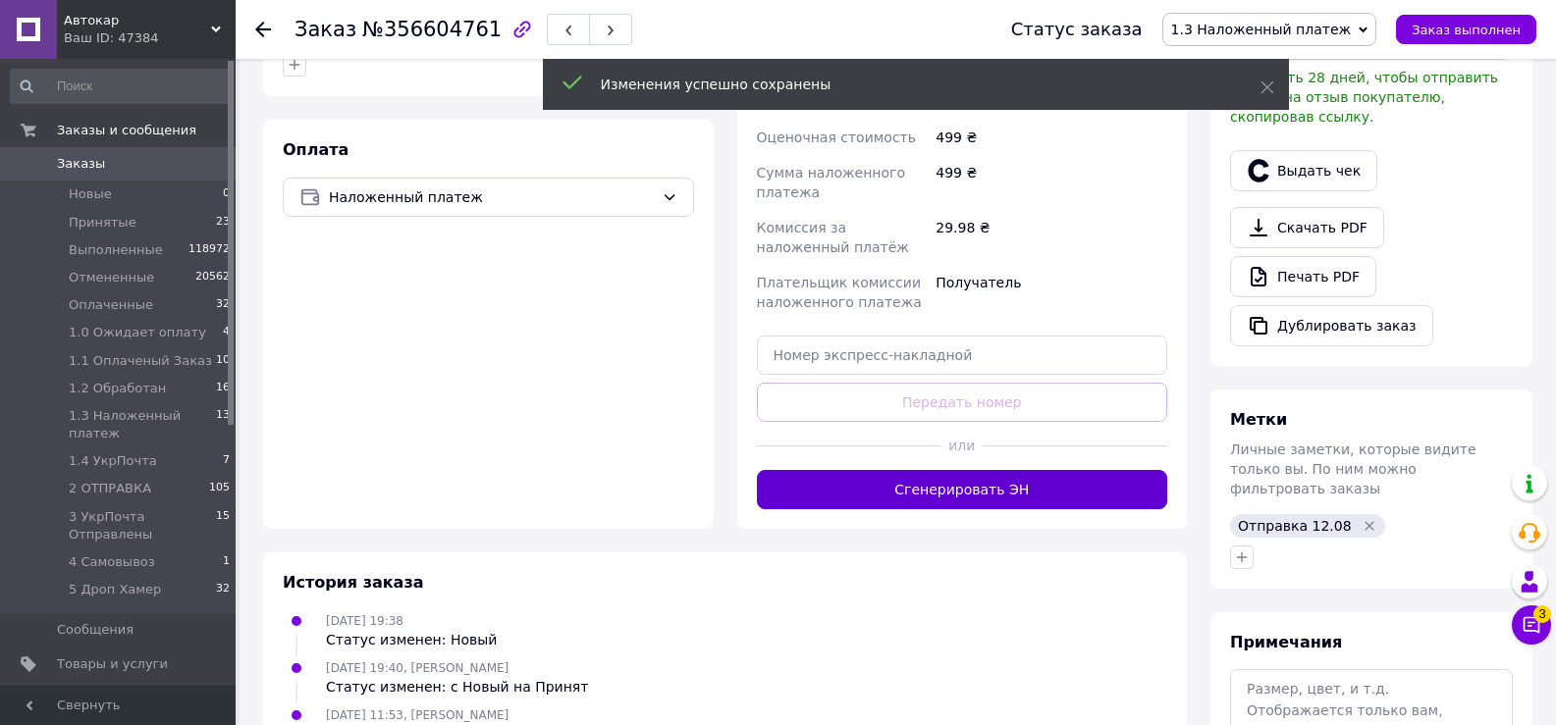
click at [955, 473] on button "Сгенерировать ЭН" at bounding box center [962, 489] width 411 height 39
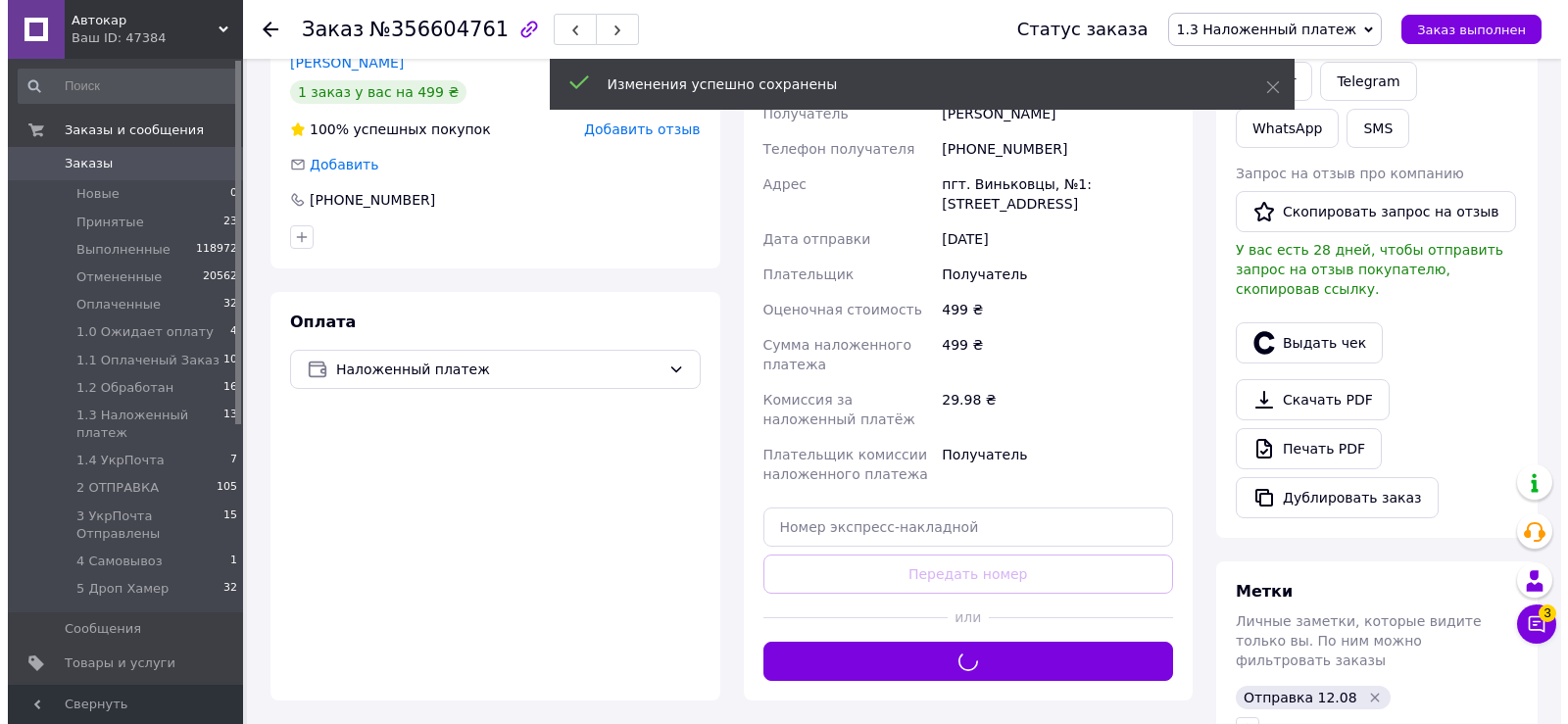
scroll to position [392, 0]
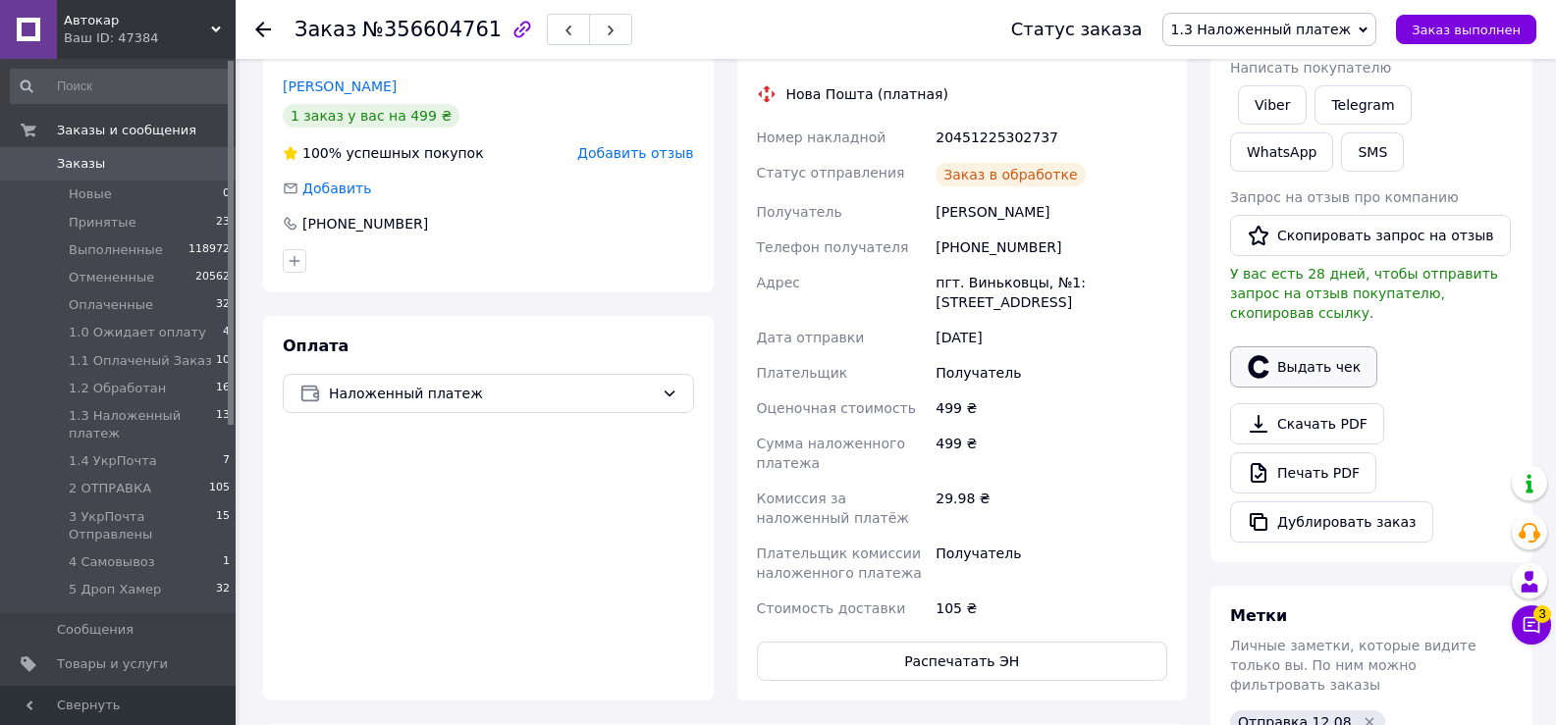
drag, startPoint x: 1312, startPoint y: 348, endPoint x: 1300, endPoint y: 348, distance: 12.8
click at [1310, 348] on button "Выдать чек" at bounding box center [1303, 366] width 147 height 41
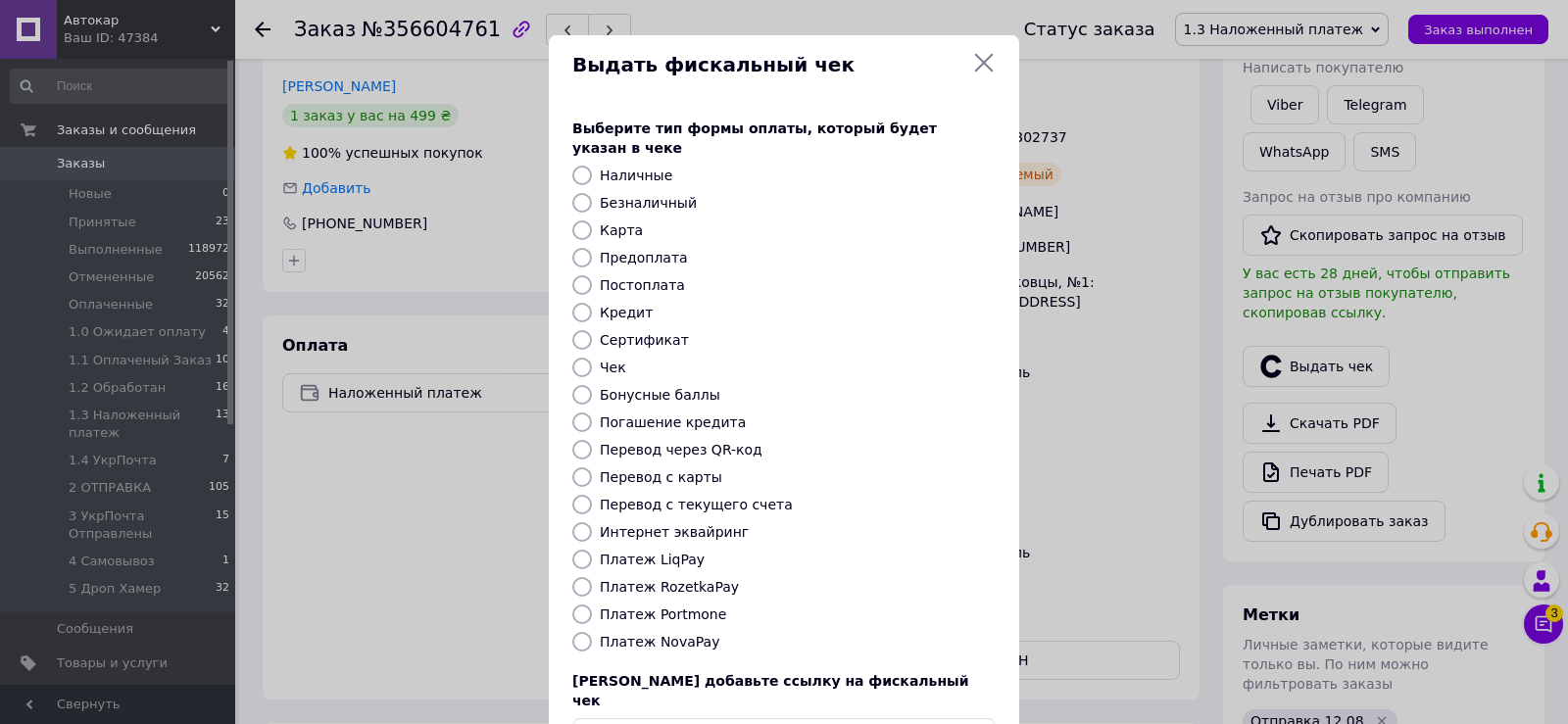
click at [579, 632] on input "Платеж NovaPay" at bounding box center [582, 642] width 20 height 20
radio input "true"
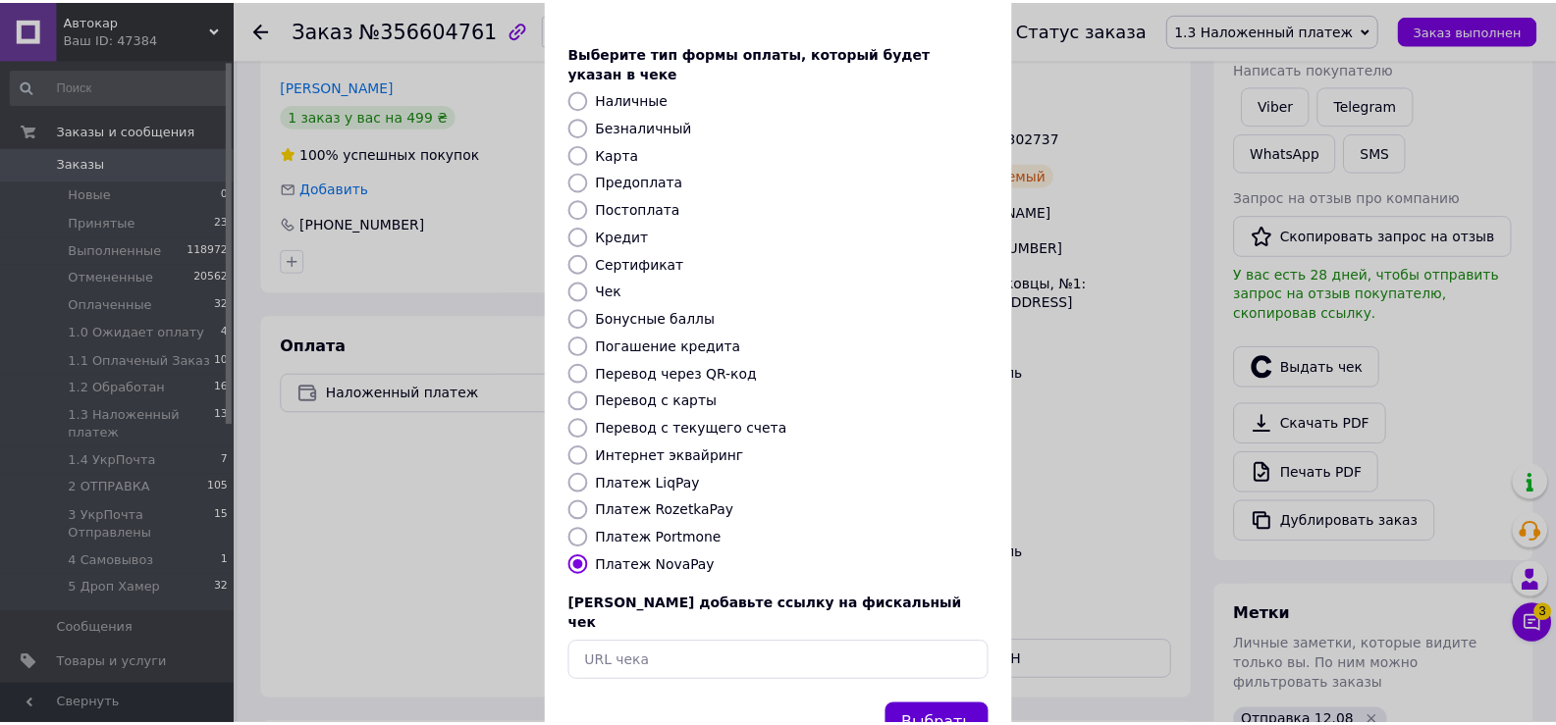
scroll to position [118, 0]
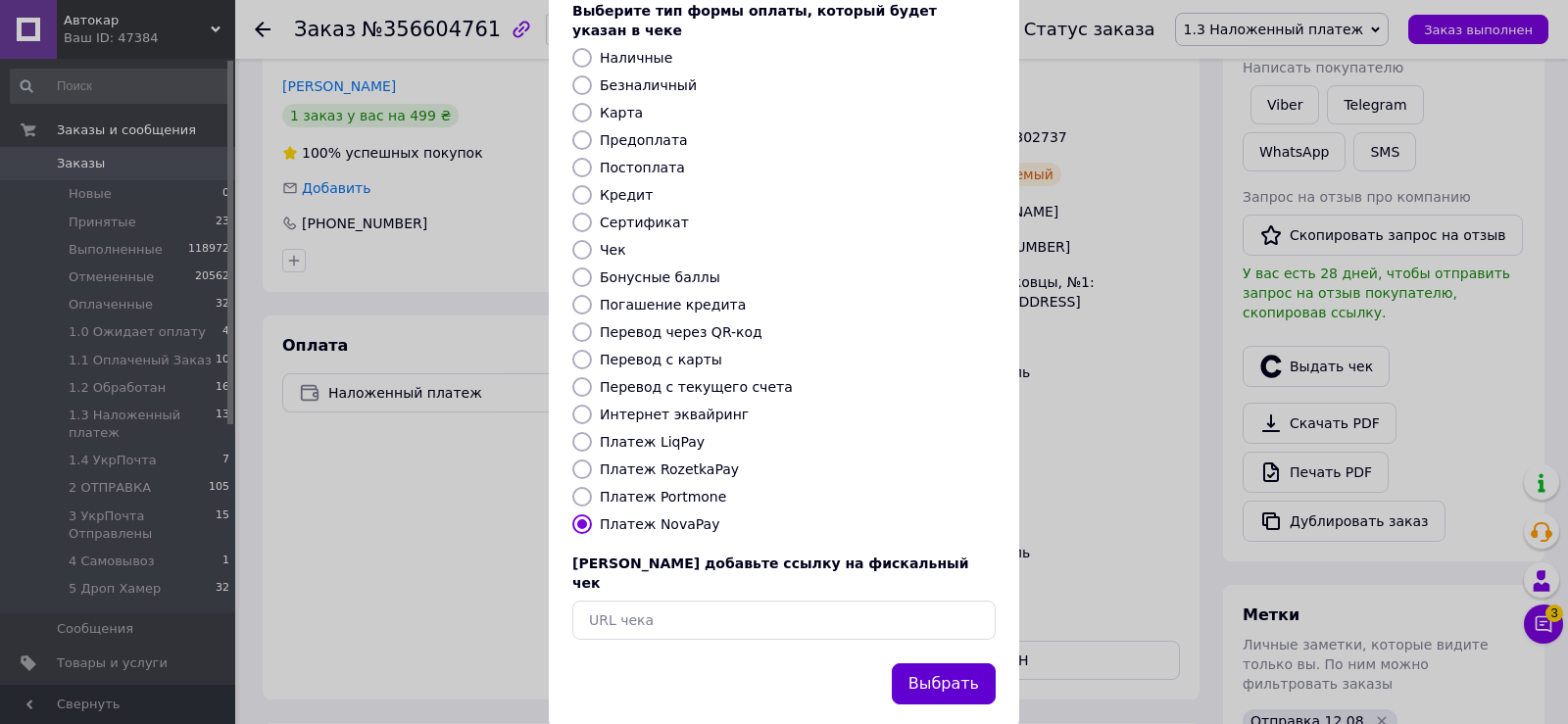
click at [925, 663] on button "Выбрать" at bounding box center [944, 684] width 104 height 42
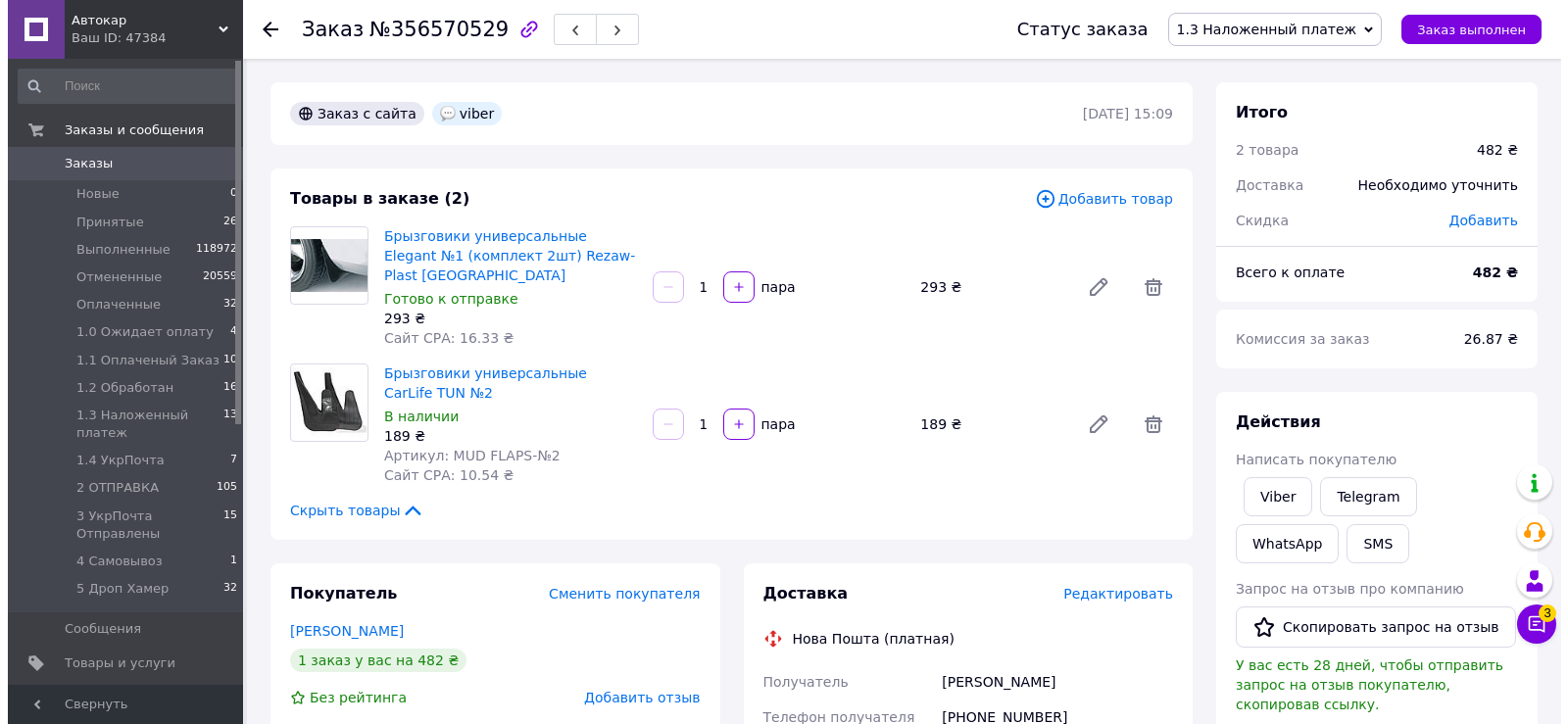
scroll to position [196, 0]
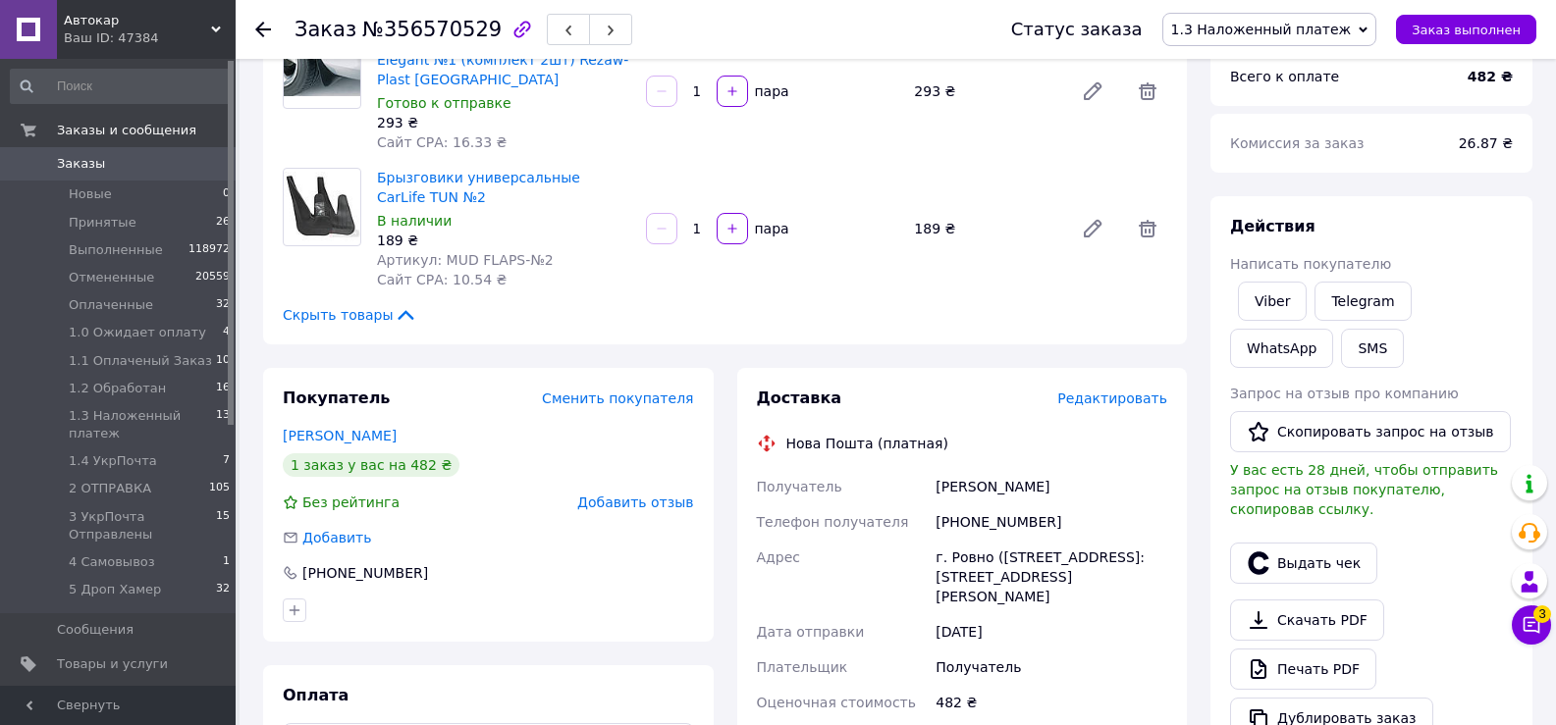
click at [1091, 391] on span "Редактировать" at bounding box center [1112, 399] width 110 height 16
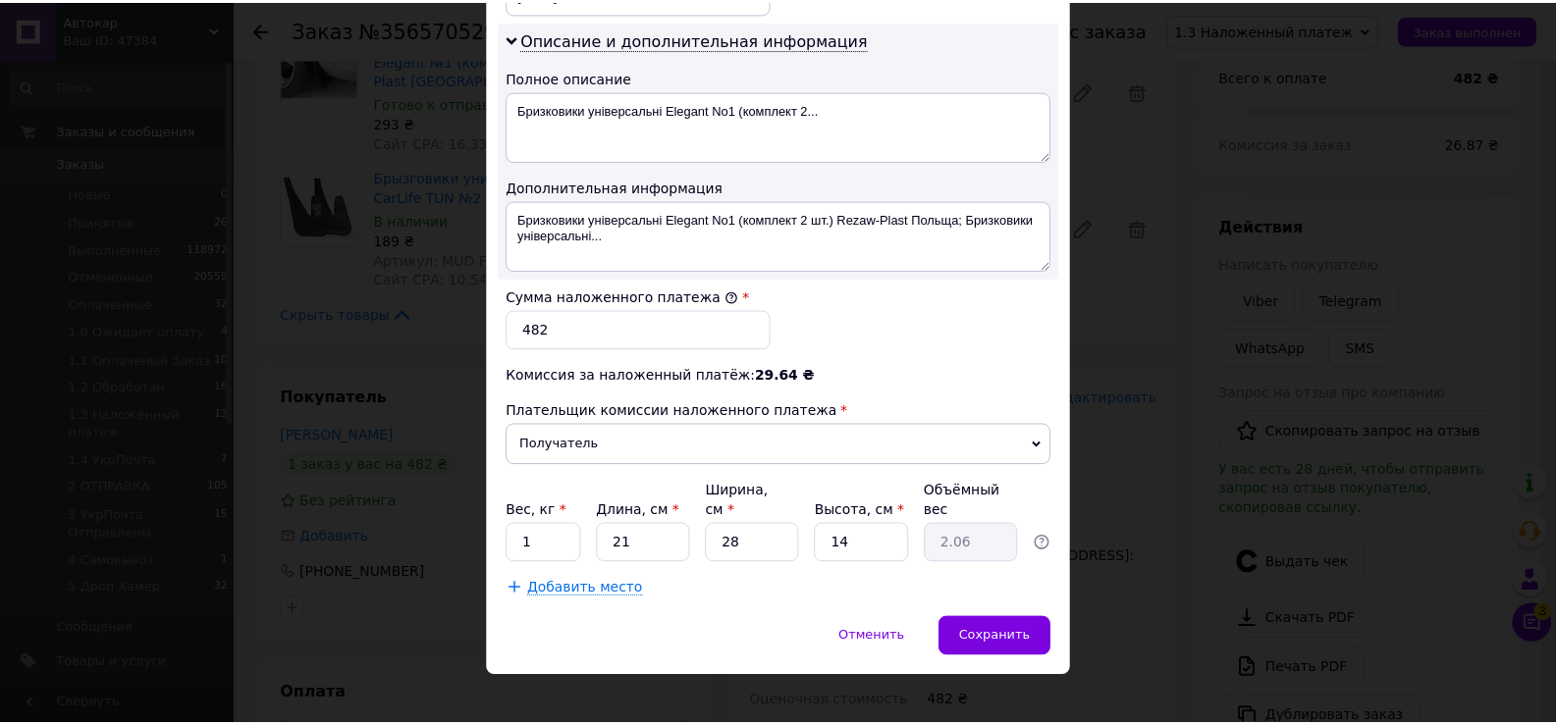
scroll to position [992, 0]
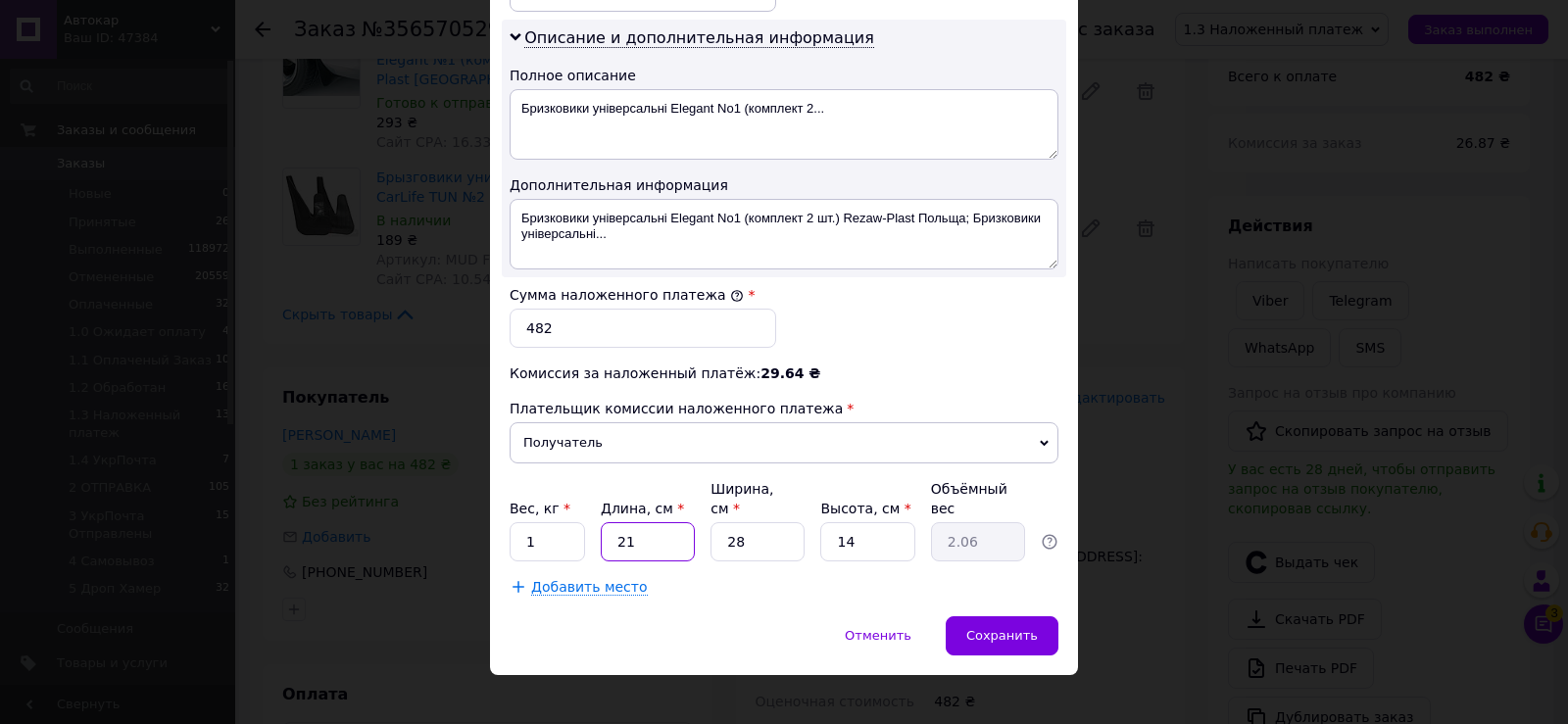
drag, startPoint x: 611, startPoint y: 517, endPoint x: 694, endPoint y: 517, distance: 83.0
click at [692, 522] on input "21" at bounding box center [648, 541] width 94 height 39
type input "3"
type input "0.29"
type input "39"
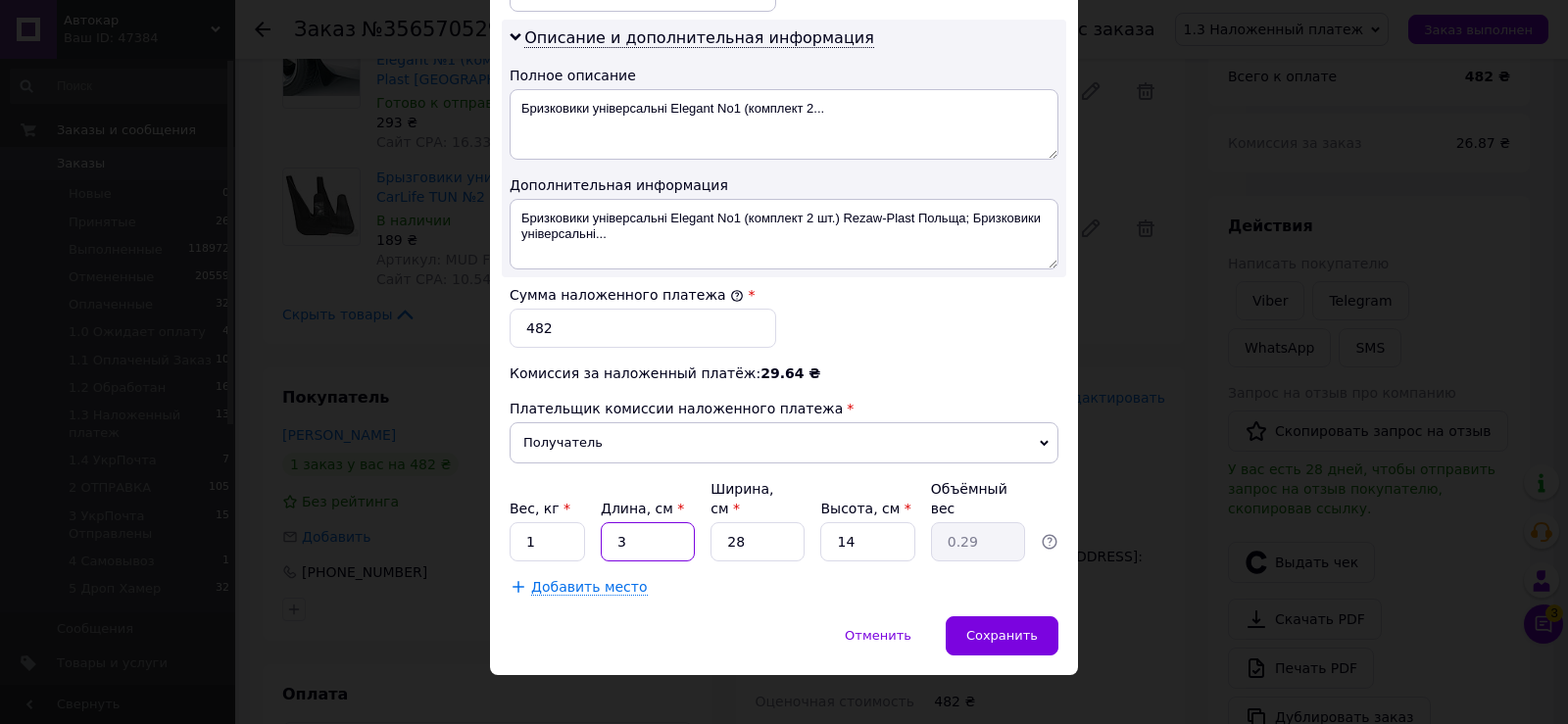
type input "3.82"
type input "39"
drag, startPoint x: 725, startPoint y: 517, endPoint x: 796, endPoint y: 530, distance: 72.2
click at [776, 522] on input "28" at bounding box center [758, 541] width 94 height 39
type input "2"
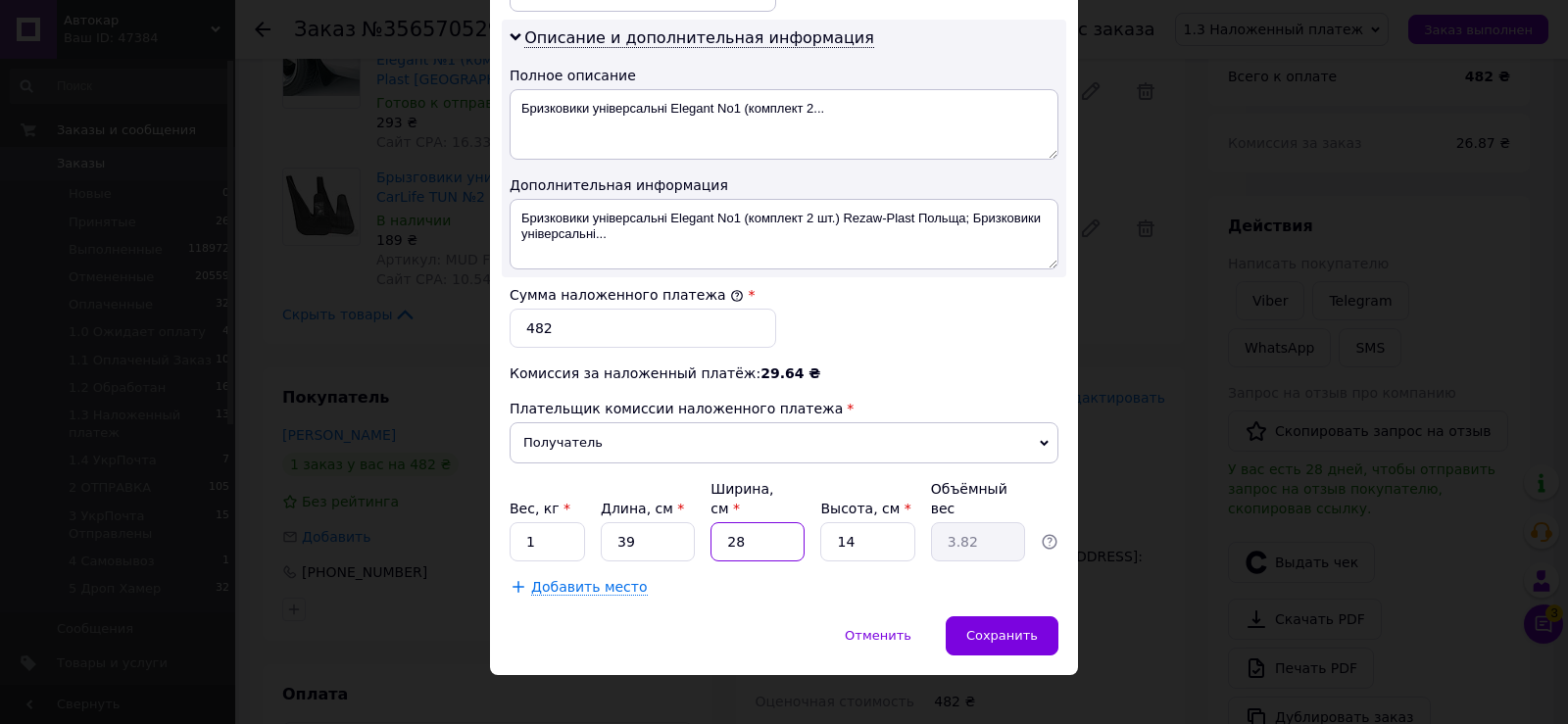
type input "0.27"
type input "27"
type input "3.69"
type input "27"
drag, startPoint x: 833, startPoint y: 515, endPoint x: 883, endPoint y: 529, distance: 51.9
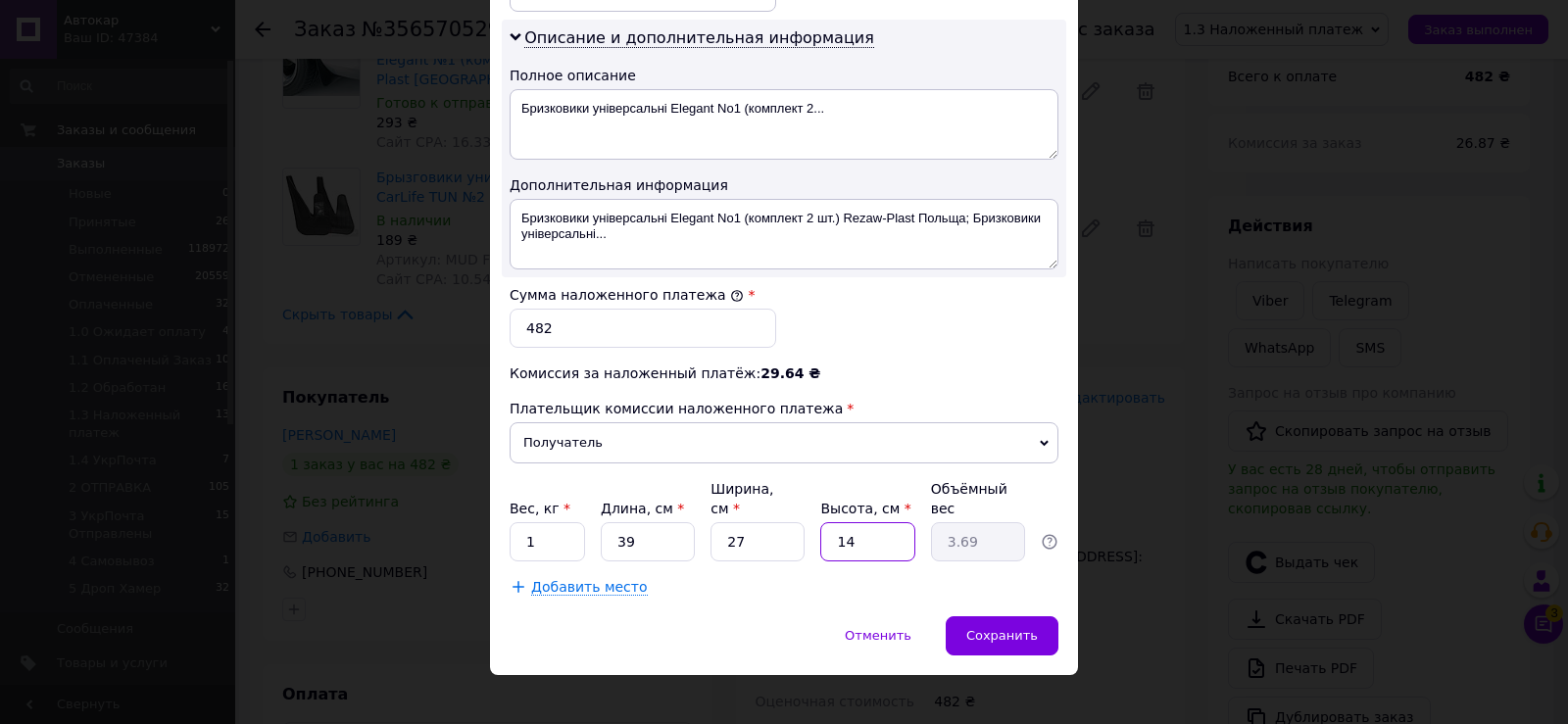
click at [881, 522] on input "14" at bounding box center [868, 541] width 94 height 39
type input "1"
type input "0.26"
type input "12"
type input "3.16"
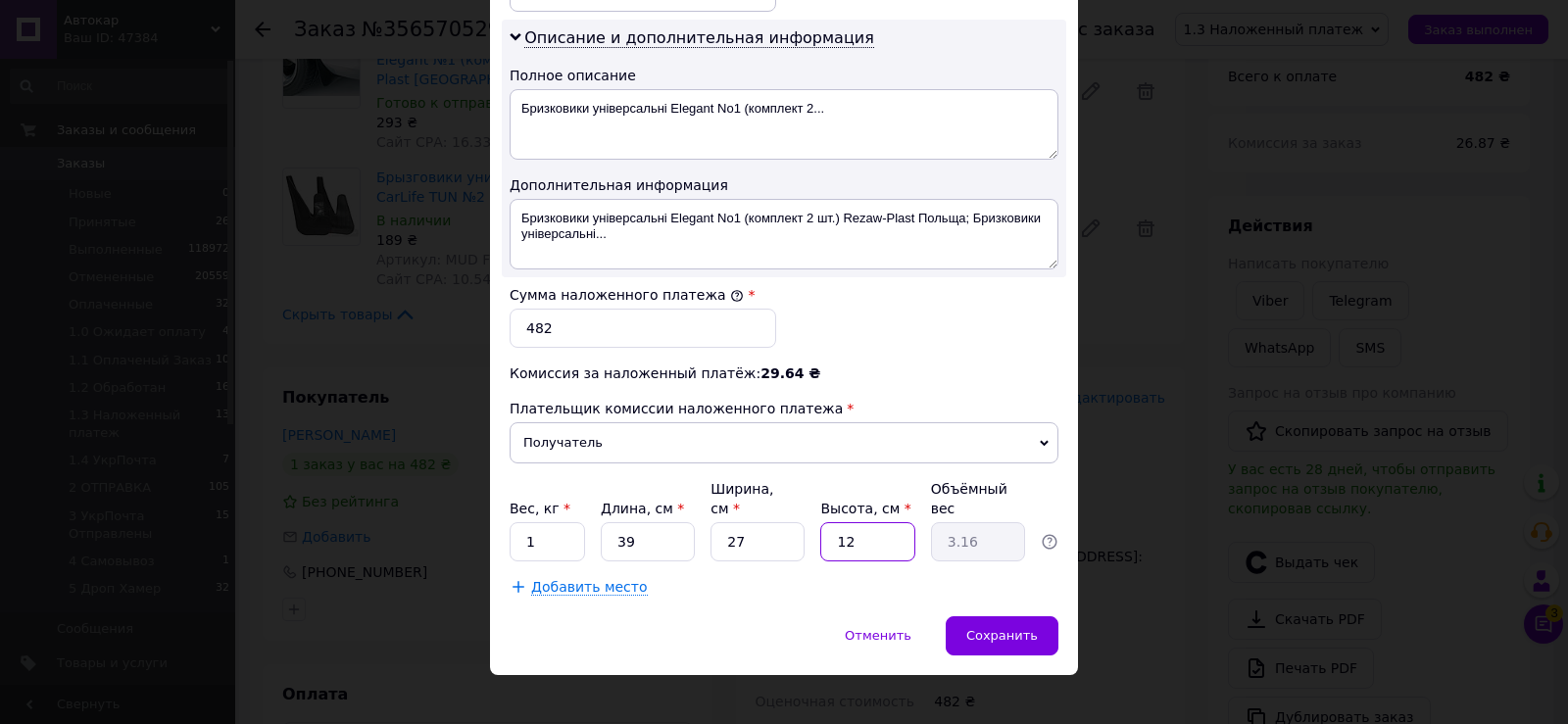
type input "12"
drag, startPoint x: 521, startPoint y: 522, endPoint x: 583, endPoint y: 520, distance: 62.0
click at [583, 520] on div "Вес, кг * 1 Длина, см * 39 Ширина, см * 27 Высота, см * 12 Объёмный вес 3.16" at bounding box center [784, 520] width 549 height 82
type input "2.85"
click at [999, 628] on span "Сохранить" at bounding box center [1003, 635] width 72 height 15
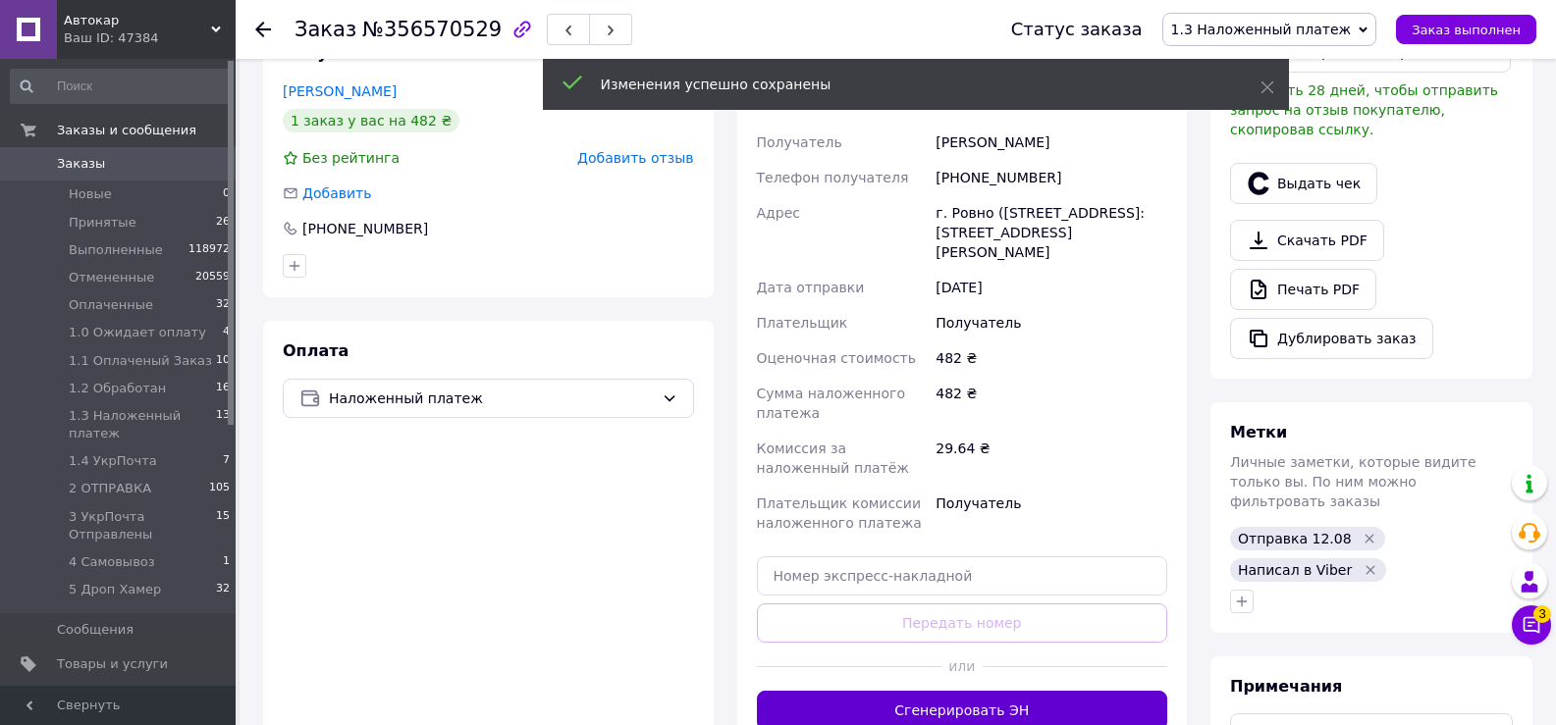
scroll to position [589, 0]
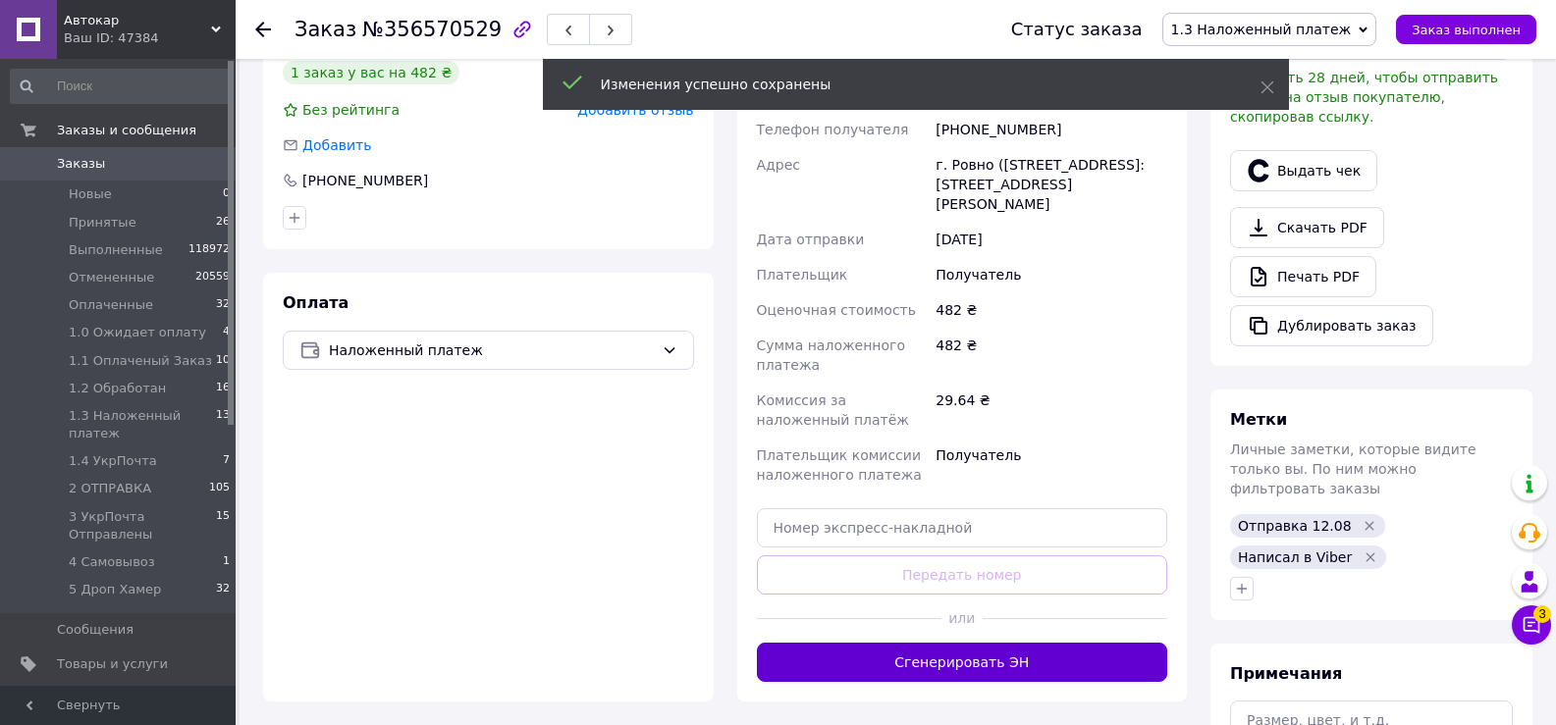
click at [976, 643] on button "Сгенерировать ЭН" at bounding box center [962, 662] width 411 height 39
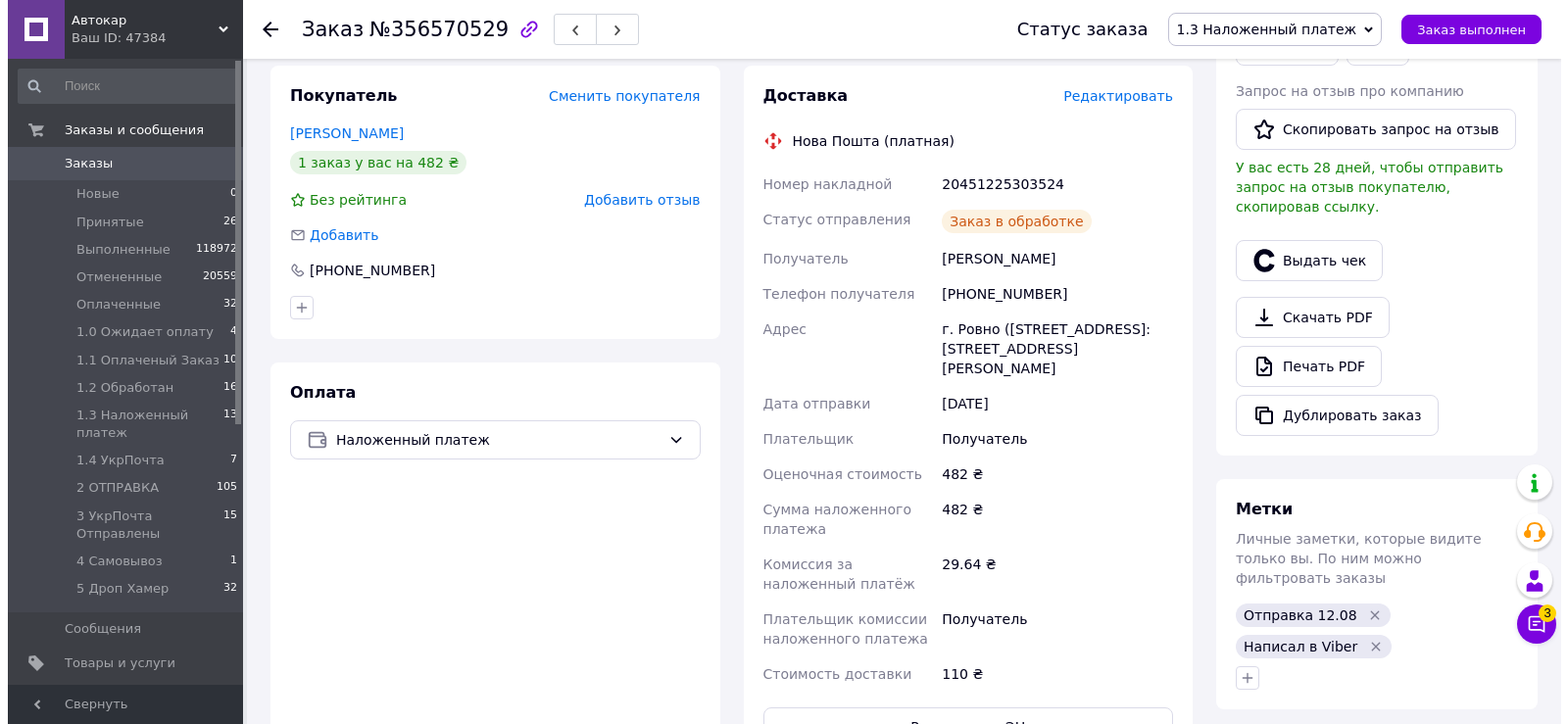
scroll to position [392, 0]
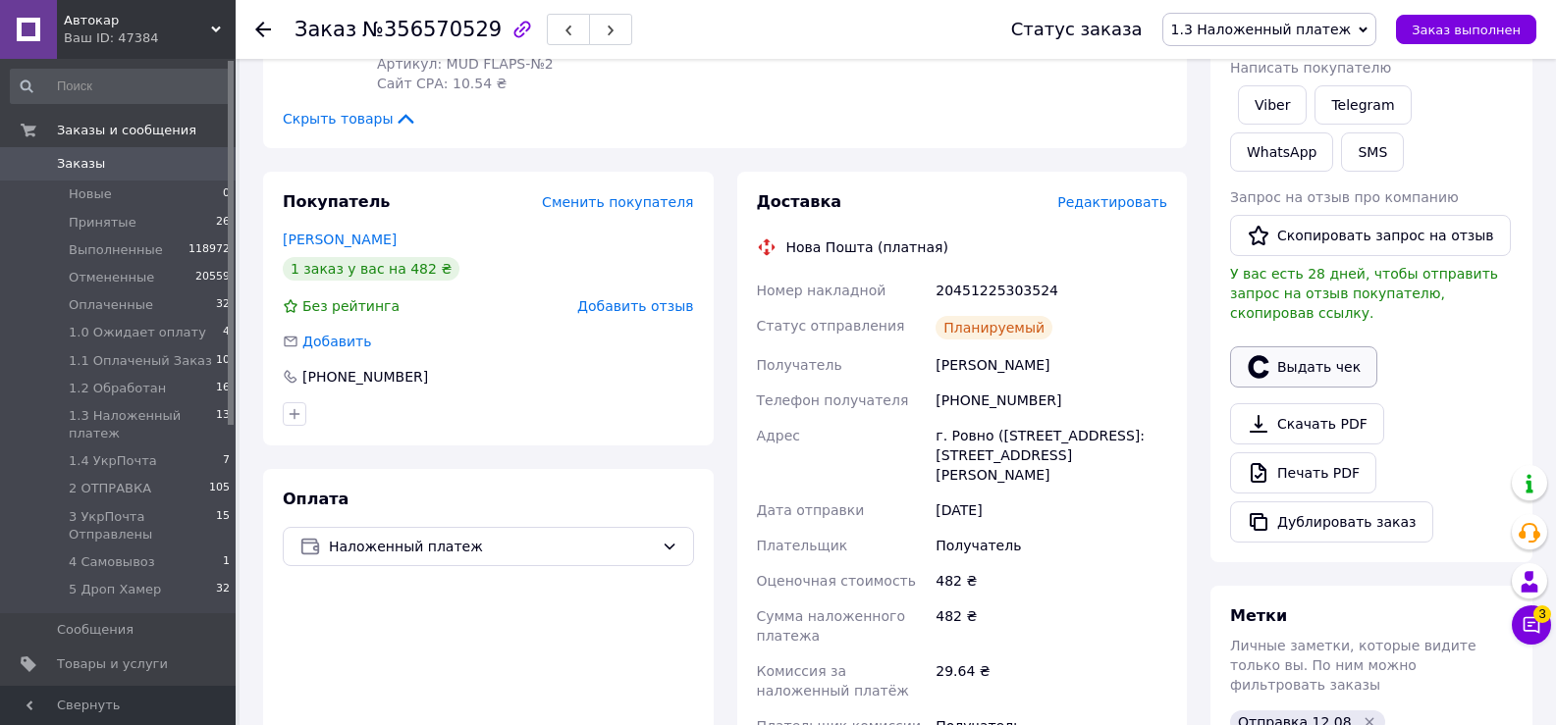
click at [1293, 346] on button "Выдать чек" at bounding box center [1303, 366] width 147 height 41
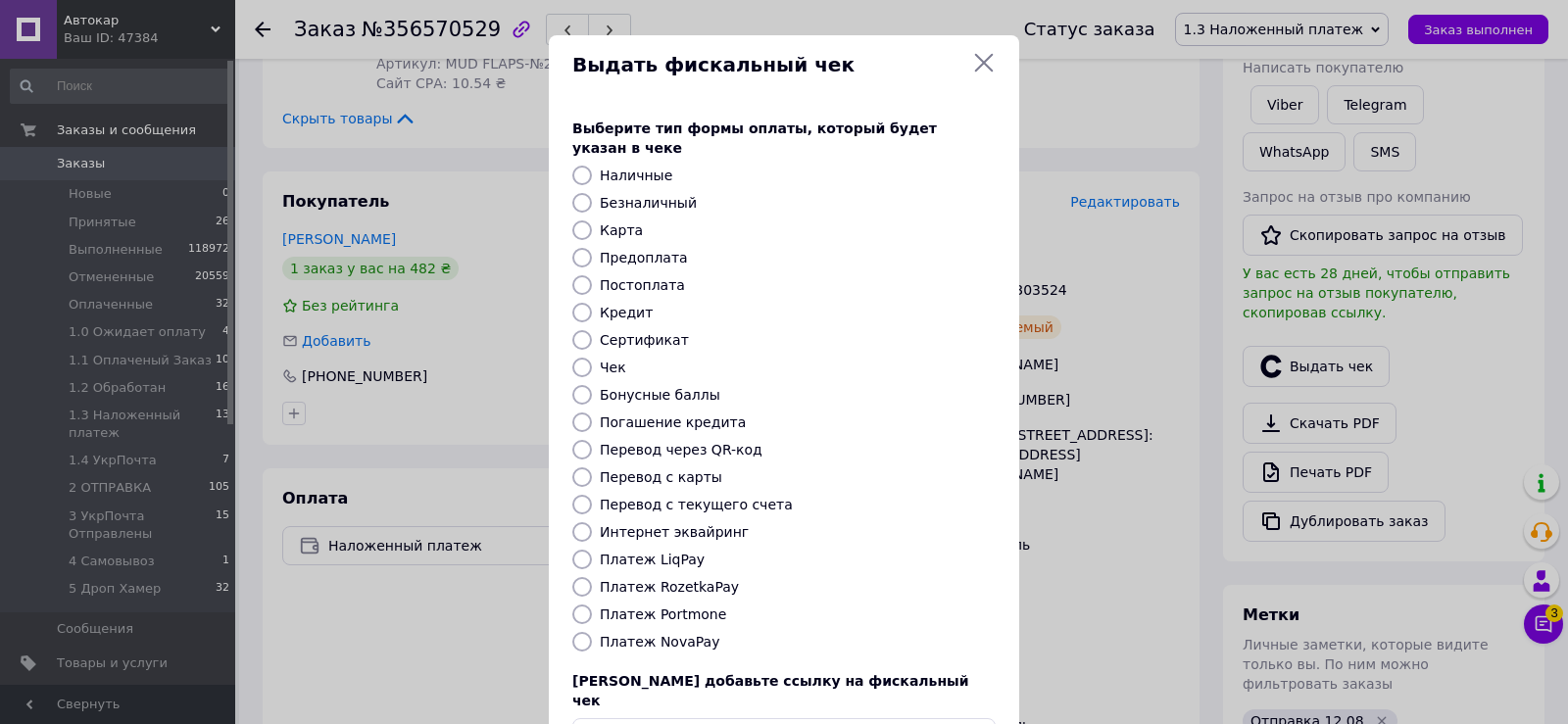
click at [579, 632] on input "Платеж NovaPay" at bounding box center [582, 642] width 20 height 20
radio input "true"
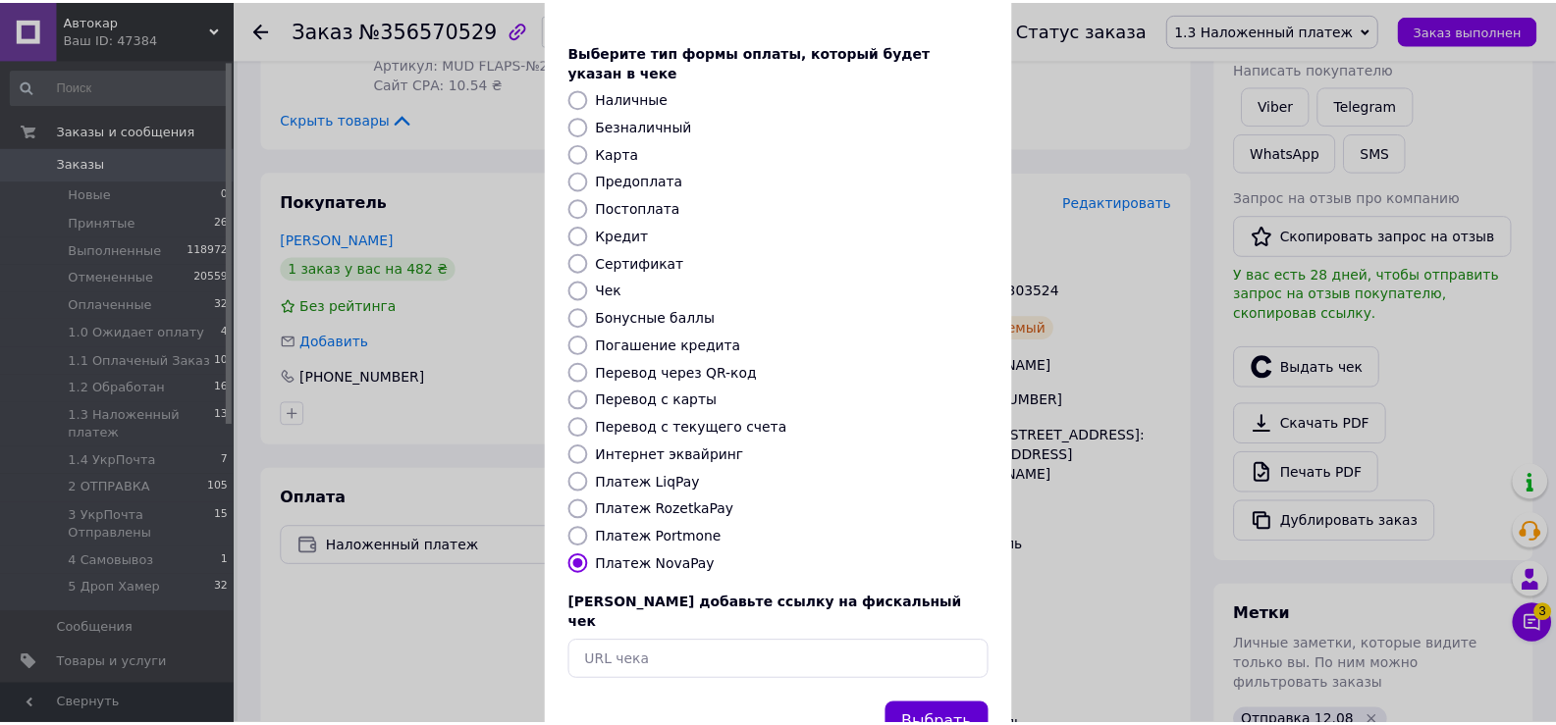
scroll to position [118, 0]
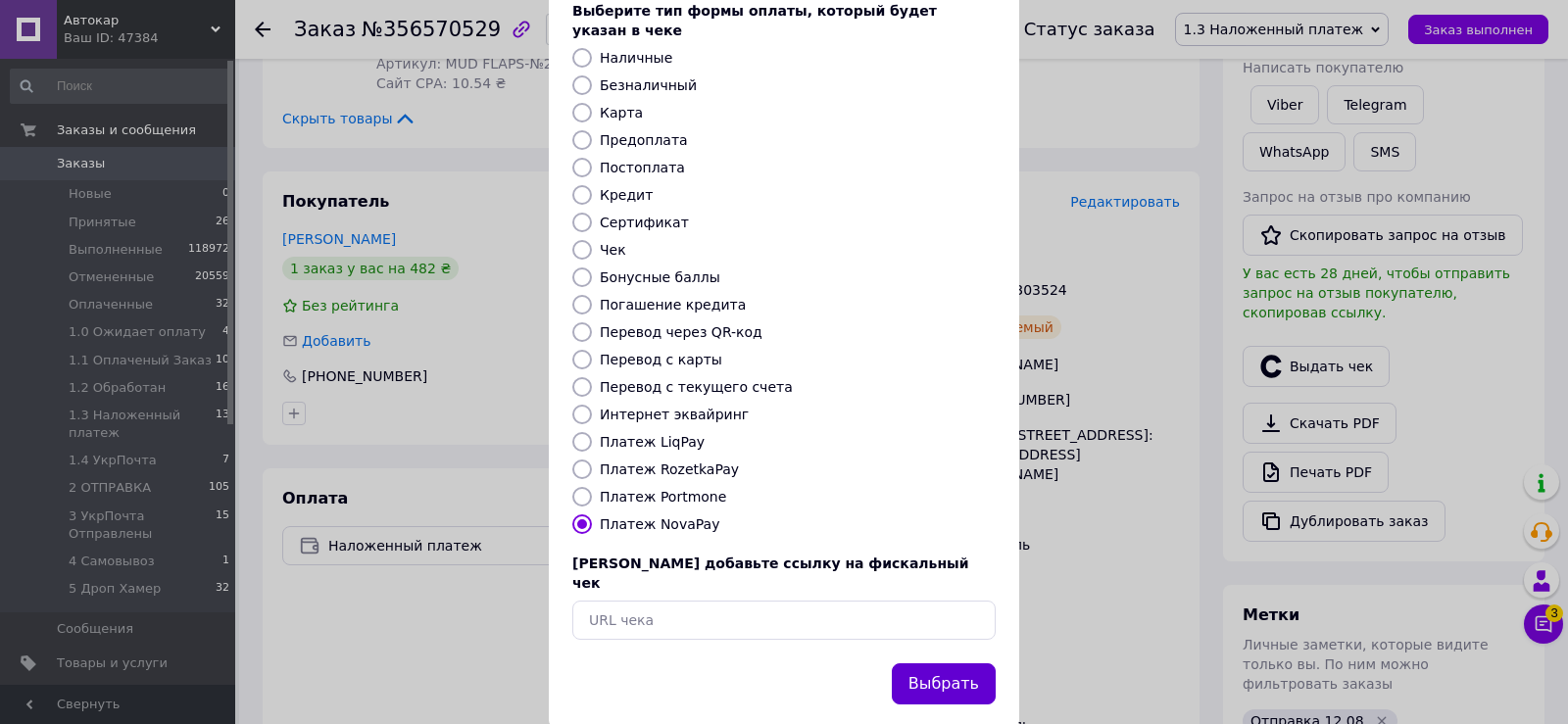
click at [974, 663] on button "Выбрать" at bounding box center [944, 684] width 104 height 42
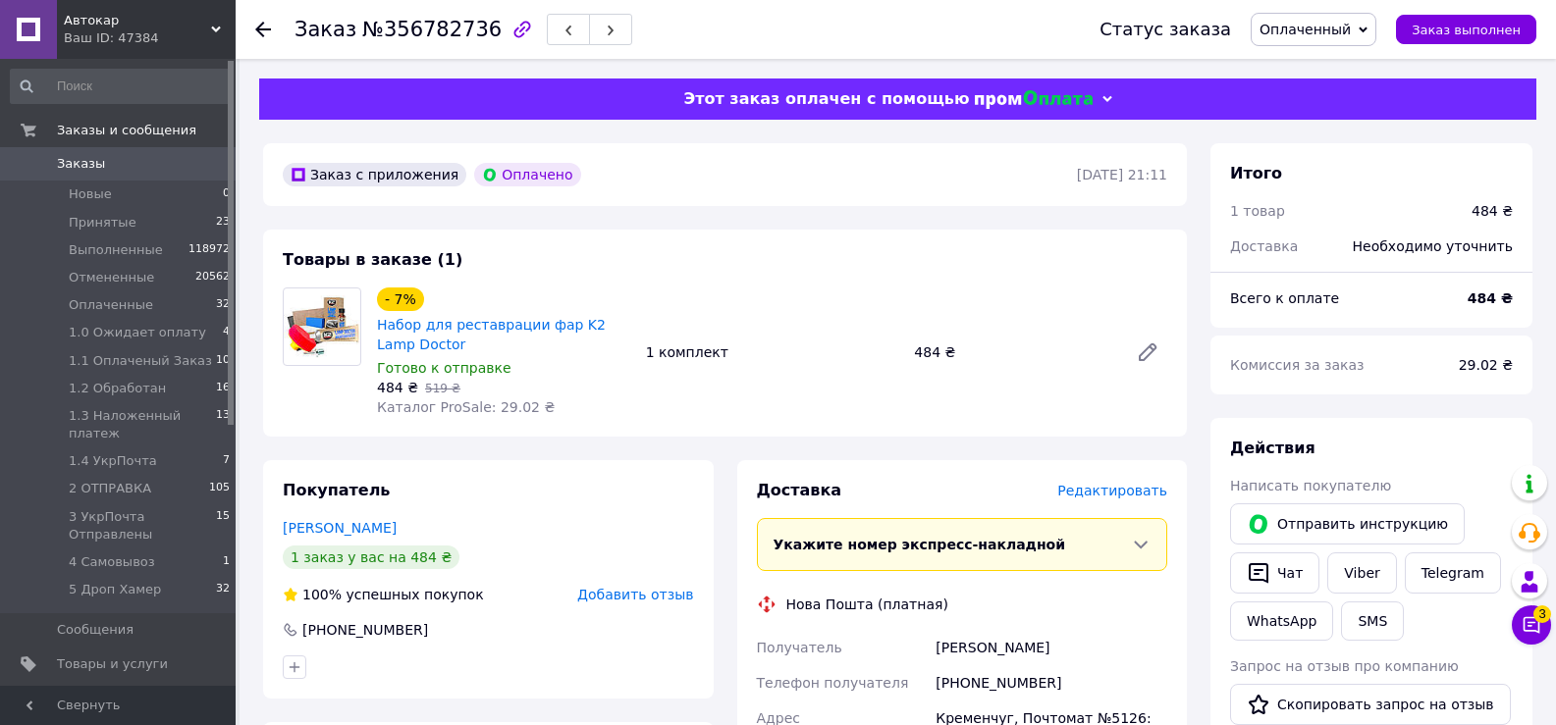
click at [1103, 492] on span "Редактировать" at bounding box center [1112, 491] width 110 height 16
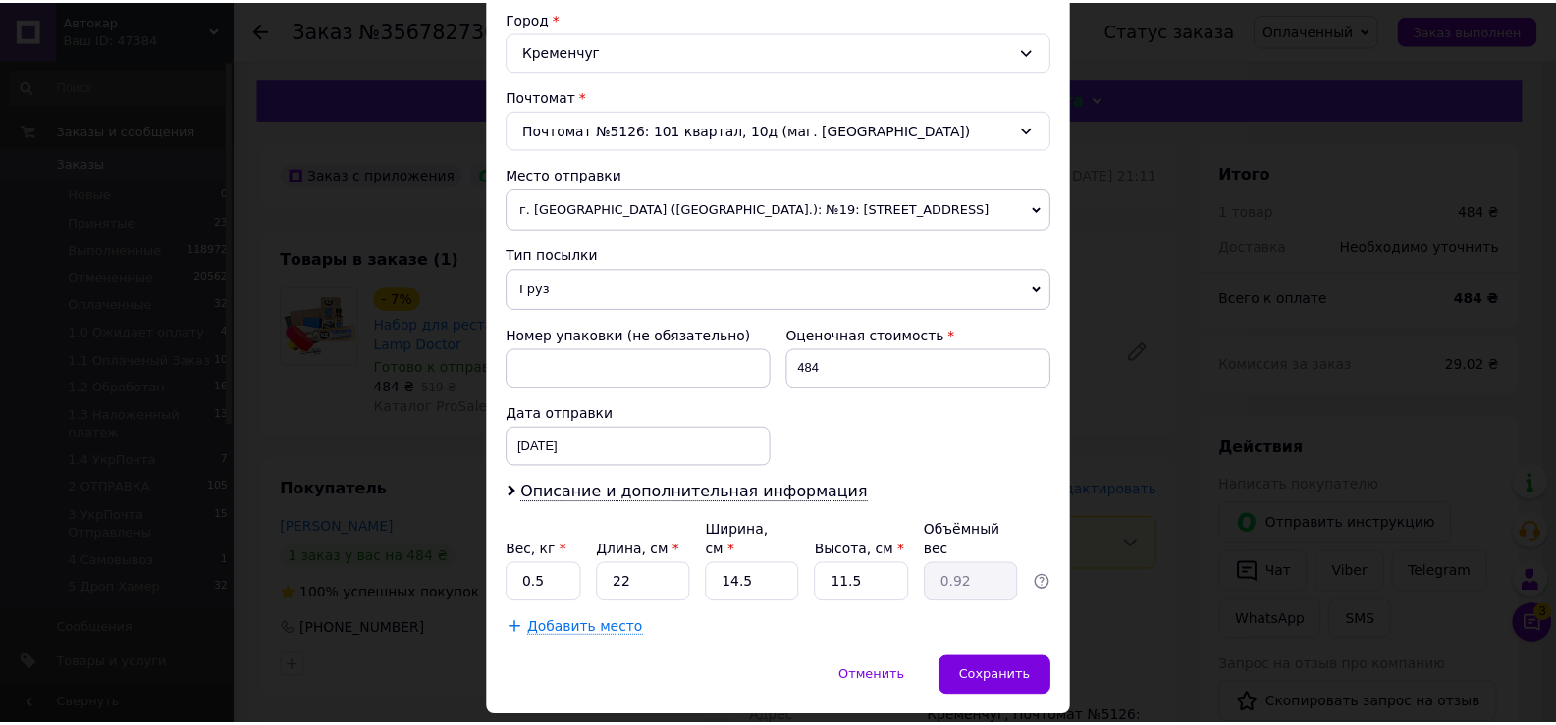
scroll to position [578, 0]
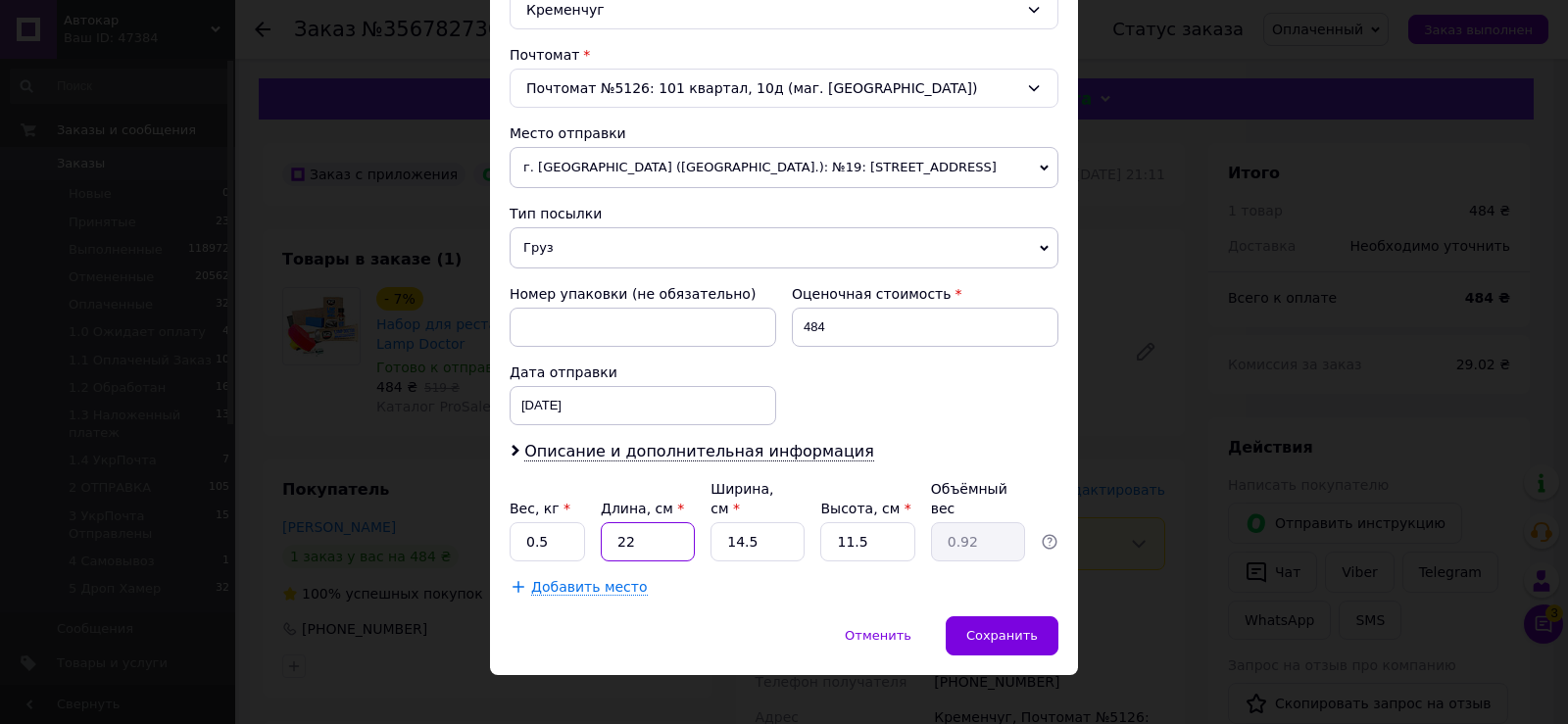
drag, startPoint x: 612, startPoint y: 521, endPoint x: 671, endPoint y: 531, distance: 59.8
click at [671, 531] on input "22" at bounding box center [648, 541] width 94 height 39
type input "2"
type input "0.1"
type input "21"
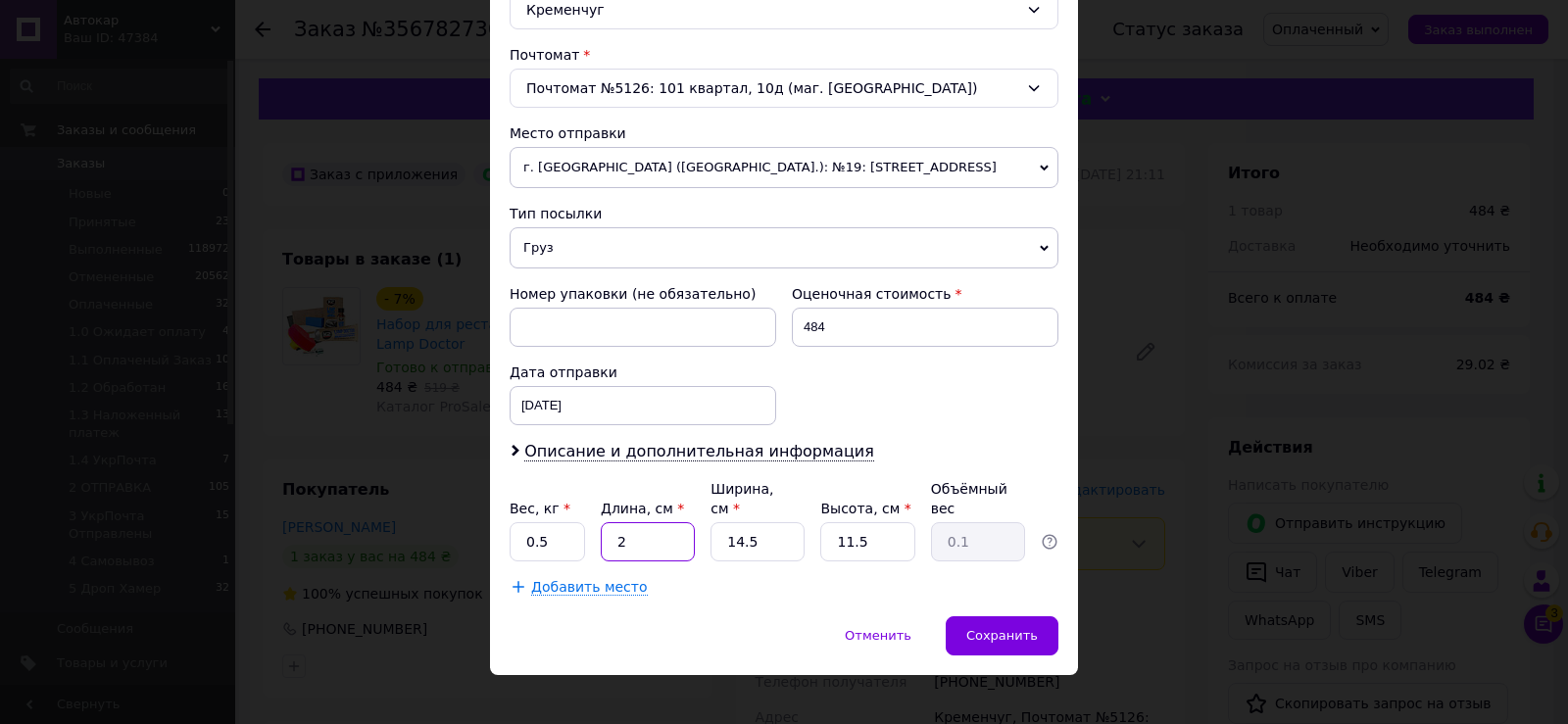
type input "0.88"
type input "21"
drag, startPoint x: 717, startPoint y: 527, endPoint x: 769, endPoint y: 527, distance: 52.0
click at [768, 527] on input "14.5" at bounding box center [758, 541] width 94 height 39
type input "1"
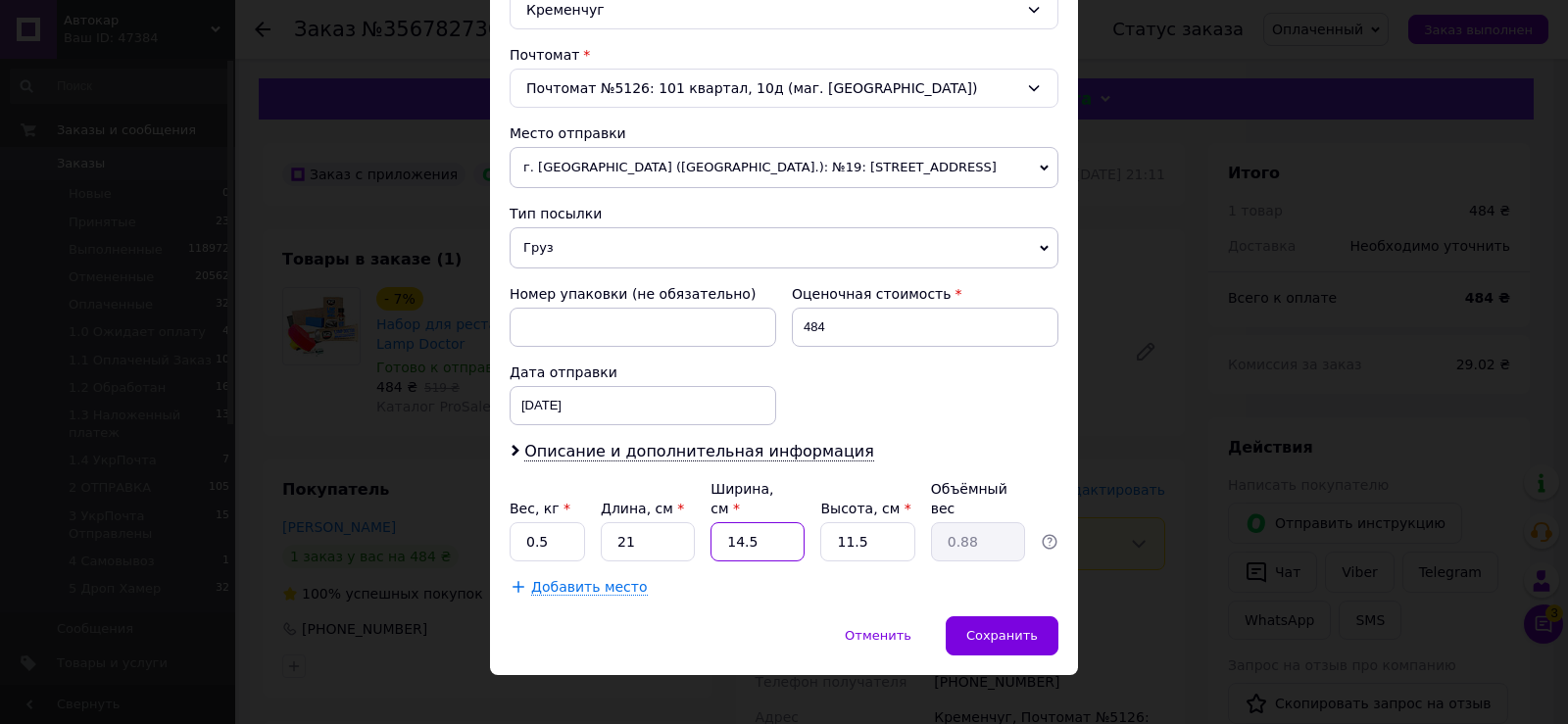
type input "0.1"
type input "16"
type input "0.97"
type input "16"
drag, startPoint x: 879, startPoint y: 520, endPoint x: 914, endPoint y: 534, distance: 37.7
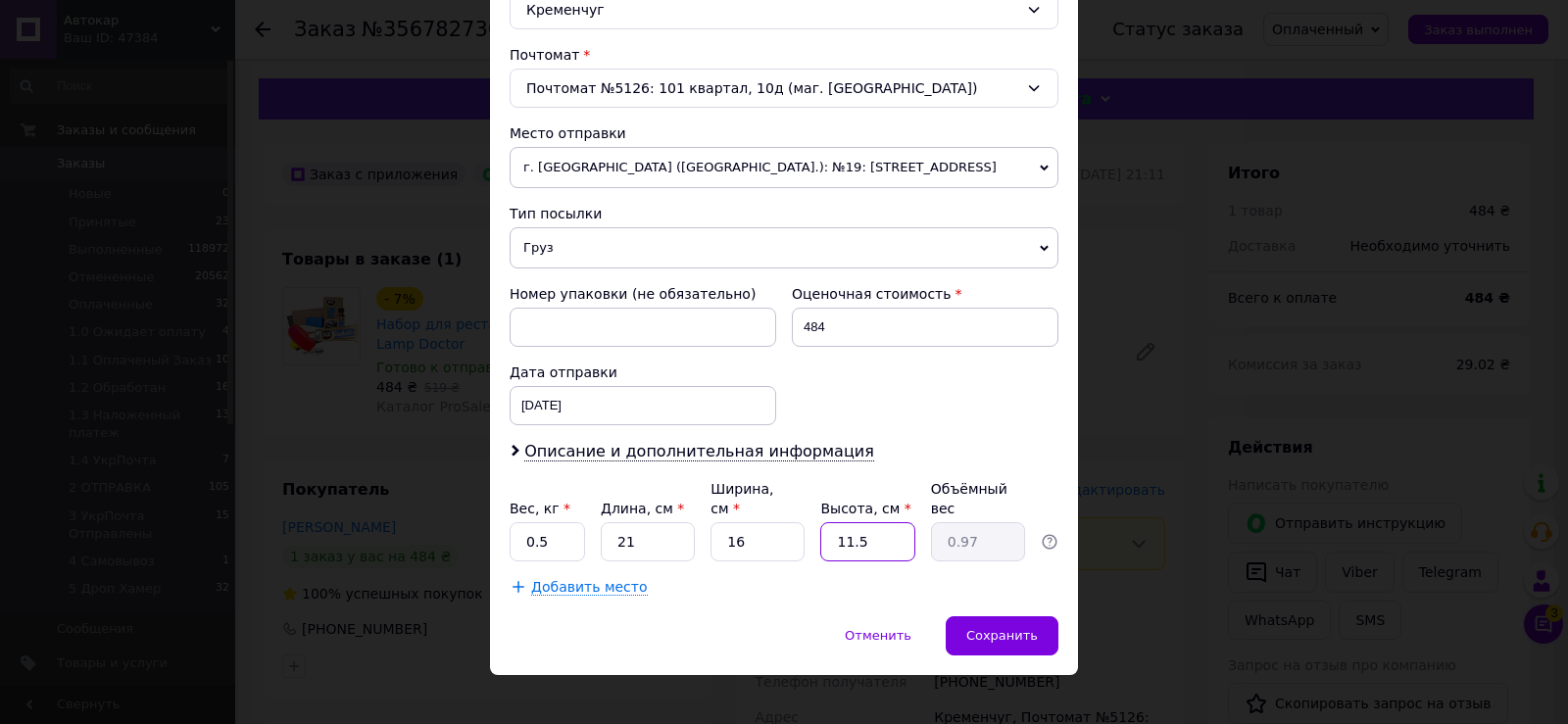
click at [899, 523] on input "11.5" at bounding box center [868, 541] width 94 height 39
type input "1"
type input "0.1"
type input "10"
type input "0.84"
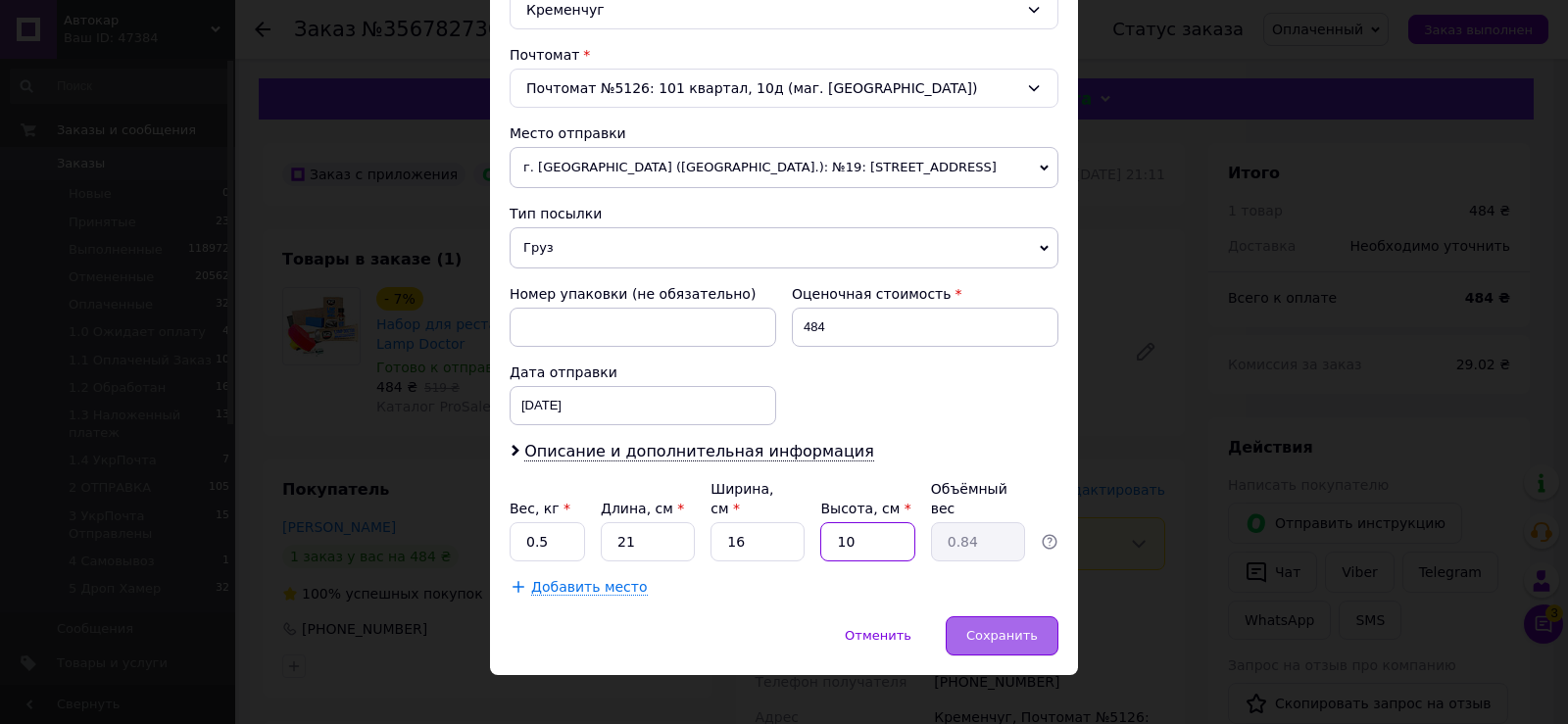
type input "10"
click at [985, 628] on span "Сохранить" at bounding box center [1003, 635] width 72 height 15
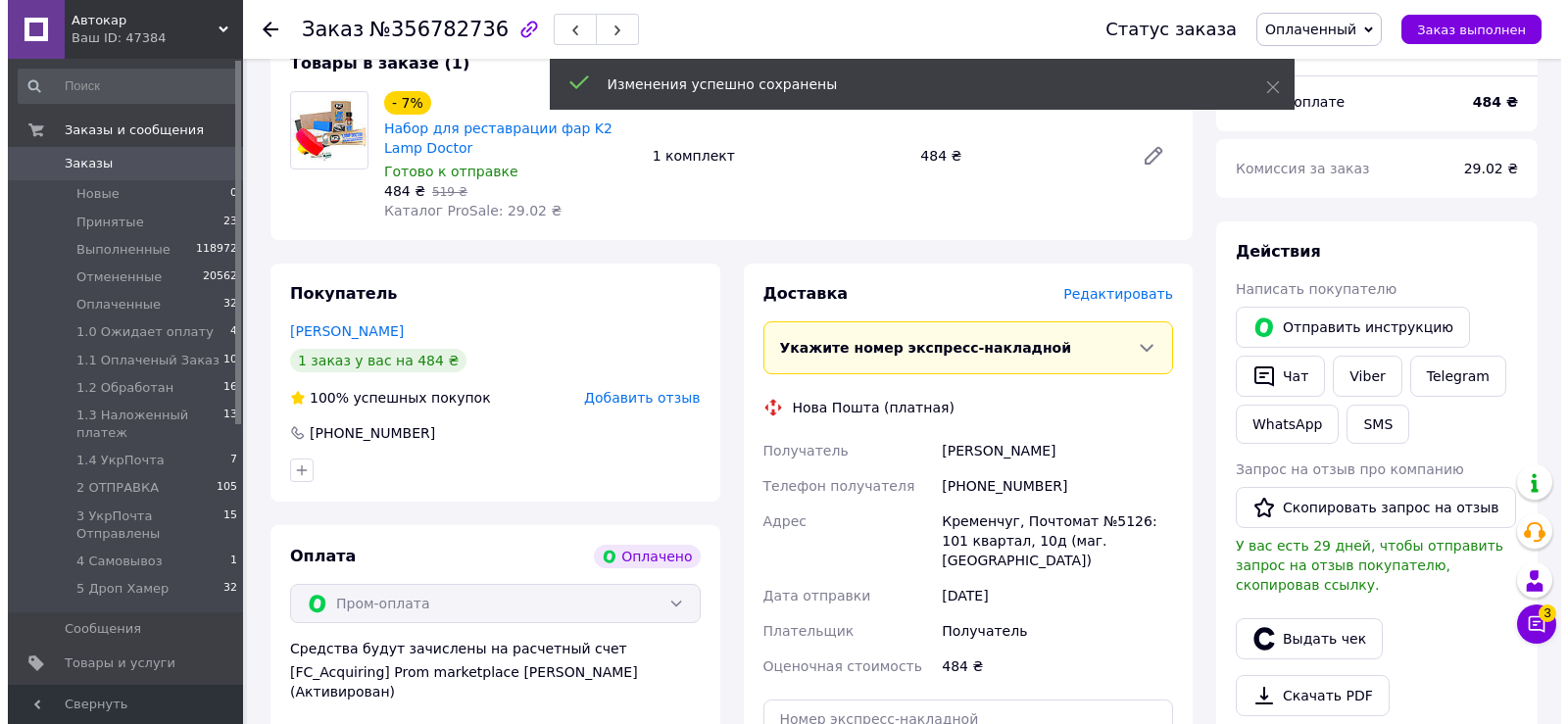
scroll to position [392, 0]
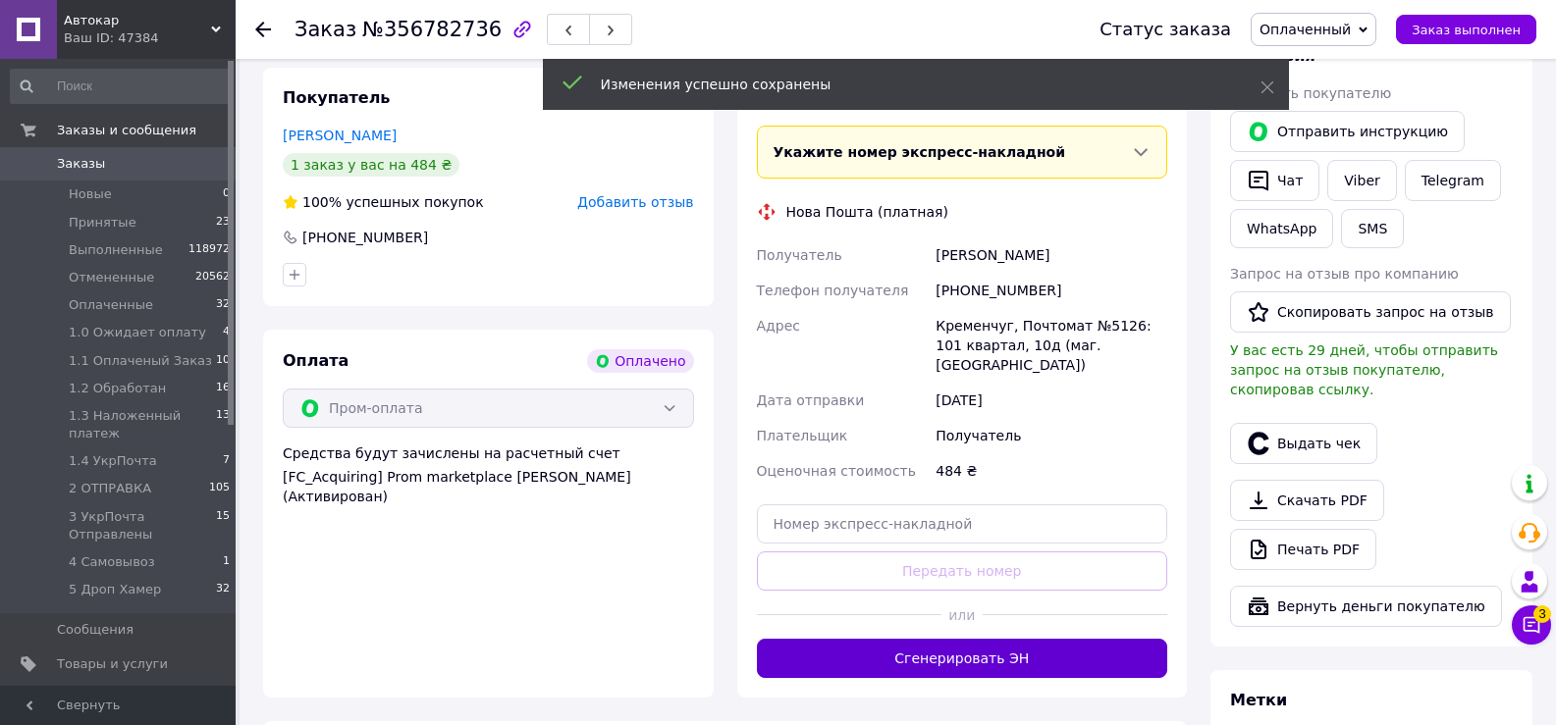
click at [947, 639] on button "Сгенерировать ЭН" at bounding box center [962, 658] width 411 height 39
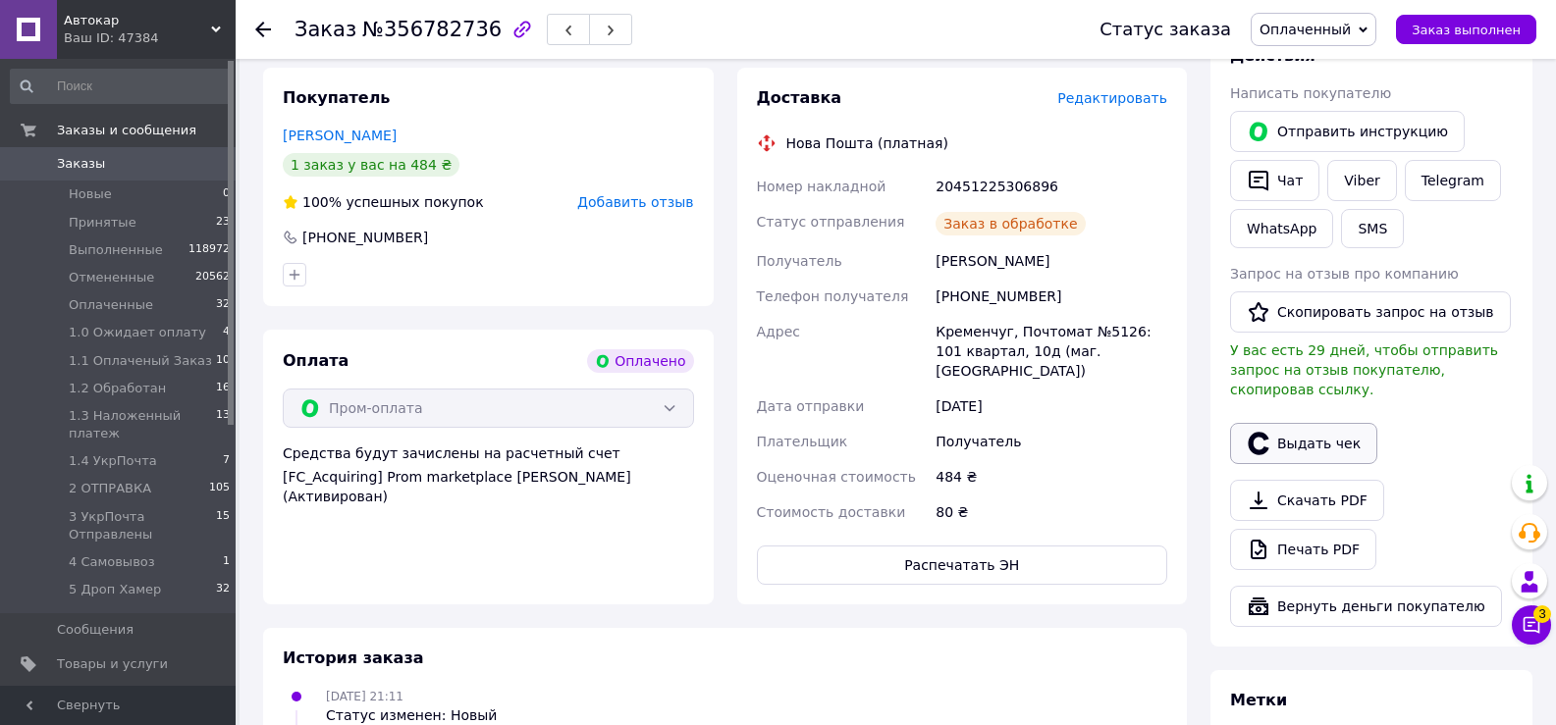
click at [1320, 429] on button "Выдать чек" at bounding box center [1303, 443] width 147 height 41
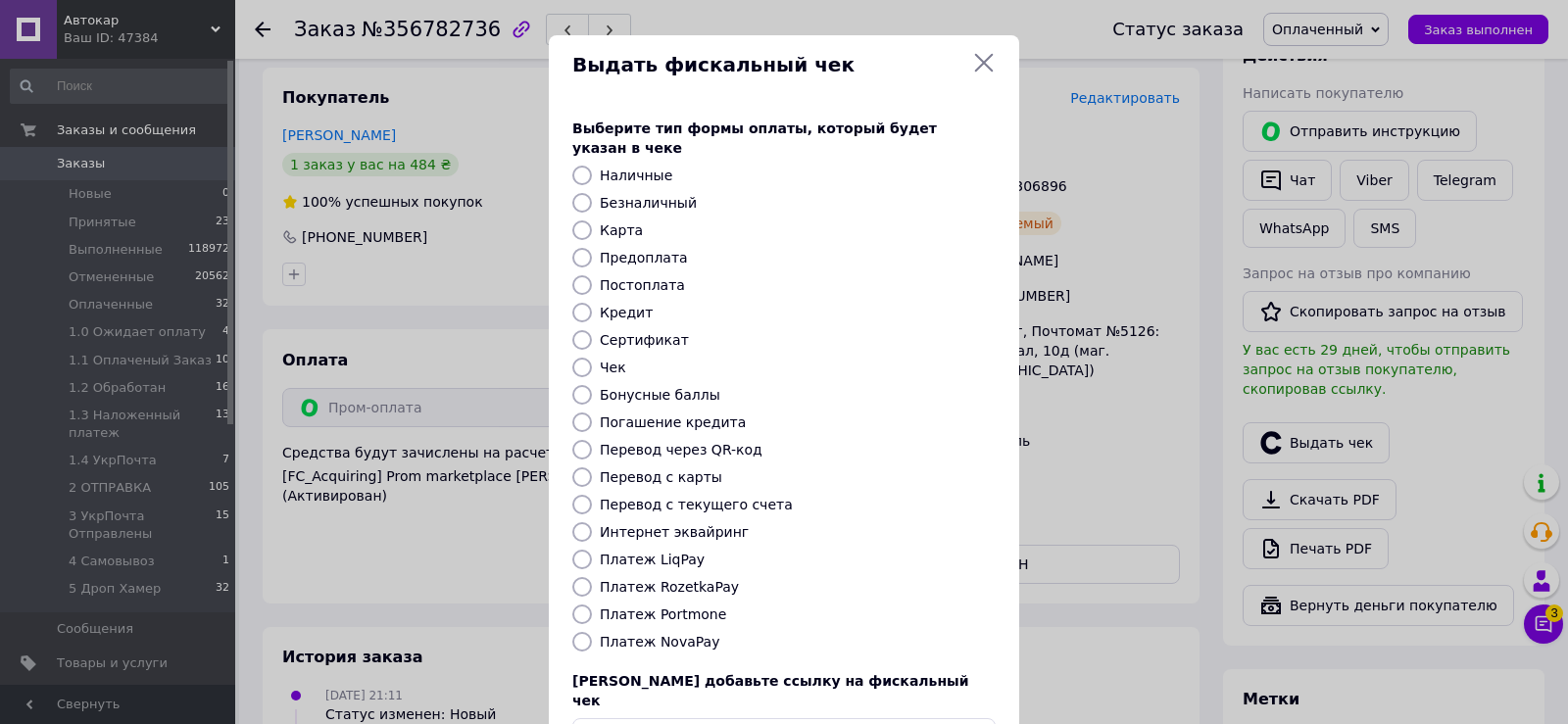
click at [581, 577] on input "Платеж RozetkaPay" at bounding box center [582, 587] width 20 height 20
radio input "true"
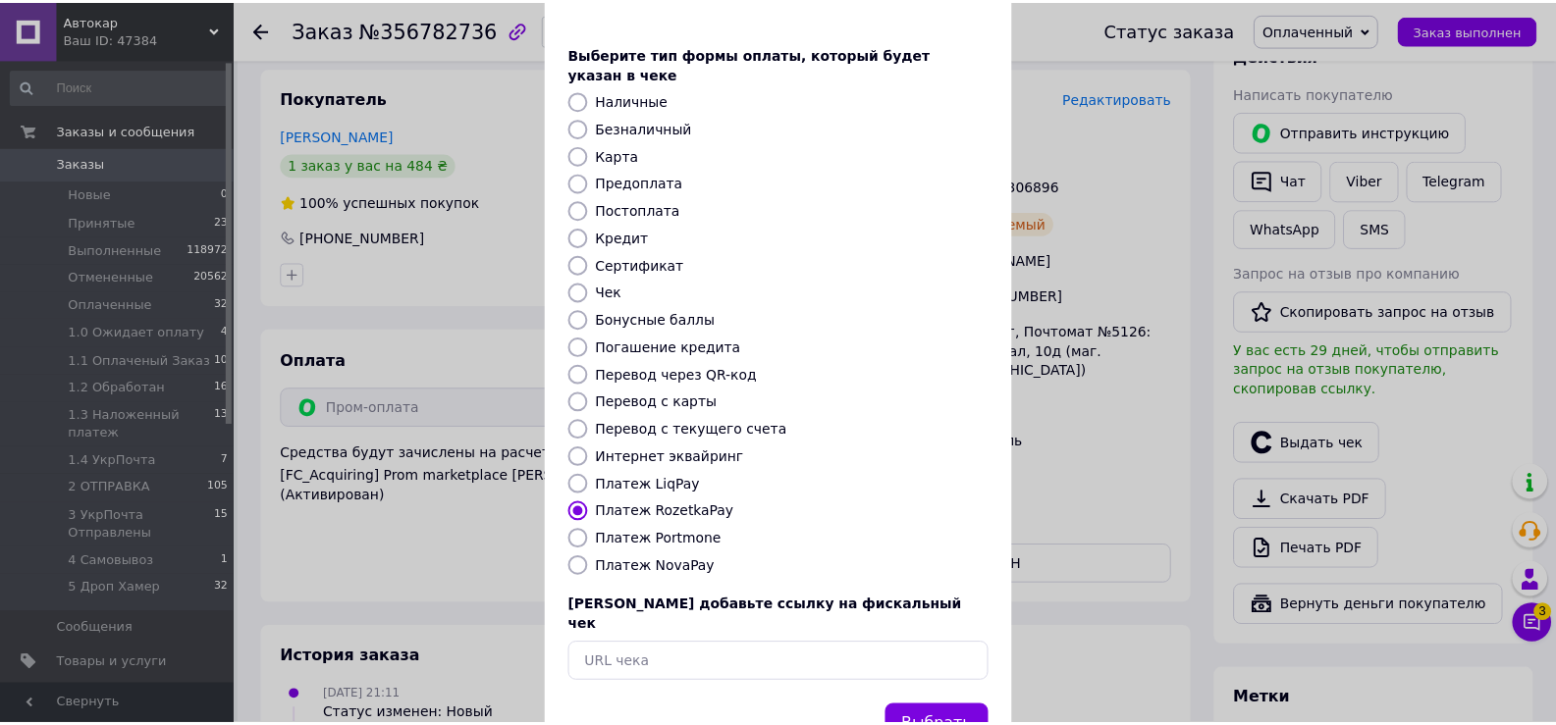
scroll to position [118, 0]
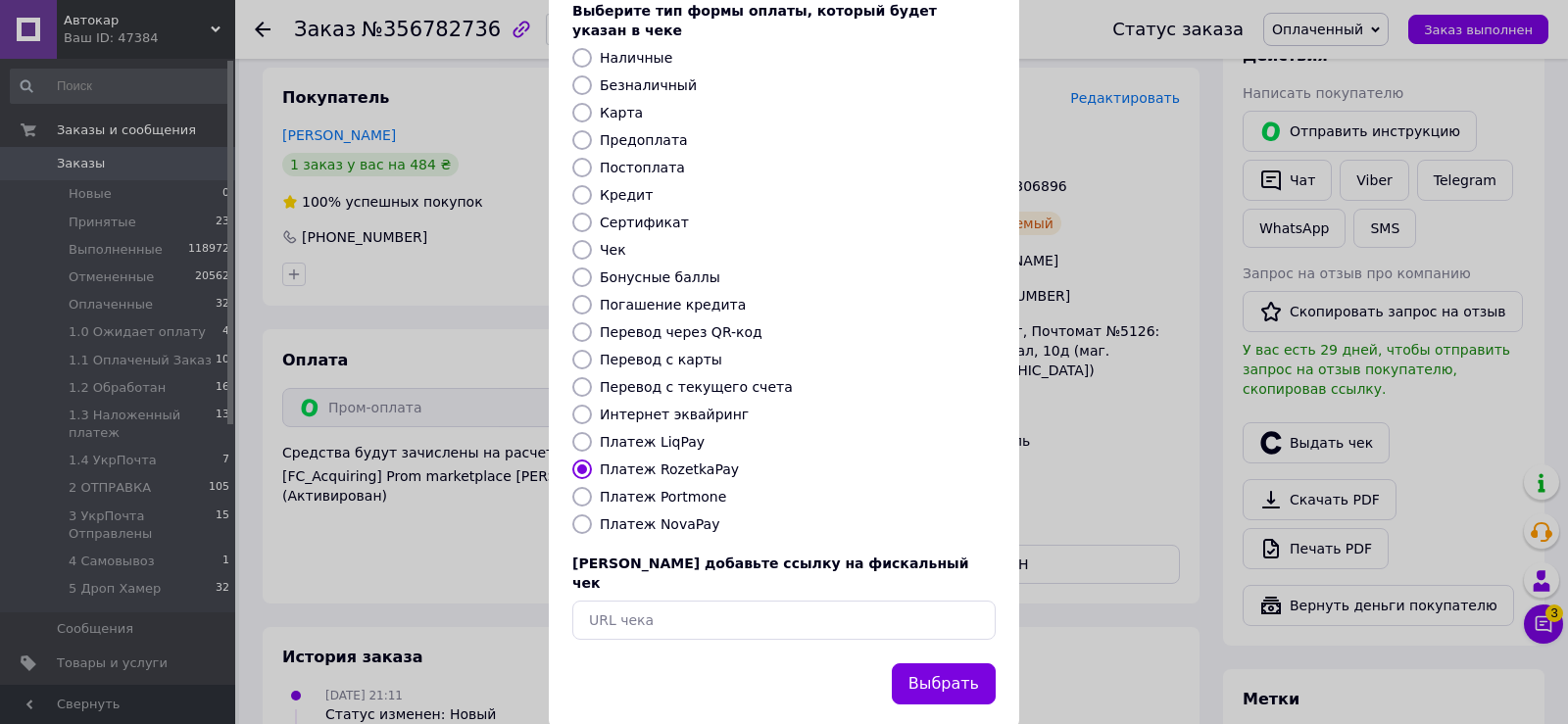
click at [924, 663] on button "Выбрать" at bounding box center [944, 684] width 104 height 42
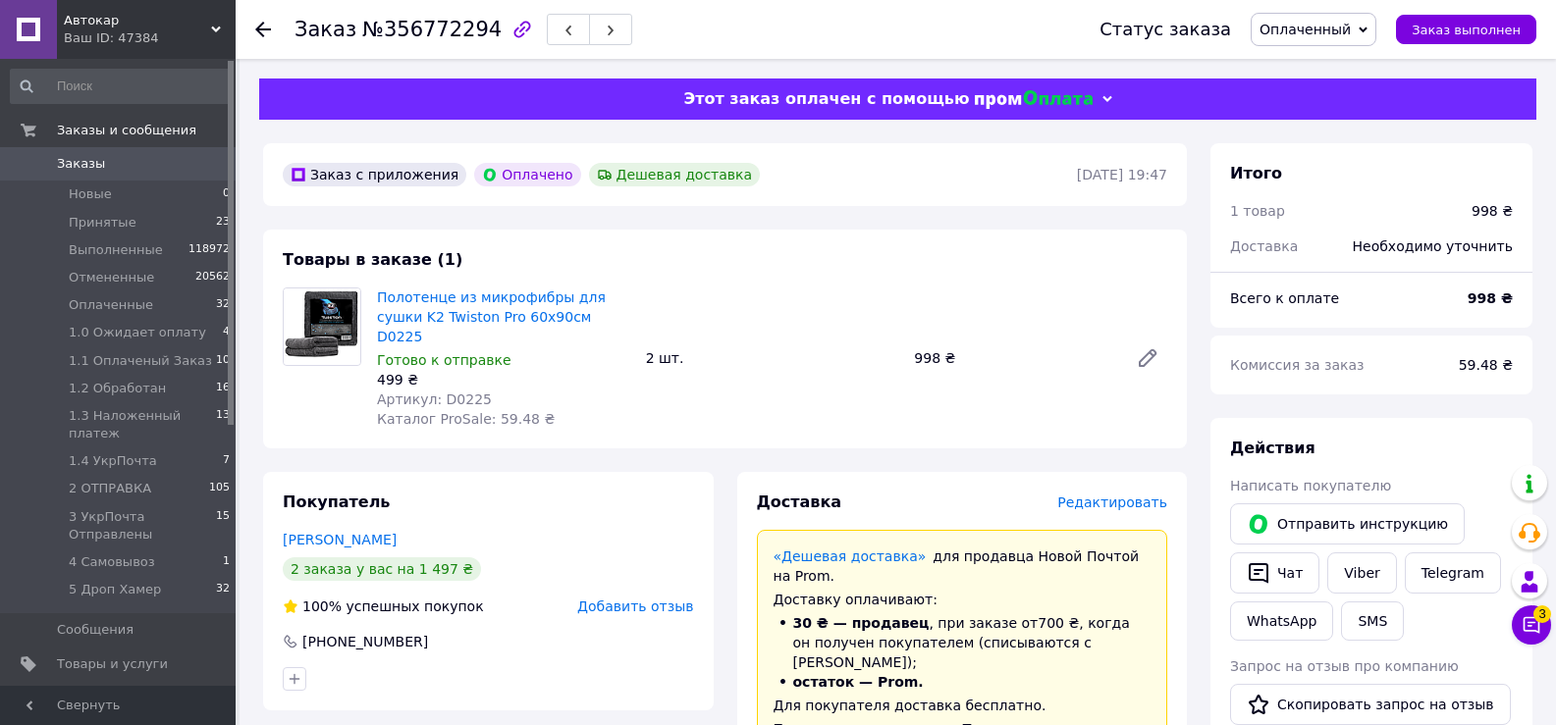
click at [1122, 495] on span "Редактировать" at bounding box center [1112, 503] width 110 height 16
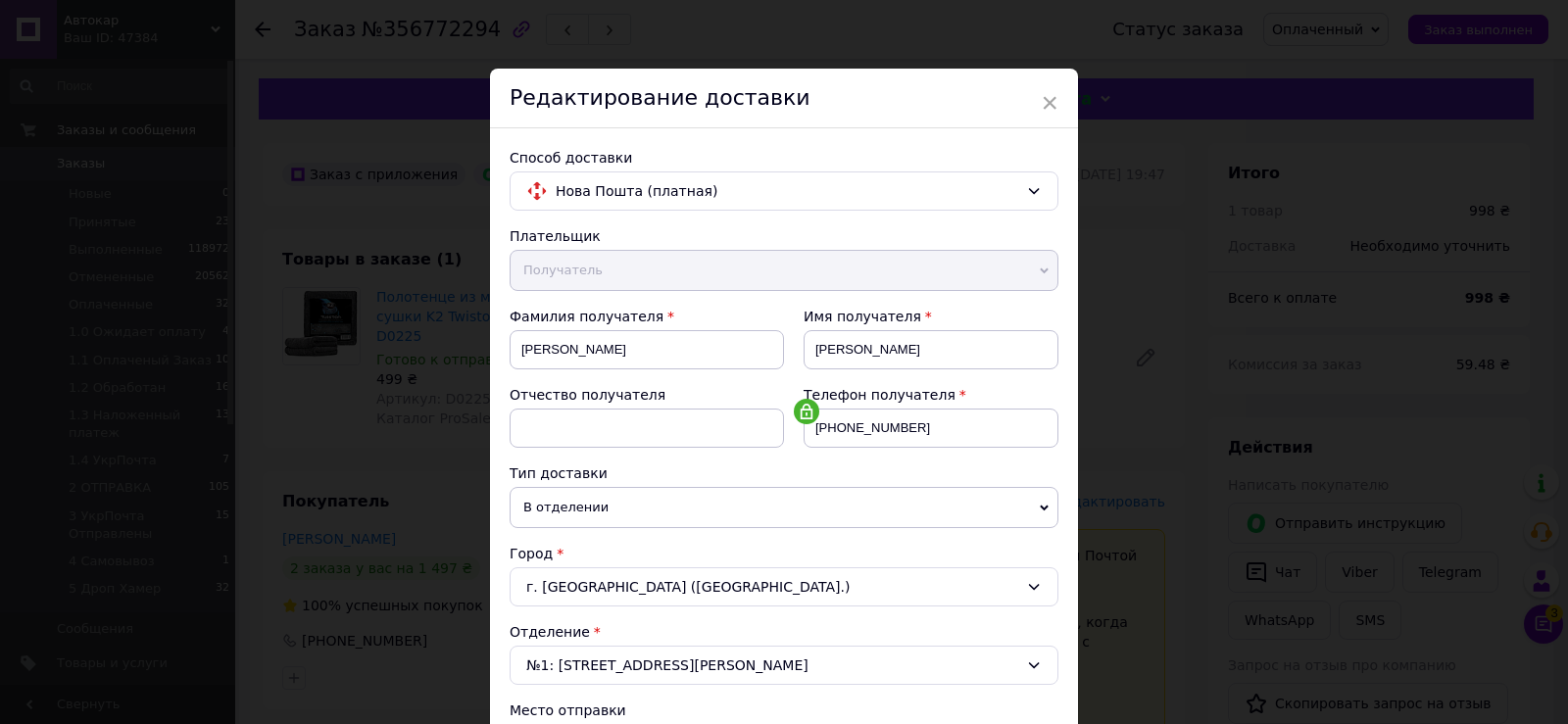
scroll to position [588, 0]
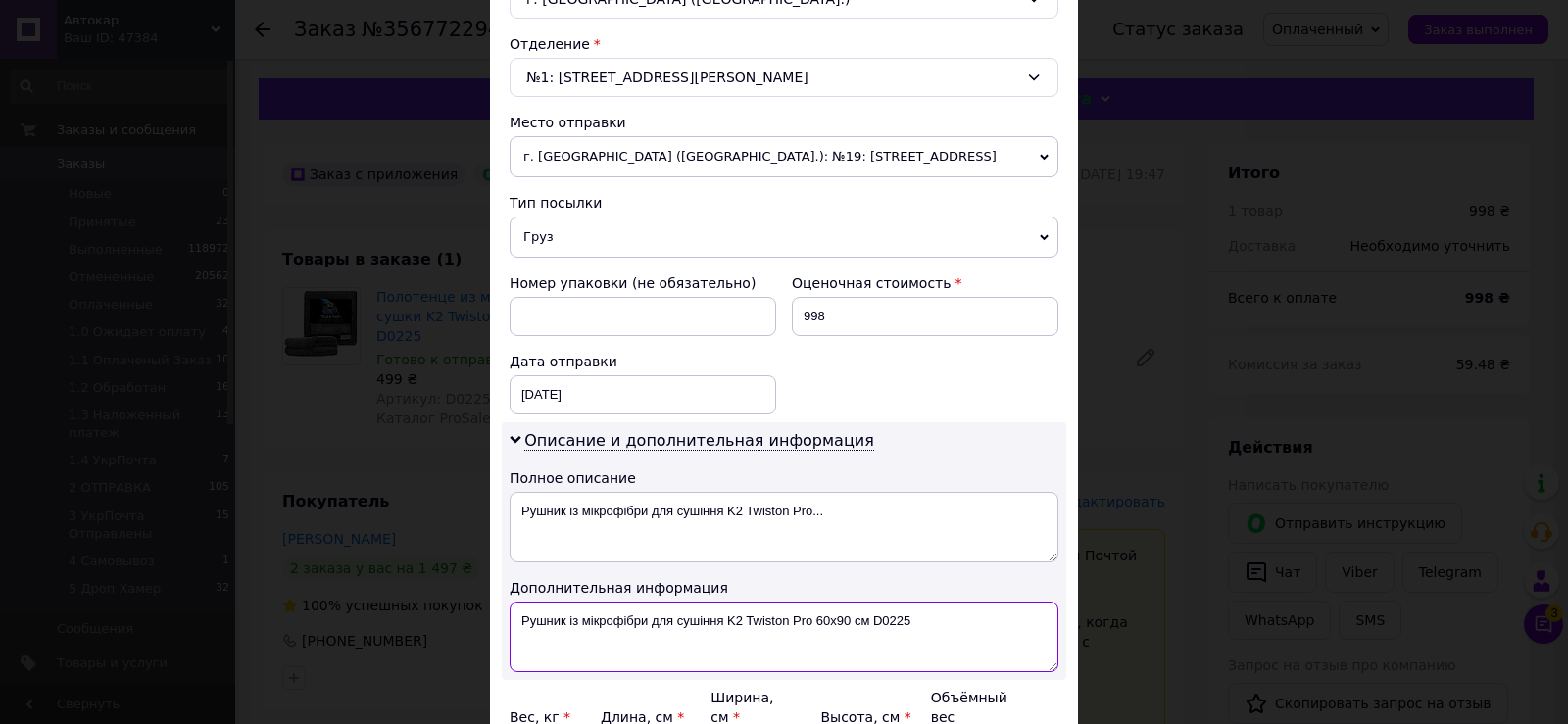
click at [944, 623] on textarea "Рушник із мікрофібри для сушіння K2 Twiston Pro 60х90 см D0225" at bounding box center [784, 637] width 549 height 71
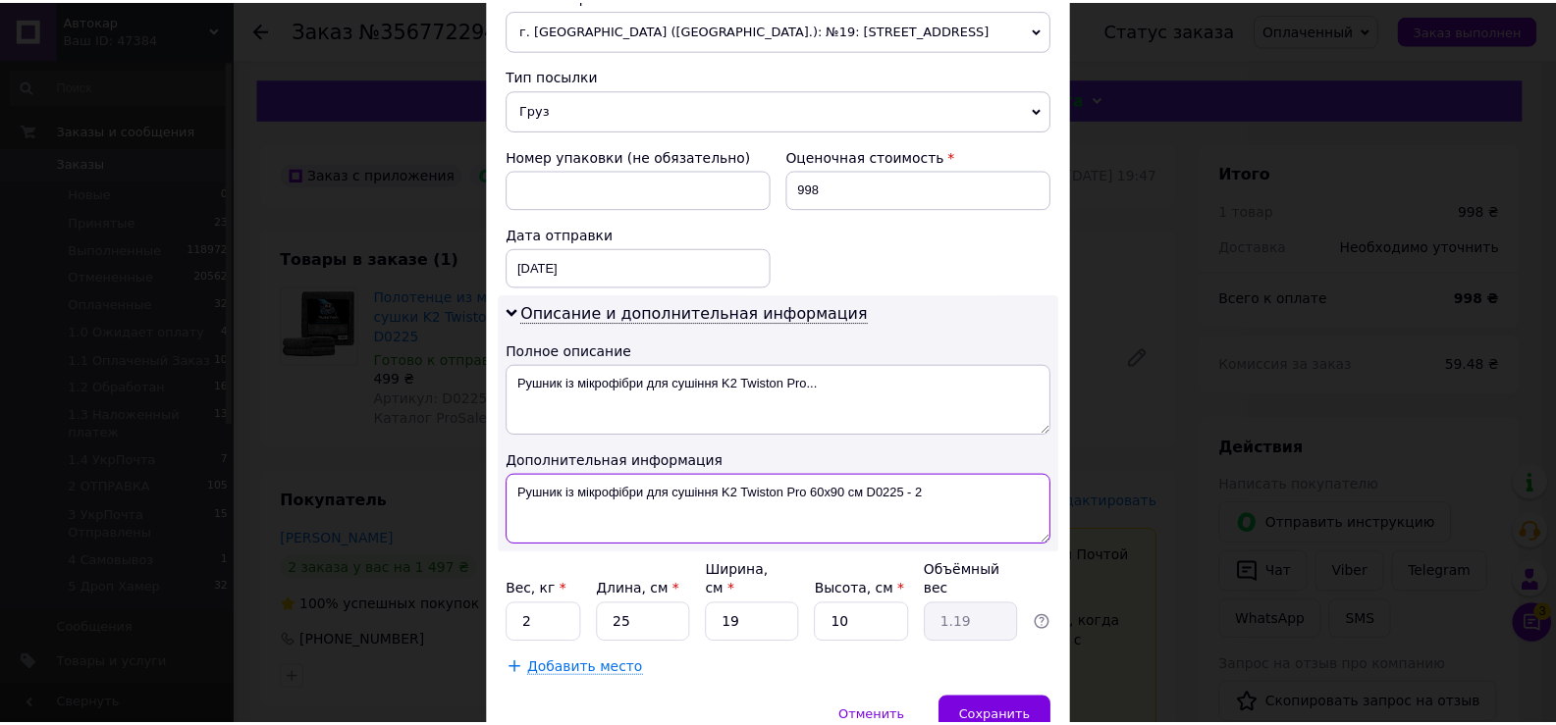
scroll to position [798, 0]
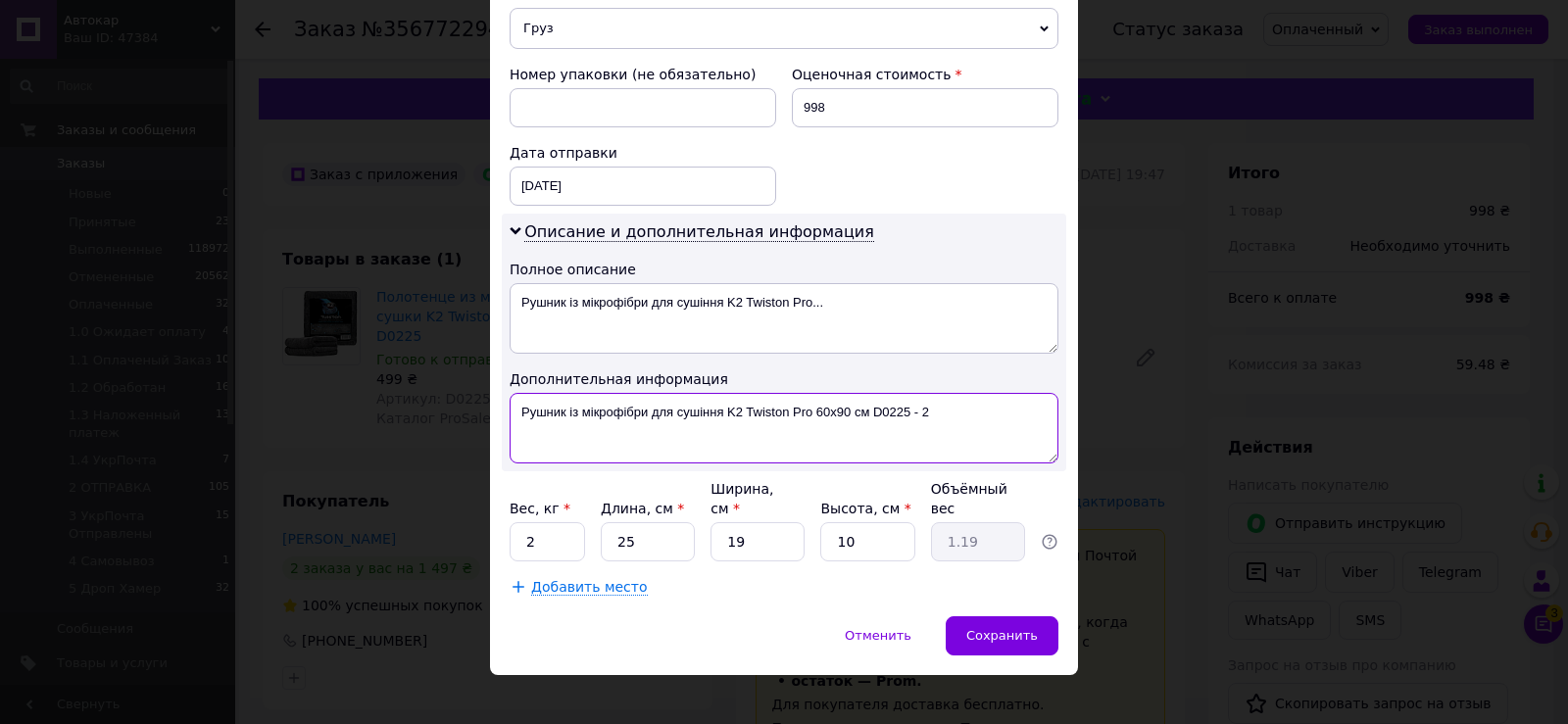
type textarea "Рушник із мікрофібри для сушіння K2 Twiston Pro 60х90 см D0225 - 2"
drag, startPoint x: 520, startPoint y: 529, endPoint x: 565, endPoint y: 529, distance: 45.0
click at [565, 529] on input "2" at bounding box center [547, 541] width 76 height 39
drag, startPoint x: 726, startPoint y: 513, endPoint x: 791, endPoint y: 517, distance: 65.1
click at [791, 522] on input "19" at bounding box center [758, 541] width 94 height 39
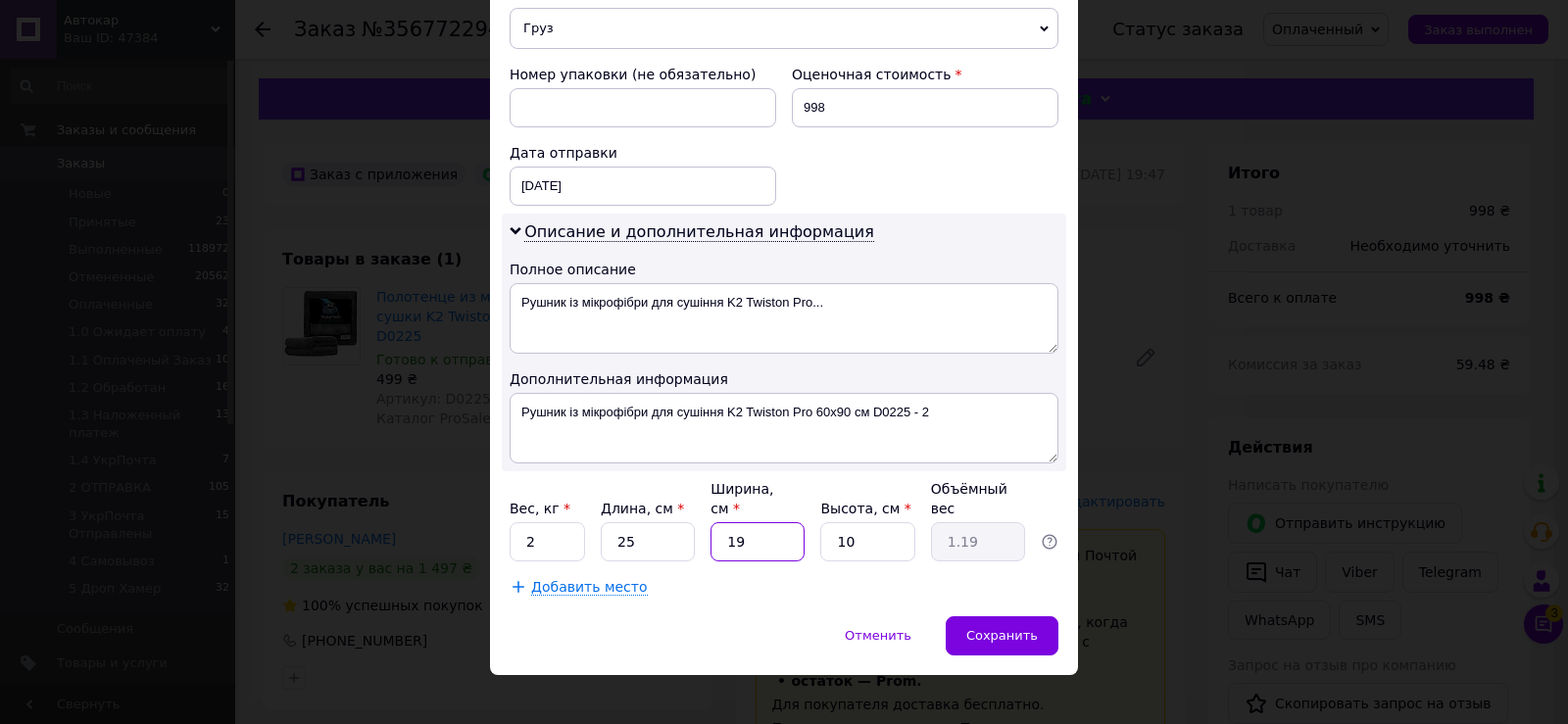
type input "2"
type input "0.13"
type input "20"
type input "1.25"
type input "20"
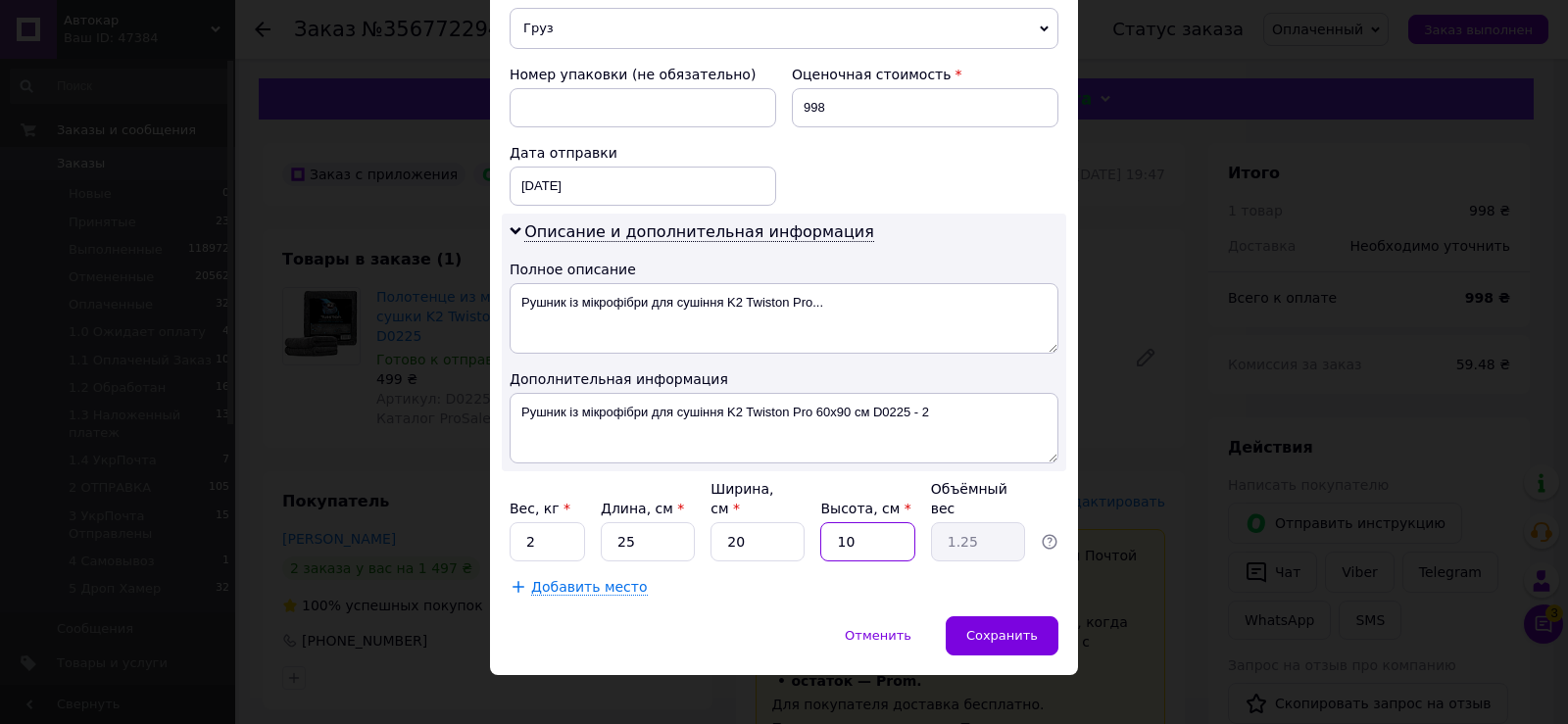
drag, startPoint x: 835, startPoint y: 521, endPoint x: 906, endPoint y: 521, distance: 71.0
click at [889, 522] on input "10" at bounding box center [868, 541] width 94 height 39
type input "1"
type input "0.13"
type input "13"
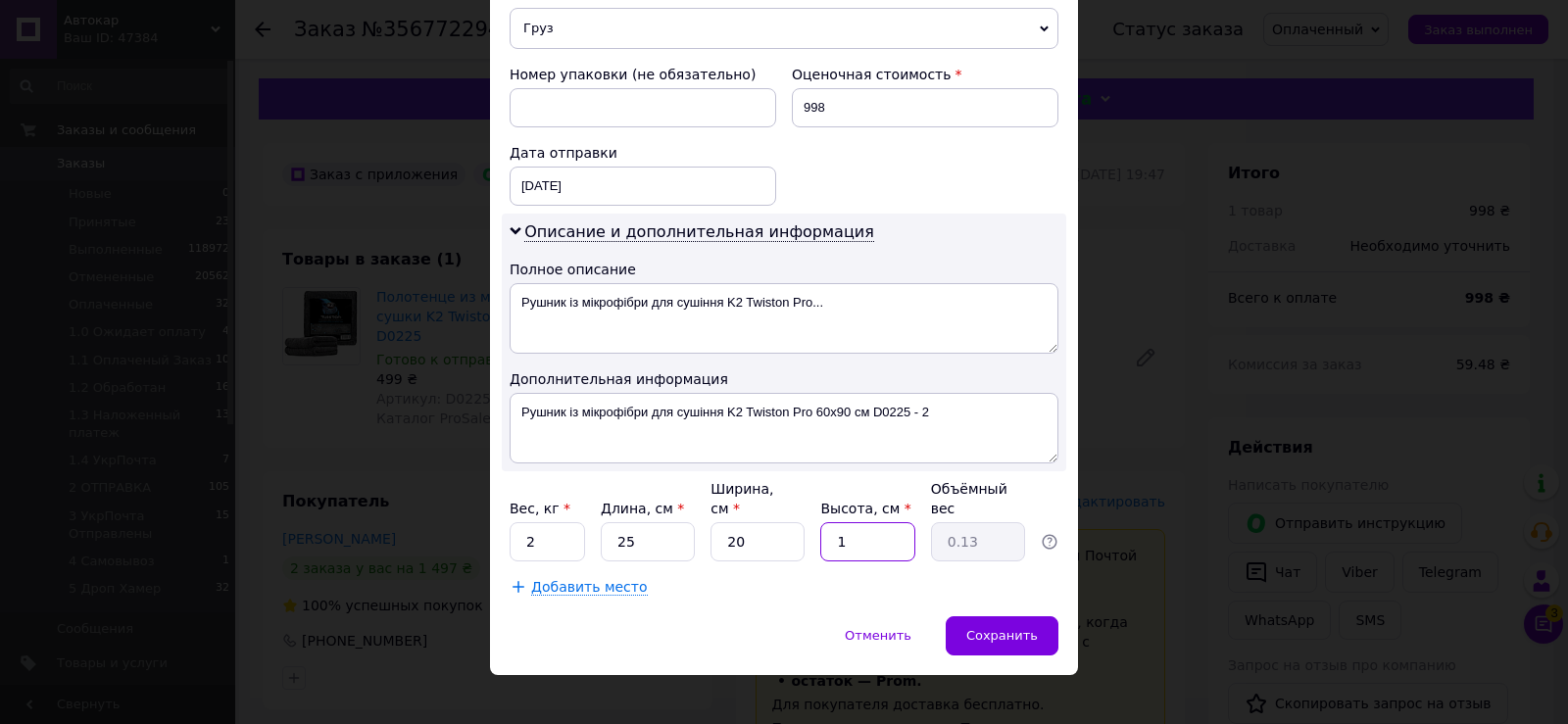
type input "1.63"
type input "13"
click at [1019, 628] on span "Сохранить" at bounding box center [1003, 635] width 72 height 15
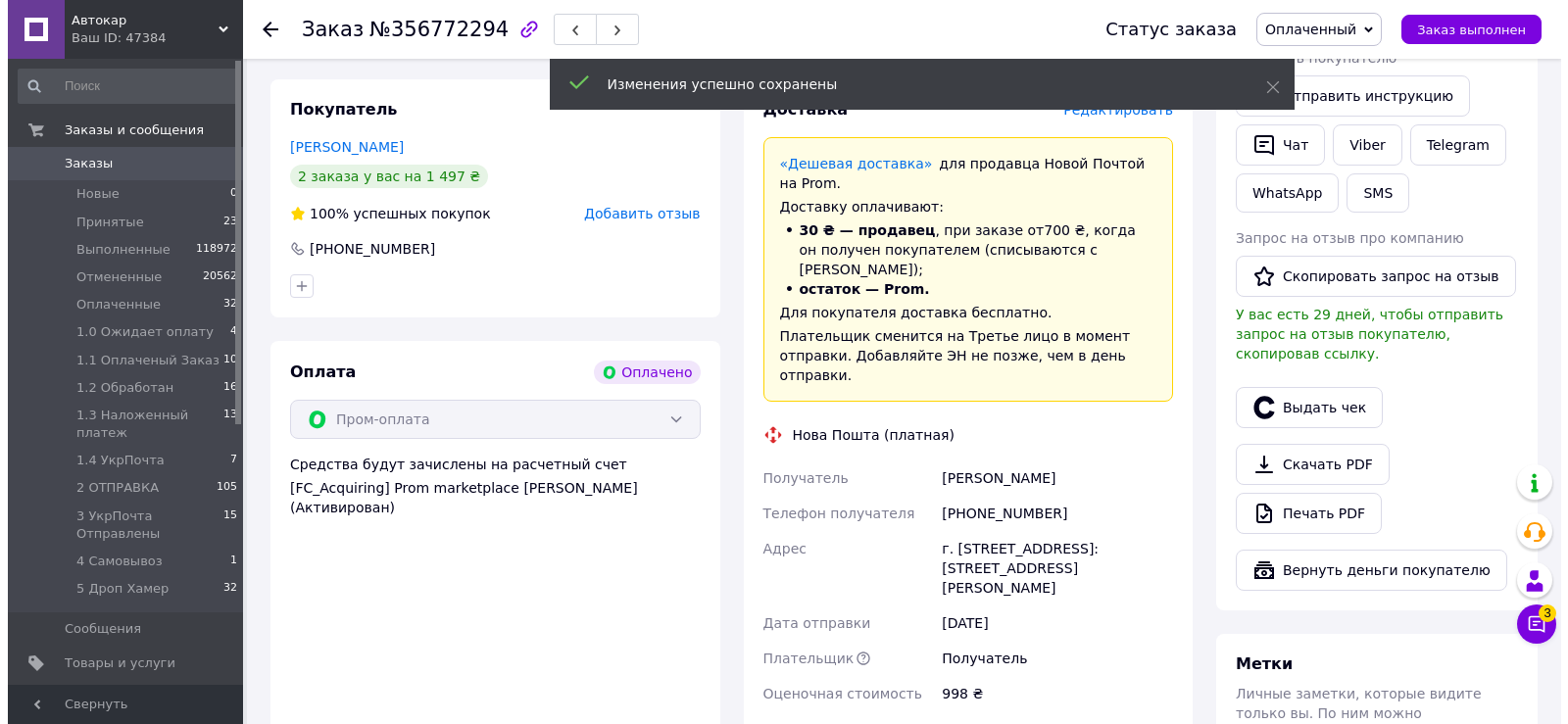
scroll to position [588, 0]
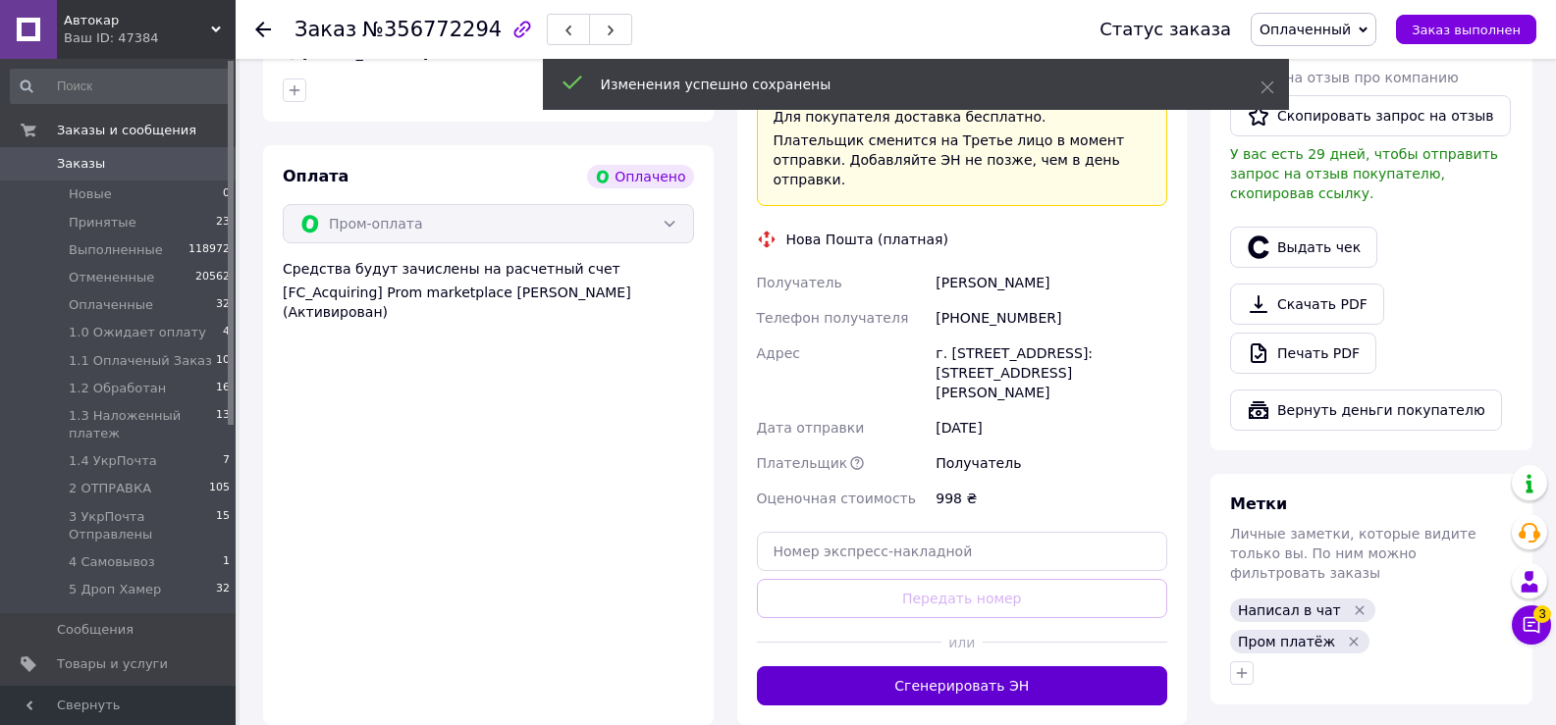
click at [952, 666] on button "Сгенерировать ЭН" at bounding box center [962, 685] width 411 height 39
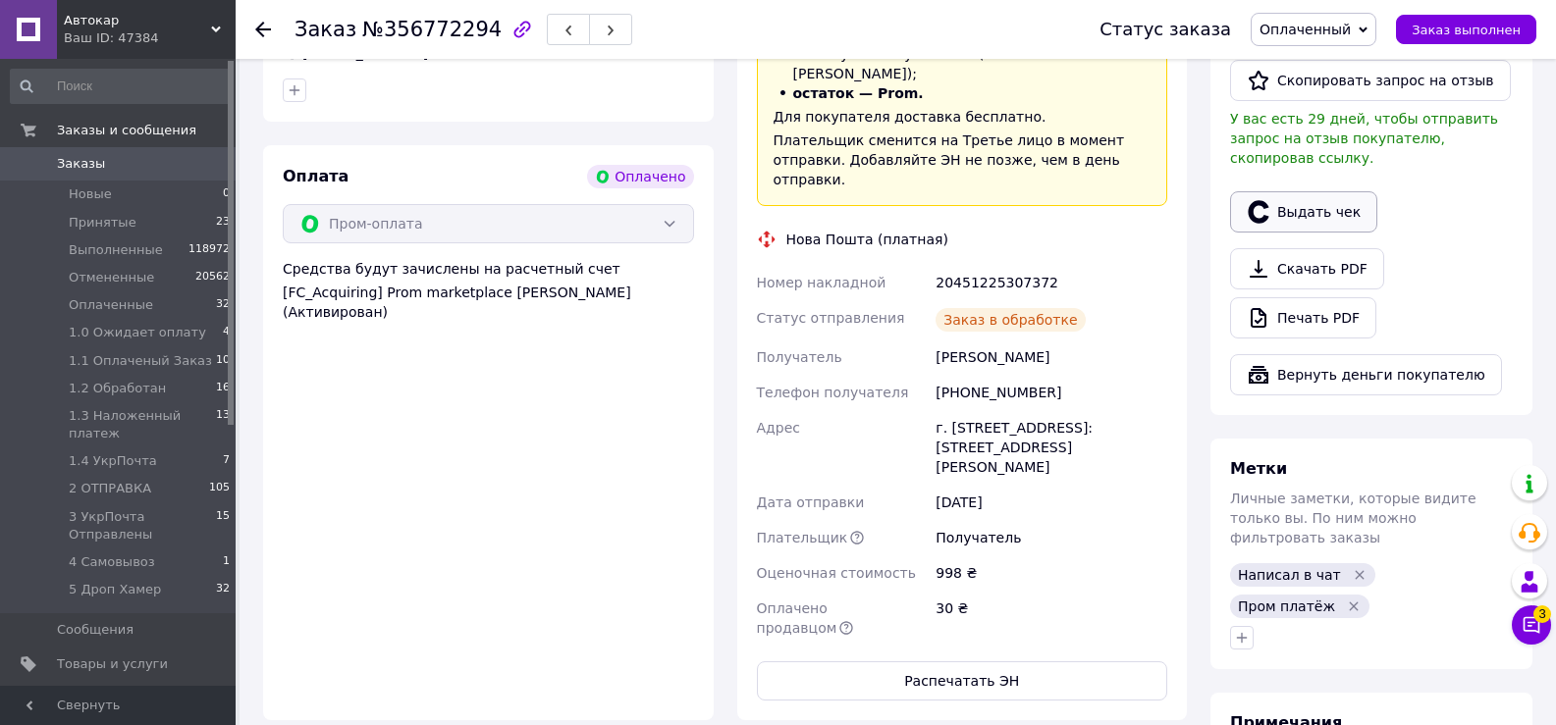
click at [1314, 195] on button "Выдать чек" at bounding box center [1303, 211] width 147 height 41
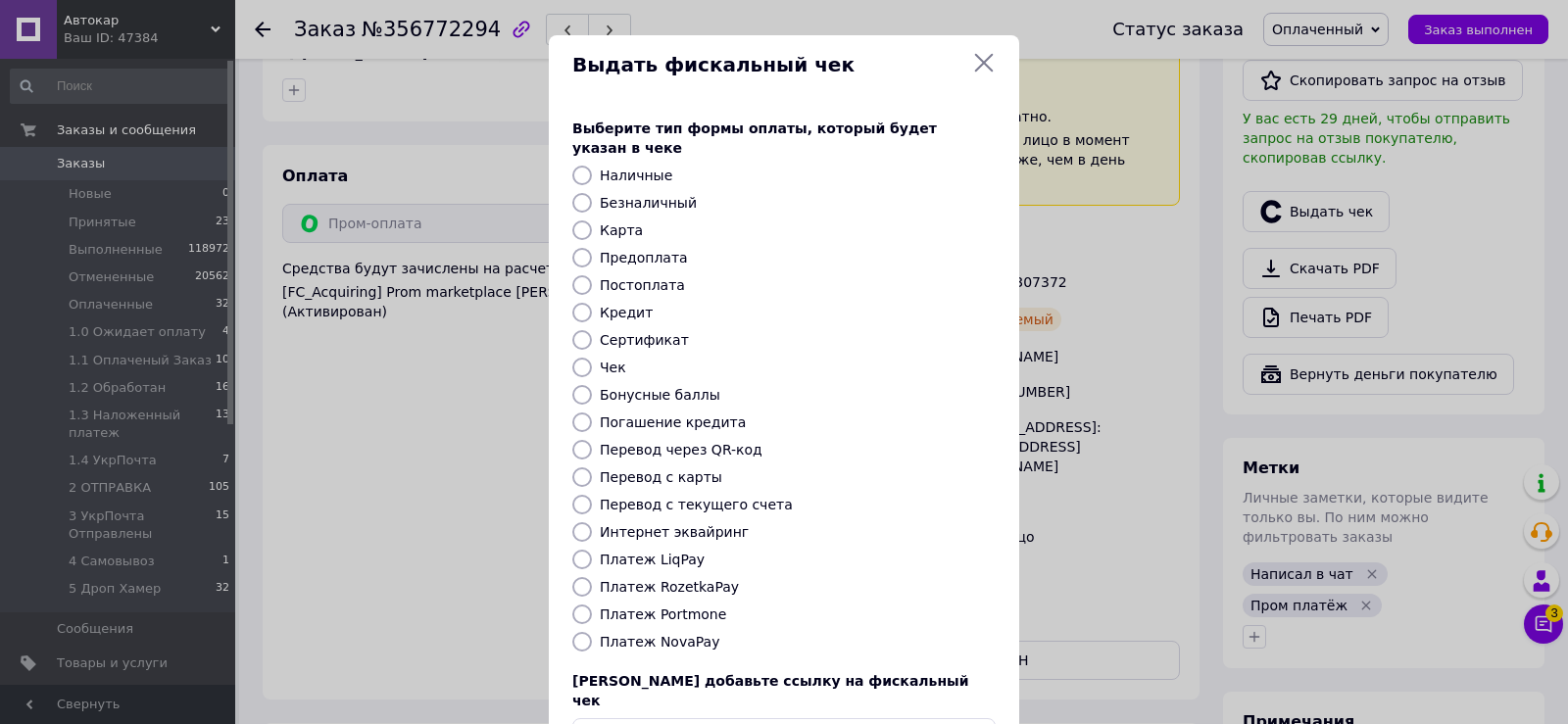
click at [579, 577] on input "Платеж RozetkaPay" at bounding box center [582, 587] width 20 height 20
radio input "true"
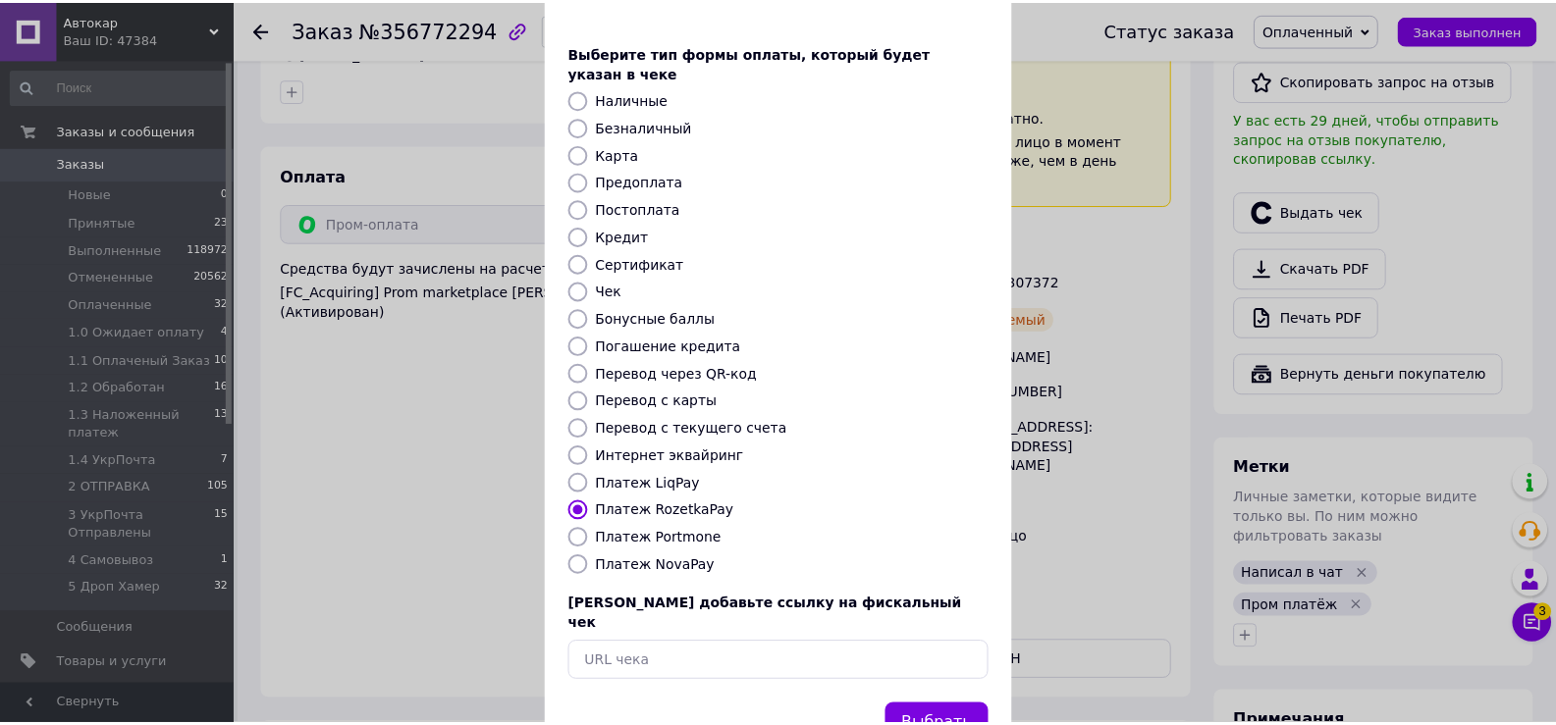
scroll to position [118, 0]
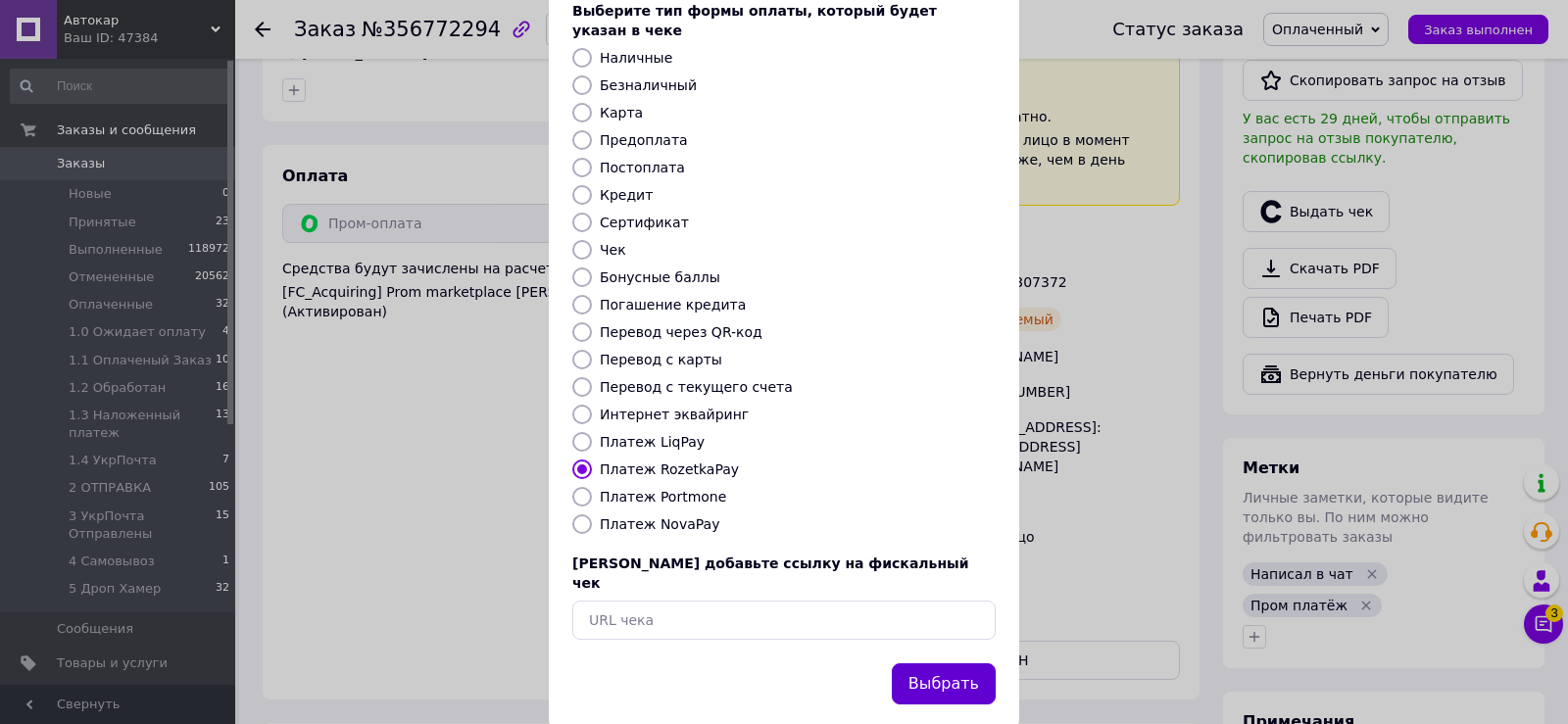
click at [937, 663] on button "Выбрать" at bounding box center [944, 684] width 104 height 42
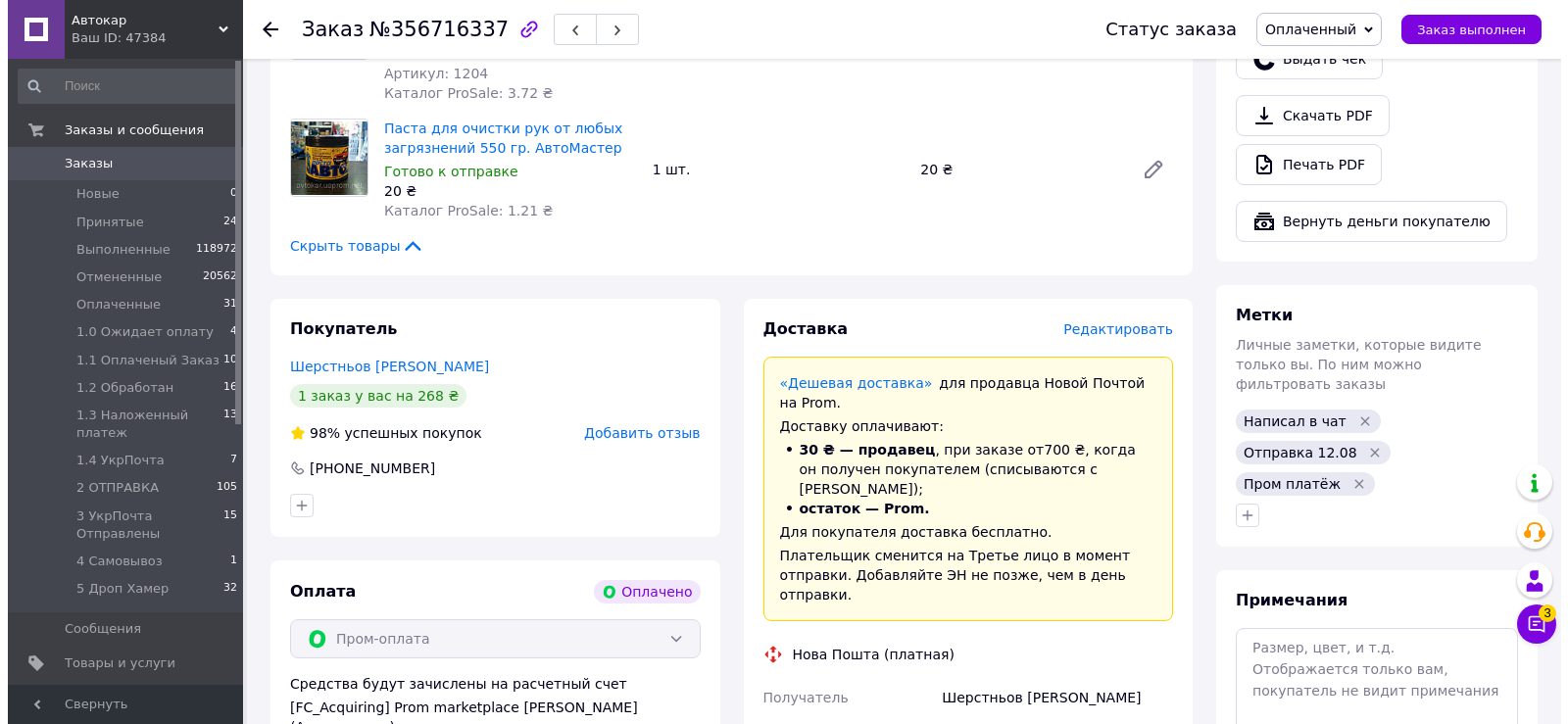
scroll to position [784, 0]
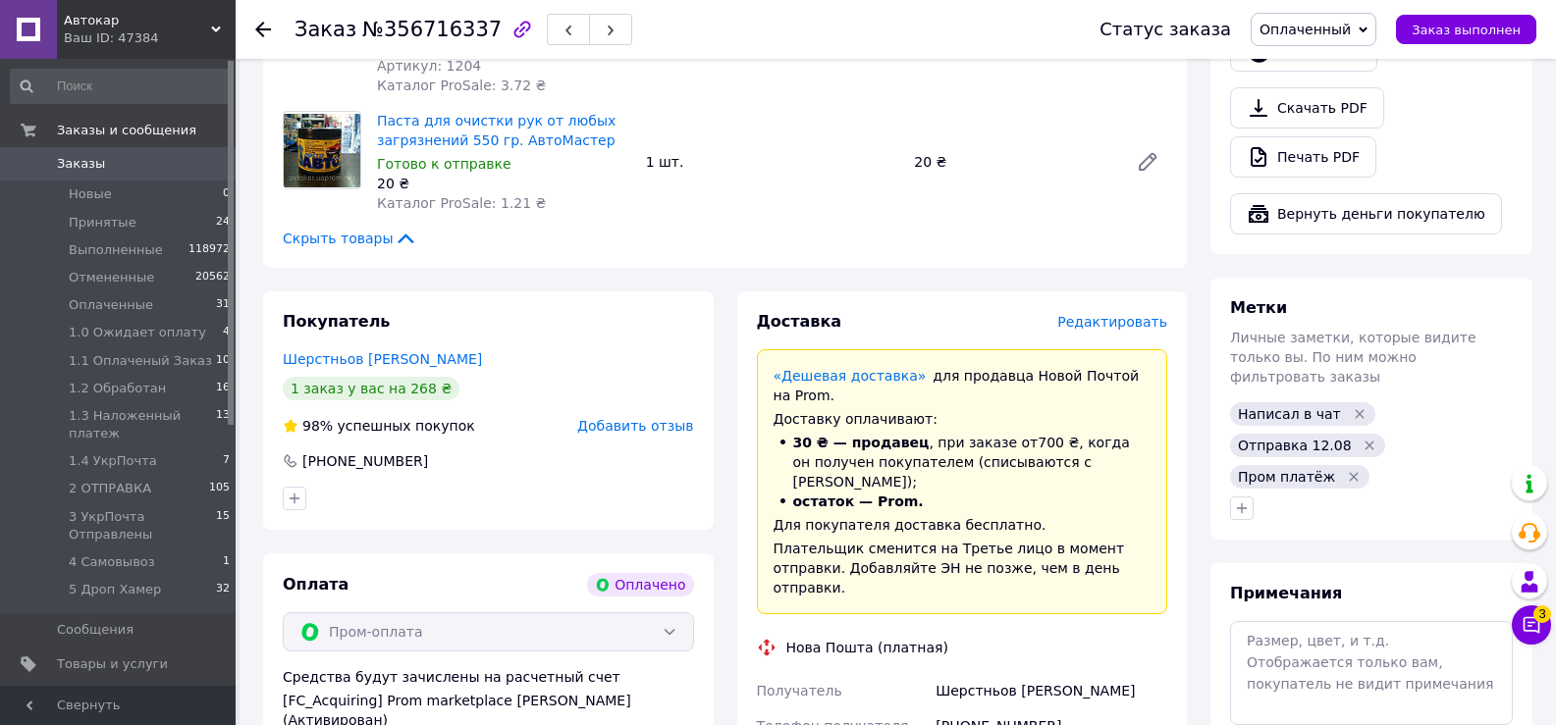
click at [1127, 314] on span "Редактировать" at bounding box center [1112, 322] width 110 height 16
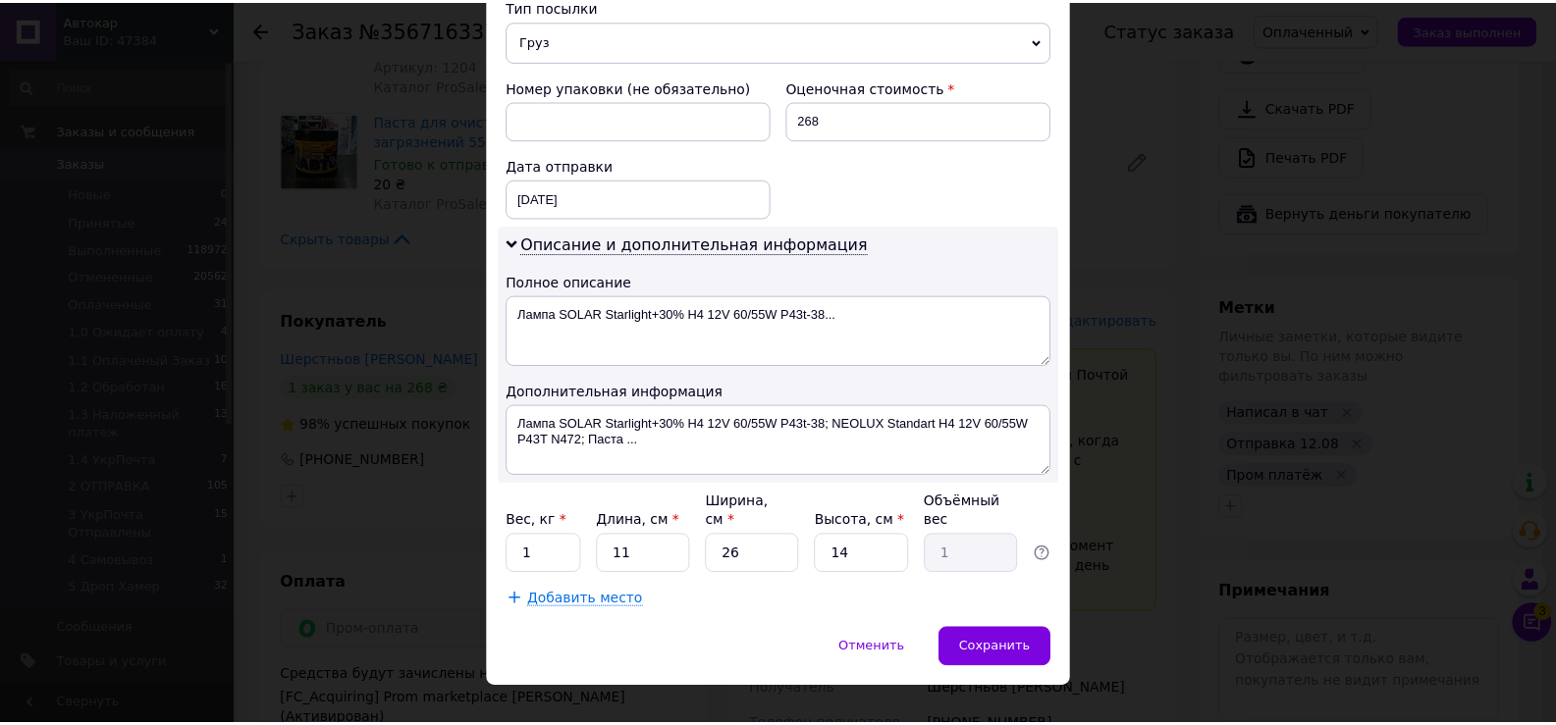
scroll to position [798, 0]
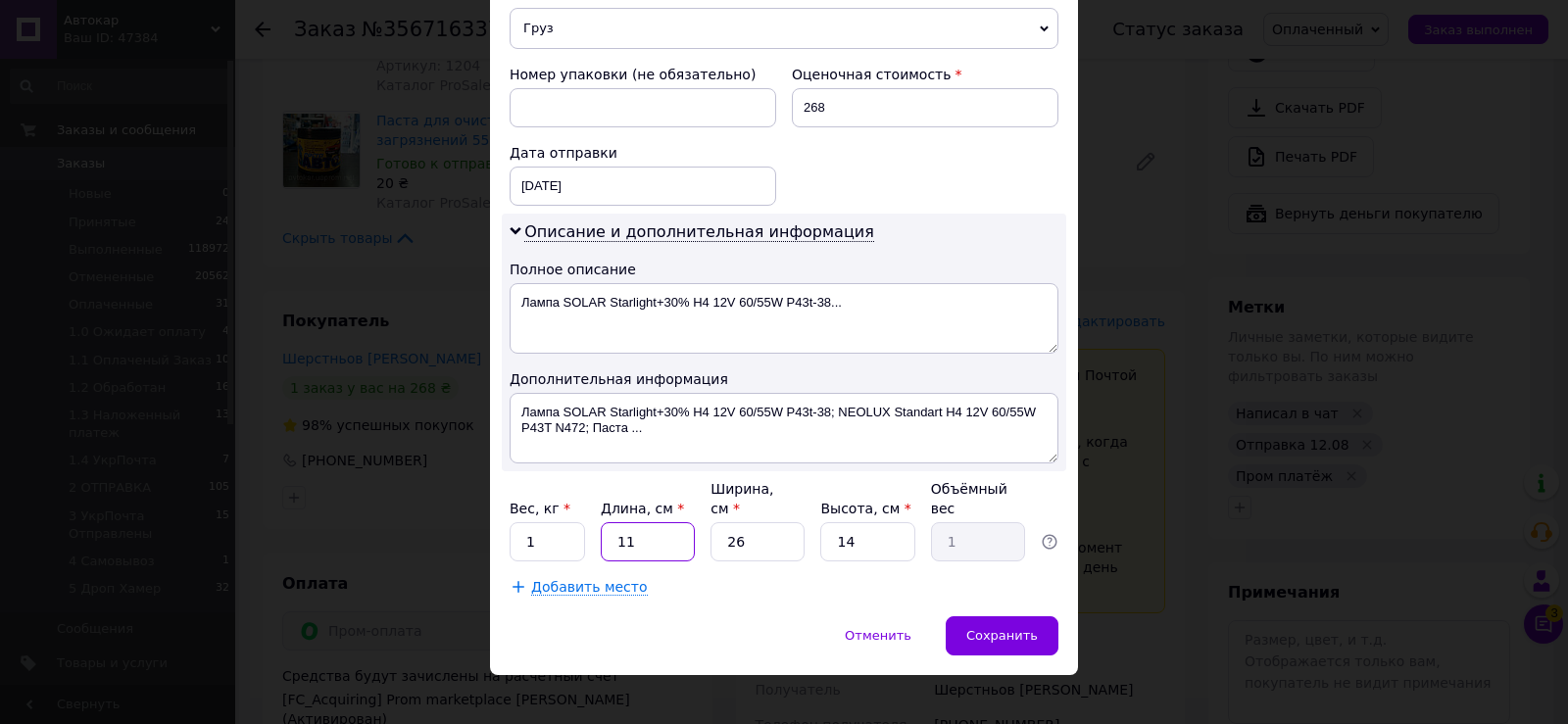
drag, startPoint x: 612, startPoint y: 520, endPoint x: 672, endPoint y: 525, distance: 60.2
click at [672, 525] on input "11" at bounding box center [648, 541] width 94 height 39
type input "2"
type input "0.18"
type input "21"
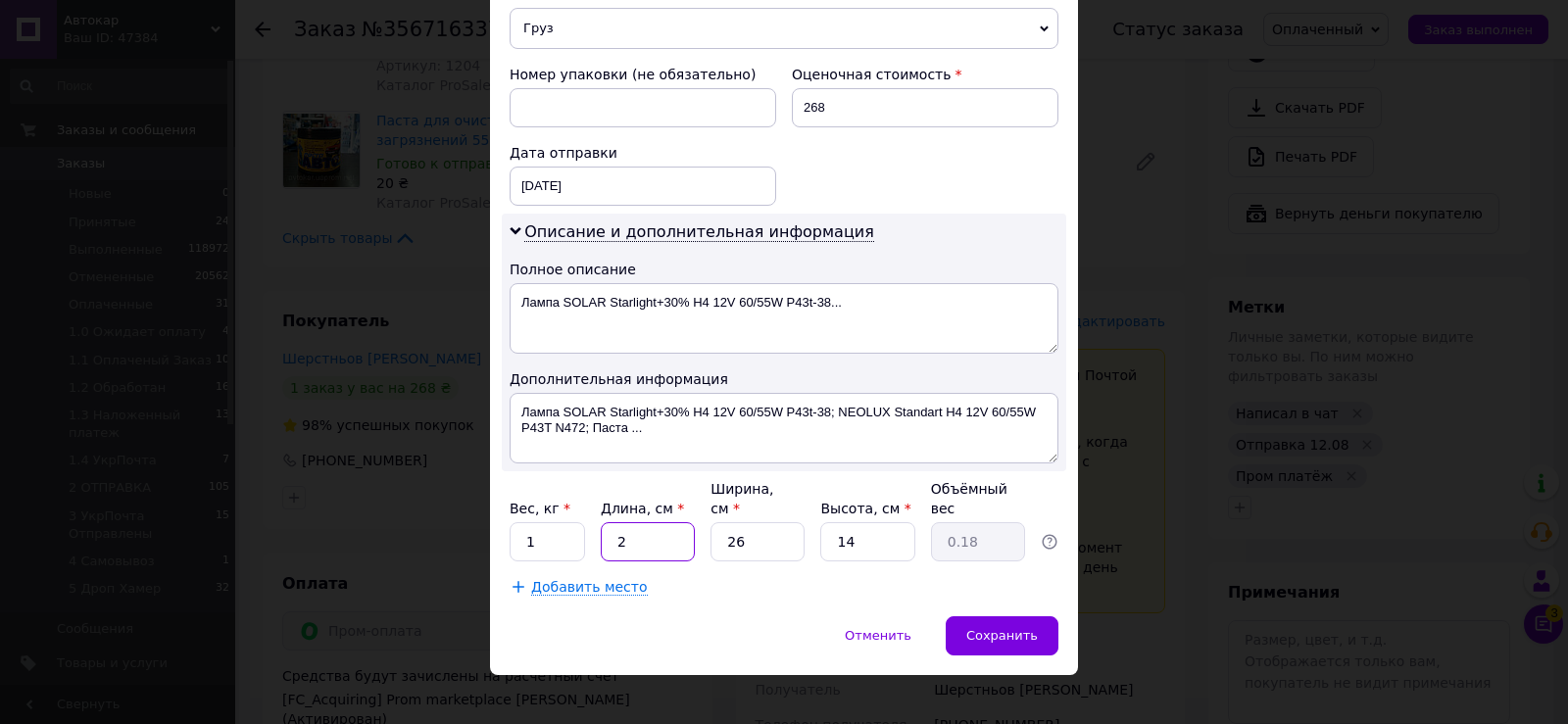
type input "1.91"
type input "21"
drag, startPoint x: 716, startPoint y: 529, endPoint x: 763, endPoint y: 528, distance: 47.0
click at [763, 528] on input "26" at bounding box center [758, 541] width 94 height 39
type input "1"
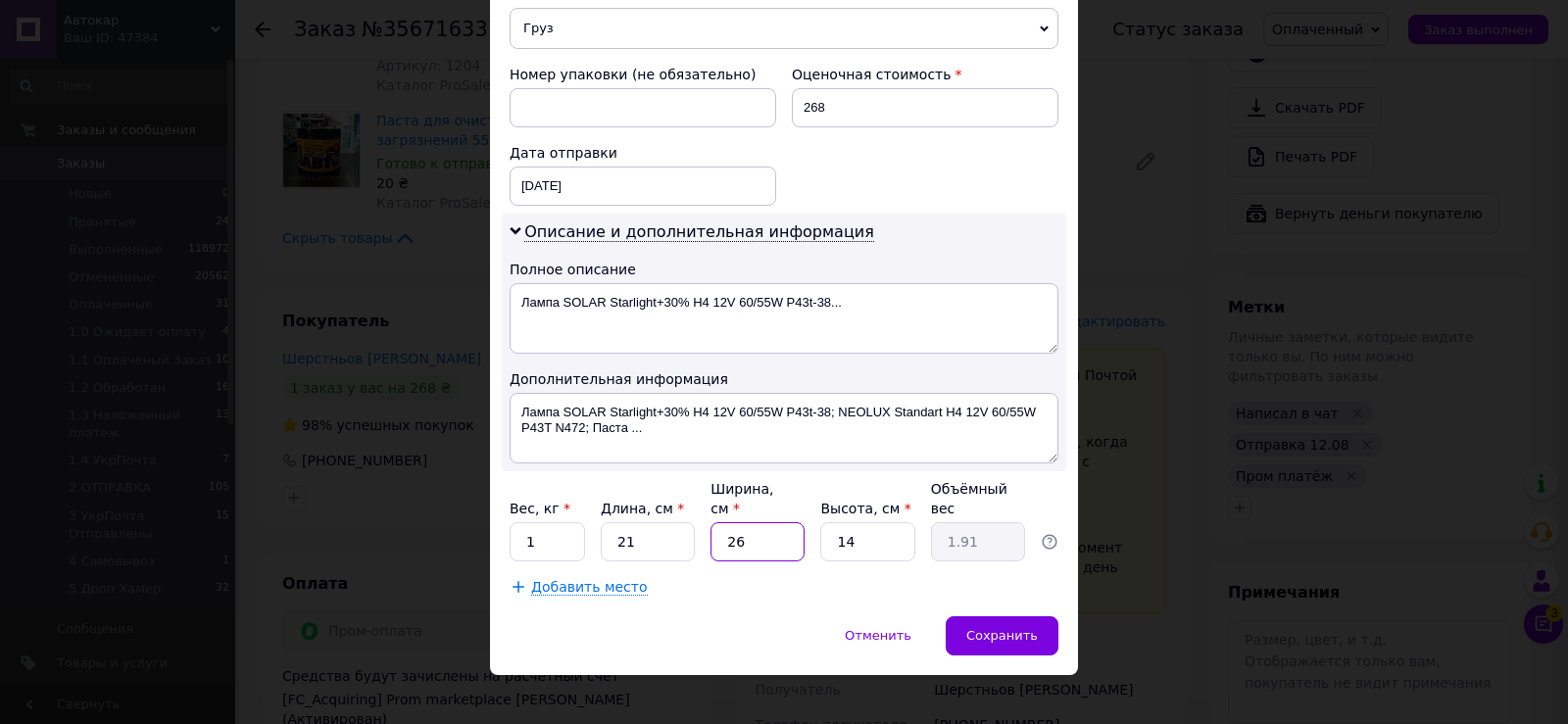
type input "0.1"
type input "15"
type input "1.1"
type input "15"
drag, startPoint x: 842, startPoint y: 515, endPoint x: 889, endPoint y: 515, distance: 47.0
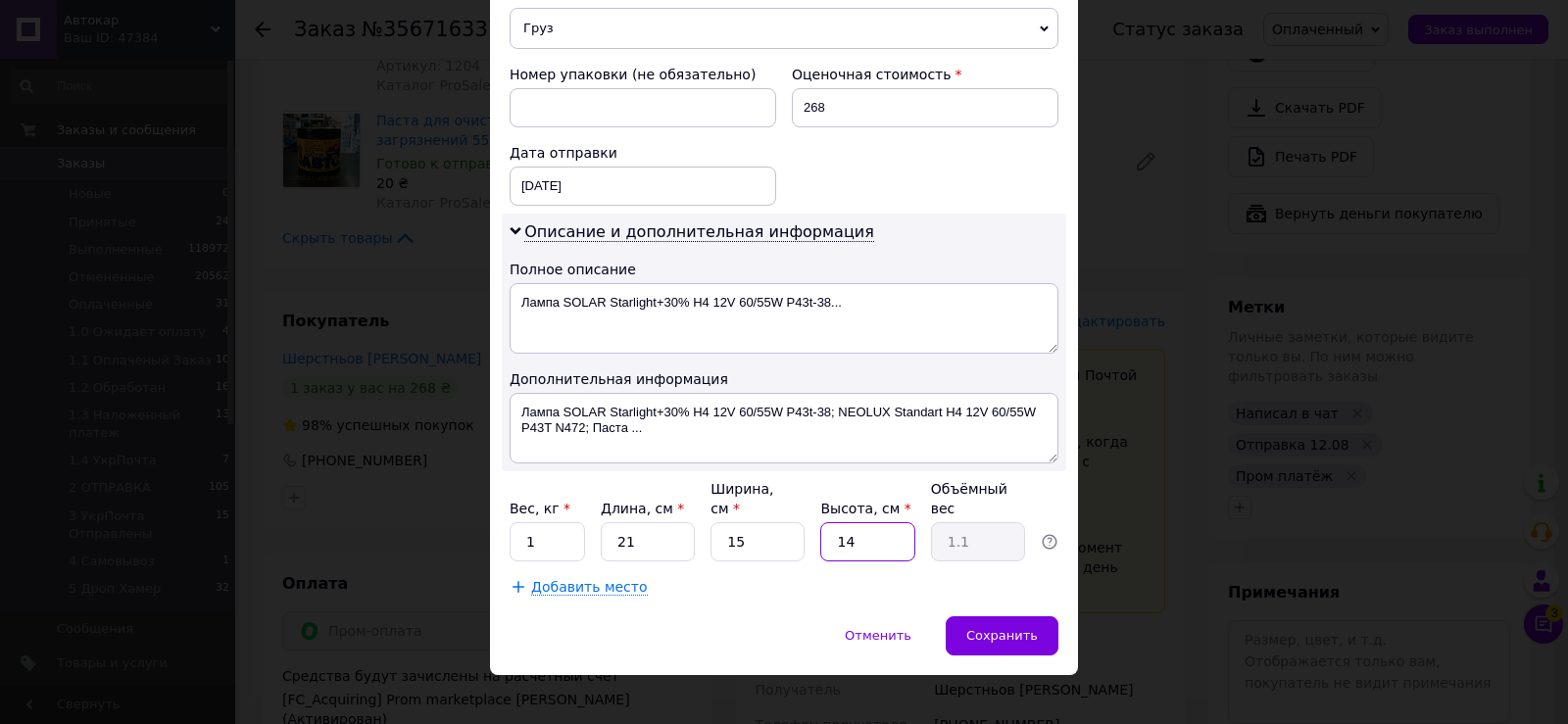
click at [879, 522] on input "14" at bounding box center [868, 541] width 94 height 39
type input "2"
type input "0.16"
type input "25"
type input "1.97"
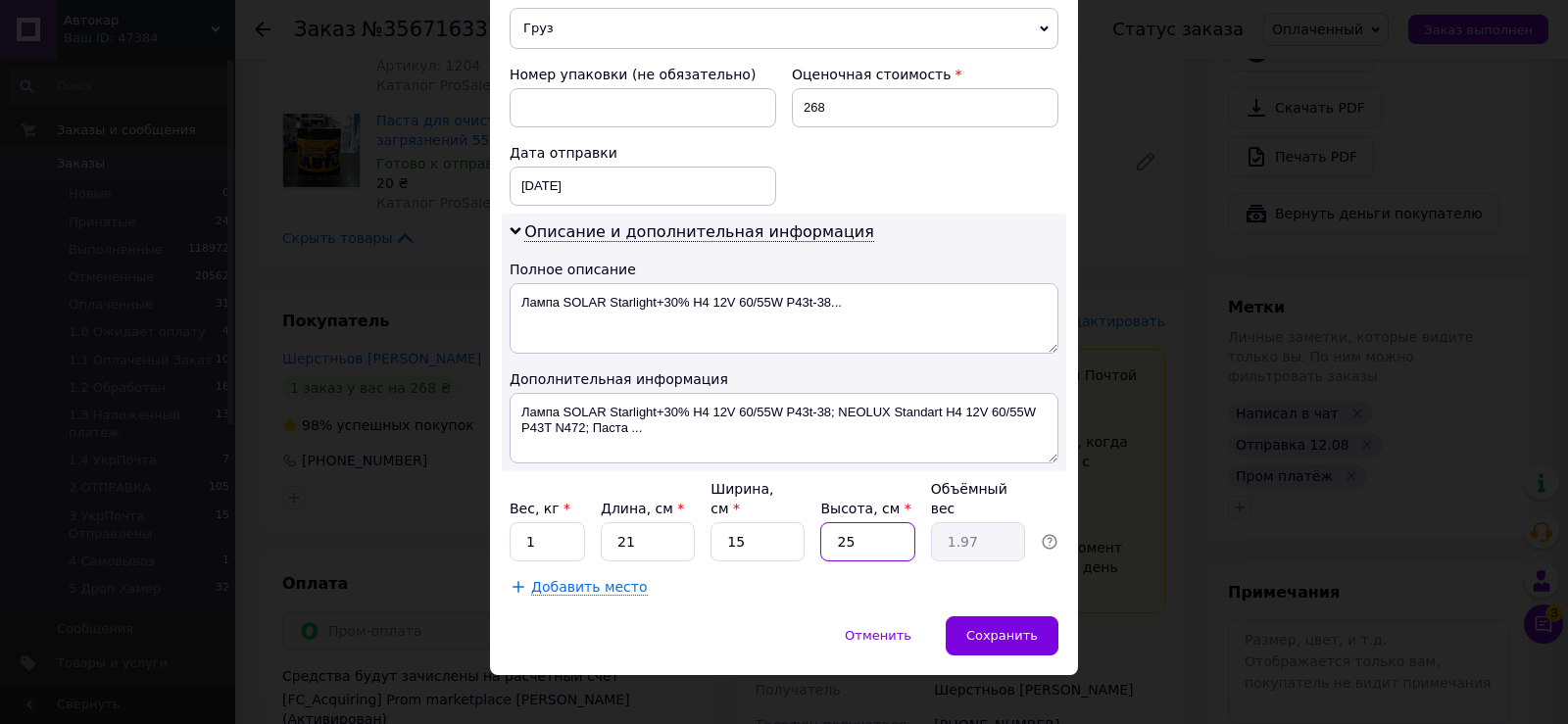
type input "25"
drag, startPoint x: 518, startPoint y: 518, endPoint x: 561, endPoint y: 518, distance: 43.0
click at [561, 522] on input "1" at bounding box center [547, 541] width 76 height 39
click at [989, 631] on div "Сохранить" at bounding box center [1002, 635] width 113 height 39
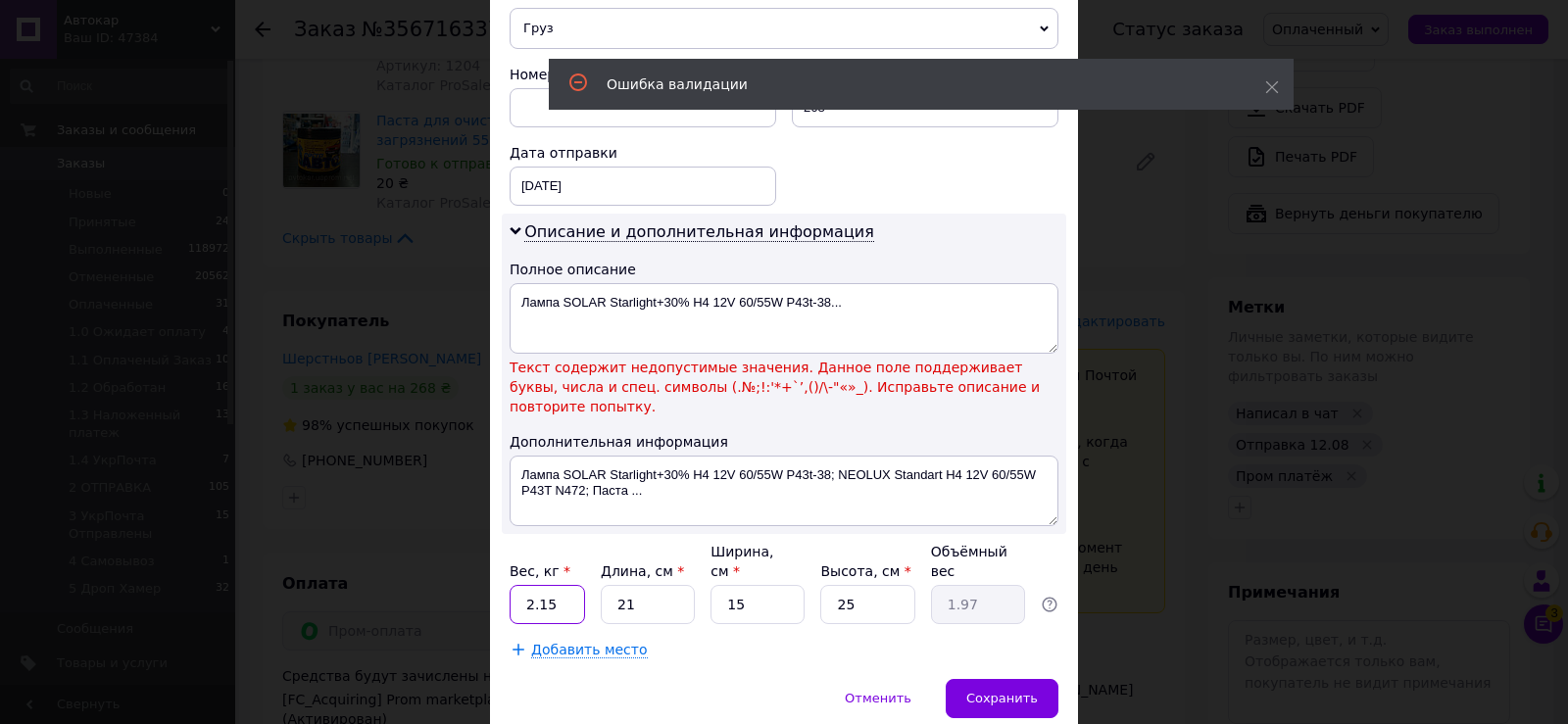
drag, startPoint x: 522, startPoint y: 558, endPoint x: 574, endPoint y: 560, distance: 52.0
click at [569, 585] on input "2.15" at bounding box center [547, 604] width 76 height 39
type input "2"
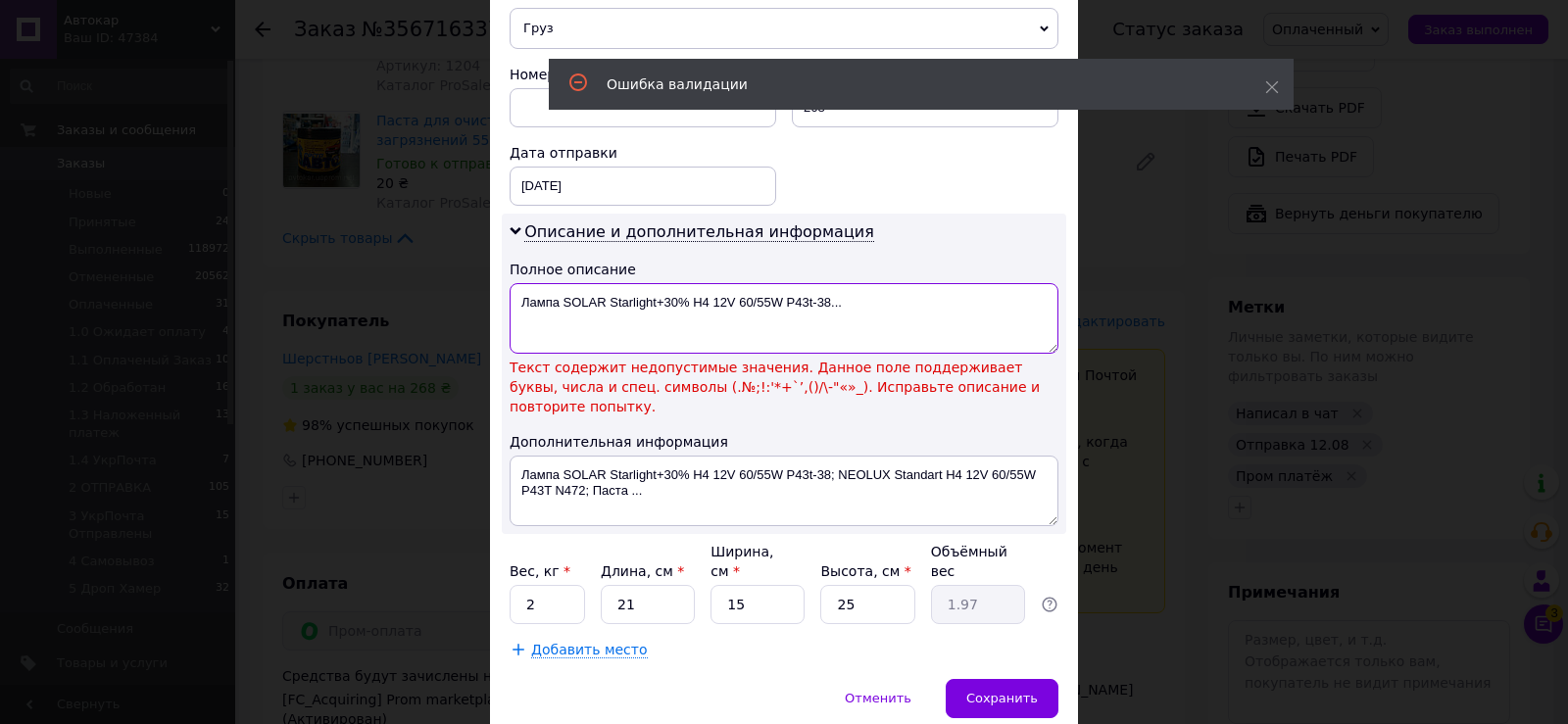
drag, startPoint x: 676, startPoint y: 297, endPoint x: 688, endPoint y: 298, distance: 12.0
click at [688, 298] on textarea "Лампа SOLAR Starlight+30% H4 12V 60/55W P43t-38..." at bounding box center [784, 319] width 549 height 71
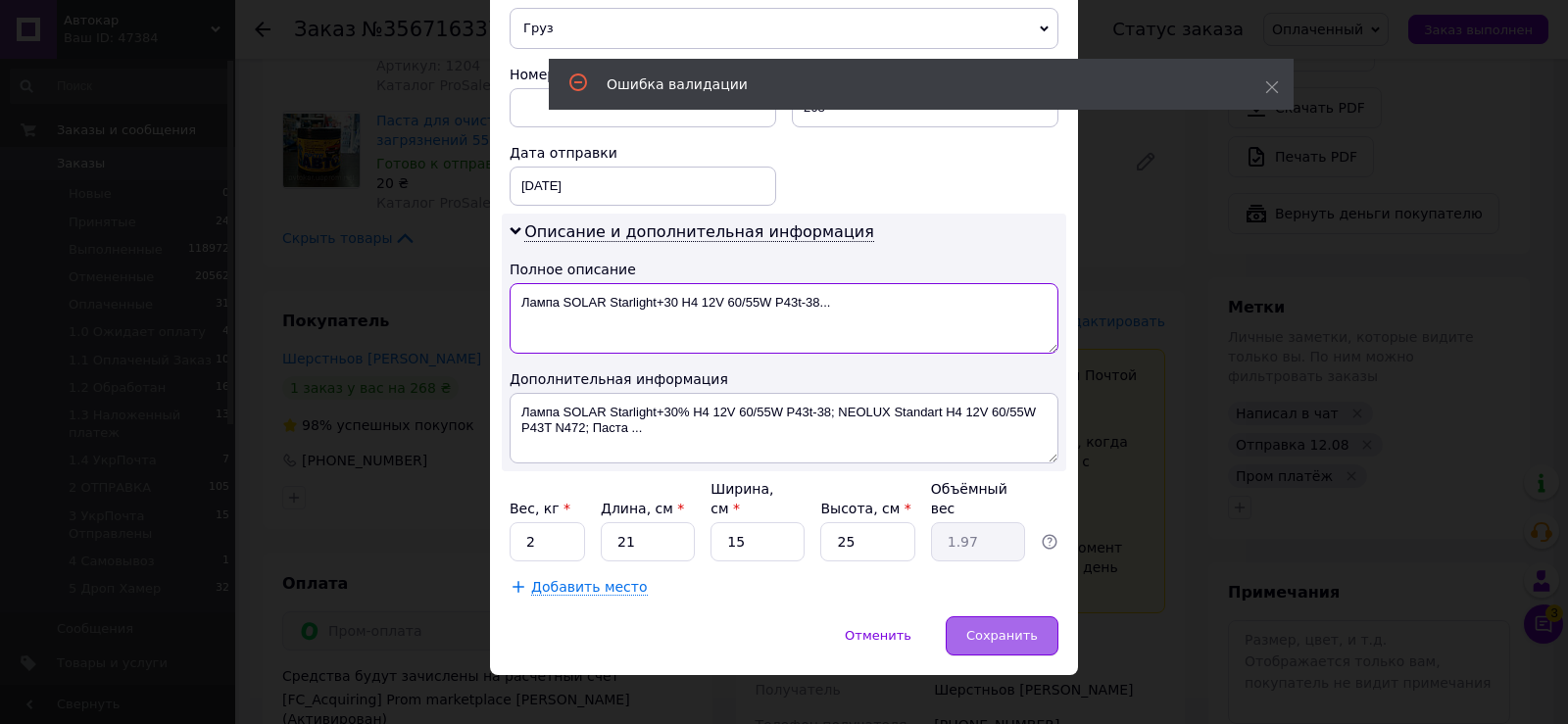
type textarea "Лампа SOLAR Starlight+30 H4 12V 60/55W P43t-38..."
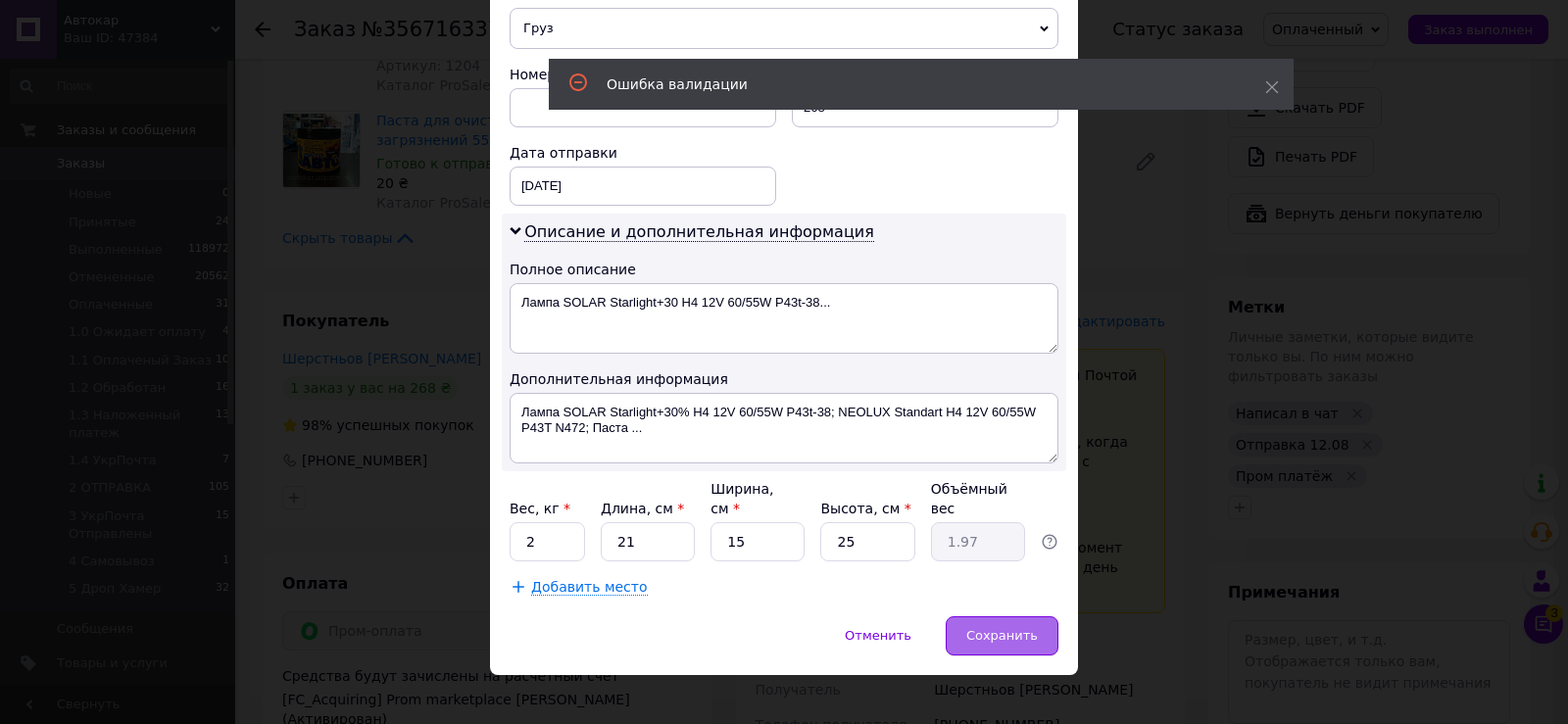
click at [993, 628] on span "Сохранить" at bounding box center [1003, 635] width 72 height 15
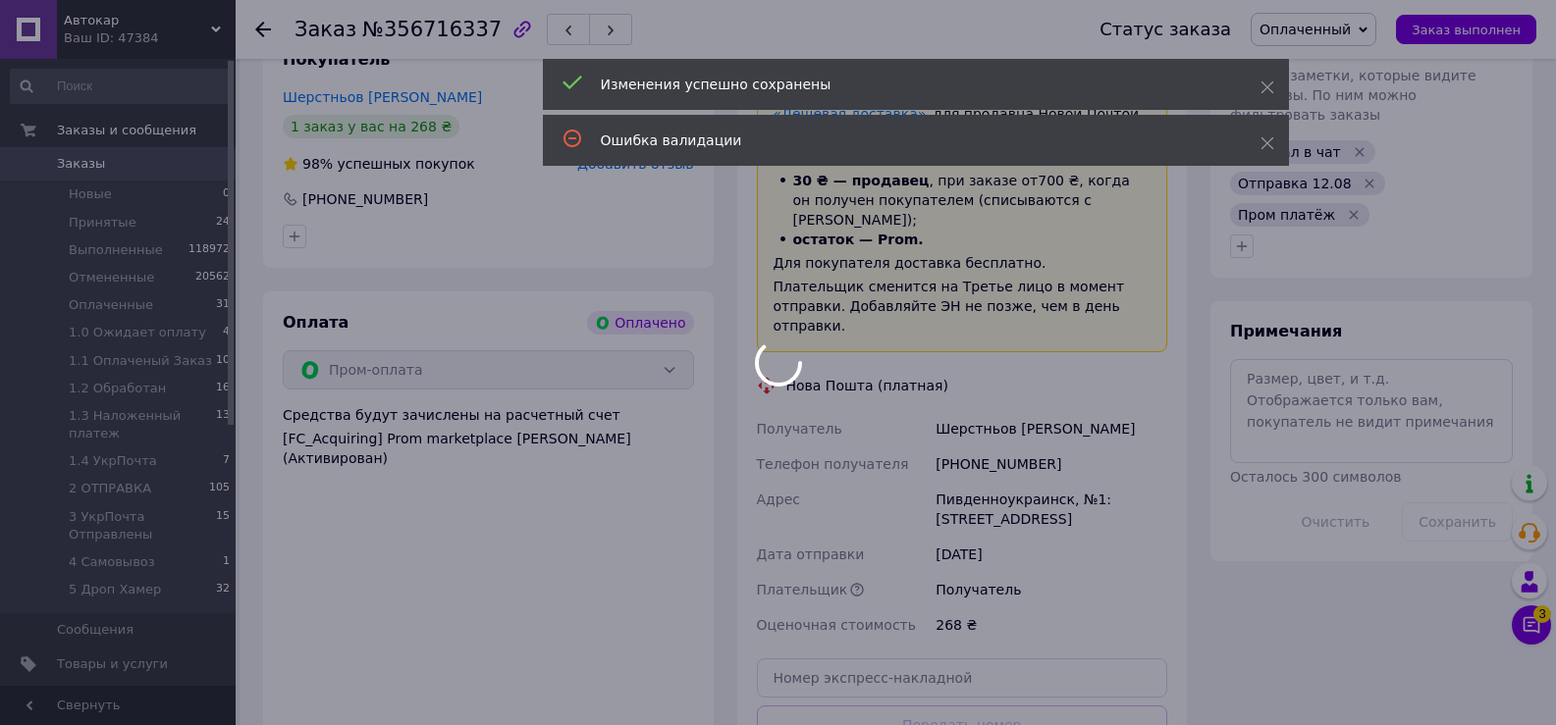
scroll to position [1178, 0]
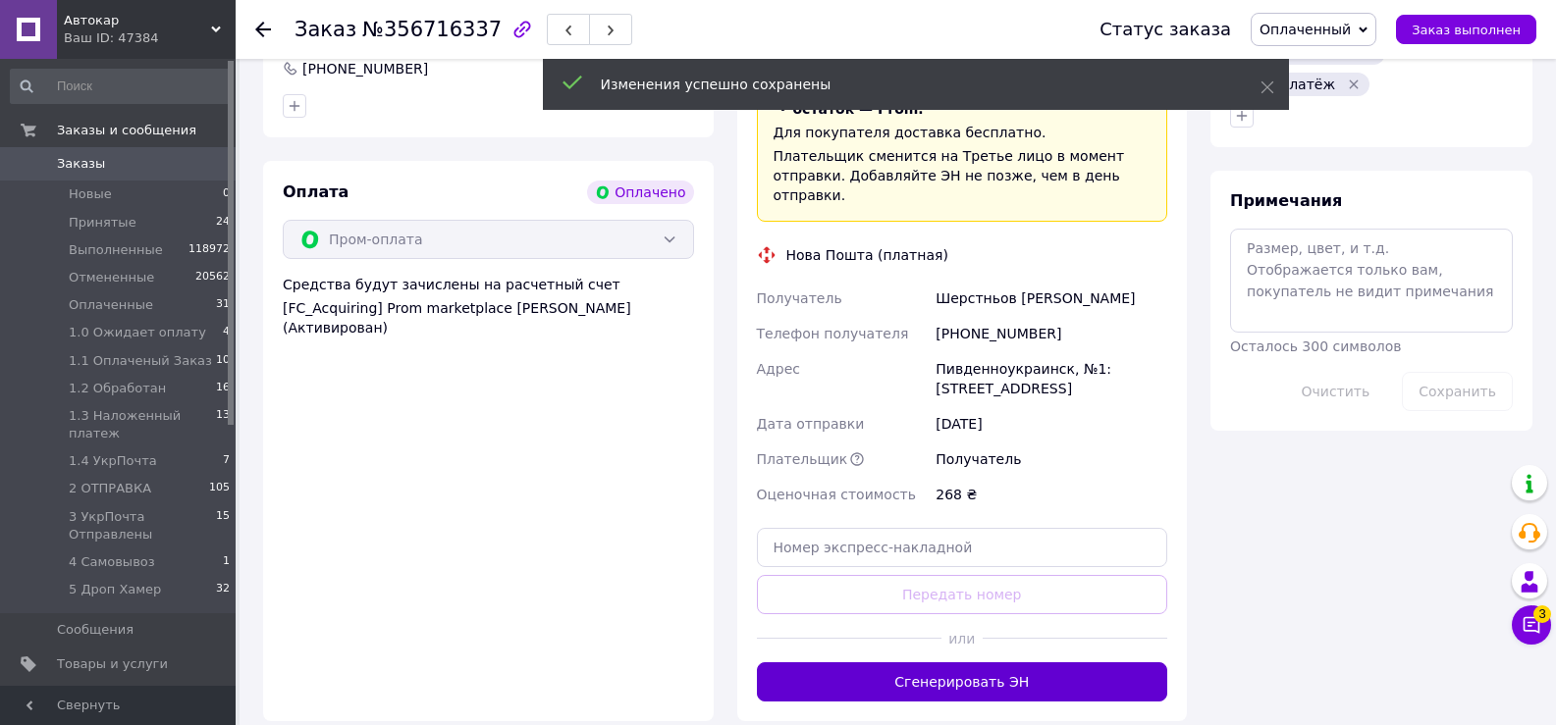
click at [940, 663] on button "Сгенерировать ЭН" at bounding box center [962, 682] width 411 height 39
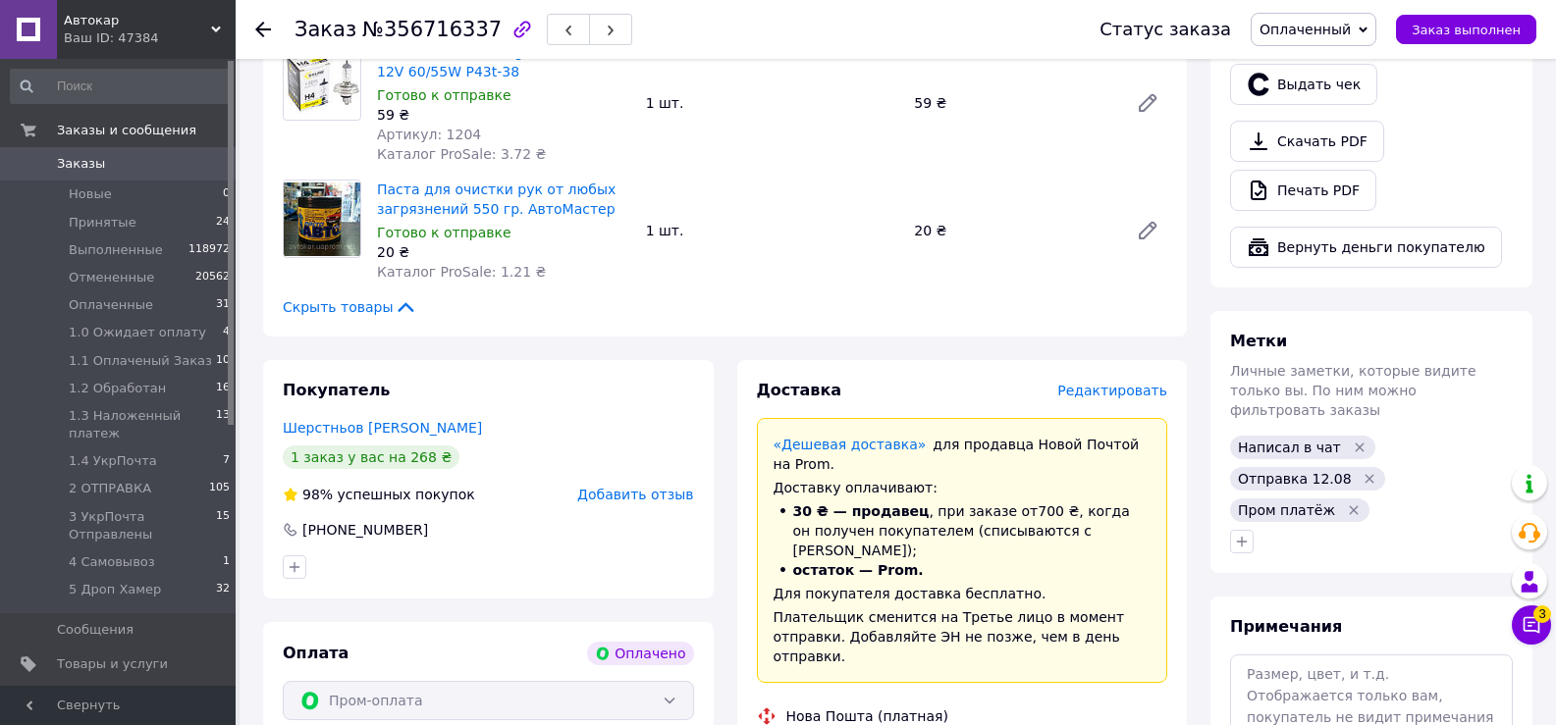
scroll to position [589, 0]
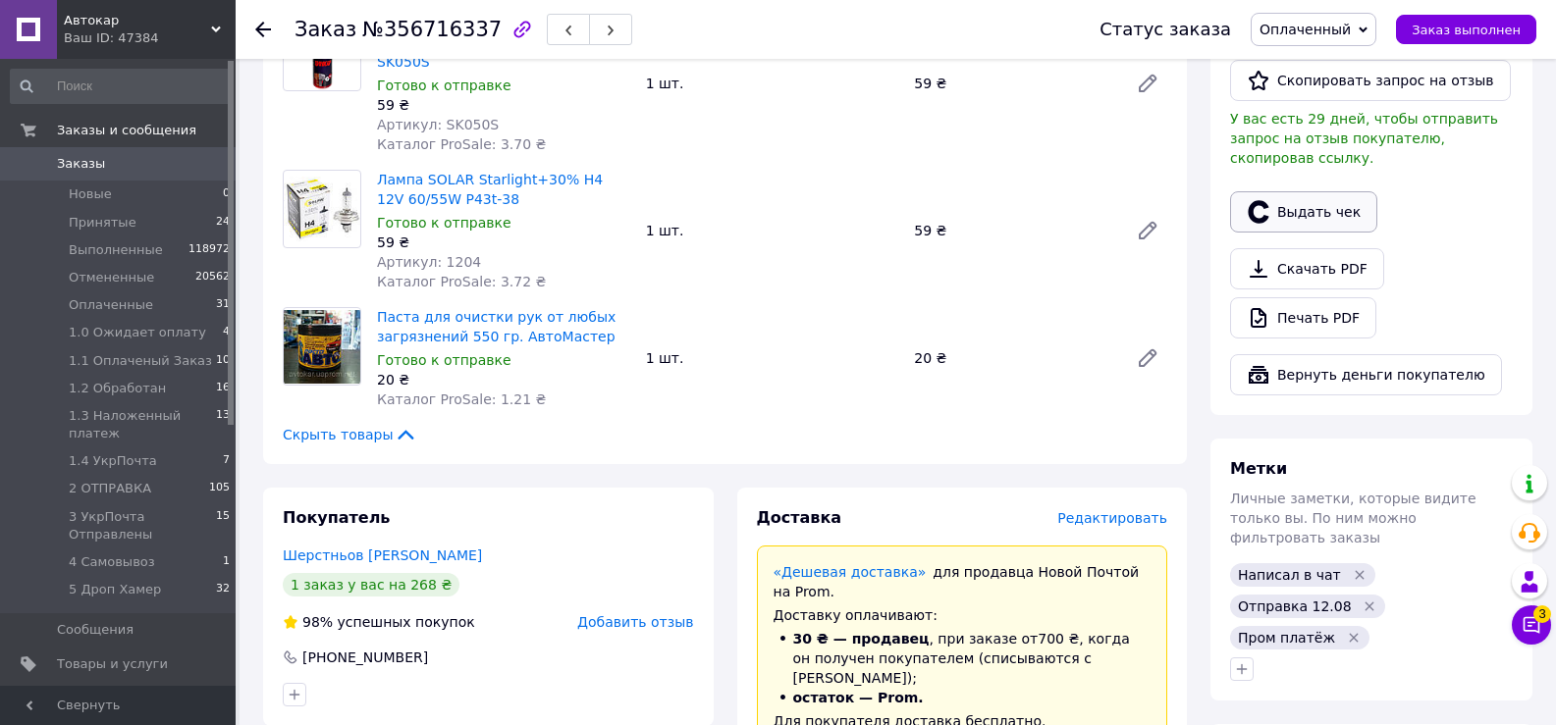
click at [1337, 192] on button "Выдать чек" at bounding box center [1303, 211] width 147 height 41
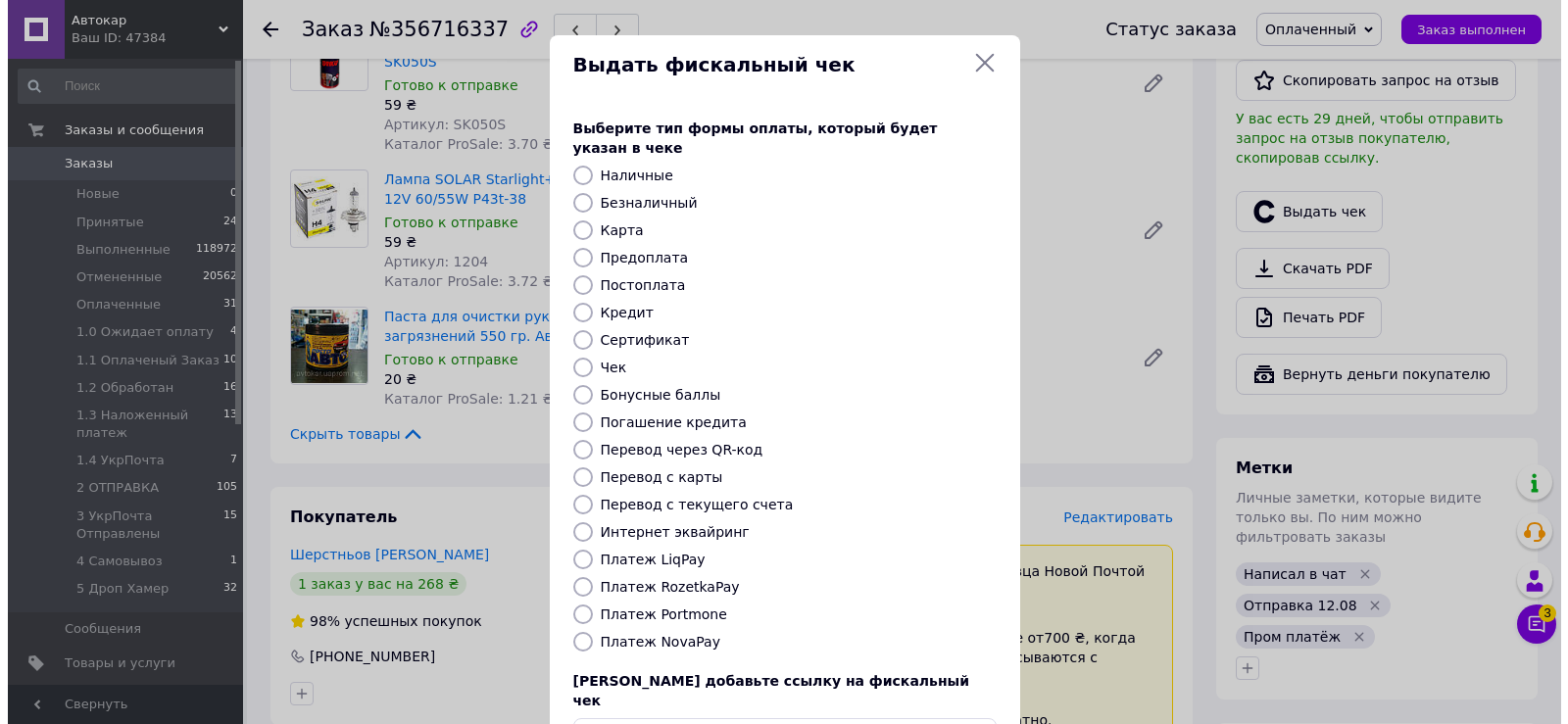
scroll to position [67, 0]
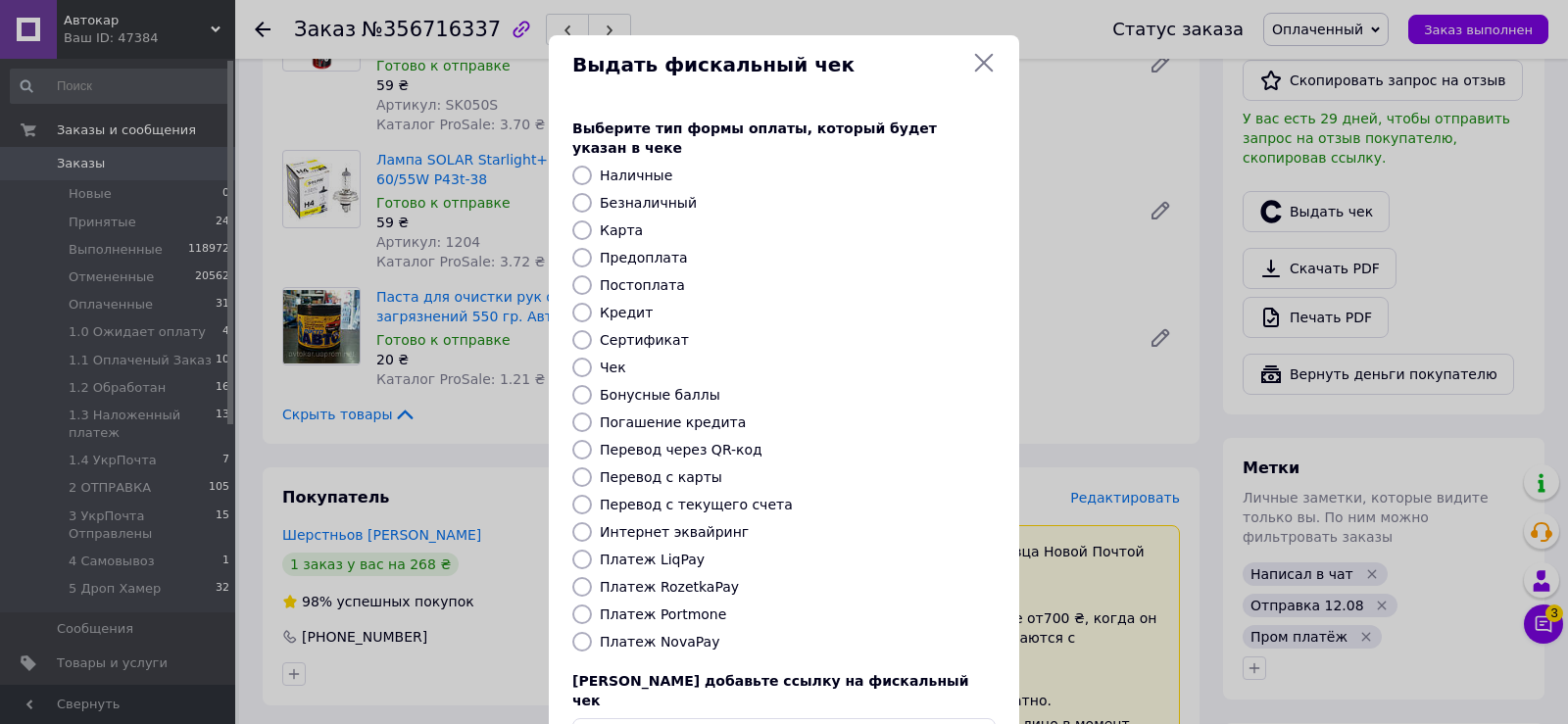
click at [576, 577] on input "Платеж RozetkaPay" at bounding box center [582, 587] width 20 height 20
radio input "true"
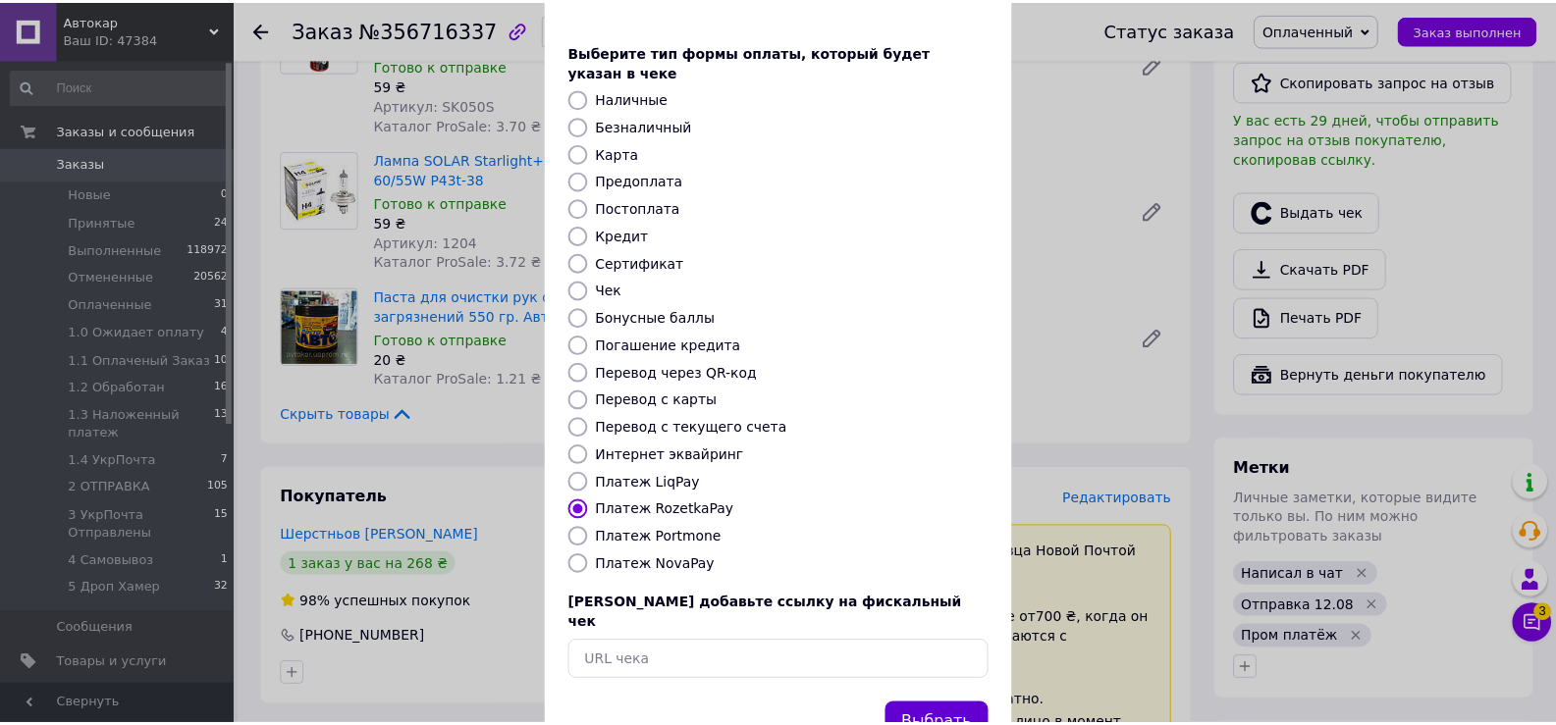
scroll to position [118, 0]
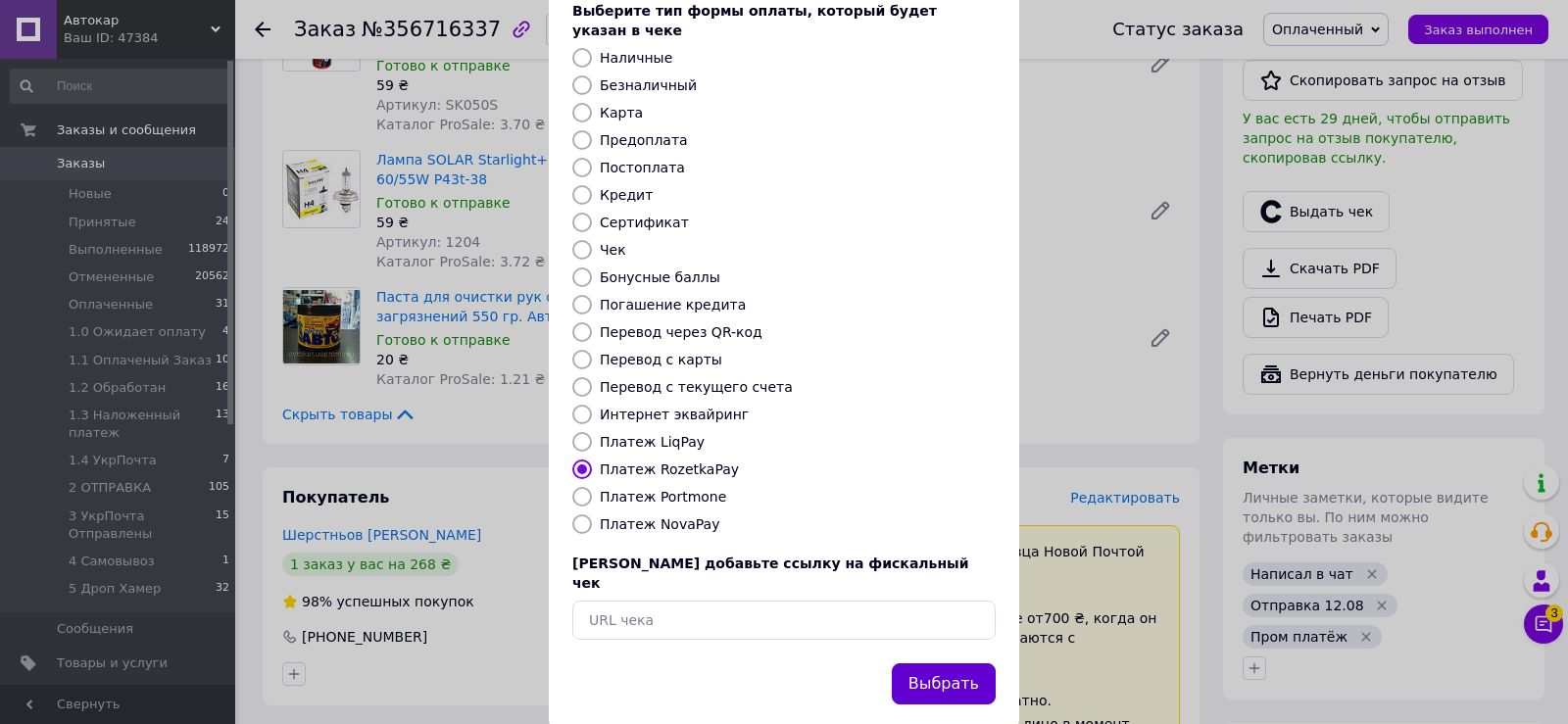
click at [965, 663] on button "Выбрать" at bounding box center [944, 684] width 104 height 42
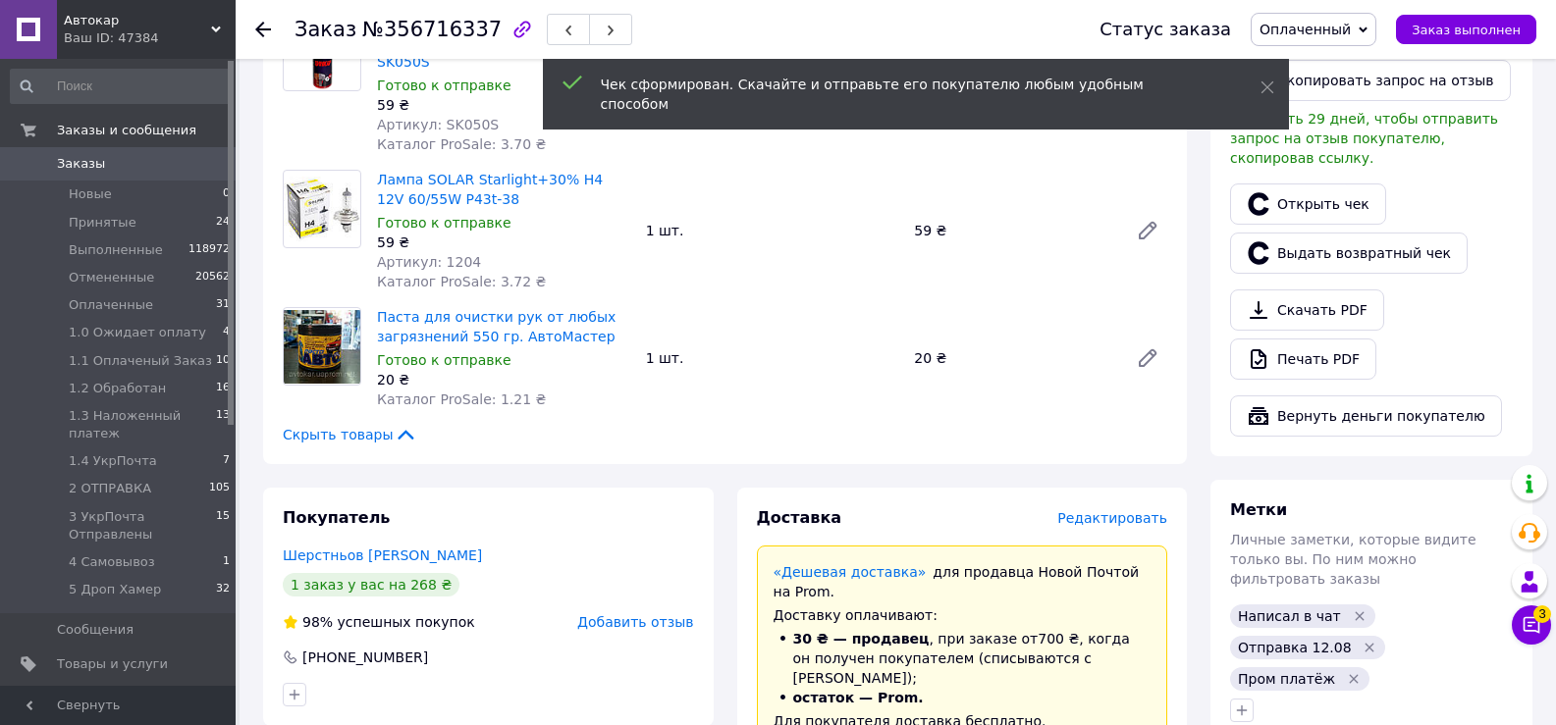
scroll to position [86, 0]
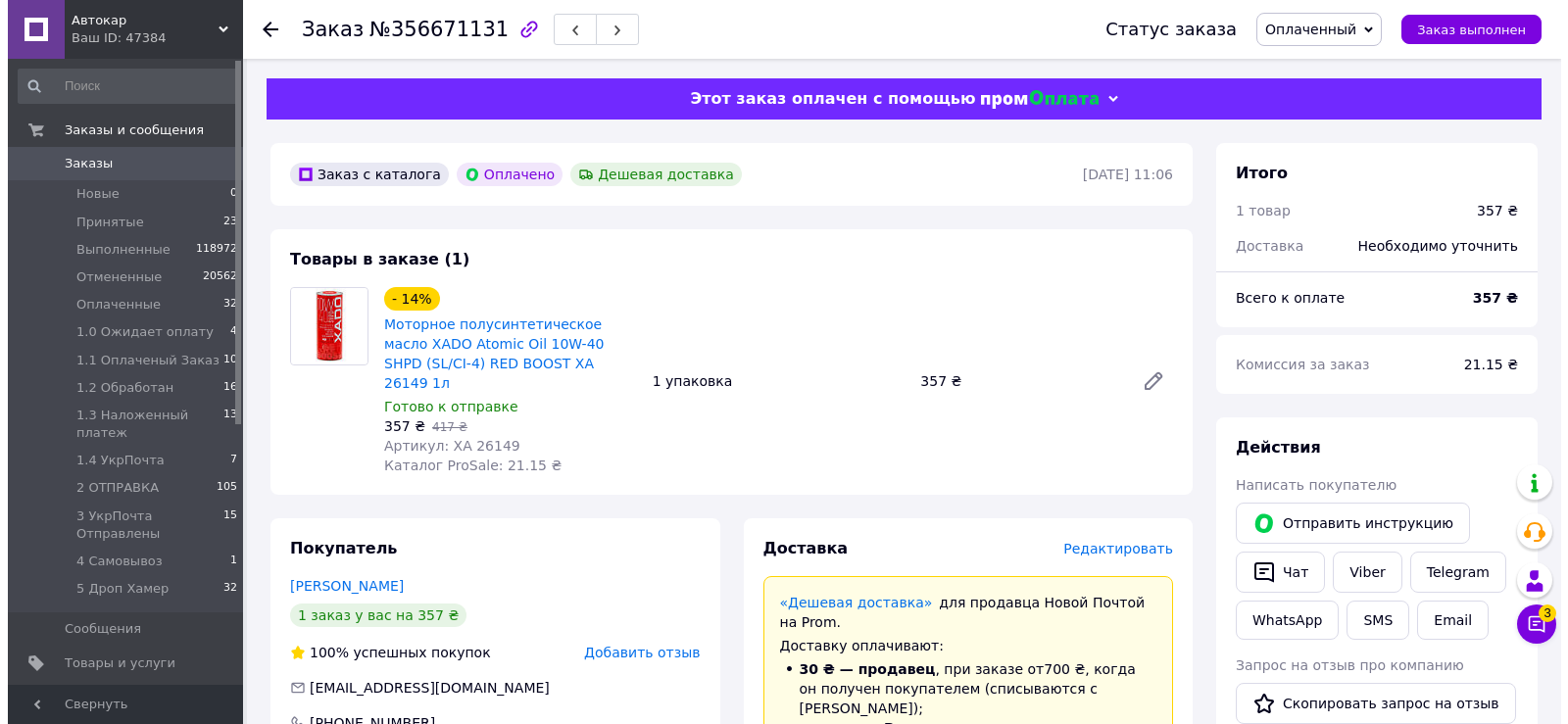
scroll to position [196, 0]
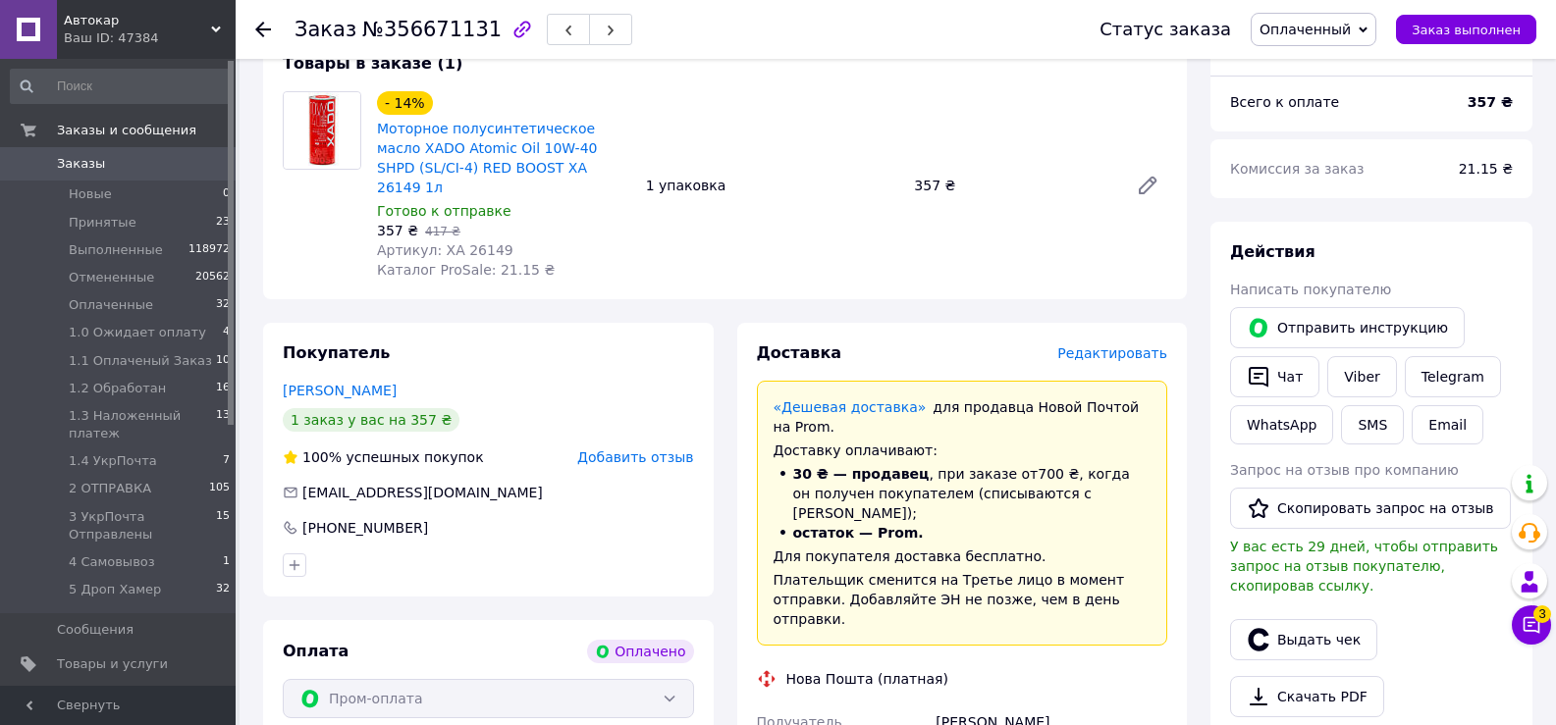
click at [1097, 346] on span "Редактировать" at bounding box center [1112, 354] width 110 height 16
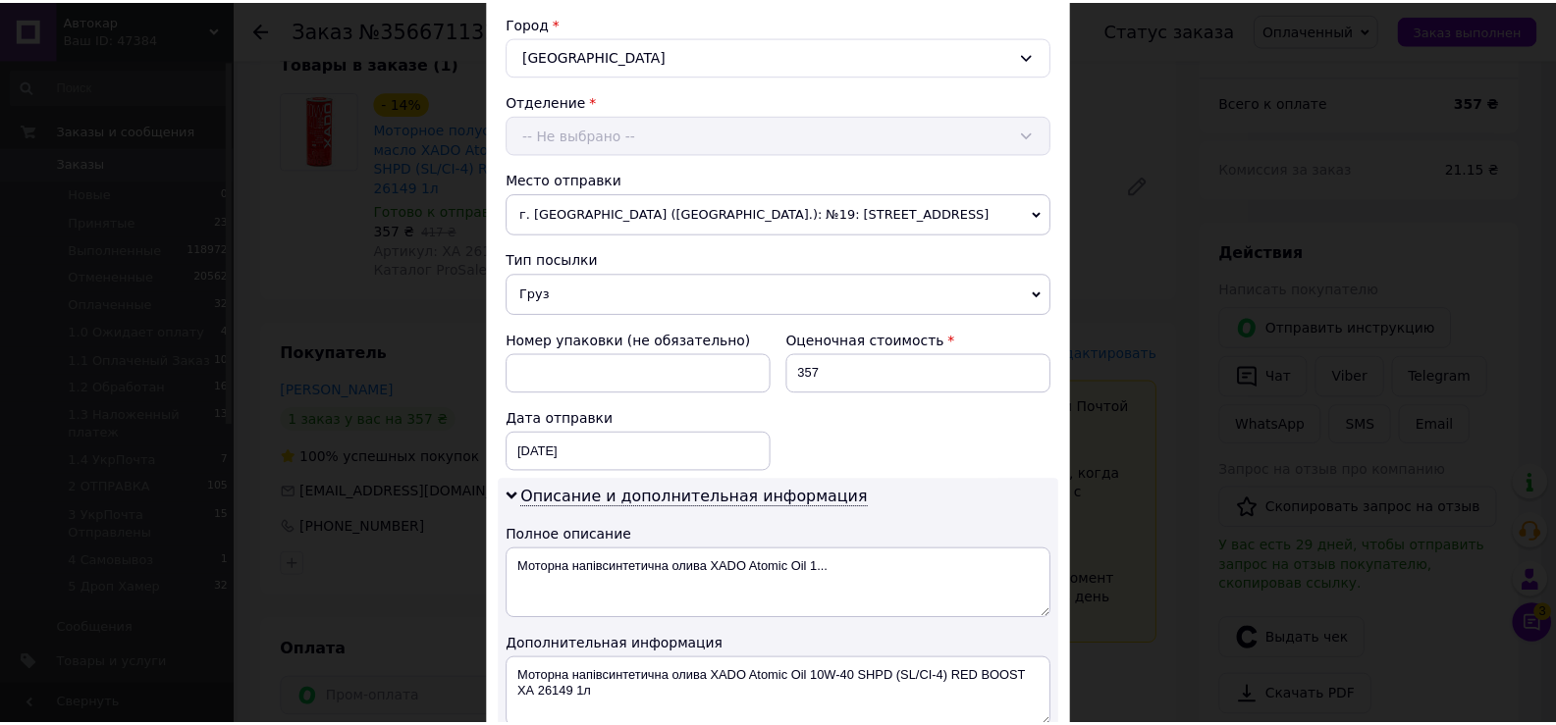
scroll to position [798, 0]
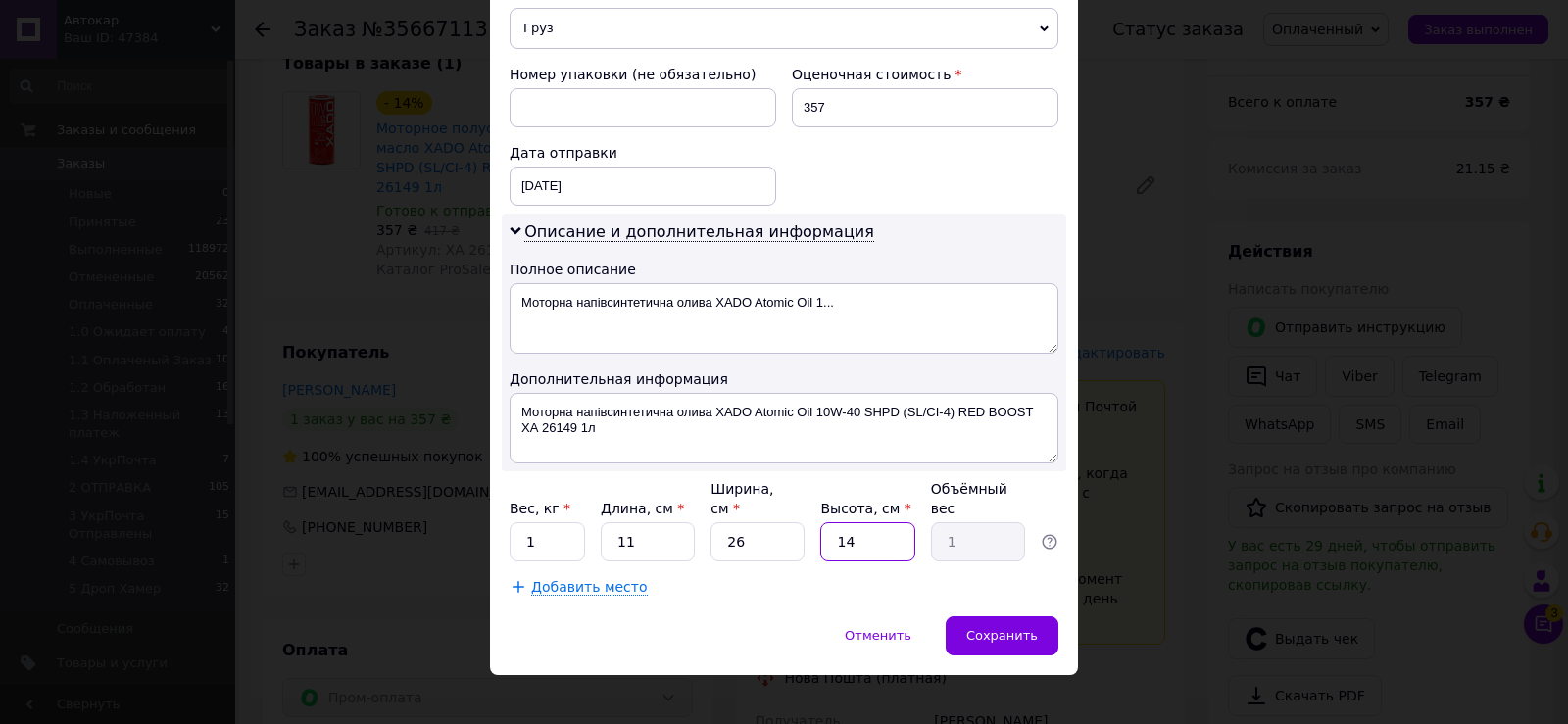
drag, startPoint x: 830, startPoint y: 518, endPoint x: 877, endPoint y: 520, distance: 47.0
click at [877, 522] on input "14" at bounding box center [868, 541] width 94 height 39
type input "1"
type input "0.1"
type input "10"
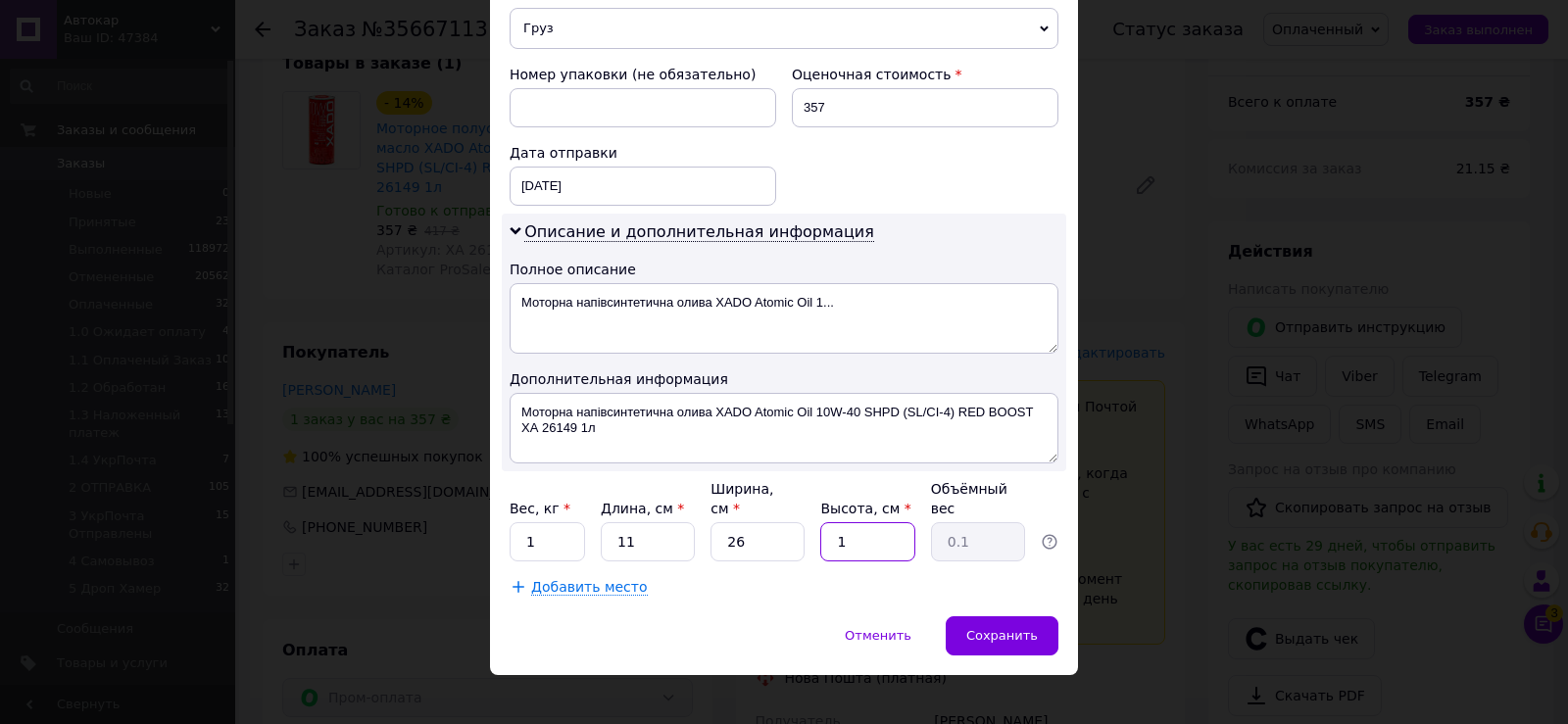
type input "0.72"
type input "10"
drag, startPoint x: 614, startPoint y: 520, endPoint x: 656, endPoint y: 538, distance: 45.7
click at [655, 522] on input "11" at bounding box center [648, 541] width 94 height 39
type input "1"
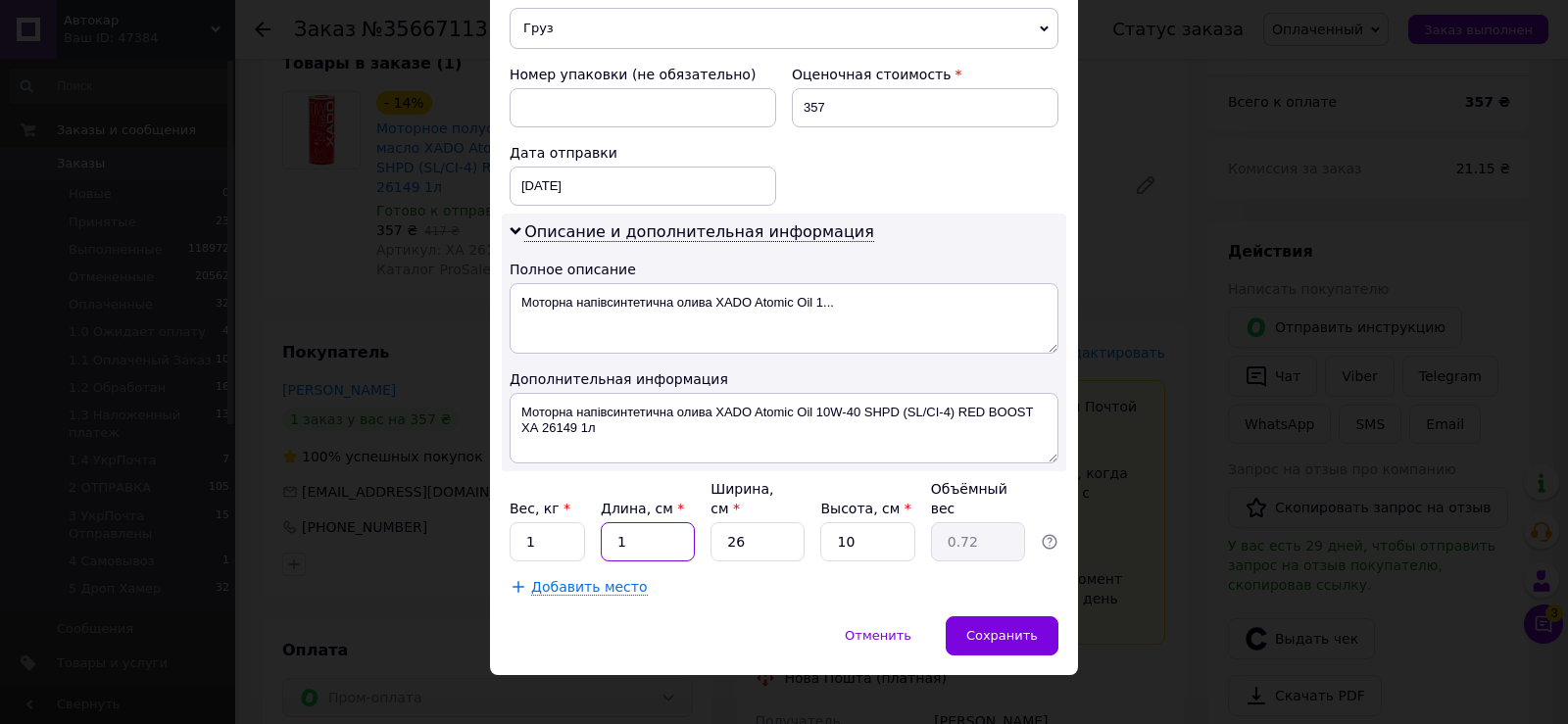
type input "0.1"
type input "10"
type input "0.65"
type input "10"
click at [988, 628] on span "Сохранить" at bounding box center [1003, 635] width 72 height 15
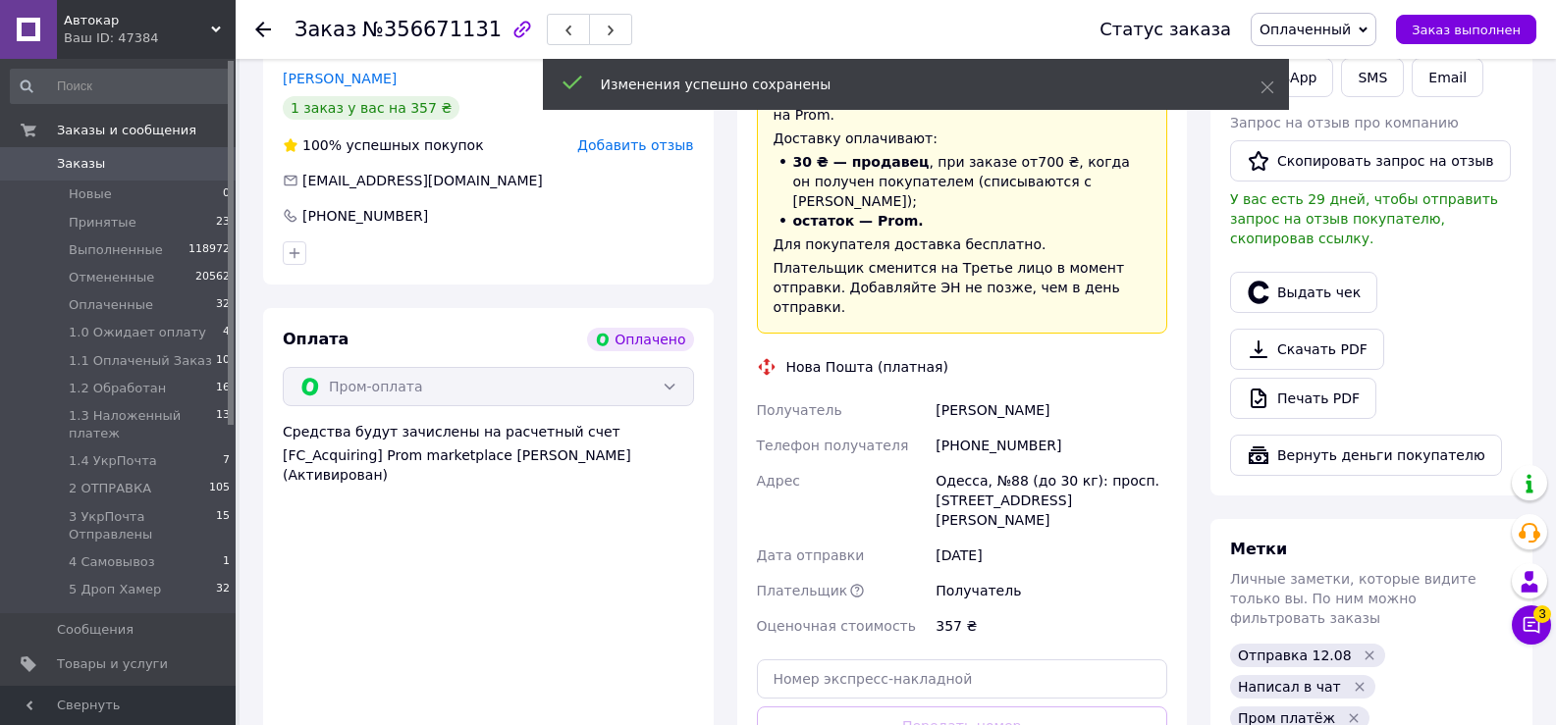
scroll to position [589, 0]
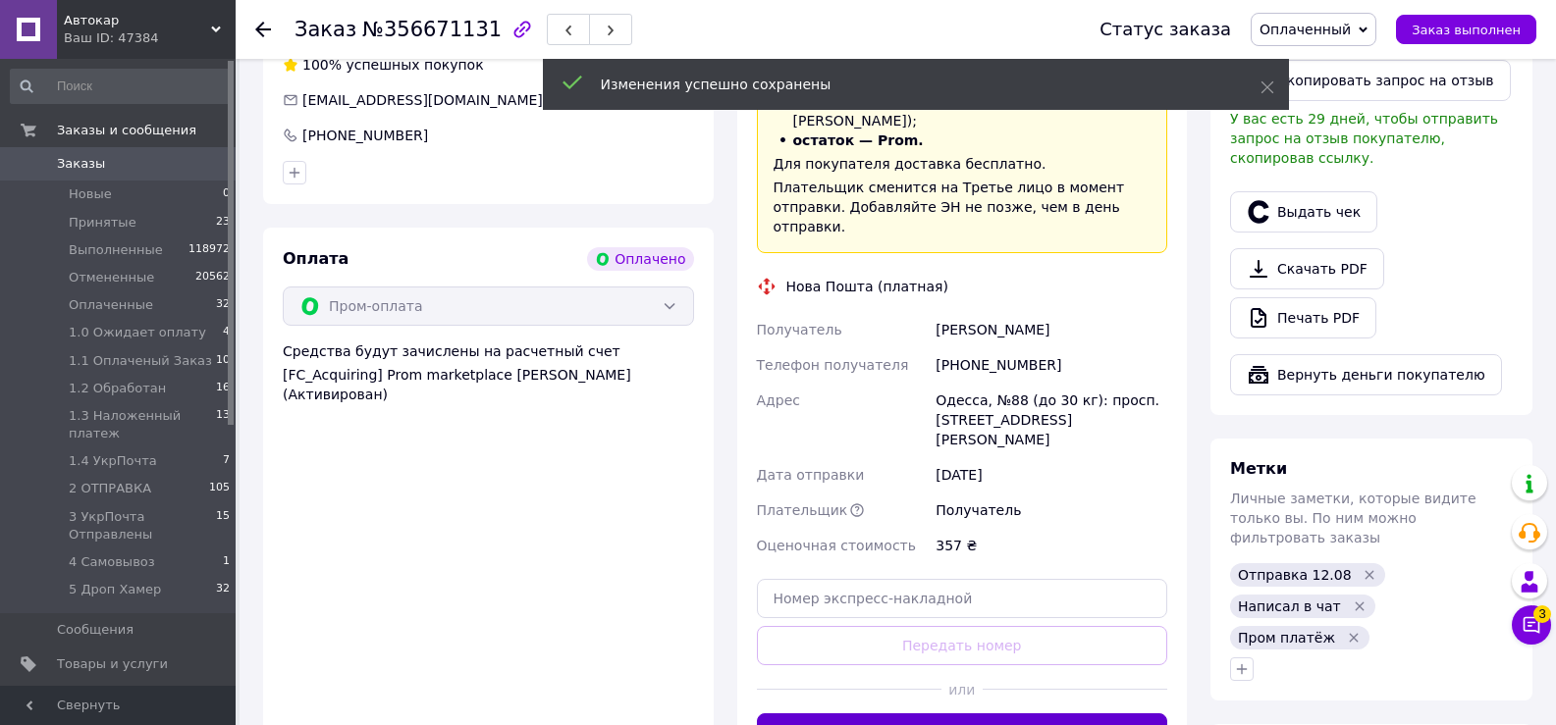
click at [945, 714] on button "Сгенерировать ЭН" at bounding box center [962, 733] width 411 height 39
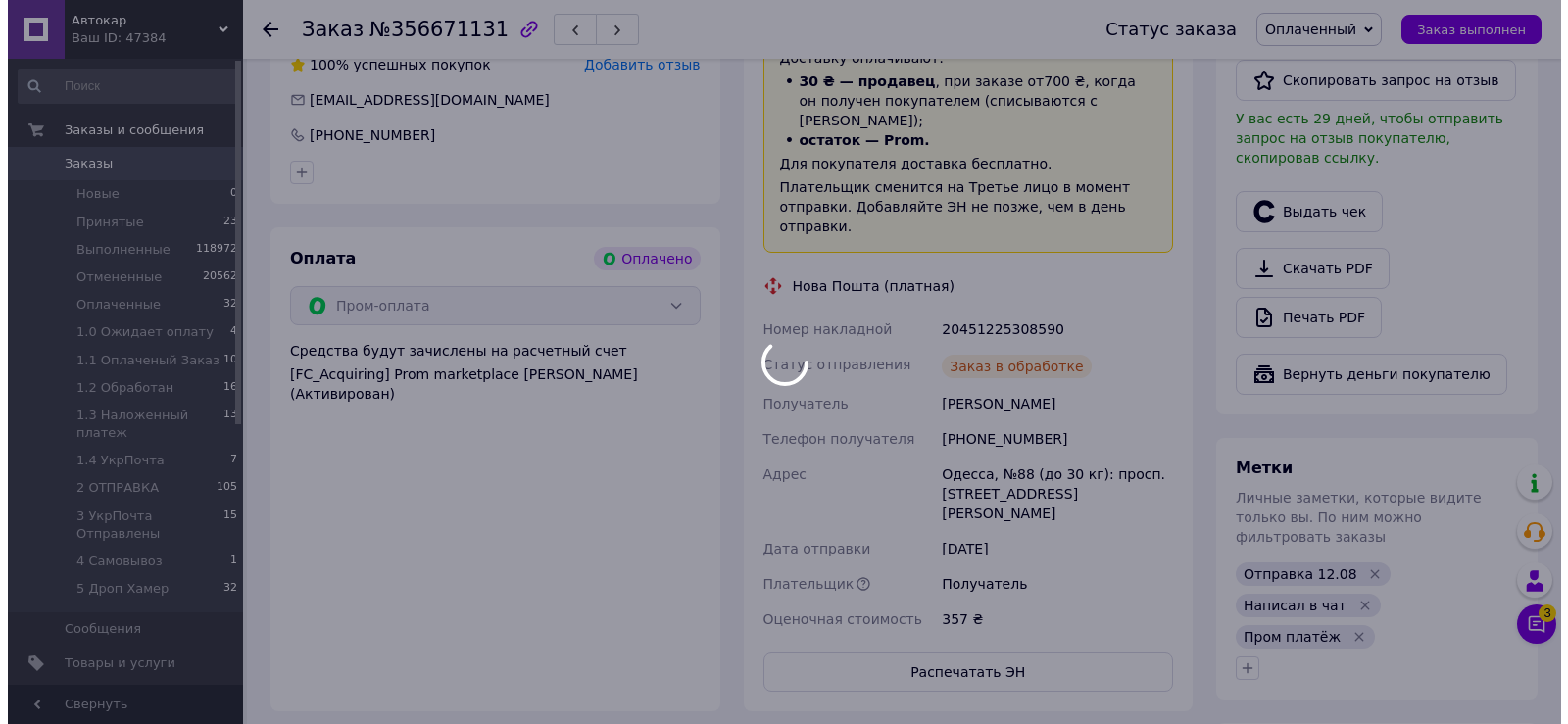
scroll to position [20, 0]
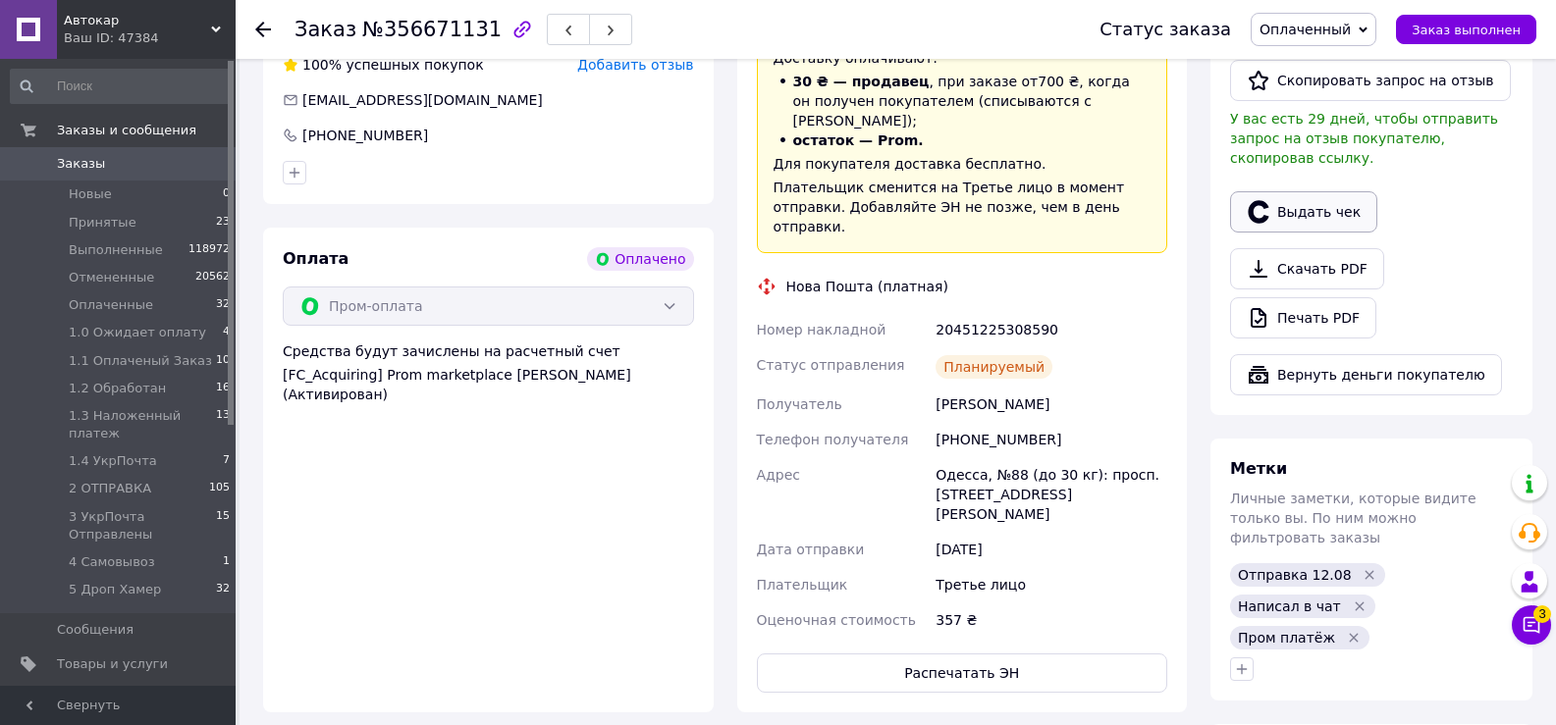
click at [1312, 196] on button "Выдать чек" at bounding box center [1303, 211] width 147 height 41
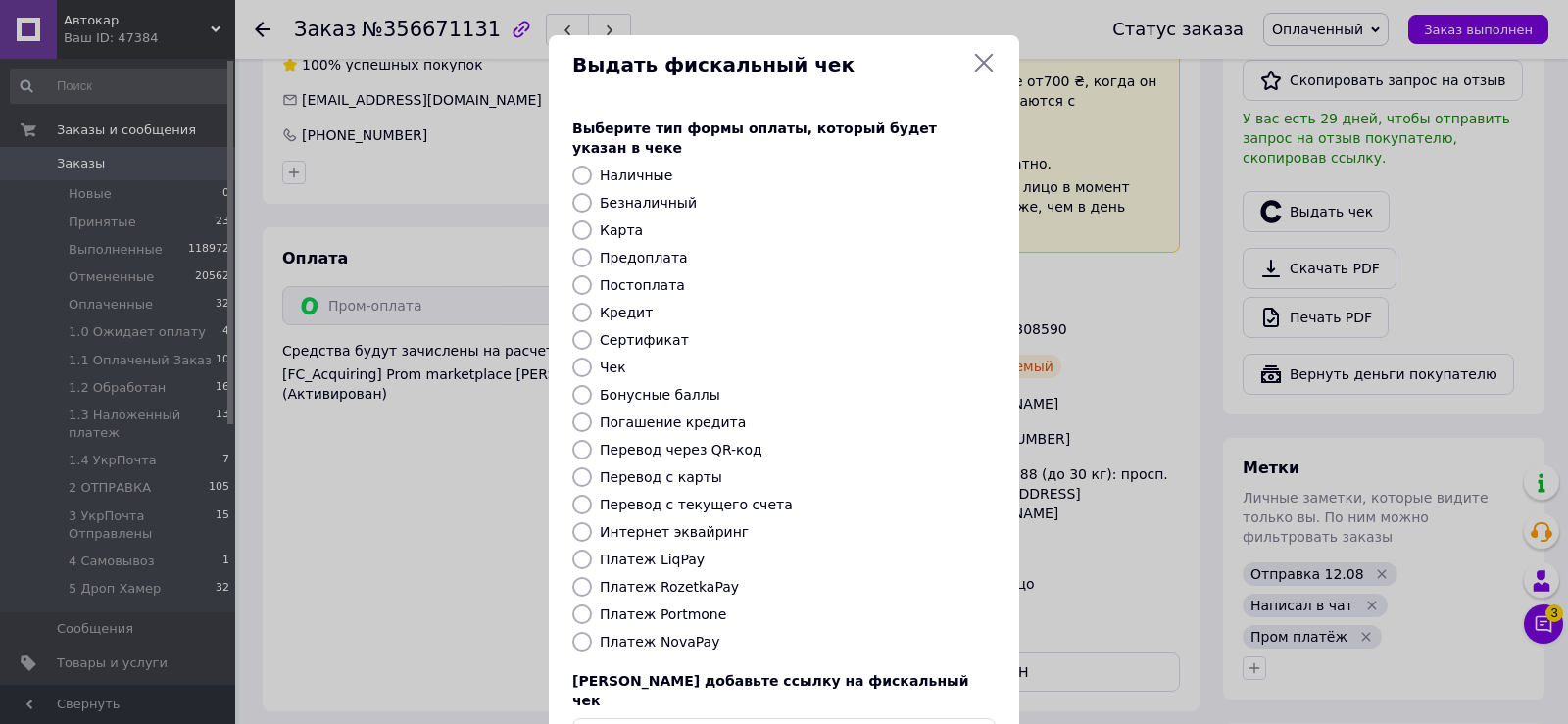
drag, startPoint x: 577, startPoint y: 568, endPoint x: 610, endPoint y: 570, distance: 33.1
click at [578, 577] on input "Платеж RozetkaPay" at bounding box center [582, 587] width 20 height 20
radio input "true"
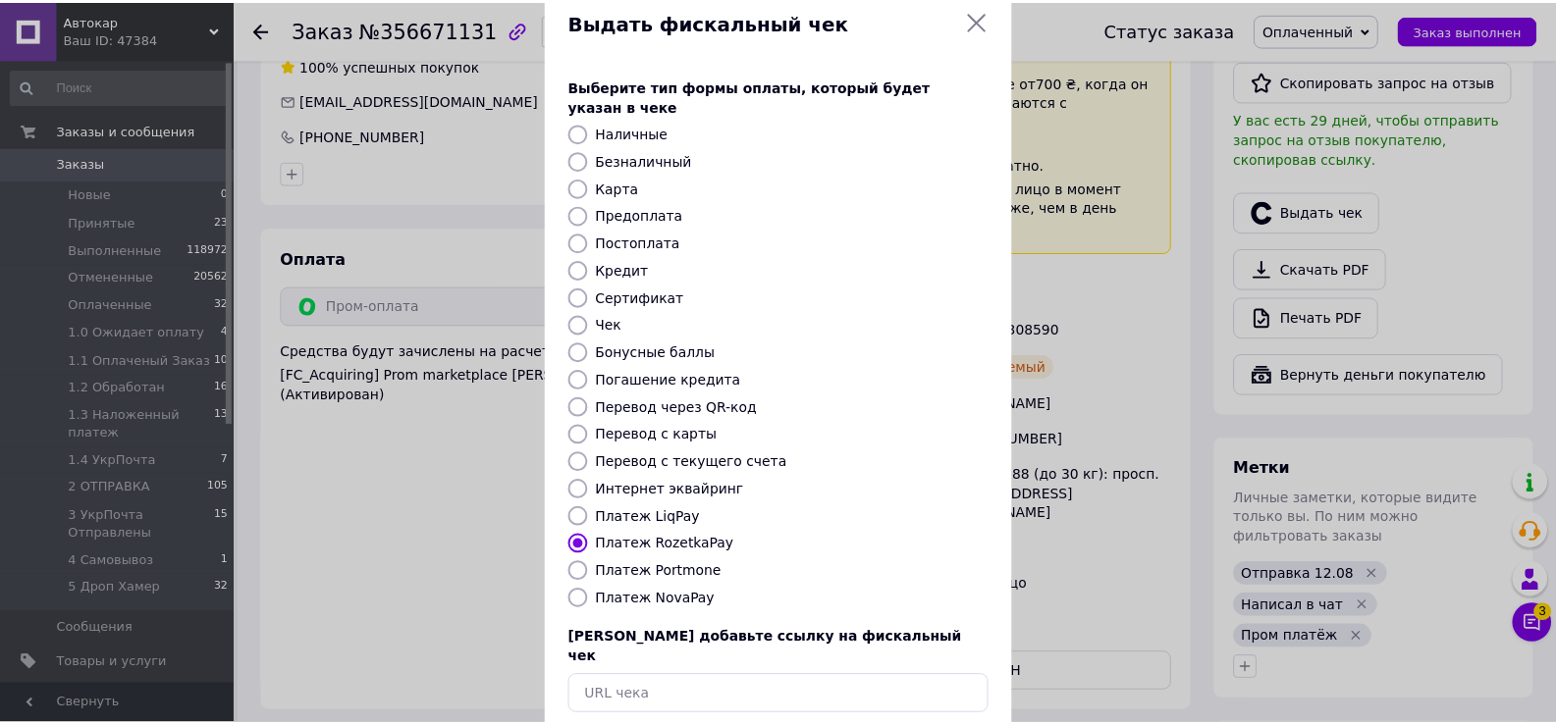
scroll to position [118, 0]
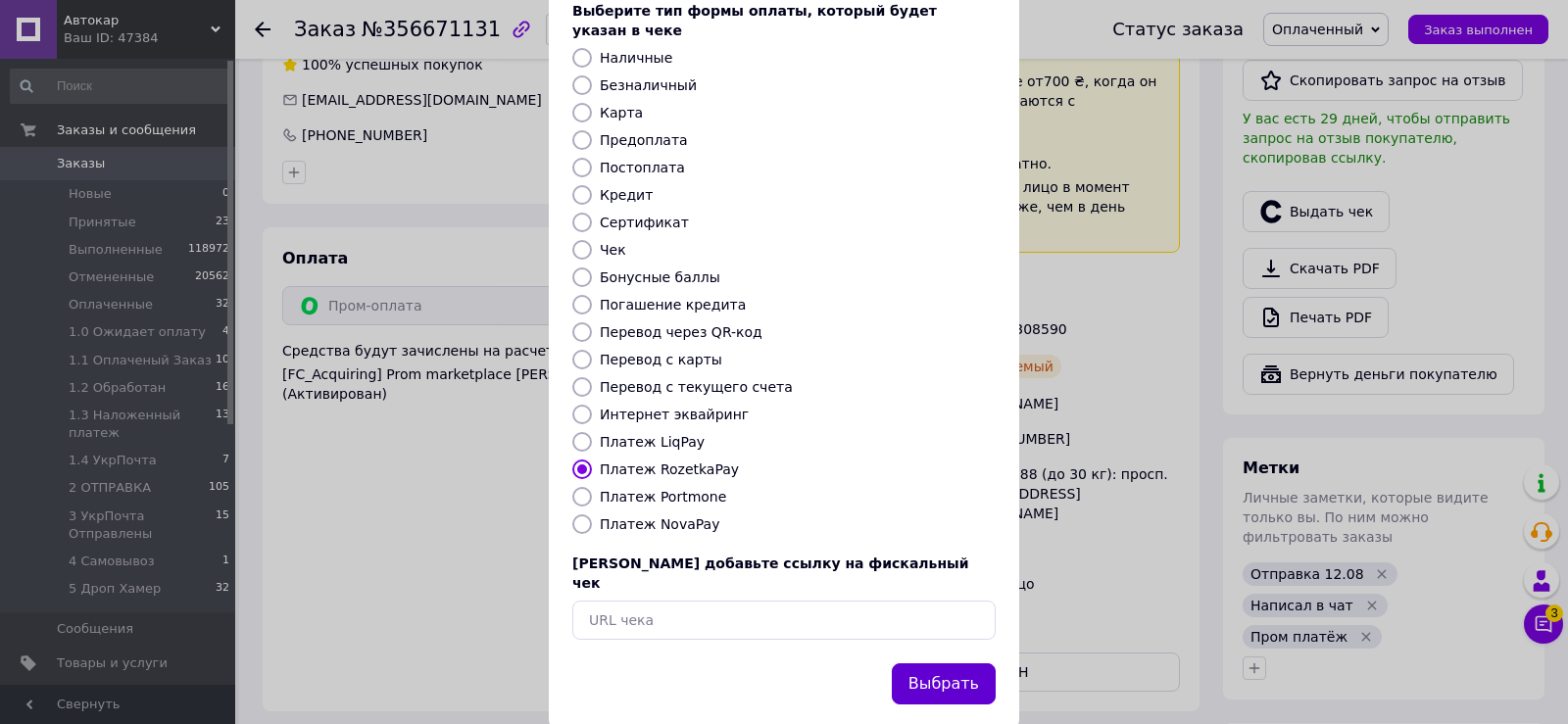
click at [946, 663] on button "Выбрать" at bounding box center [944, 684] width 104 height 42
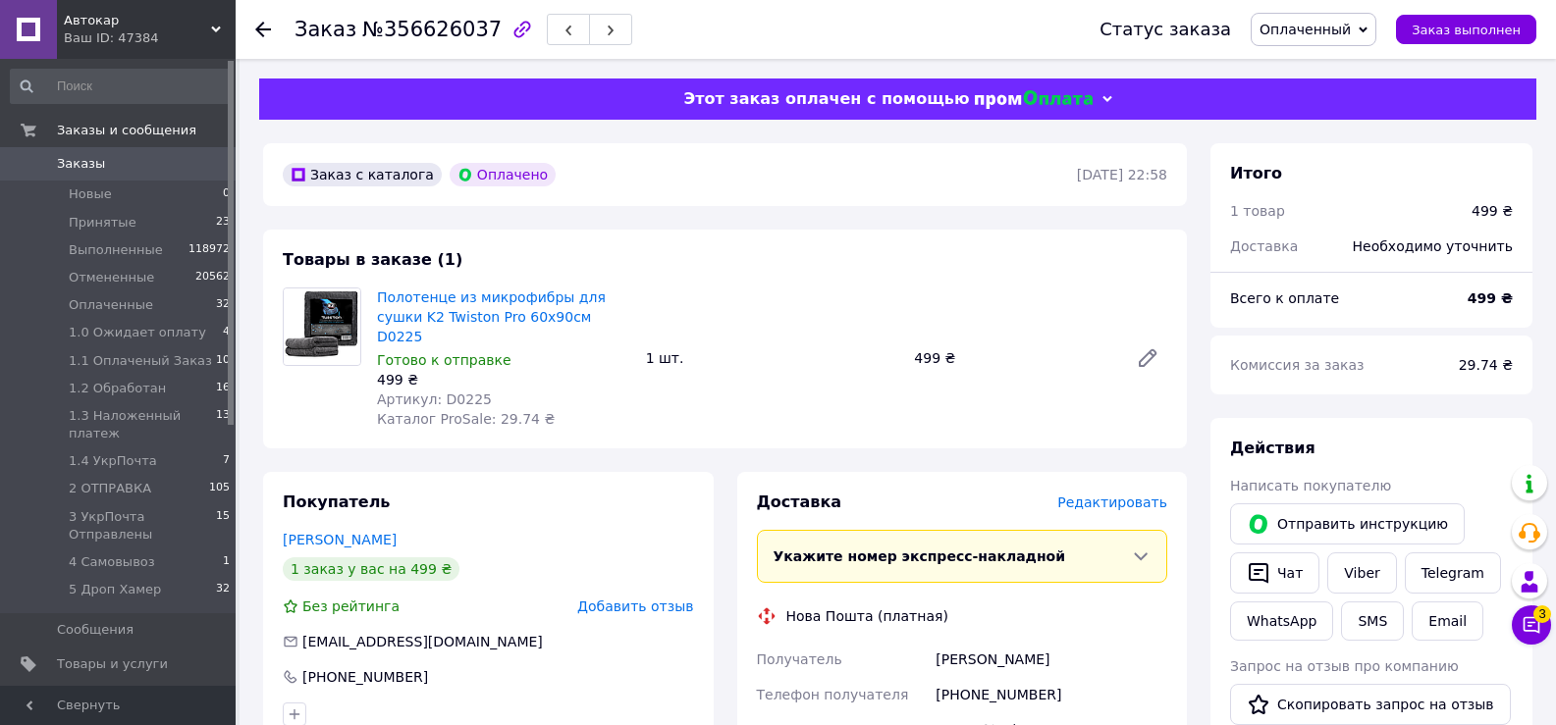
click at [1117, 495] on span "Редактировать" at bounding box center [1112, 503] width 110 height 16
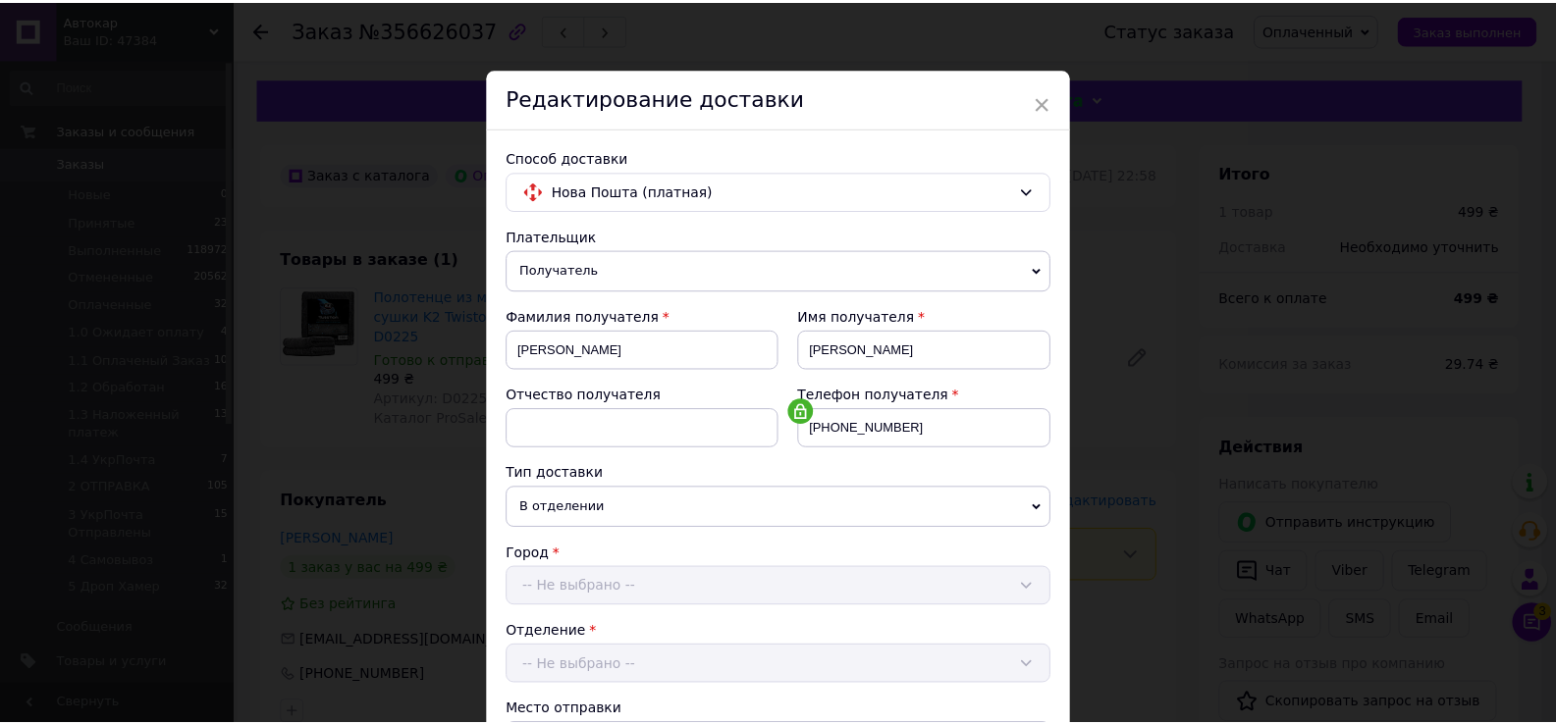
scroll to position [798, 0]
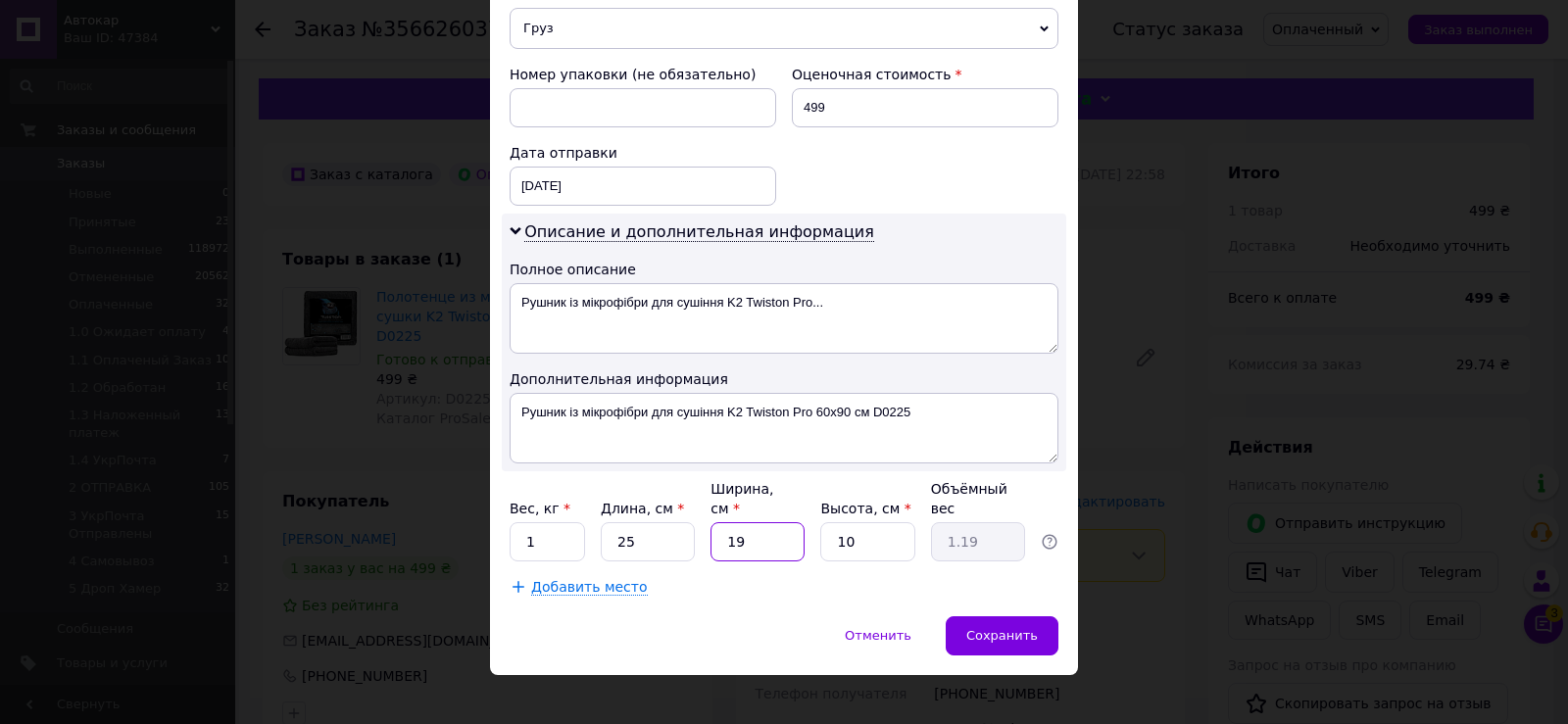
drag, startPoint x: 722, startPoint y: 516, endPoint x: 808, endPoint y: 531, distance: 87.3
click at [774, 522] on input "19" at bounding box center [758, 541] width 94 height 39
type input "2"
type input "0.13"
type input "20"
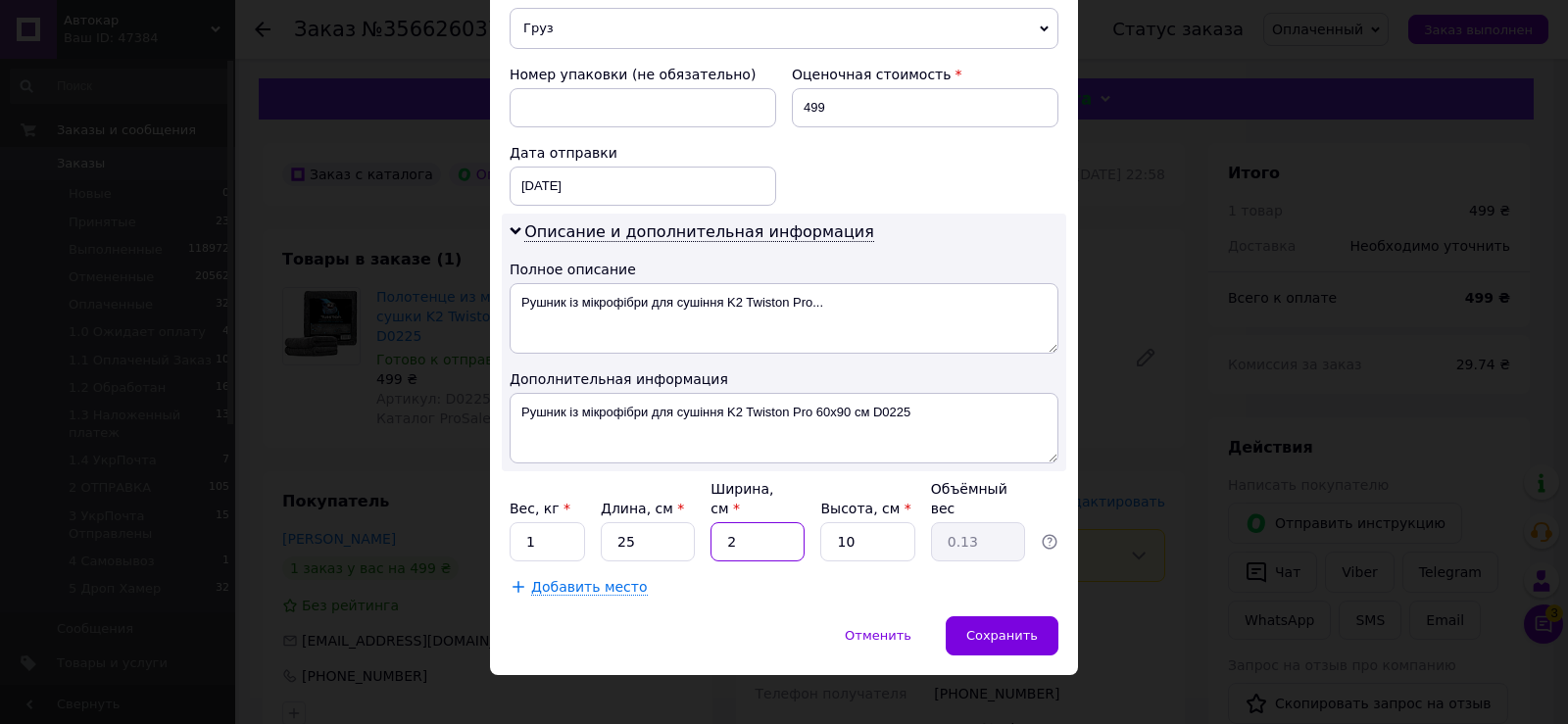
type input "1.25"
type input "20"
click at [1026, 628] on span "Сохранить" at bounding box center [1003, 635] width 72 height 15
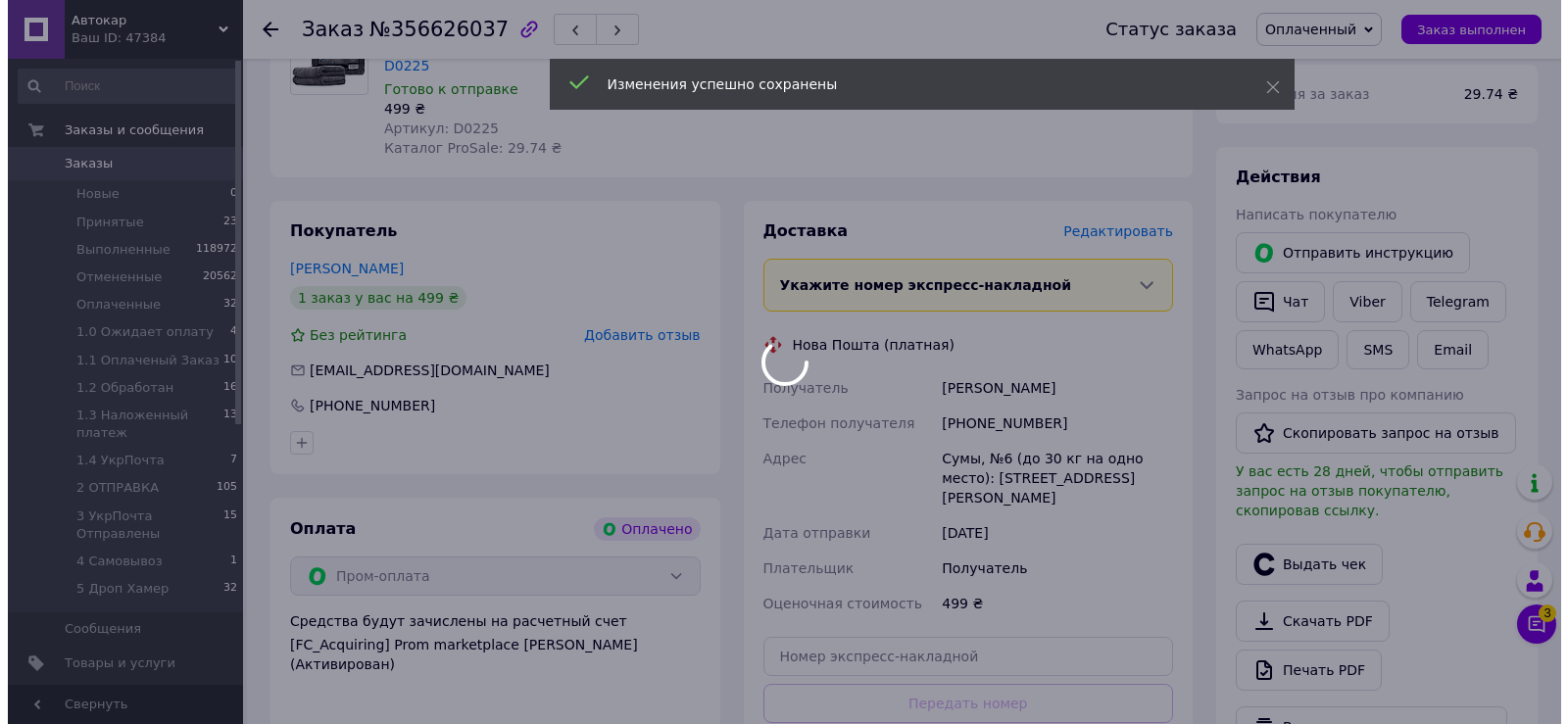
scroll to position [392, 0]
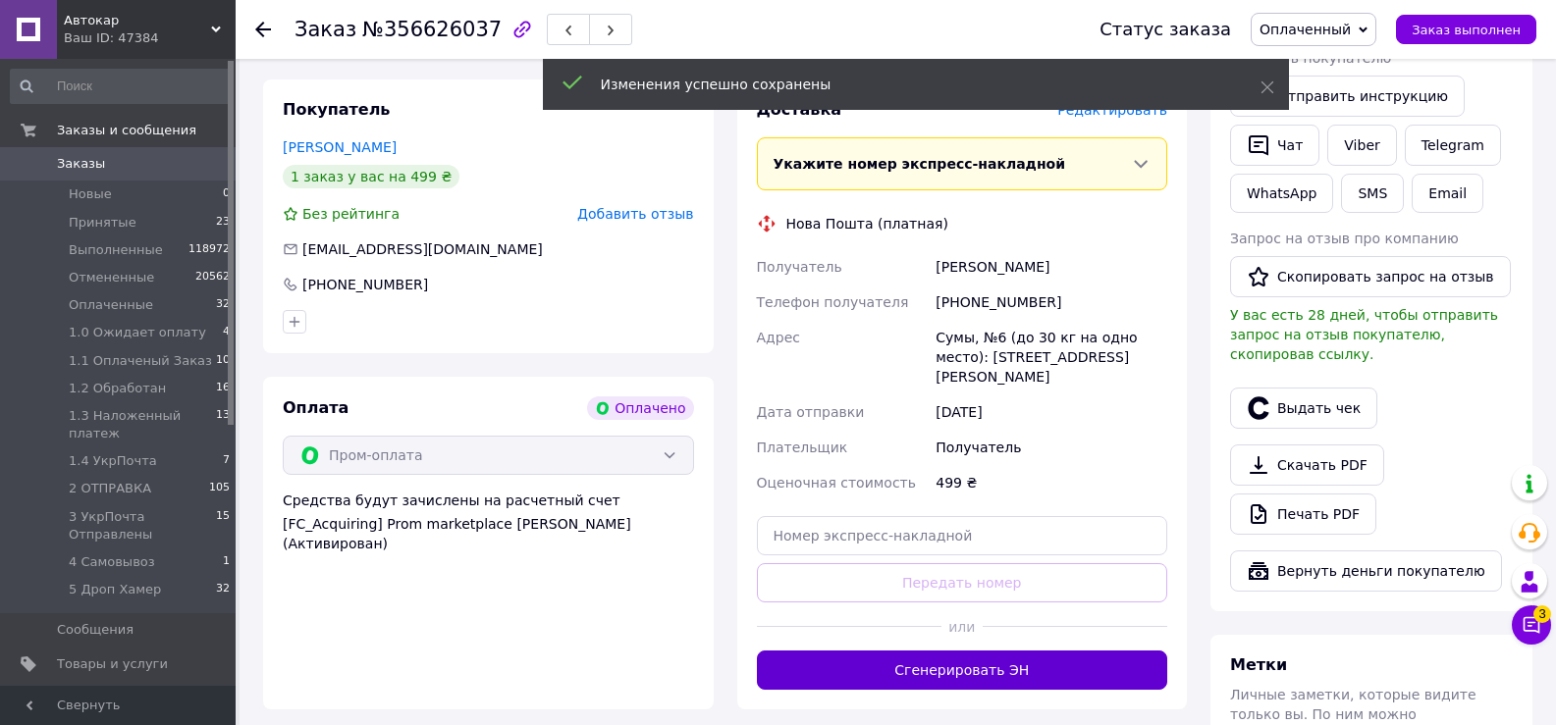
click at [944, 651] on button "Сгенерировать ЭН" at bounding box center [962, 670] width 411 height 39
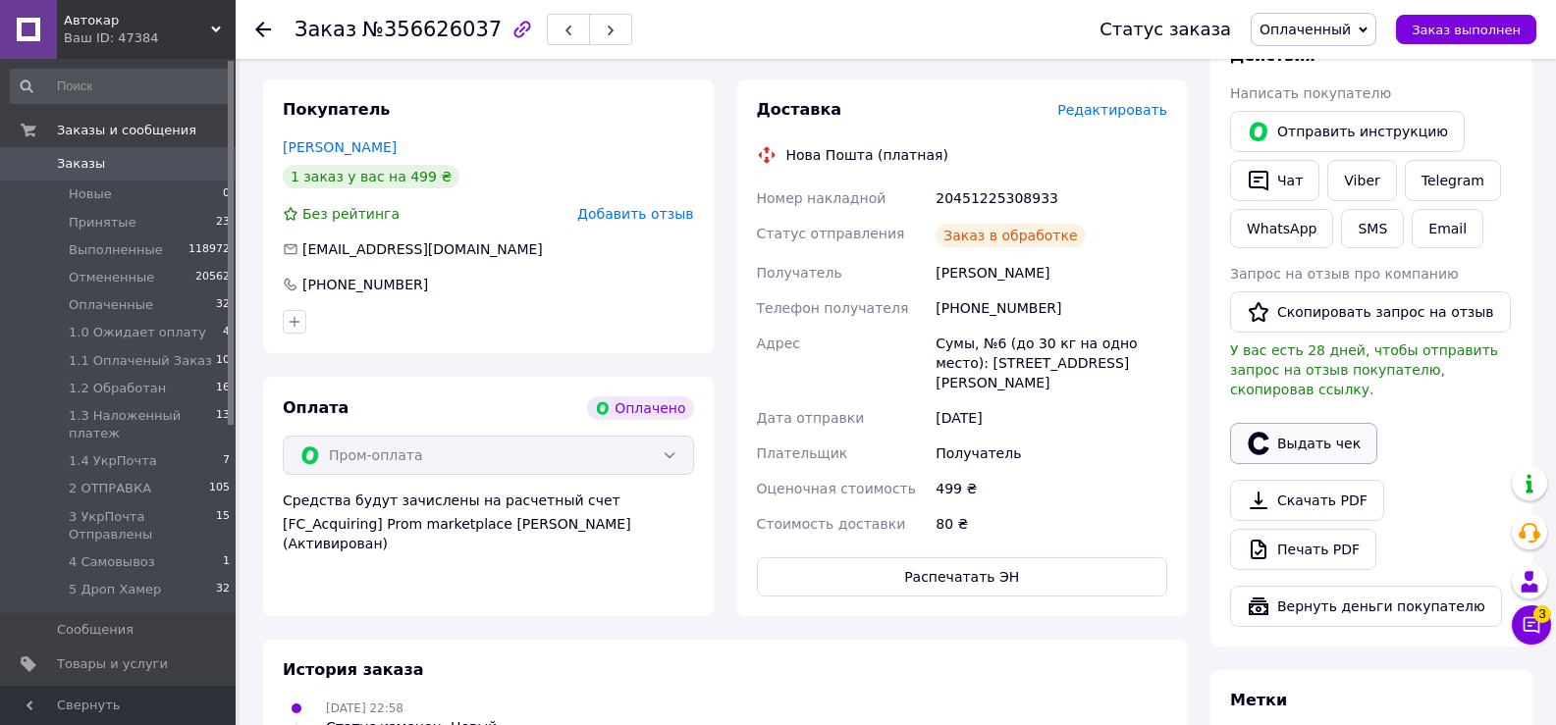
drag, startPoint x: 1314, startPoint y: 428, endPoint x: 1303, endPoint y: 435, distance: 12.8
click at [1314, 427] on button "Выдать чек" at bounding box center [1303, 443] width 147 height 41
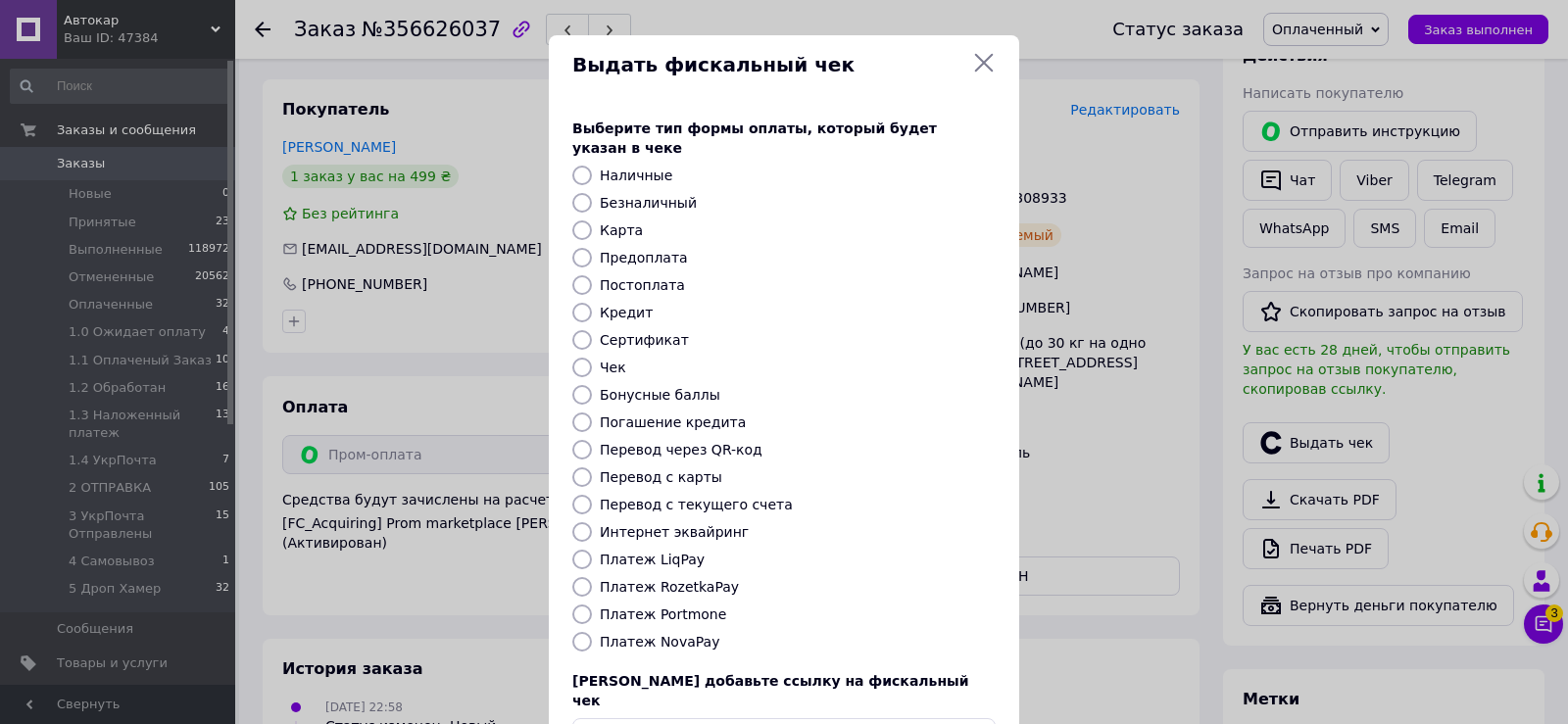
click at [580, 577] on input "Платеж RozetkaPay" at bounding box center [582, 587] width 20 height 20
radio input "true"
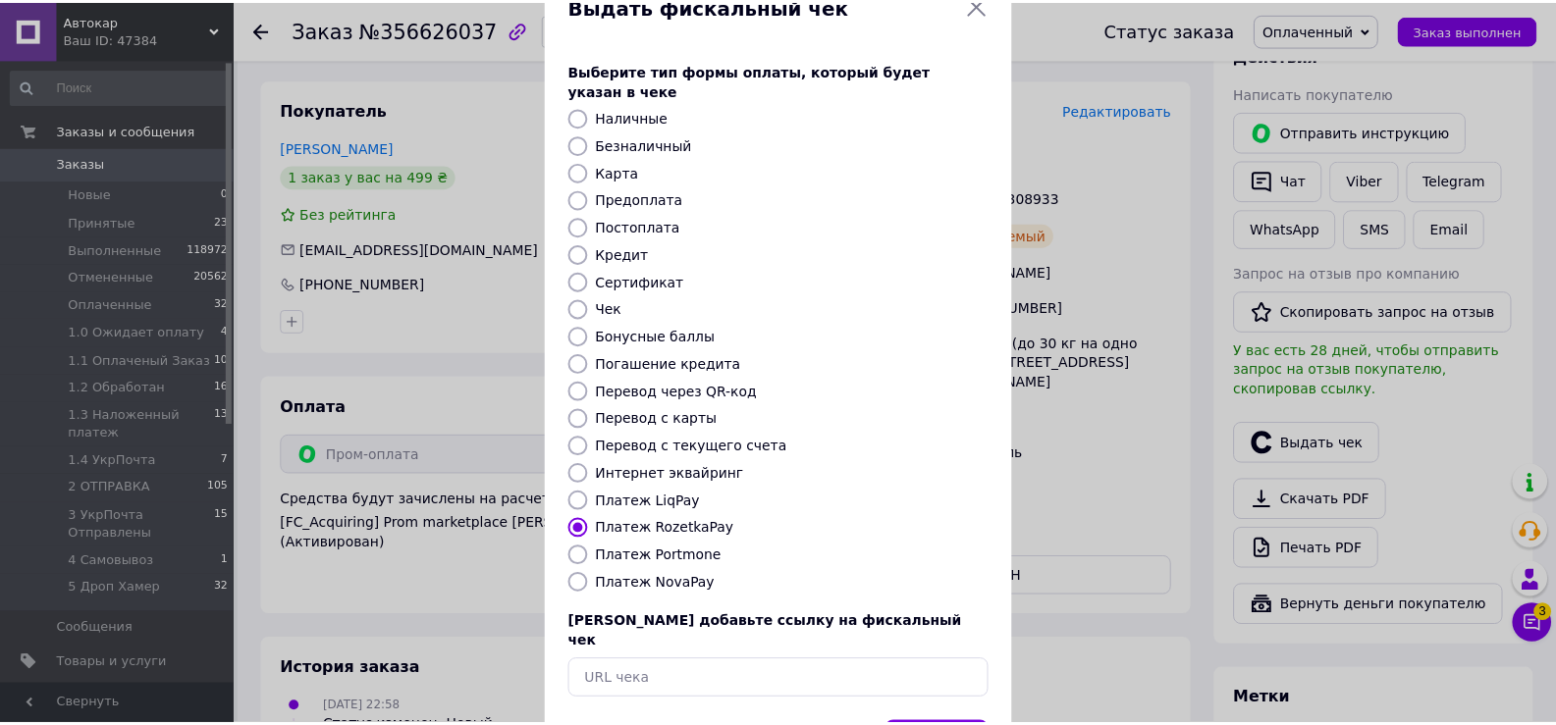
scroll to position [118, 0]
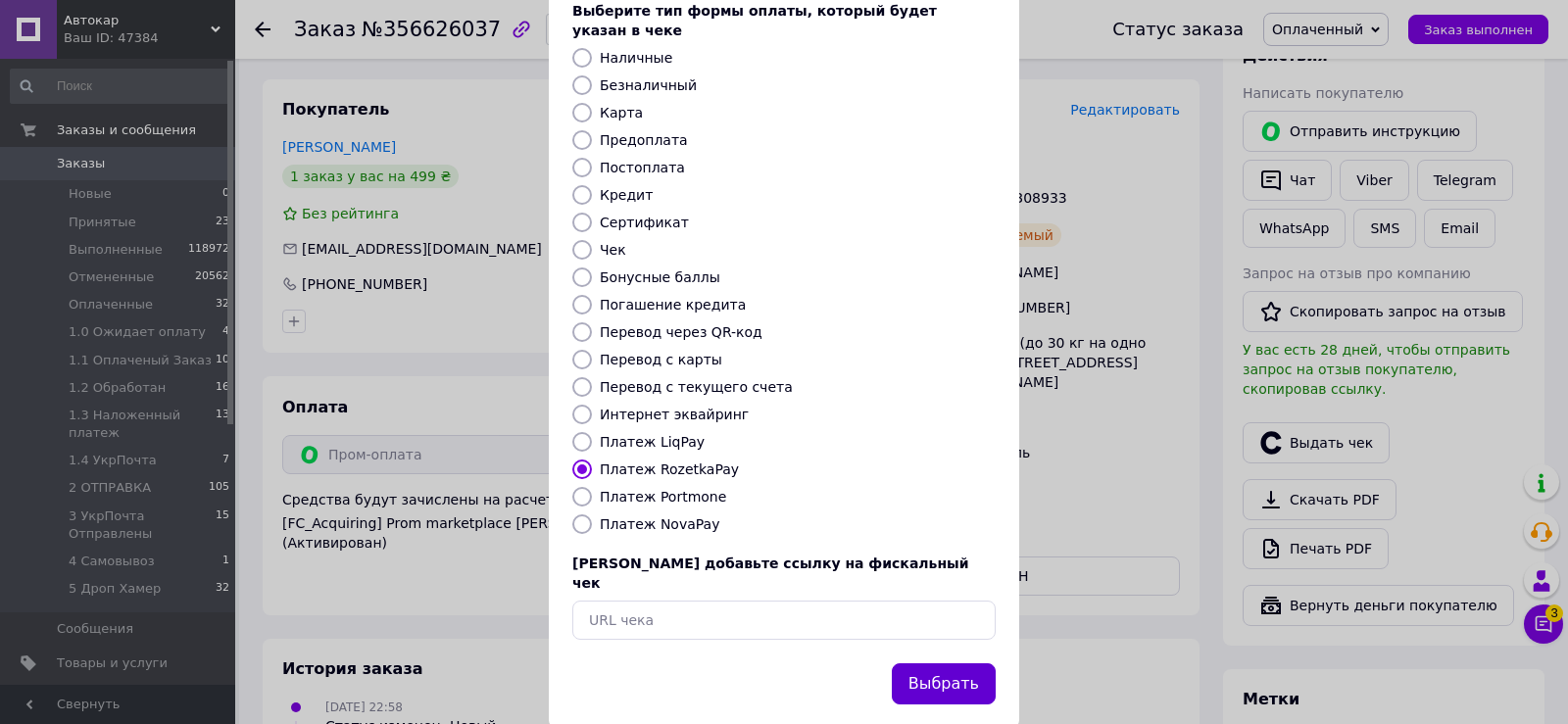
click at [933, 663] on button "Выбрать" at bounding box center [944, 684] width 104 height 42
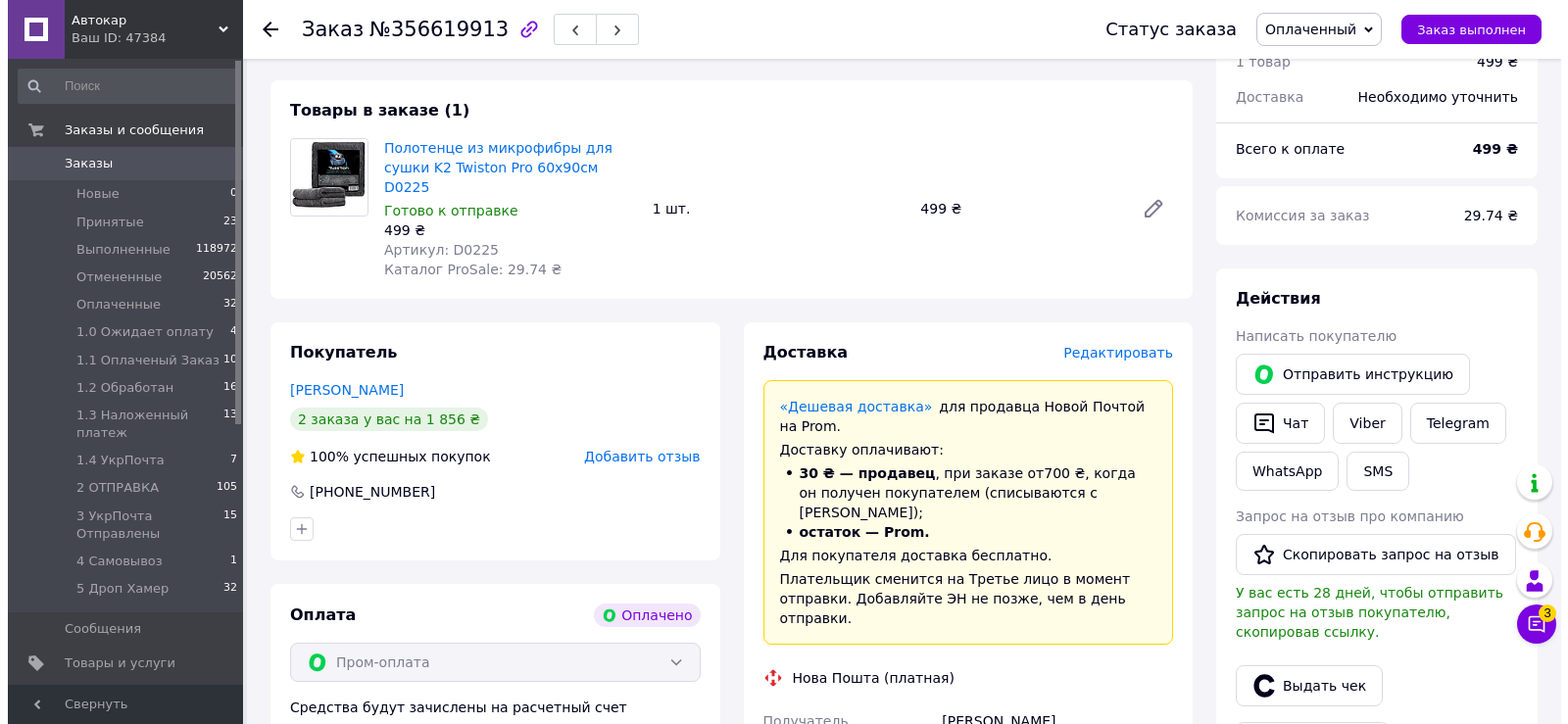
scroll to position [196, 0]
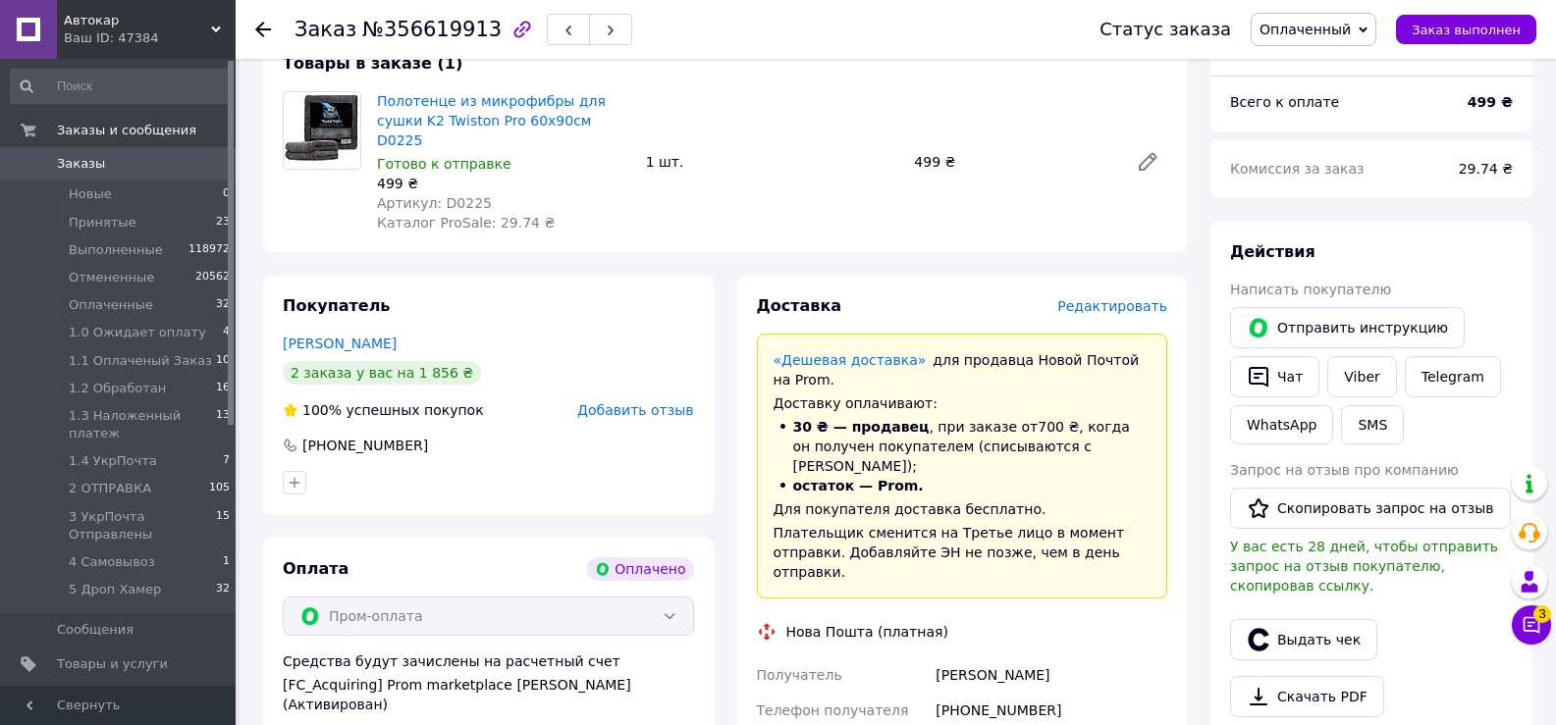
click at [1090, 298] on span "Редактировать" at bounding box center [1112, 306] width 110 height 16
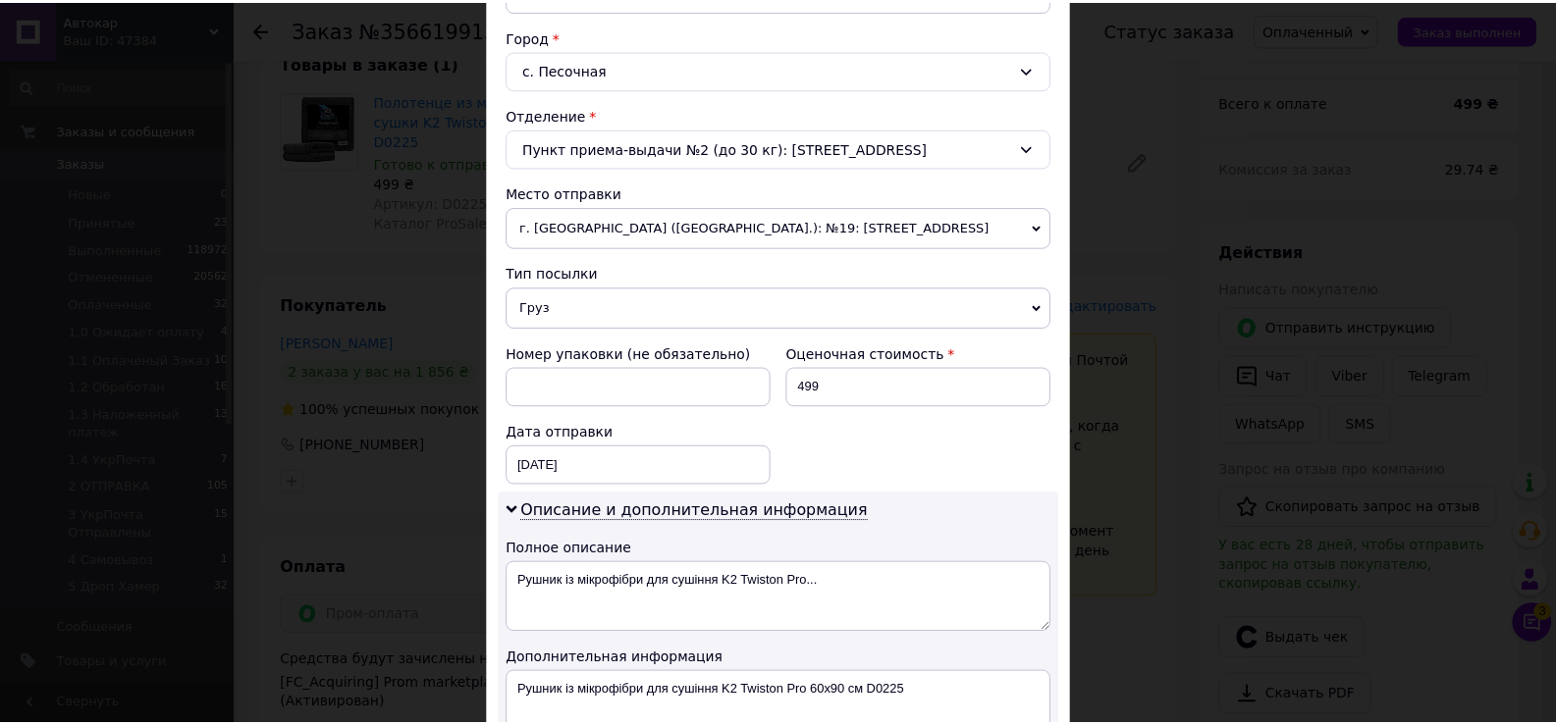
scroll to position [798, 0]
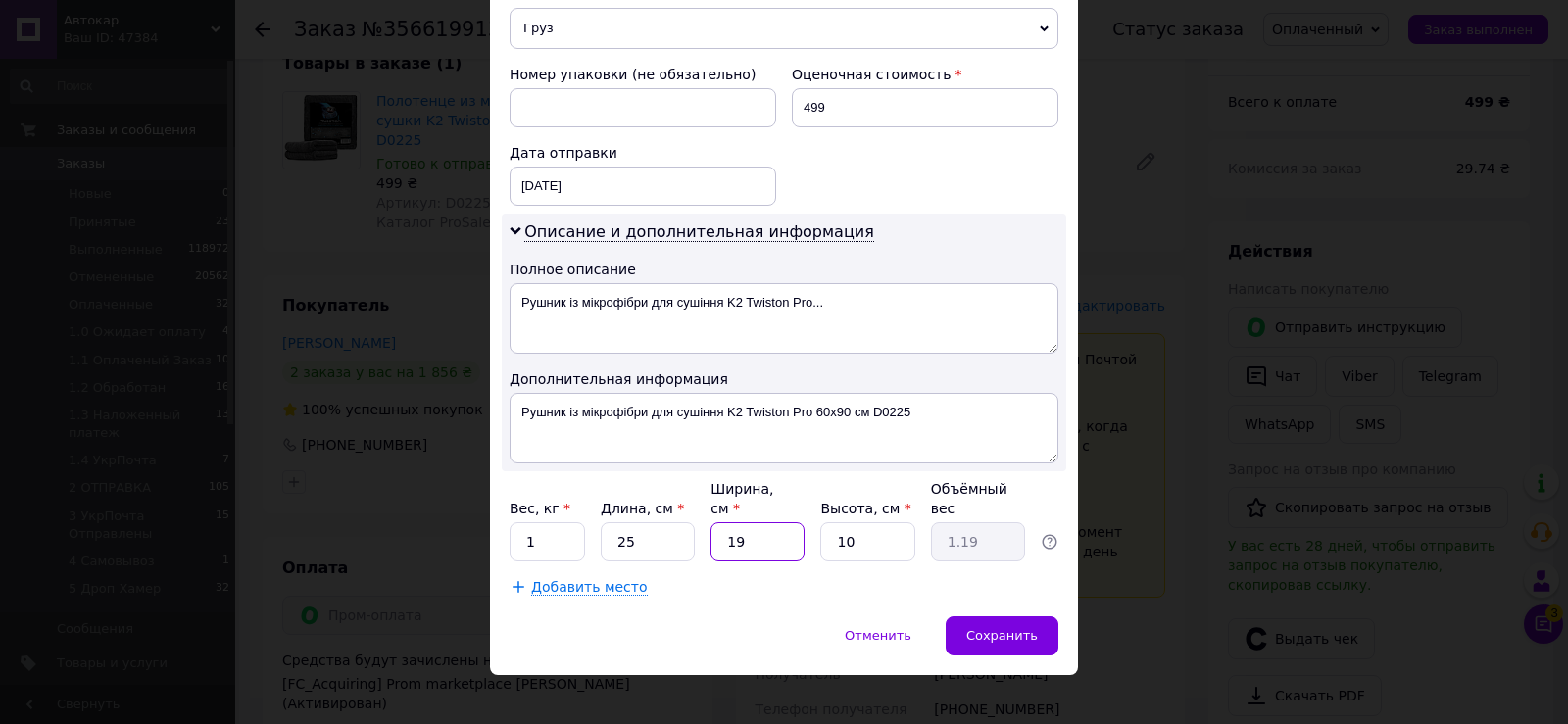
click at [787, 522] on input "19" at bounding box center [758, 541] width 94 height 39
type input "2"
type input "0.13"
type input "20"
type input "1.25"
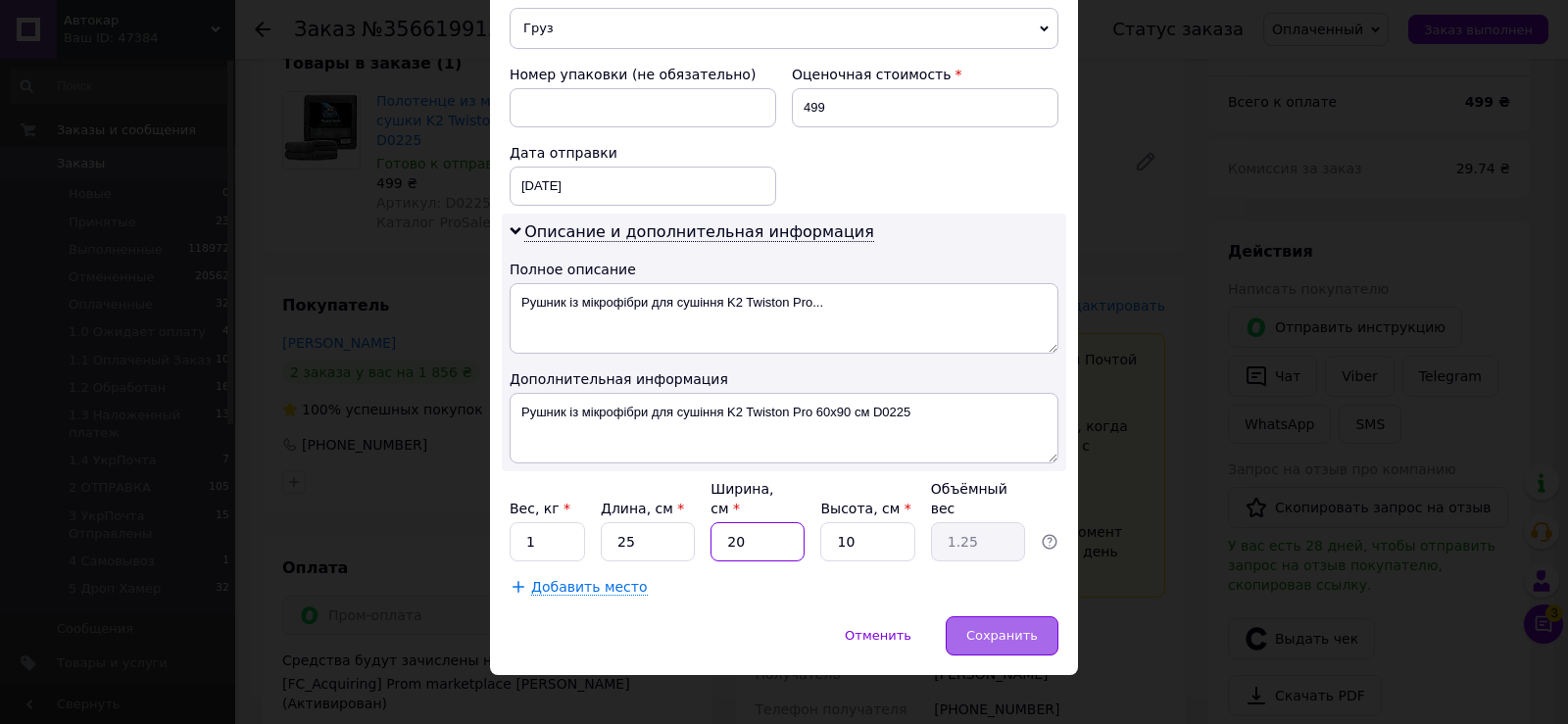
type input "20"
click at [994, 628] on span "Сохранить" at bounding box center [1003, 635] width 72 height 15
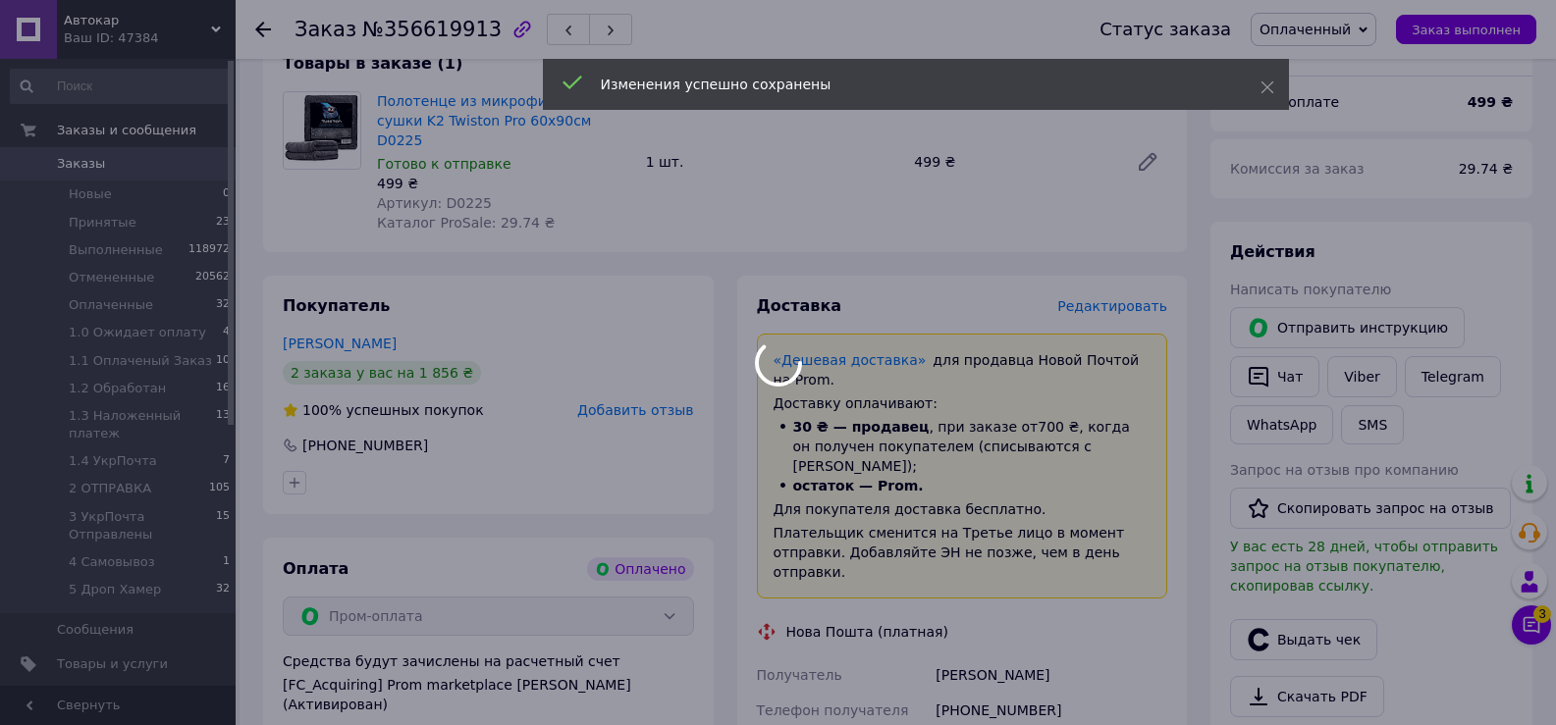
scroll to position [589, 0]
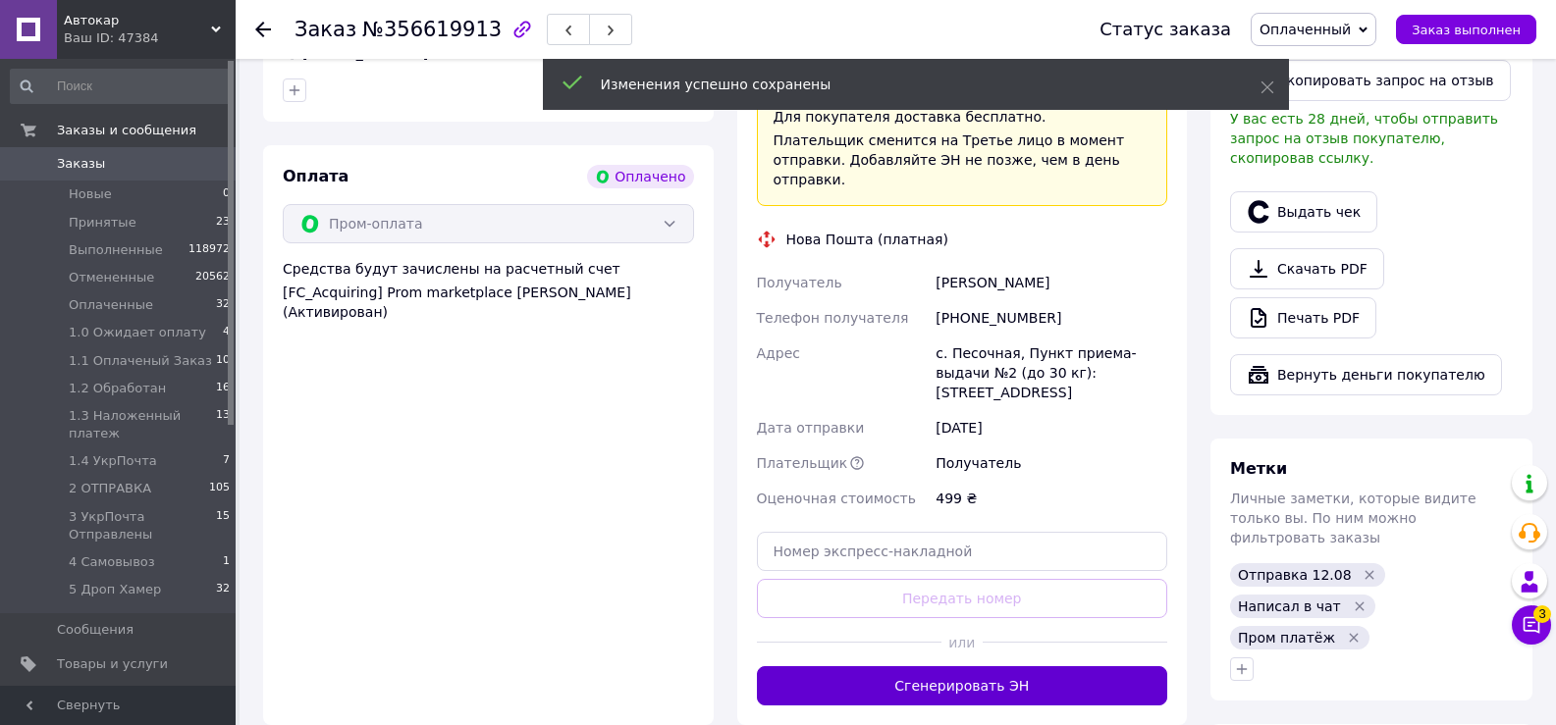
click at [975, 666] on button "Сгенерировать ЭН" at bounding box center [962, 685] width 411 height 39
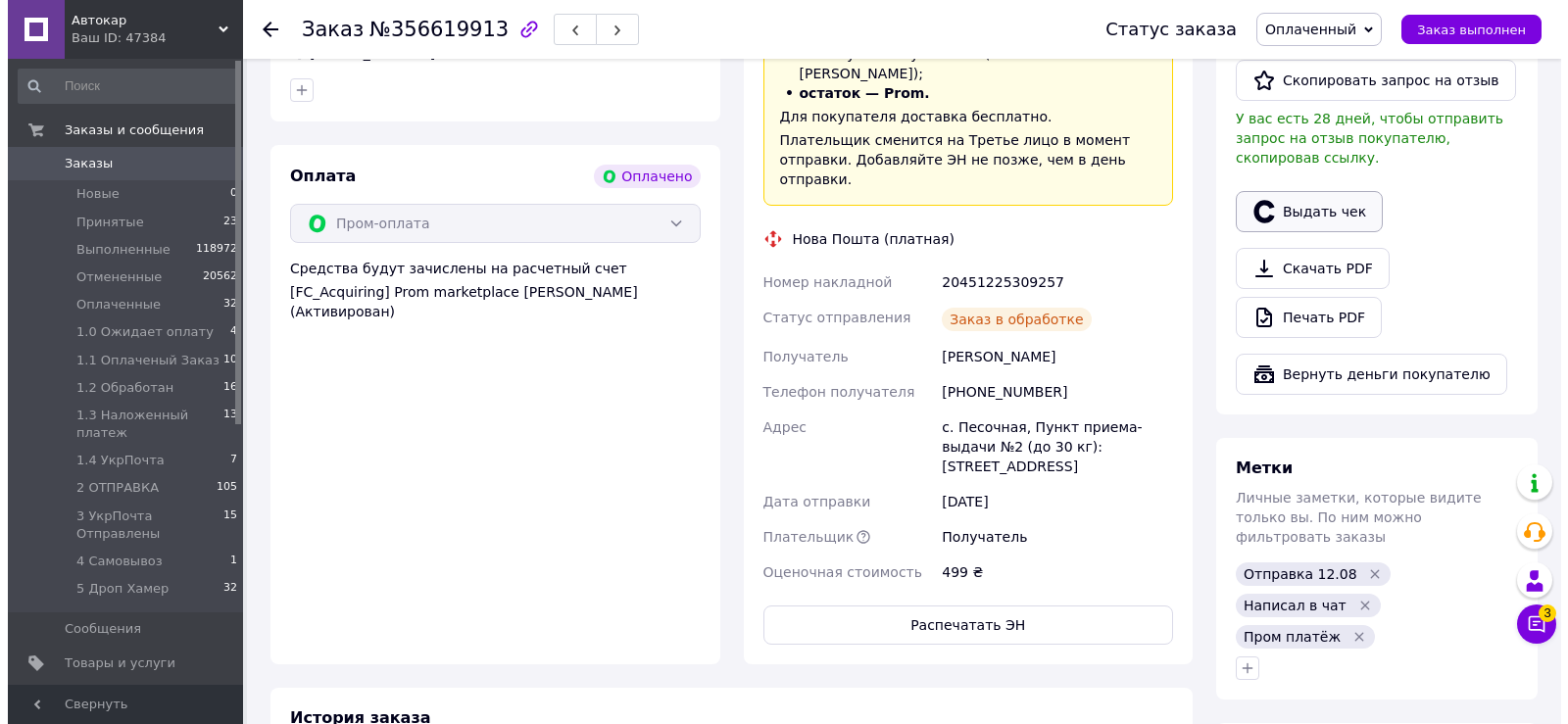
scroll to position [86, 0]
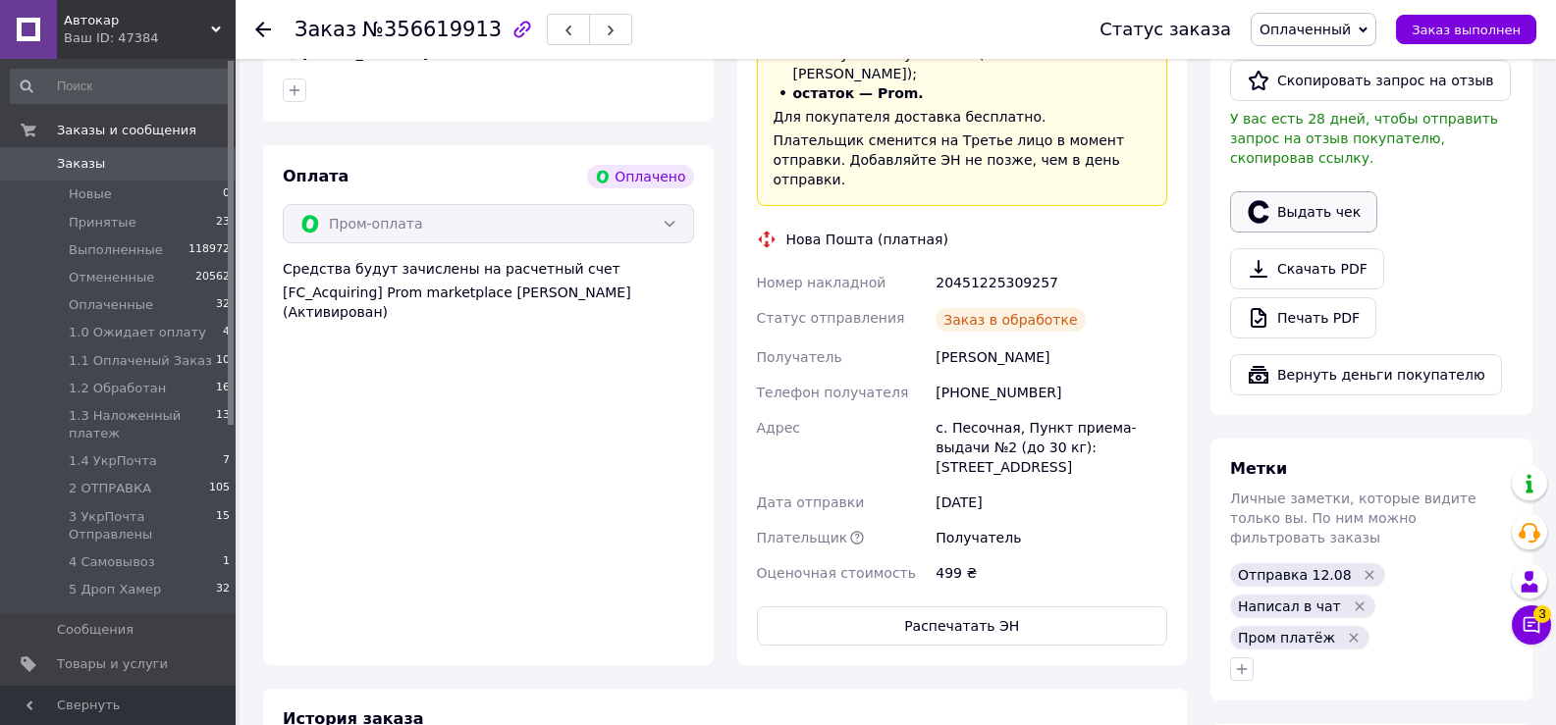
click at [1318, 194] on button "Выдать чек" at bounding box center [1303, 211] width 147 height 41
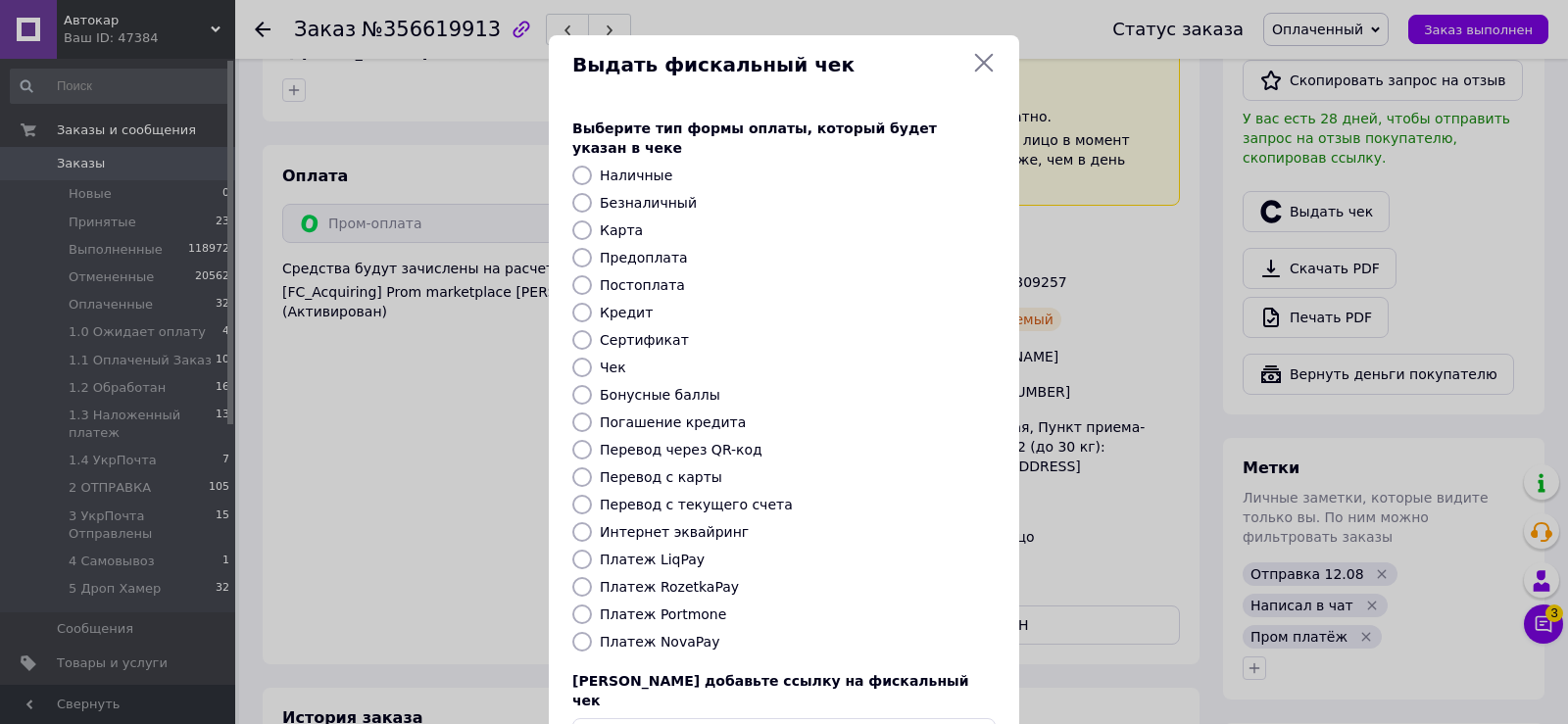
click at [575, 632] on input "Платеж NovaPay" at bounding box center [582, 642] width 20 height 20
radio input "true"
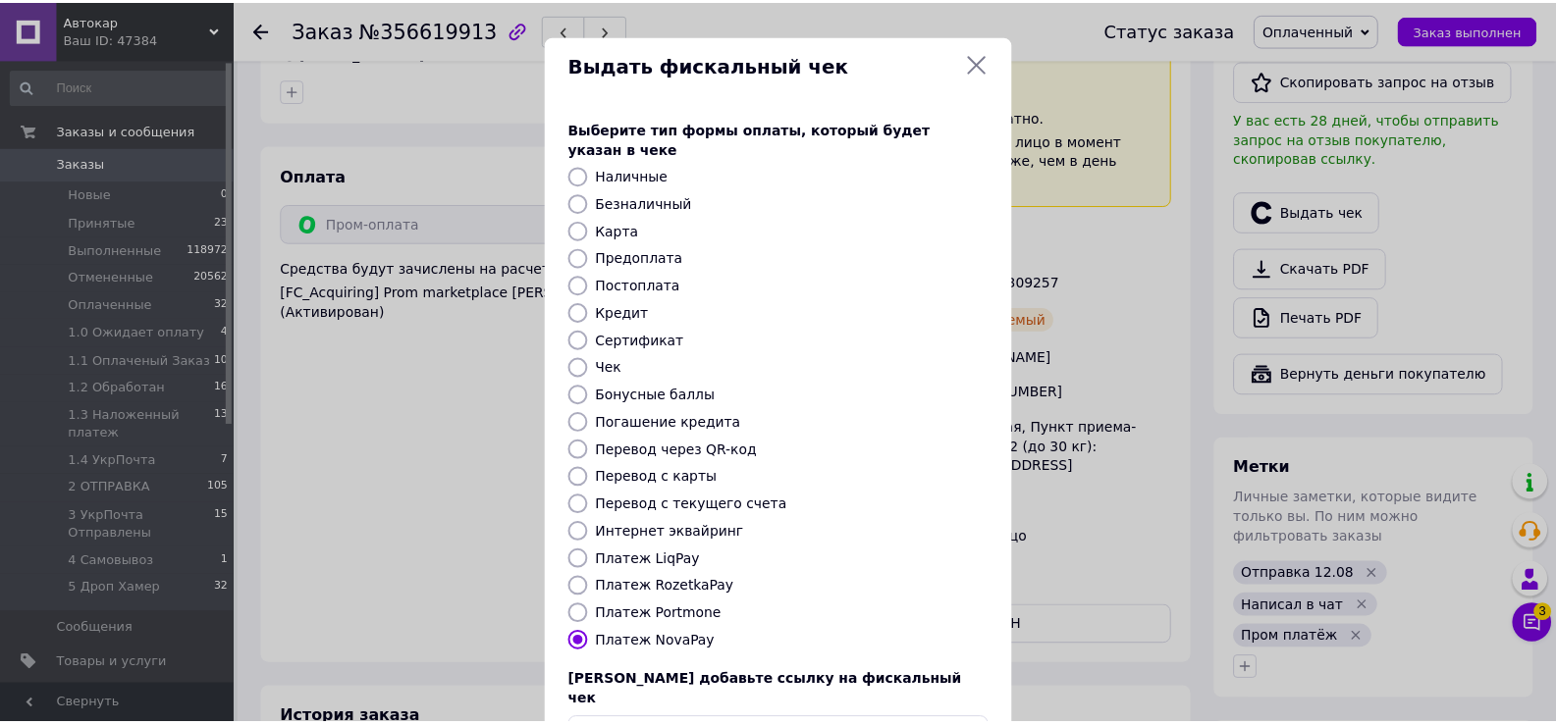
scroll to position [118, 0]
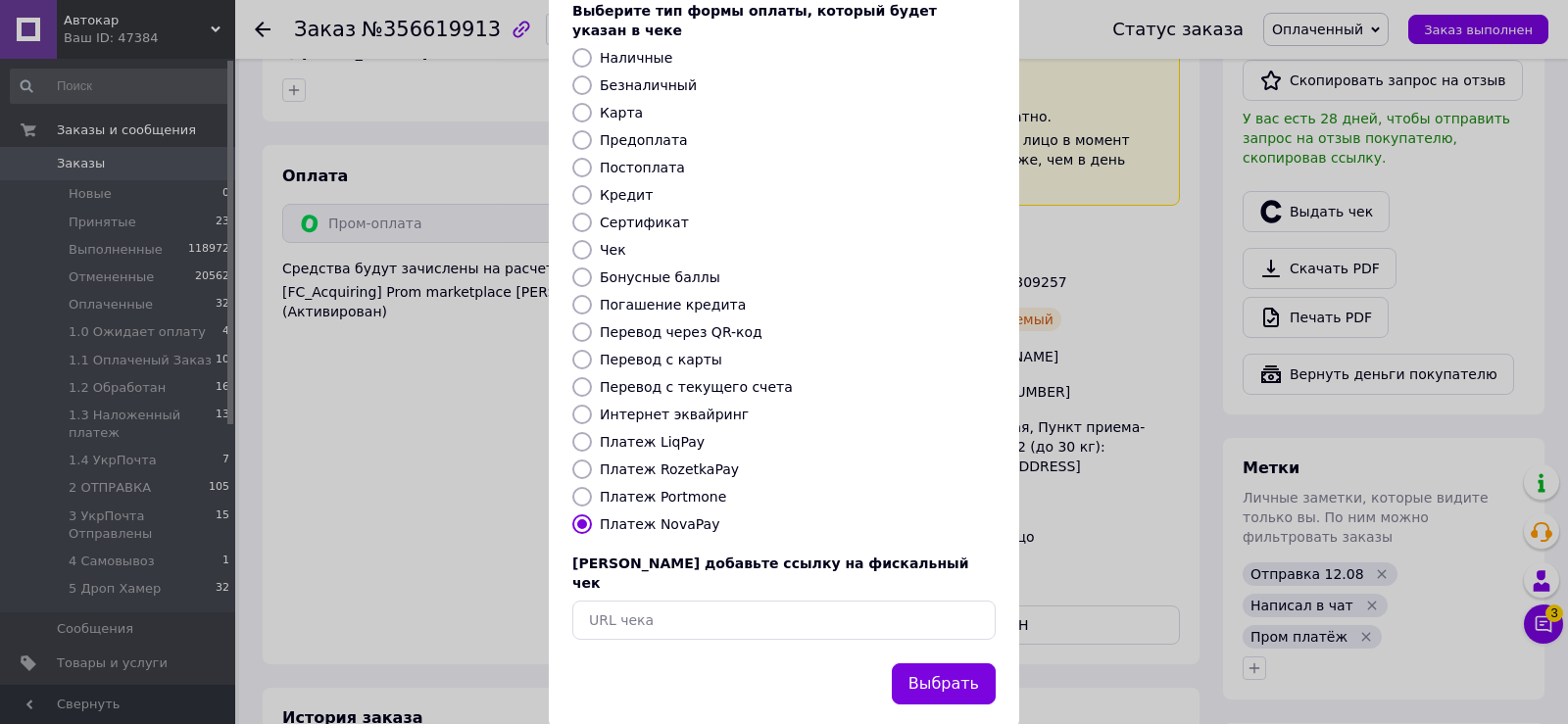
click at [583, 459] on input "Платеж RozetkaPay" at bounding box center [582, 469] width 20 height 20
radio input "true"
click at [942, 663] on button "Выбрать" at bounding box center [944, 684] width 104 height 42
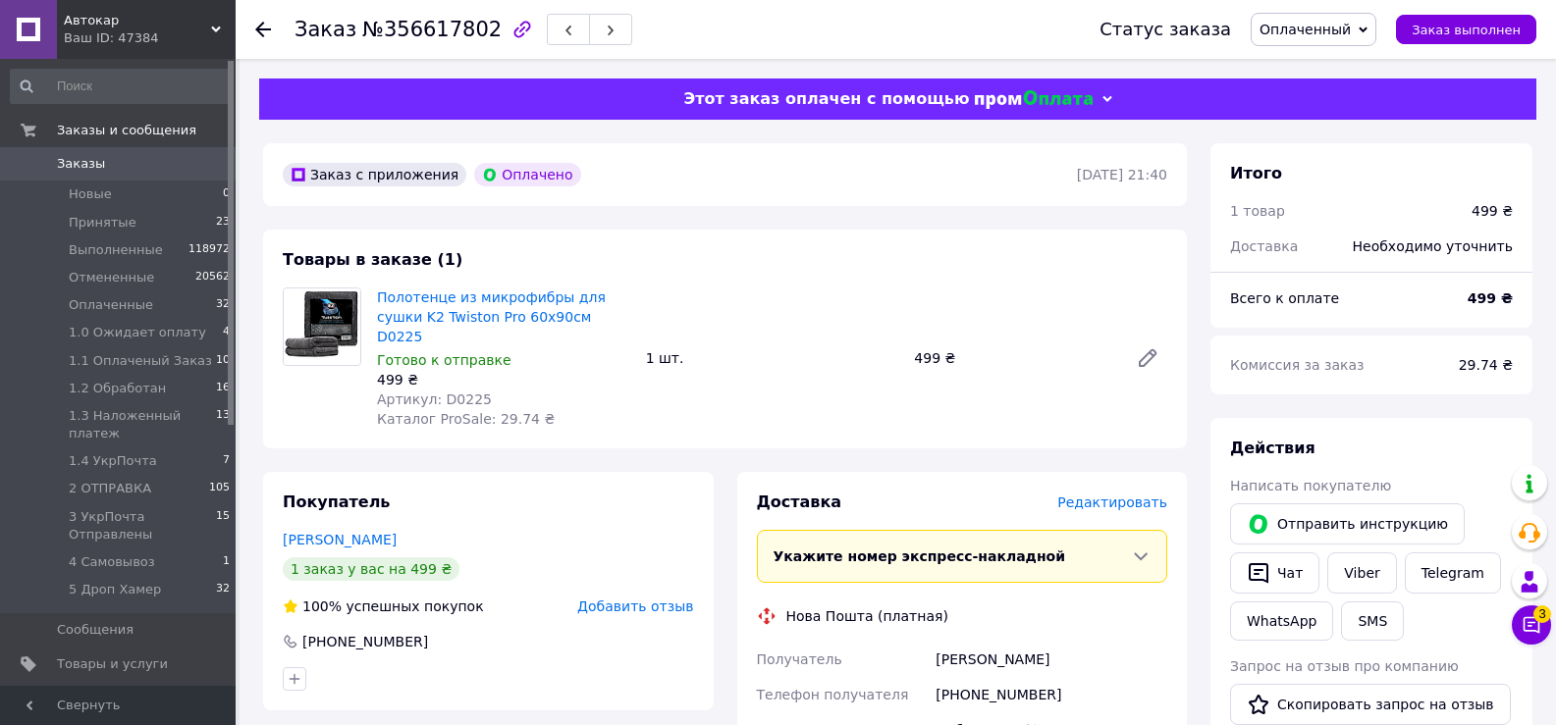
click at [1112, 495] on span "Редактировать" at bounding box center [1112, 503] width 110 height 16
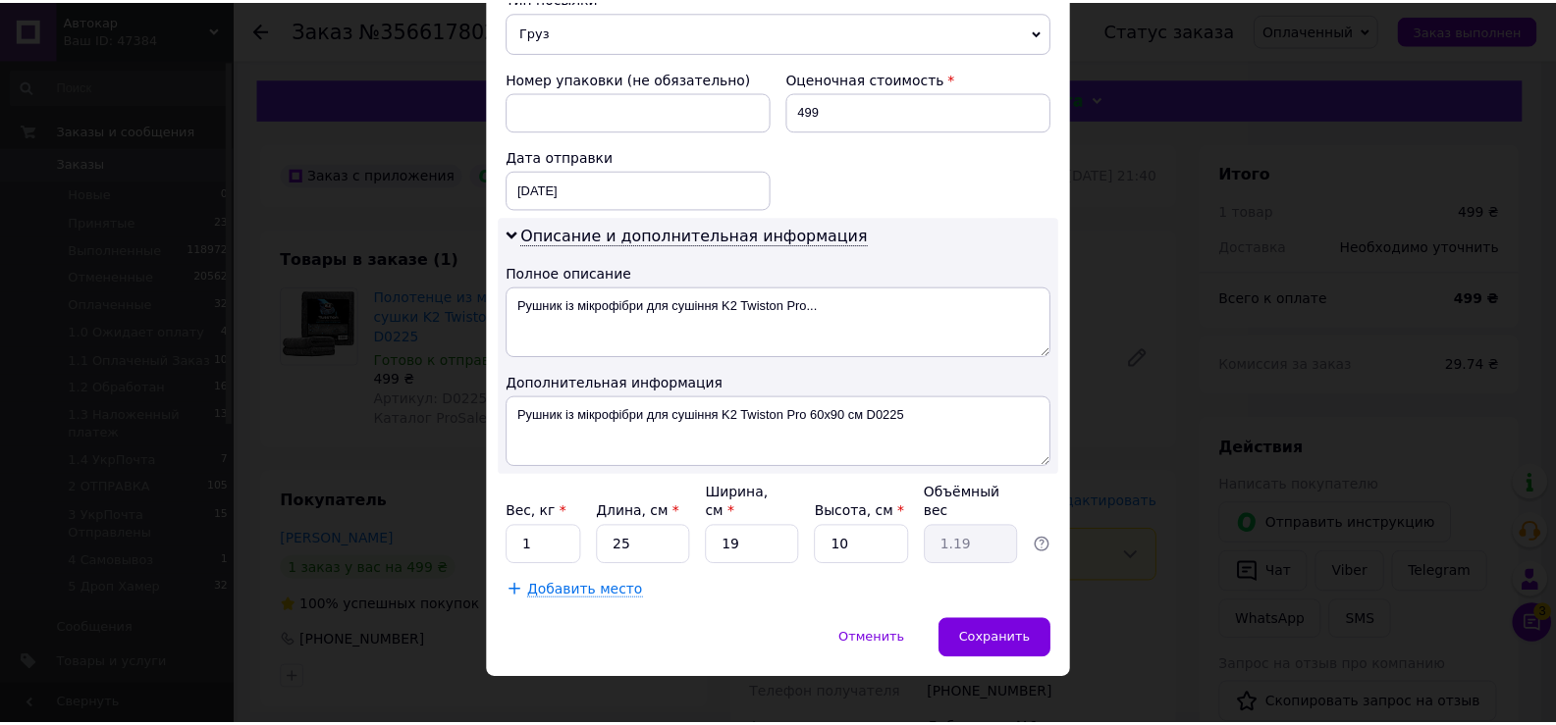
scroll to position [798, 0]
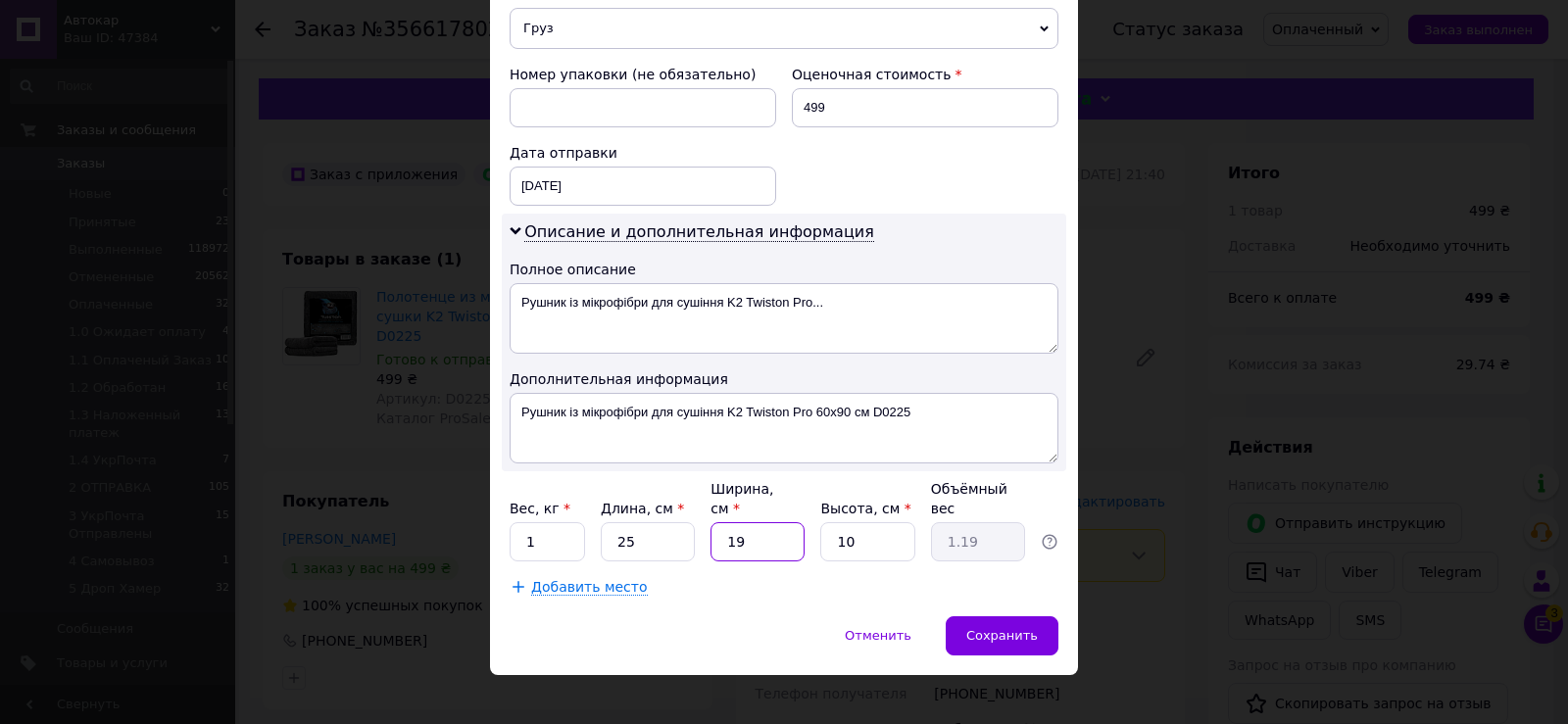
drag, startPoint x: 775, startPoint y: 522, endPoint x: 793, endPoint y: 530, distance: 19.7
click at [785, 522] on input "19" at bounding box center [758, 541] width 94 height 39
type input "2"
type input "0.13"
type input "20"
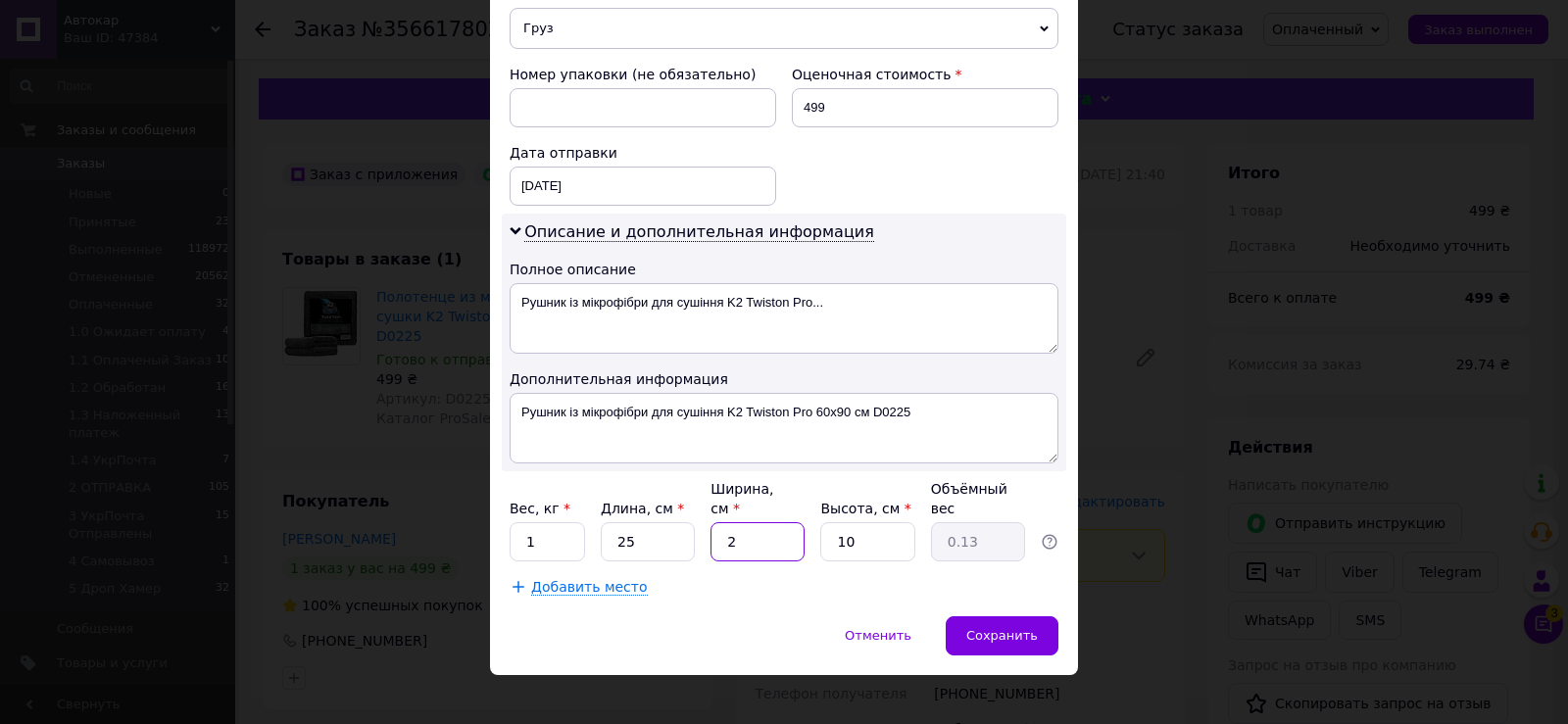
type input "1.25"
type input "20"
click at [993, 628] on span "Сохранить" at bounding box center [1003, 635] width 72 height 15
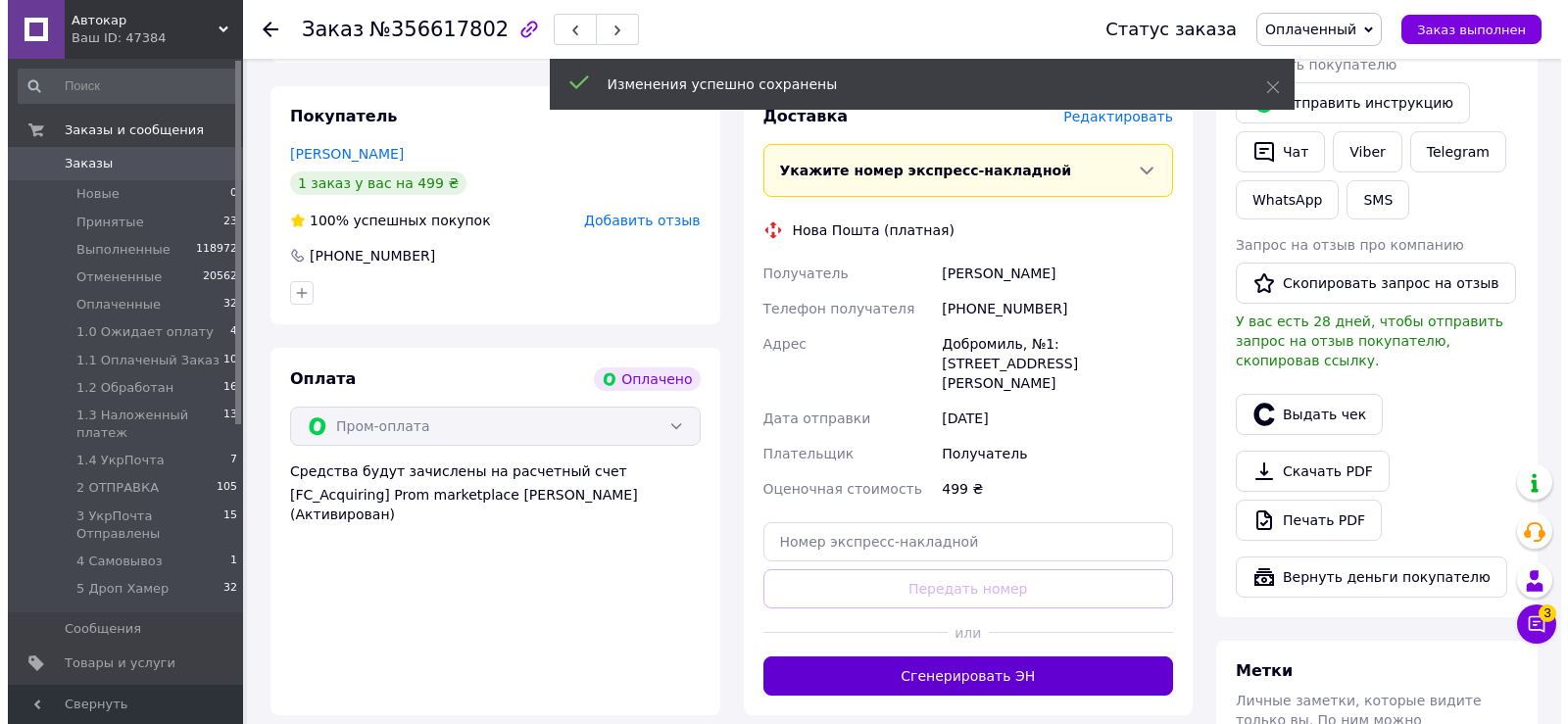
scroll to position [392, 0]
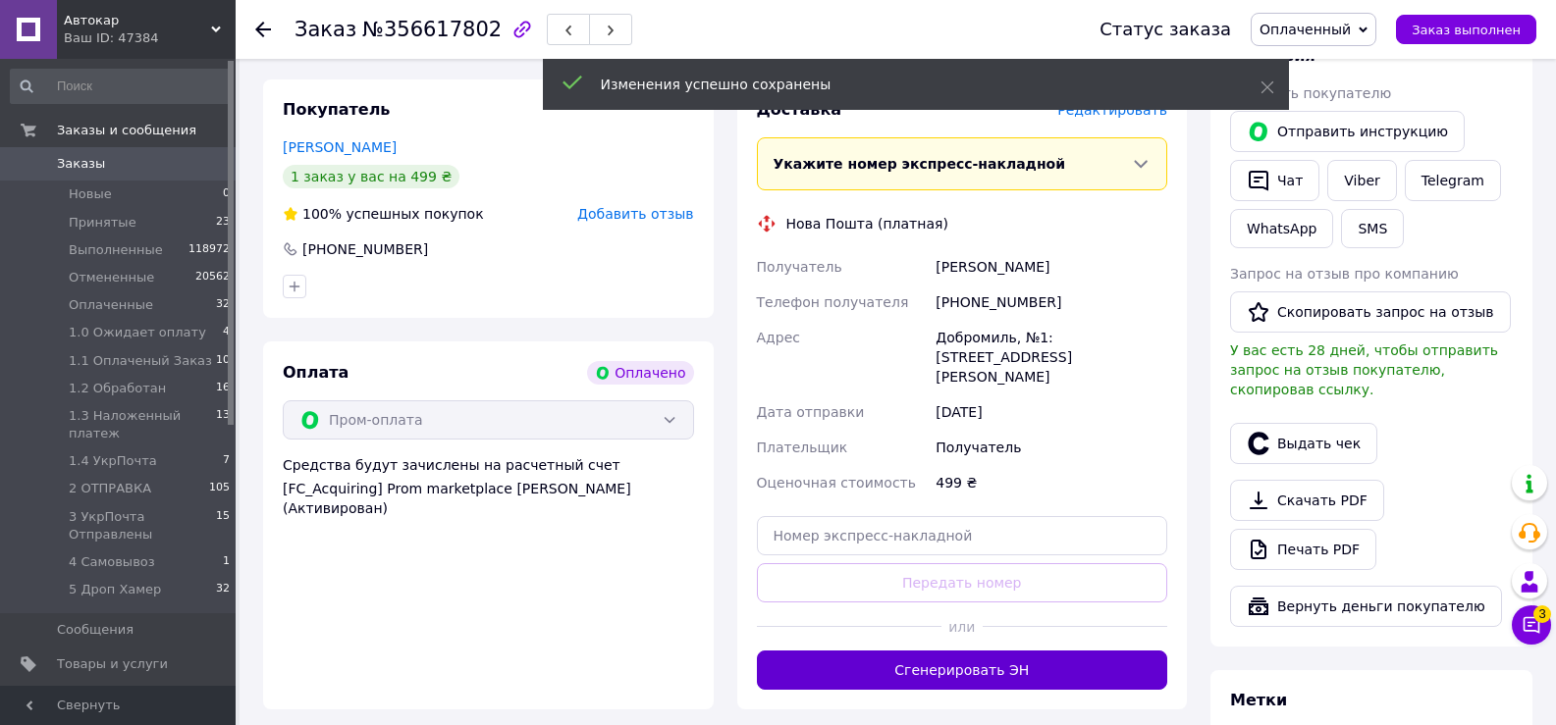
click at [957, 651] on button "Сгенерировать ЭН" at bounding box center [962, 670] width 411 height 39
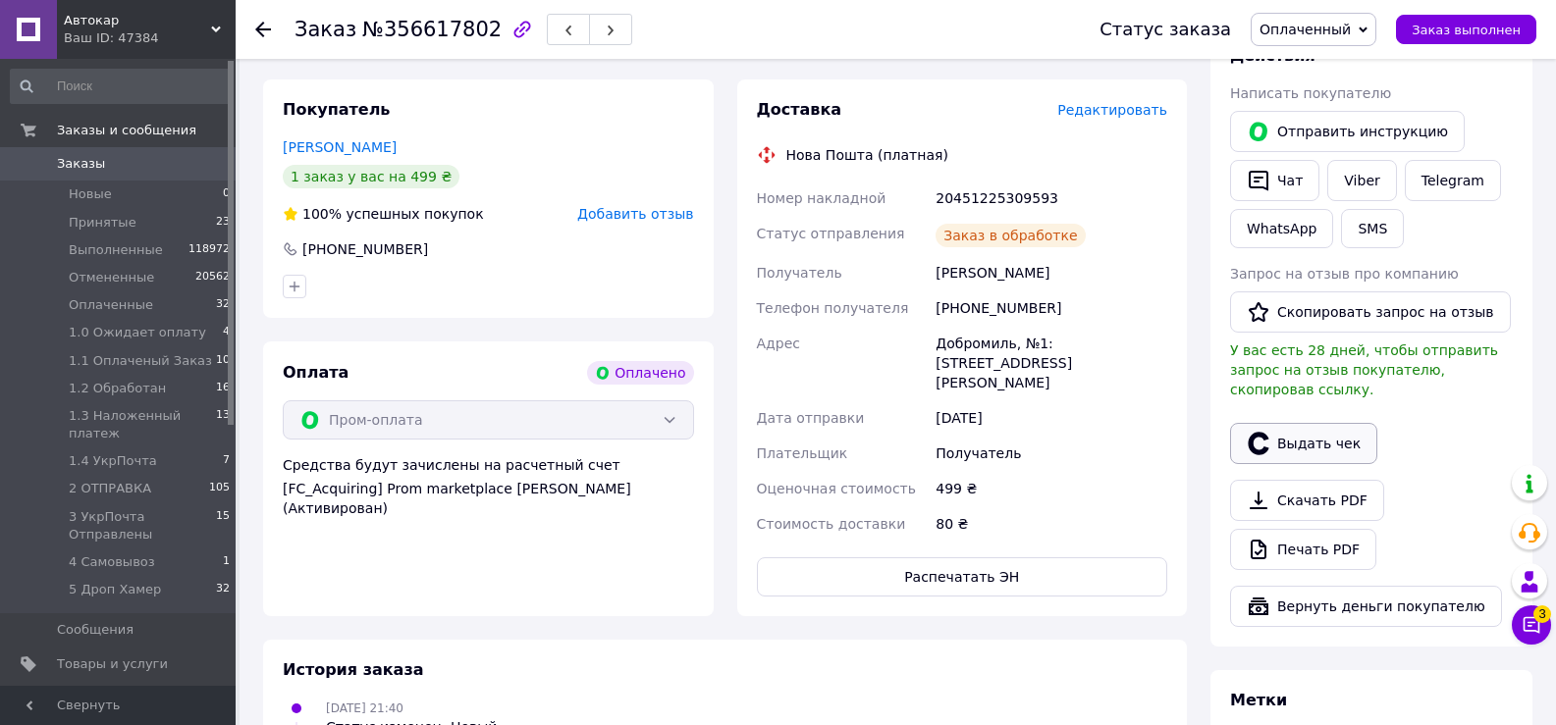
click at [1326, 427] on button "Выдать чек" at bounding box center [1303, 443] width 147 height 41
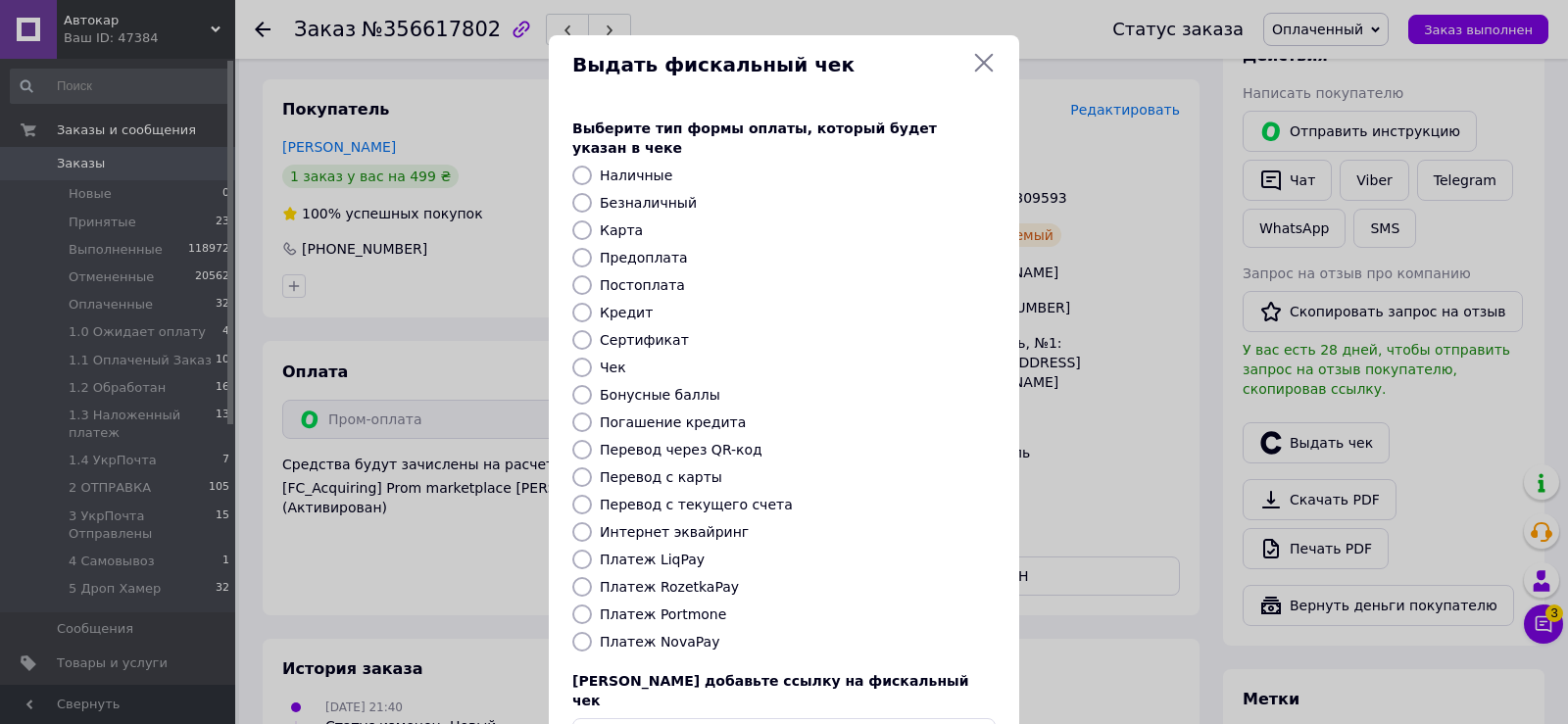
click at [578, 577] on input "Платеж RozetkaPay" at bounding box center [582, 587] width 20 height 20
radio input "true"
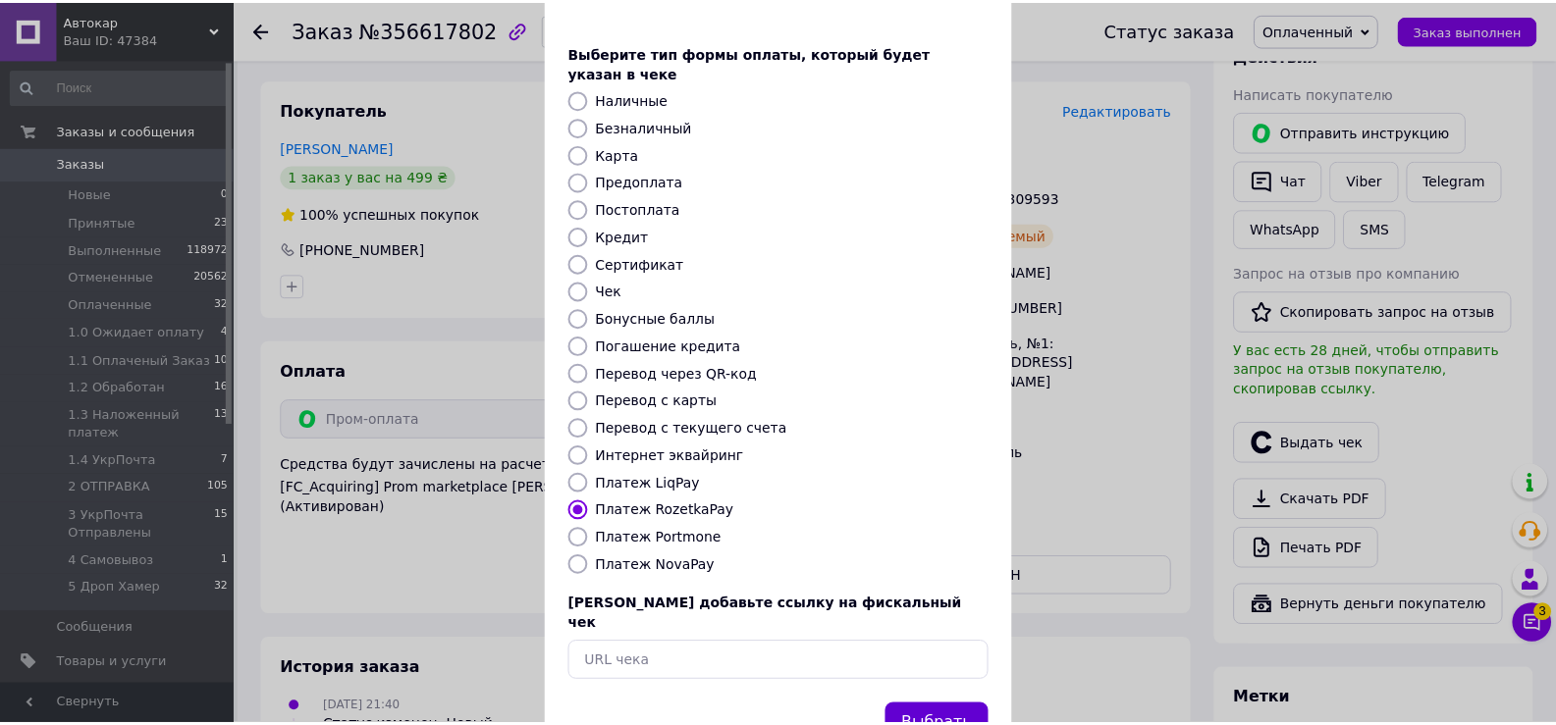
scroll to position [118, 0]
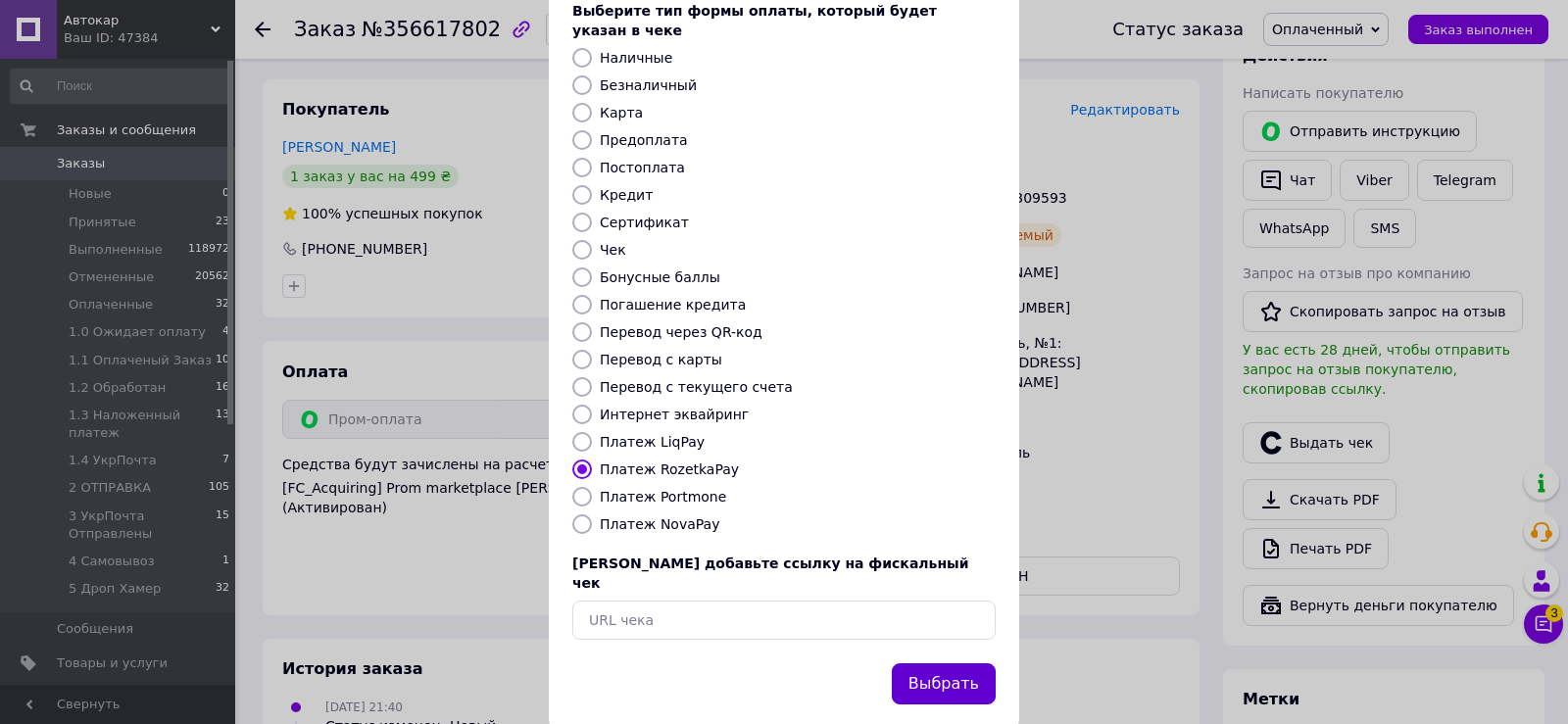
click at [968, 663] on button "Выбрать" at bounding box center [944, 684] width 104 height 42
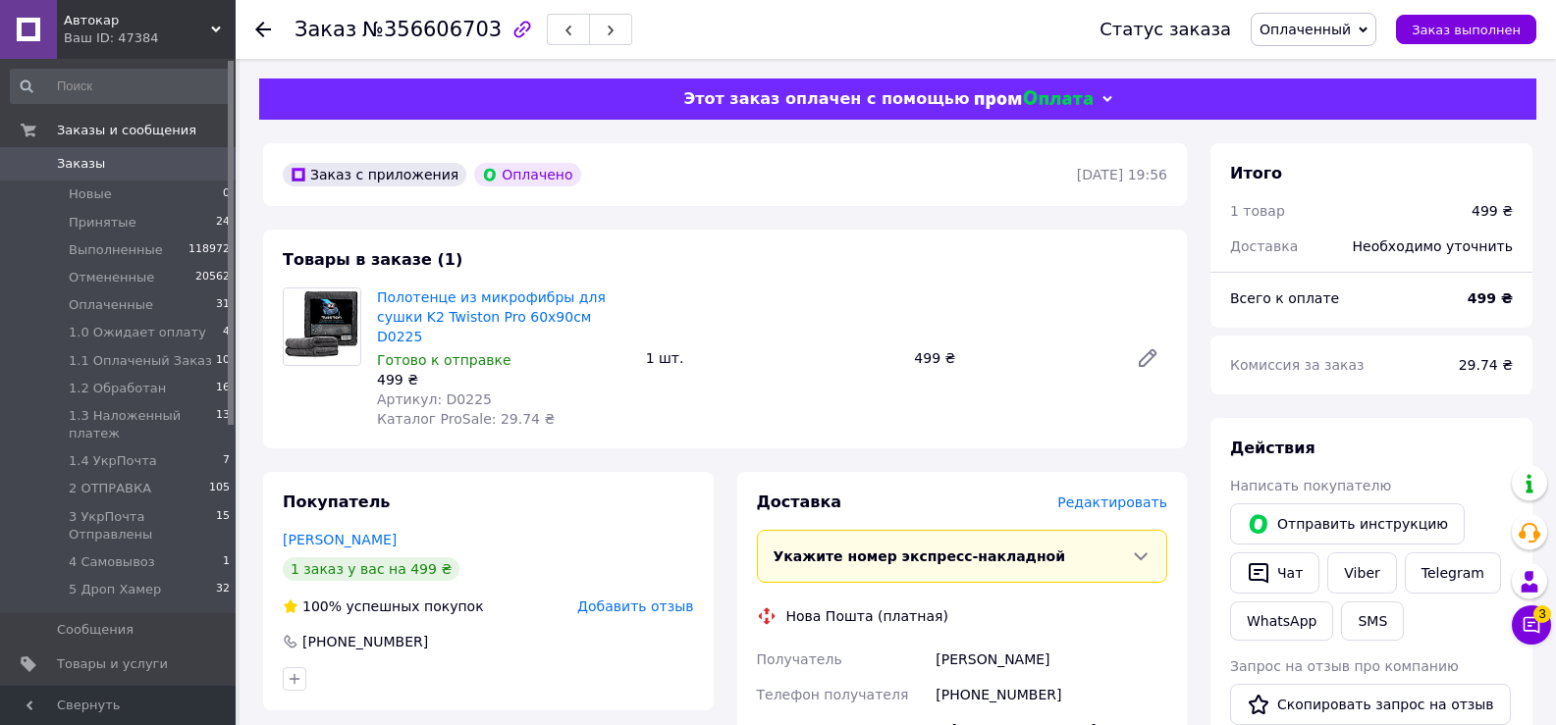
click at [1121, 495] on span "Редактировать" at bounding box center [1112, 503] width 110 height 16
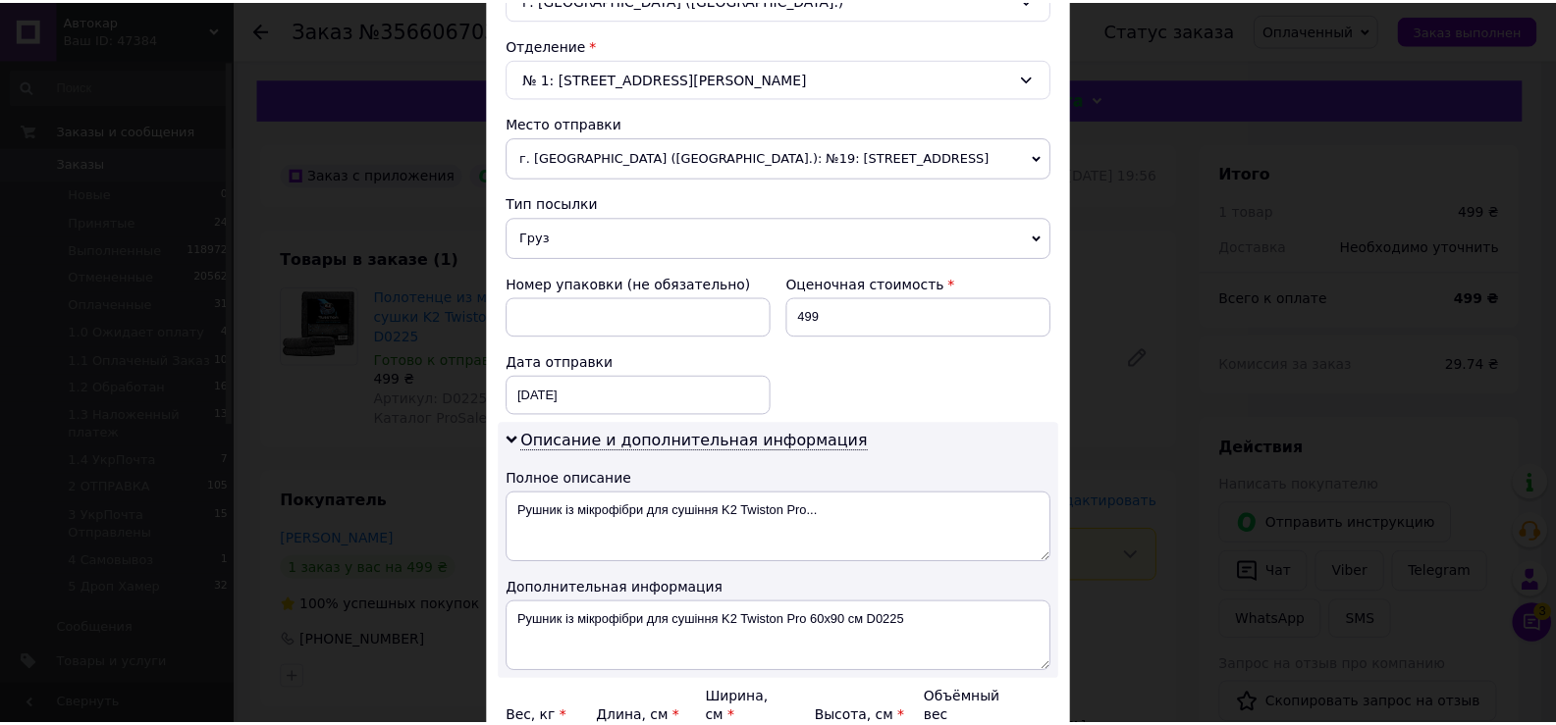
scroll to position [798, 0]
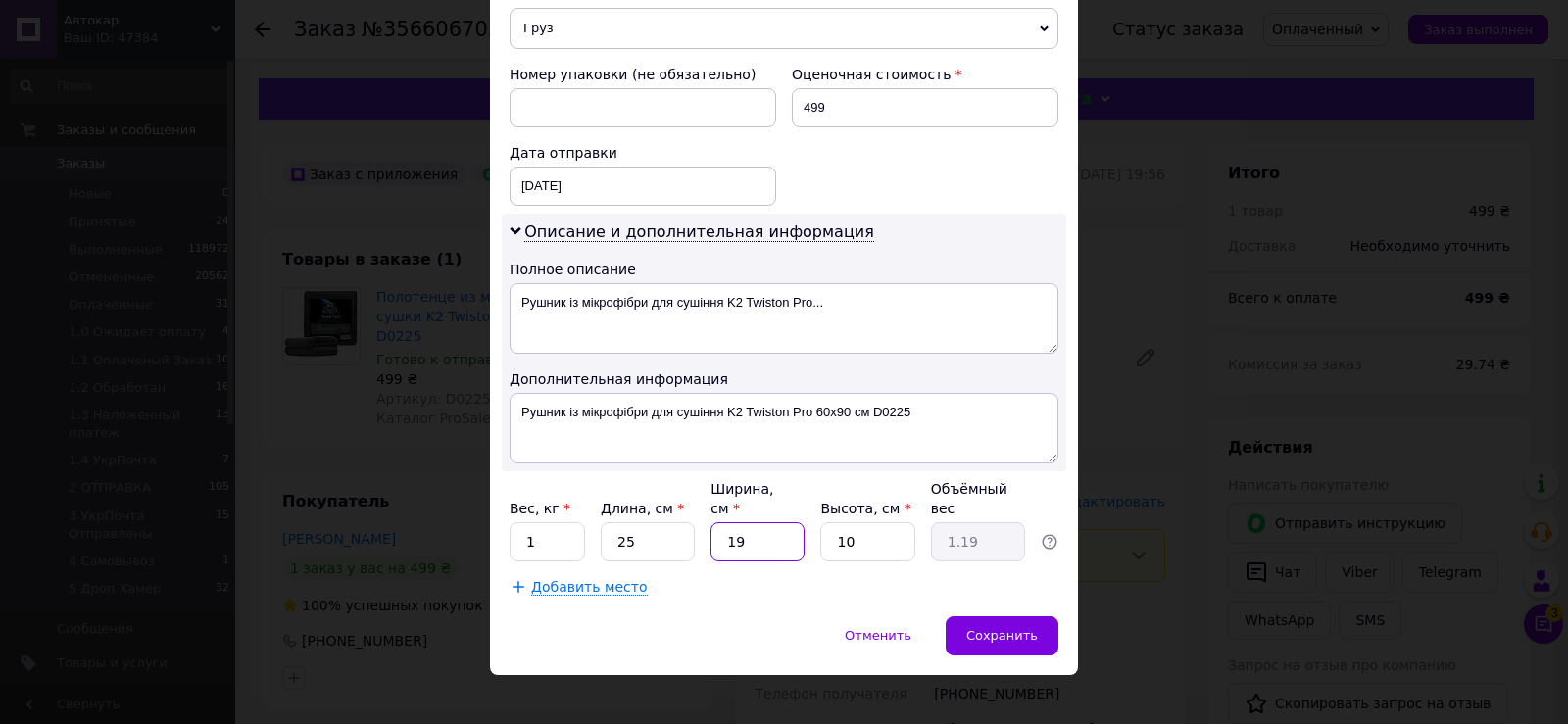
drag, startPoint x: 717, startPoint y: 525, endPoint x: 799, endPoint y: 525, distance: 82.0
click at [799, 525] on input "19" at bounding box center [758, 541] width 94 height 39
type input "2"
type input "0.13"
type input "20"
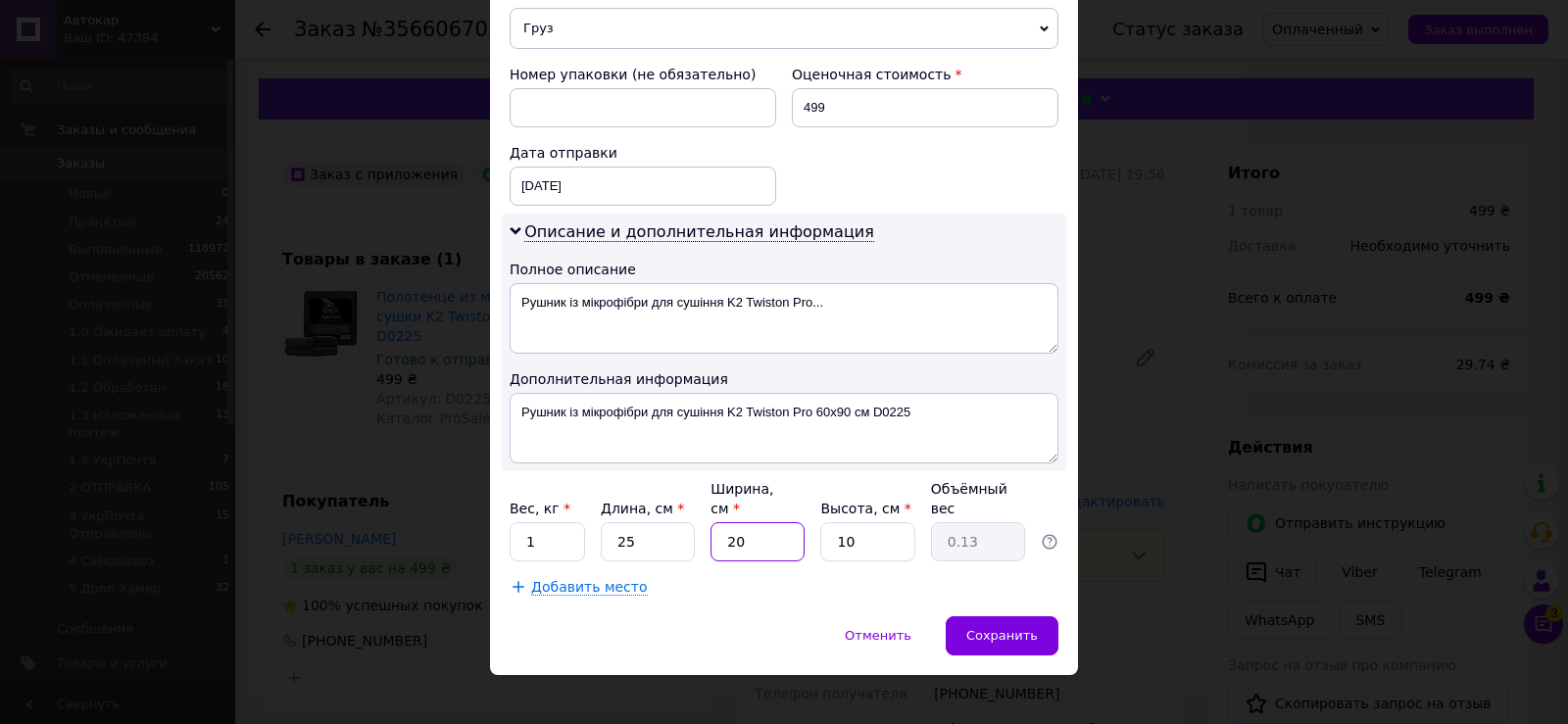
type input "1.25"
type input "20"
click at [1010, 628] on div "Сохранить" at bounding box center [1002, 635] width 113 height 39
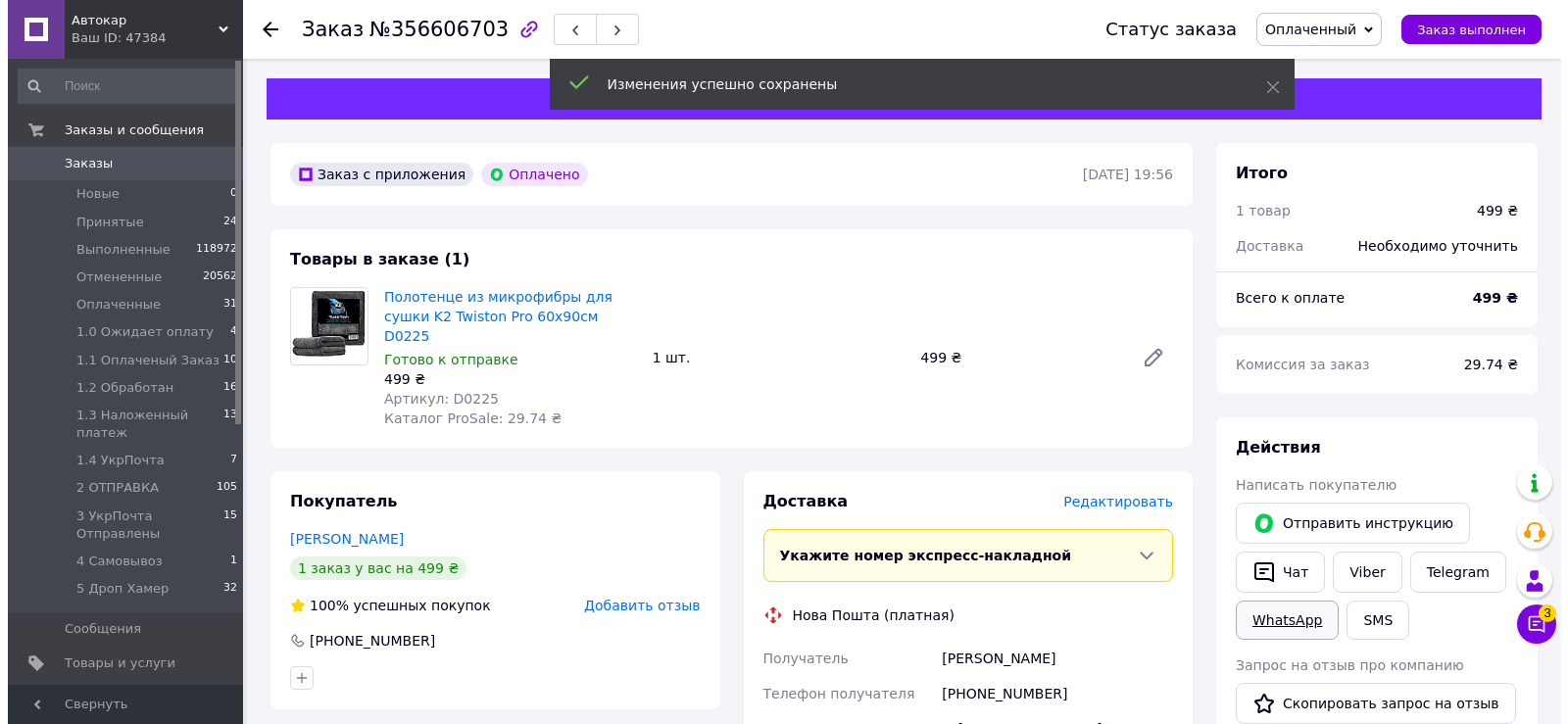
scroll to position [392, 0]
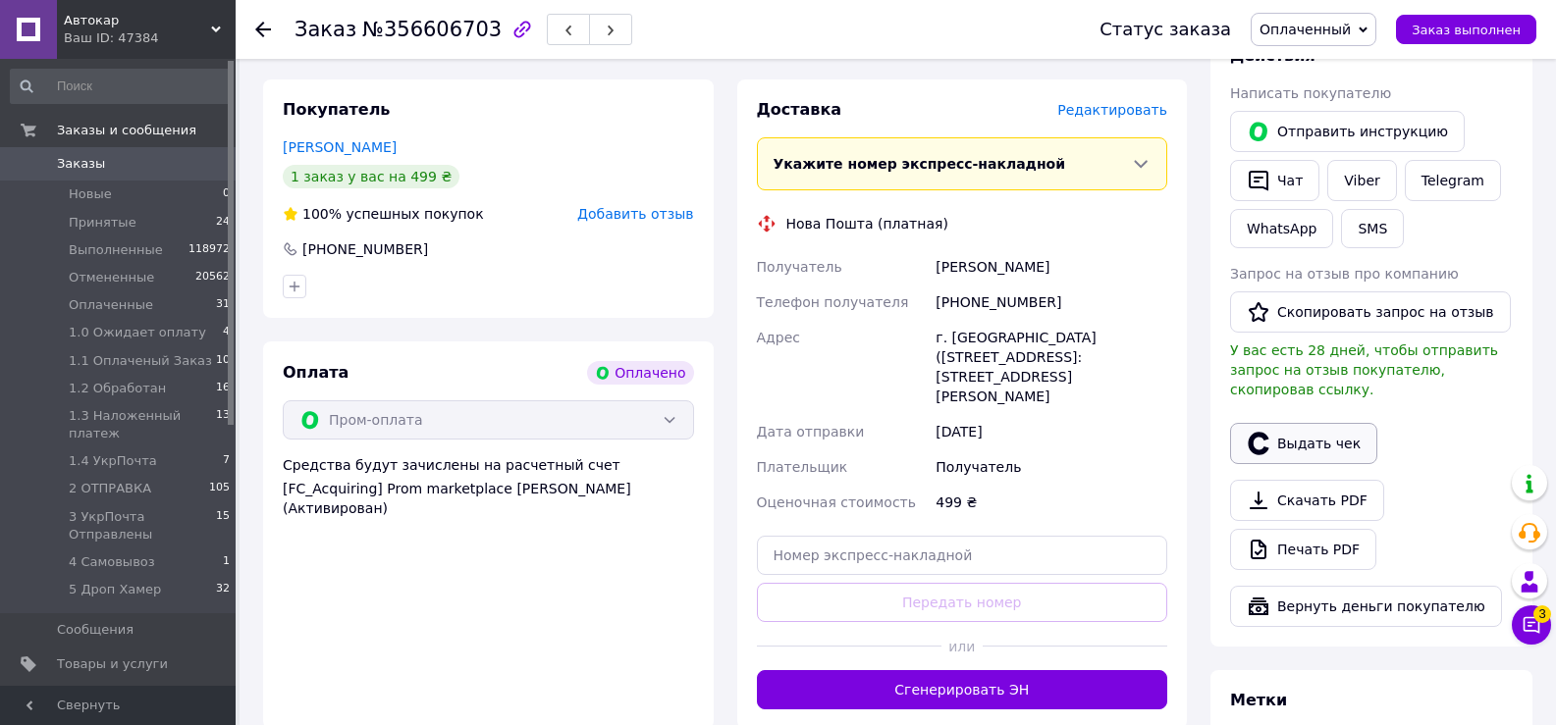
click at [1323, 434] on button "Выдать чек" at bounding box center [1303, 443] width 147 height 41
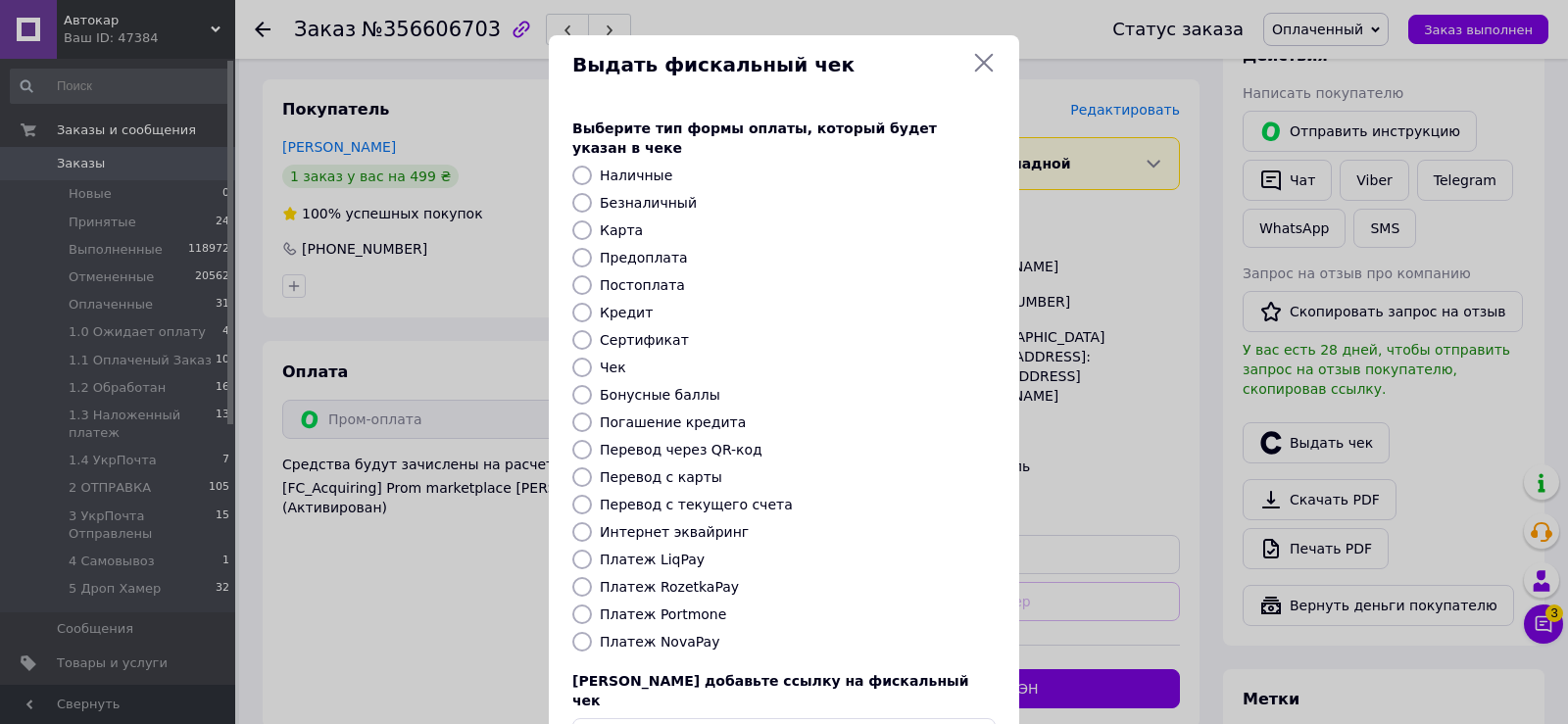
drag, startPoint x: 581, startPoint y: 560, endPoint x: 701, endPoint y: 582, distance: 122.0
click at [583, 577] on input "Платеж RozetkaPay" at bounding box center [582, 587] width 20 height 20
radio input "true"
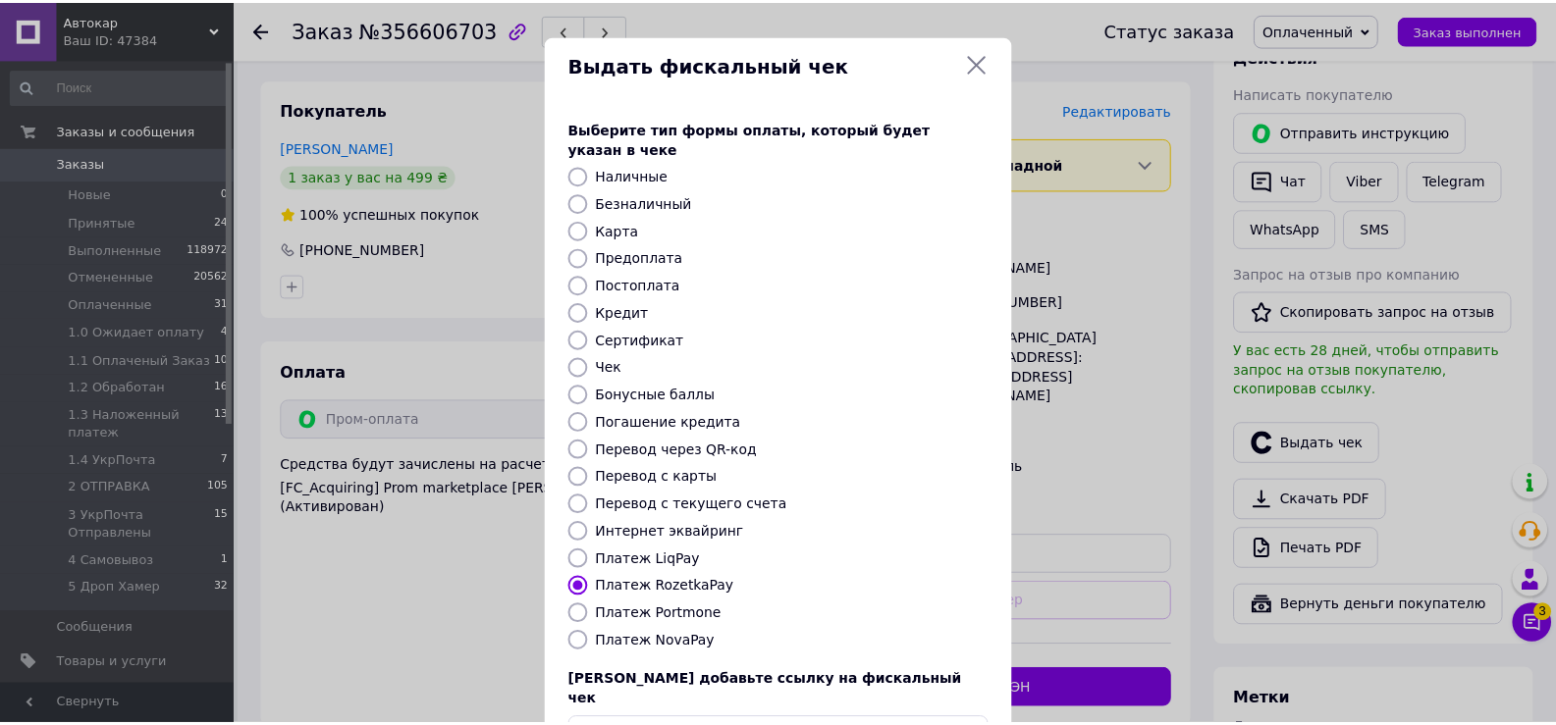
scroll to position [118, 0]
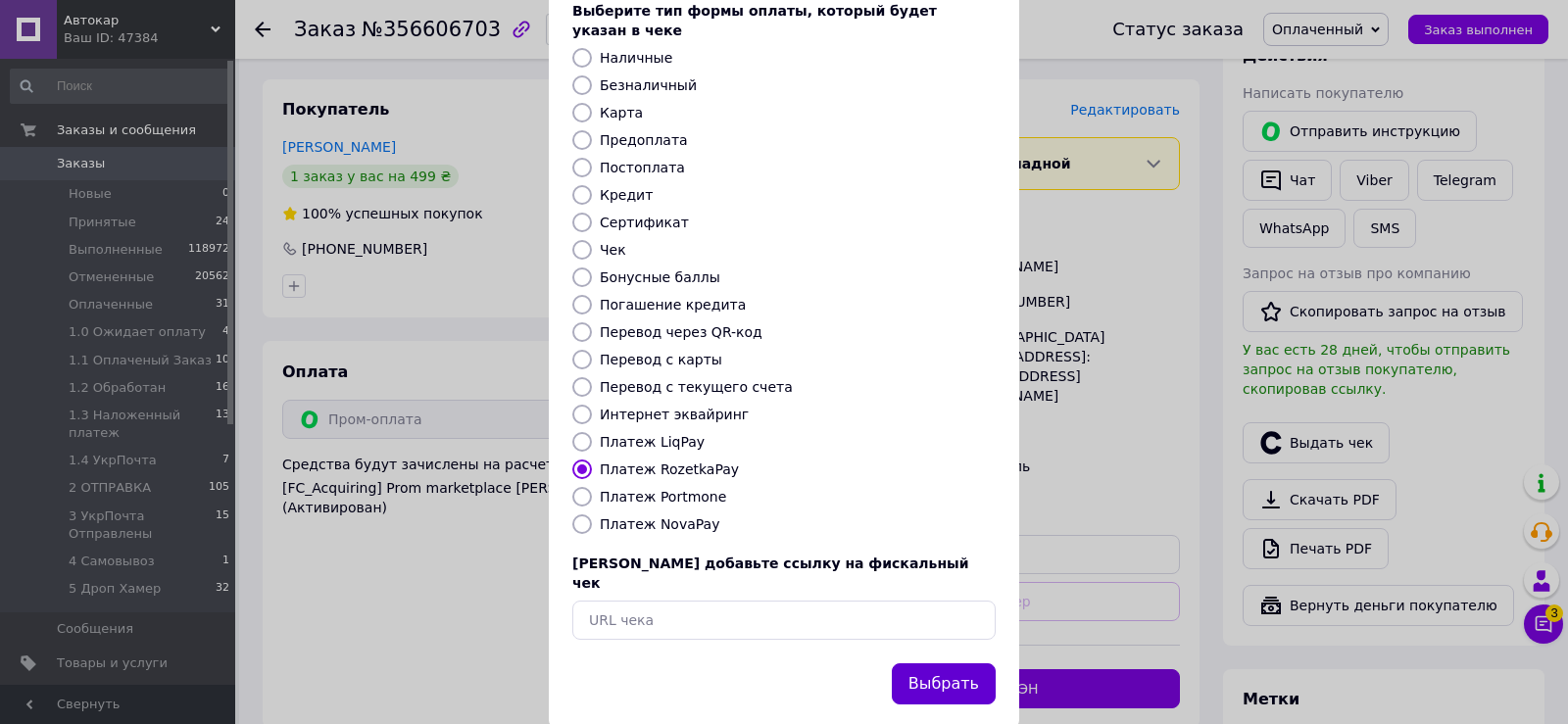
click at [954, 663] on button "Выбрать" at bounding box center [944, 684] width 104 height 42
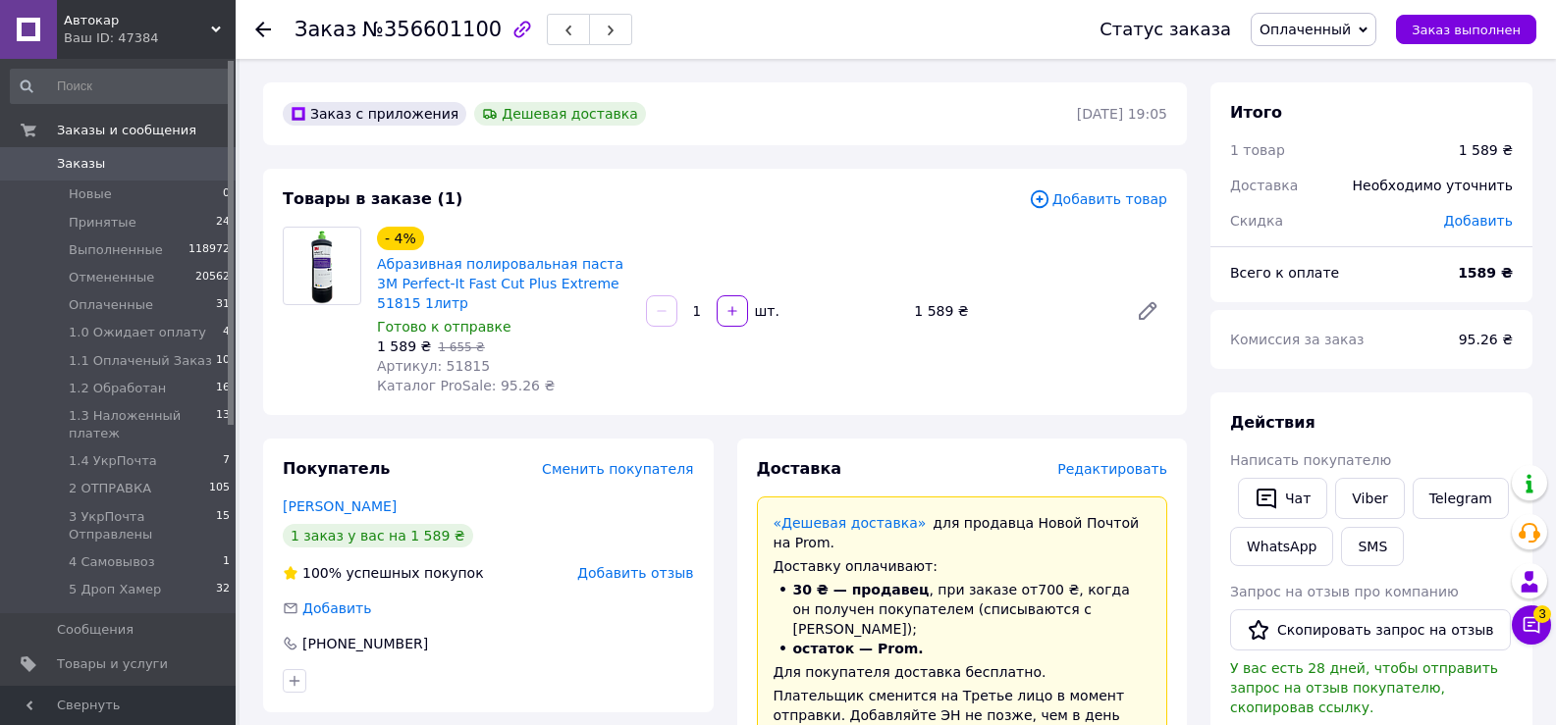
click at [1133, 467] on span "Редактировать" at bounding box center [1112, 469] width 110 height 16
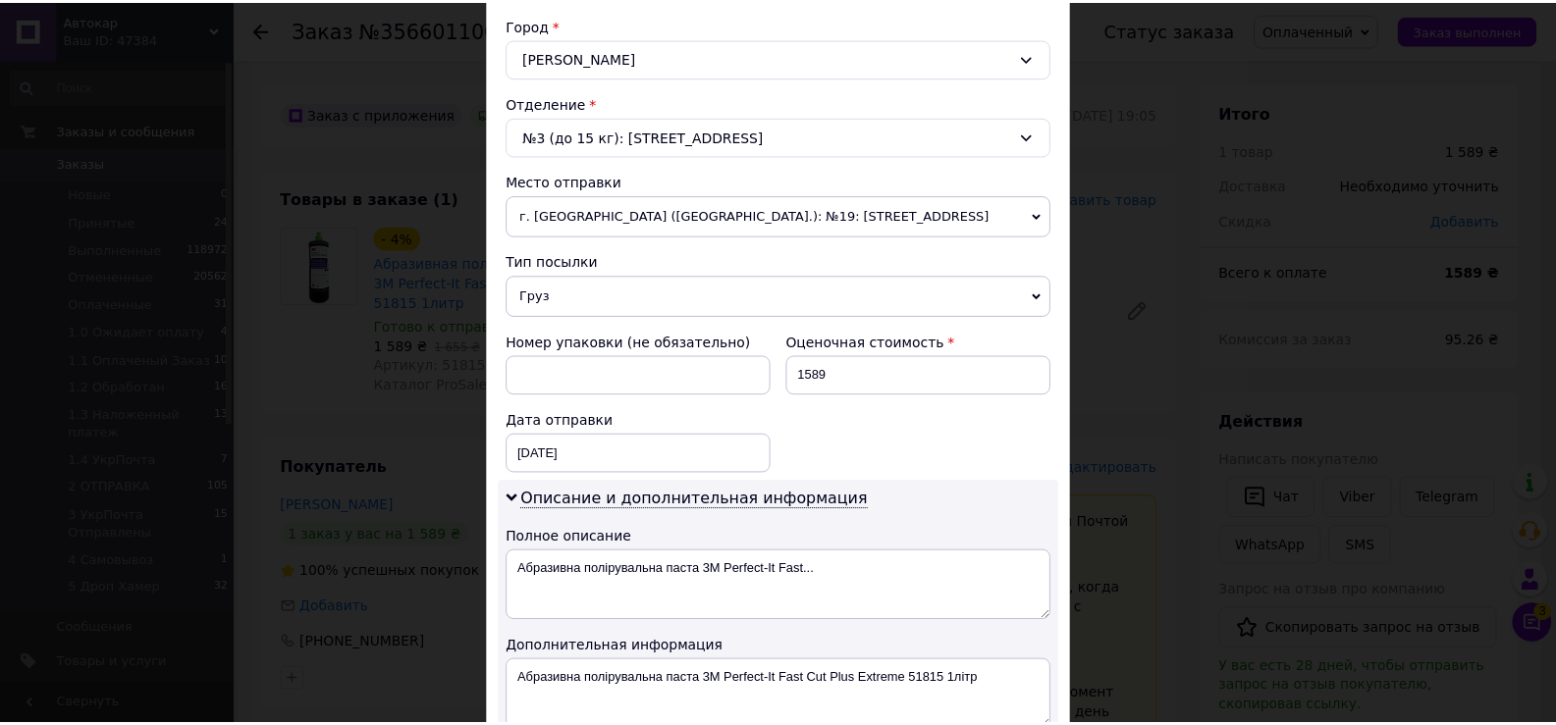
scroll to position [833, 0]
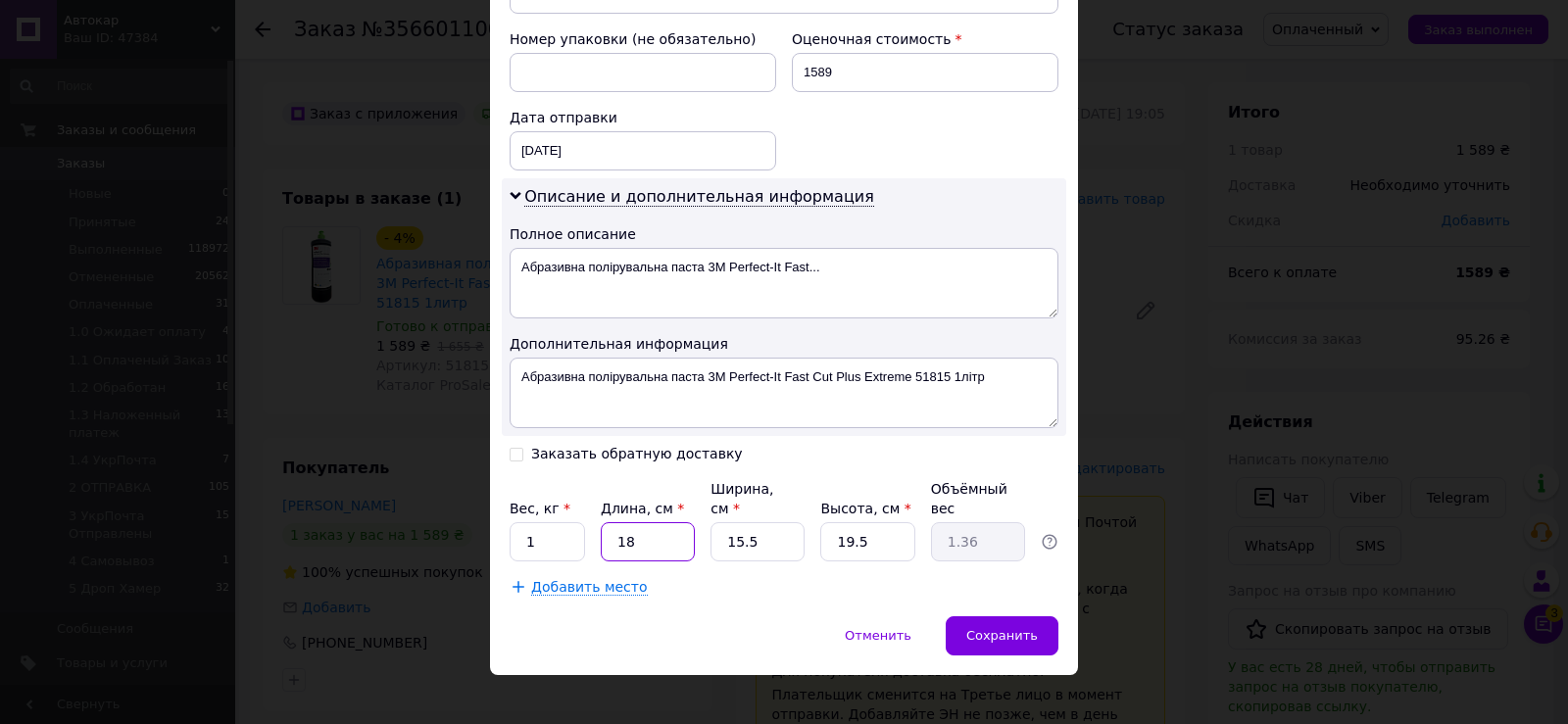
drag, startPoint x: 612, startPoint y: 519, endPoint x: 686, endPoint y: 519, distance: 74.0
click at [686, 522] on input "18" at bounding box center [648, 541] width 94 height 39
type input "1"
type input "0.1"
type input "11"
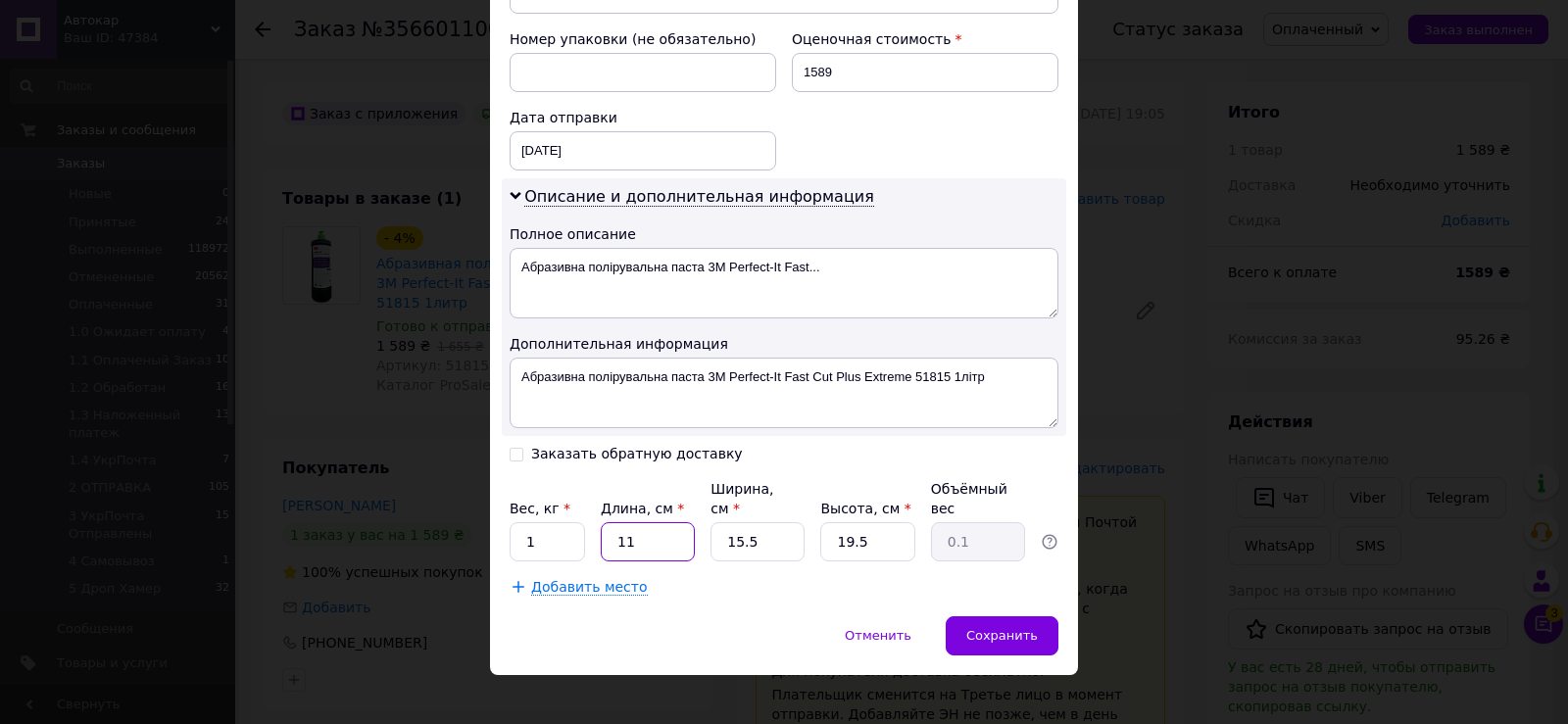
type input "0.83"
type input "11"
drag, startPoint x: 725, startPoint y: 512, endPoint x: 817, endPoint y: 540, distance: 96.2
click at [798, 527] on input "15.5" at bounding box center [758, 541] width 94 height 39
type input "1"
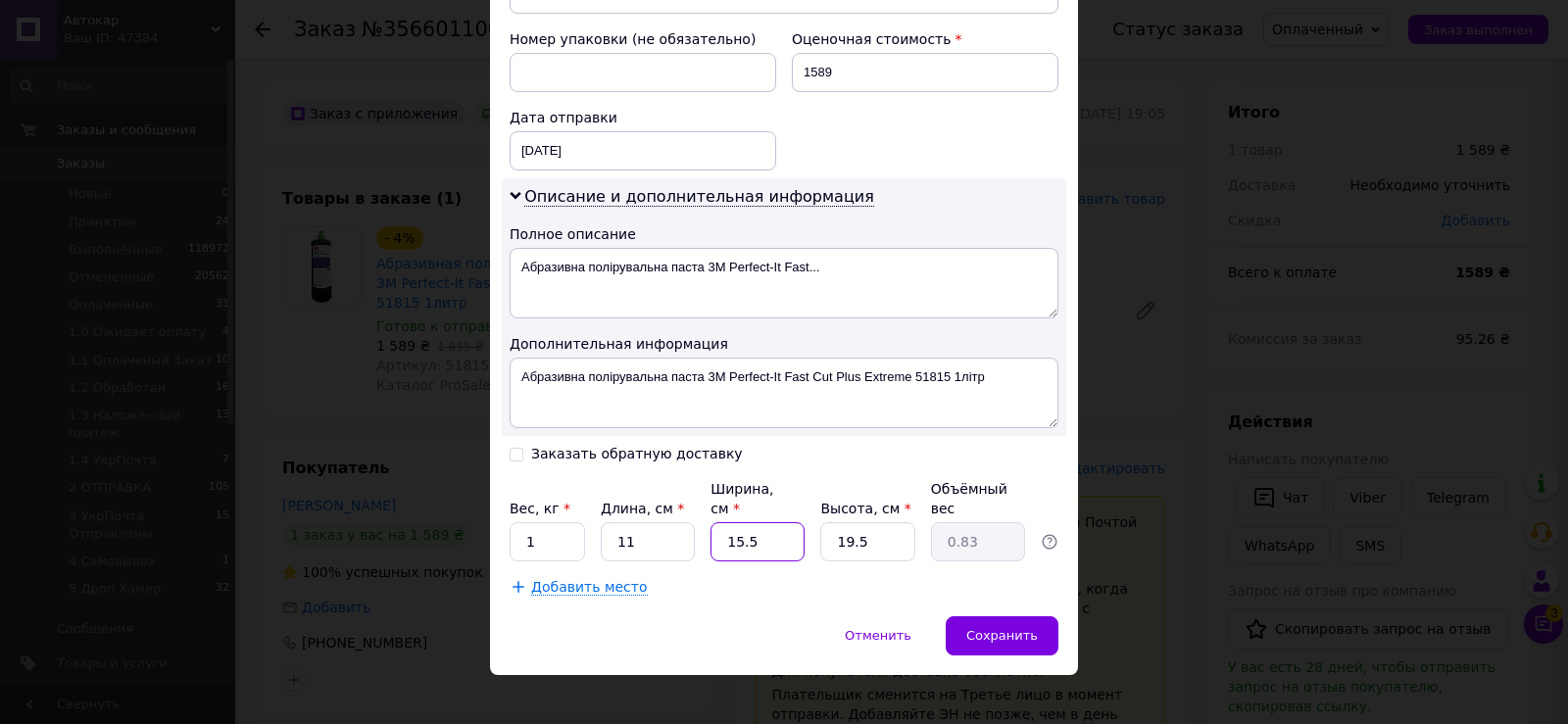
type input "0.1"
type input "11"
type input "0.59"
type input "11"
click at [934, 527] on div "Вес, кг * 1 Длина, см * 11 Ширина, см * 11 Высота, см * 19.5 Объёмный вес 0.59" at bounding box center [784, 520] width 549 height 82
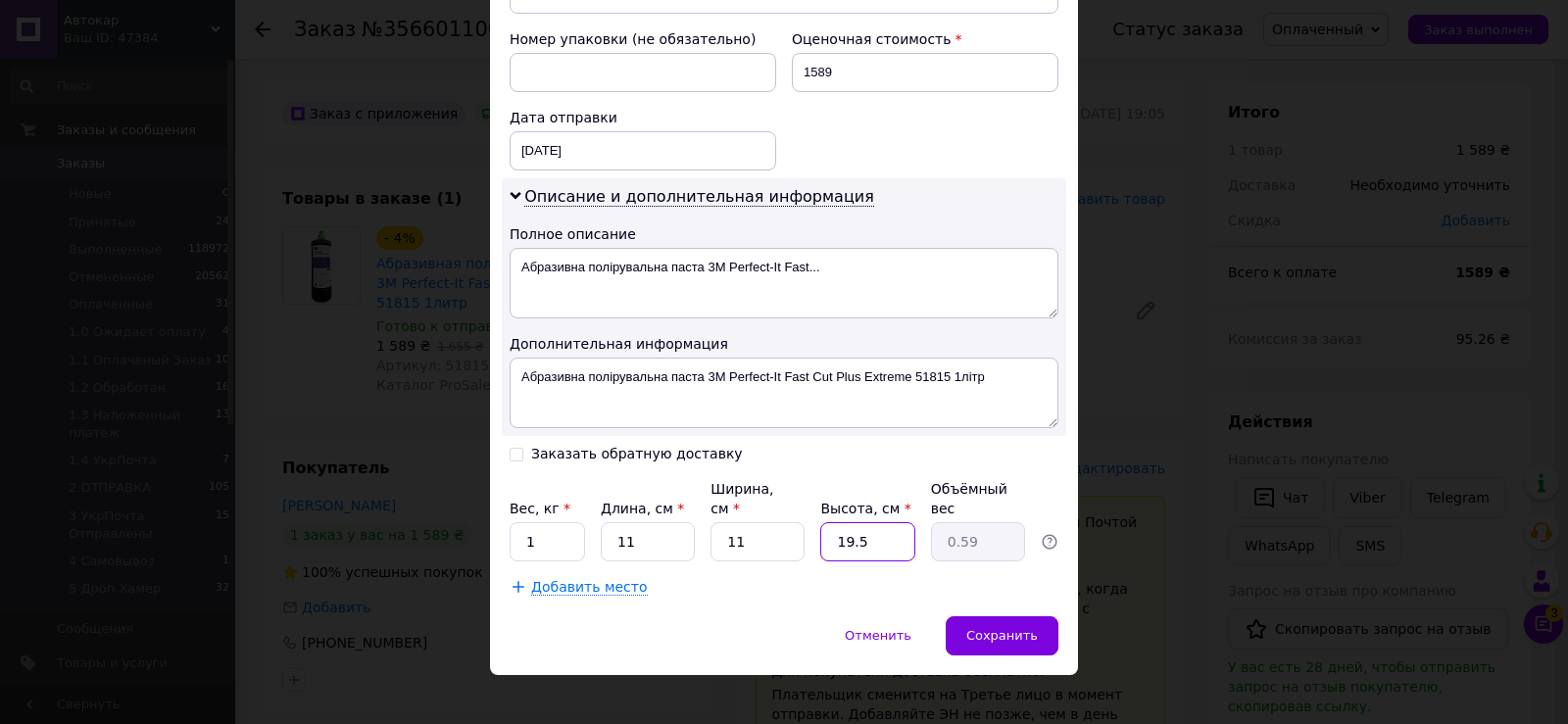
type input "3"
type input "0.1"
type input "30"
type input "0.91"
type input "30"
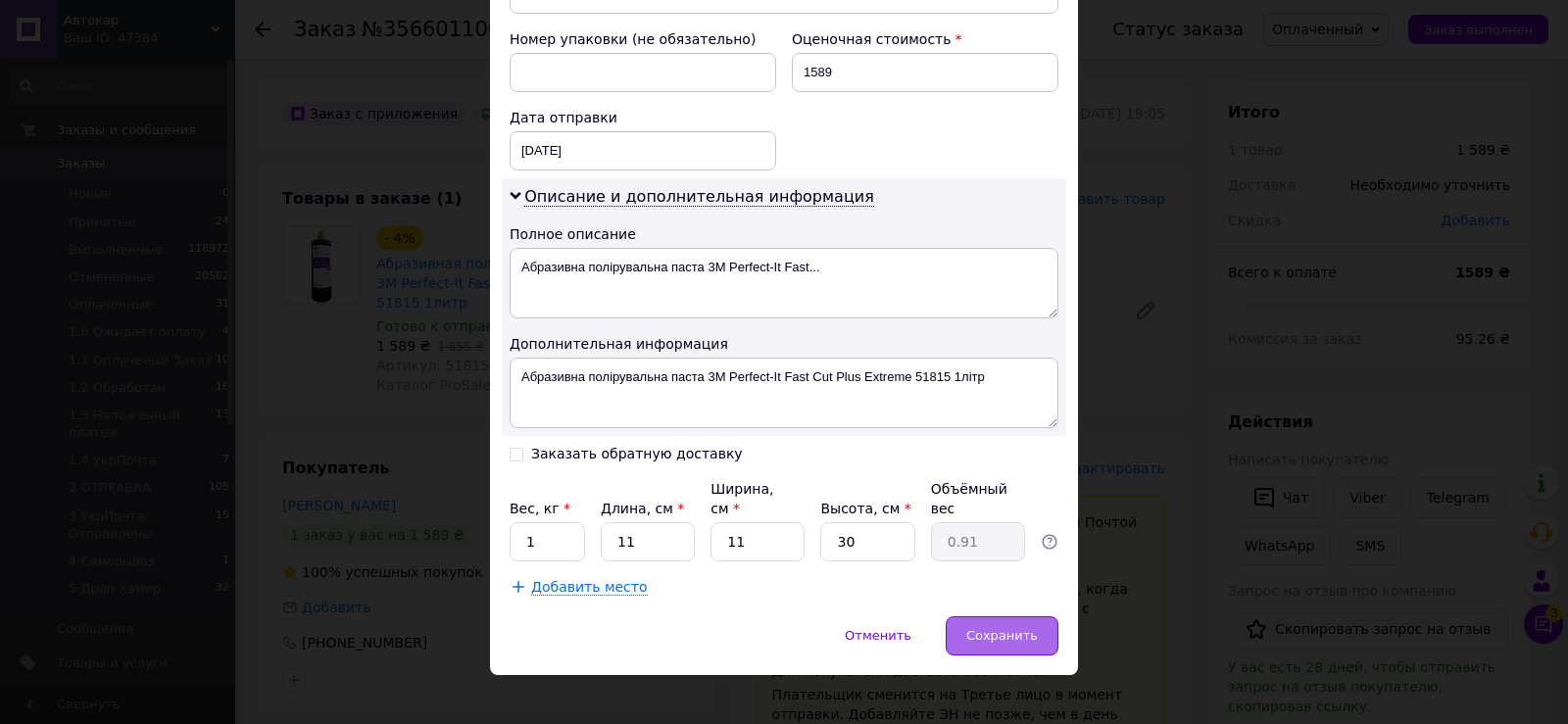
click at [1026, 628] on span "Сохранить" at bounding box center [1003, 635] width 72 height 15
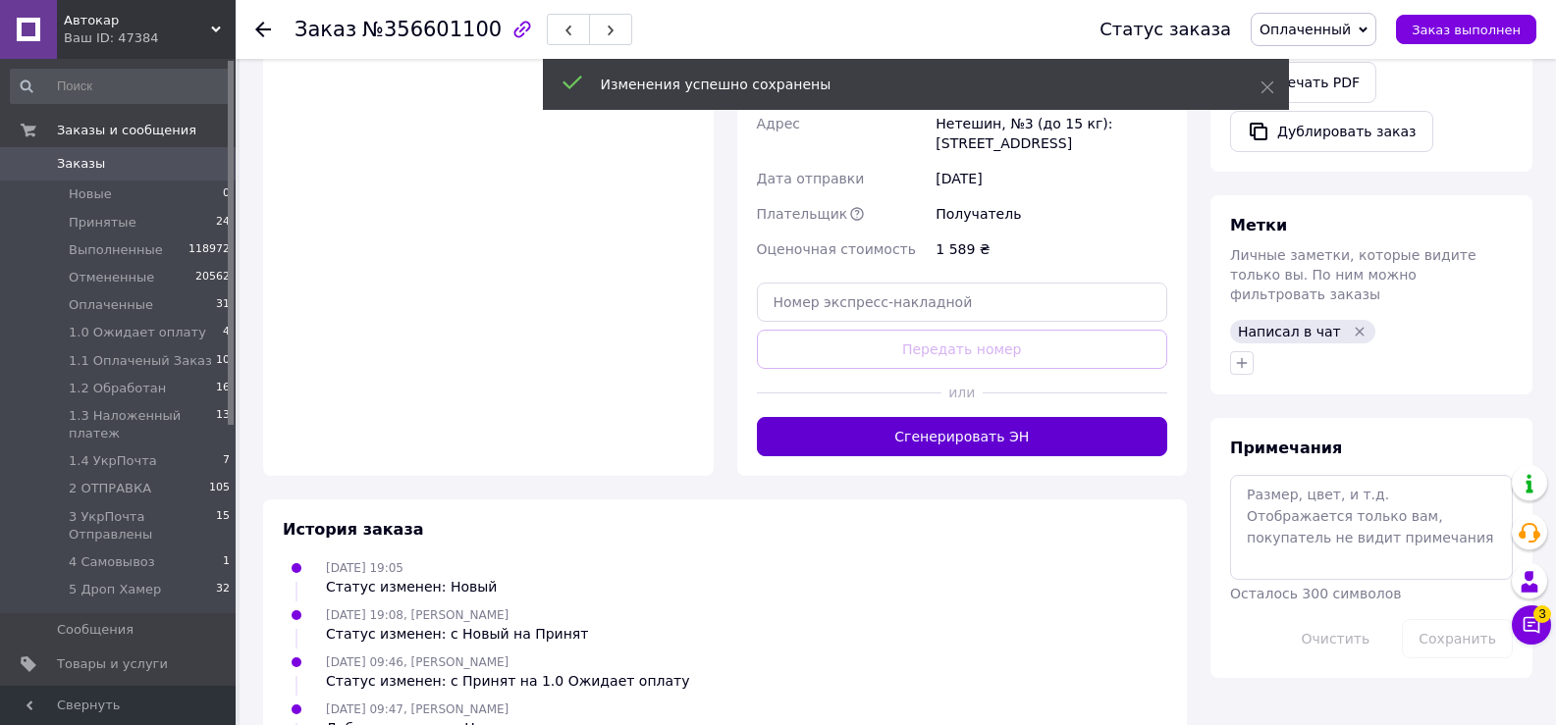
click at [973, 417] on button "Сгенерировать ЭН" at bounding box center [962, 436] width 411 height 39
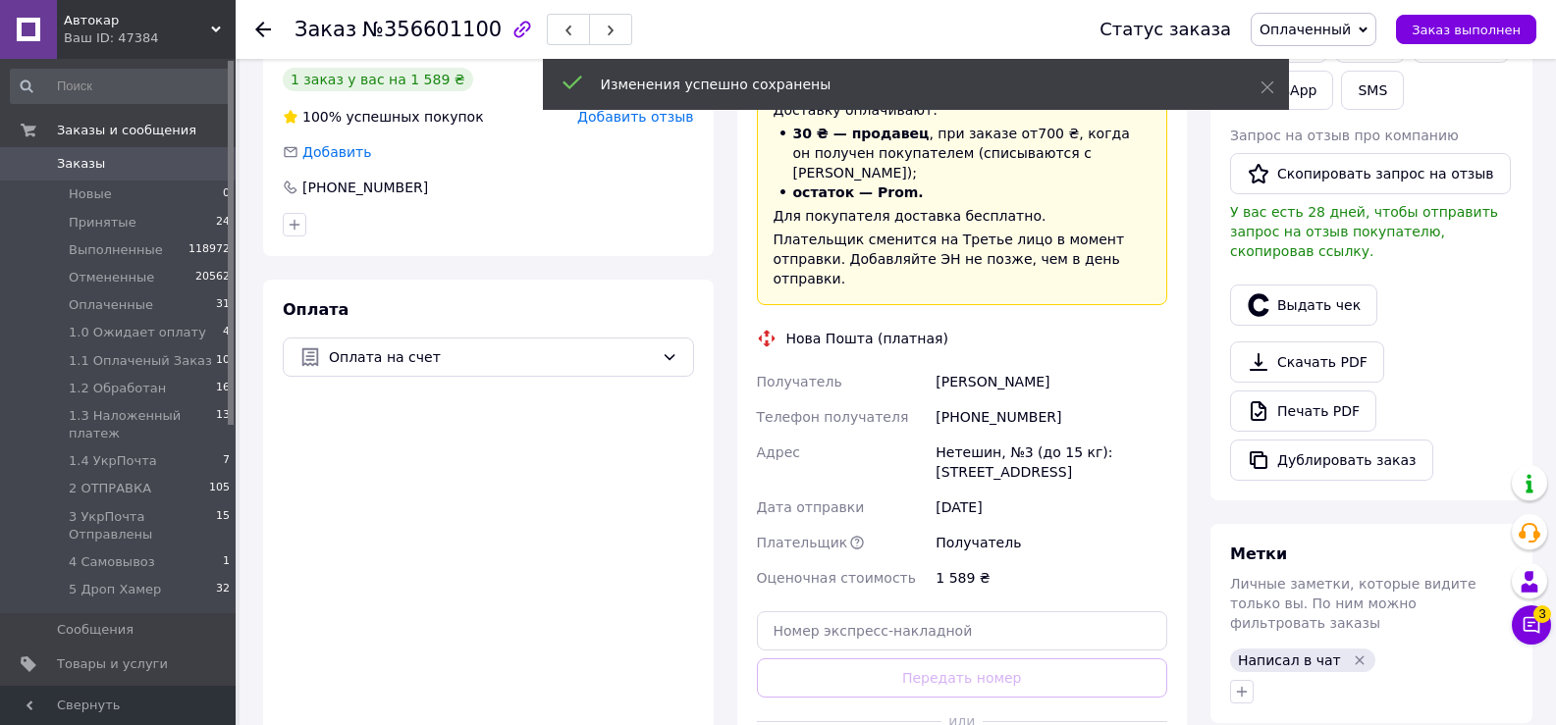
scroll to position [393, 0]
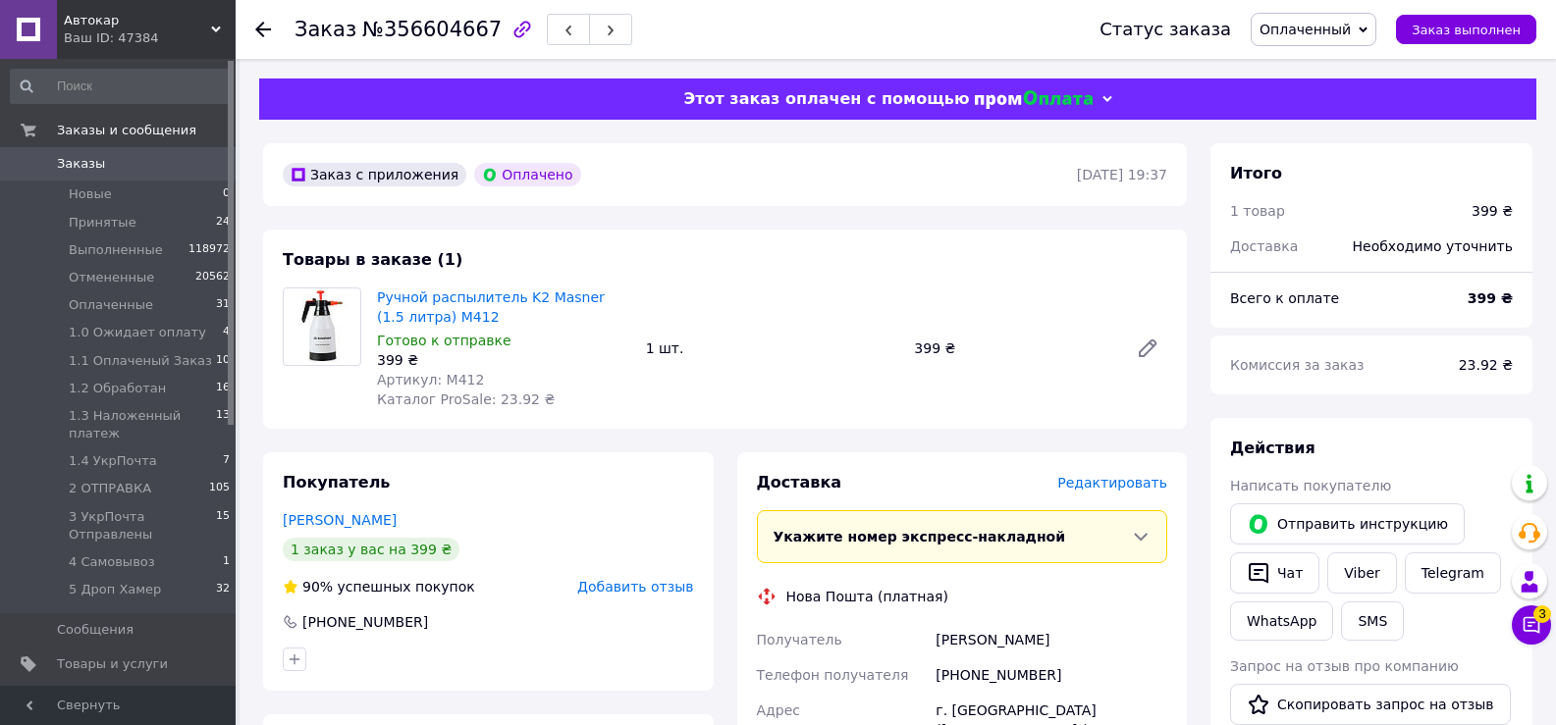
click at [1095, 485] on span "Редактировать" at bounding box center [1112, 483] width 110 height 16
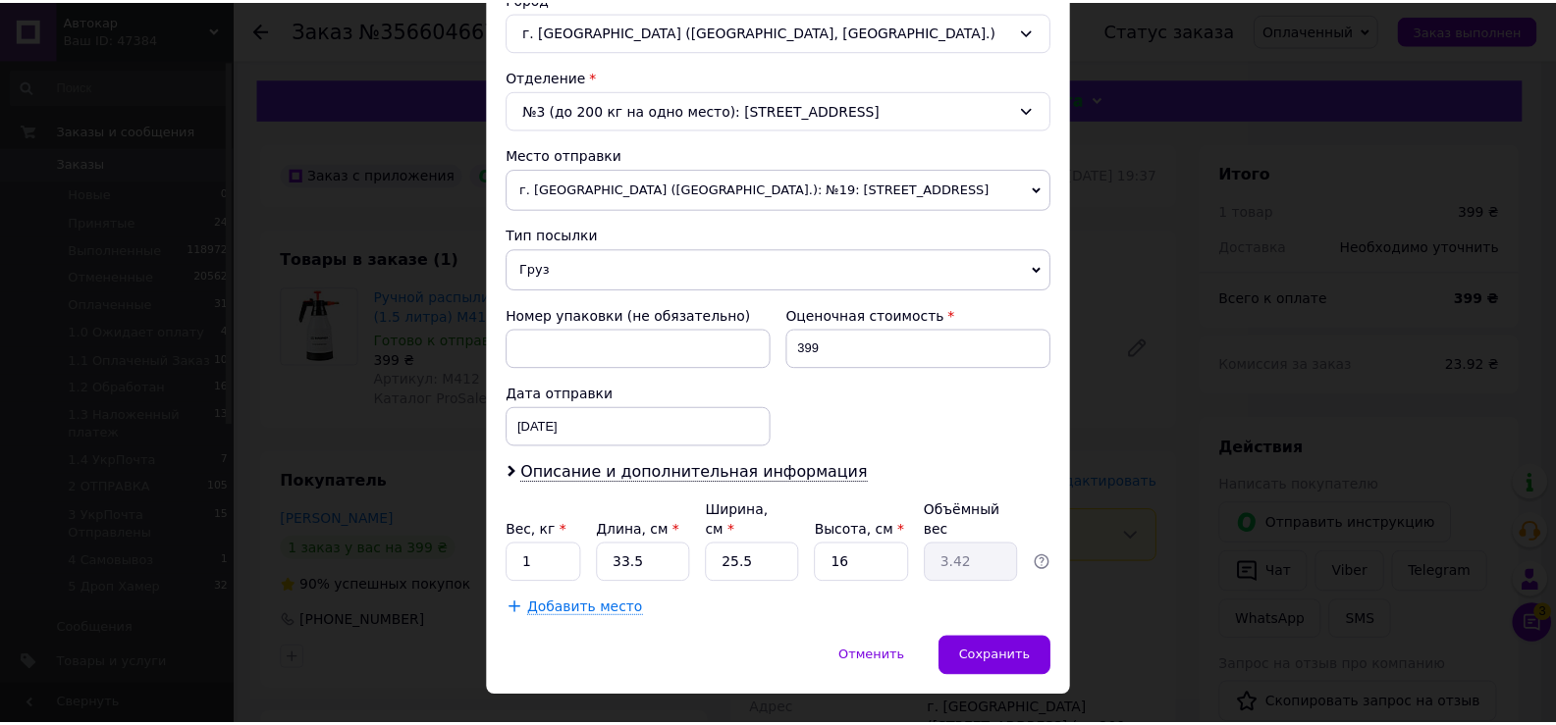
scroll to position [578, 0]
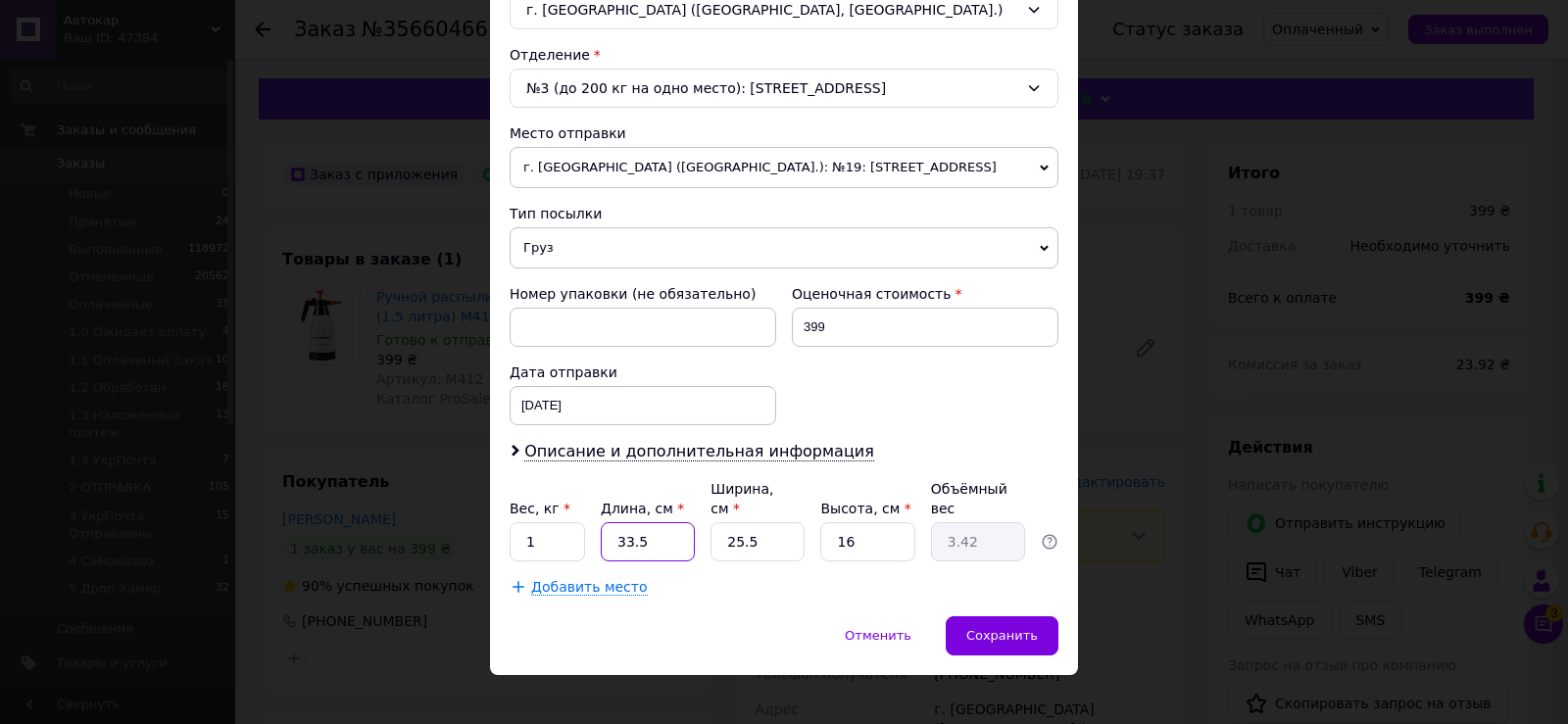
drag, startPoint x: 610, startPoint y: 516, endPoint x: 739, endPoint y: 535, distance: 130.4
click at [736, 530] on div "Вес, кг * 1 Длина, см * 33.5 Ширина, см * 25.5 Высота, см * 16 Объёмный вес 3.42" at bounding box center [784, 520] width 549 height 82
type input "3"
type input "0.31"
type input "34"
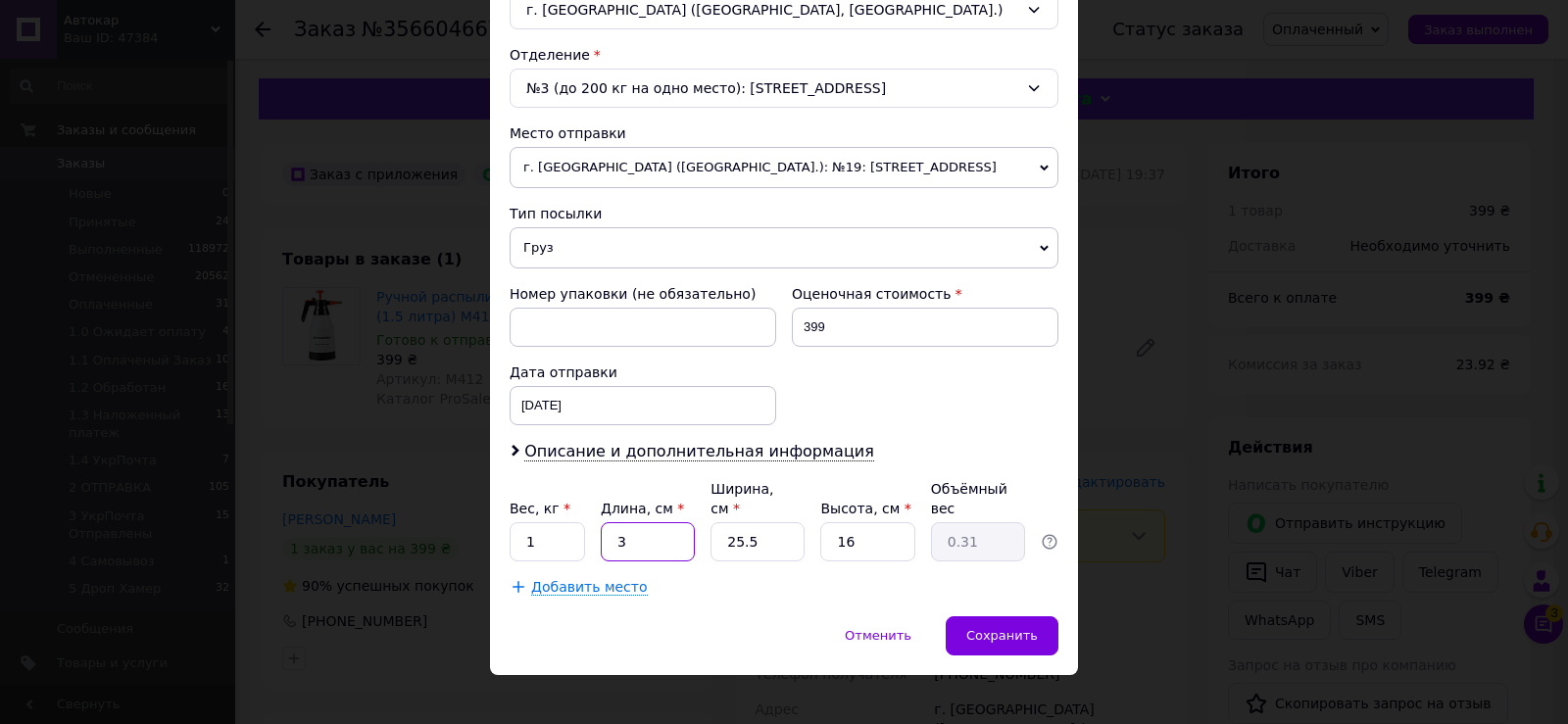
type input "3.47"
type input "34"
drag, startPoint x: 733, startPoint y: 517, endPoint x: 844, endPoint y: 539, distance: 113.2
click at [821, 517] on div "Вес, кг * 1 Длина, см * 34 Ширина, см * 25.5 Высота, см * 16 Объёмный вес 3.47" at bounding box center [784, 520] width 549 height 82
type input "1"
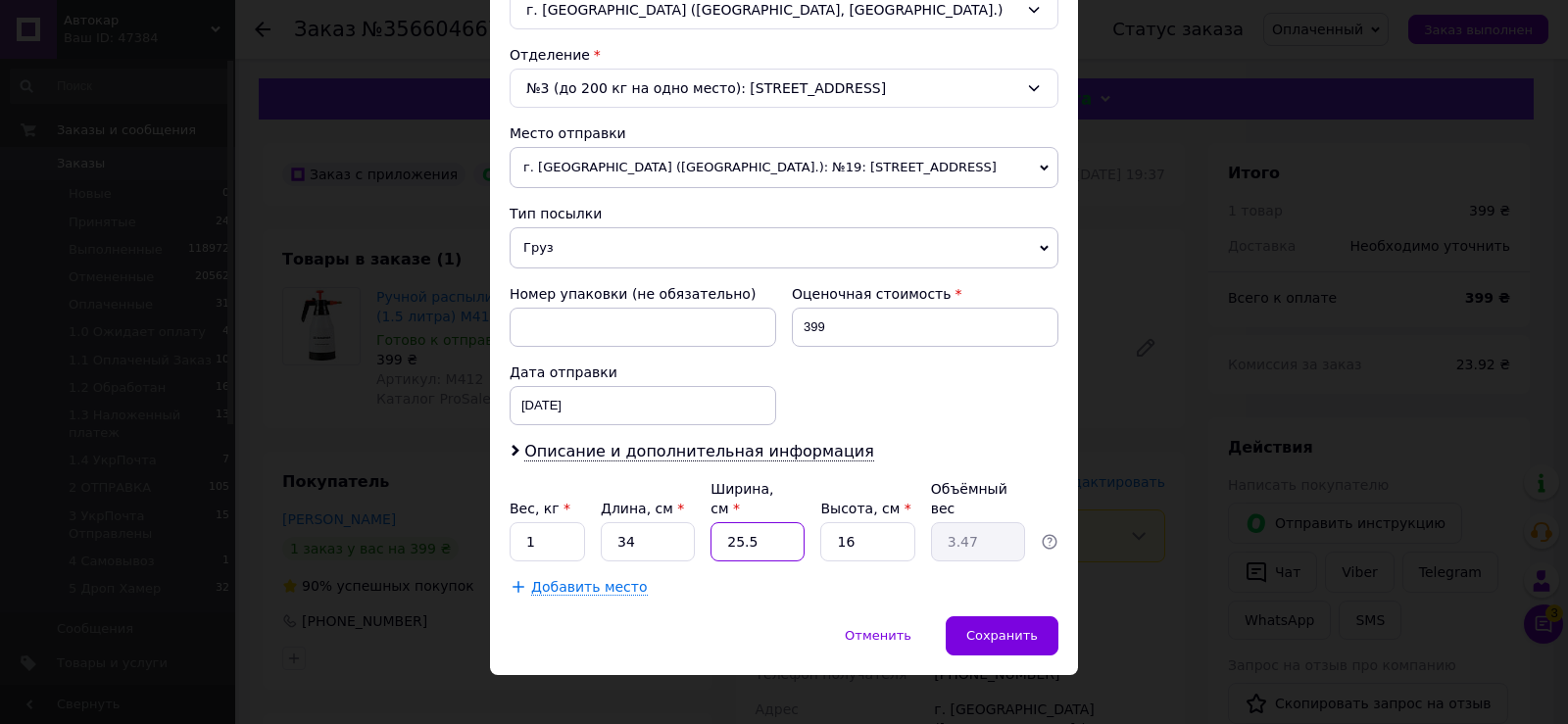
type input "0.14"
type input "17"
type input "2.31"
type input "17"
drag, startPoint x: 832, startPoint y: 517, endPoint x: 881, endPoint y: 518, distance: 49.0
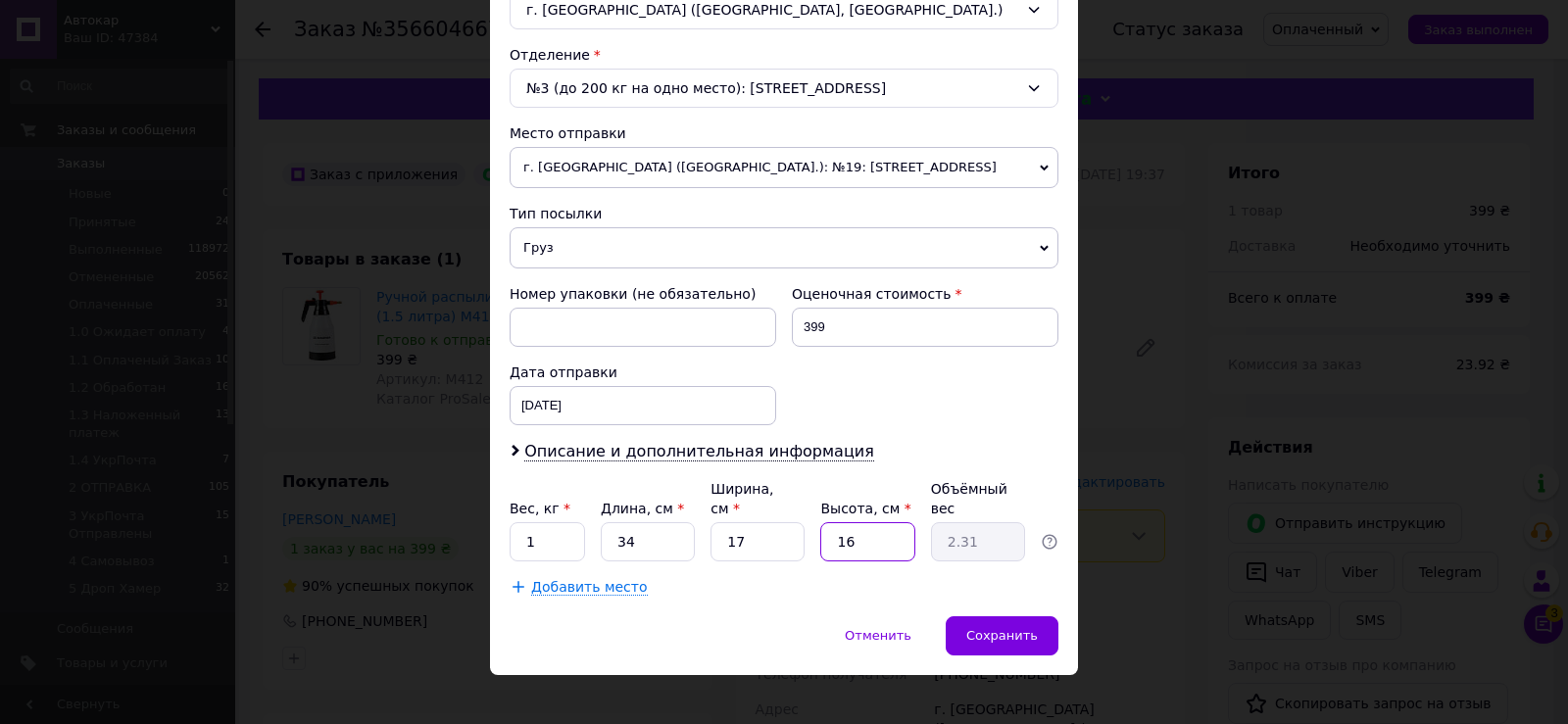
click at [881, 522] on input "16" at bounding box center [868, 541] width 94 height 39
type input "1"
type input "0.14"
type input "15"
type input "2.17"
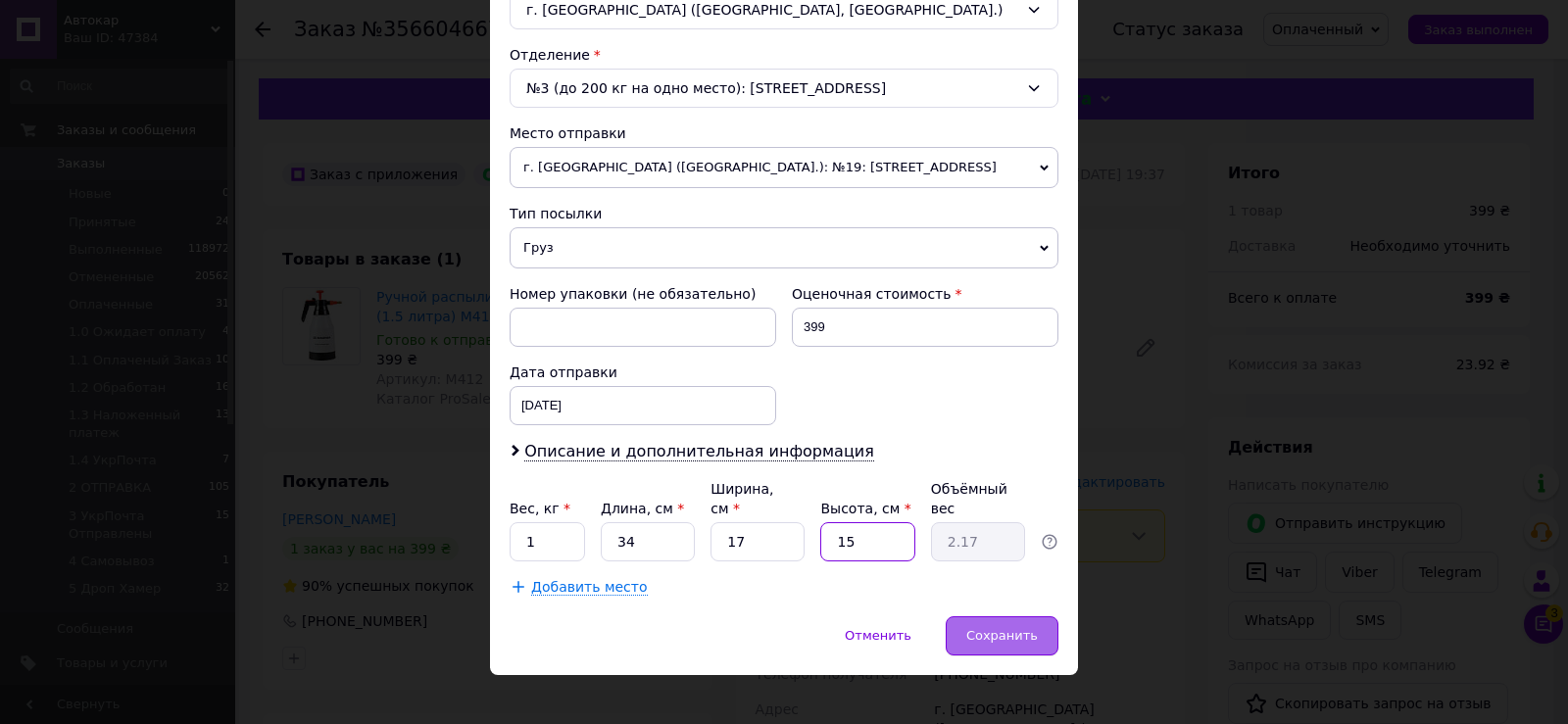
type input "15"
click at [990, 628] on span "Сохранить" at bounding box center [1003, 635] width 72 height 15
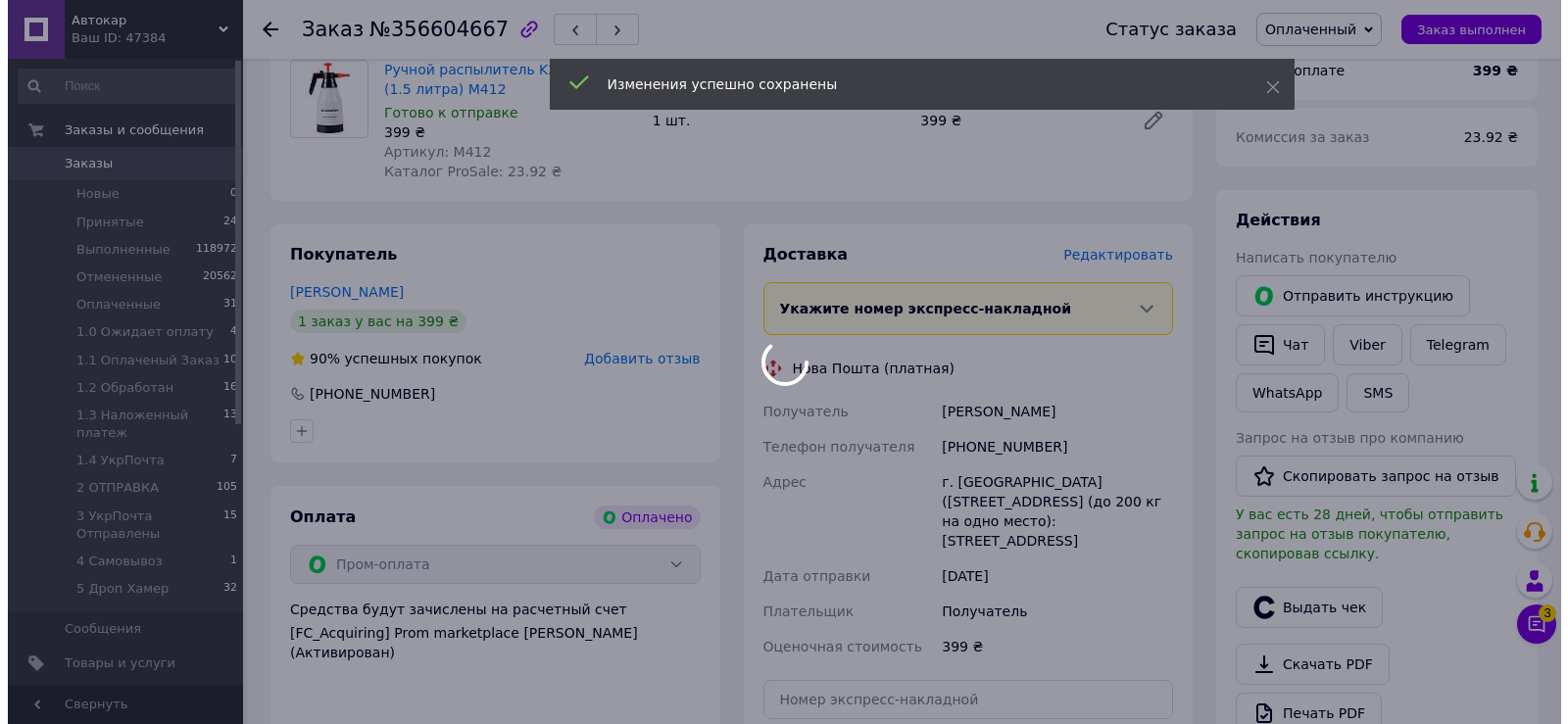
scroll to position [392, 0]
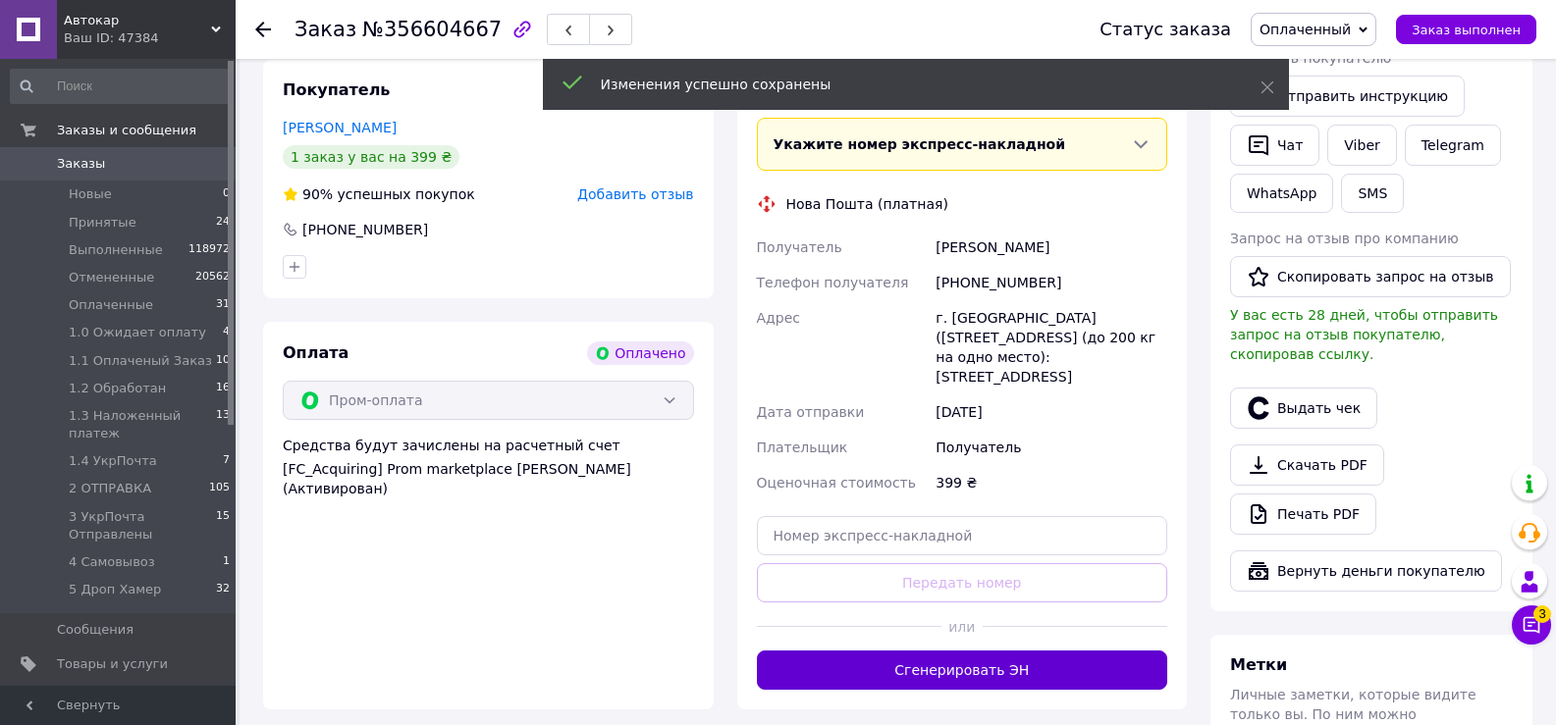
click at [955, 663] on button "Сгенерировать ЭН" at bounding box center [962, 670] width 411 height 39
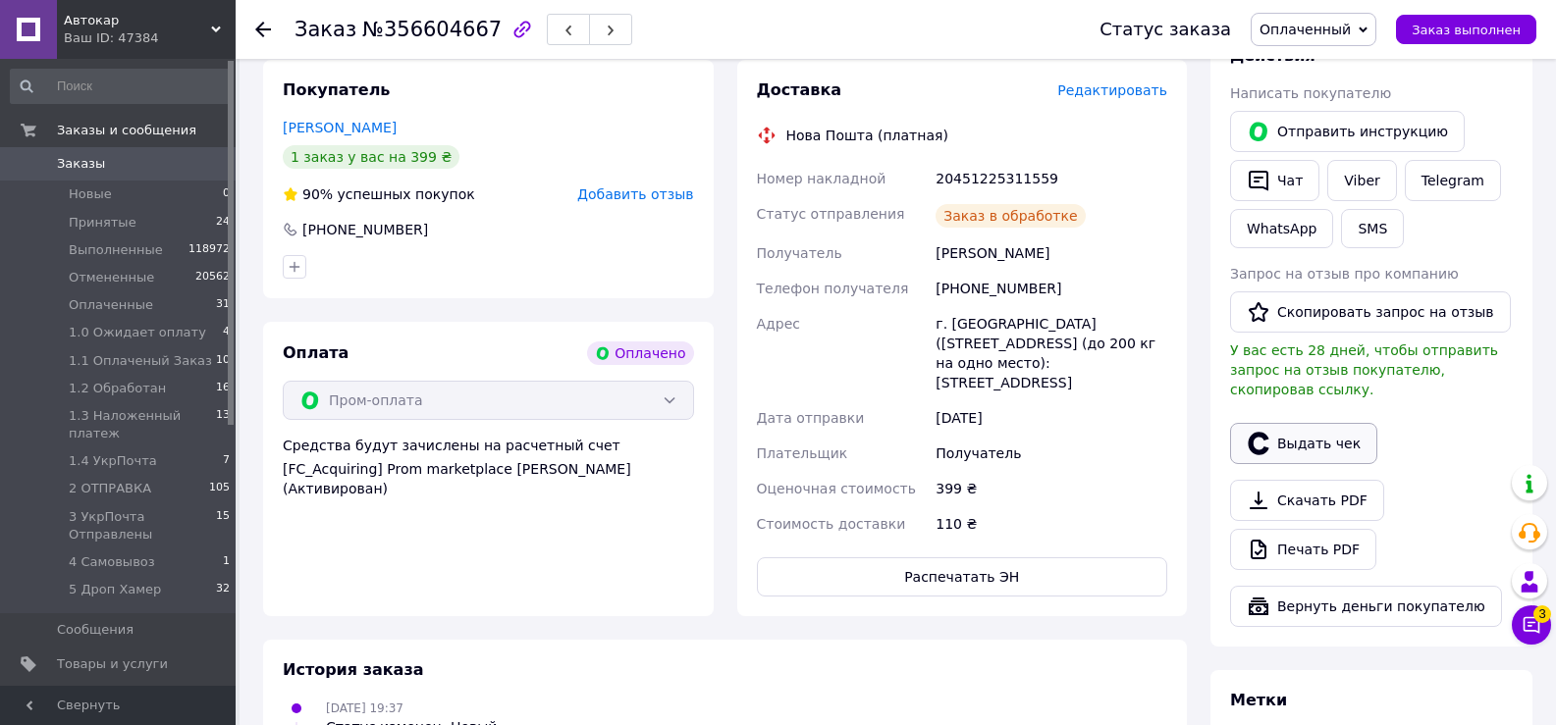
click at [1317, 425] on button "Выдать чек" at bounding box center [1303, 443] width 147 height 41
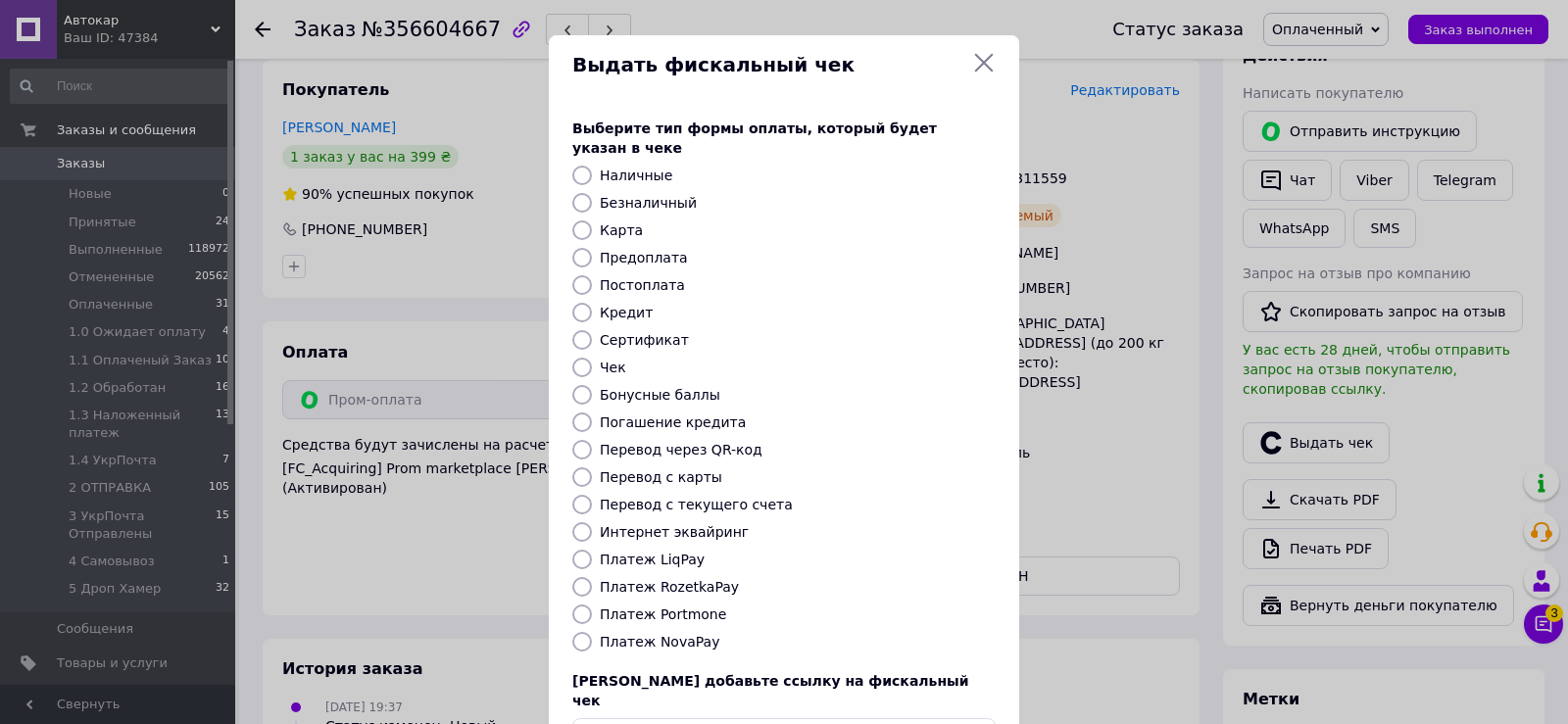
drag, startPoint x: 576, startPoint y: 568, endPoint x: 595, endPoint y: 570, distance: 19.1
click at [576, 577] on input "Платеж RozetkaPay" at bounding box center [582, 587] width 20 height 20
radio input "true"
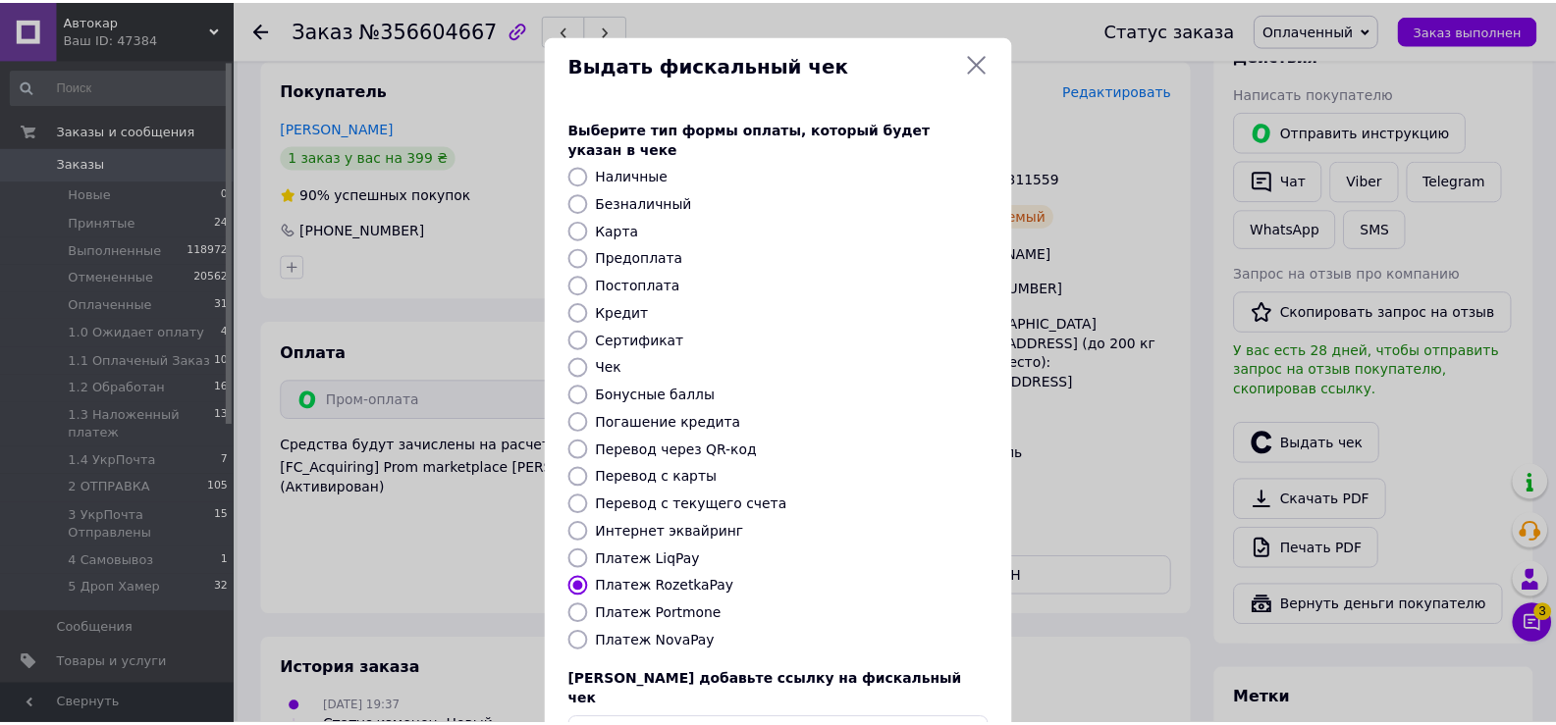
scroll to position [118, 0]
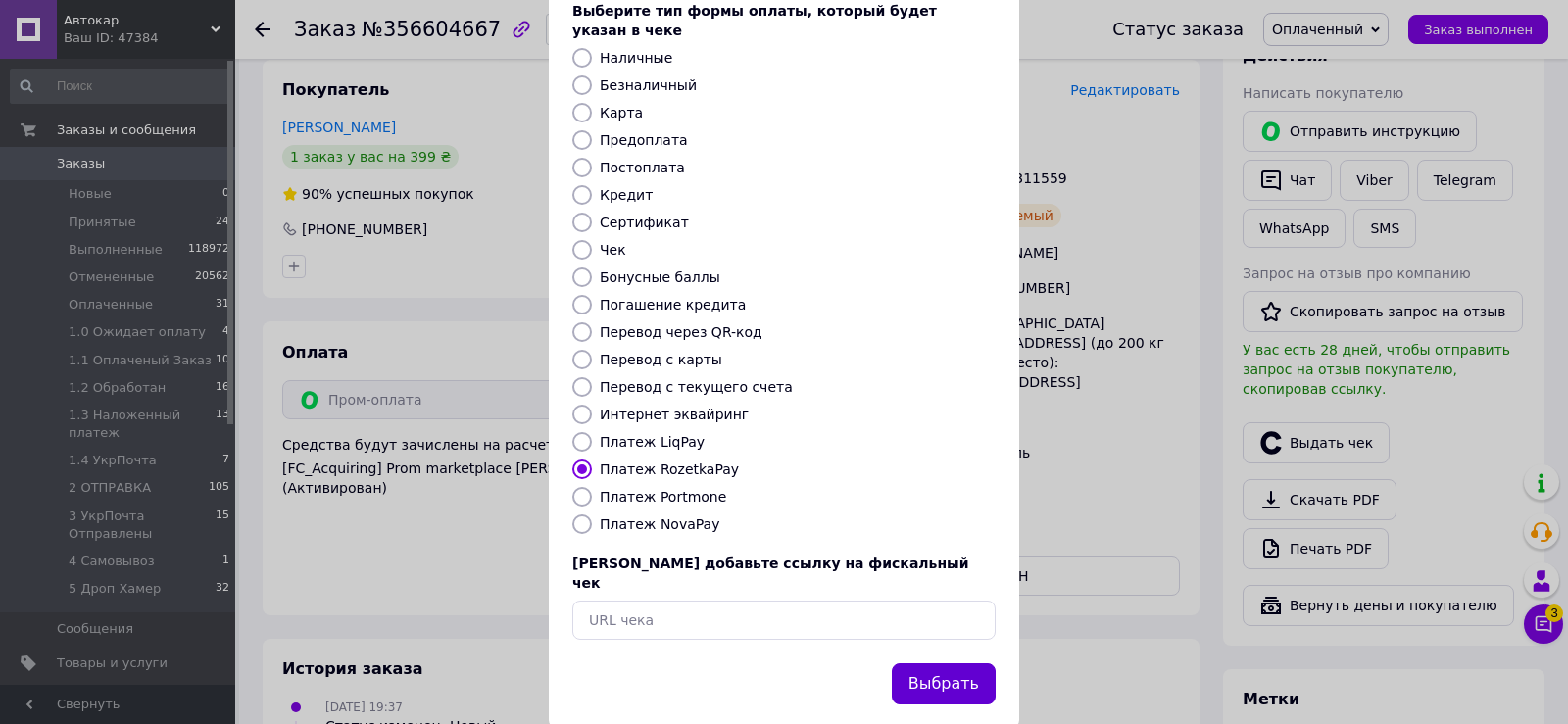
click at [966, 663] on button "Выбрать" at bounding box center [944, 684] width 104 height 42
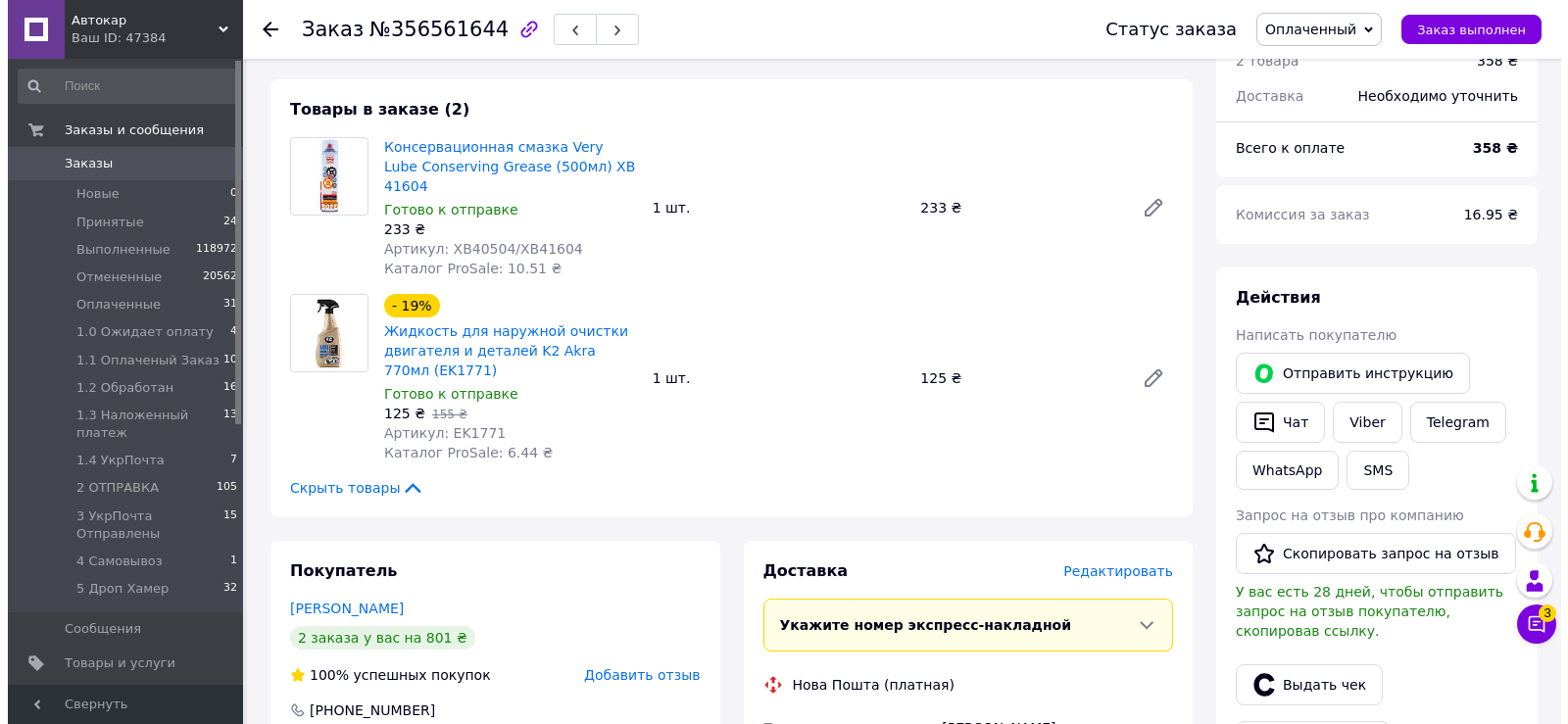
scroll to position [196, 0]
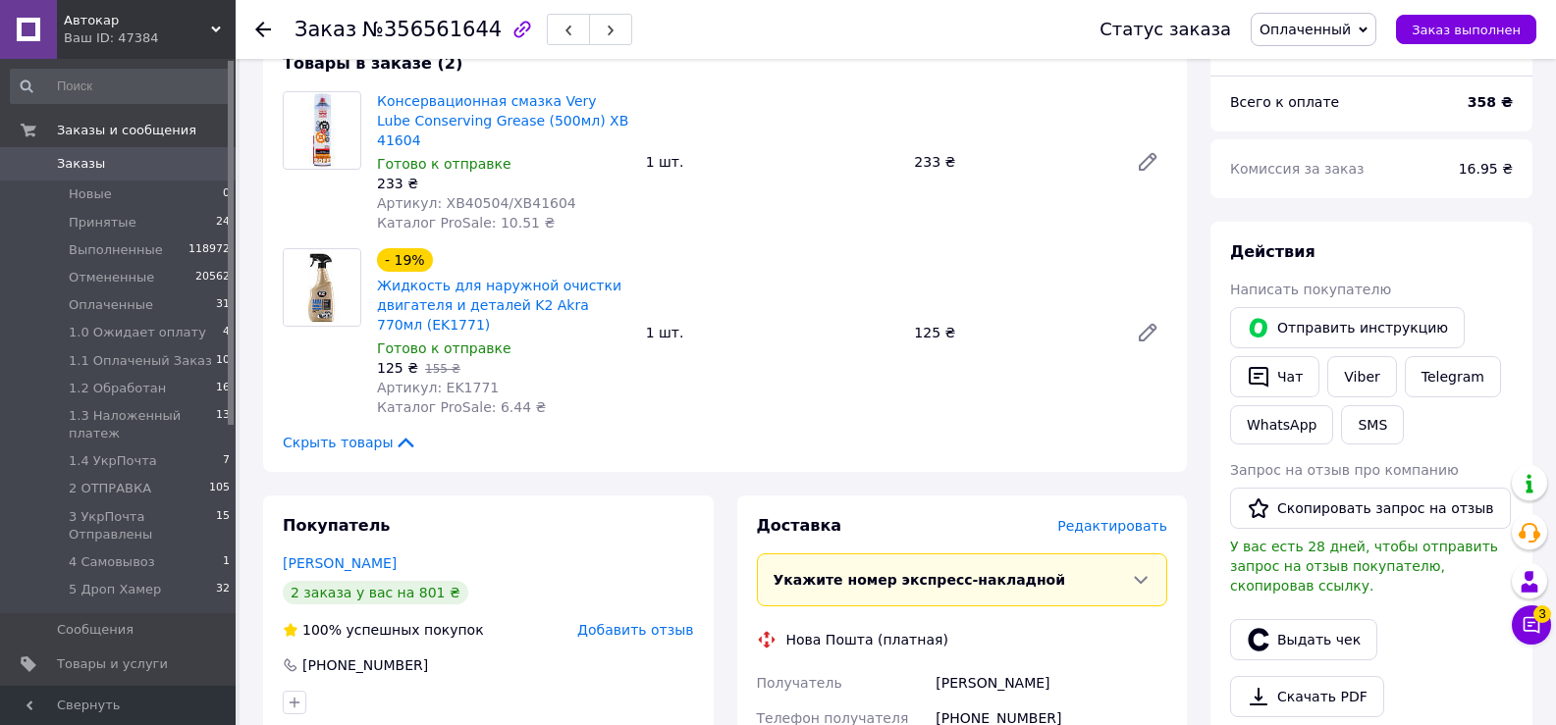
click at [1120, 518] on span "Редактировать" at bounding box center [1112, 526] width 110 height 16
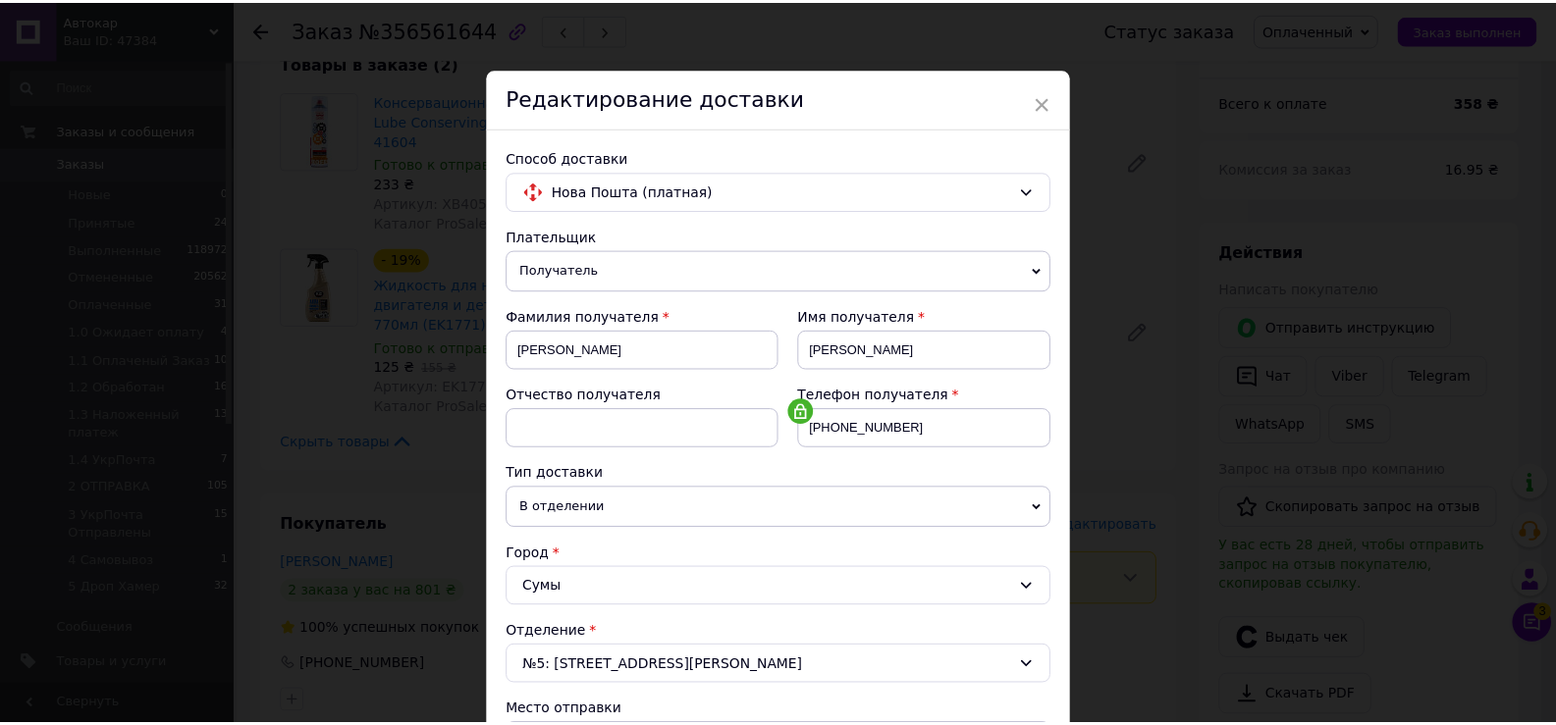
scroll to position [785, 0]
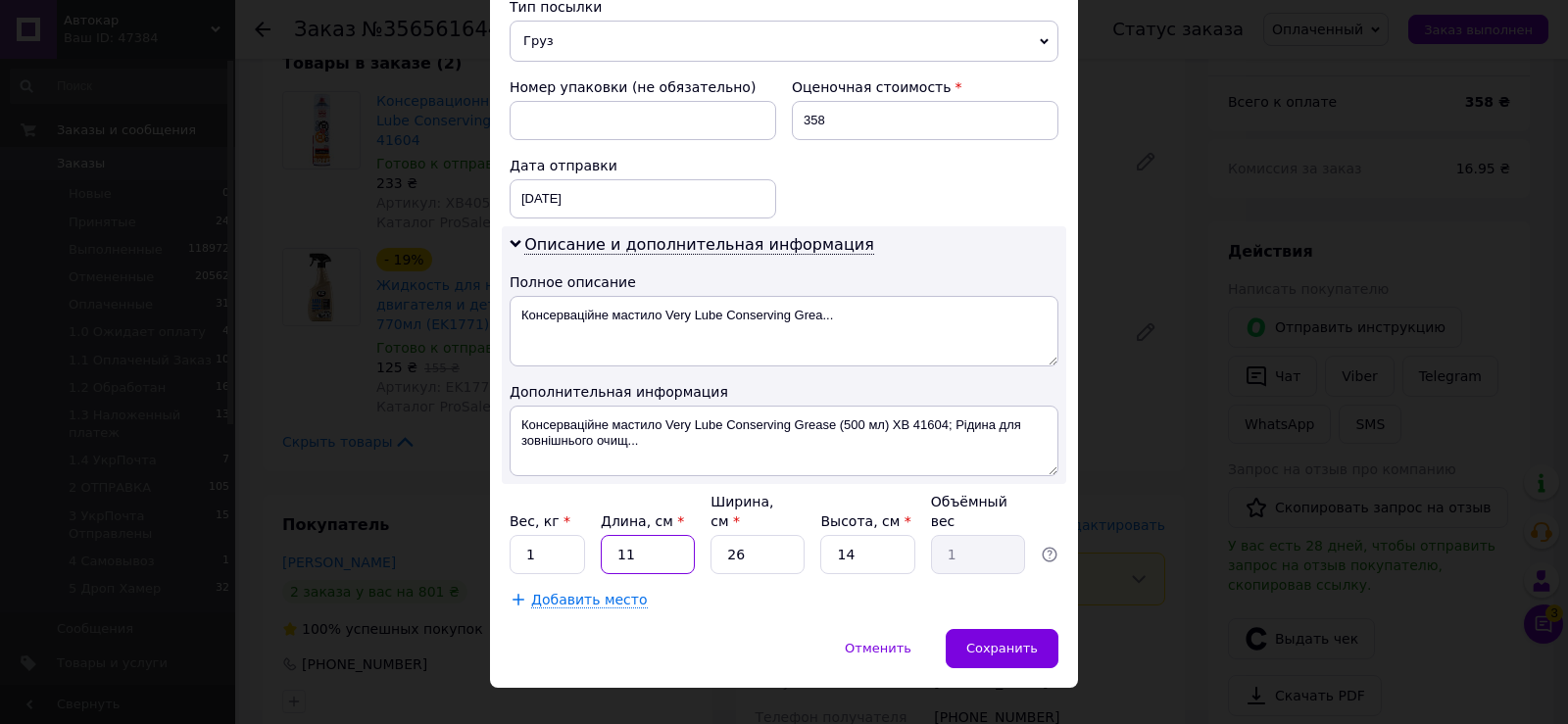
drag, startPoint x: 607, startPoint y: 549, endPoint x: 699, endPoint y: 553, distance: 92.1
click at [699, 553] on div "Вес, кг * 1 Длина, см * 11 Ширина, см * 26 Высота, см * 14 Объёмный вес 1" at bounding box center [784, 533] width 549 height 82
type input "3"
type input "0.27"
type input "31"
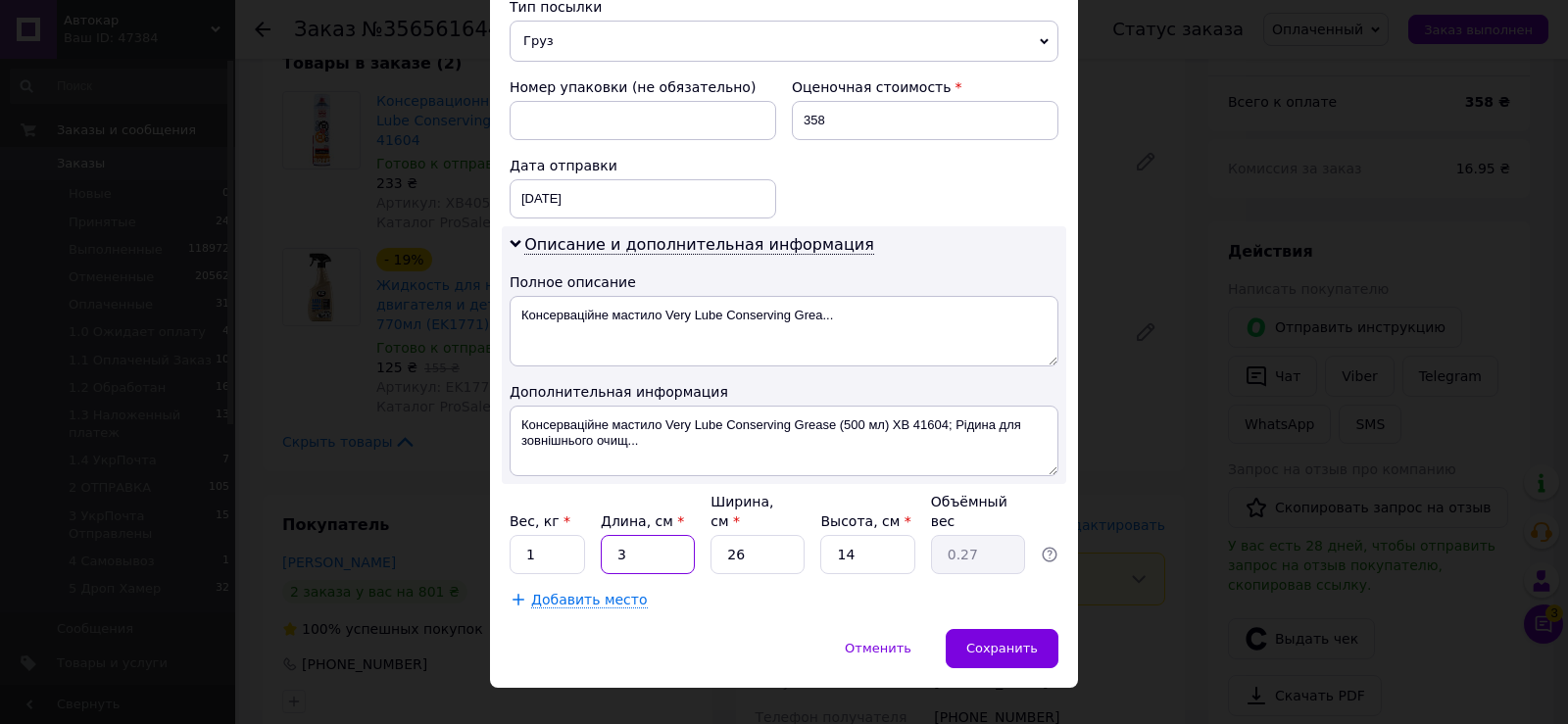
type input "2.82"
type input "31"
drag, startPoint x: 759, startPoint y: 529, endPoint x: 845, endPoint y: 556, distance: 90.1
click at [827, 537] on div "Вес, кг * 1 Длина, см * 31 Ширина, см * 26 Высота, см * 14 Объёмный вес 2.82" at bounding box center [784, 533] width 549 height 82
type input "2"
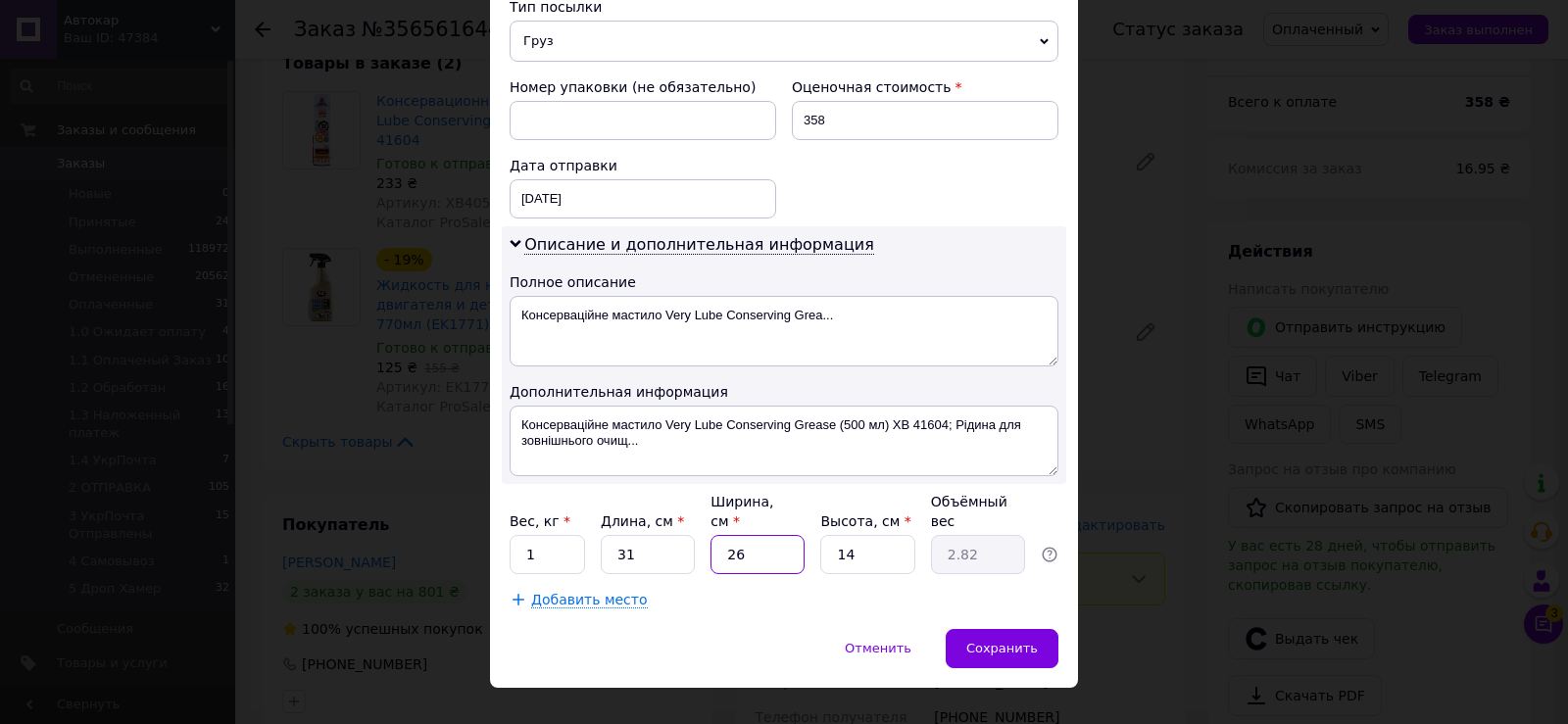
type input "0.22"
type input "22"
type input "2.39"
type input "22"
drag, startPoint x: 831, startPoint y: 537, endPoint x: 896, endPoint y: 539, distance: 65.0
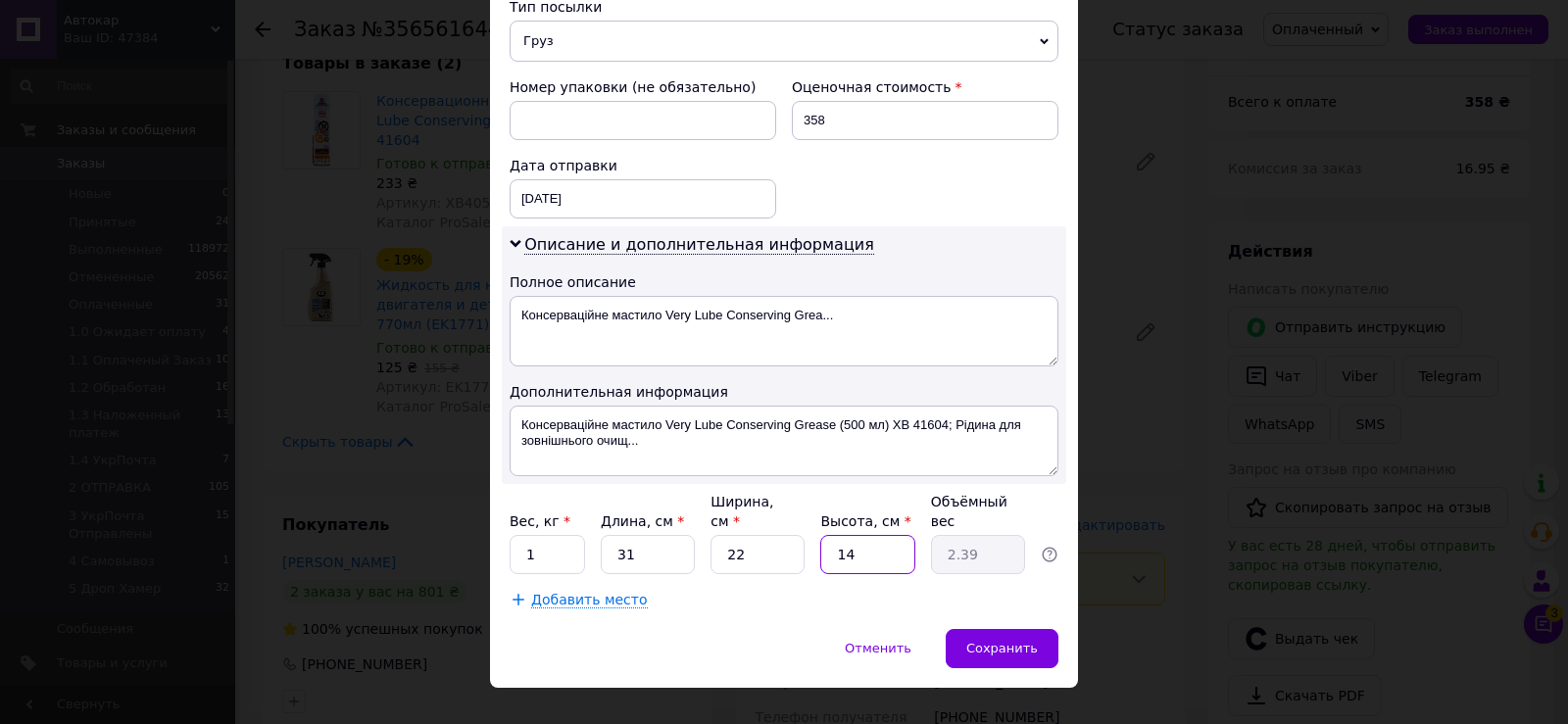
click at [894, 536] on input "14" at bounding box center [868, 554] width 94 height 39
type input "9"
type input "1.53"
type input "9"
click at [563, 537] on input "1" at bounding box center [547, 554] width 76 height 39
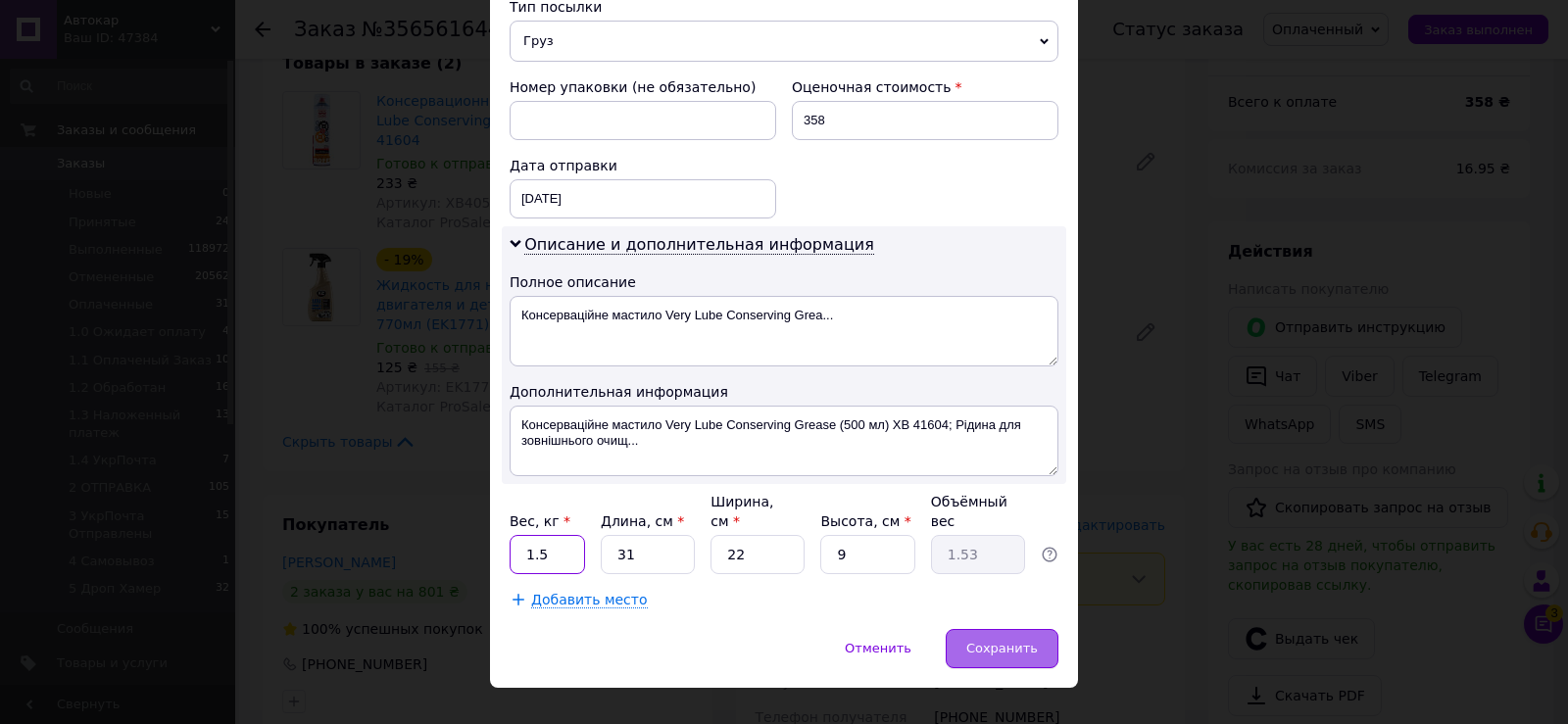
type input "1.5"
click at [994, 629] on div "Сохранить" at bounding box center [1002, 648] width 113 height 39
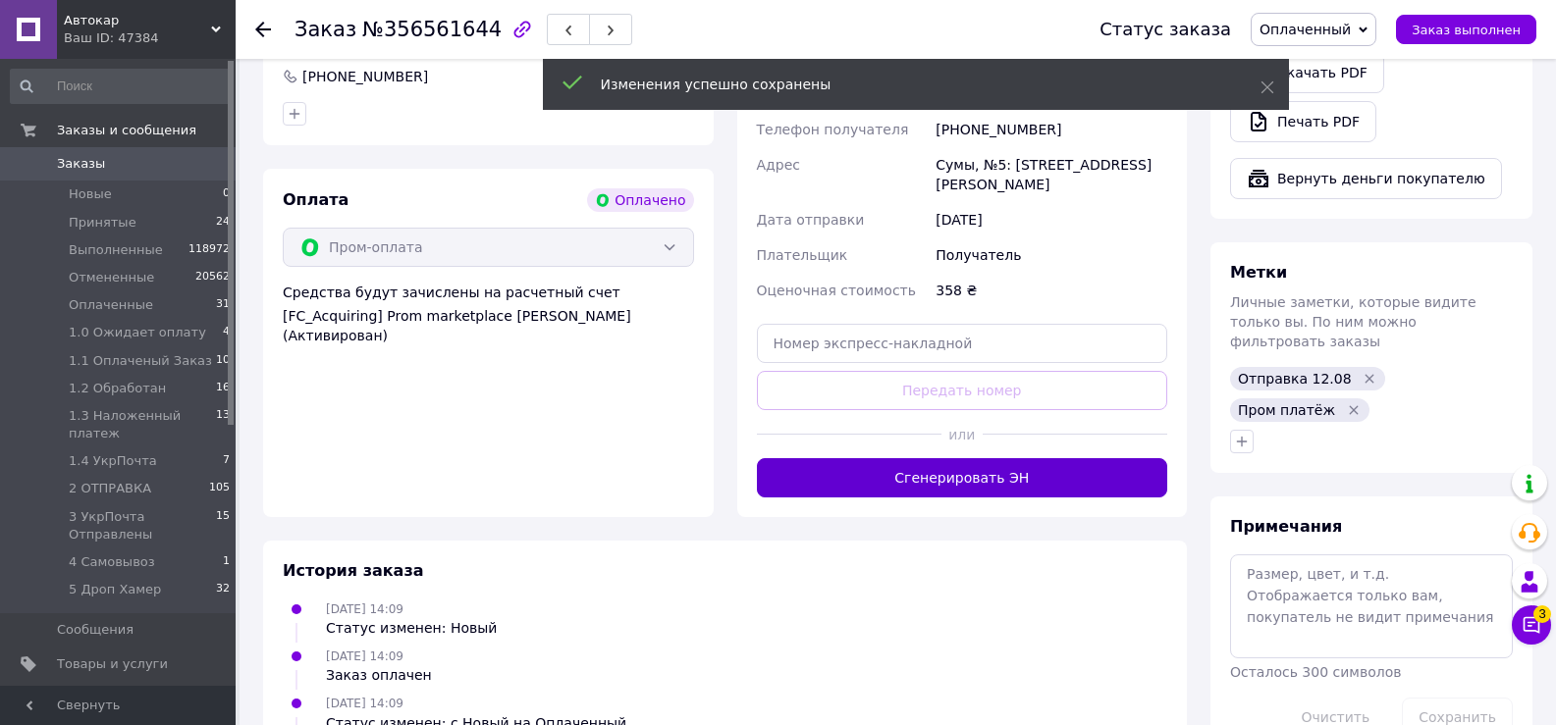
click at [952, 458] on button "Сгенерировать ЭН" at bounding box center [962, 477] width 411 height 39
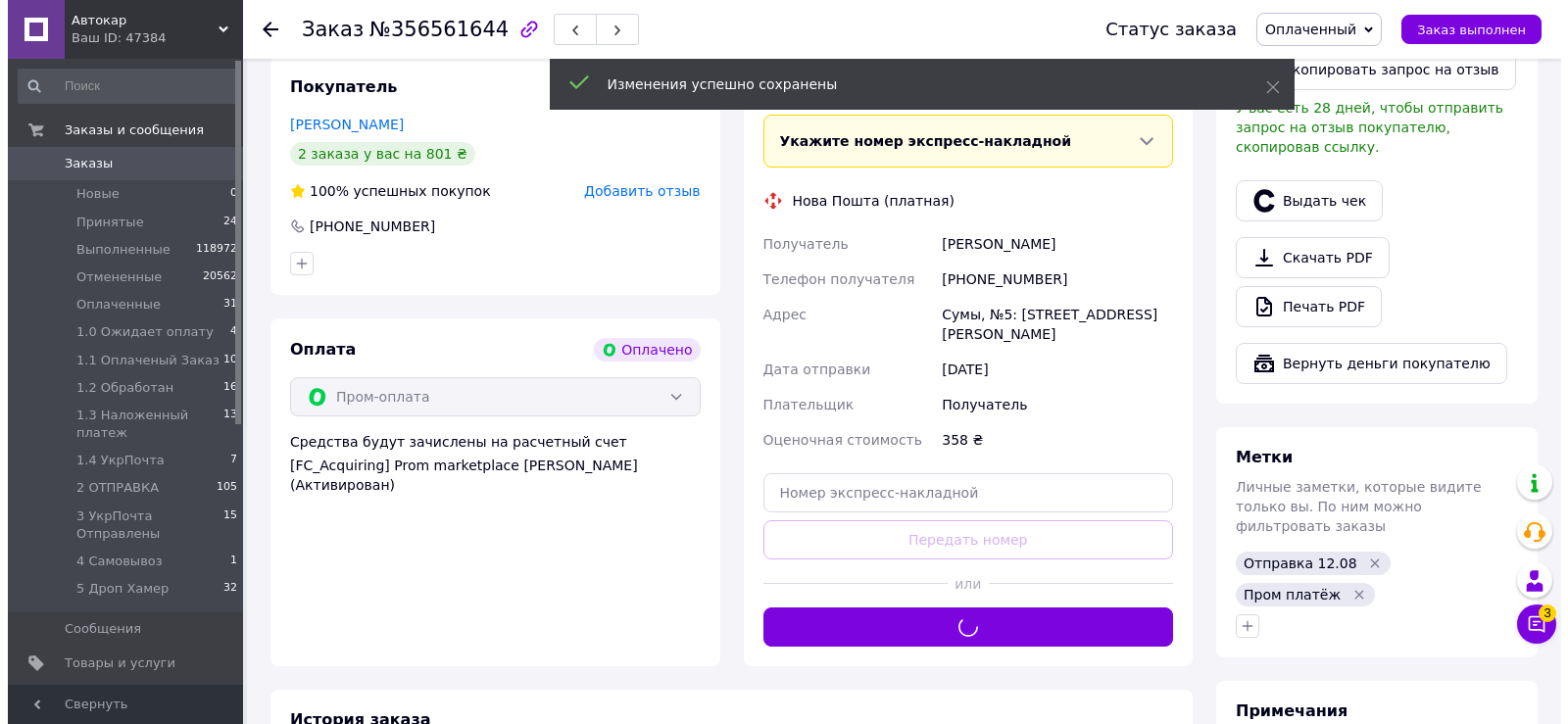
scroll to position [588, 0]
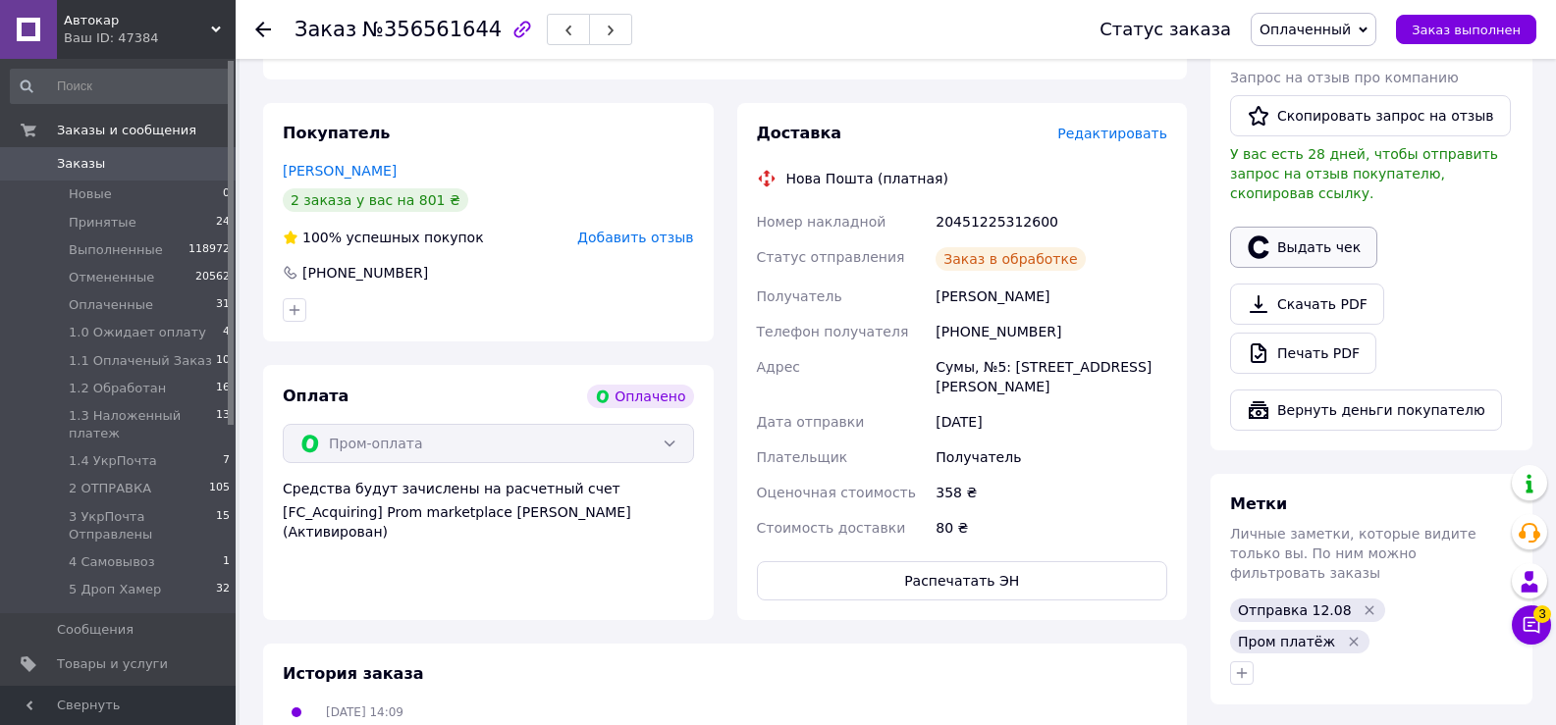
click at [1322, 237] on button "Выдать чек" at bounding box center [1303, 247] width 147 height 41
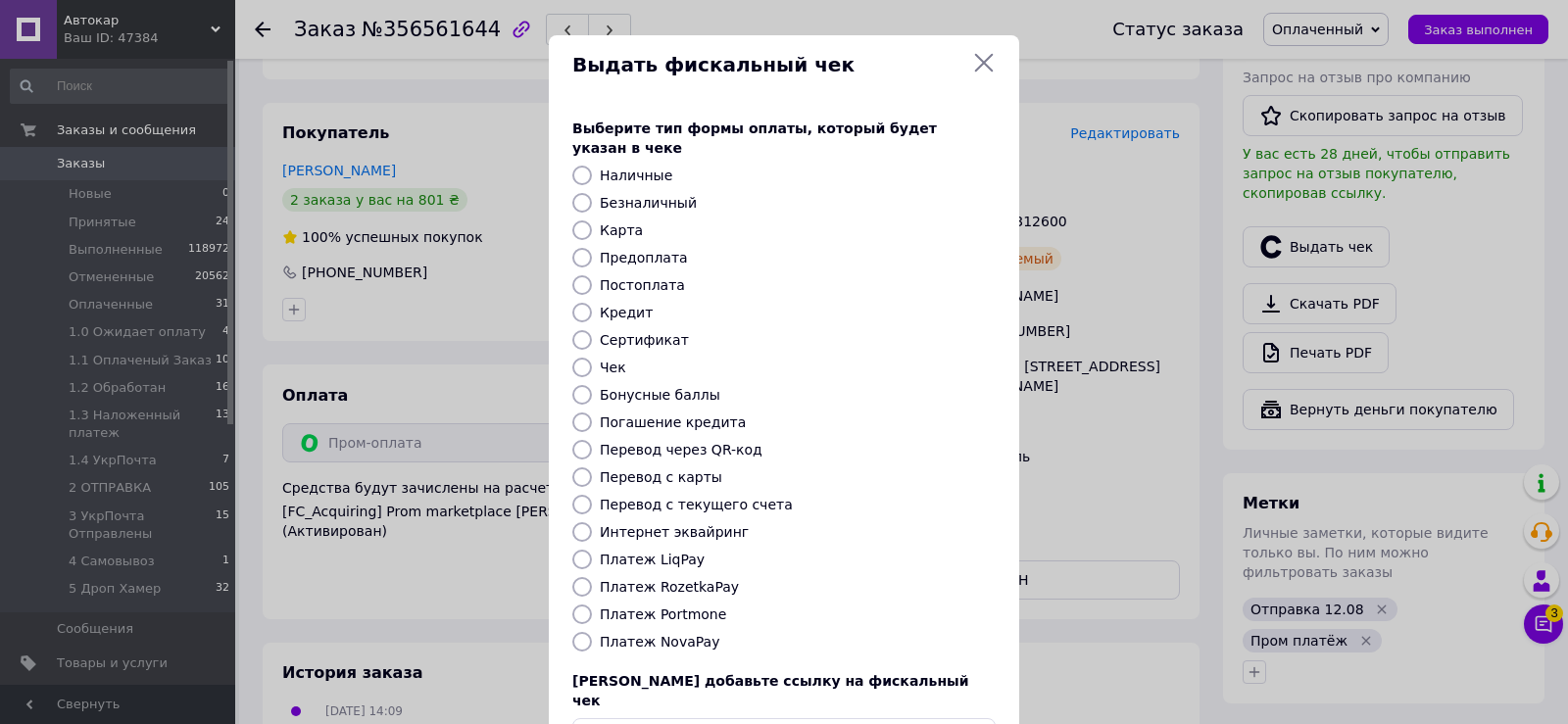
click at [579, 577] on input "Платеж RozetkaPay" at bounding box center [582, 587] width 20 height 20
radio input "true"
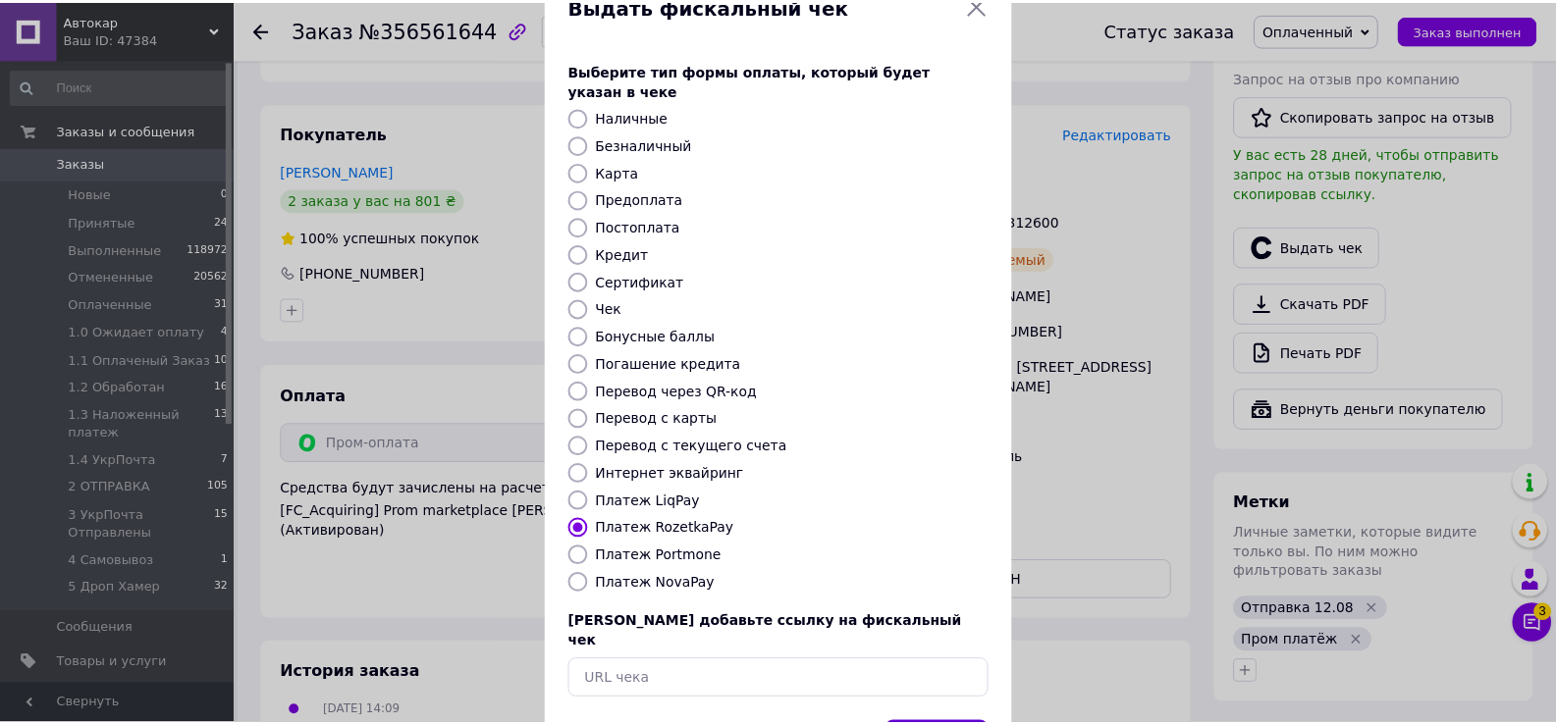
scroll to position [118, 0]
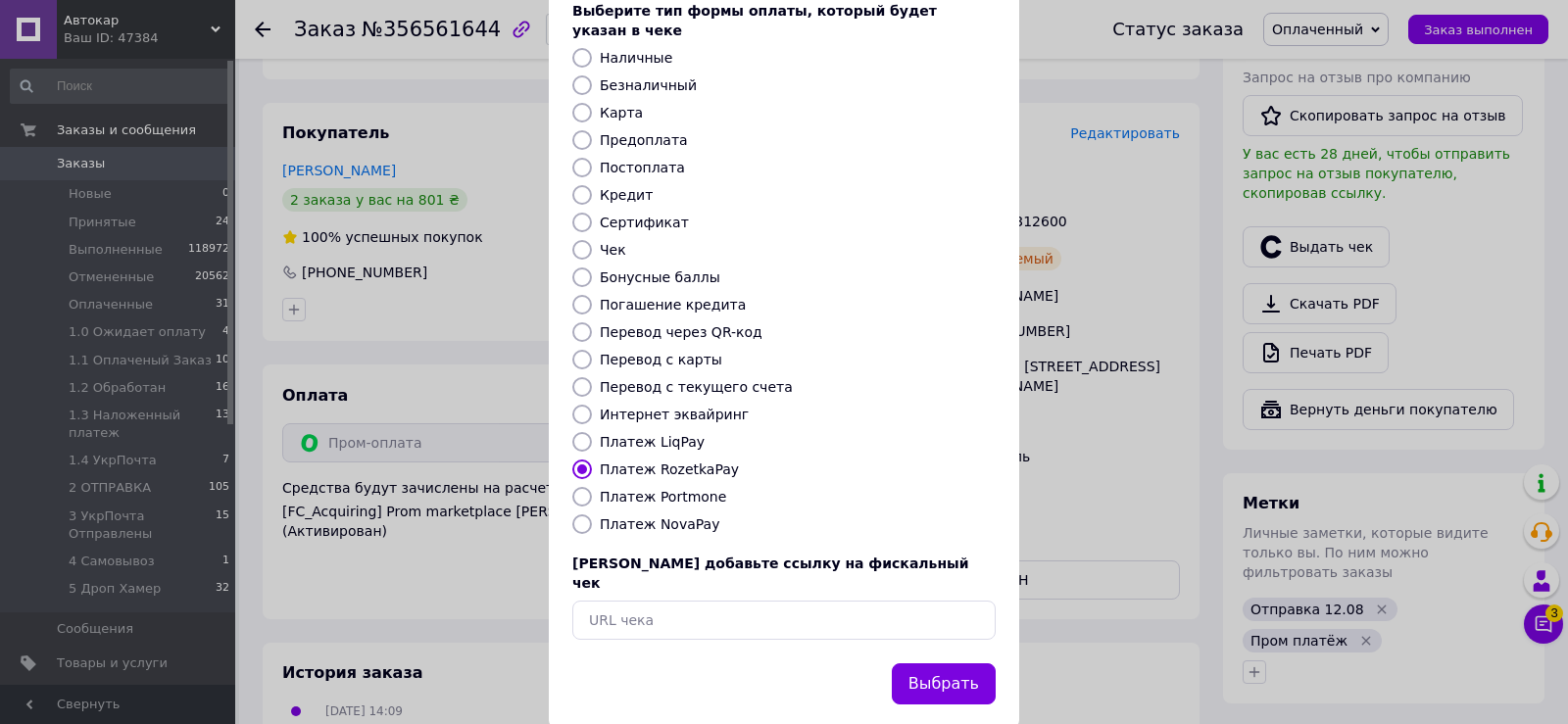
drag, startPoint x: 928, startPoint y: 643, endPoint x: 917, endPoint y: 690, distance: 48.3
click at [929, 663] on button "Выбрать" at bounding box center [944, 684] width 104 height 42
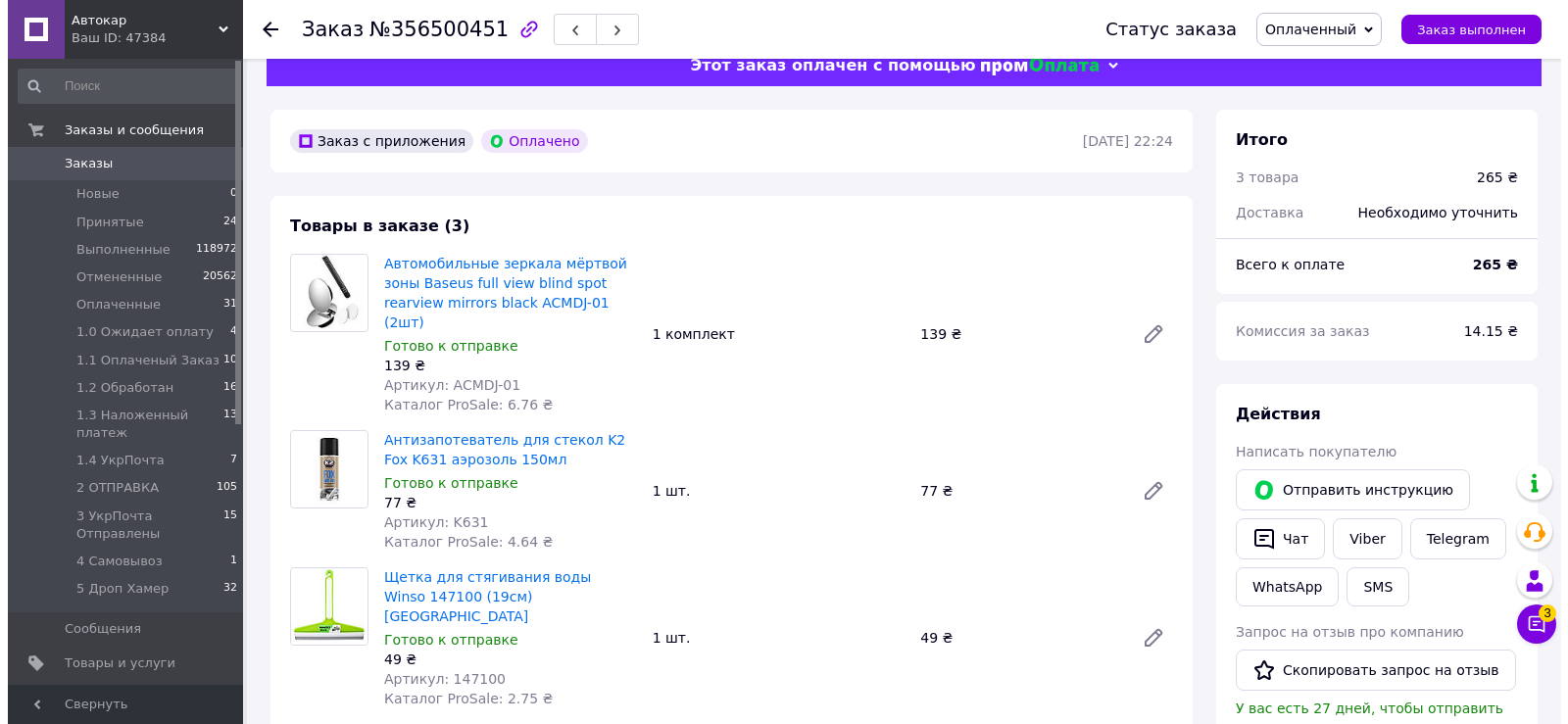
scroll to position [392, 0]
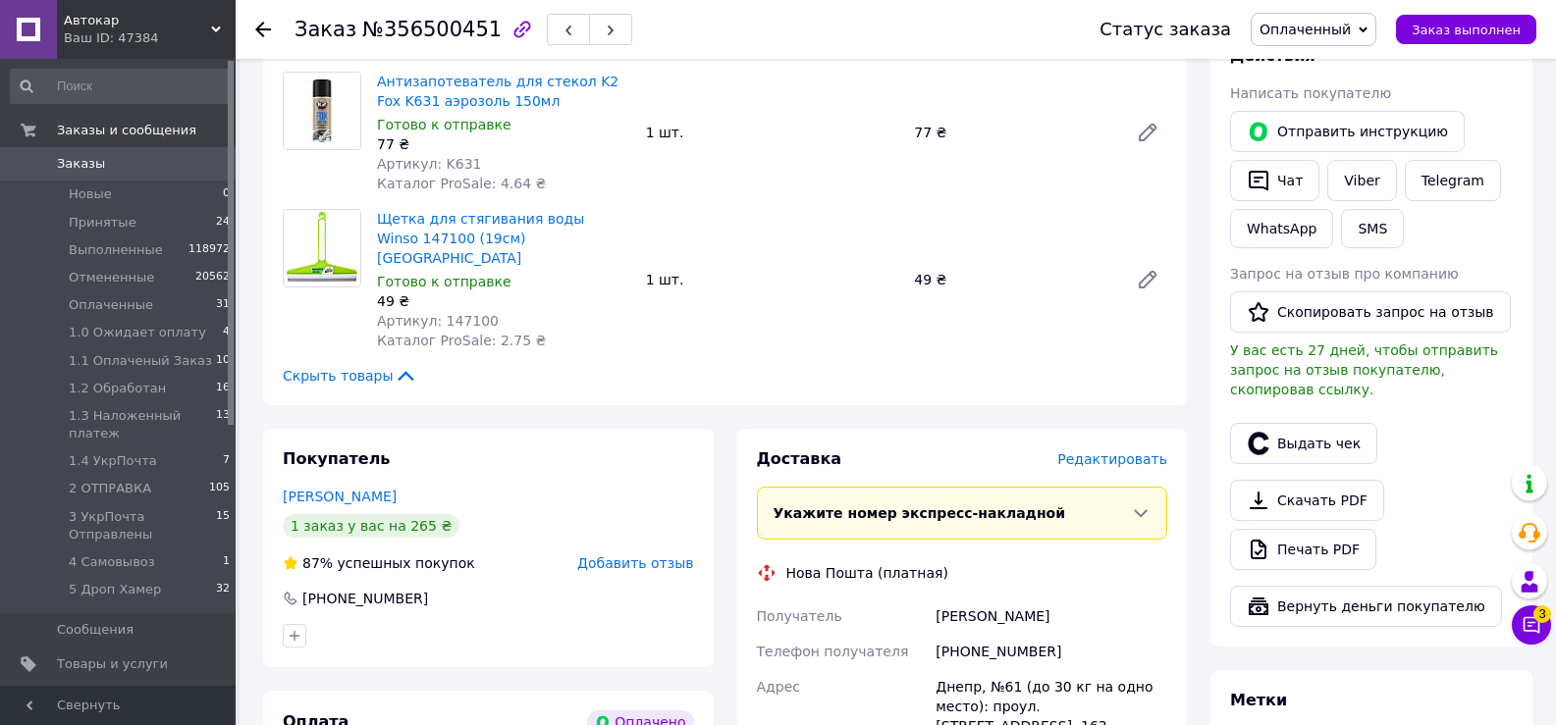
click at [1096, 452] on span "Редактировать" at bounding box center [1112, 460] width 110 height 16
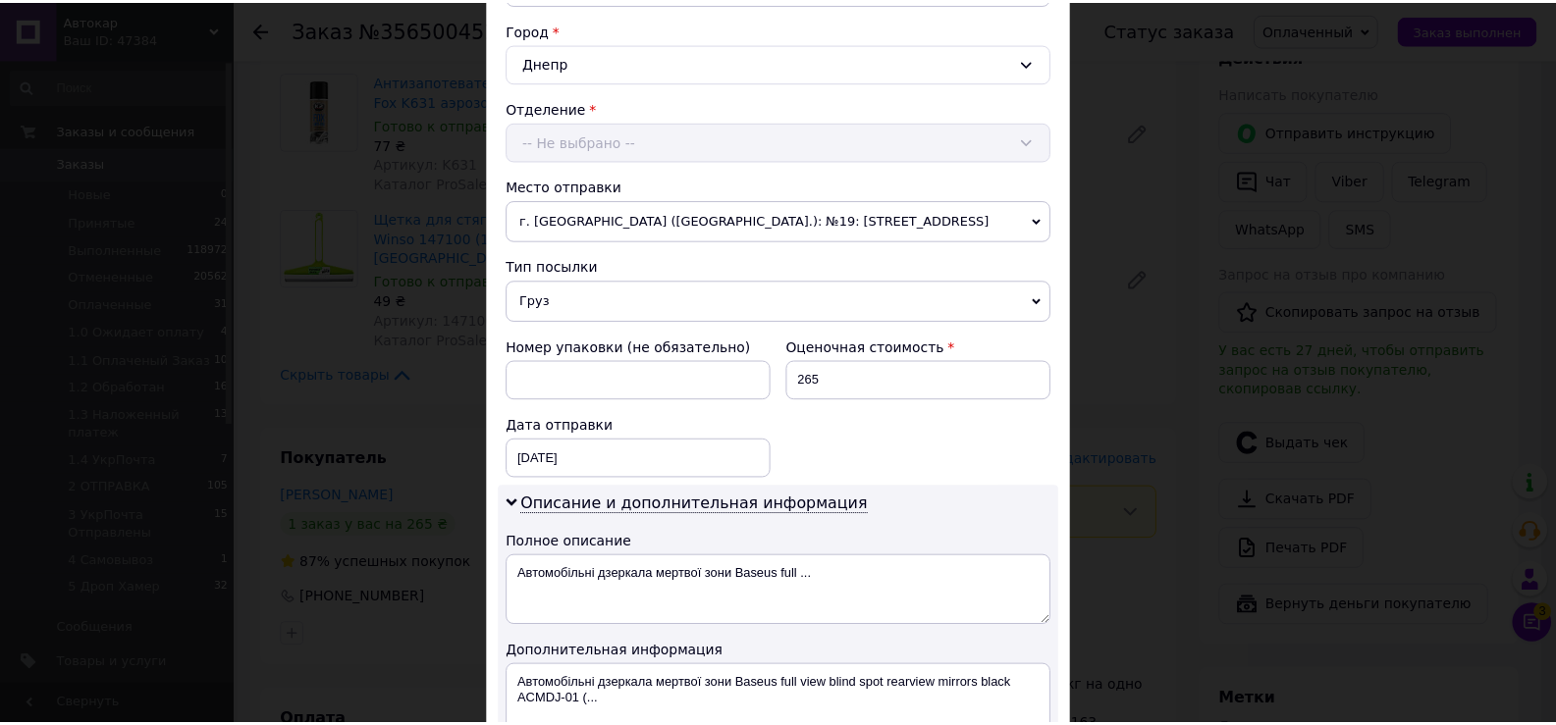
scroll to position [798, 0]
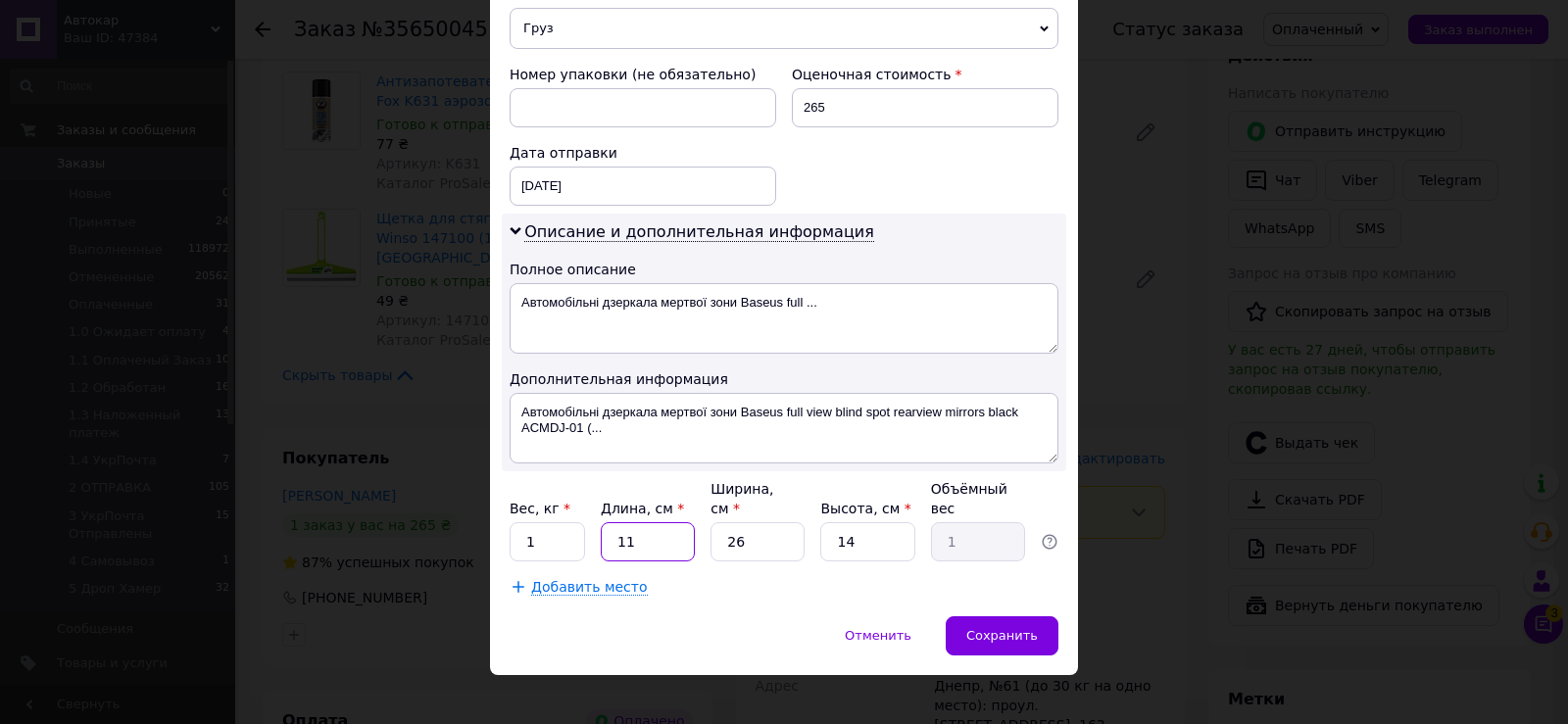
drag, startPoint x: 609, startPoint y: 516, endPoint x: 691, endPoint y: 516, distance: 82.0
click at [691, 522] on input "11" at bounding box center [648, 541] width 94 height 39
type input "2"
type input "0.18"
type input "21"
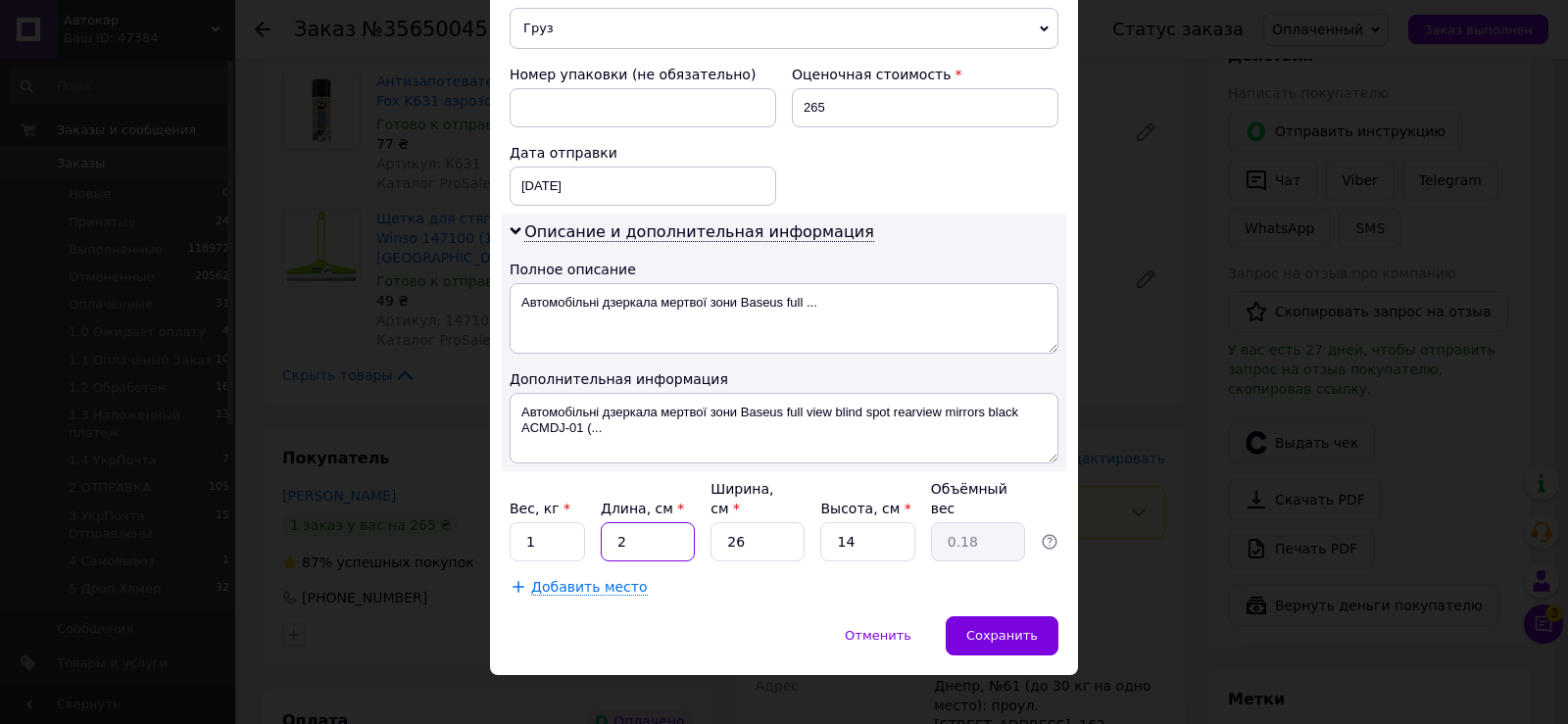
type input "1.91"
type input "21"
drag, startPoint x: 718, startPoint y: 532, endPoint x: 766, endPoint y: 531, distance: 48.0
click at [765, 531] on input "26" at bounding box center [758, 541] width 94 height 39
type input "1"
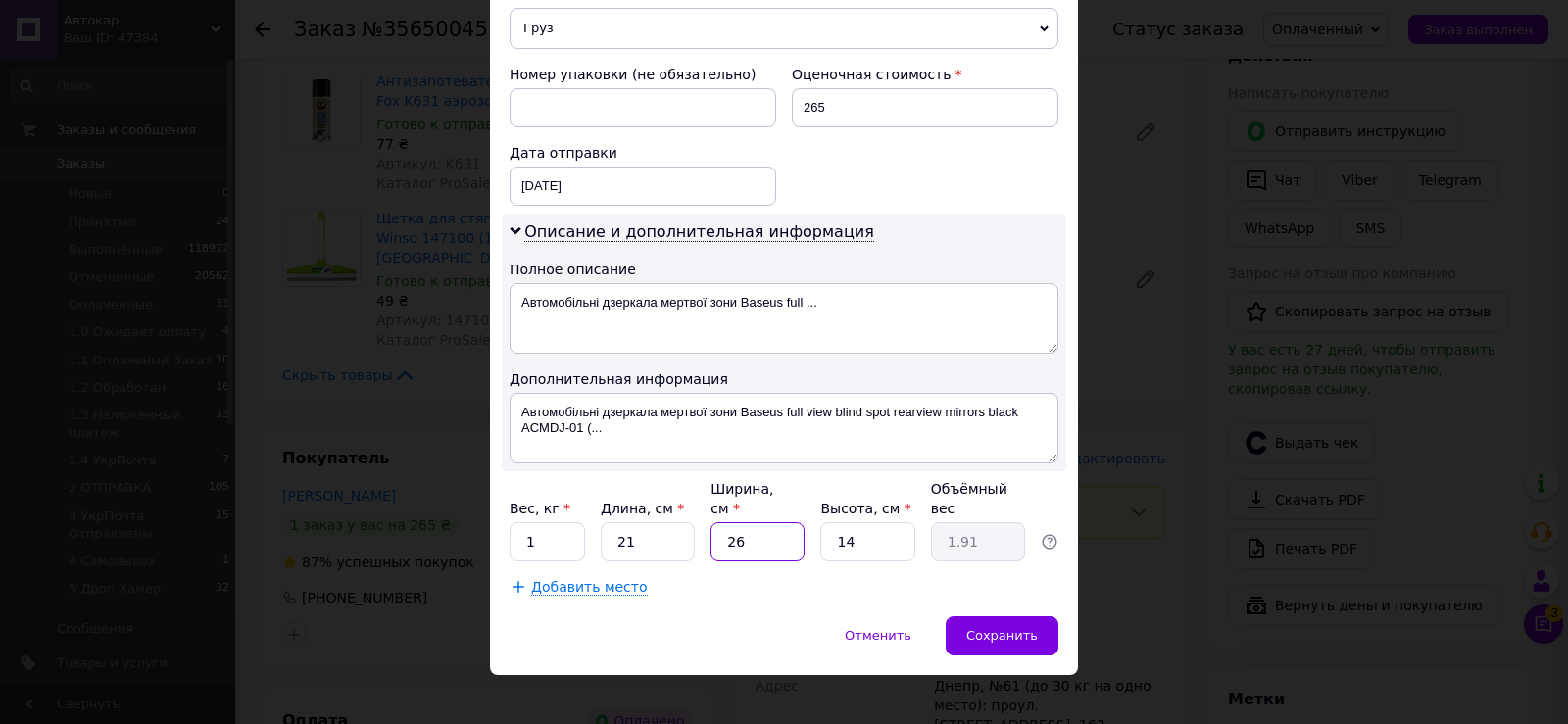
type input "0.1"
type input "15"
type input "1.1"
type input "15"
drag, startPoint x: 832, startPoint y: 524, endPoint x: 888, endPoint y: 544, distance: 59.5
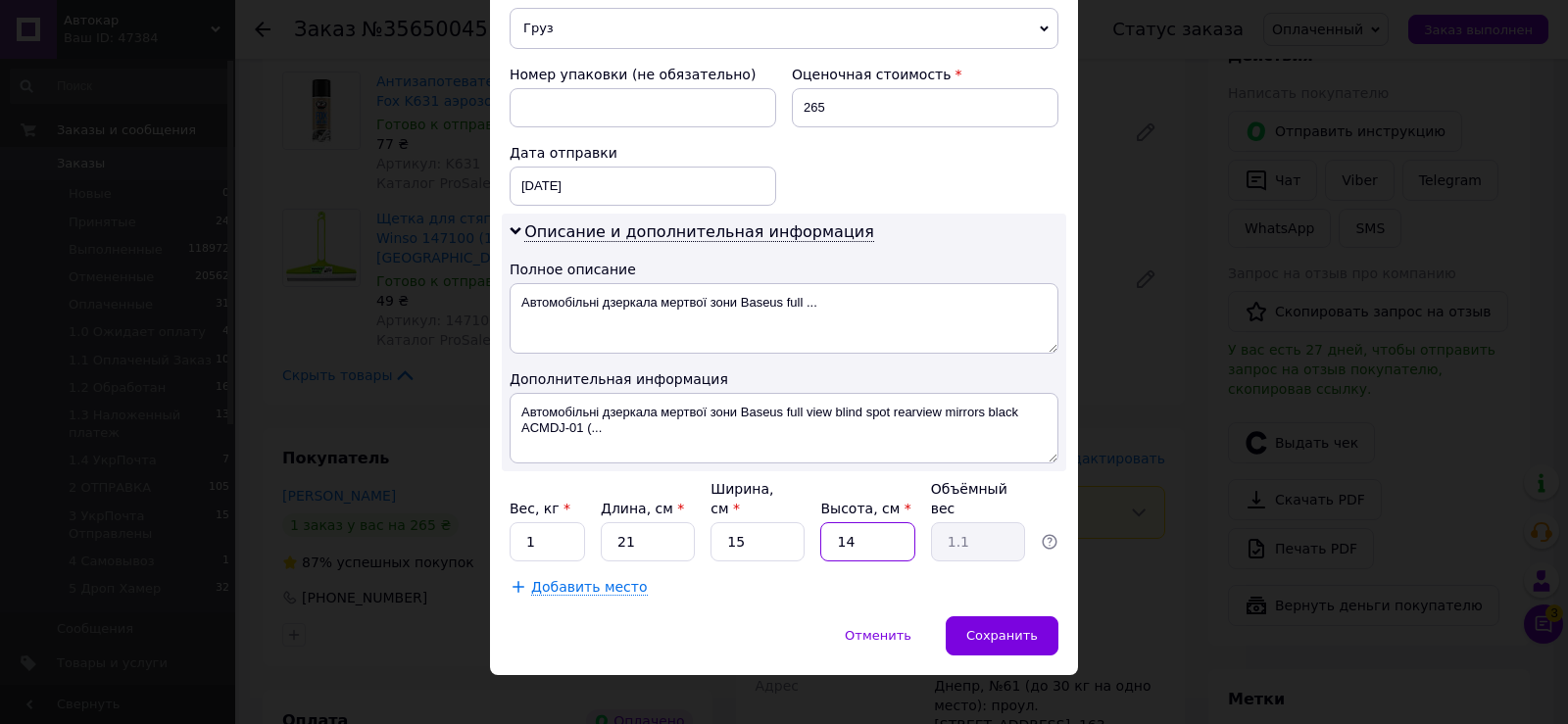
click at [875, 528] on input "14" at bounding box center [868, 541] width 94 height 39
type input "1"
type input "0.1"
type input "17"
type input "1.34"
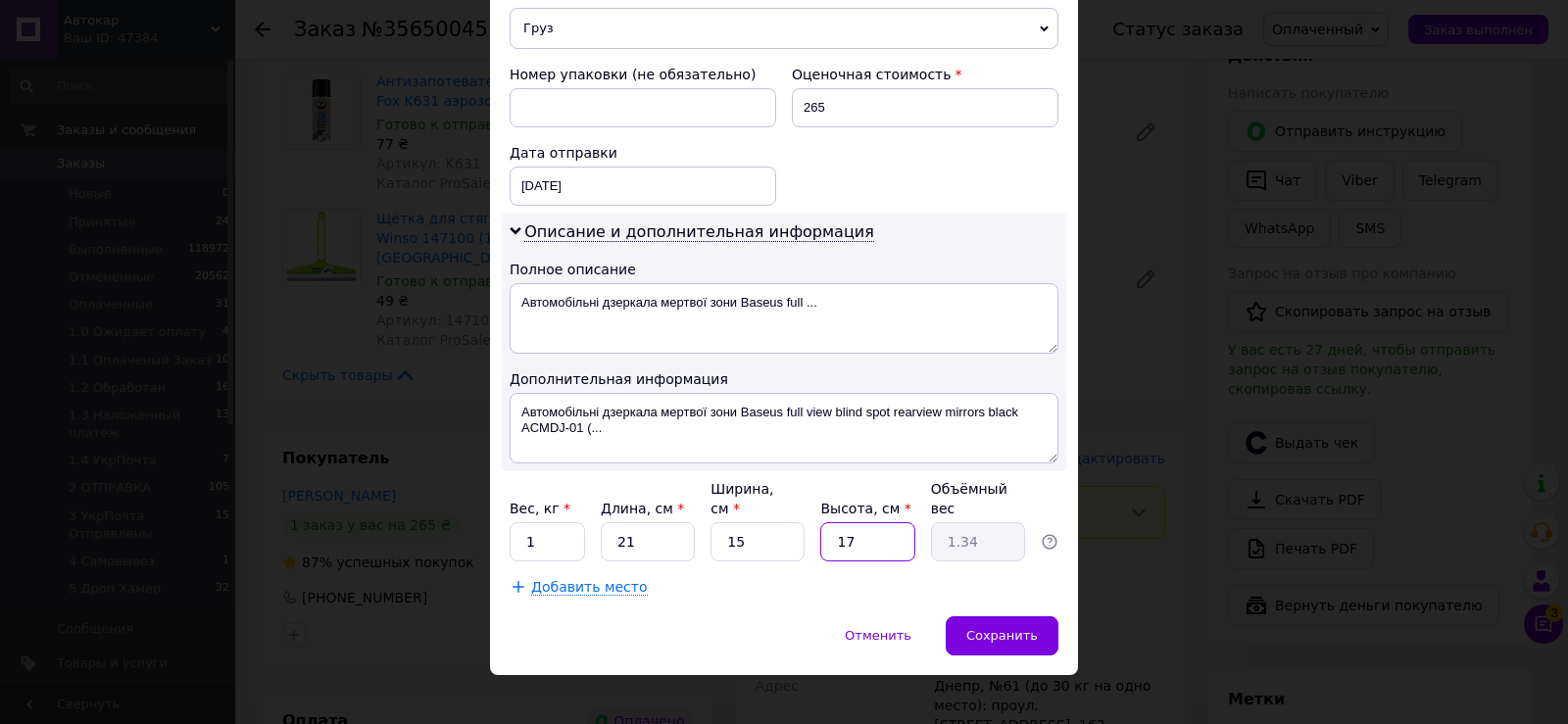
drag, startPoint x: 834, startPoint y: 530, endPoint x: 876, endPoint y: 530, distance: 42.0
click at [874, 530] on input "17" at bounding box center [868, 541] width 94 height 39
type input "1"
type input "0.1"
type input "15"
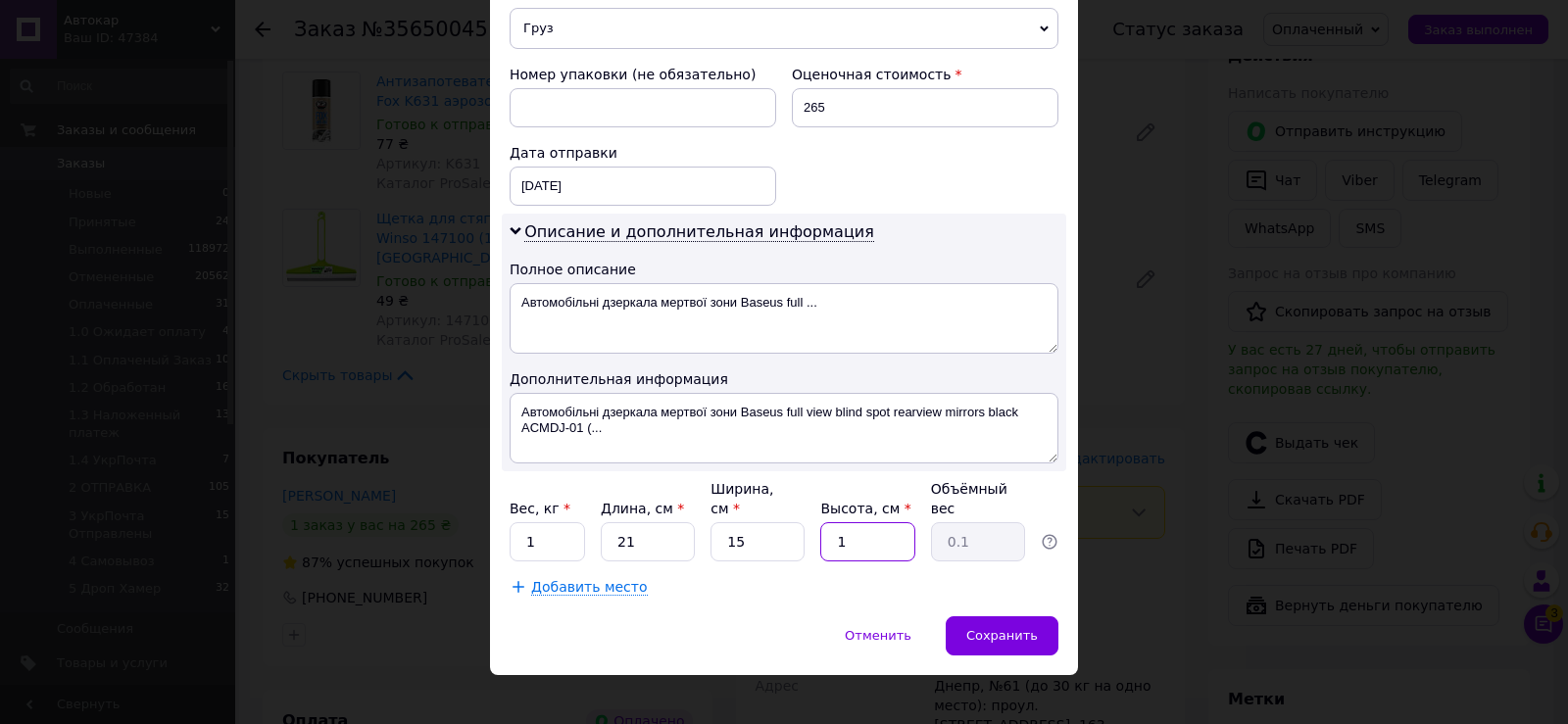
type input "1.18"
type input "15"
click at [1021, 628] on span "Сохранить" at bounding box center [1003, 635] width 72 height 15
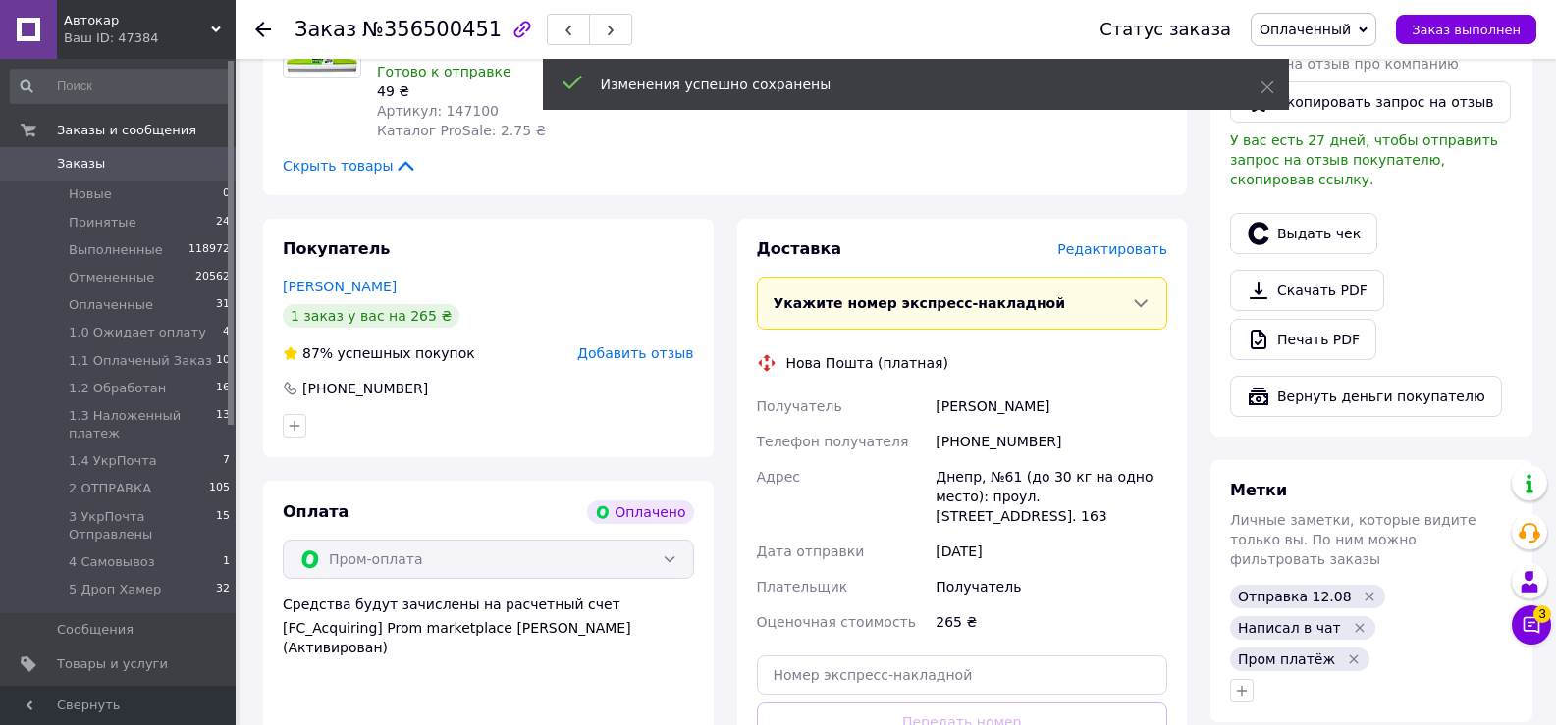
scroll to position [785, 0]
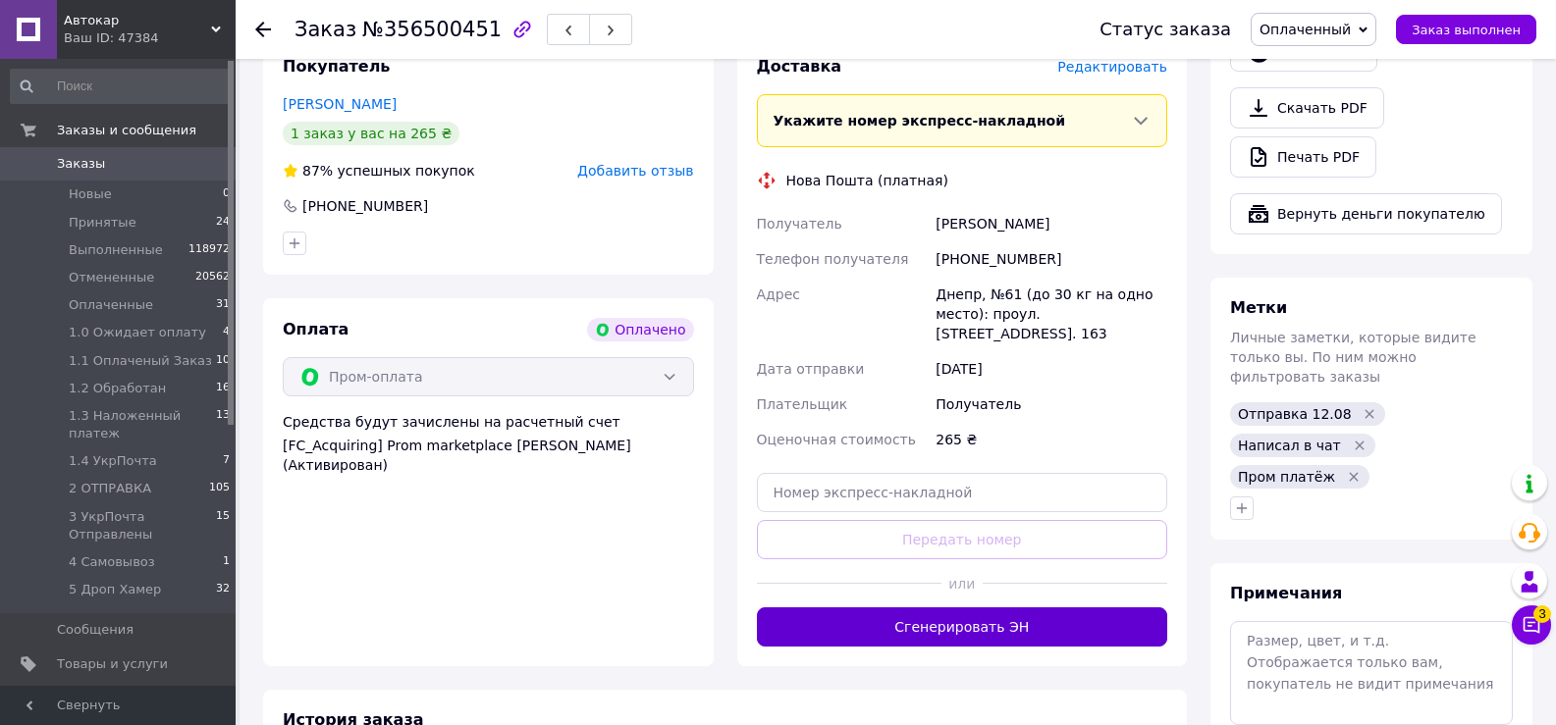
click at [990, 608] on button "Сгенерировать ЭН" at bounding box center [962, 627] width 411 height 39
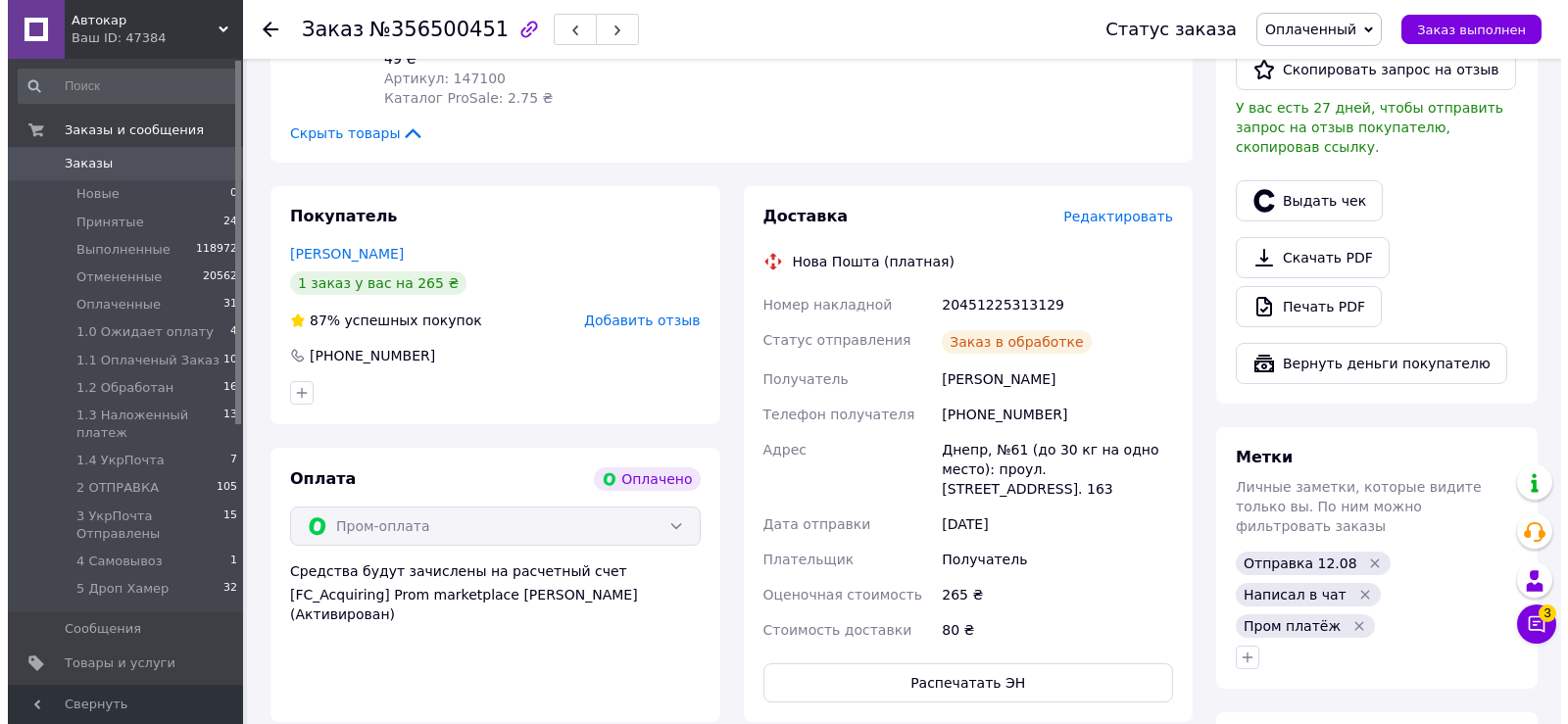
scroll to position [588, 0]
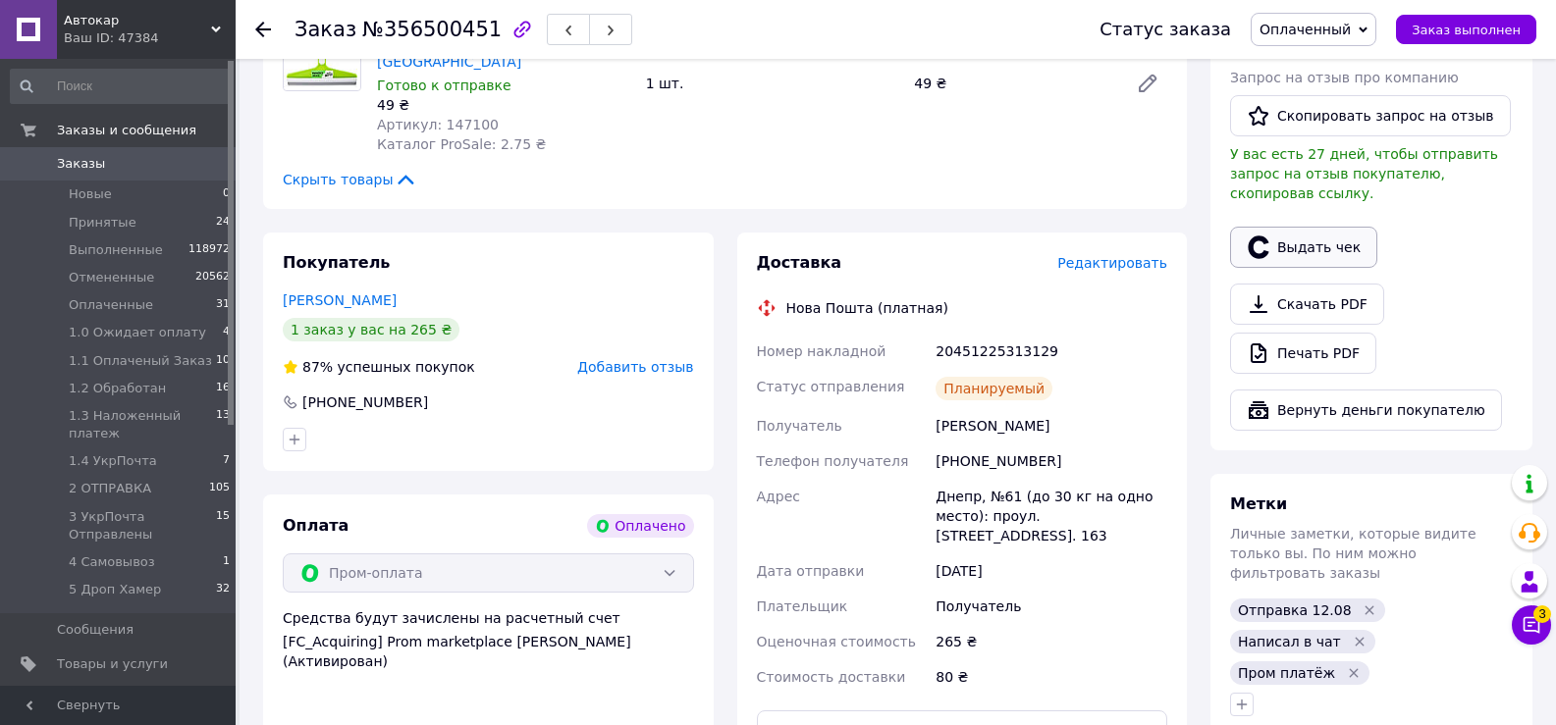
click at [1306, 227] on button "Выдать чек" at bounding box center [1303, 247] width 147 height 41
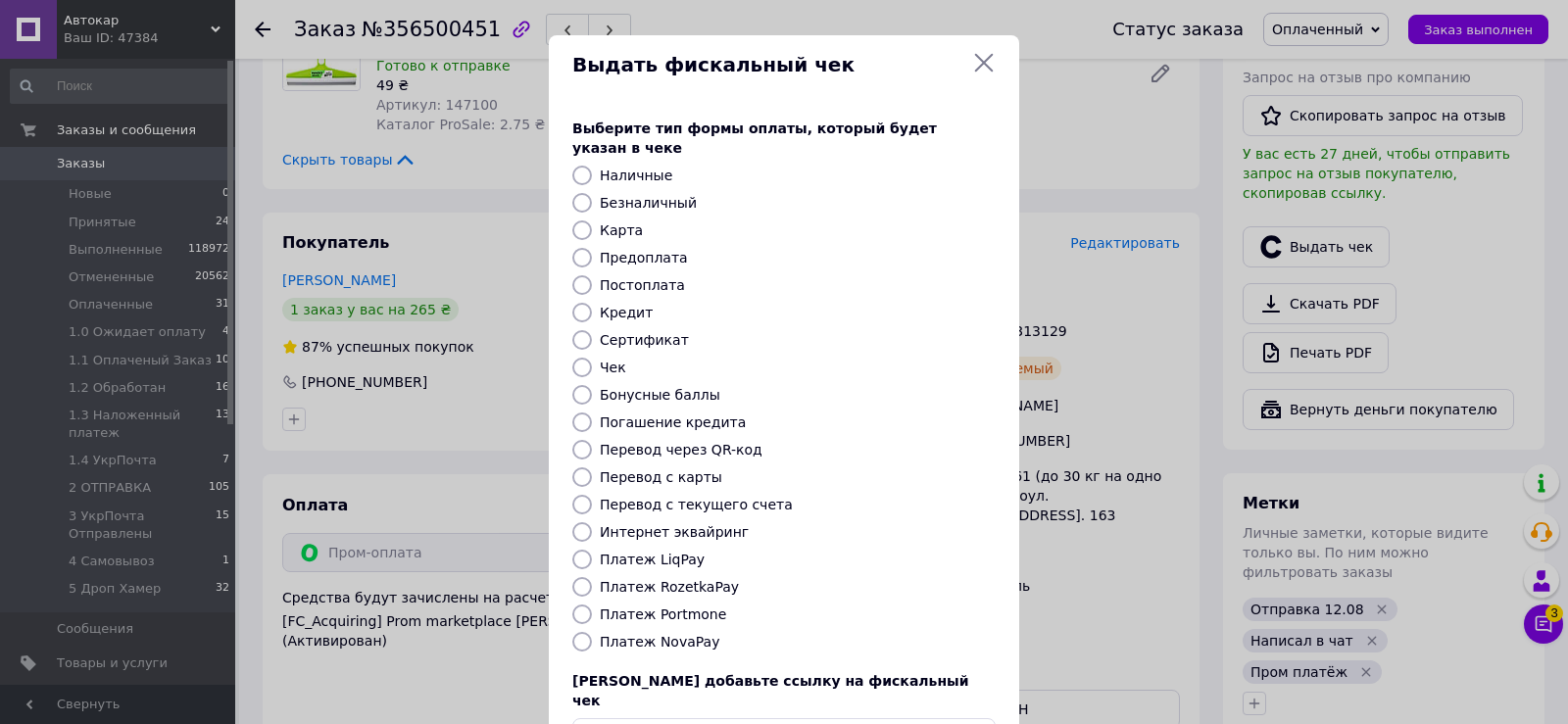
click at [582, 577] on input "Платеж RozetkaPay" at bounding box center [582, 587] width 20 height 20
radio input "true"
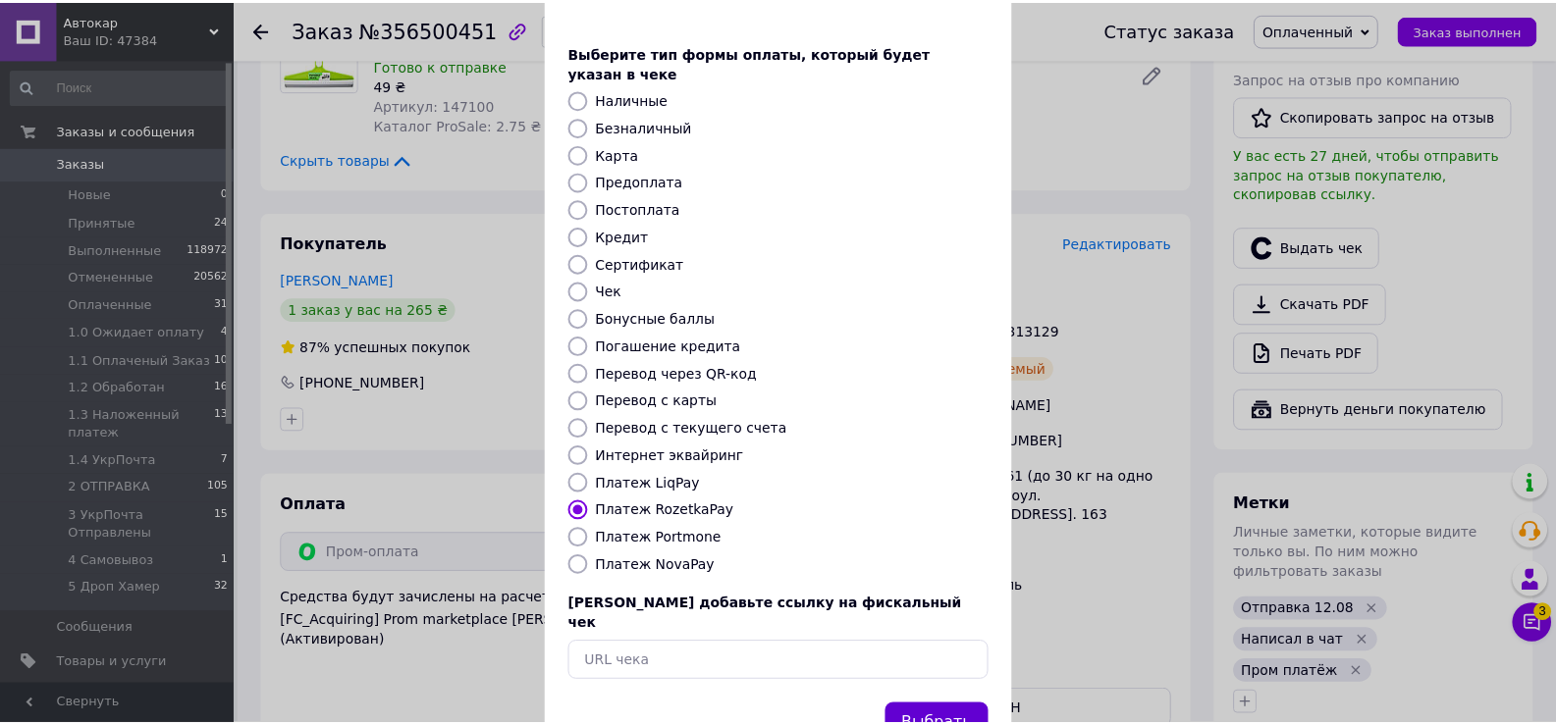
scroll to position [118, 0]
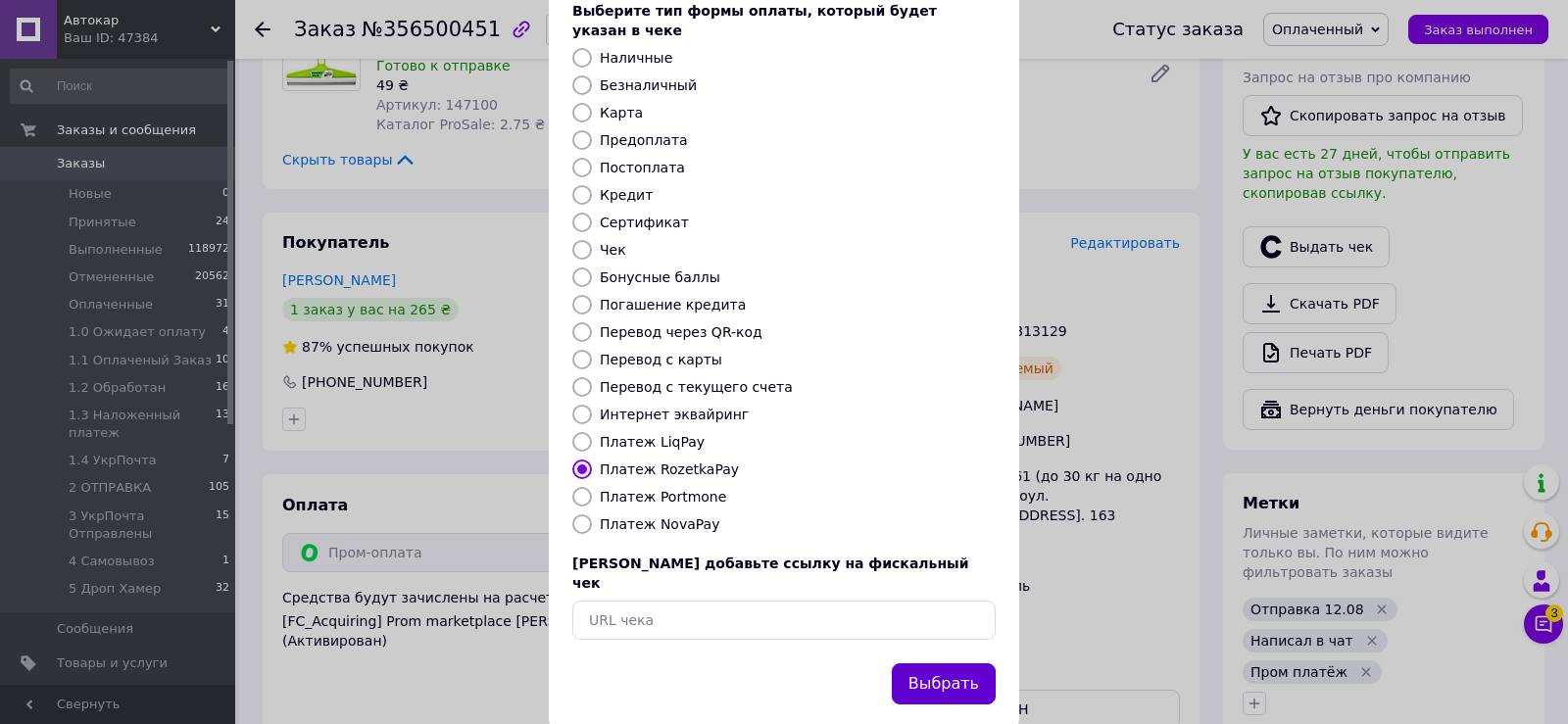
click at [953, 663] on button "Выбрать" at bounding box center [944, 684] width 104 height 42
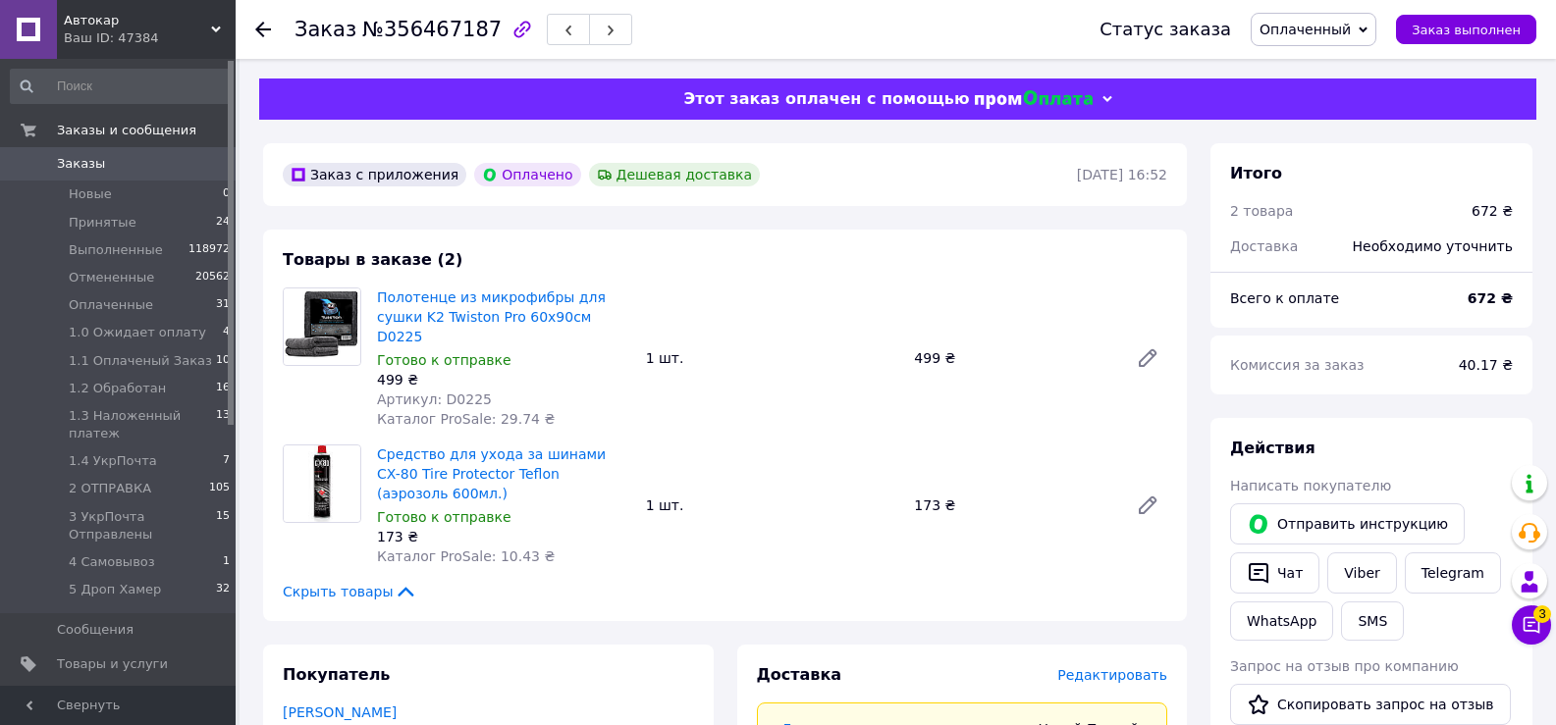
click at [1118, 667] on span "Редактировать" at bounding box center [1112, 675] width 110 height 16
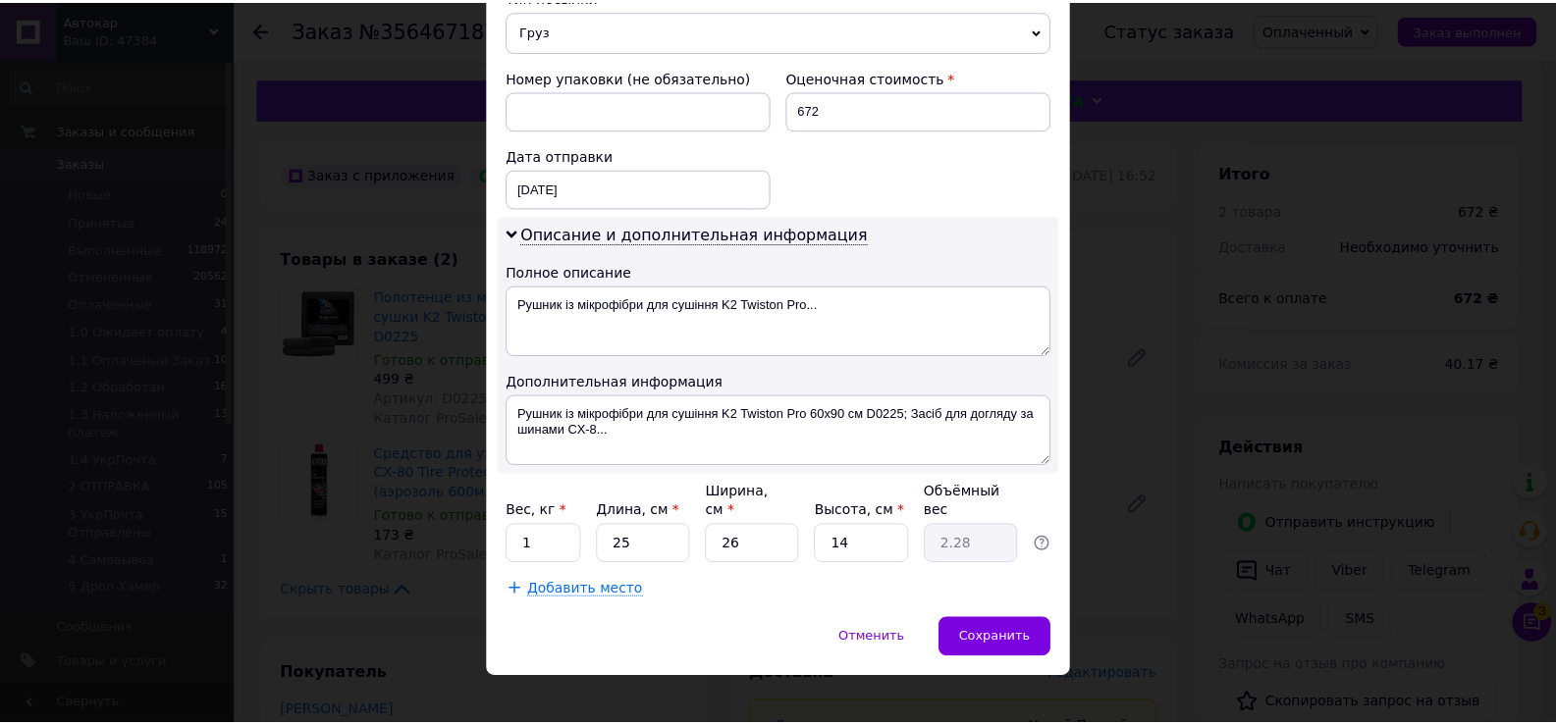
scroll to position [798, 0]
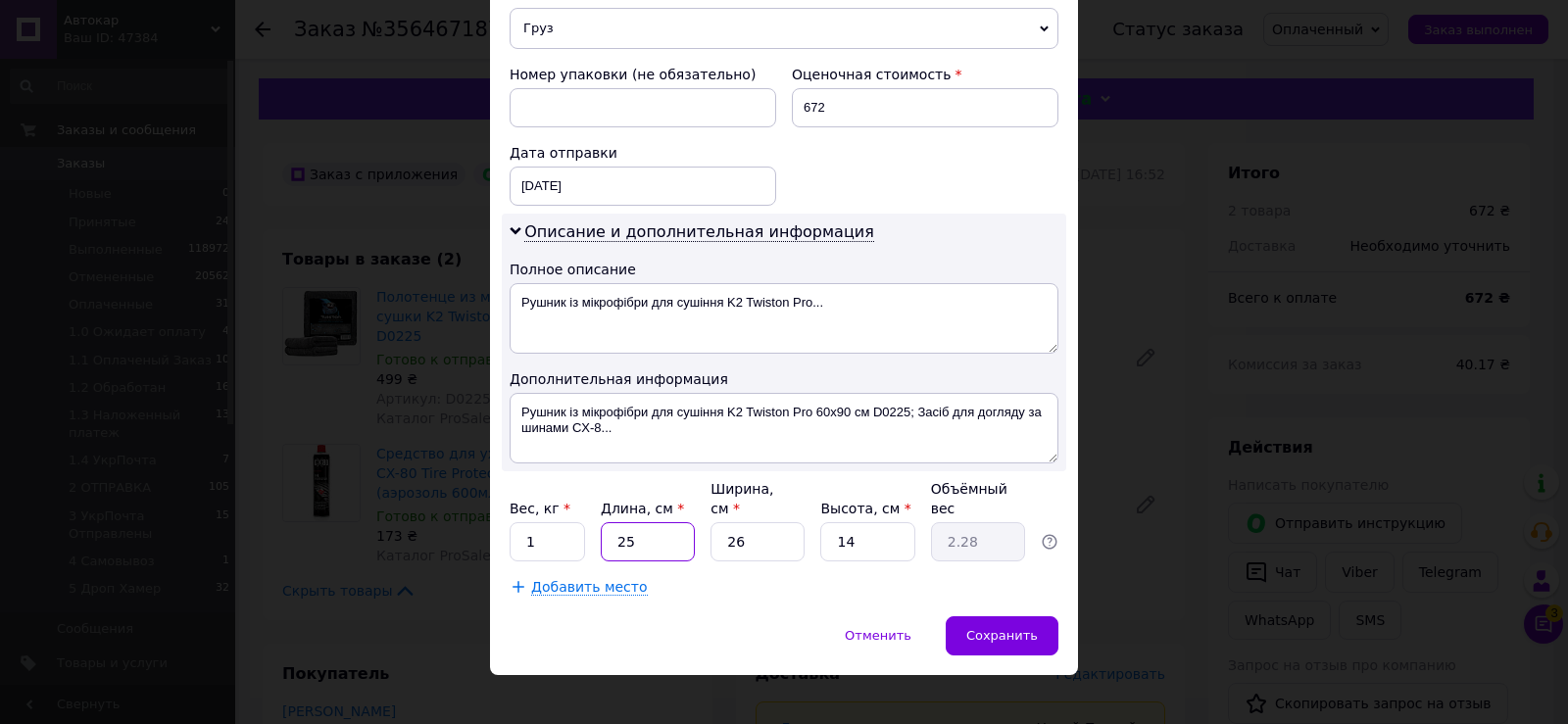
drag, startPoint x: 611, startPoint y: 511, endPoint x: 681, endPoint y: 520, distance: 70.6
click at [676, 522] on input "25" at bounding box center [648, 541] width 94 height 39
type input "3"
type input "0.27"
type input "32"
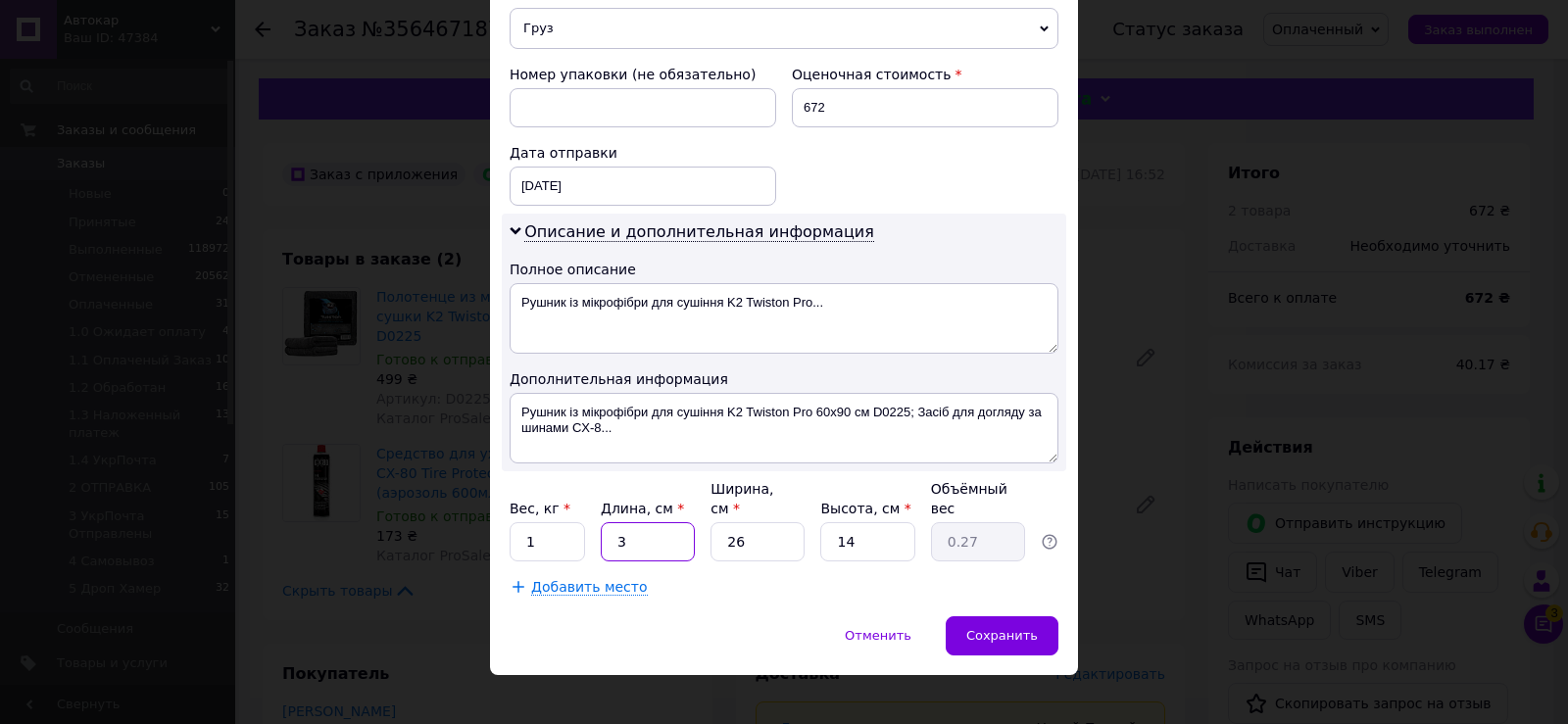
type input "2.91"
type input "32"
drag, startPoint x: 720, startPoint y: 521, endPoint x: 812, endPoint y: 594, distance: 117.4
click at [781, 528] on input "26" at bounding box center [758, 541] width 94 height 39
type input "2"
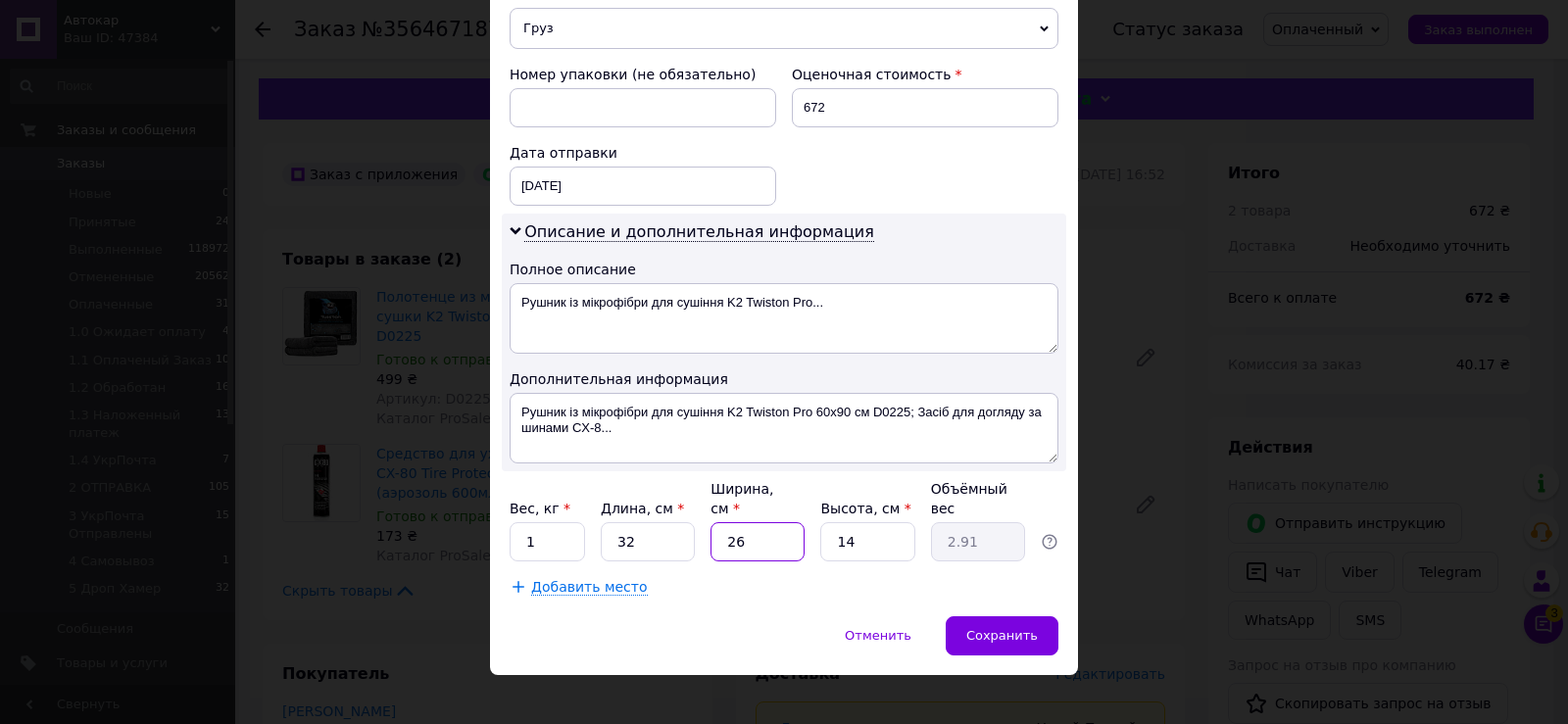
type input "0.22"
type input "24"
type input "2.69"
type input "24"
drag, startPoint x: 832, startPoint y: 515, endPoint x: 902, endPoint y: 518, distance: 70.1
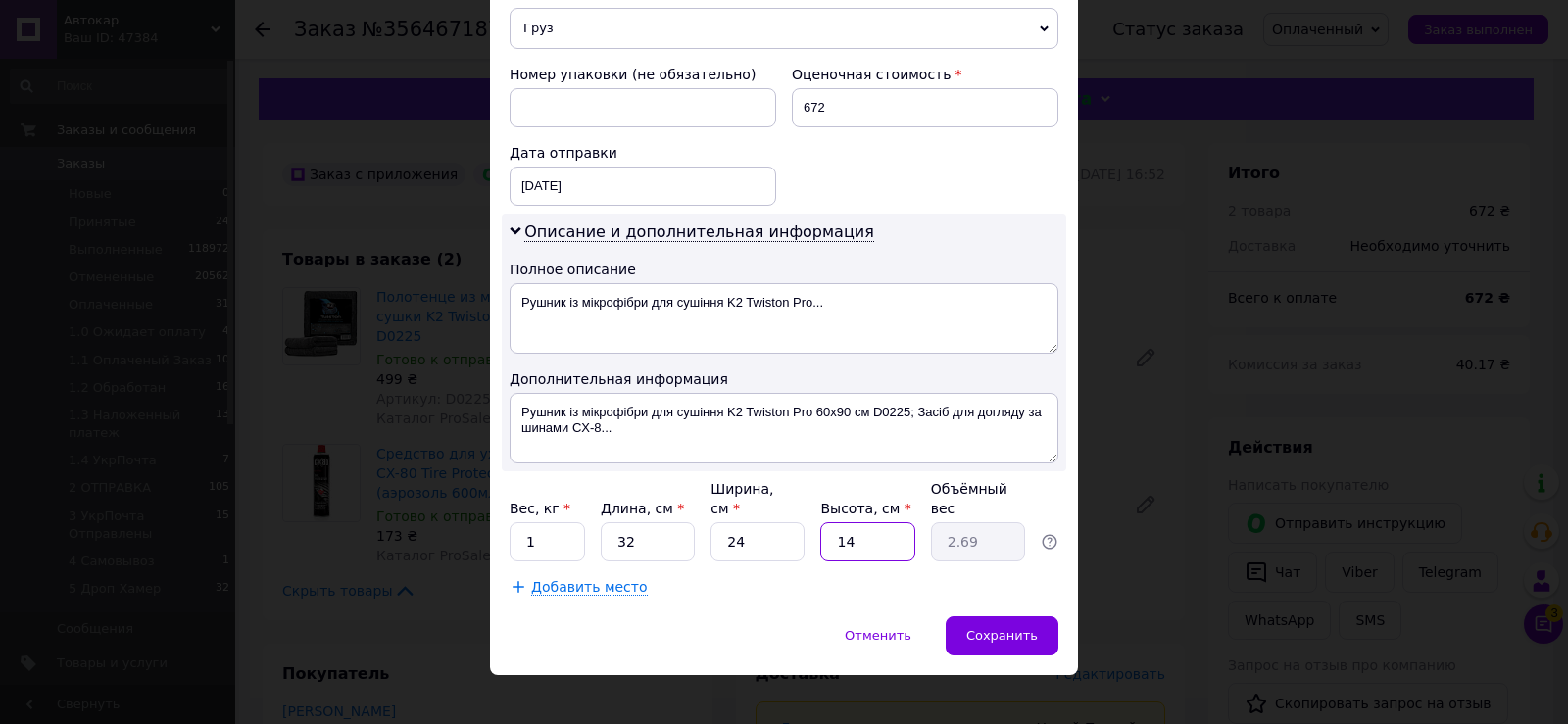
click at [891, 522] on input "14" at bounding box center [868, 541] width 94 height 39
type input "1"
type input "0.19"
type input "10"
type input "1.92"
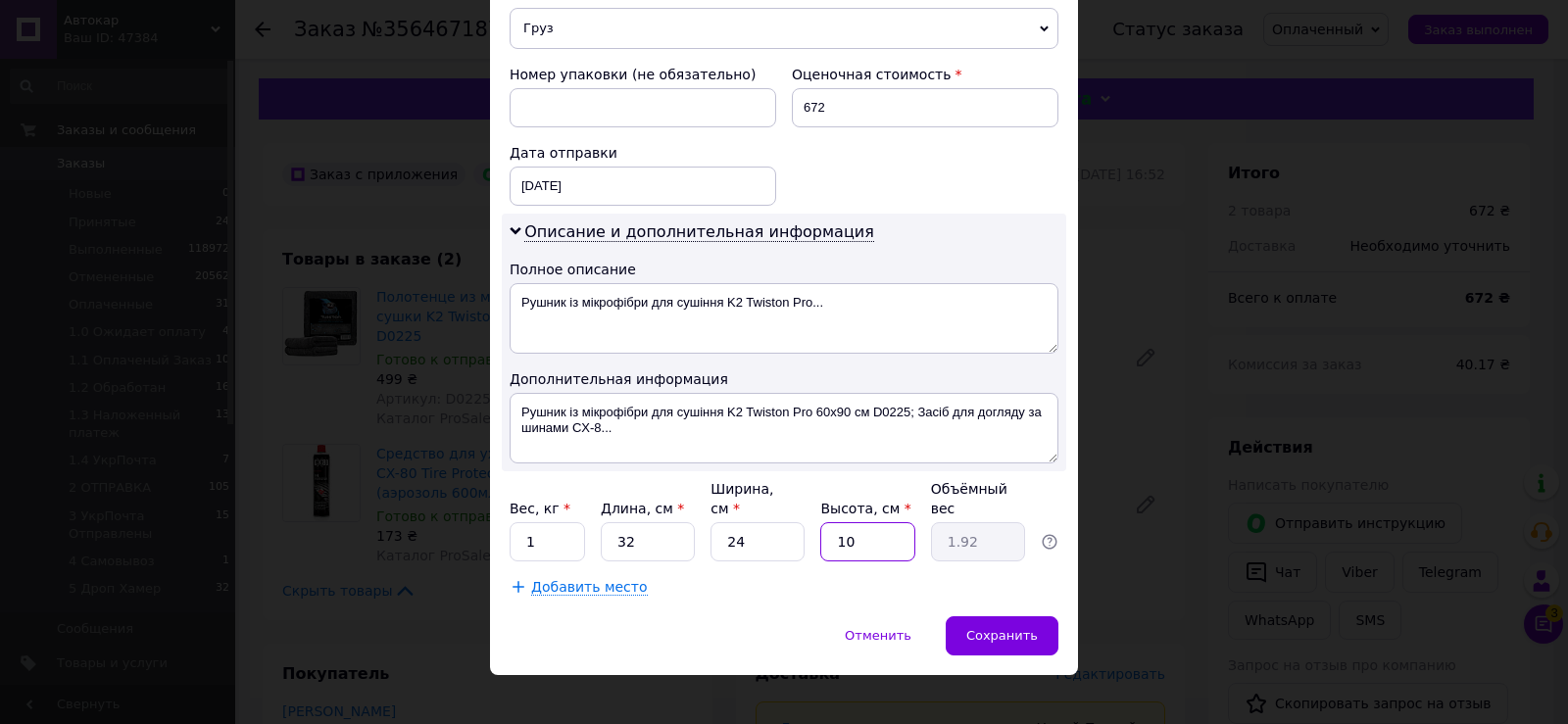
type input "10"
drag, startPoint x: 508, startPoint y: 522, endPoint x: 586, endPoint y: 537, distance: 79.4
click at [561, 522] on input "1" at bounding box center [547, 541] width 76 height 39
type input "2"
click at [1020, 628] on span "Сохранить" at bounding box center [1003, 635] width 72 height 15
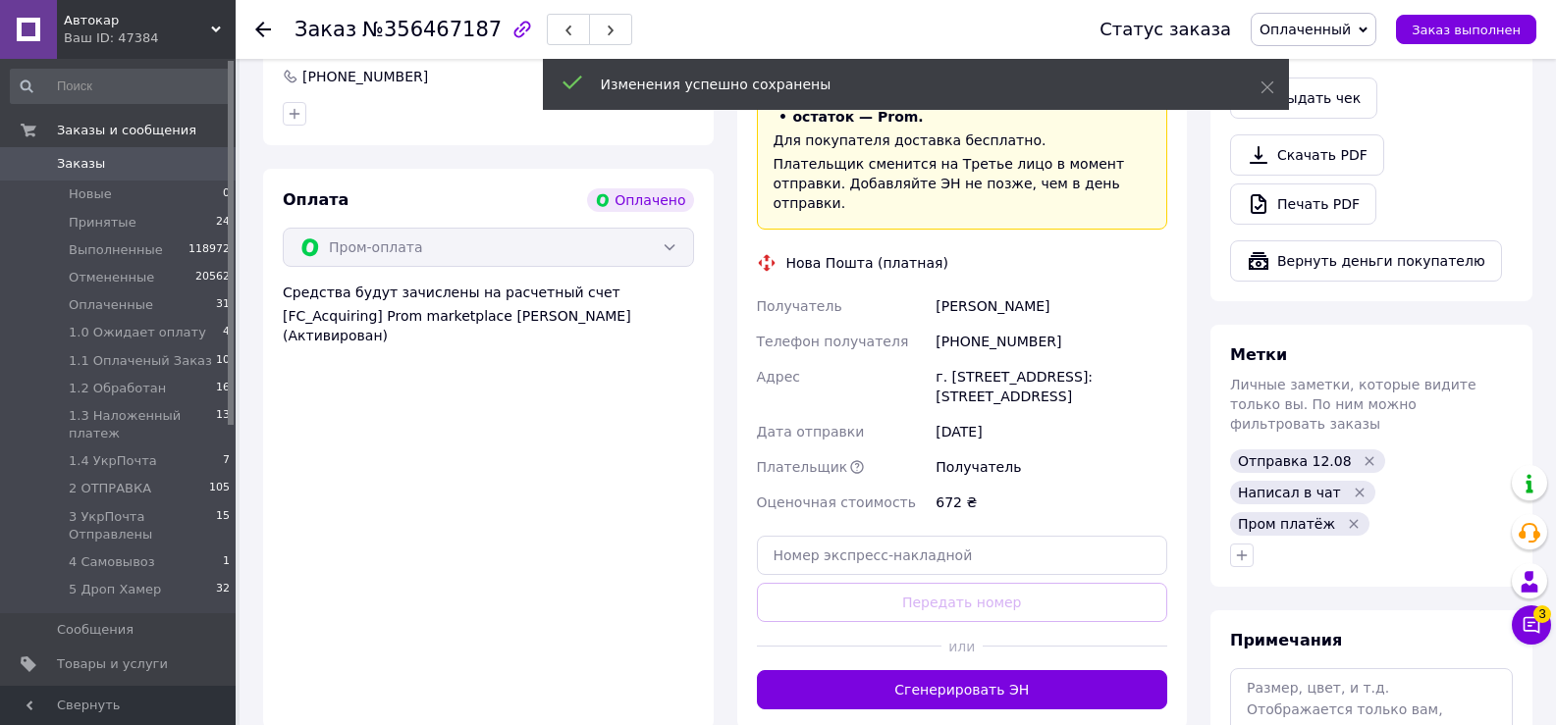
scroll to position [785, 0]
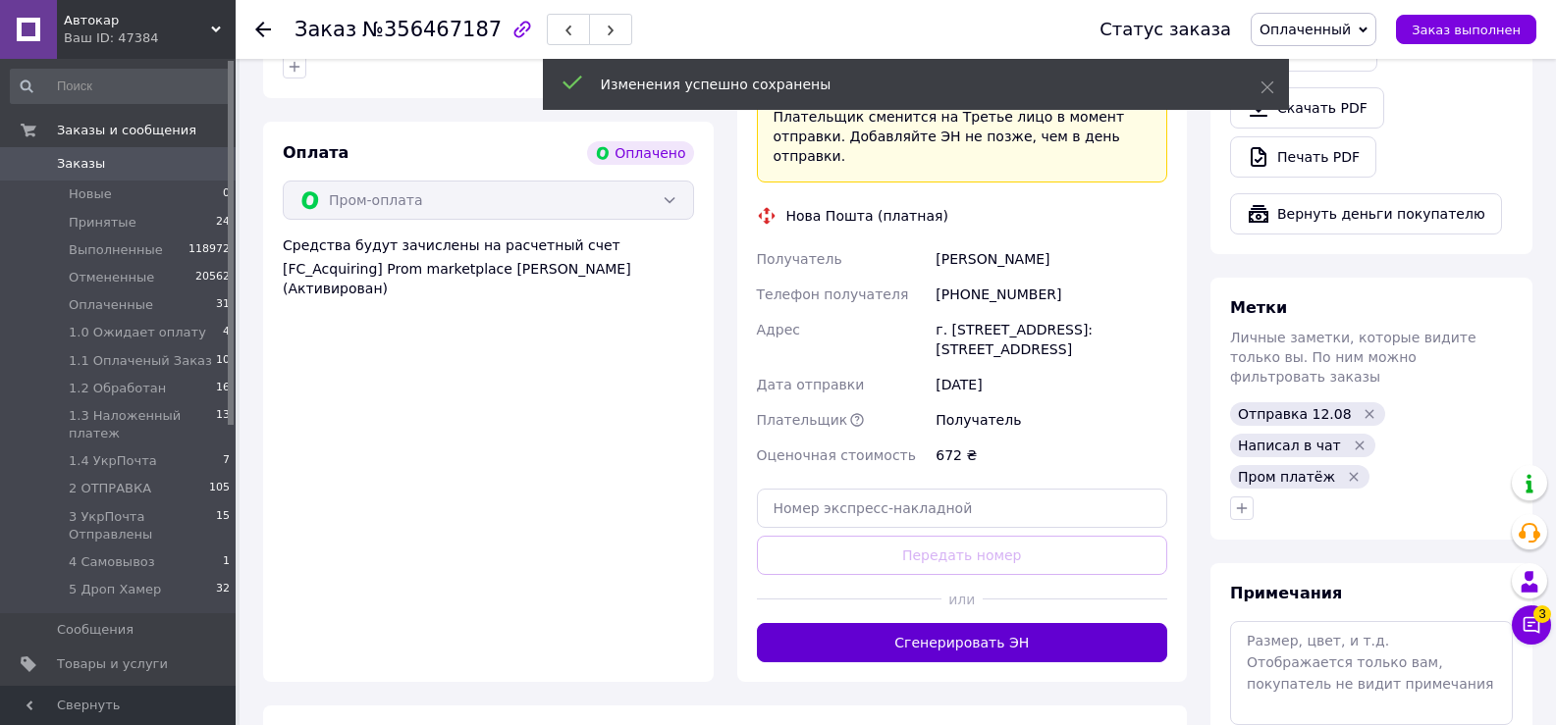
click at [955, 623] on button "Сгенерировать ЭН" at bounding box center [962, 642] width 411 height 39
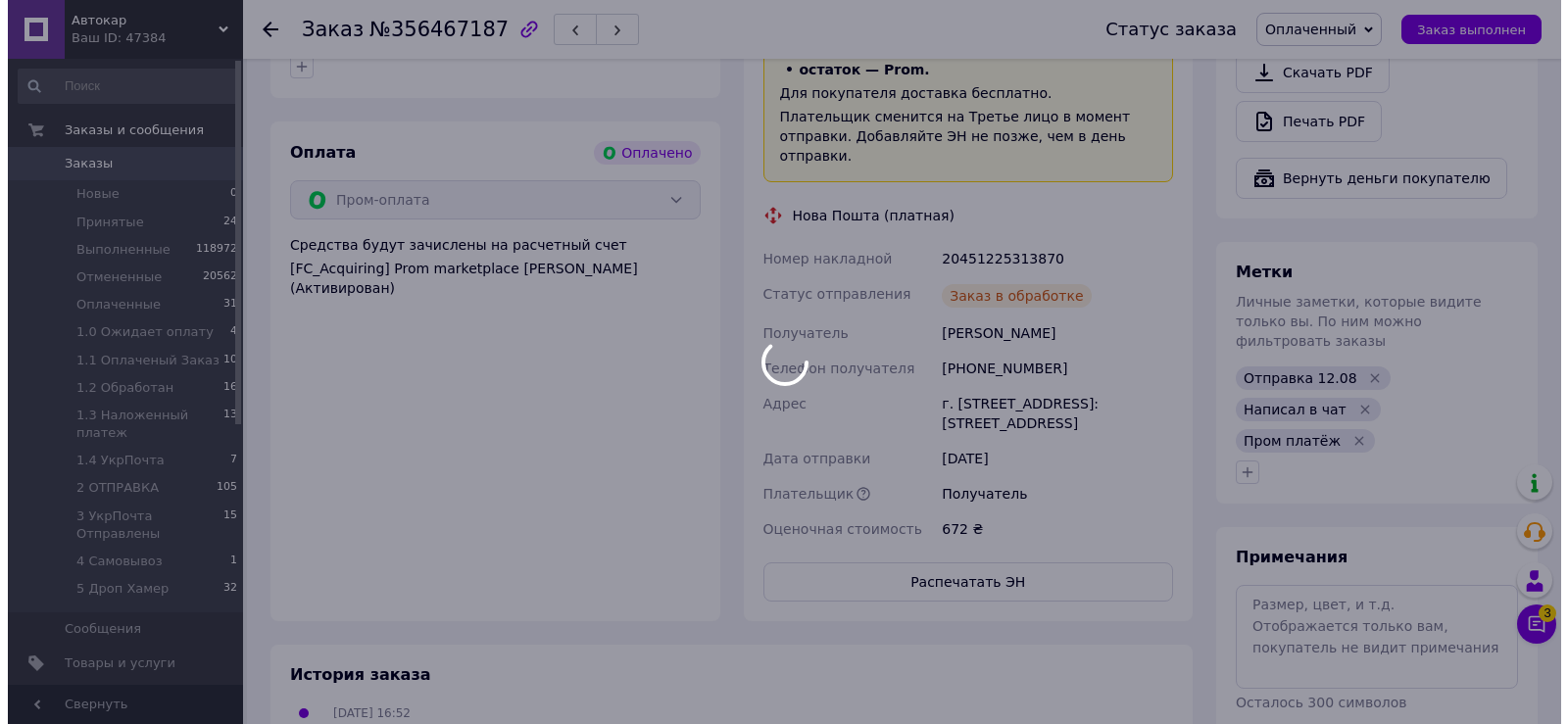
scroll to position [588, 0]
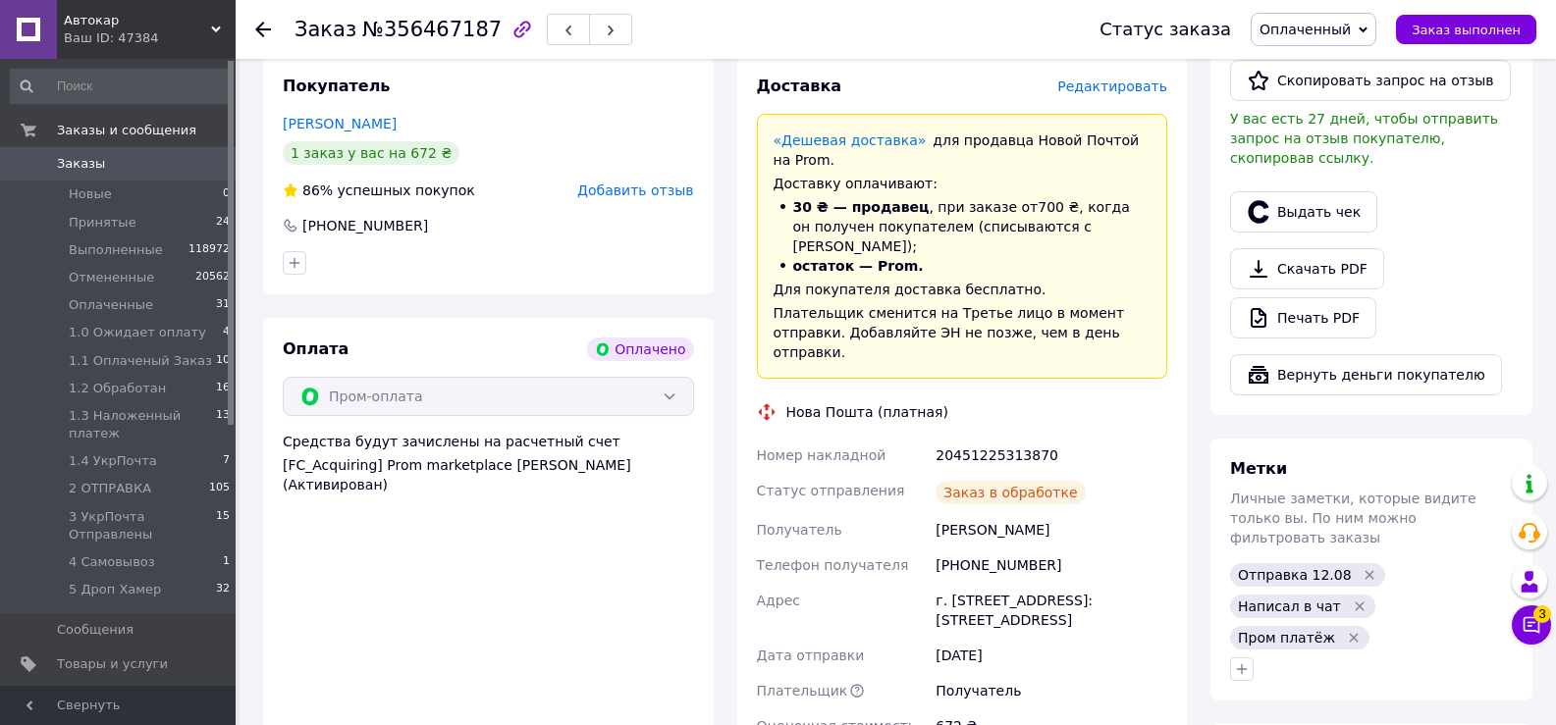
click at [1316, 193] on button "Выдать чек" at bounding box center [1303, 211] width 147 height 41
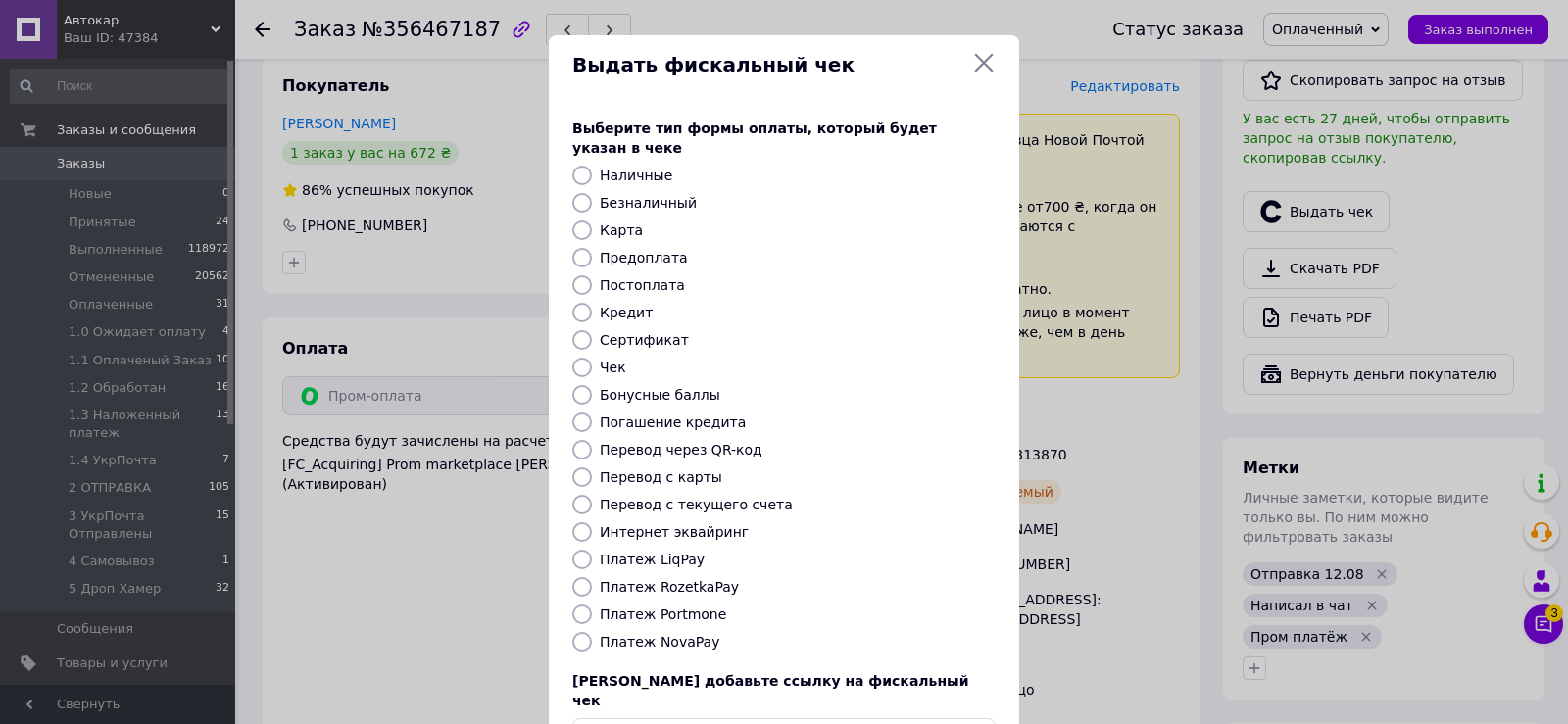
click at [579, 577] on input "Платеж RozetkaPay" at bounding box center [582, 587] width 20 height 20
radio input "true"
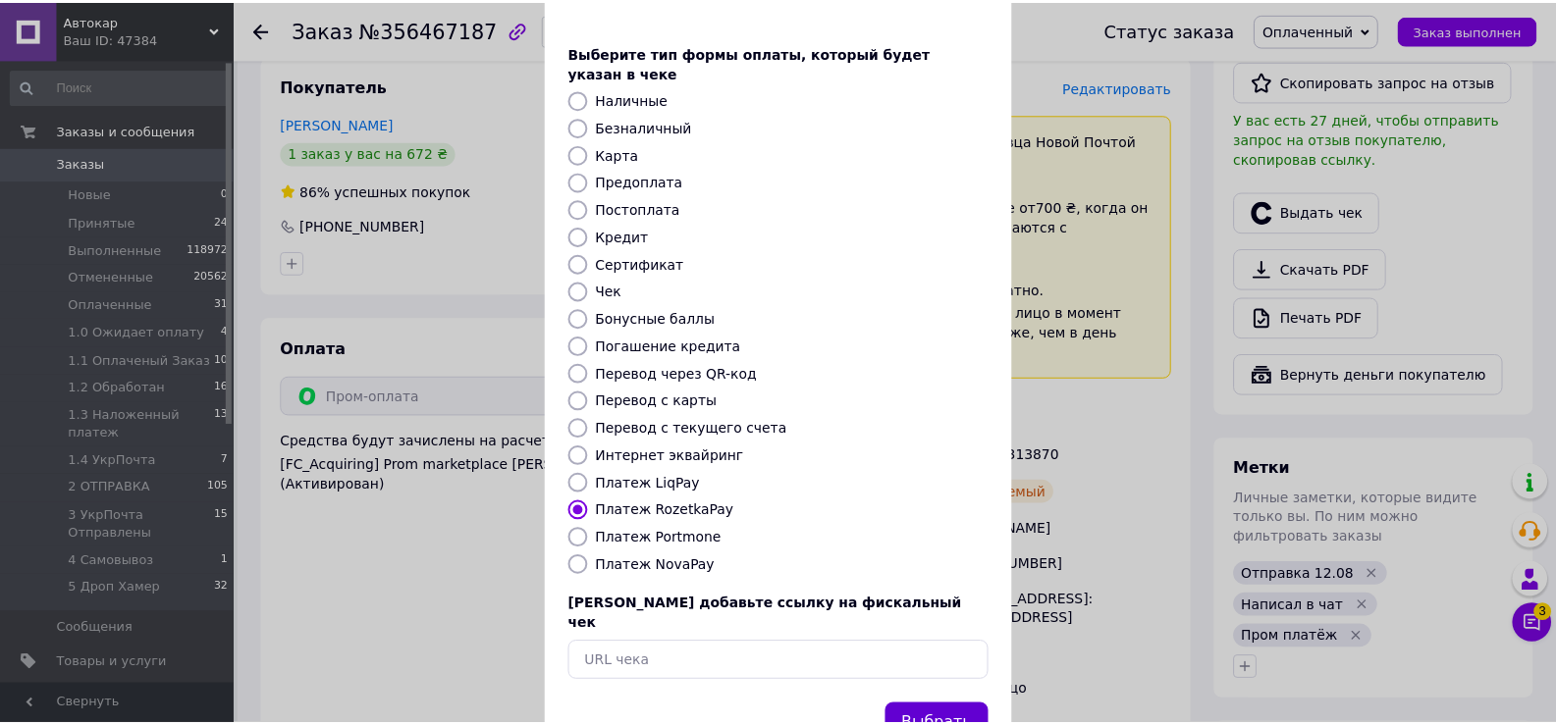
scroll to position [118, 0]
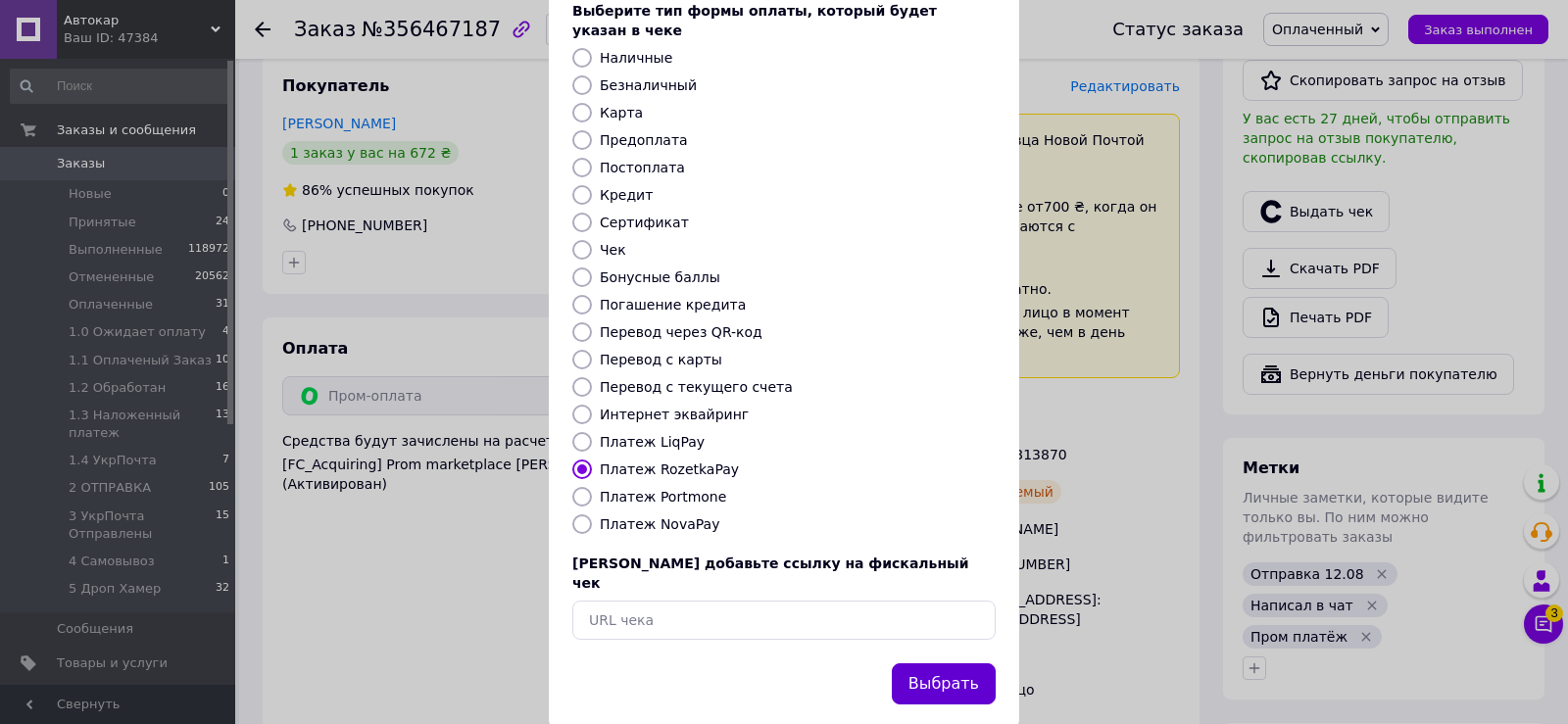
click at [922, 663] on button "Выбрать" at bounding box center [944, 684] width 104 height 42
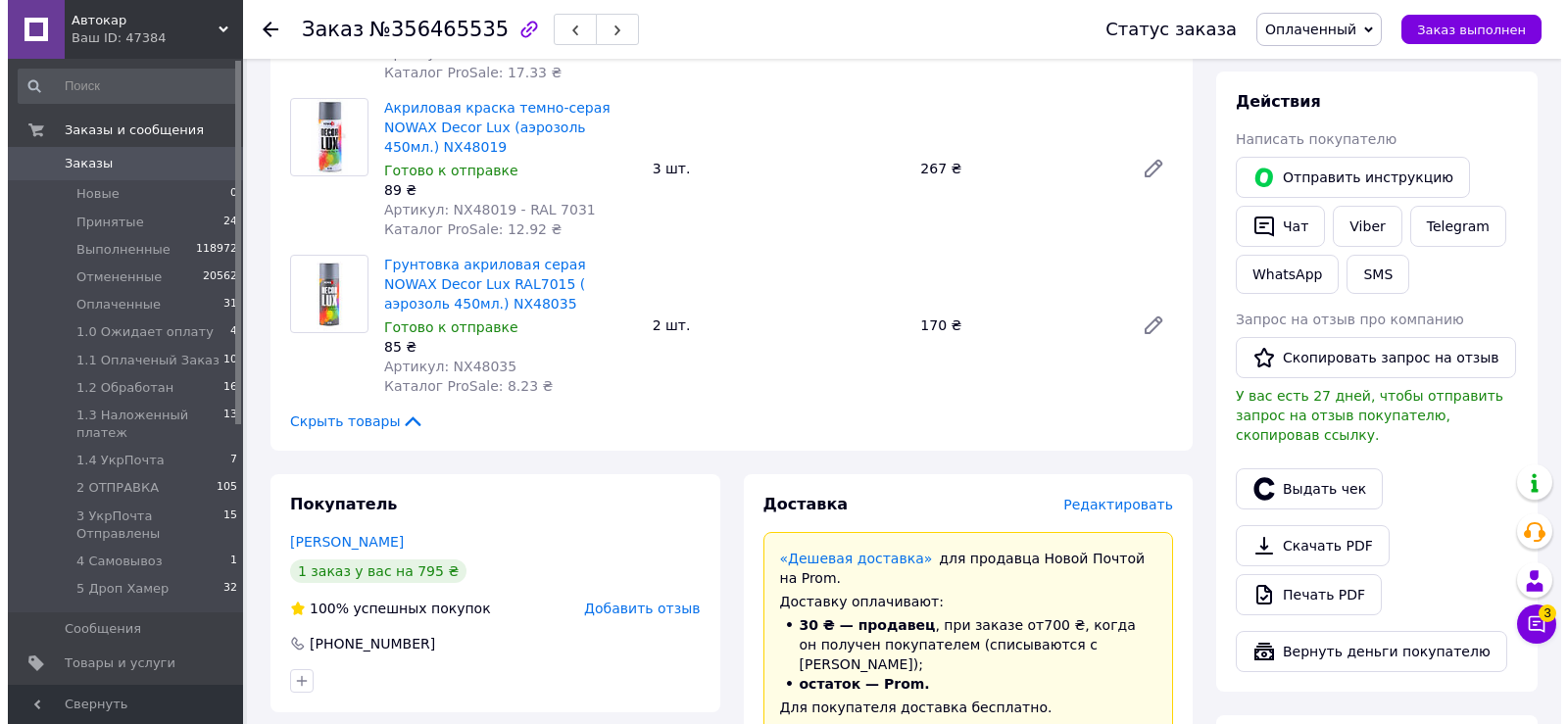
scroll to position [392, 0]
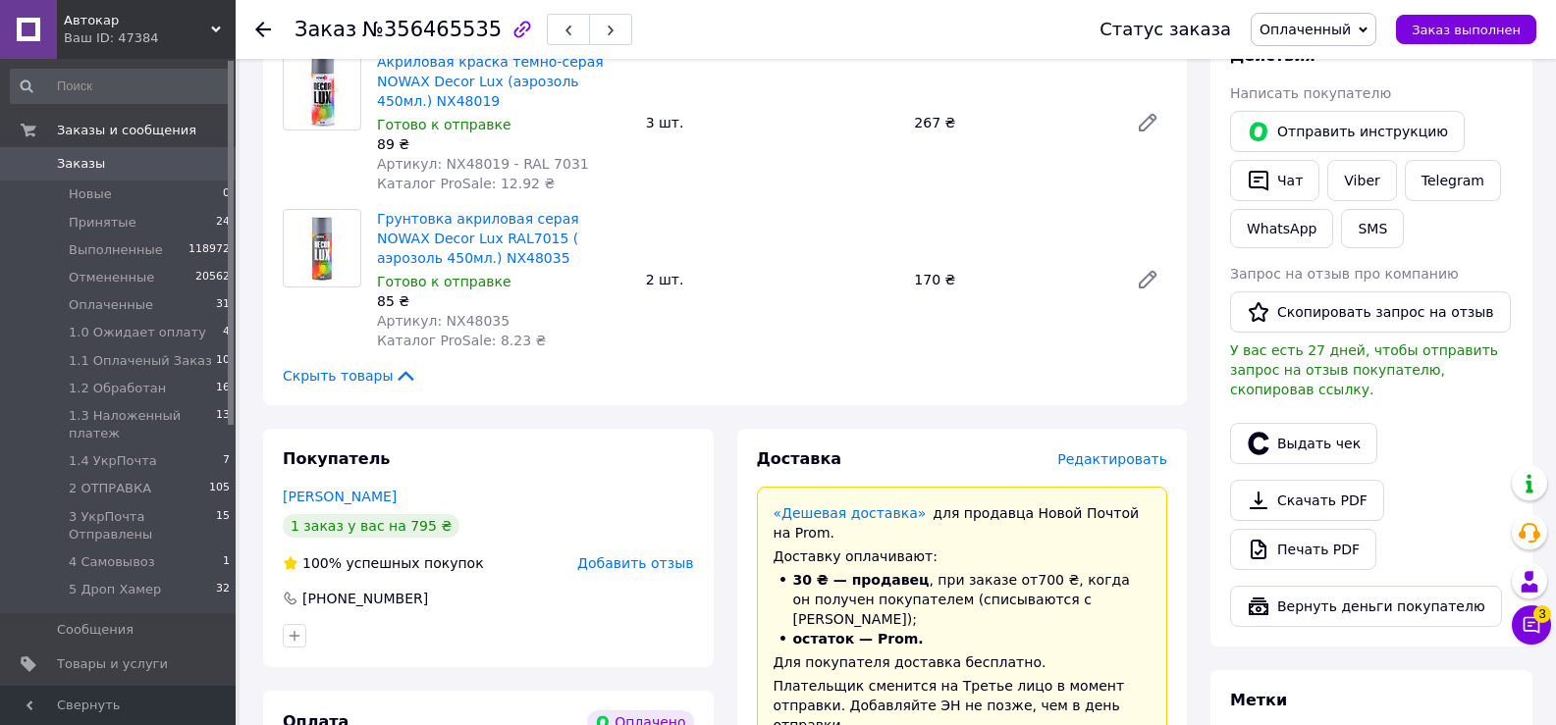
click at [1138, 452] on span "Редактировать" at bounding box center [1112, 460] width 110 height 16
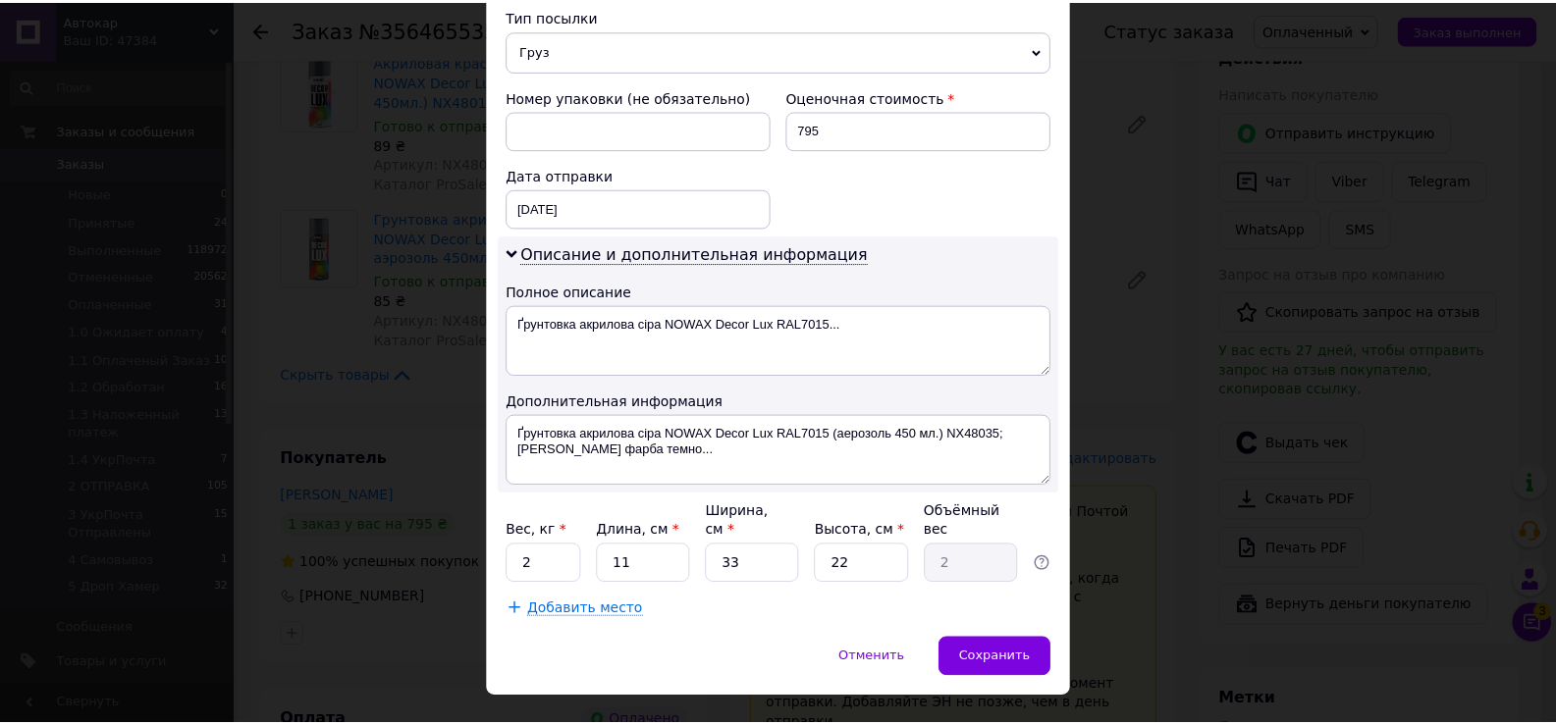
scroll to position [798, 0]
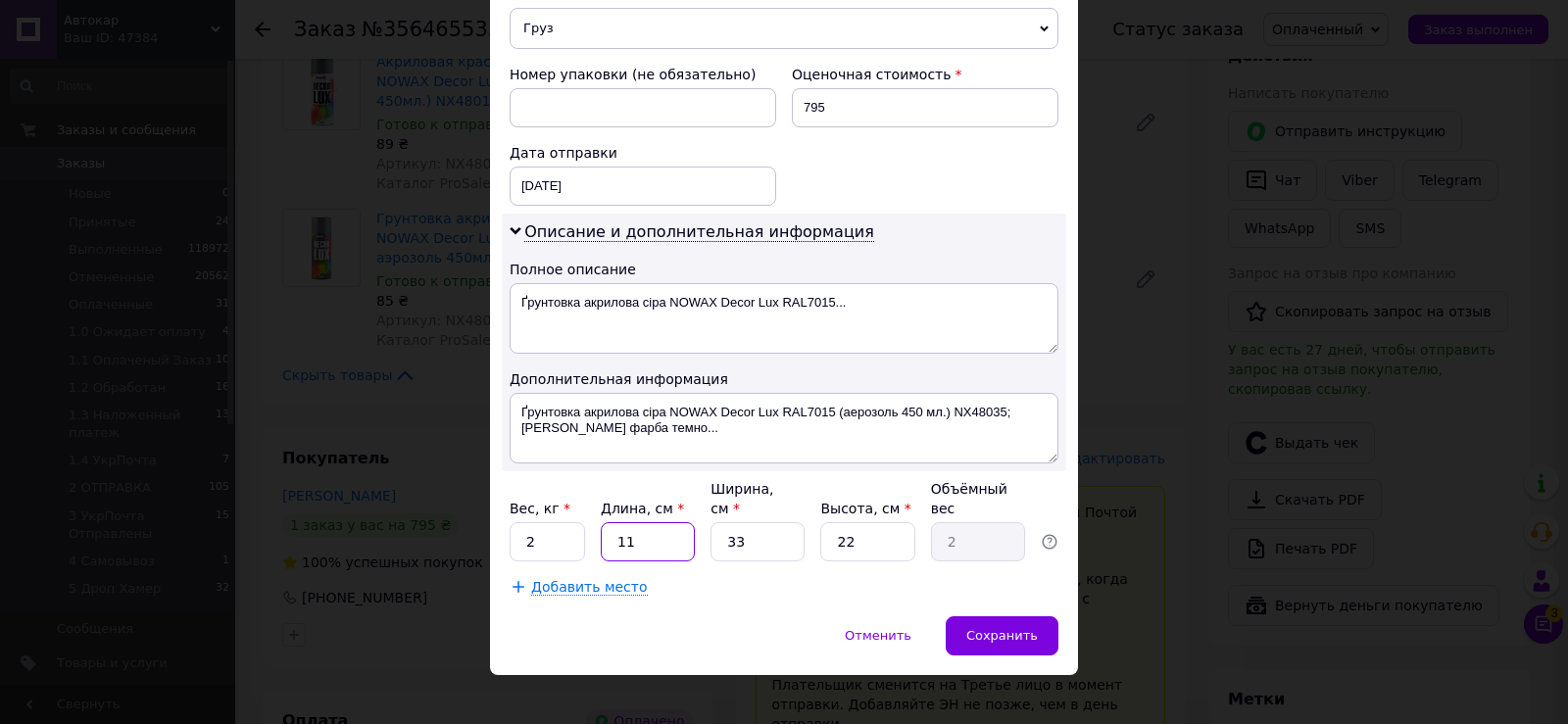
drag, startPoint x: 614, startPoint y: 512, endPoint x: 691, endPoint y: 540, distance: 81.9
click at [669, 523] on input "11" at bounding box center [648, 541] width 94 height 39
type input "2"
type input "0.36"
type input "22"
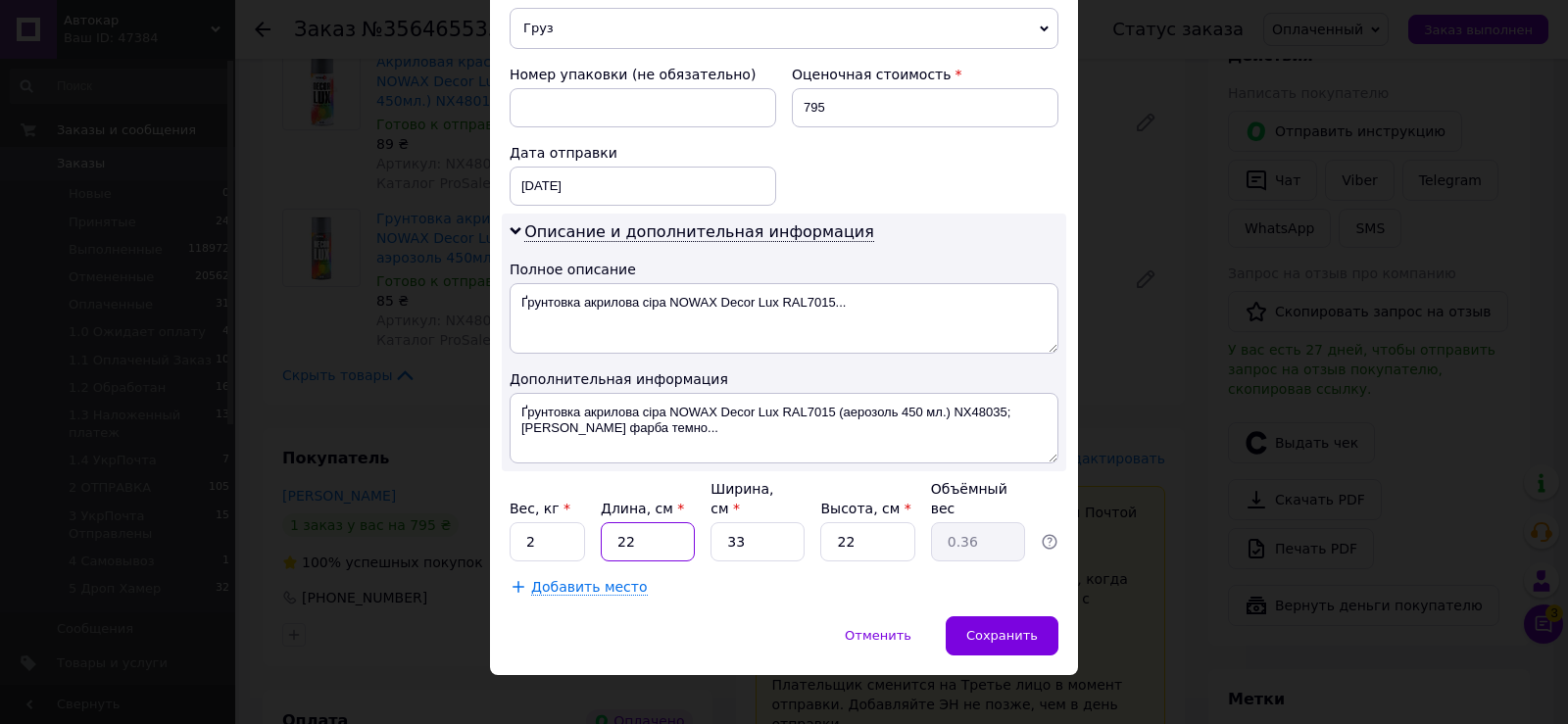
type input "3.99"
type input "22"
drag, startPoint x: 718, startPoint y: 520, endPoint x: 776, endPoint y: 521, distance: 58.0
click at [774, 522] on input "33" at bounding box center [758, 541] width 94 height 39
type input "1"
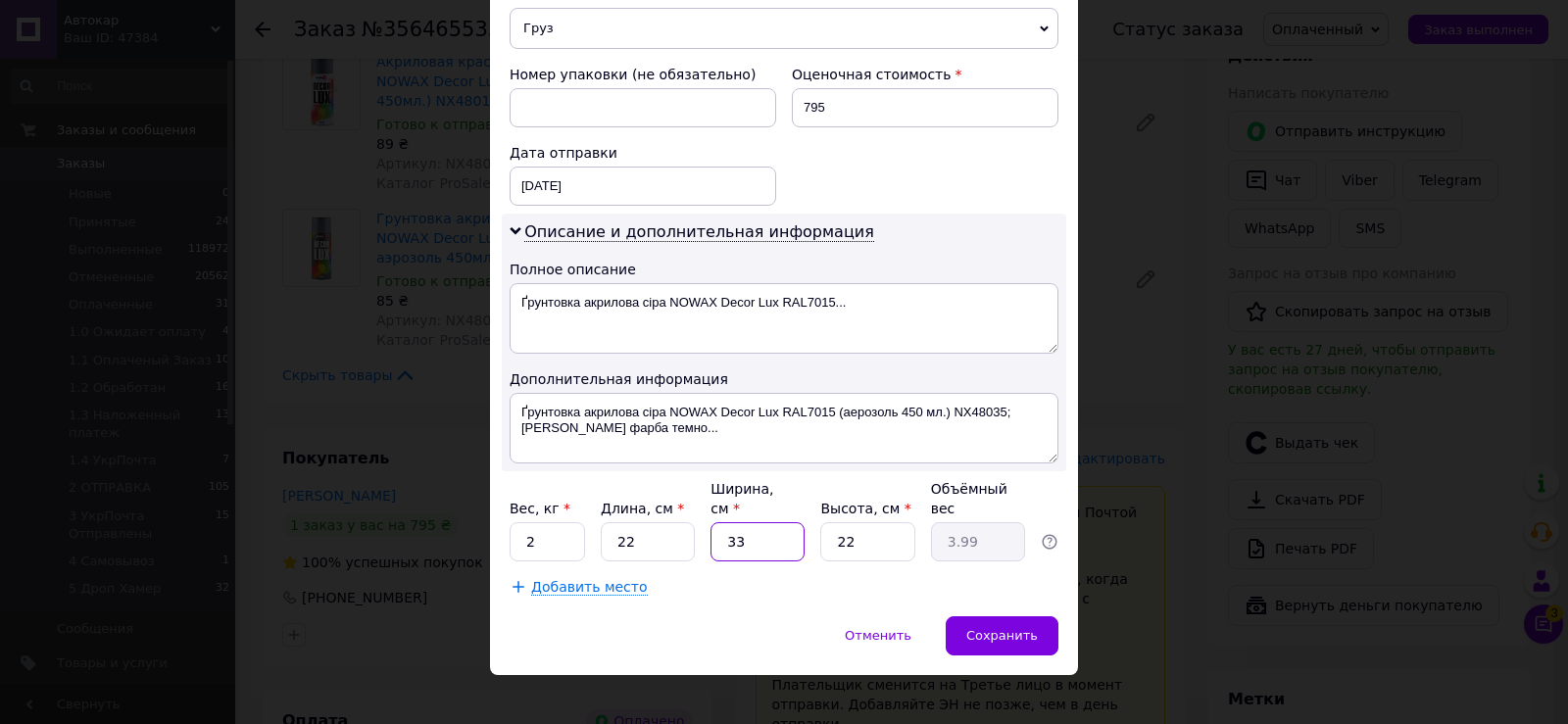
type input "0.12"
type input "17"
type input "2.06"
type input "17"
click at [545, 528] on input "2" at bounding box center [547, 541] width 76 height 39
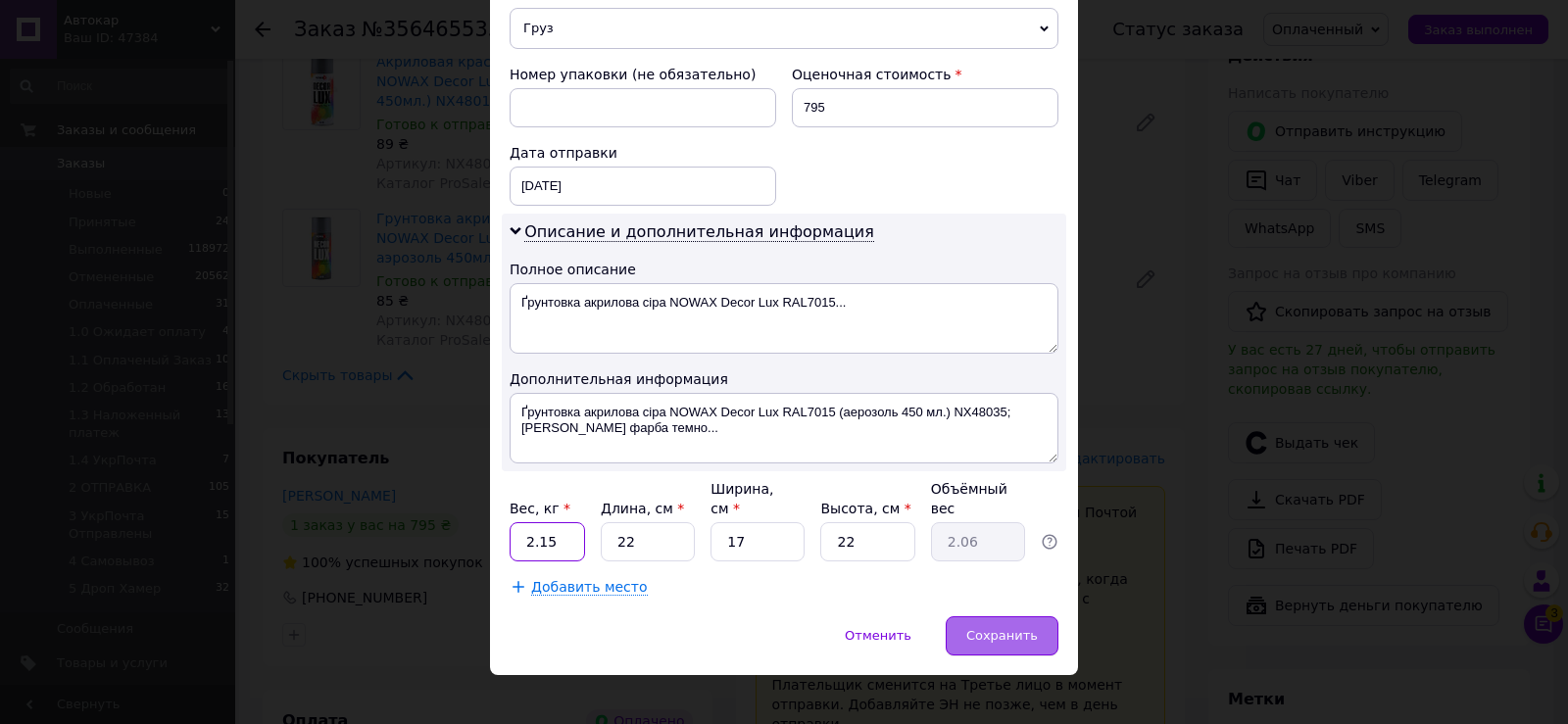
type input "2.15"
click at [993, 628] on span "Сохранить" at bounding box center [1003, 635] width 72 height 15
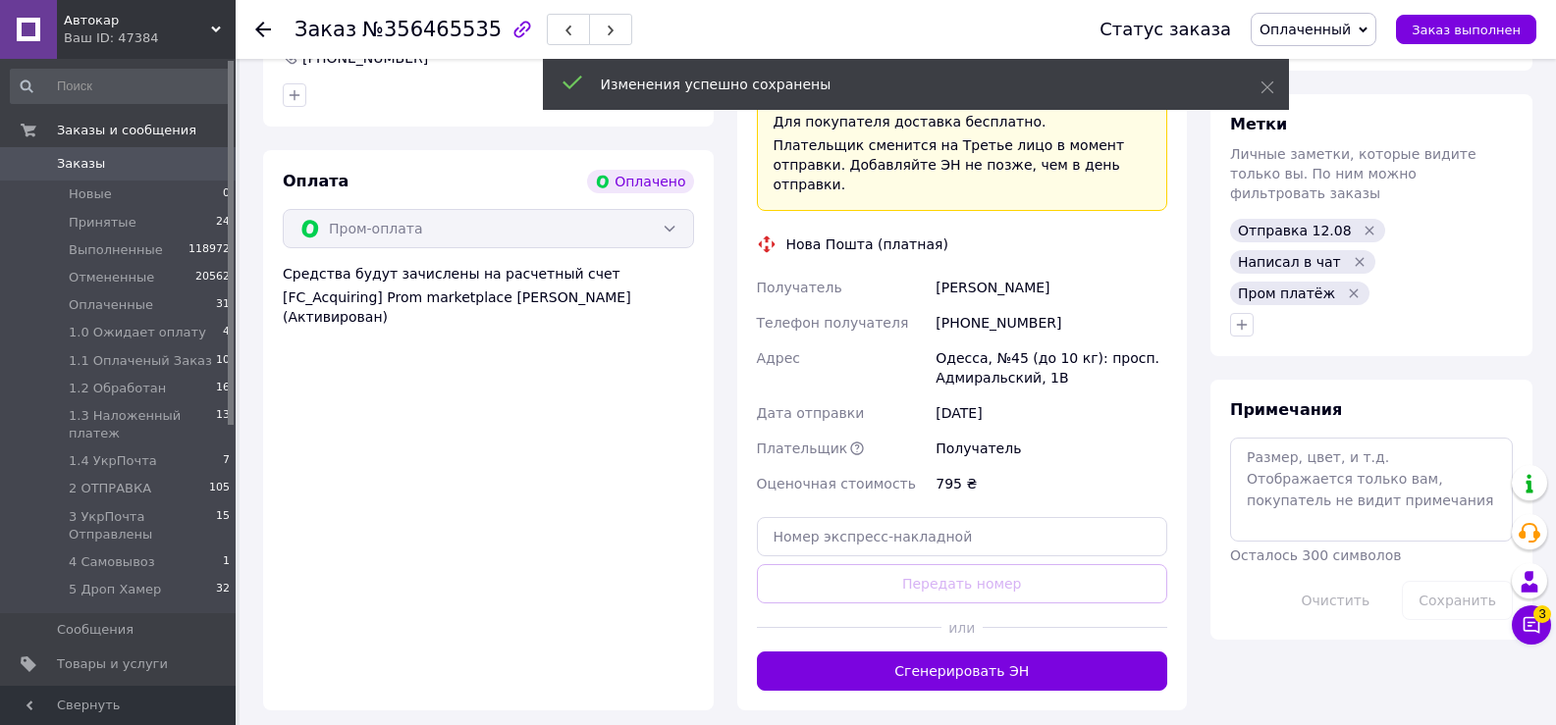
scroll to position [982, 0]
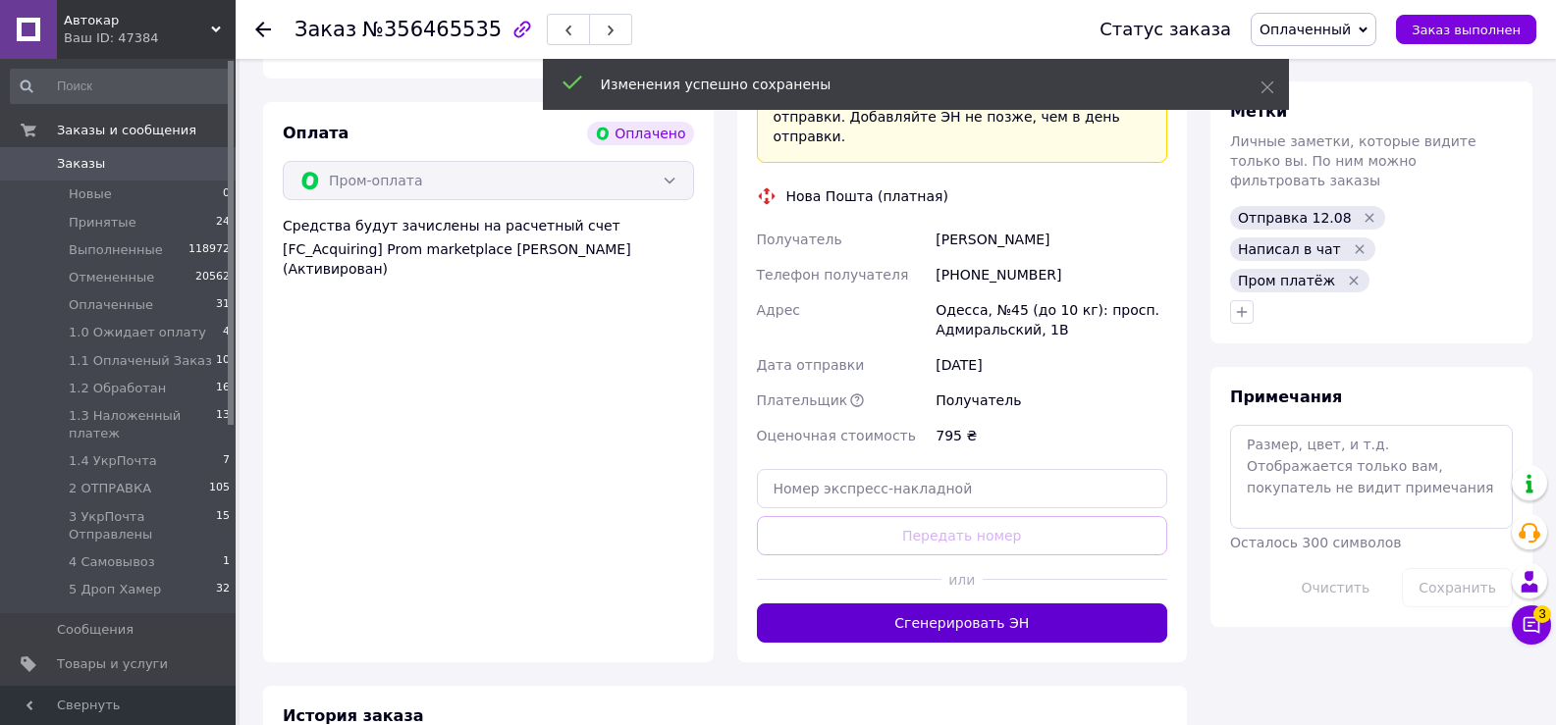
click at [968, 604] on button "Сгенерировать ЭН" at bounding box center [962, 623] width 411 height 39
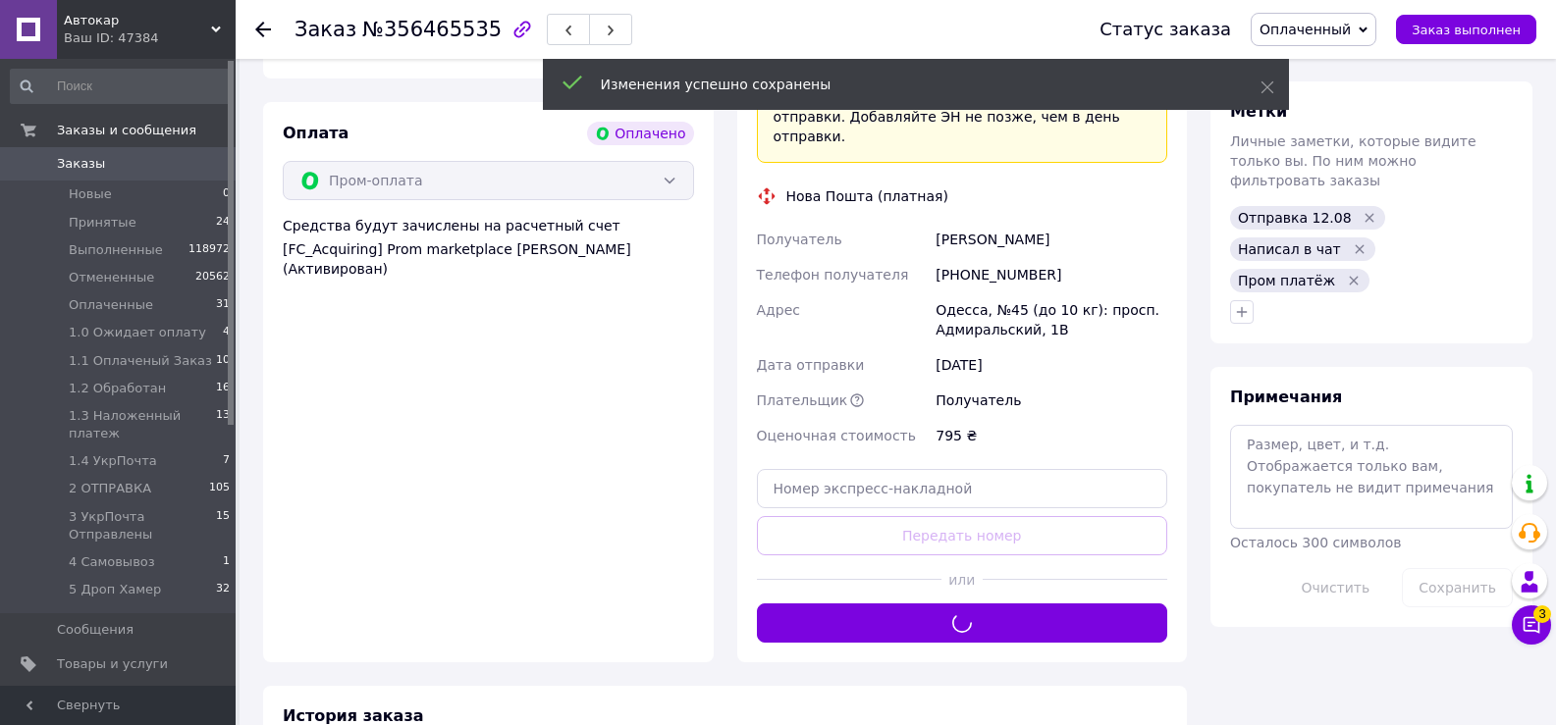
scroll to position [589, 0]
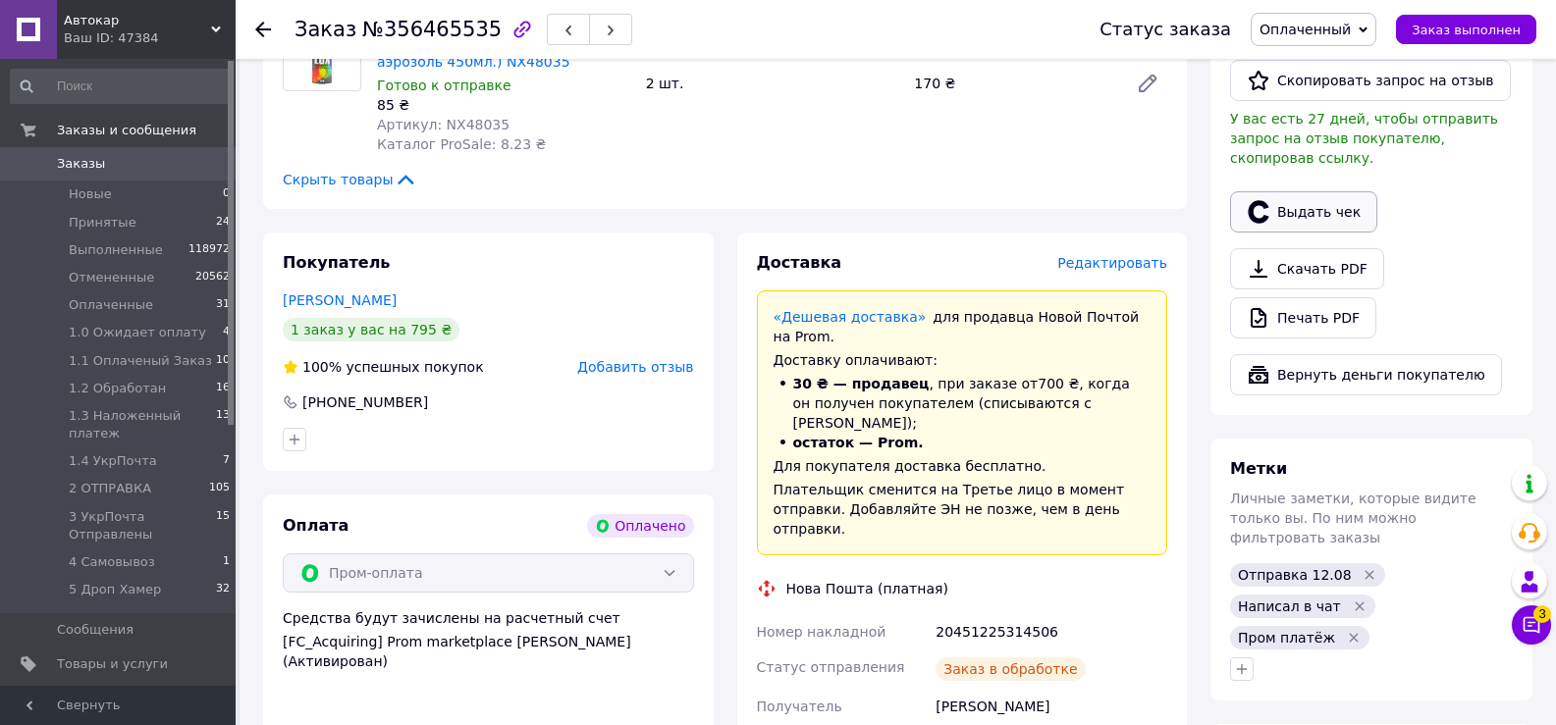
click at [1334, 191] on button "Выдать чек" at bounding box center [1303, 211] width 147 height 41
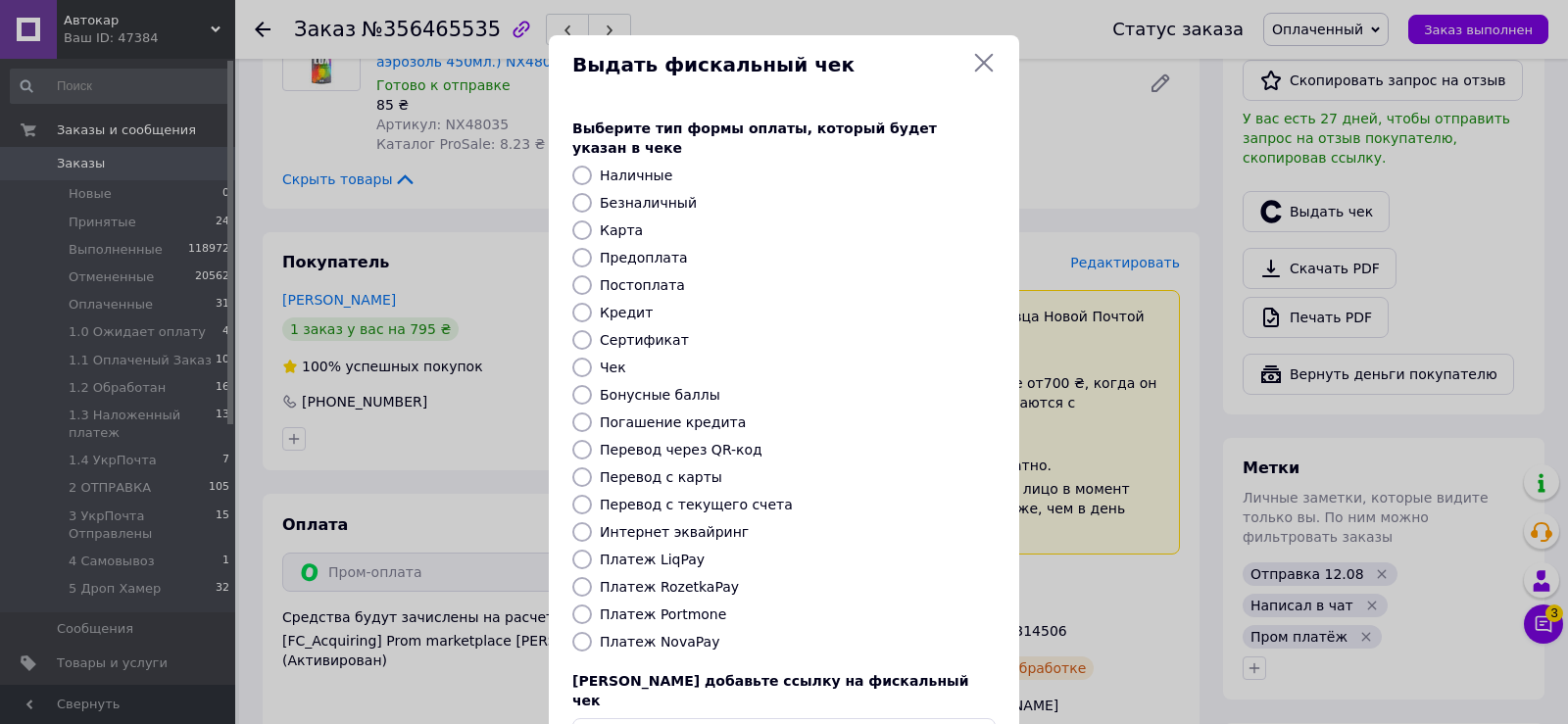
scroll to position [20, 0]
click at [577, 577] on input "Платеж RozetkaPay" at bounding box center [582, 587] width 20 height 20
radio input "true"
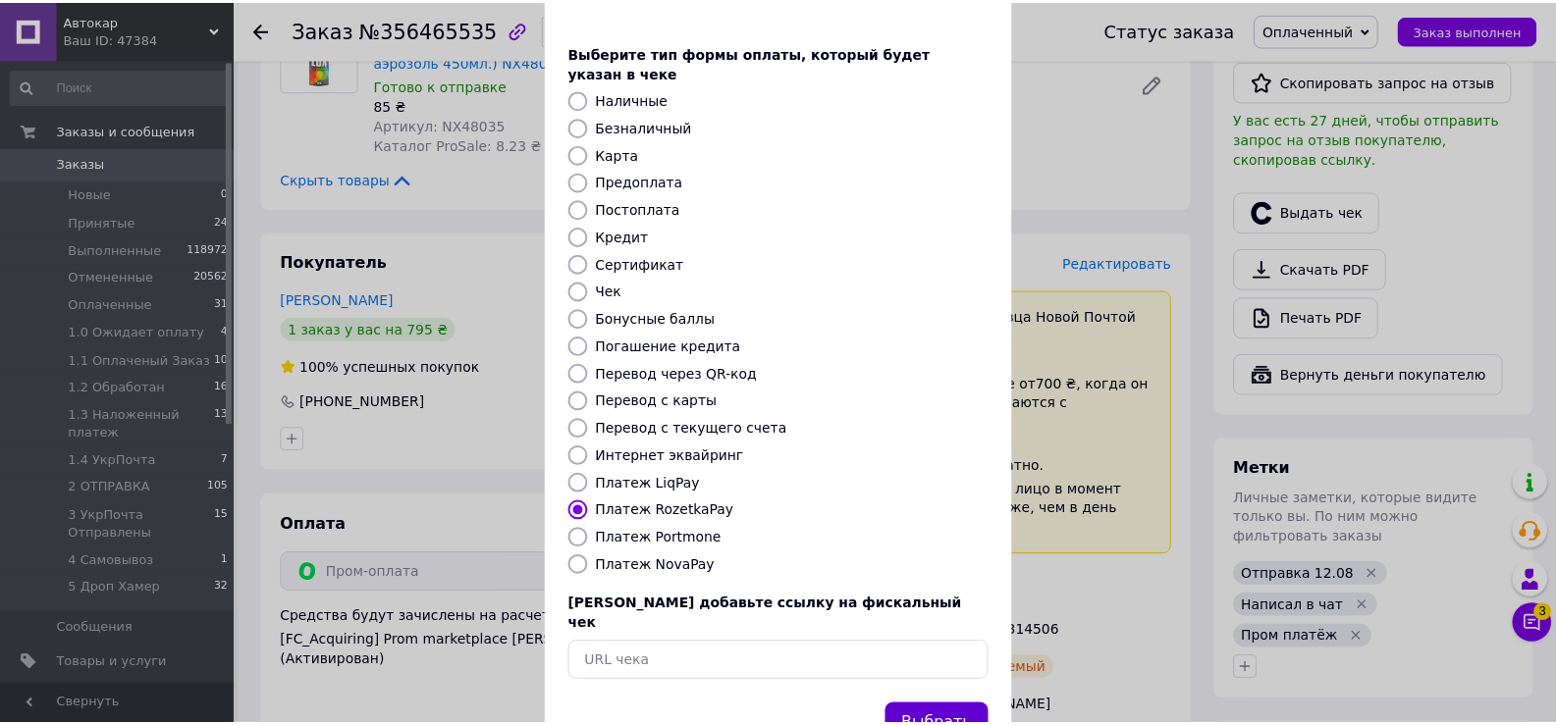
scroll to position [118, 0]
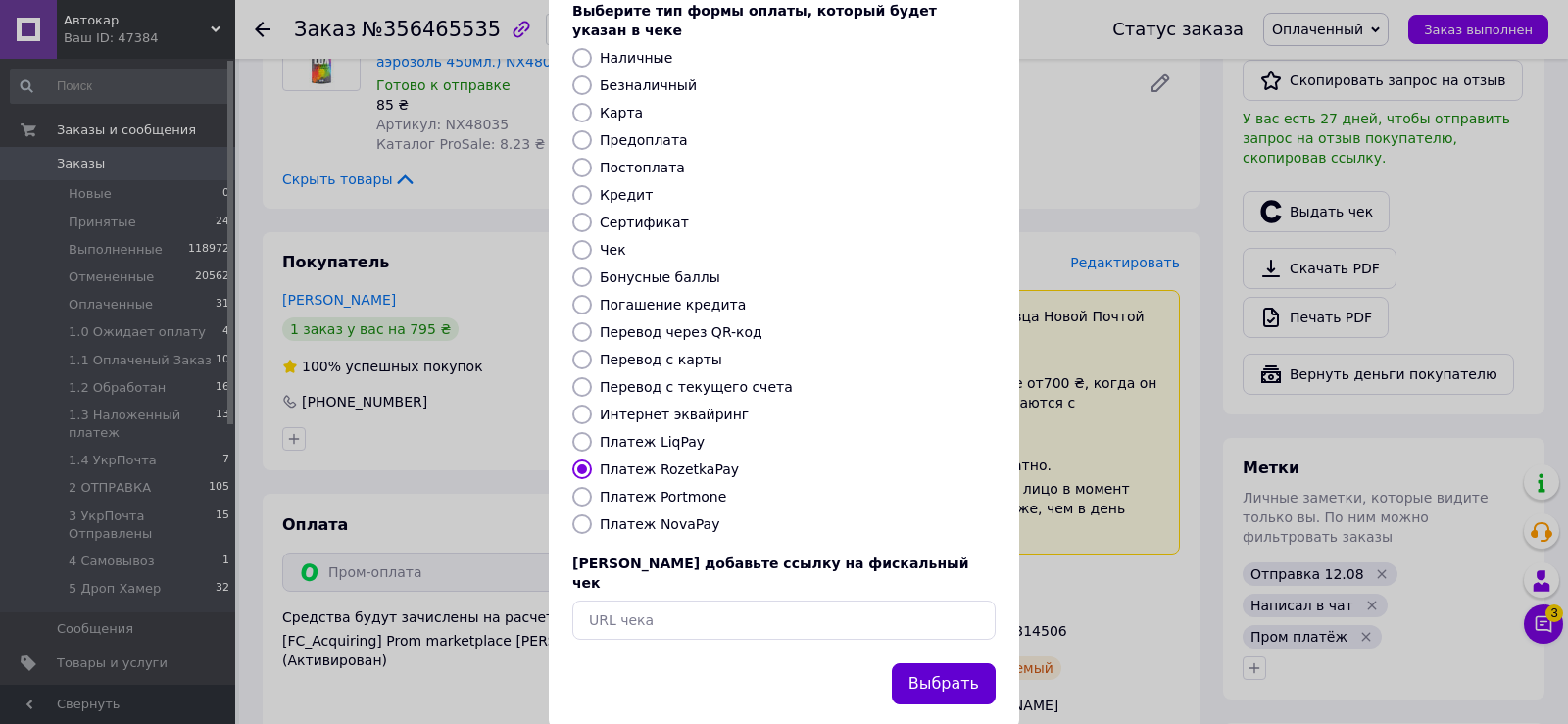
click at [944, 663] on button "Выбрать" at bounding box center [944, 684] width 104 height 42
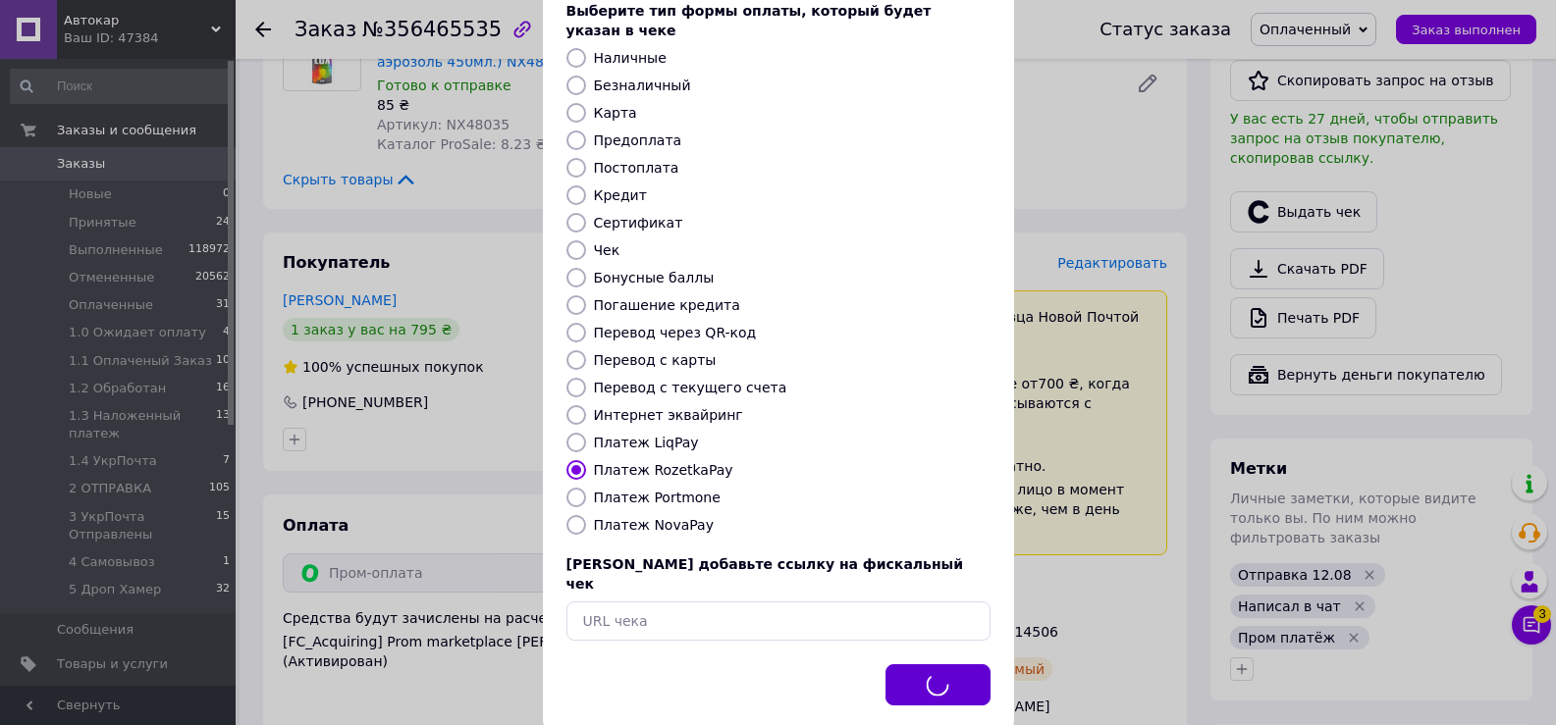
scroll to position [39, 0]
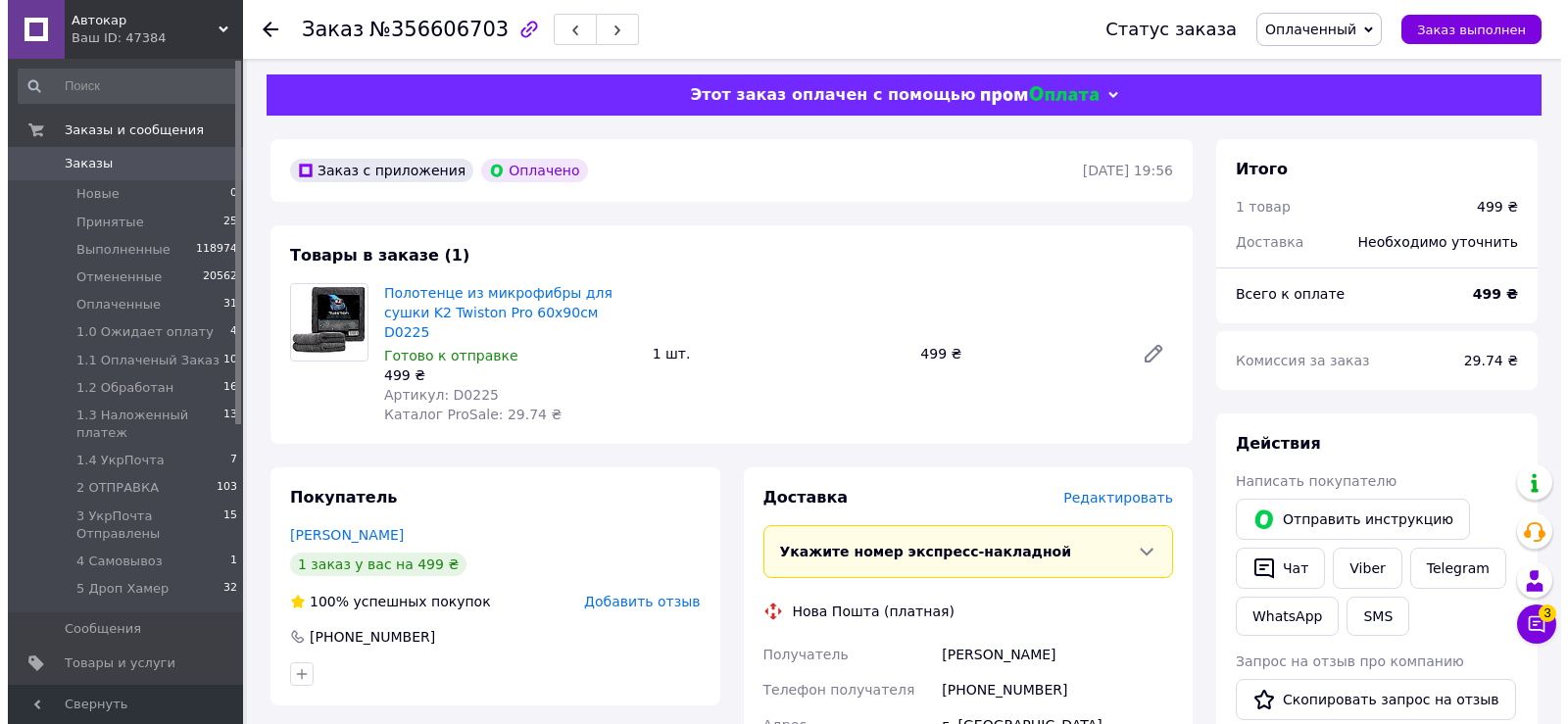
scroll to position [196, 0]
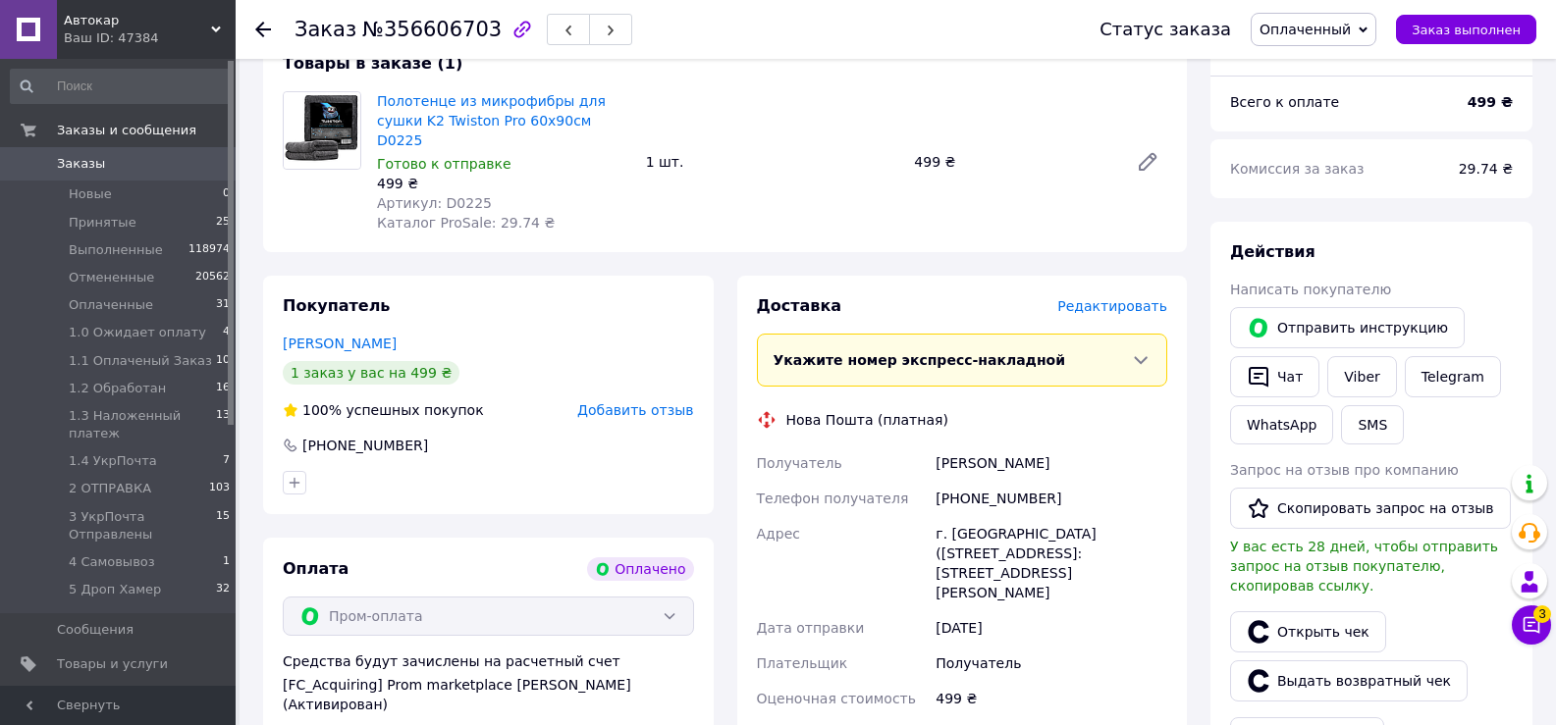
click at [1110, 298] on span "Редактировать" at bounding box center [1112, 306] width 110 height 16
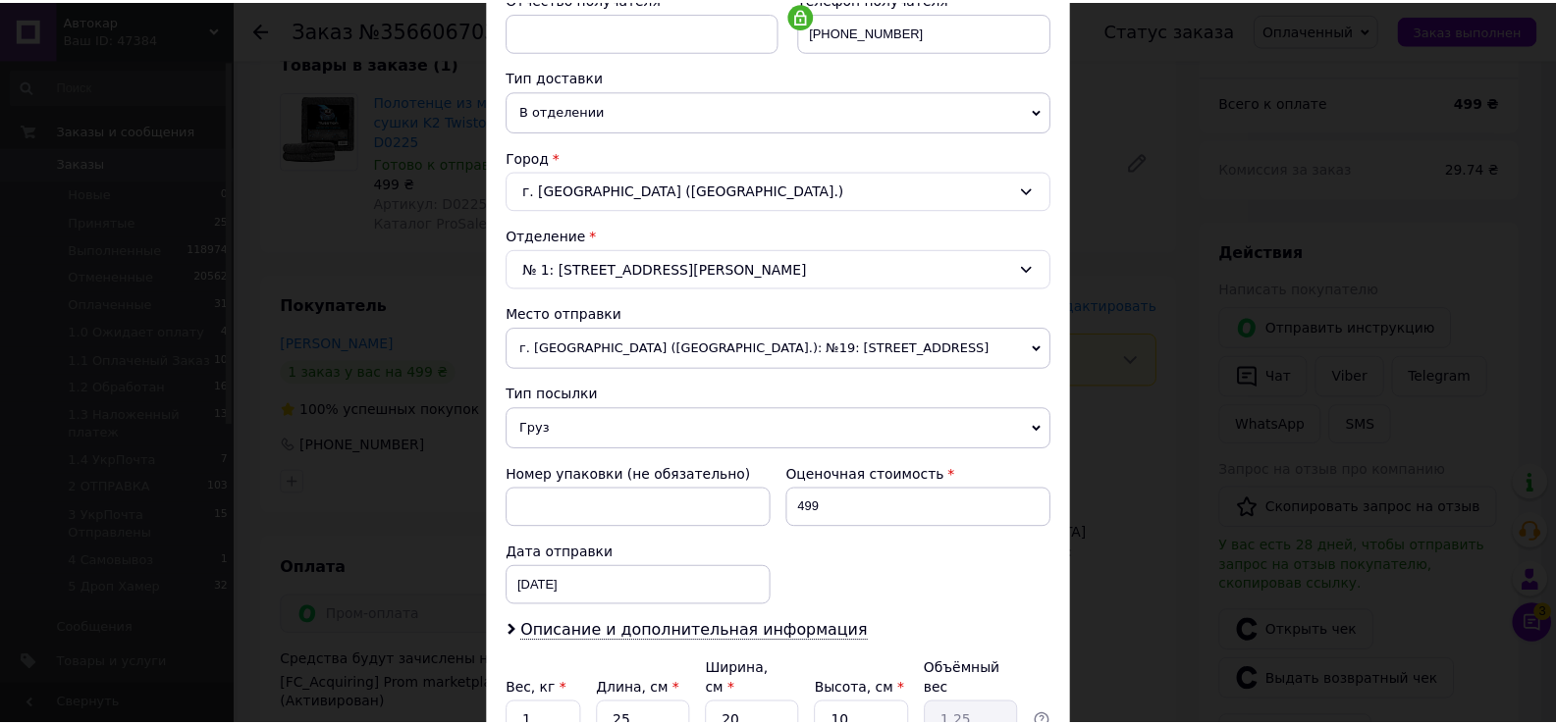
scroll to position [578, 0]
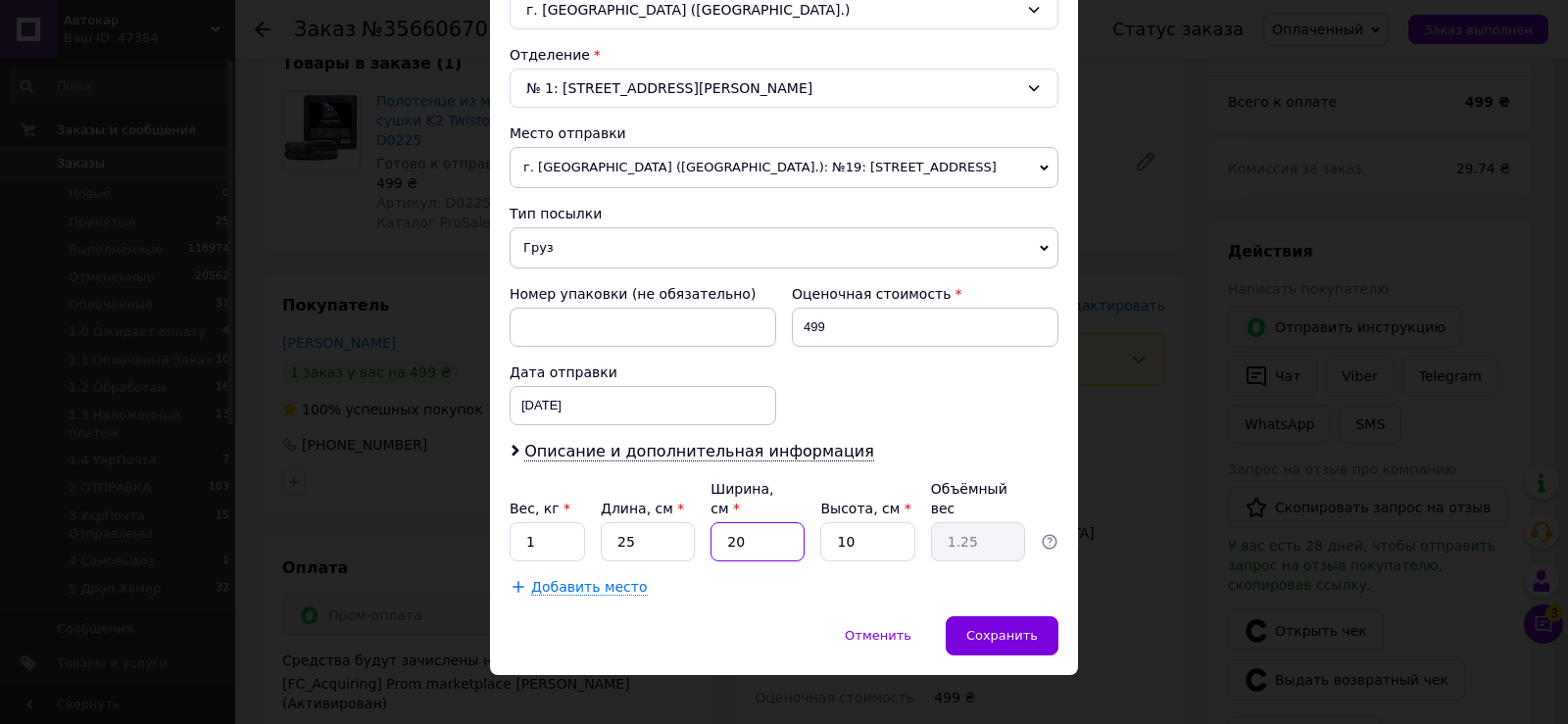
drag, startPoint x: 722, startPoint y: 521, endPoint x: 766, endPoint y: 523, distance: 44.0
click at [766, 523] on input "20" at bounding box center [758, 541] width 94 height 39
type input "2"
type input "0.13"
type input "20"
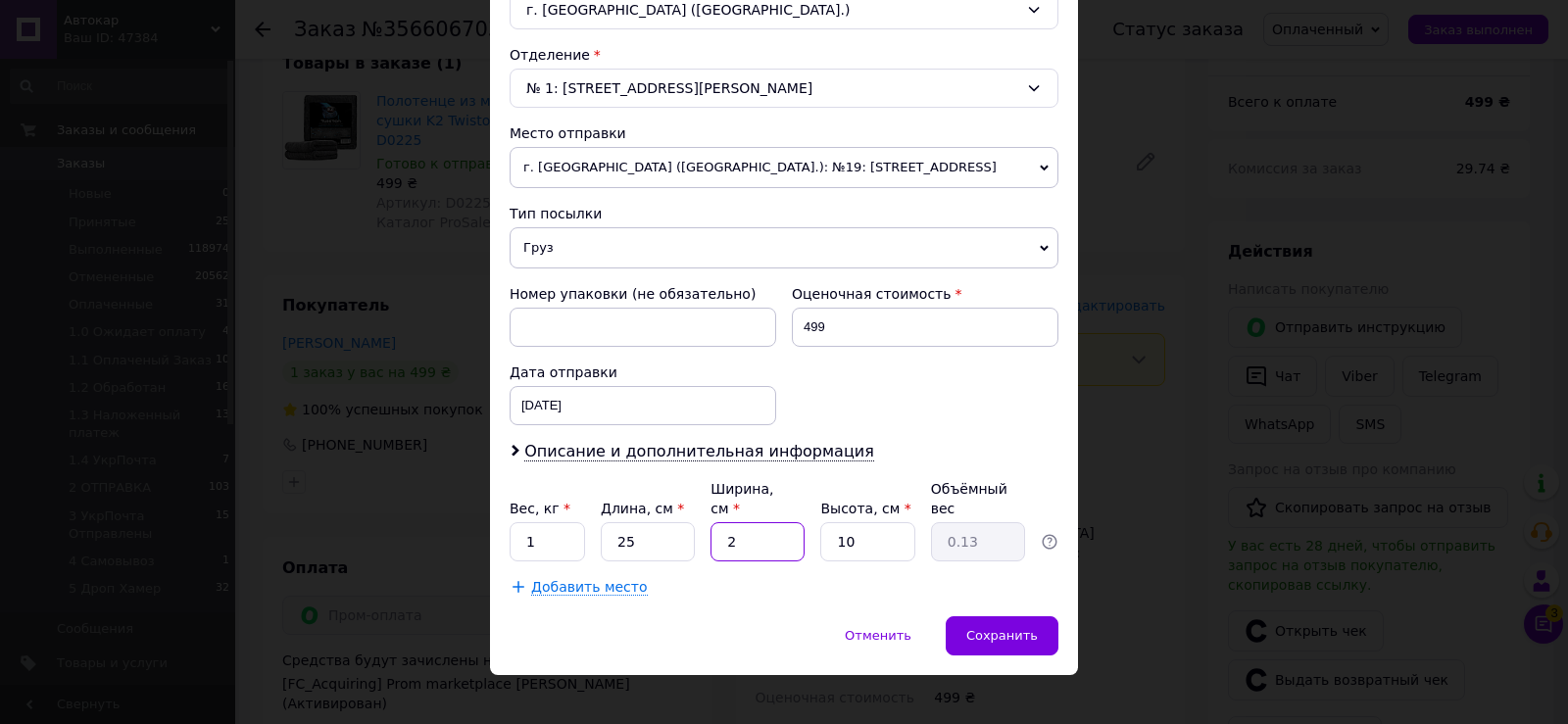
type input "1.25"
click at [992, 628] on span "Сохранить" at bounding box center [1003, 635] width 72 height 15
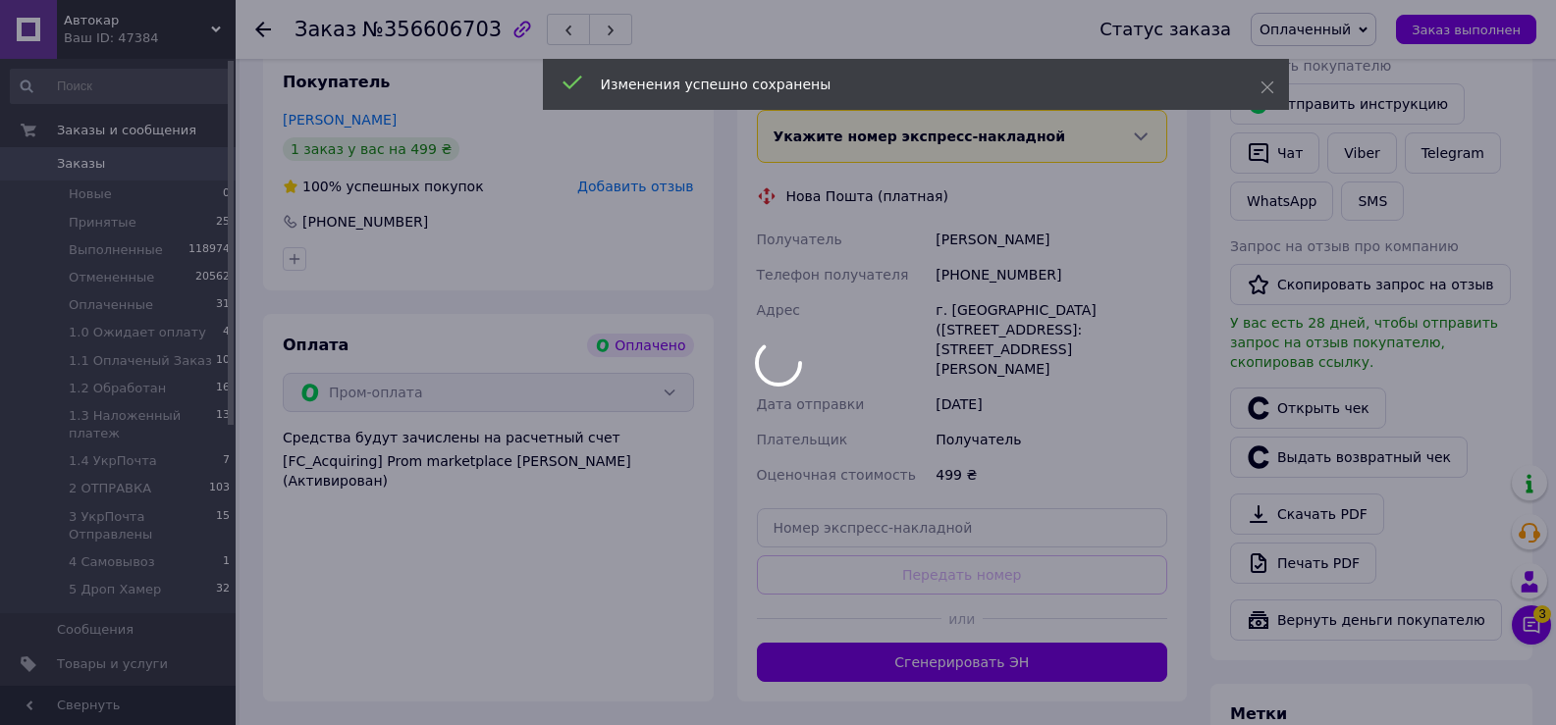
scroll to position [589, 0]
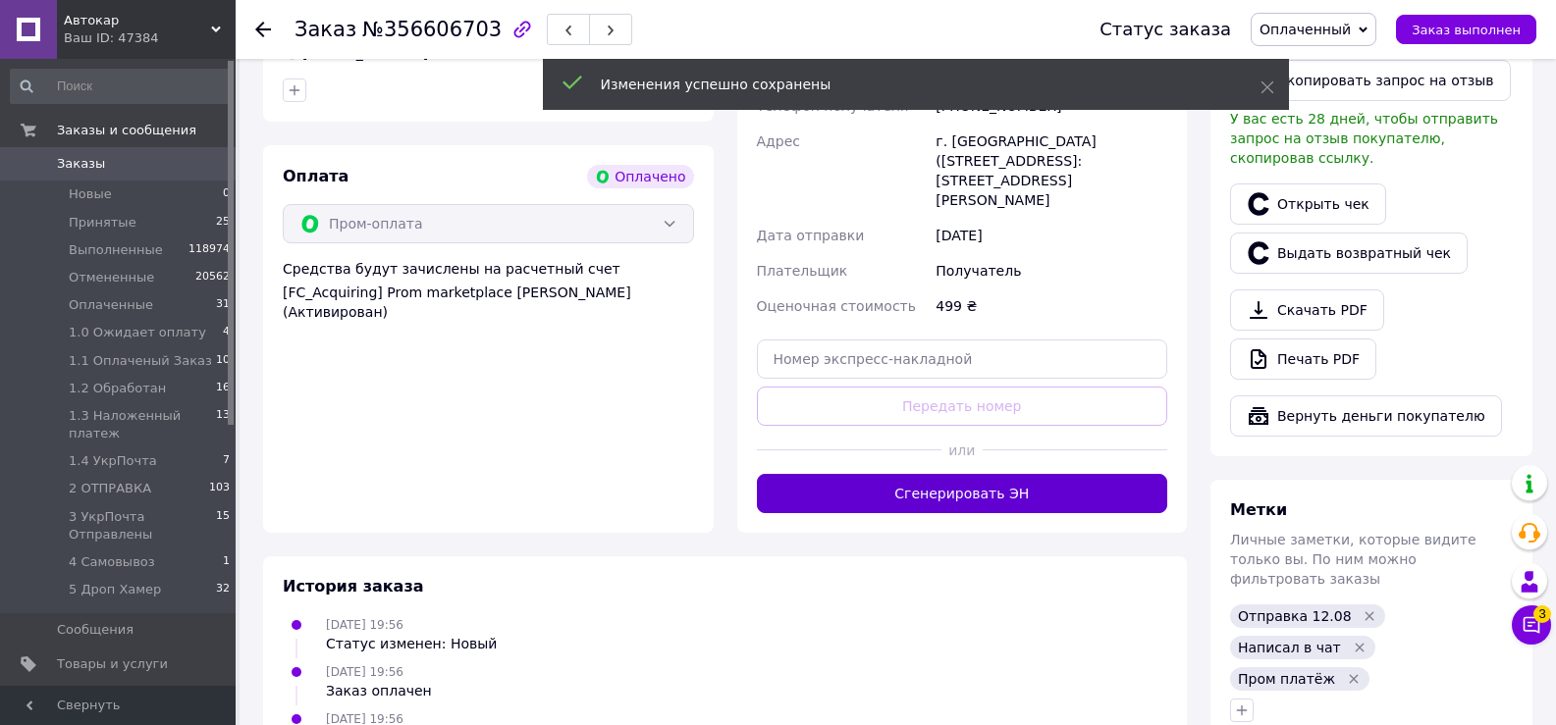
click at [949, 474] on button "Сгенерировать ЭН" at bounding box center [962, 493] width 411 height 39
